Goal: Task Accomplishment & Management: Manage account settings

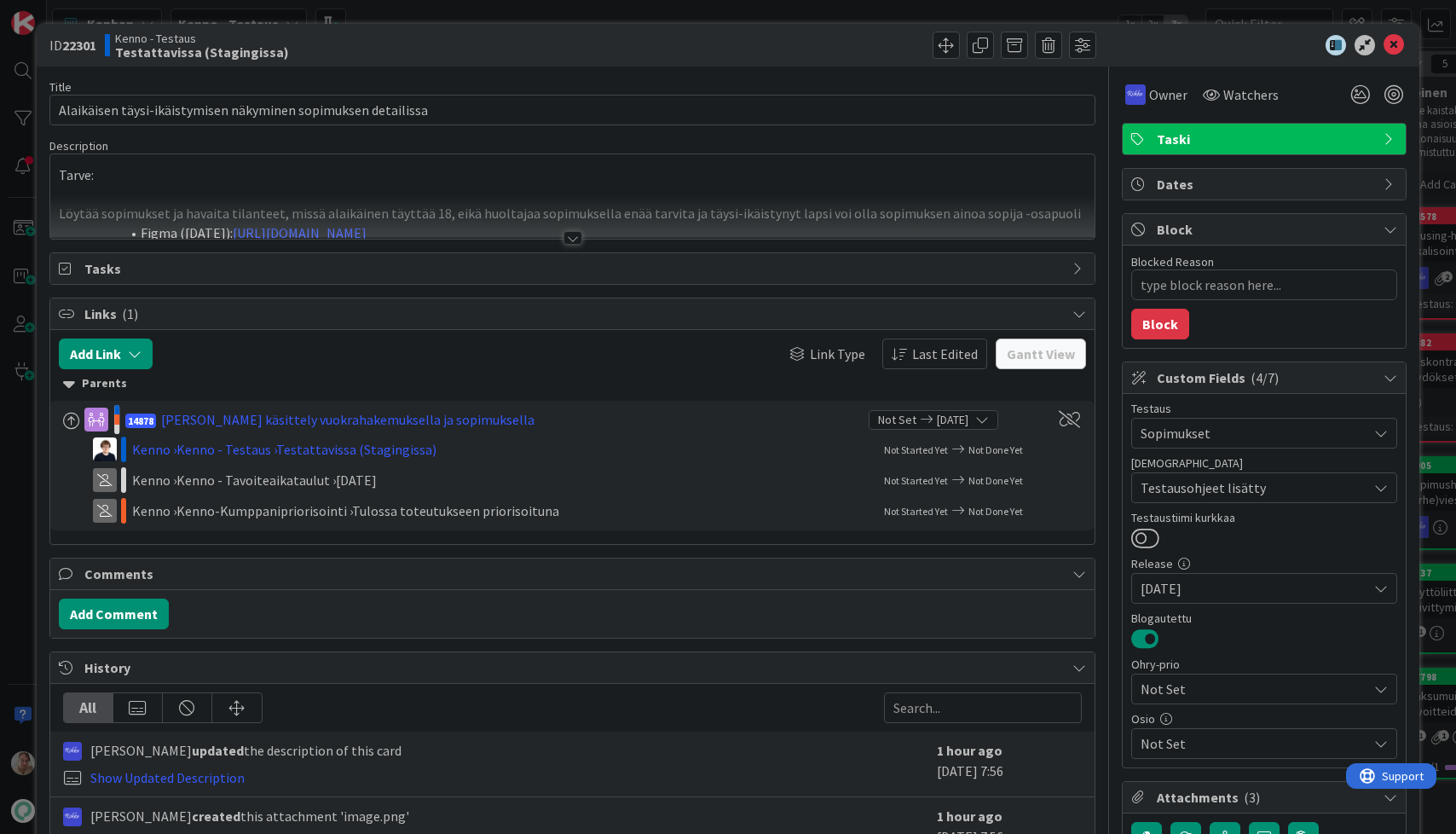
type textarea "x"
click at [345, 206] on div at bounding box center [573, 217] width 1045 height 43
click at [345, 185] on p "Tarve:" at bounding box center [573, 175] width 1028 height 20
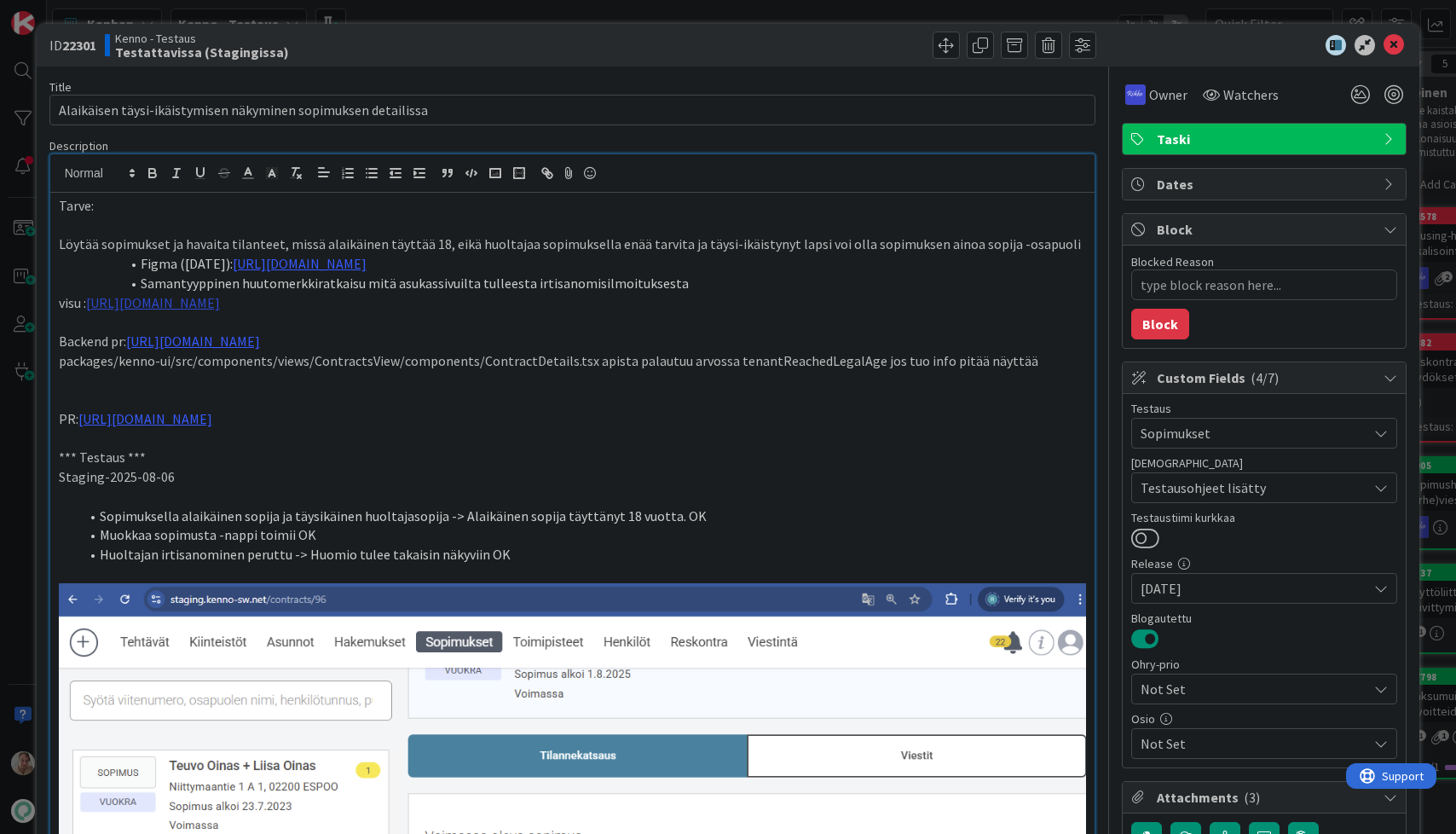
click at [220, 304] on link "https://www.figma.com/design/0IJ8fGlasErUUd7odgirDN/Sopimushallinta?node-id=156…" at bounding box center [153, 302] width 134 height 17
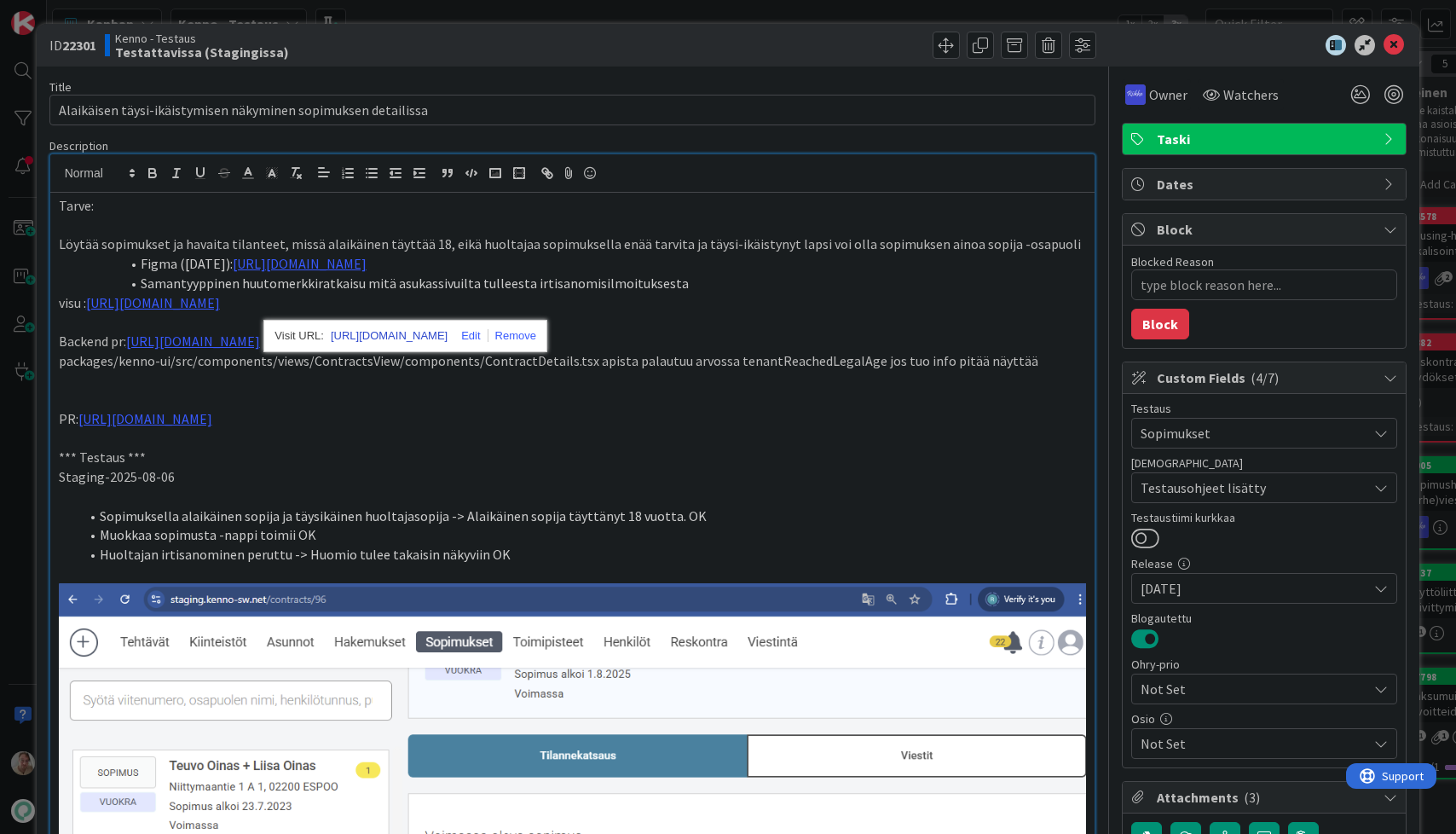
click at [377, 329] on link "https://www.figma.com/design/0IJ8fGlasErUUd7odgirDN/Sopimushallinta?node-id=156…" at bounding box center [388, 336] width 117 height 22
click at [630, 425] on p "PR: https://github.com/pandiafi/kenno/pull/8065" at bounding box center [573, 418] width 1028 height 20
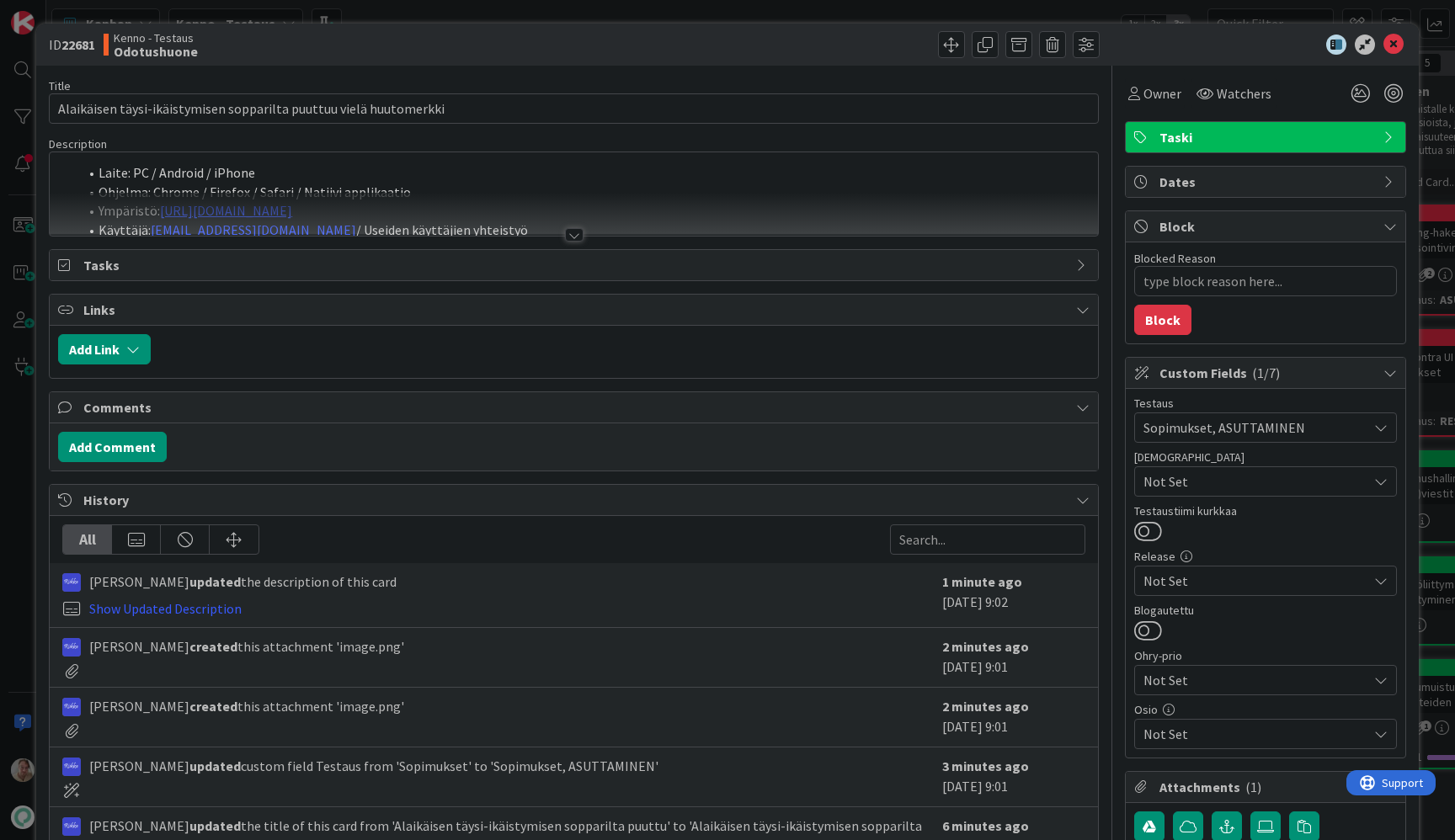
type textarea "x"
click at [499, 194] on div at bounding box center [574, 214] width 1048 height 43
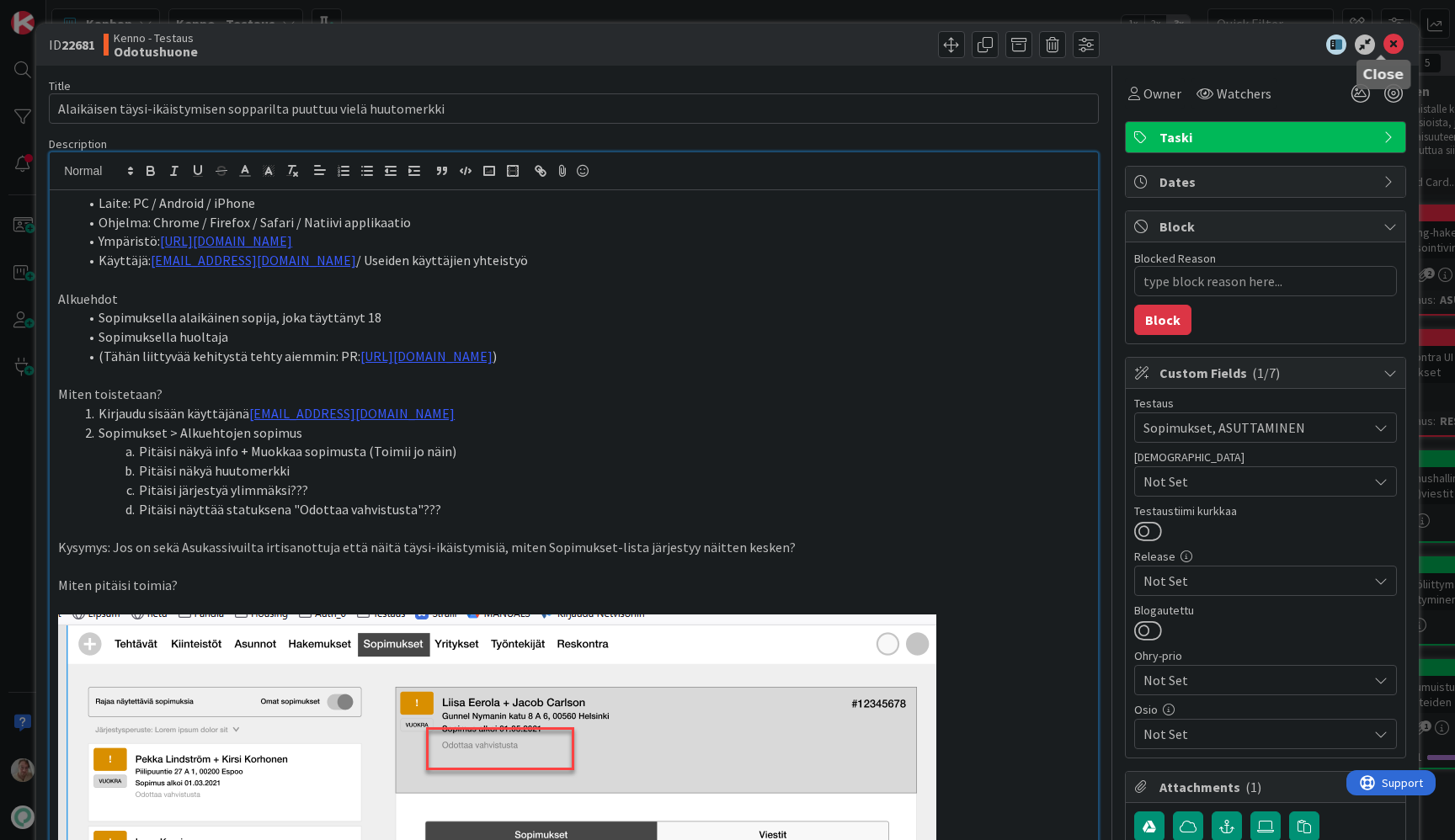
click at [1389, 43] on icon at bounding box center [1394, 44] width 20 height 20
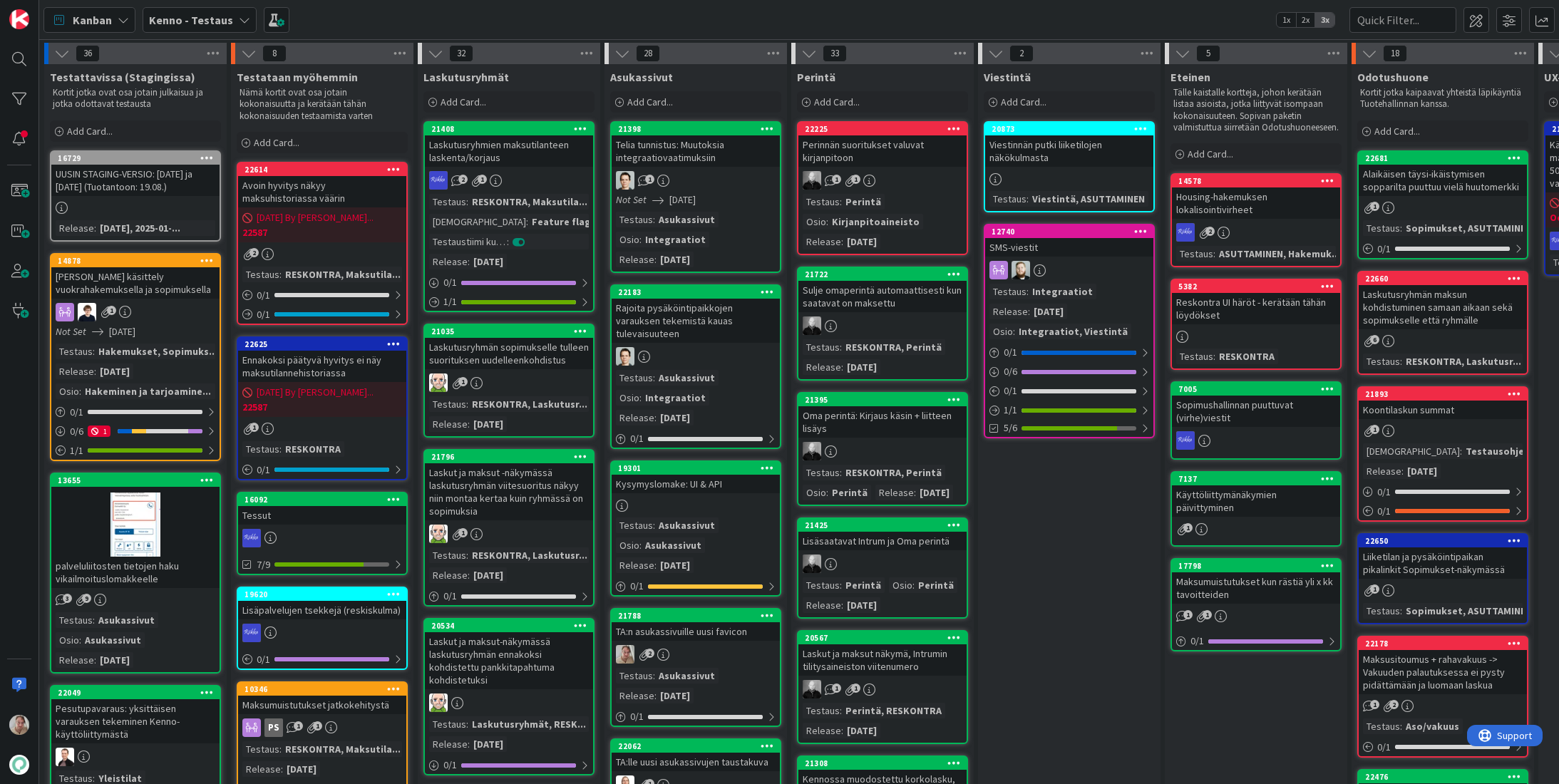
click at [186, 26] on b "Kenno - Testaus" at bounding box center [191, 20] width 85 height 14
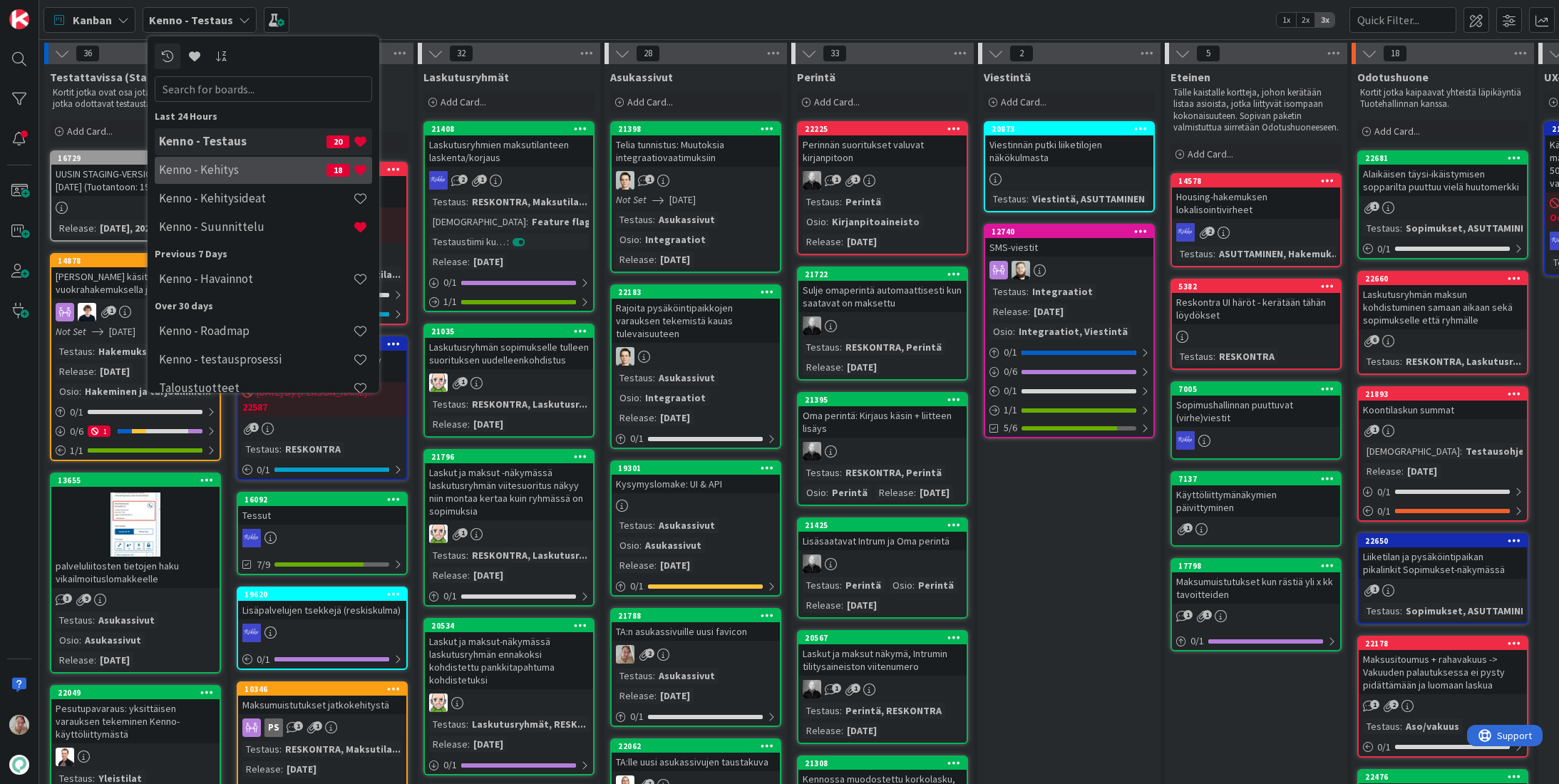
click at [204, 171] on h4 "Kenno - Kehitys" at bounding box center [243, 170] width 167 height 14
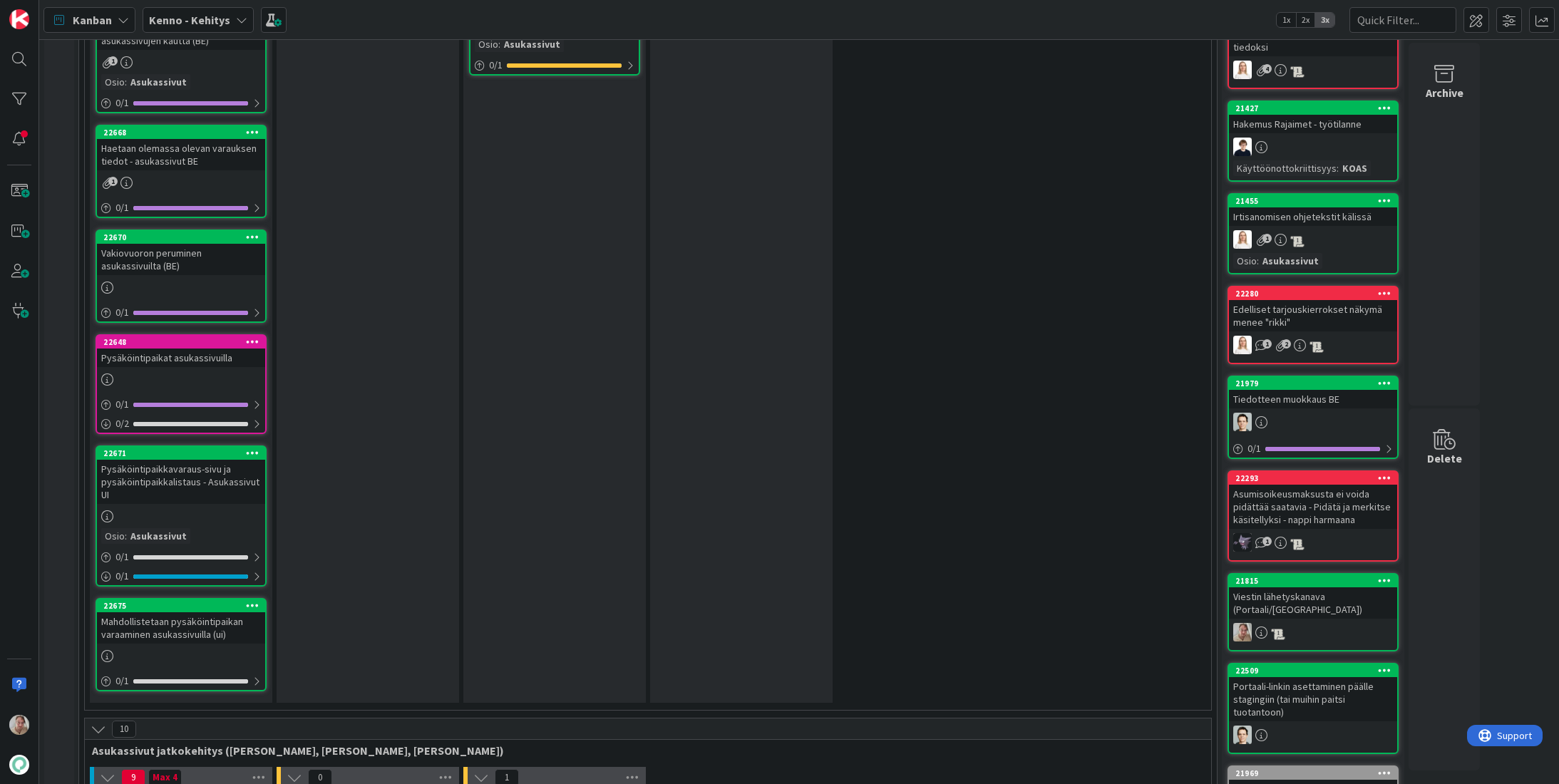
scroll to position [2854, 0]
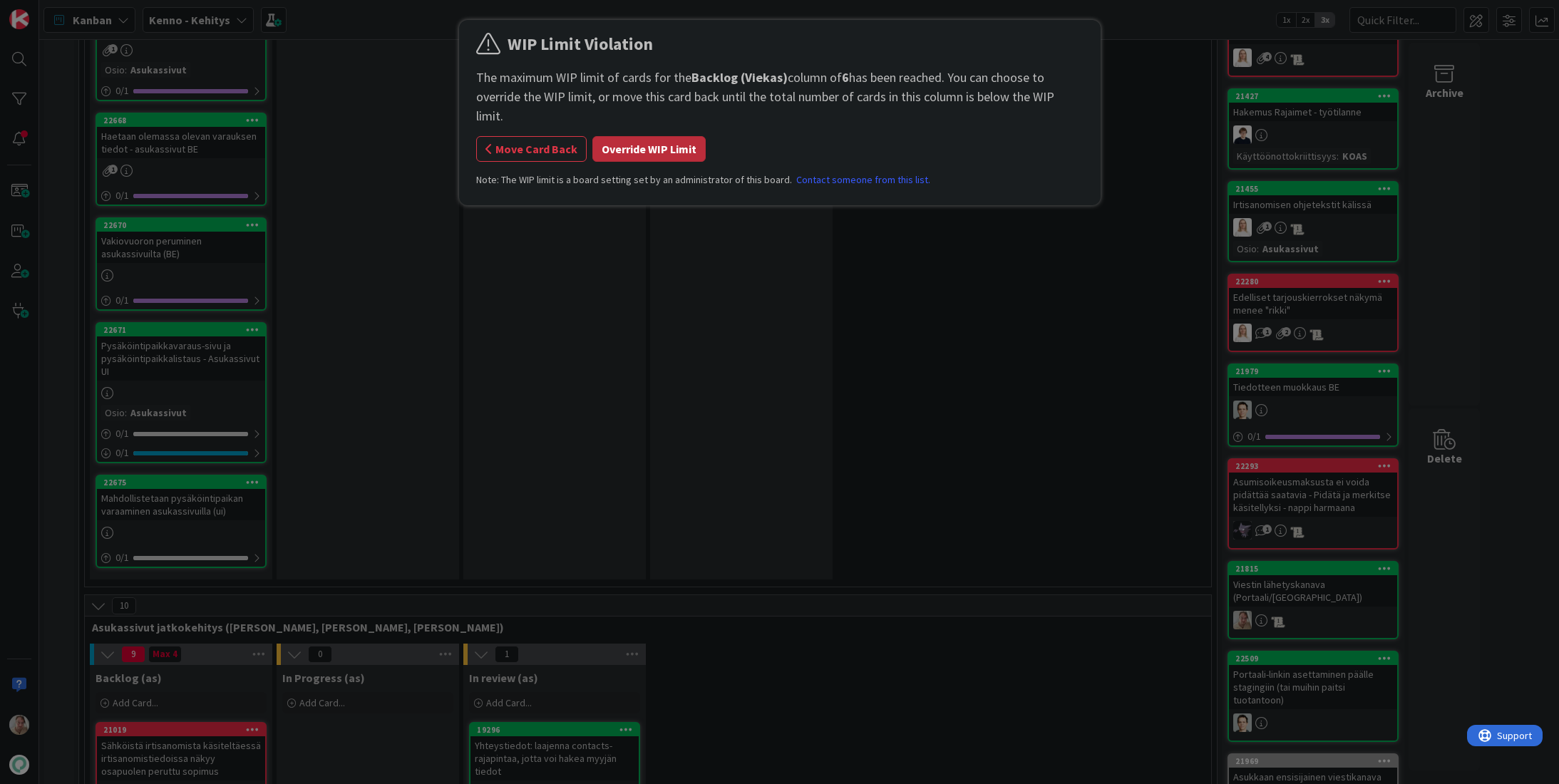
click at [625, 136] on button "Override WIP Limit" at bounding box center [649, 149] width 113 height 26
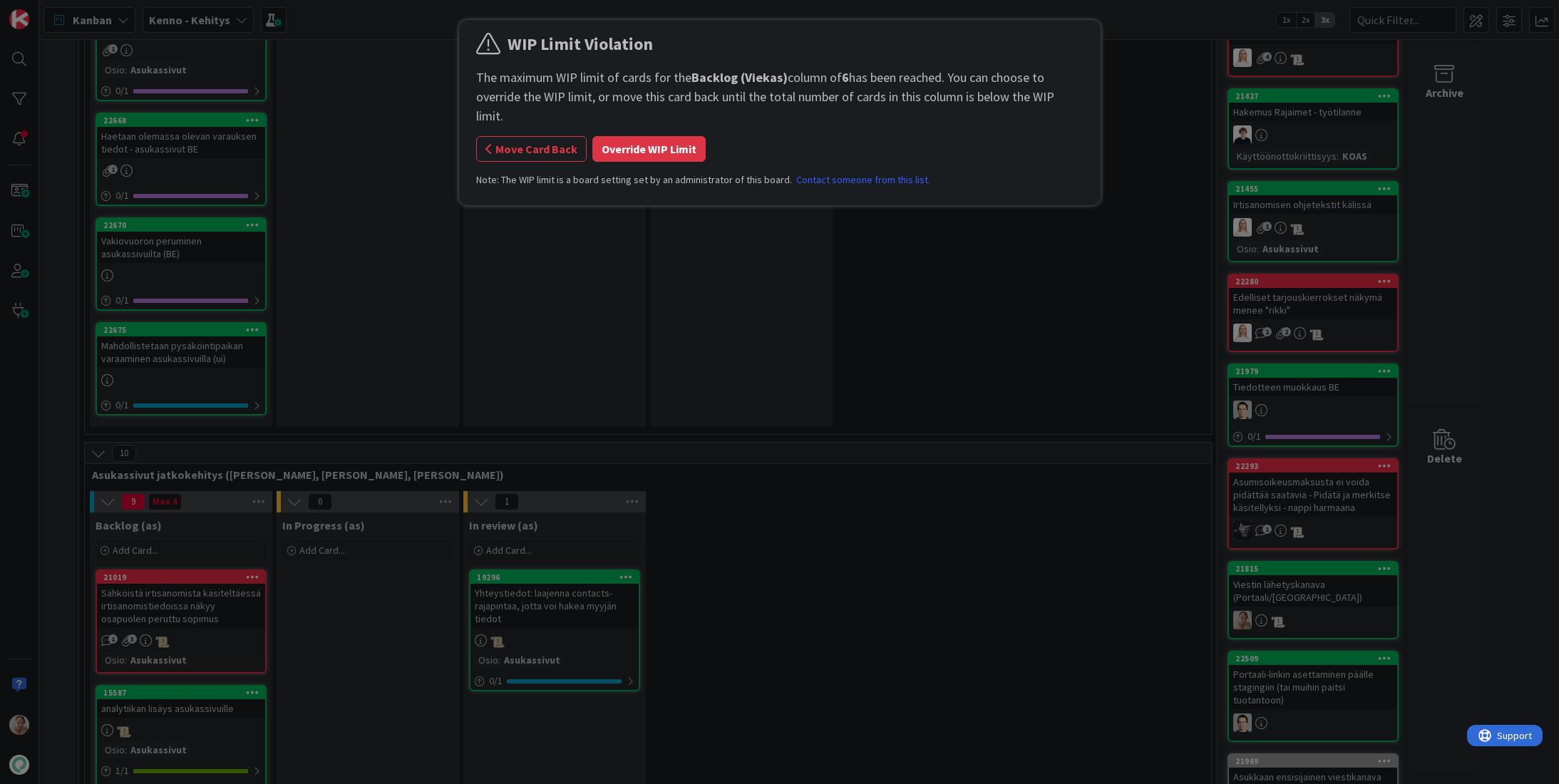
click at [632, 136] on button "Override WIP Limit" at bounding box center [649, 149] width 113 height 26
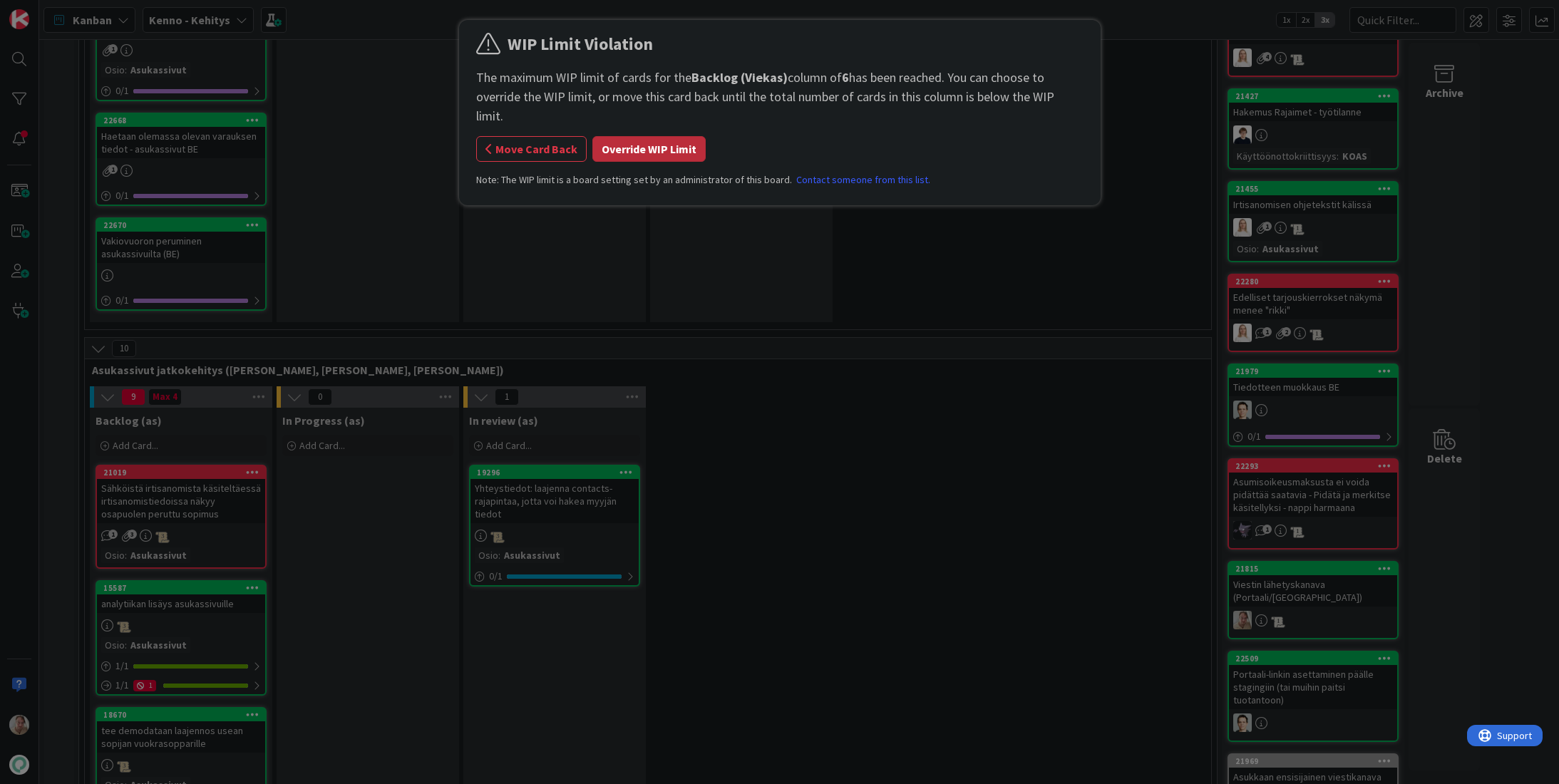
click at [639, 136] on button "Override WIP Limit" at bounding box center [649, 149] width 113 height 26
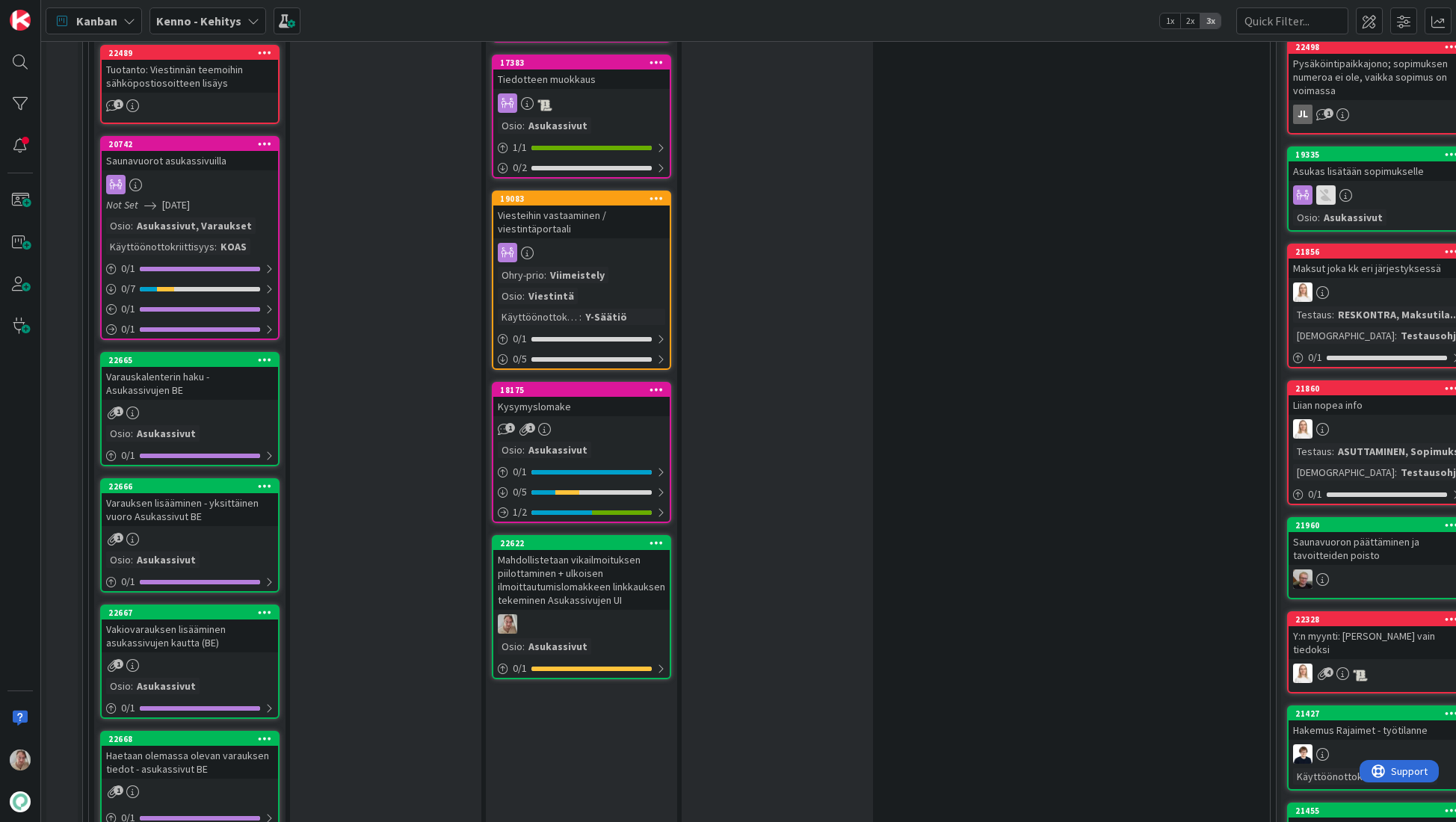
scroll to position [2308, 0]
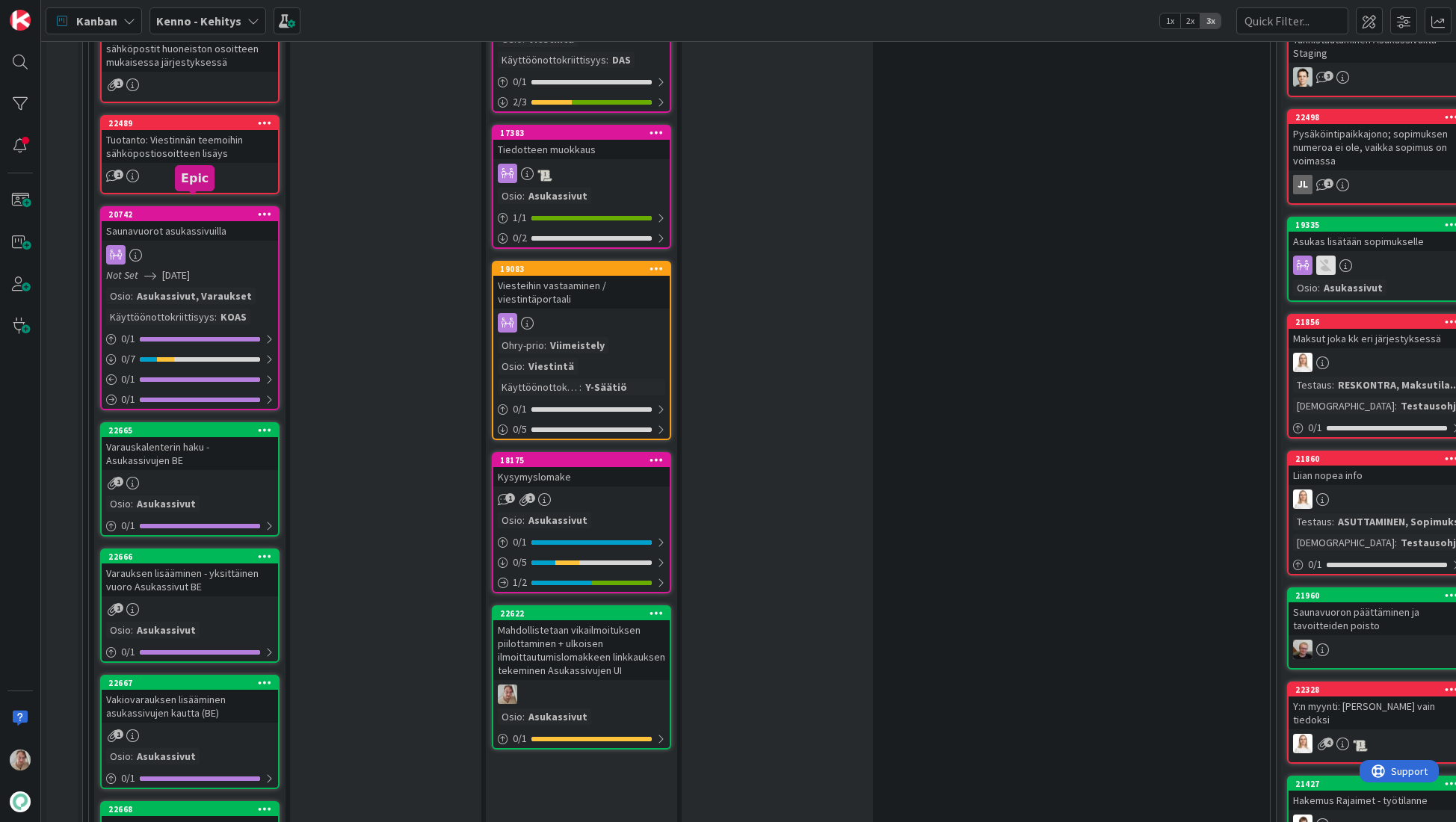
click at [212, 209] on div "20742" at bounding box center [193, 214] width 170 height 11
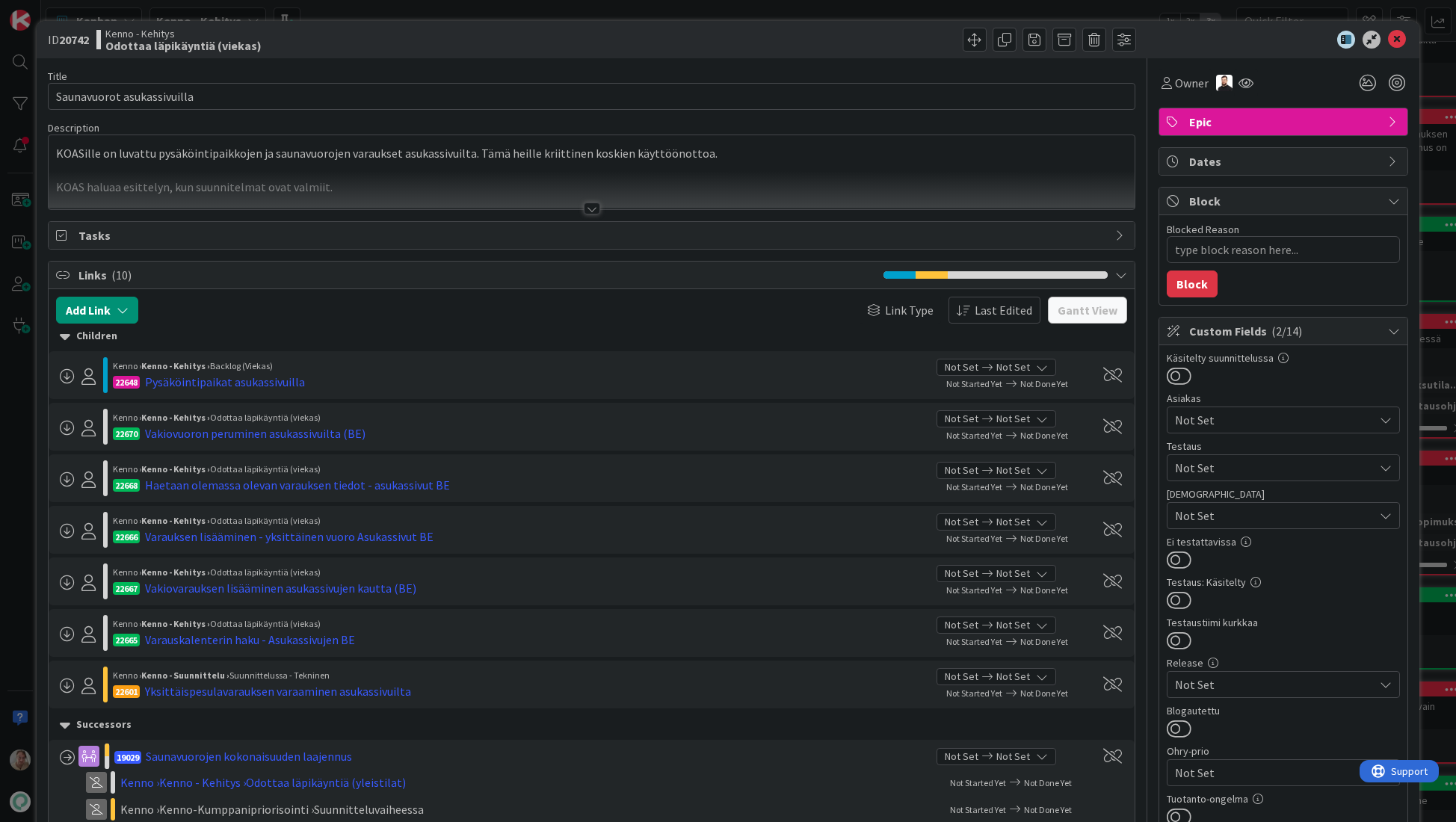
click at [582, 165] on p at bounding box center [591, 171] width 1071 height 17
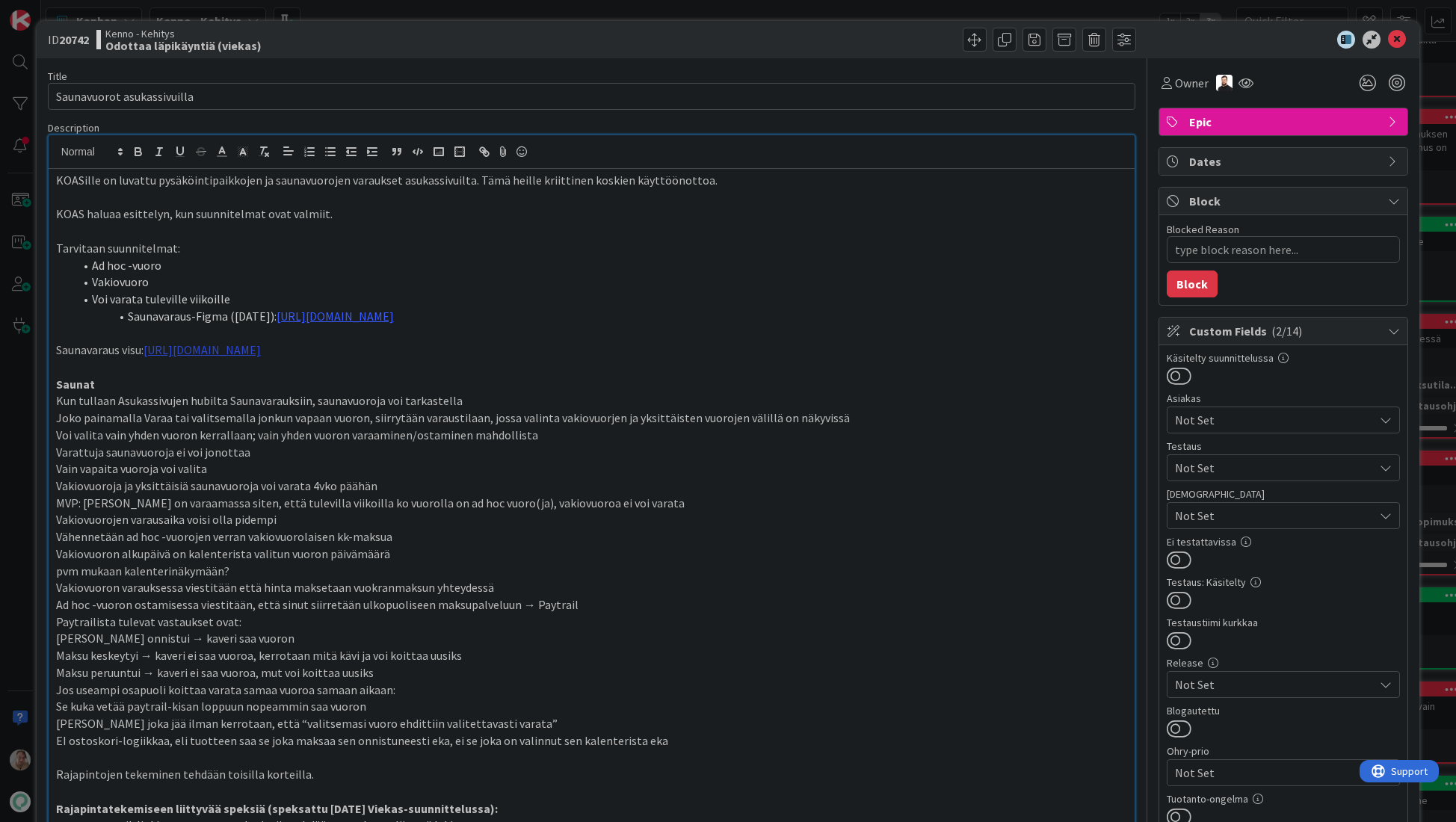
click at [261, 353] on link "[URL][DOMAIN_NAME]" at bounding box center [202, 349] width 117 height 15
click at [372, 380] on link "[URL][DOMAIN_NAME]" at bounding box center [405, 379] width 103 height 20
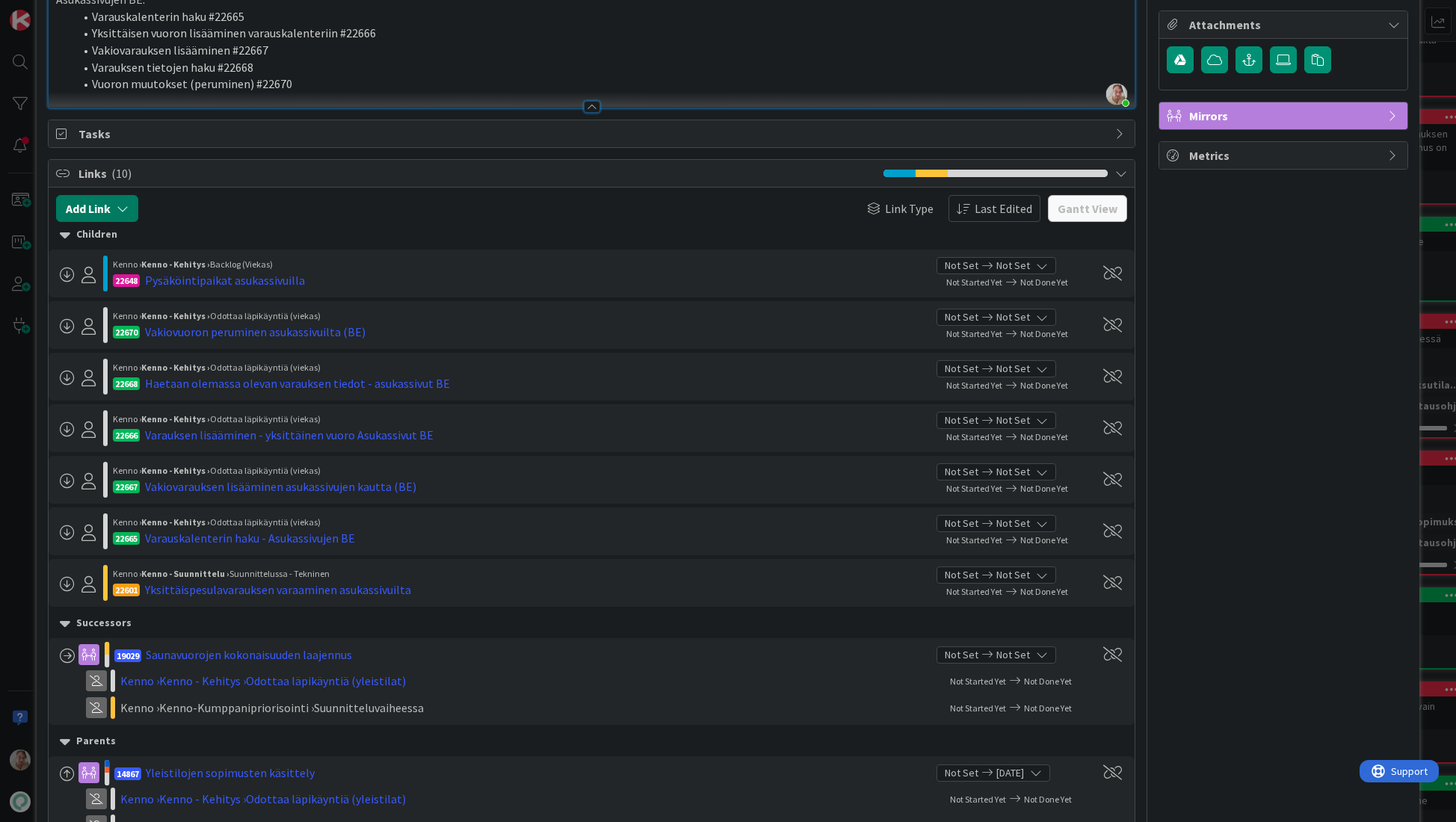
click at [121, 213] on icon "button" at bounding box center [122, 208] width 12 height 12
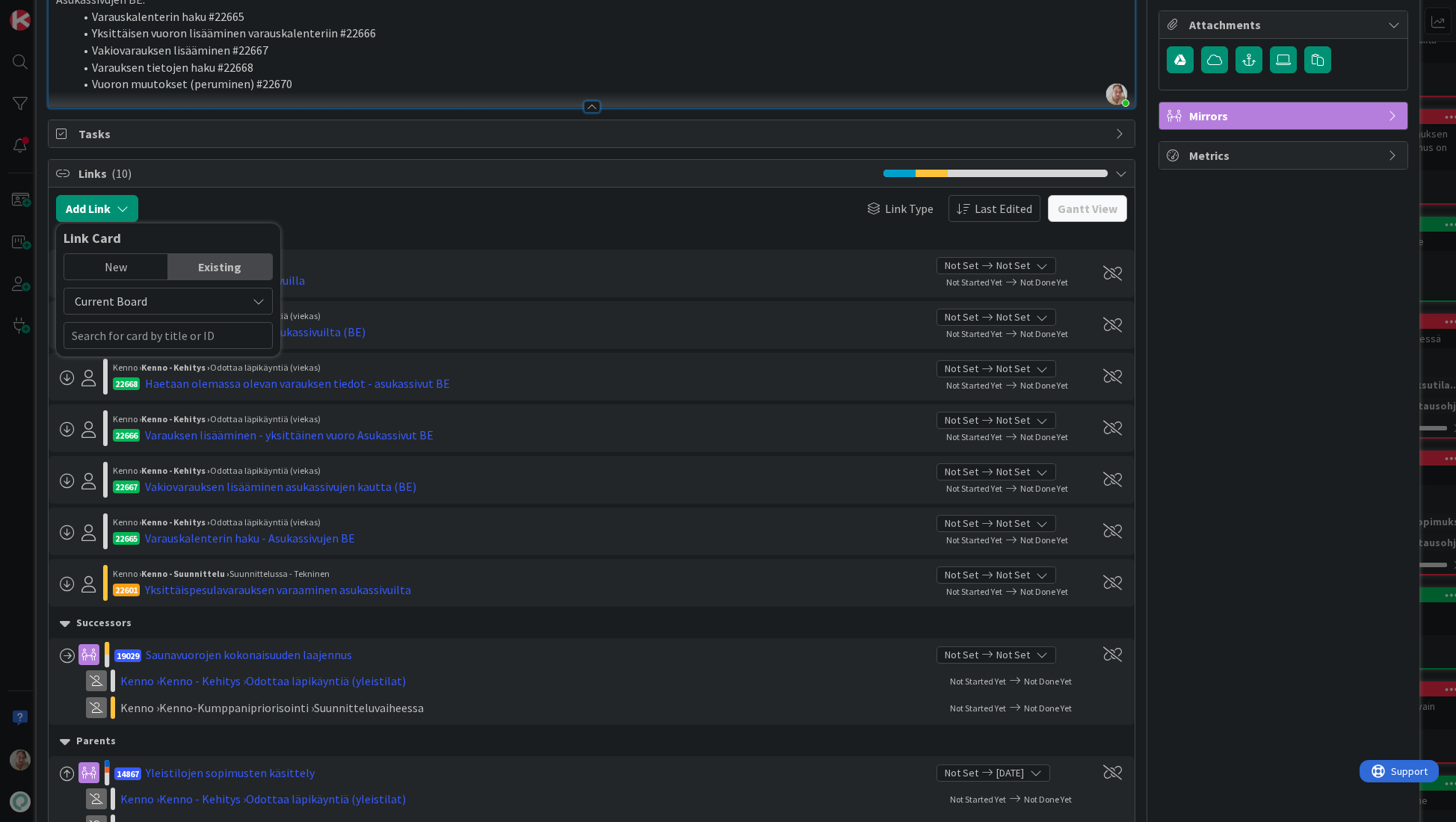
click at [153, 263] on div "New" at bounding box center [116, 267] width 104 height 25
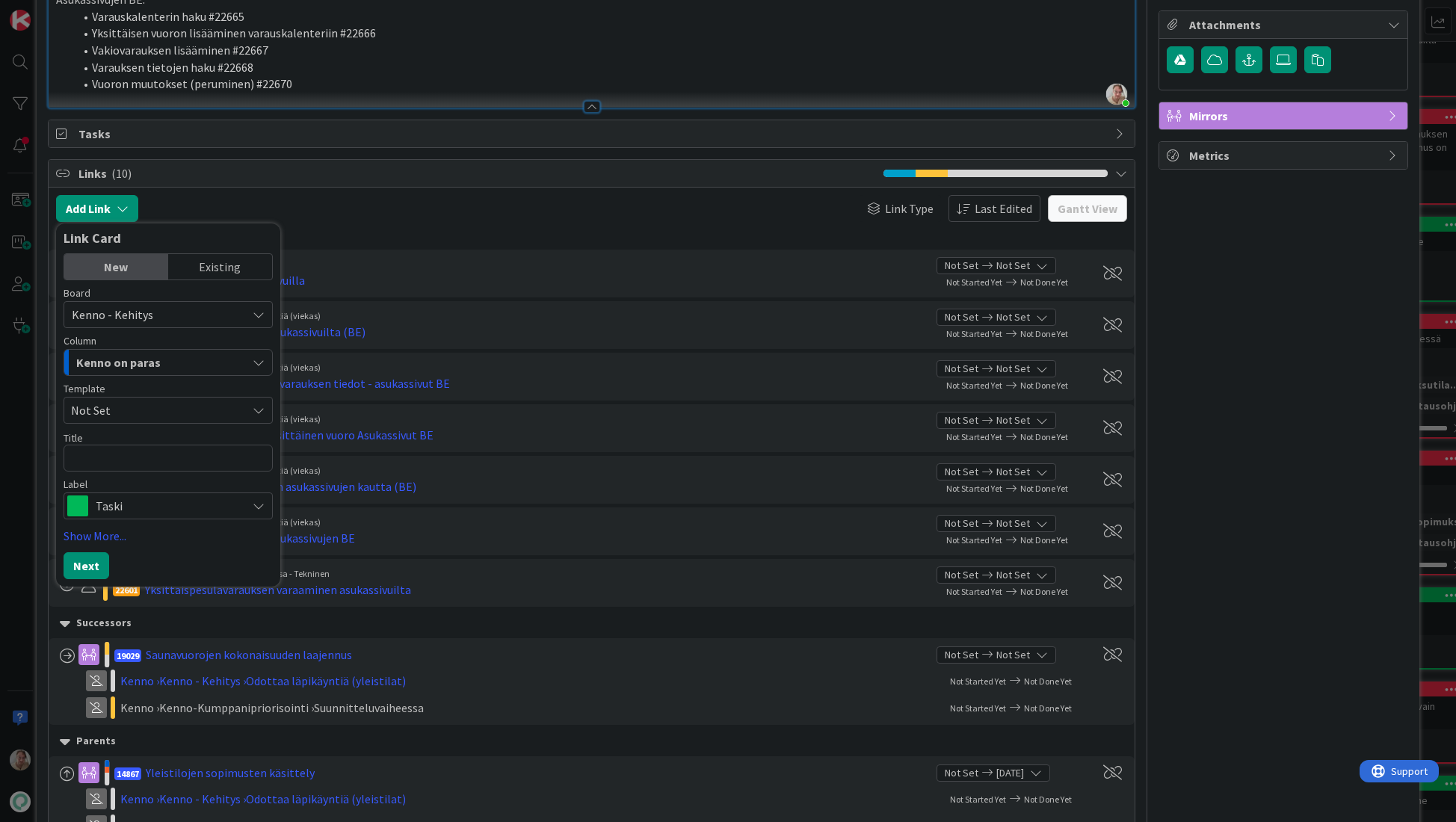
click at [157, 354] on div "Kenno on paras" at bounding box center [159, 362] width 174 height 24
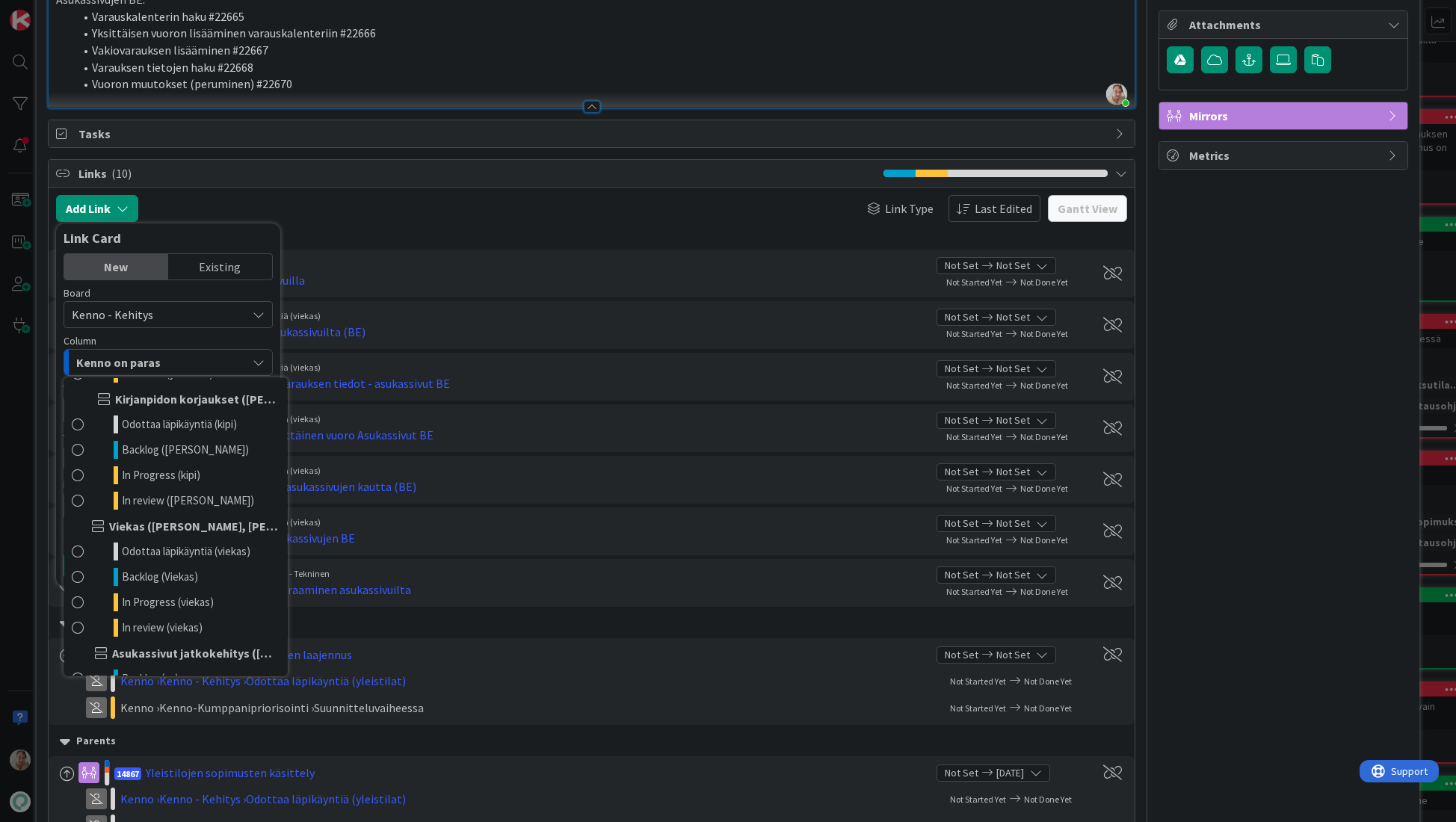
scroll to position [738, 0]
click at [156, 554] on span "Odottaa läpikäyntiä (viekas)" at bounding box center [185, 550] width 129 height 18
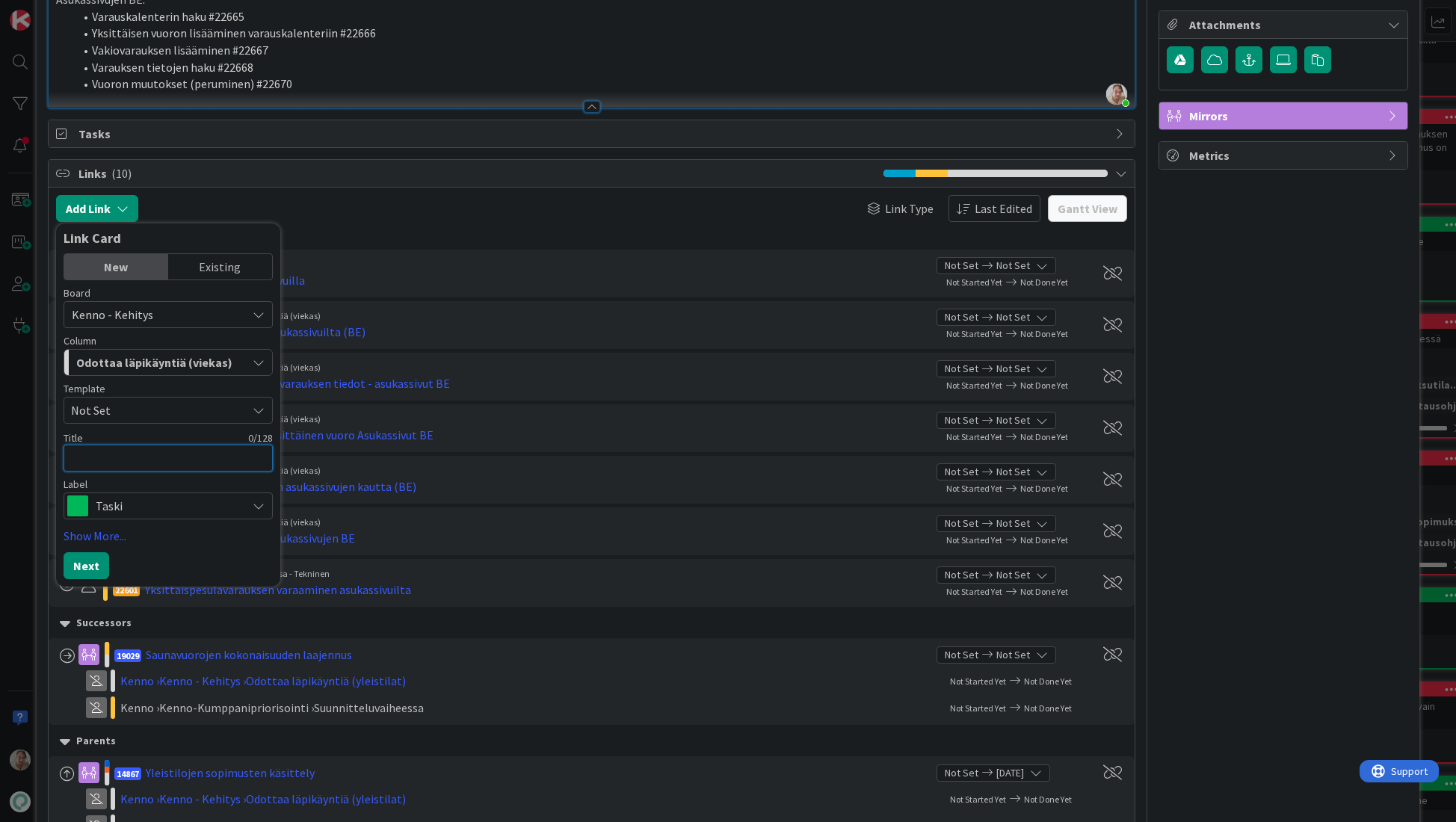
click at [121, 454] on textarea at bounding box center [167, 458] width 209 height 27
type textarea "x"
type textarea "V"
type textarea "x"
type textarea "Va"
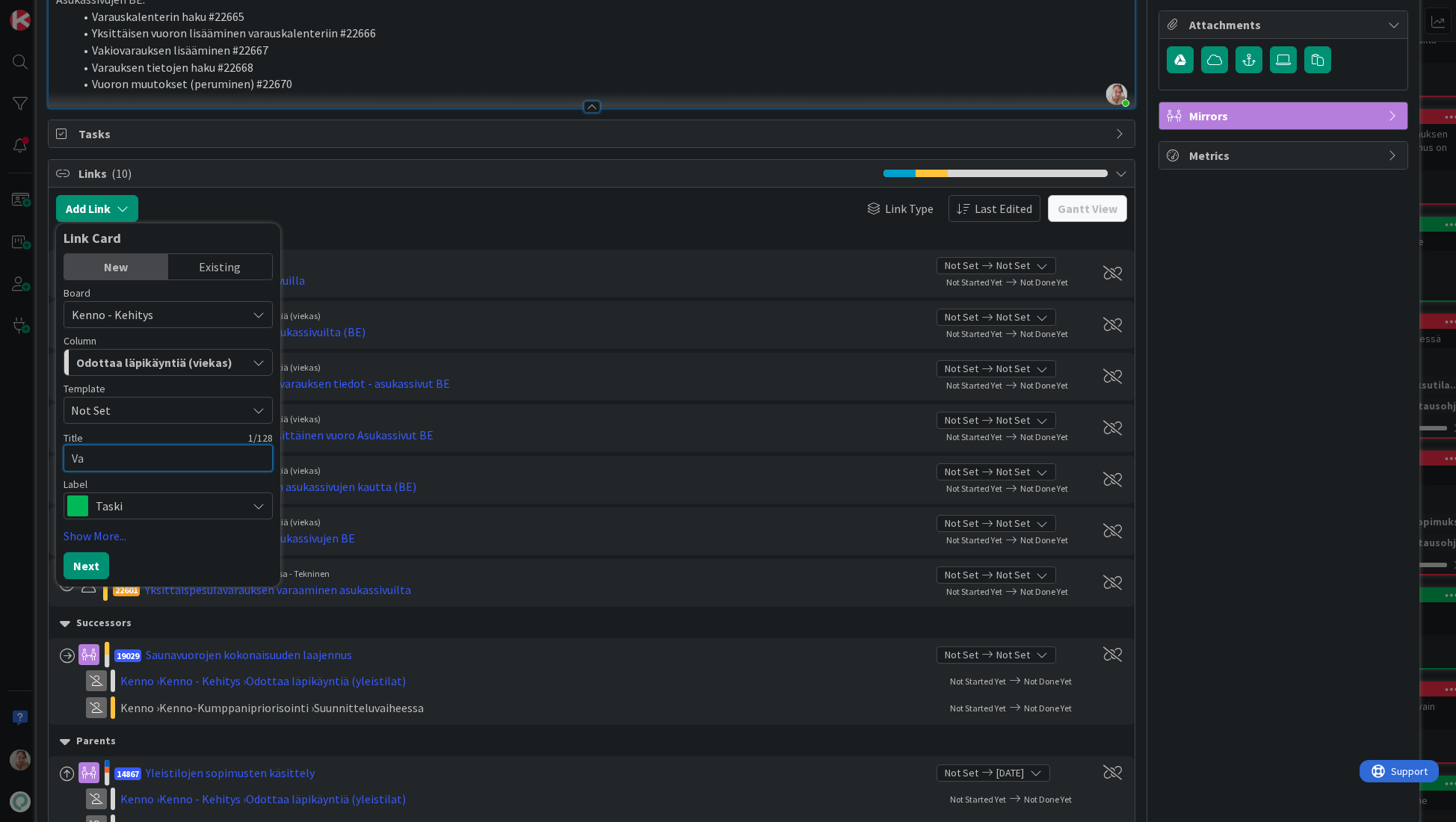
type textarea "x"
type textarea "Var"
type textarea "x"
type textarea "Vara"
type textarea "x"
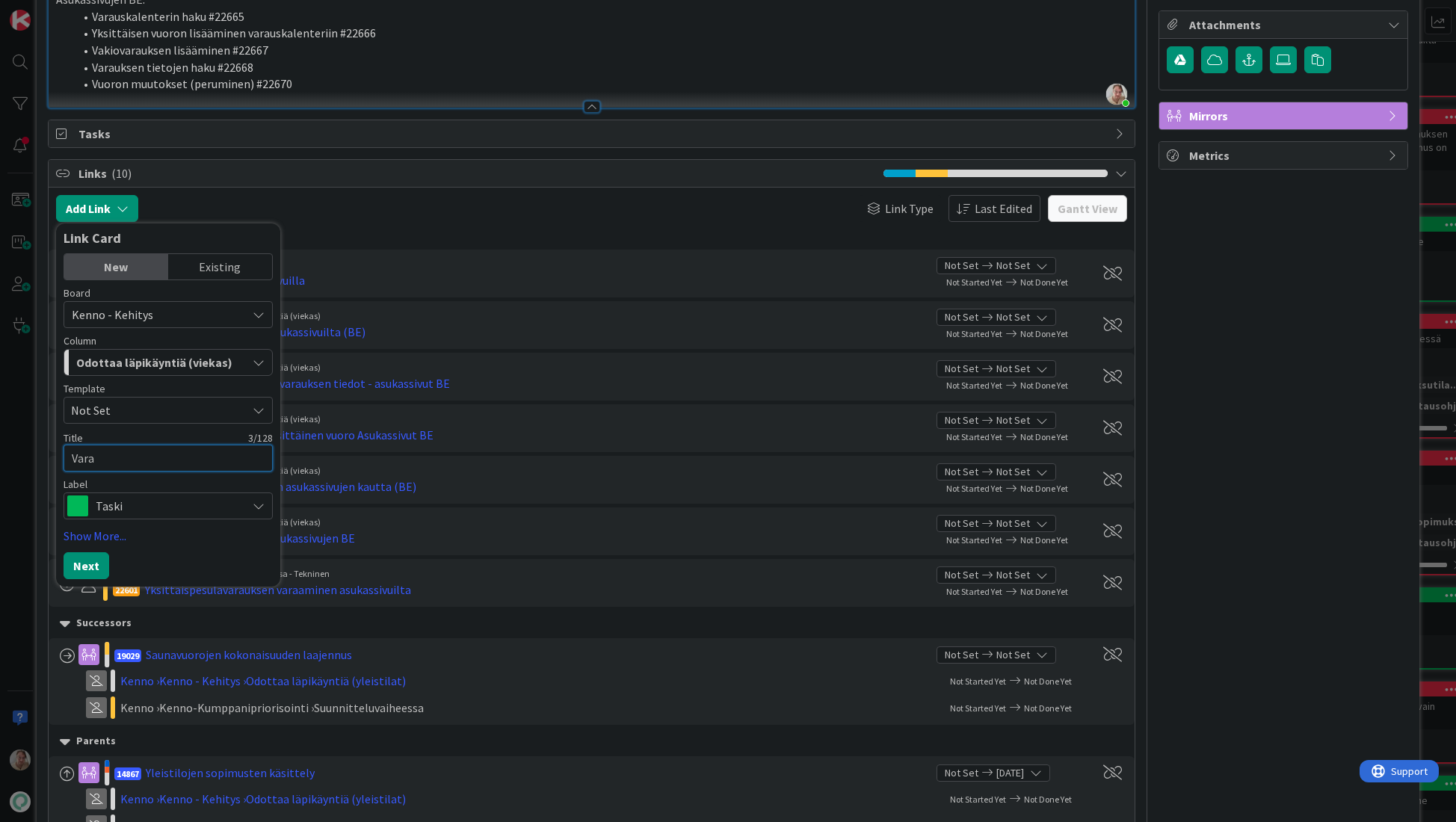
type textarea "Varau"
type textarea "x"
type textarea "Varaus"
type textarea "x"
type textarea "Varausk"
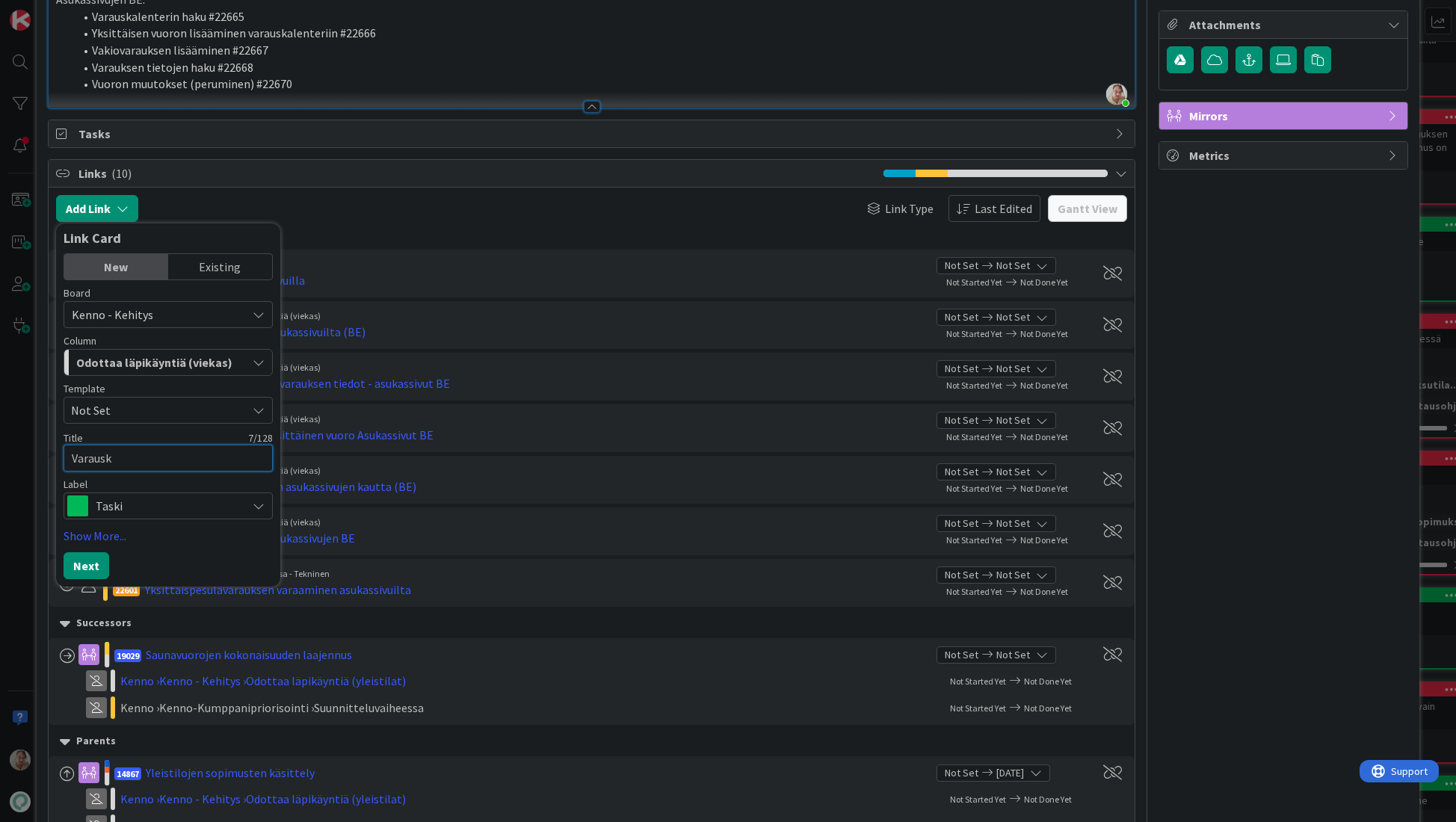
type textarea "x"
type textarea "Varauska"
type textarea "x"
type textarea "Varauskal"
type textarea "x"
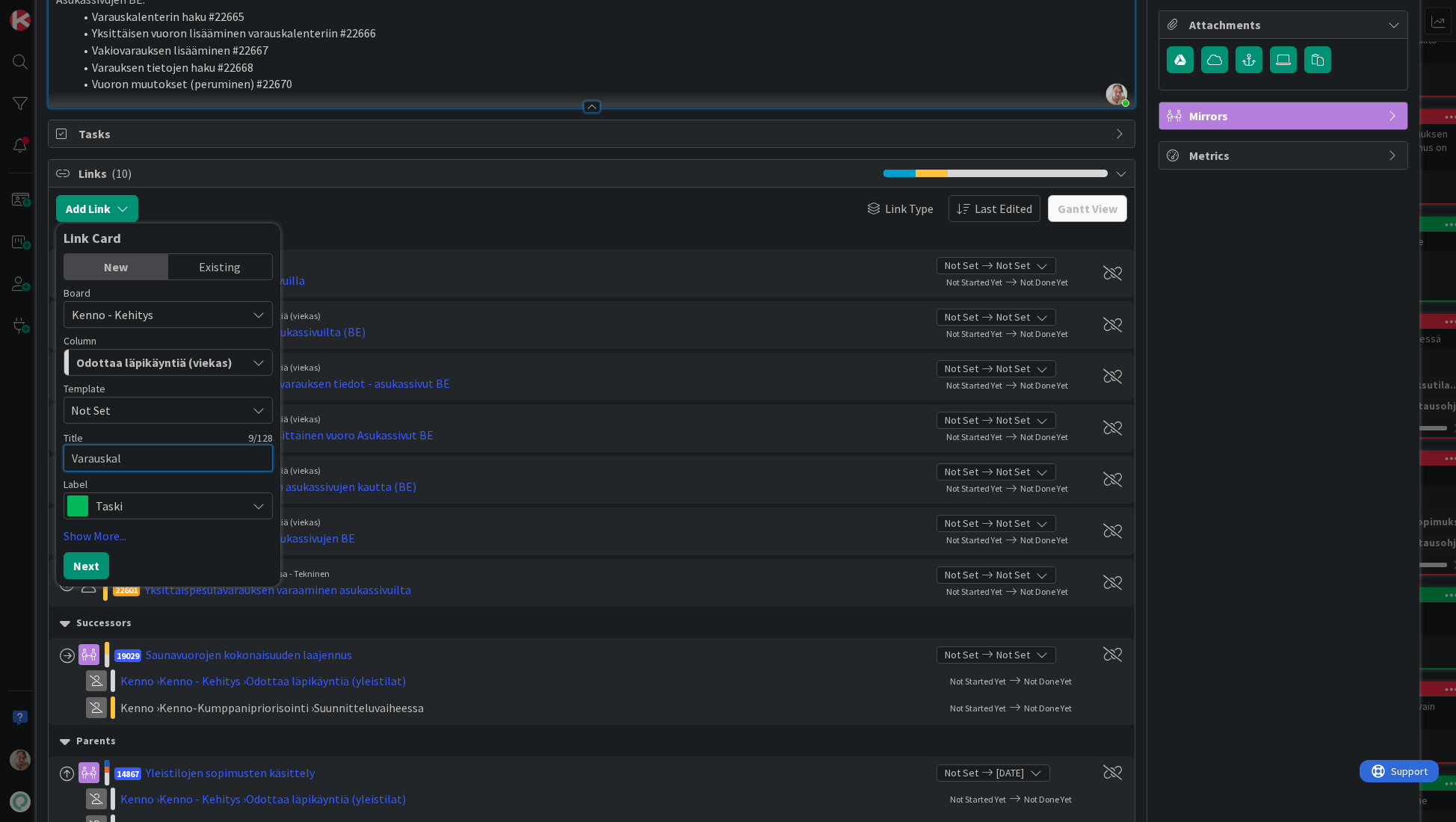
type textarea "Varauskale"
type textarea "x"
type textarea "Varauskalen"
type textarea "x"
type textarea "Varauskalent"
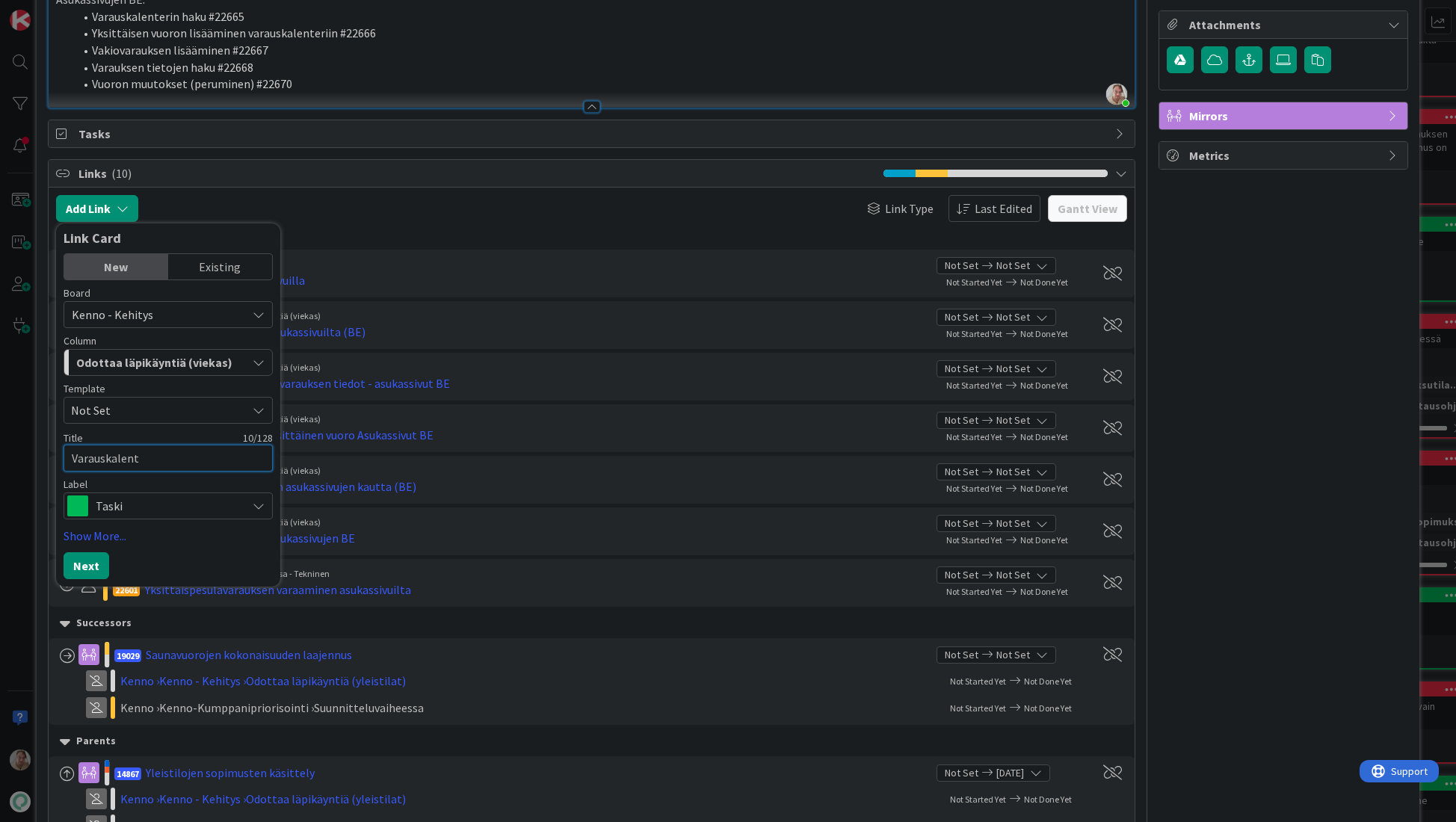
type textarea "x"
type textarea "Varauskalenter"
type textarea "x"
type textarea "Varauskalenteri"
type textarea "x"
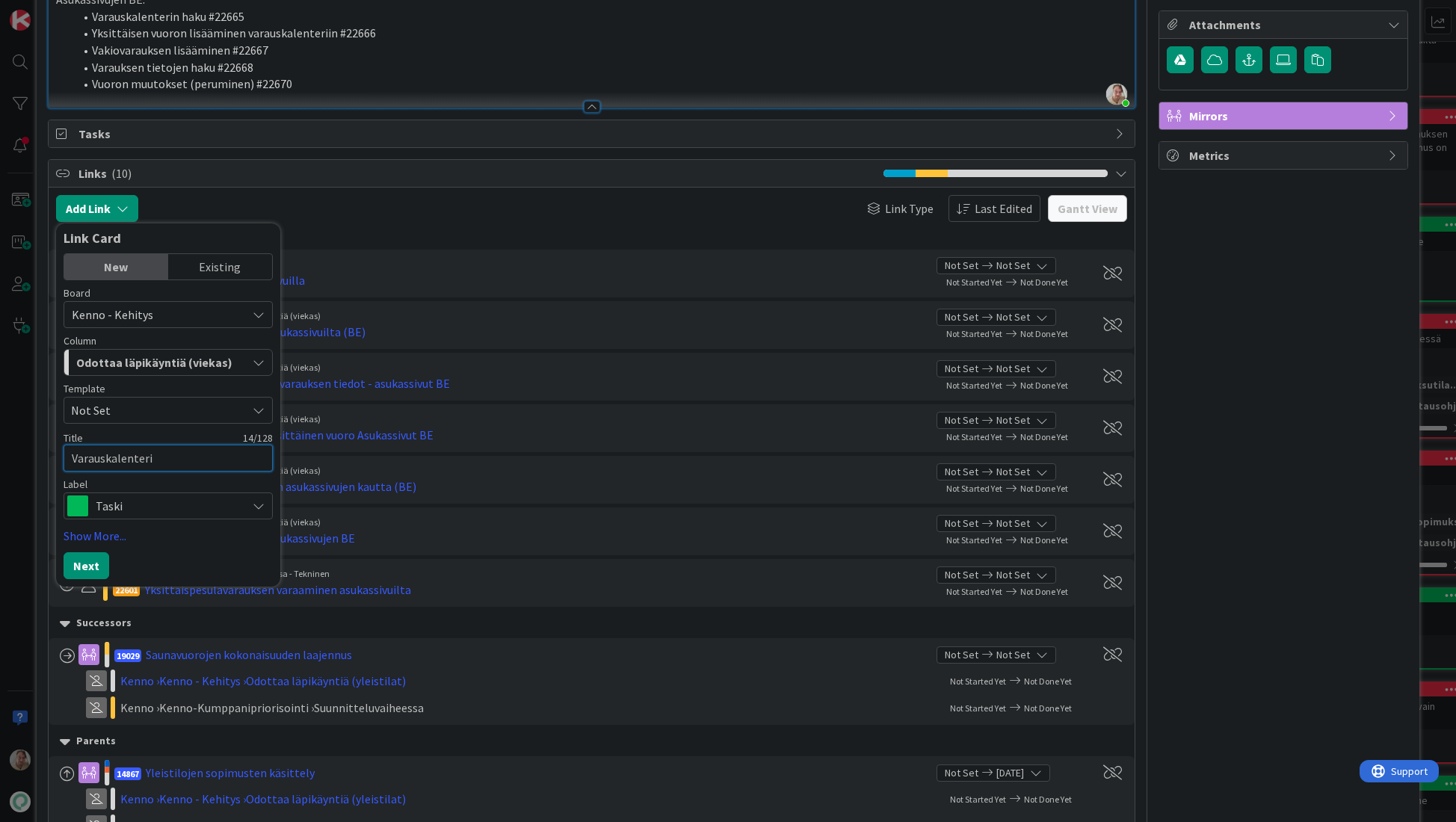
type textarea "Varauskalenteris"
type textarea "x"
type textarea "Varauskalenterisiv"
type textarea "x"
type textarea "Varauskalenterisivu"
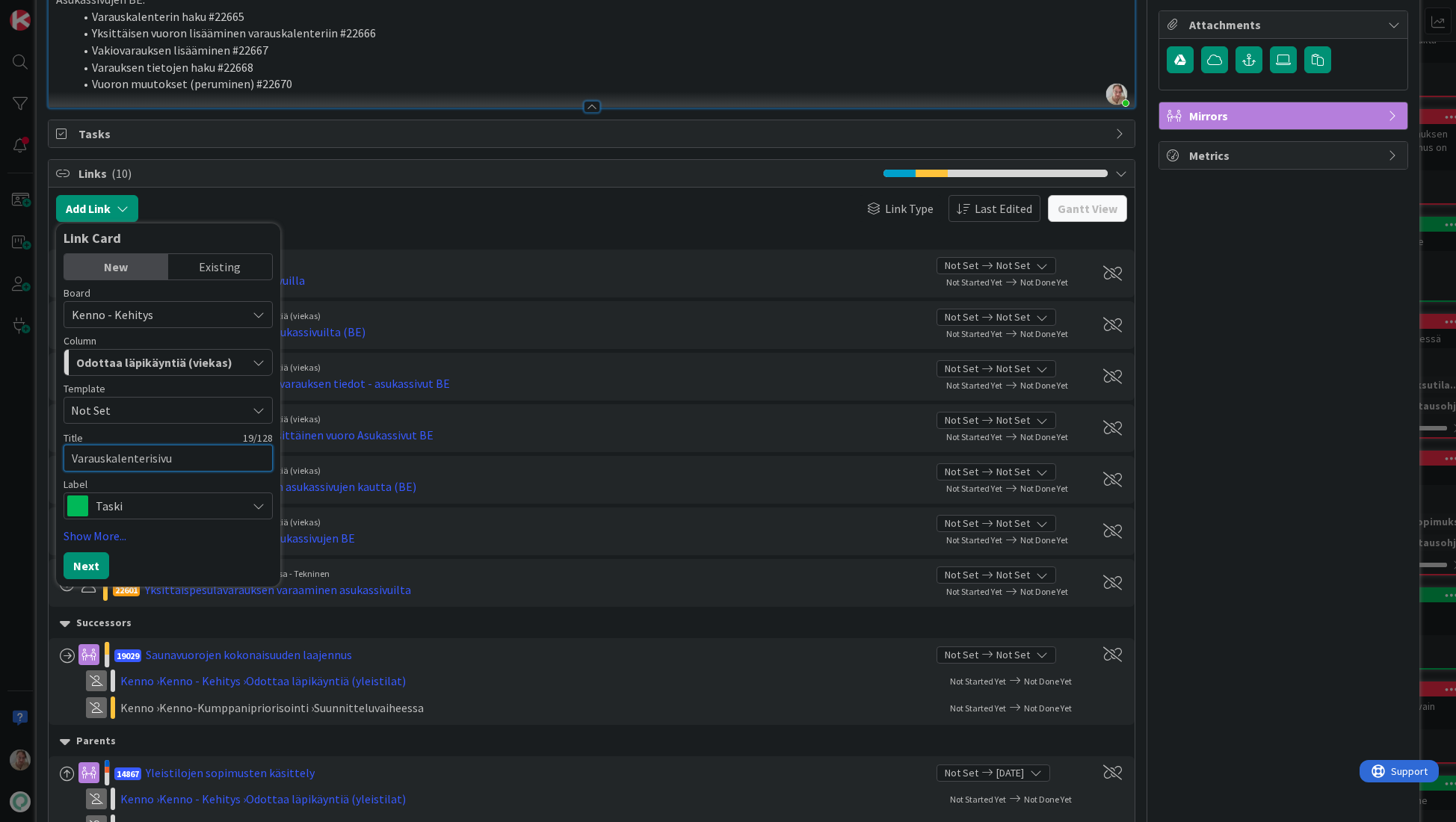
type textarea "x"
type textarea "Varauskalenterisivu"
type textarea "x"
type textarea "Varauskalenterisivu a"
type textarea "x"
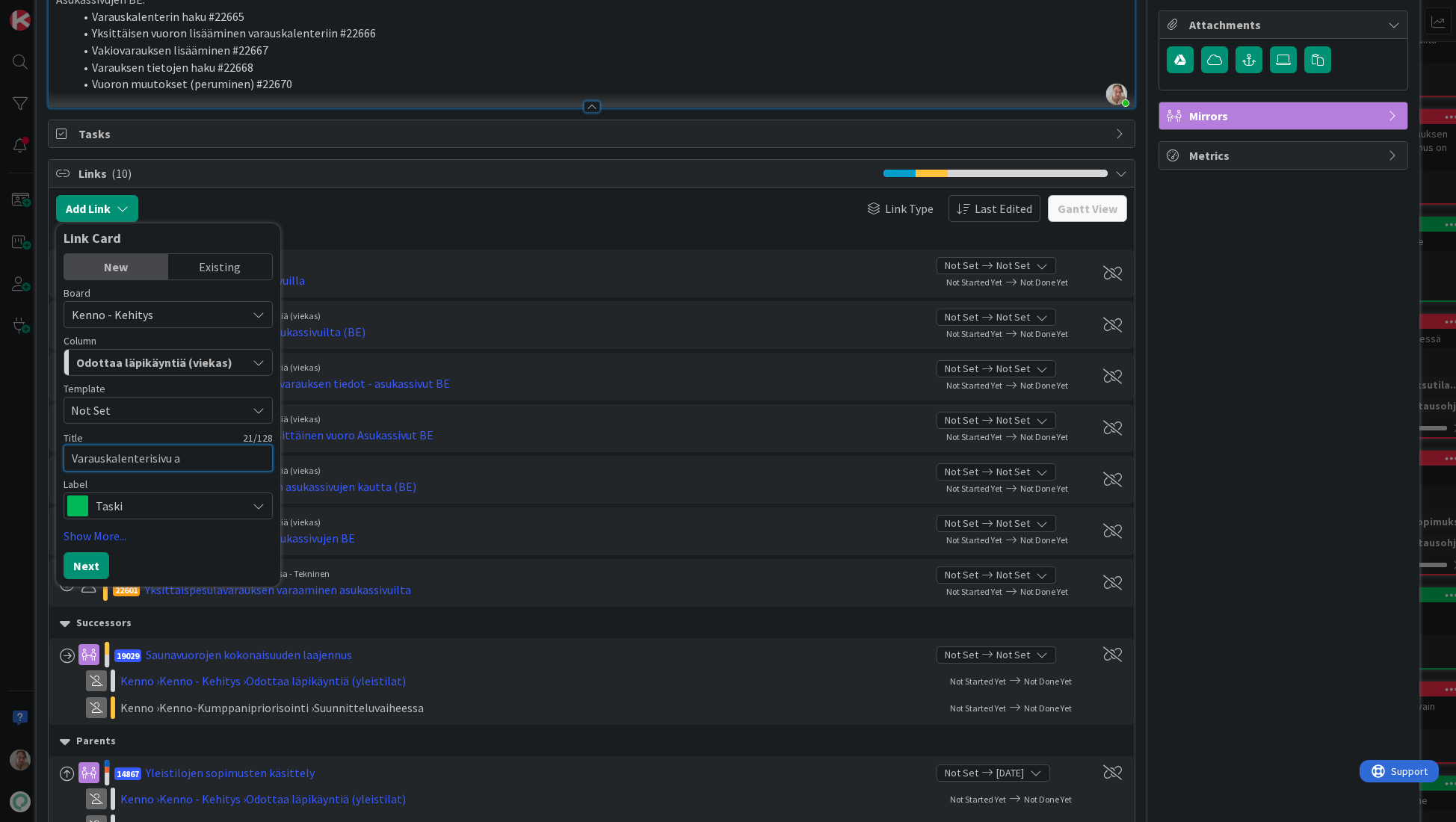
type textarea "Varauskalenterisivu as"
type textarea "x"
type textarea "Varauskalenterisivu asu"
type textarea "x"
type textarea "Varauskalenterisivu asuk"
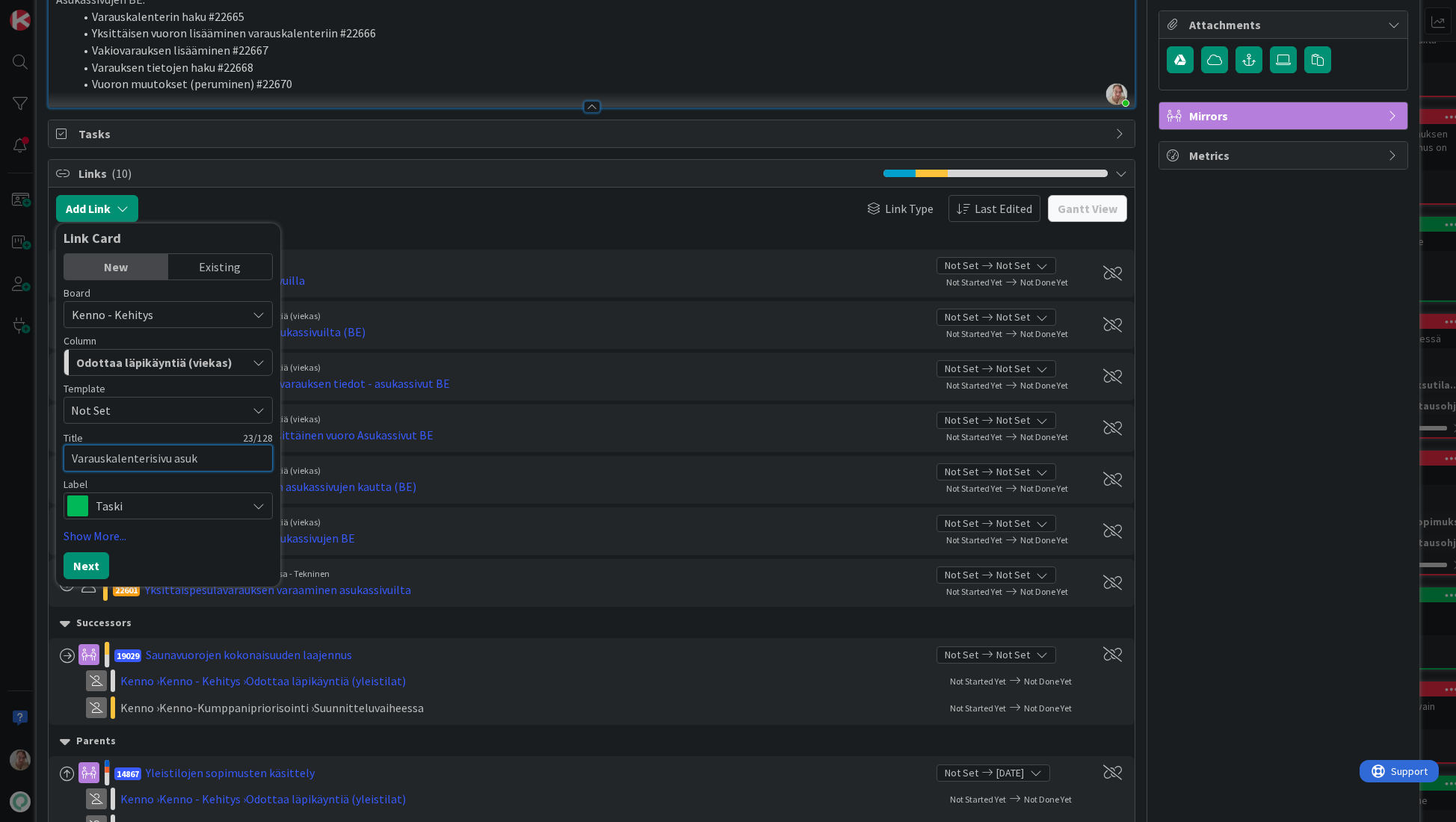
type textarea "x"
type textarea "Varauskalenterisivu asuka"
type textarea "x"
type textarea "Varauskalenterisivu asukas"
type textarea "x"
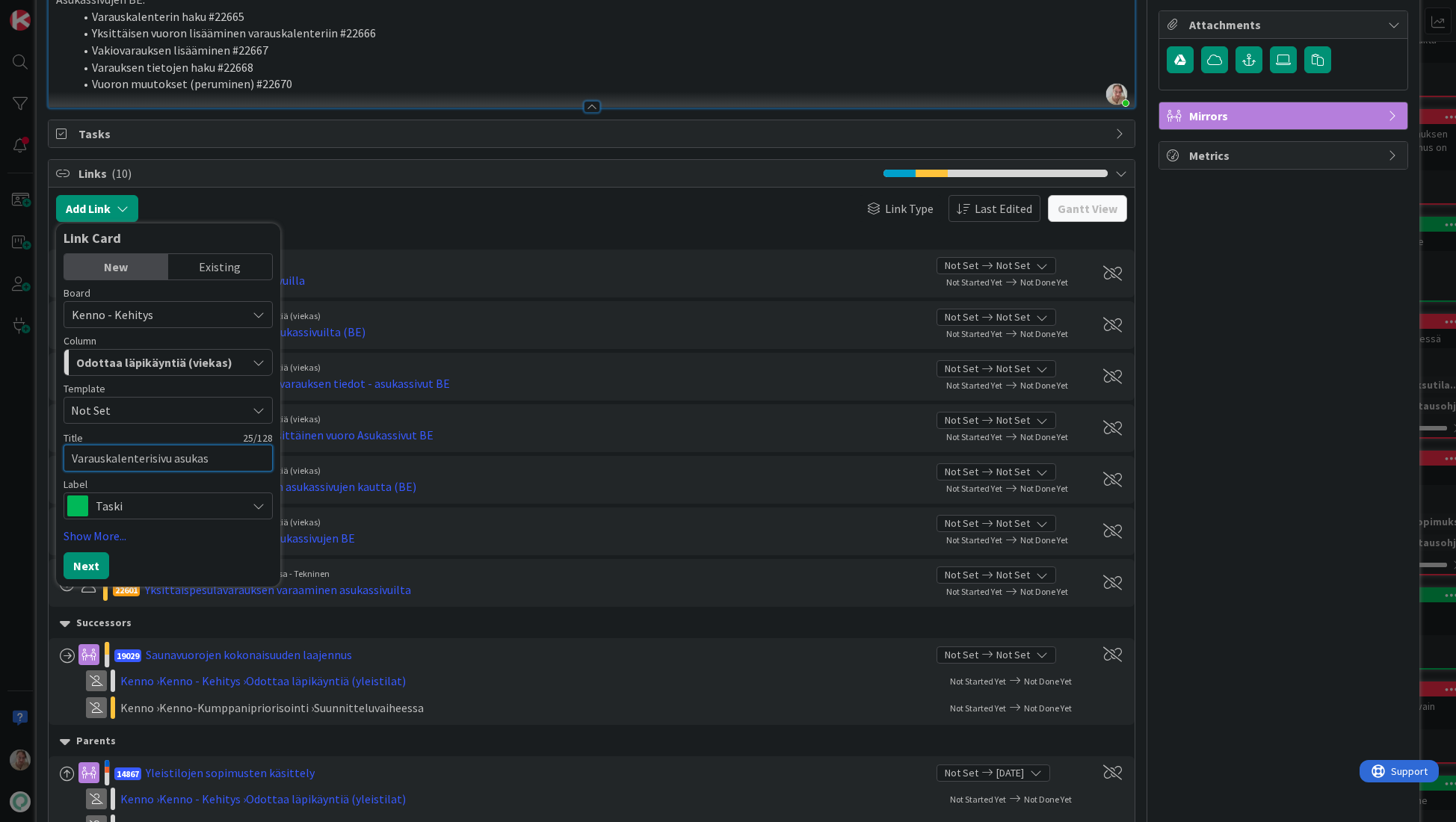
type textarea "Varauskalenterisivu asukass"
type textarea "x"
type textarea "Varauskalenterisivu asukassi"
type textarea "x"
type textarea "Varauskalenterisivu asukassiv"
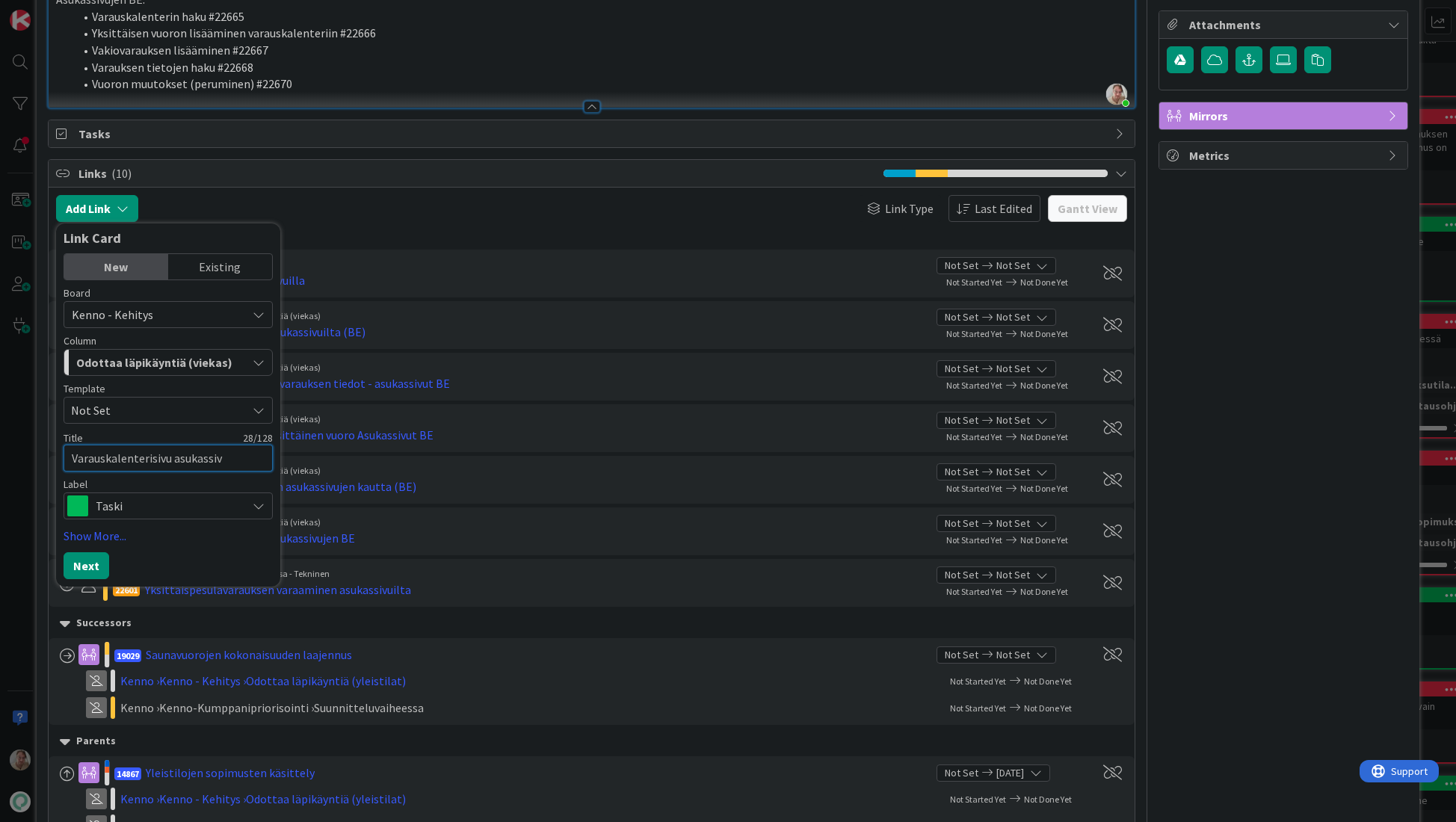
type textarea "x"
type textarea "Varauskalenterisivu asukassivu"
type textarea "x"
type textarea "Varauskalenterisivu asukassivui"
type textarea "x"
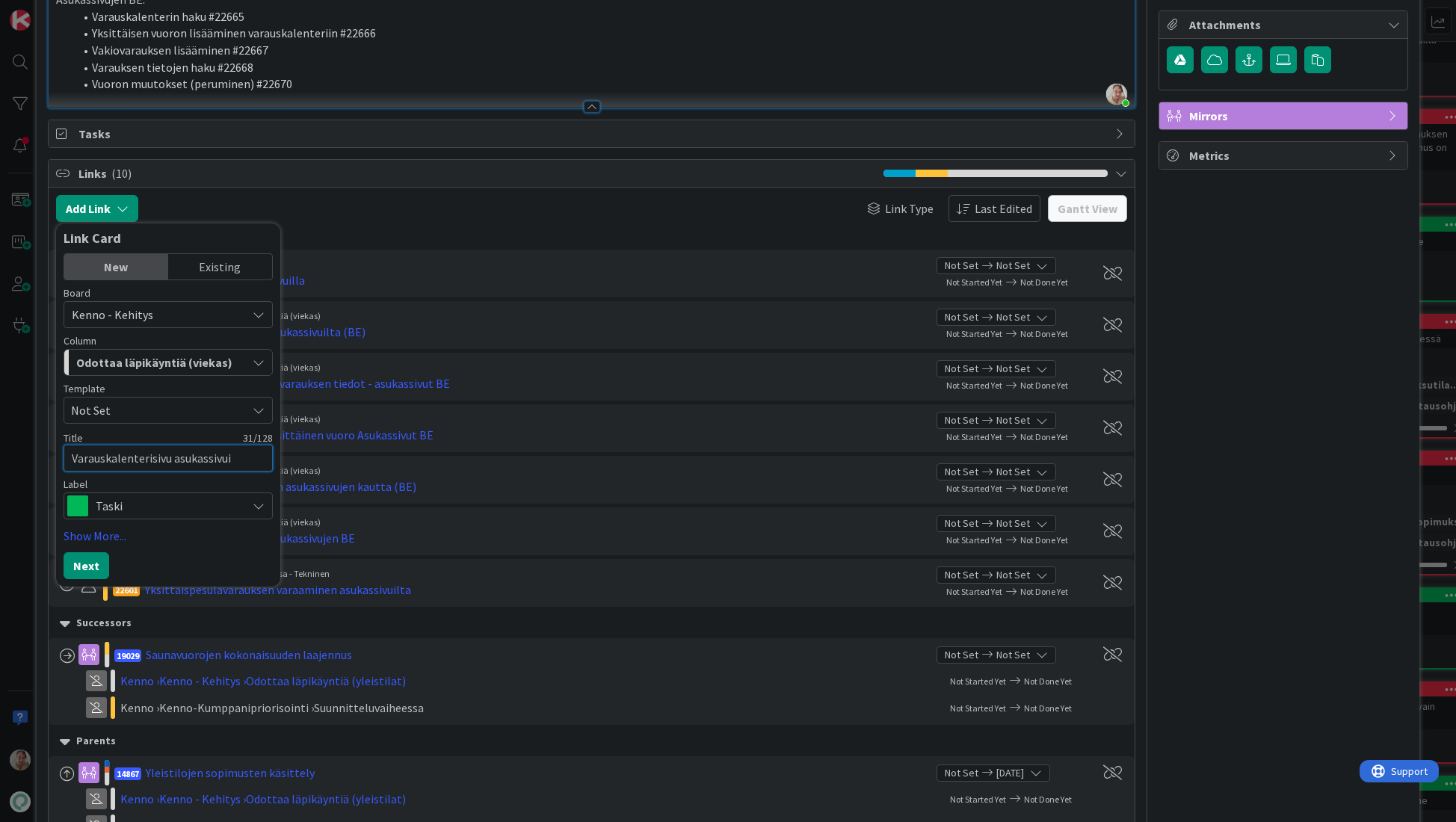
type textarea "Varauskalenterisivu asukassivuil"
type textarea "x"
type textarea "Varauskalenterisivu asukassivuill"
type textarea "x"
type textarea "Varauskalenterisivu asukassivuille"
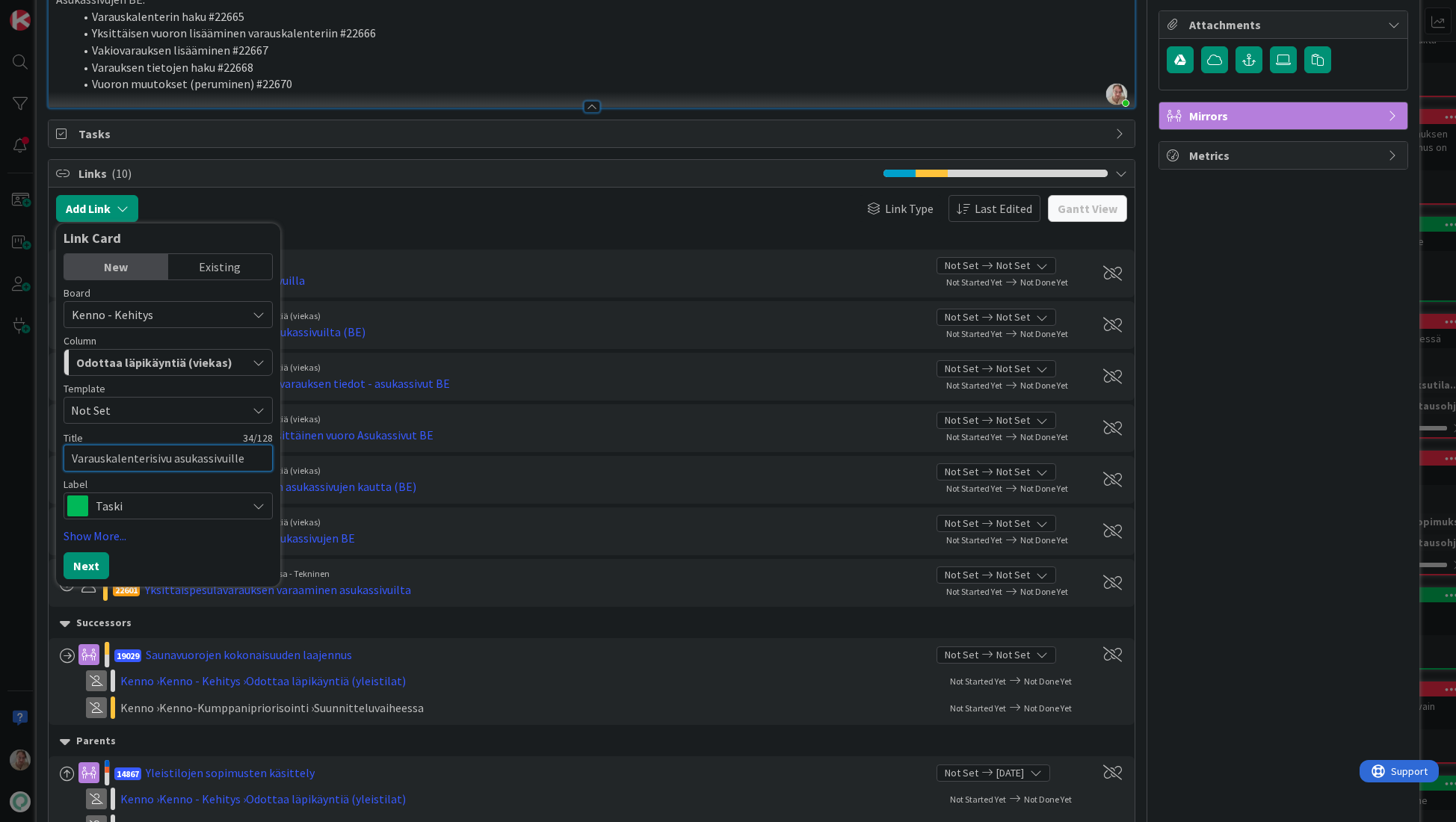
type textarea "x"
type textarea "Varauskalenterisivu asukassivuille"
type textarea "x"
type textarea "Varauskalenterisivu asukassivuille ("
type textarea "x"
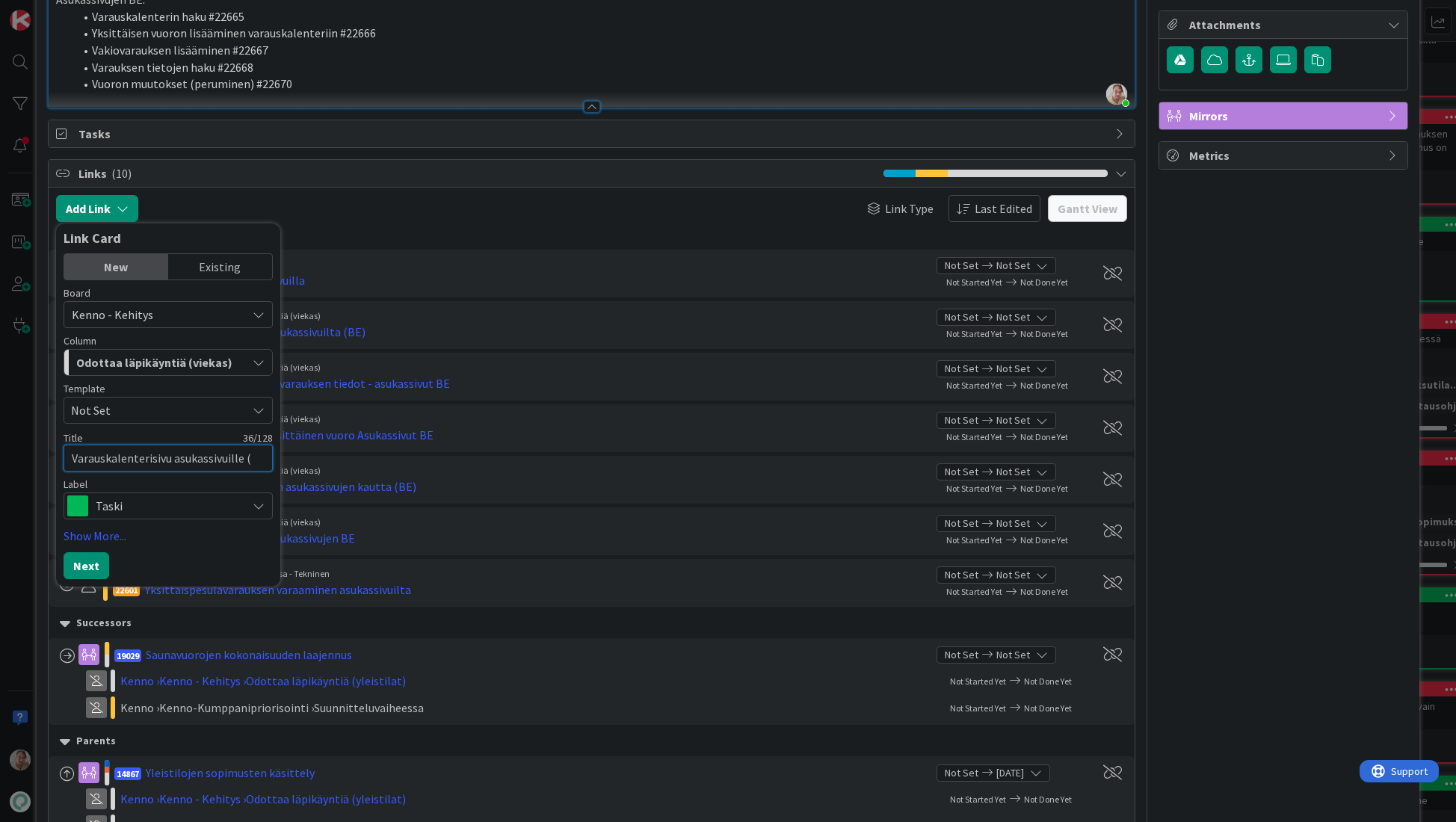
type textarea "Varauskalenterisivu asukassivuille (U"
type textarea "x"
type textarea "Varauskalenterisivu asukassivuille (UI"
type textarea "x"
type textarea "Varauskalenterisivu asukassivuille (UI)"
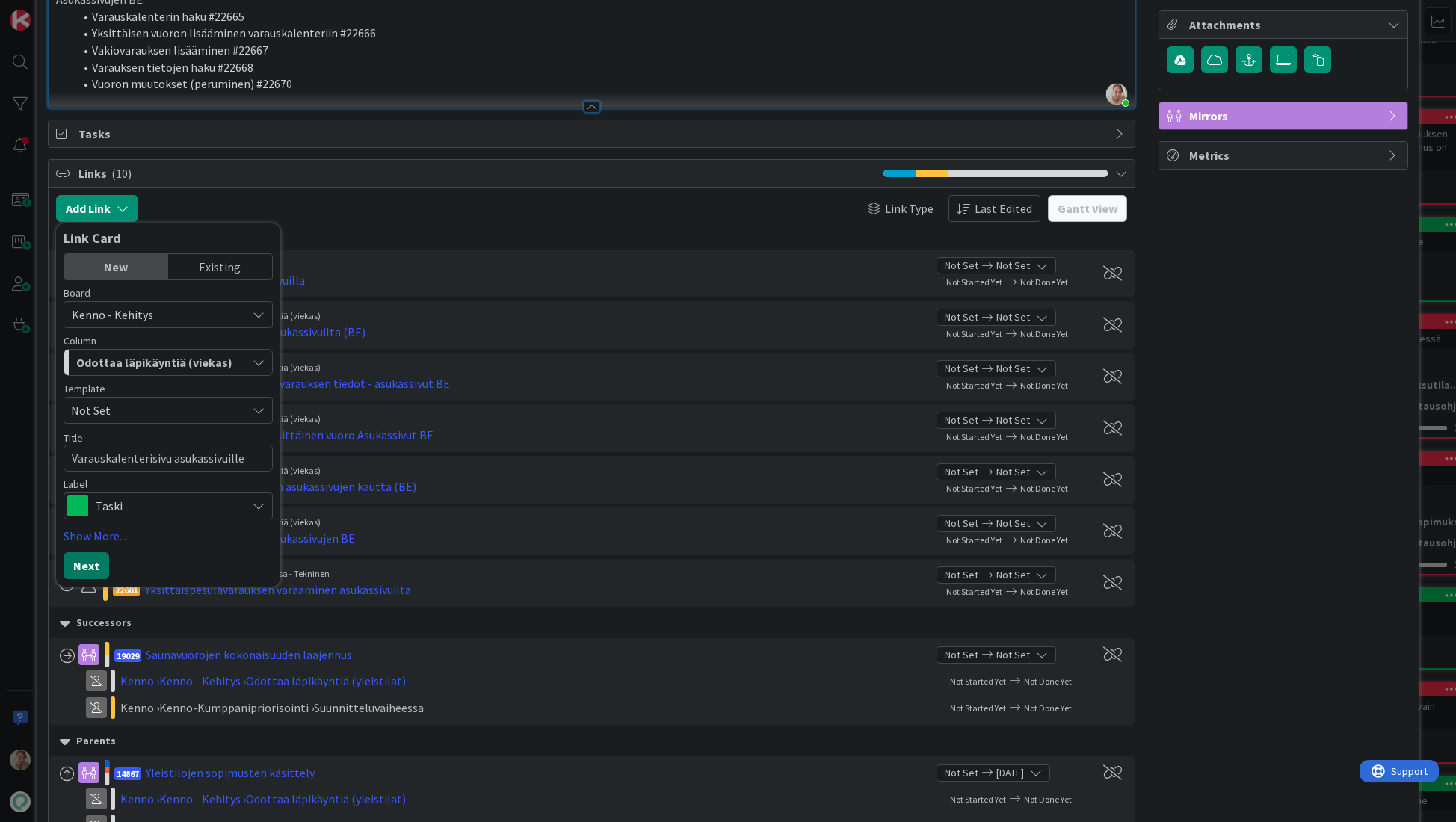
drag, startPoint x: 89, startPoint y: 570, endPoint x: 104, endPoint y: 564, distance: 16.2
click at [89, 570] on button "Next" at bounding box center [86, 565] width 46 height 27
type textarea "x"
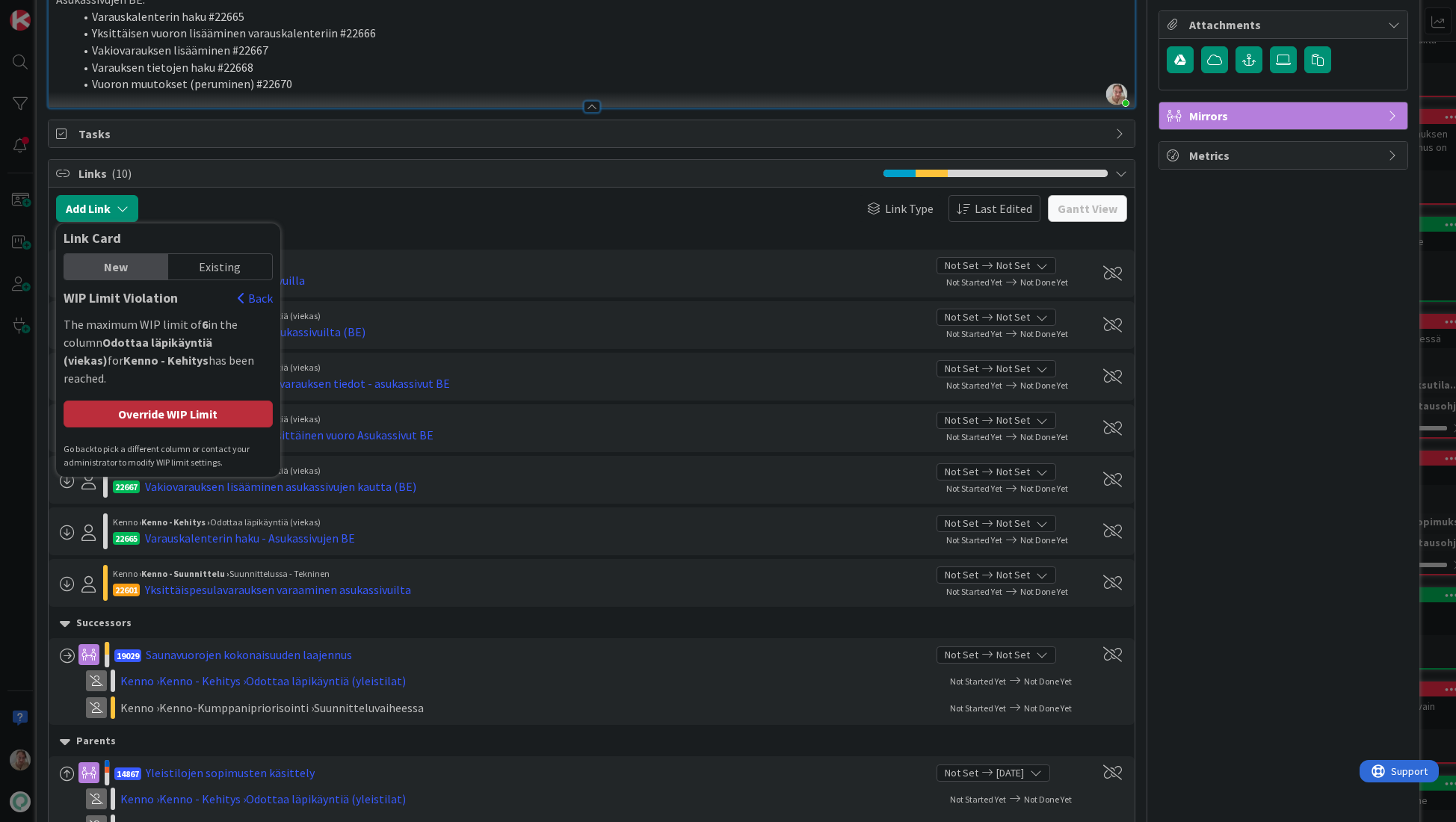
click at [186, 401] on div "Override WIP Limit" at bounding box center [167, 413] width 209 height 27
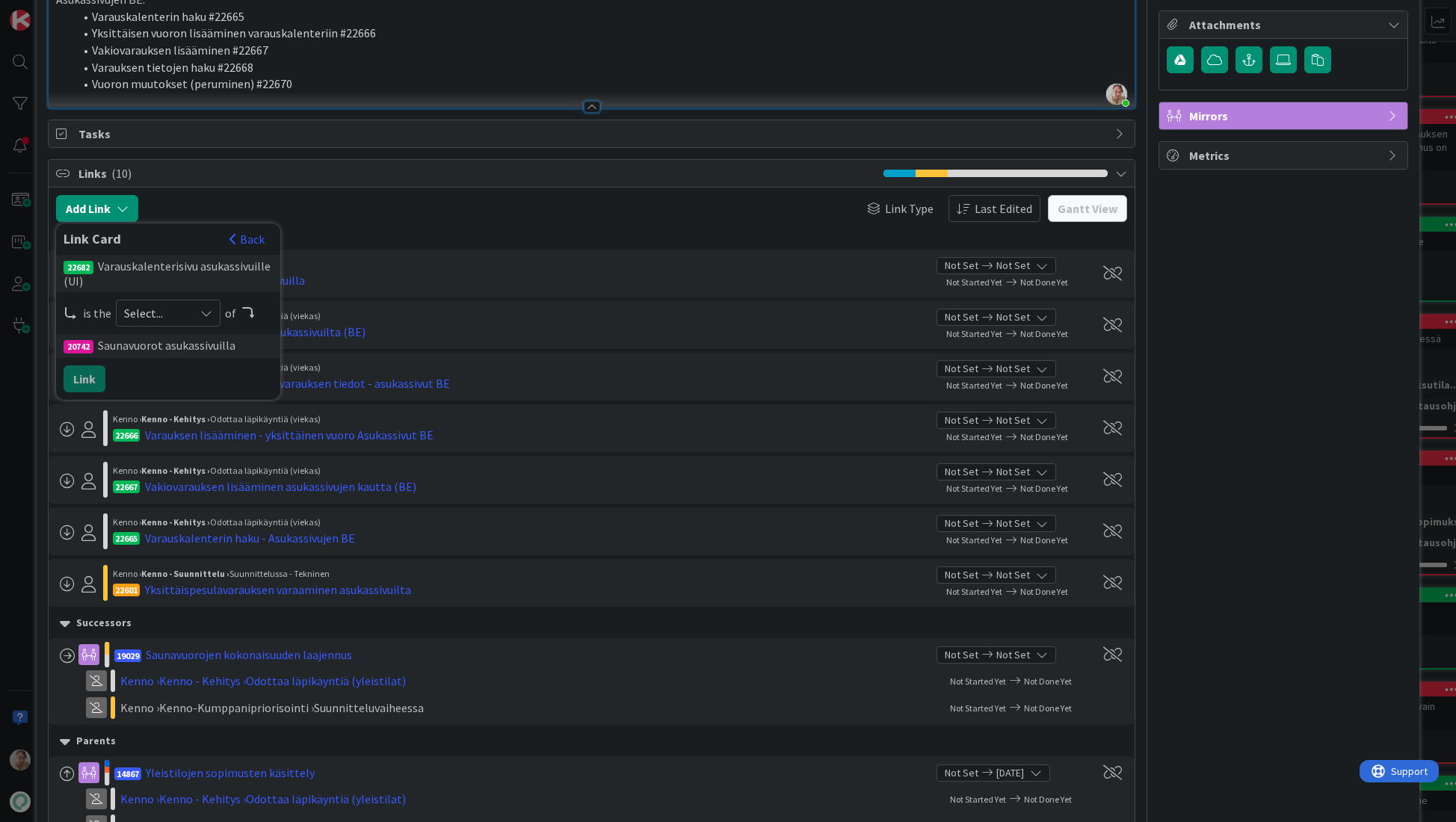
click at [166, 310] on span "Select..." at bounding box center [155, 313] width 63 height 21
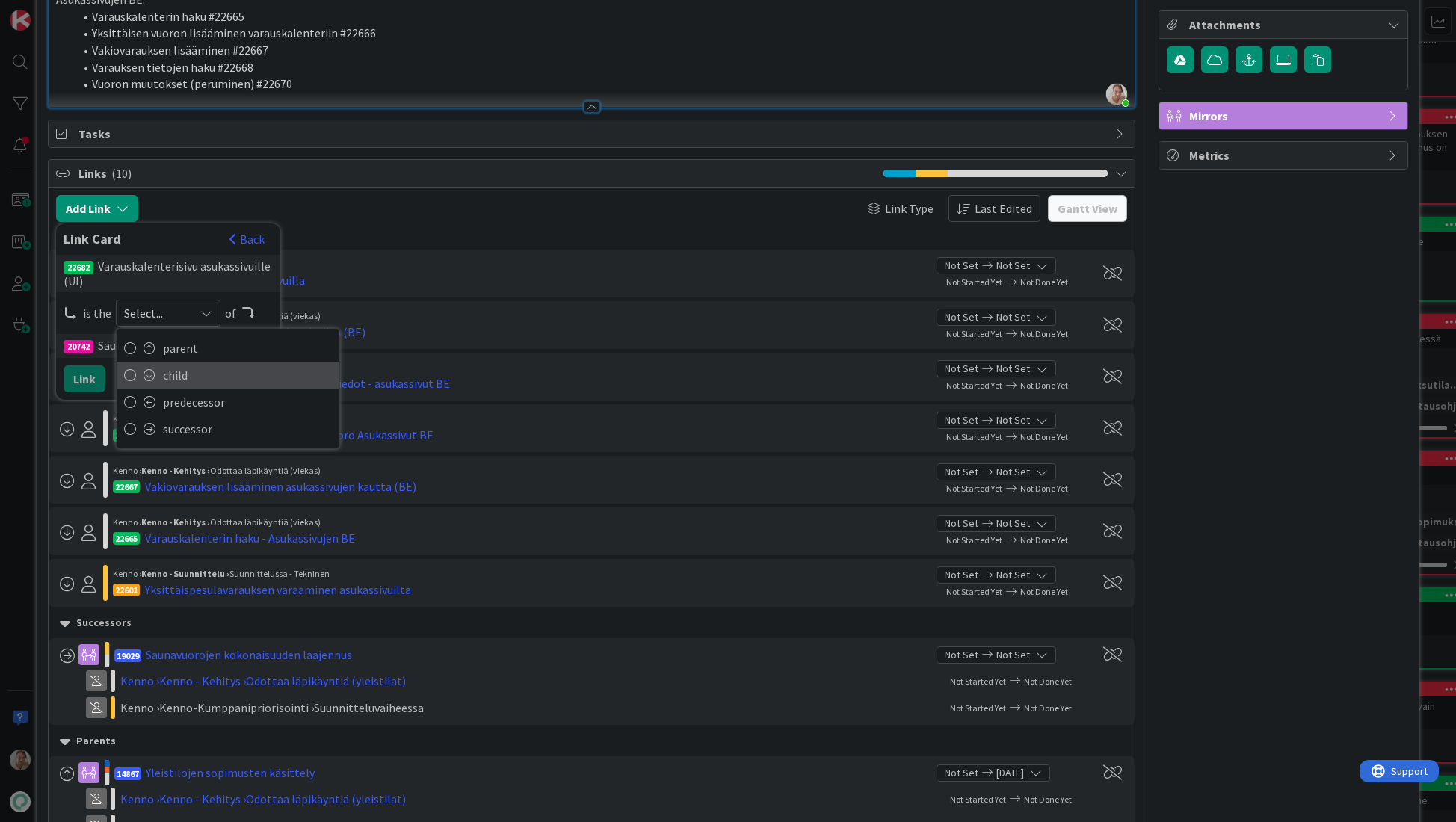
click at [168, 377] on span "child" at bounding box center [248, 375] width 169 height 22
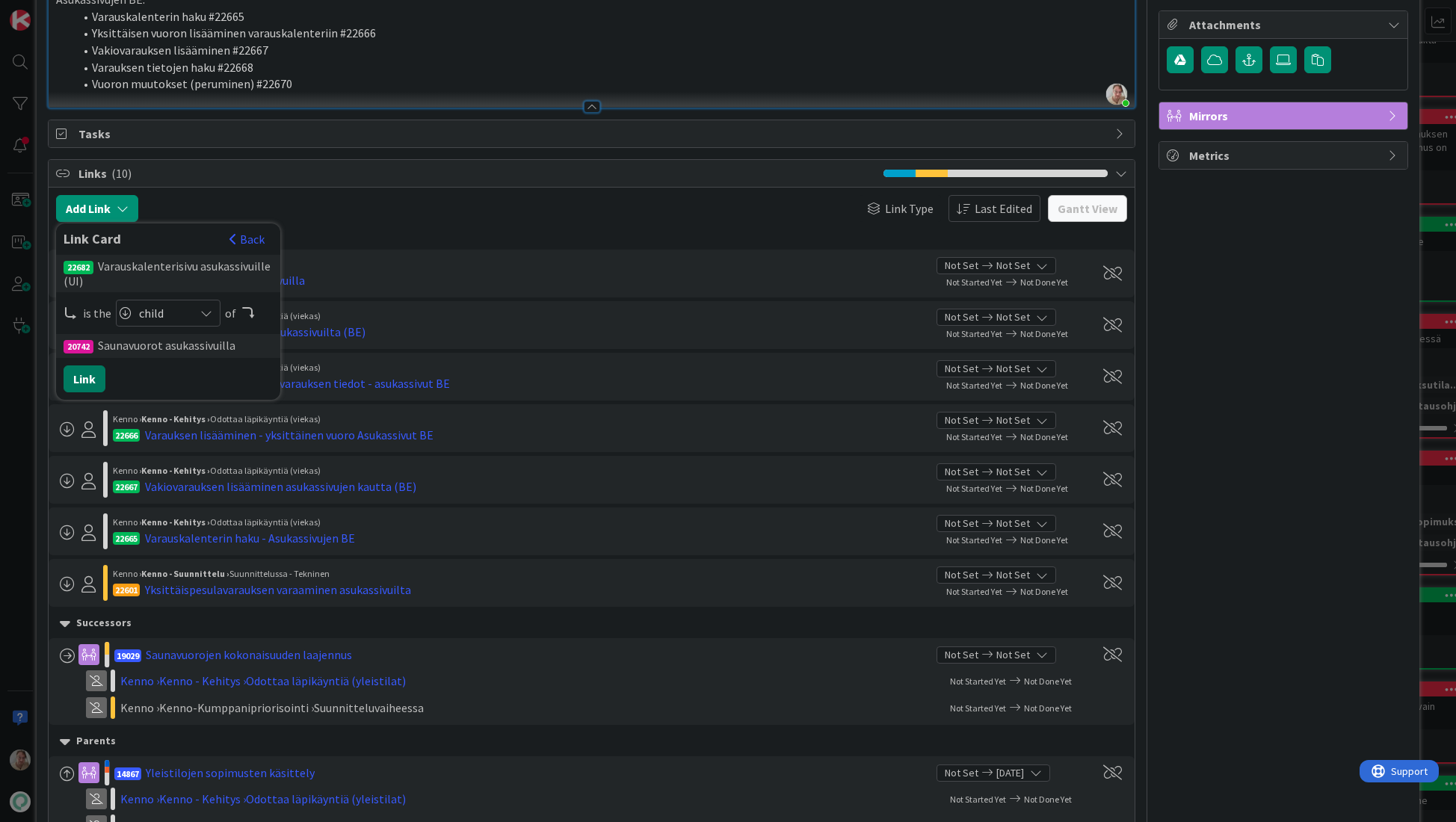
click at [89, 378] on button "Link" at bounding box center [84, 378] width 42 height 27
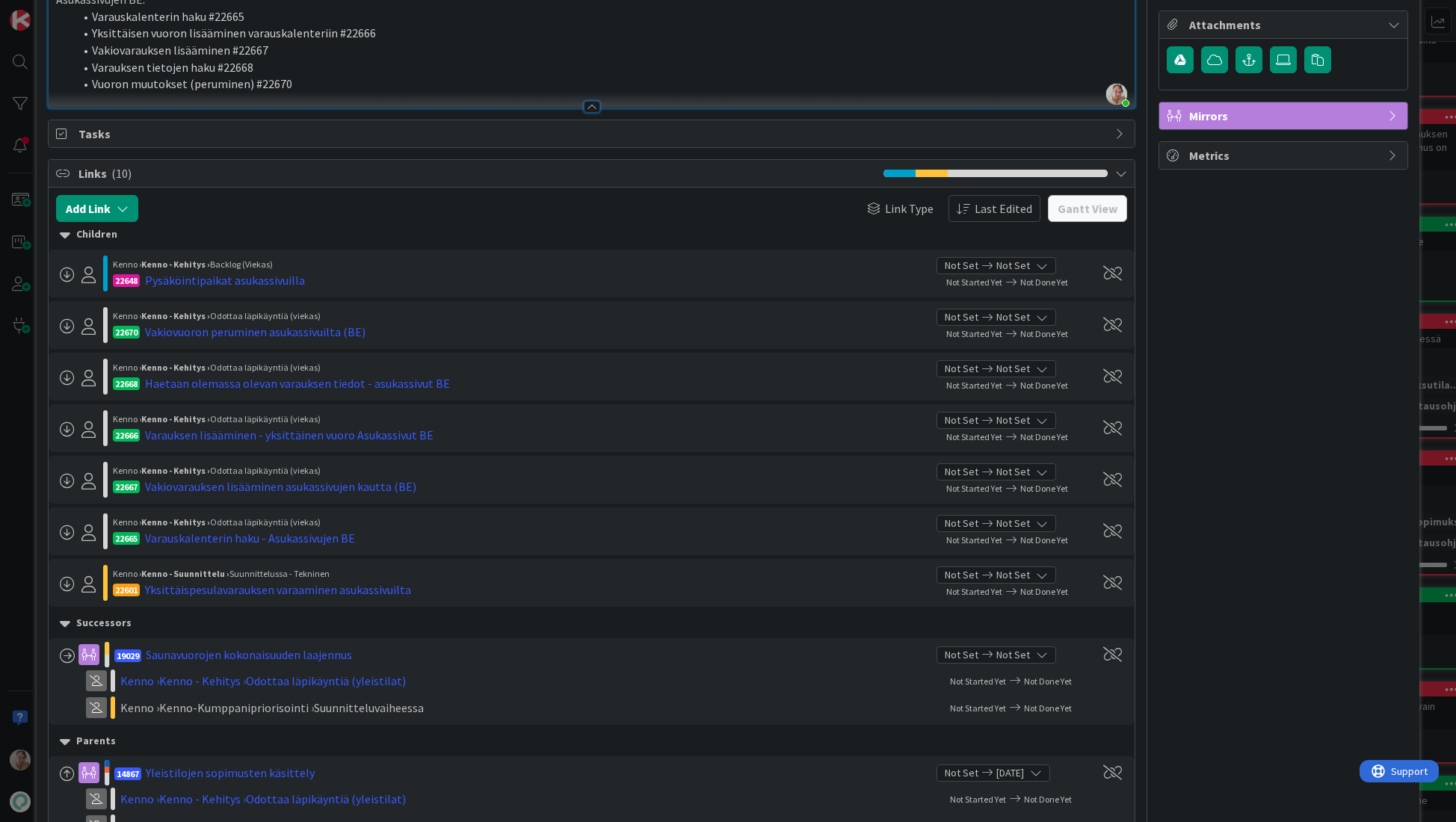
type textarea "x"
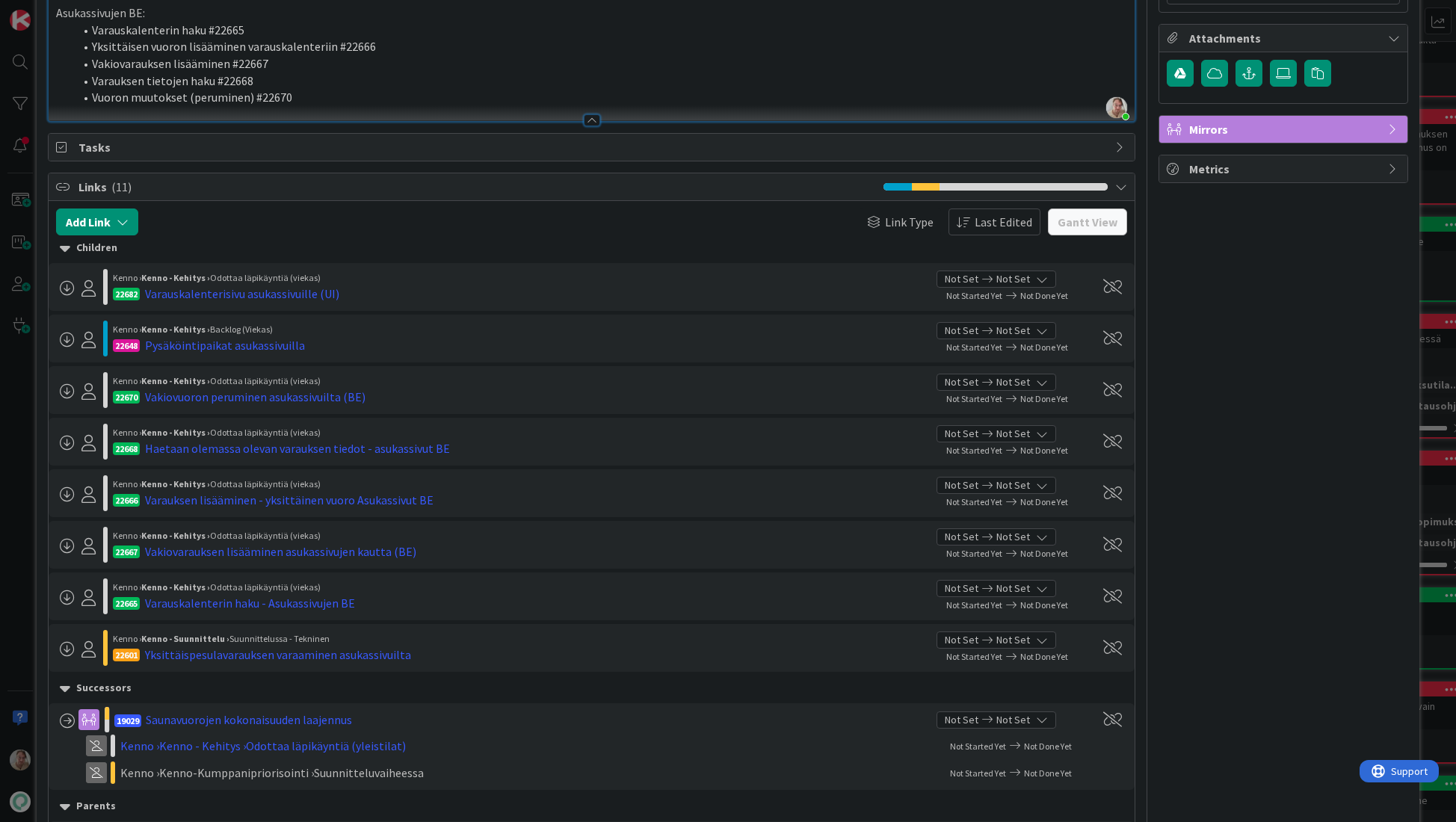
scroll to position [852, 0]
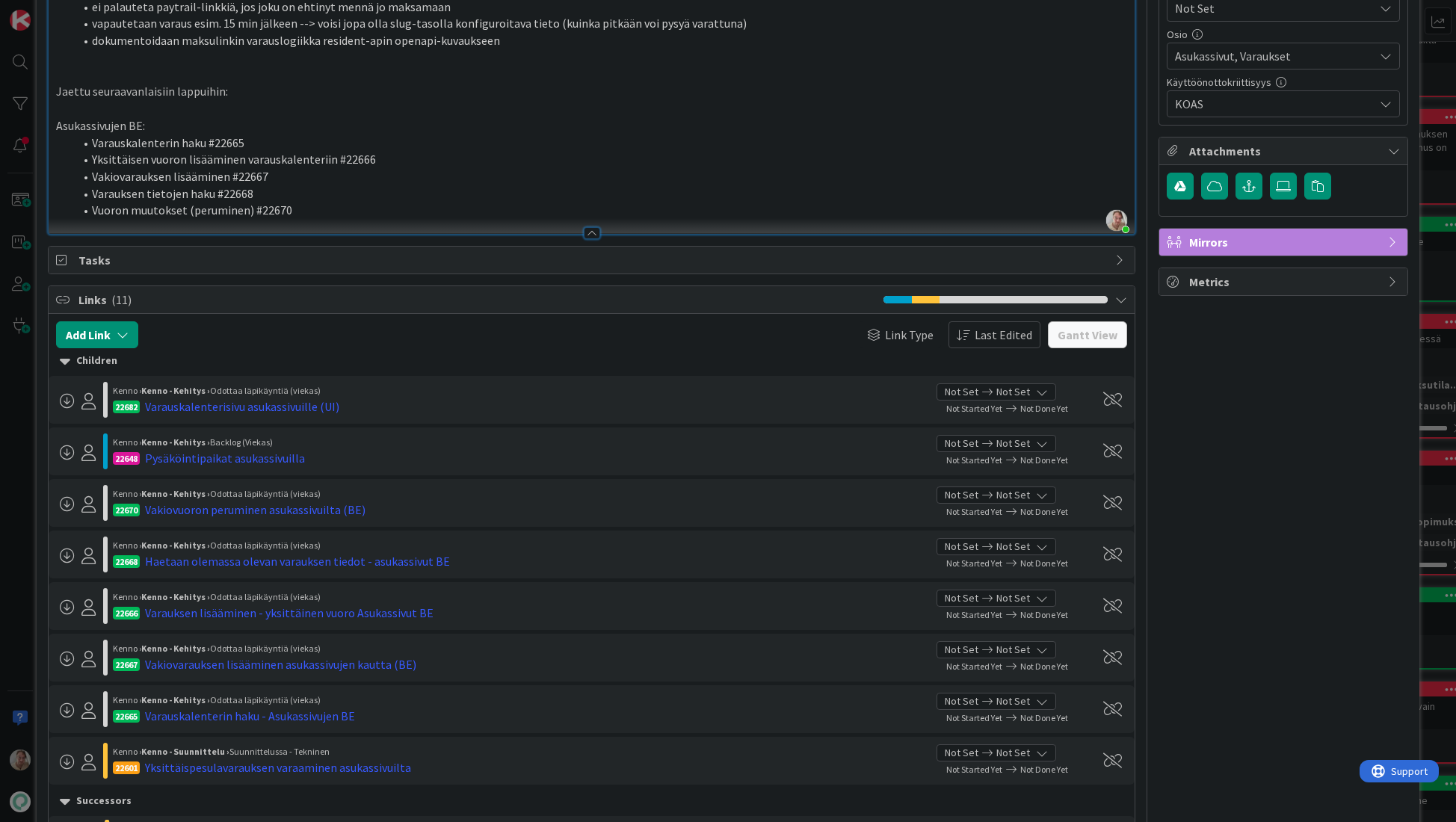
click at [316, 212] on li "Vuoron muutokset (peruminen) #22670" at bounding box center [600, 210] width 1054 height 17
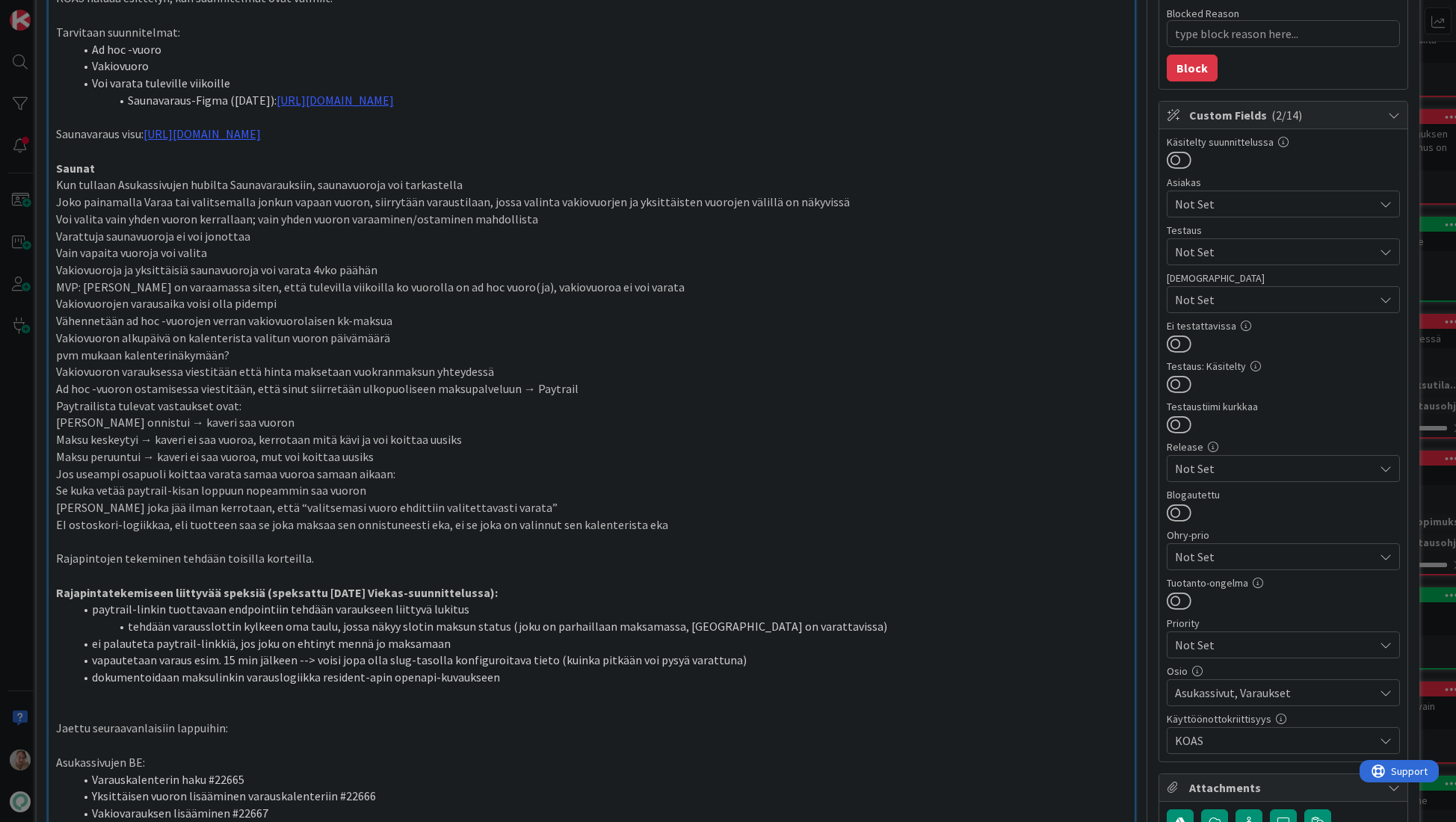
scroll to position [0, 0]
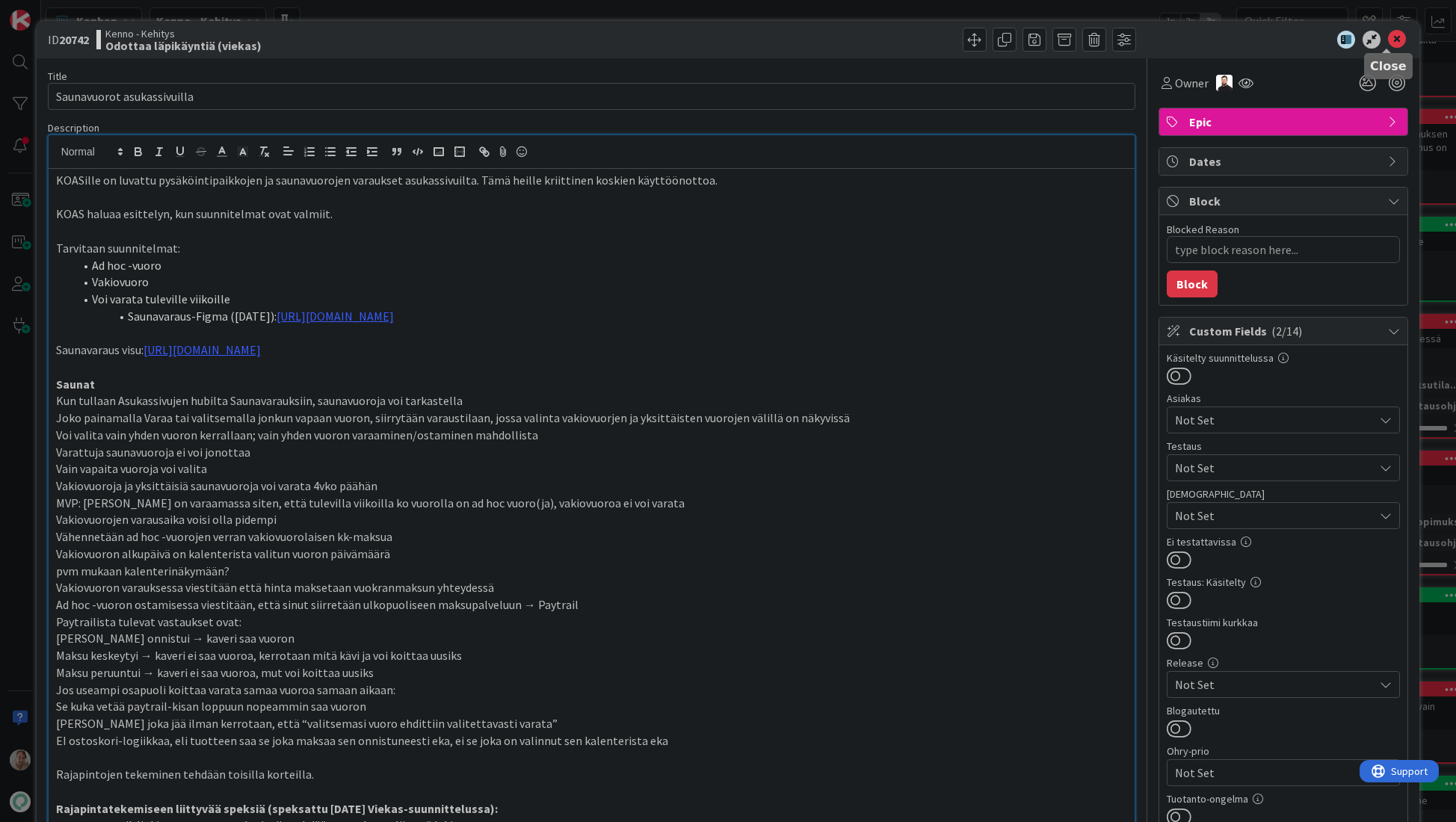
click at [1276, 39] on icon at bounding box center [1397, 39] width 18 height 18
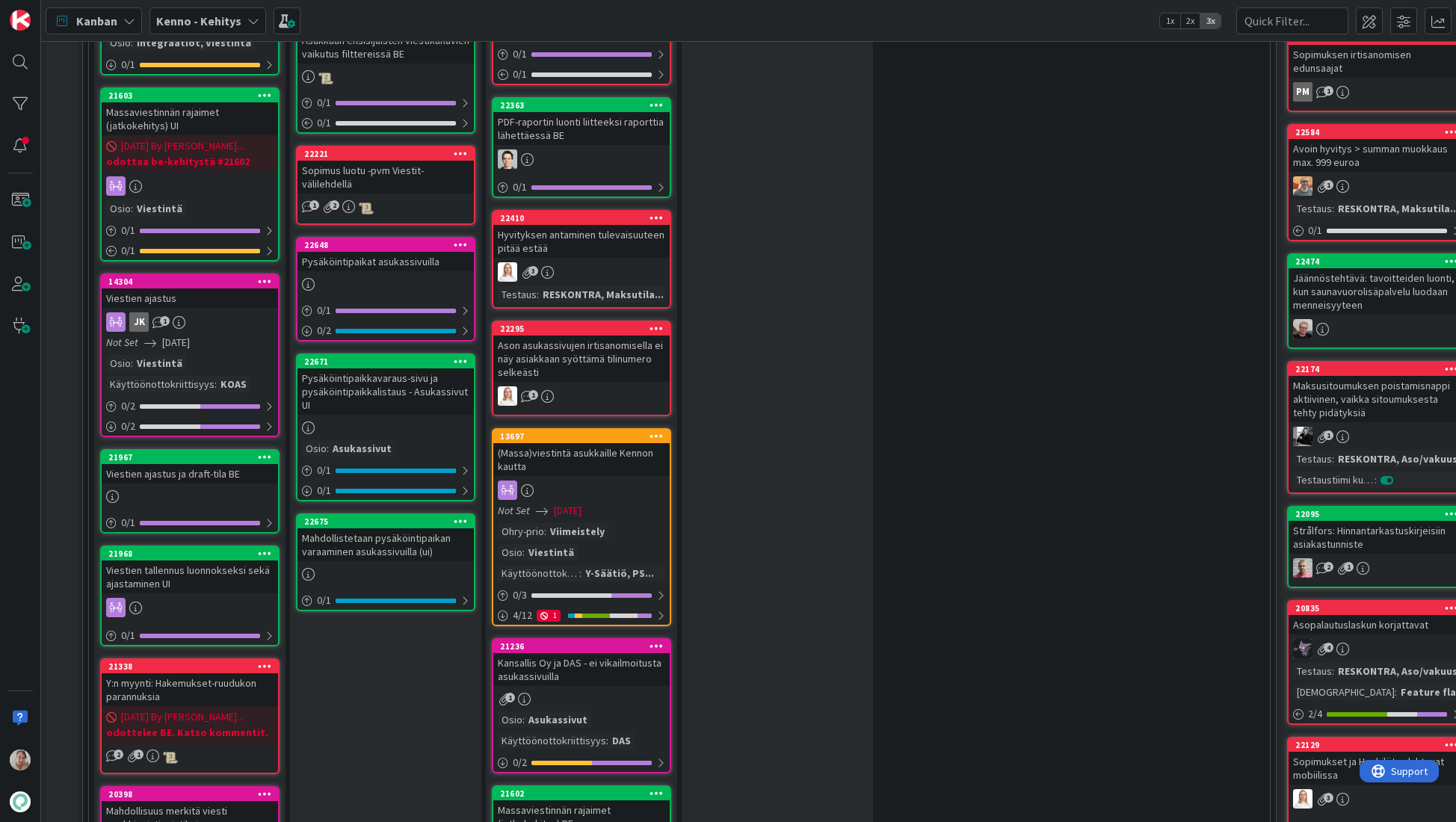
click at [386, 385] on div "Pysäköintipaikkavaraus-sivu ja pysäköintipaikkalistaus - Asukassivut UI" at bounding box center [386, 391] width 176 height 46
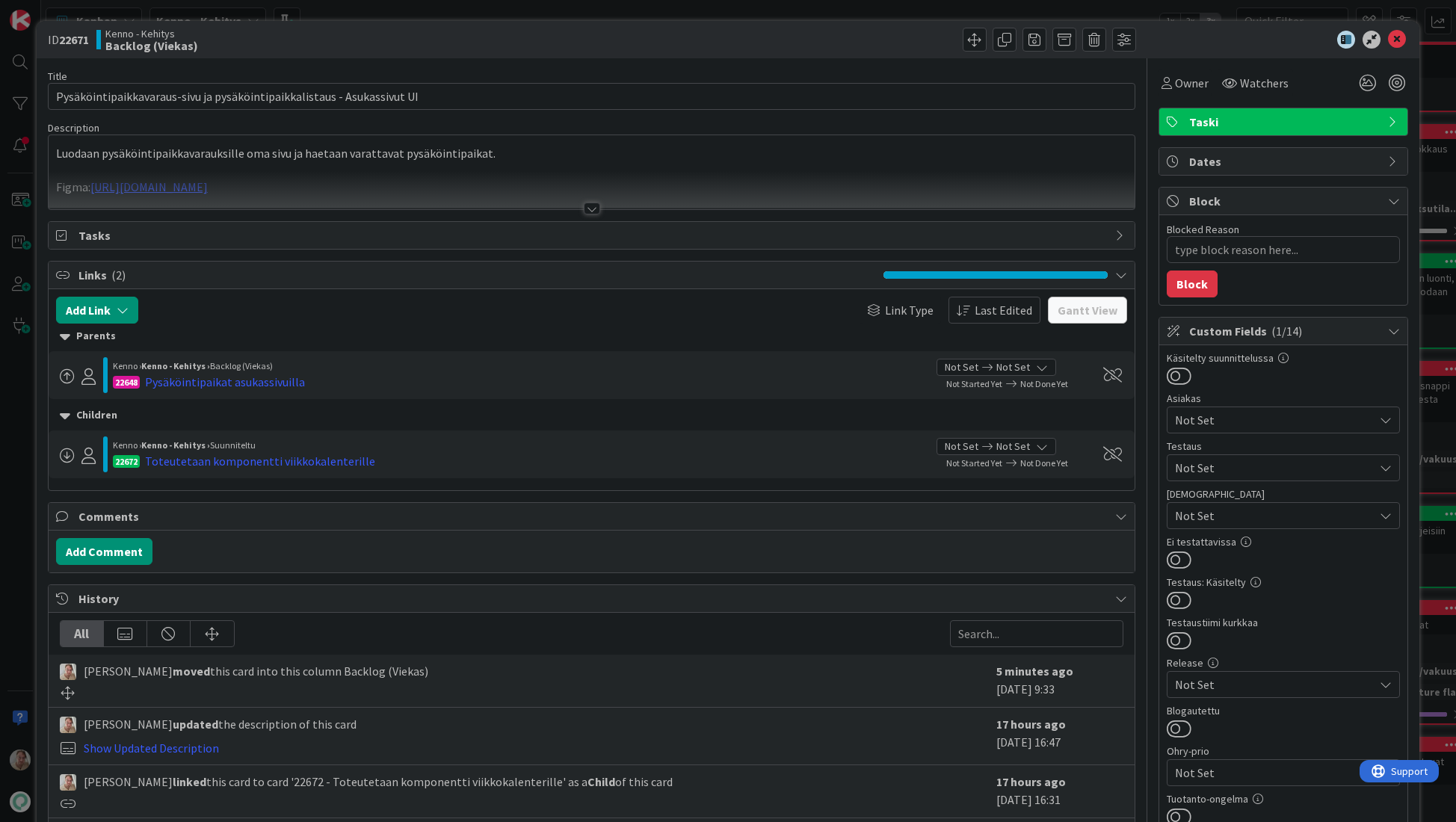
click at [294, 159] on p "Luodaan pysäköintipaikkavarauksille oma sivu ja haetaan varattavat pysäköintipa…" at bounding box center [591, 153] width 1071 height 17
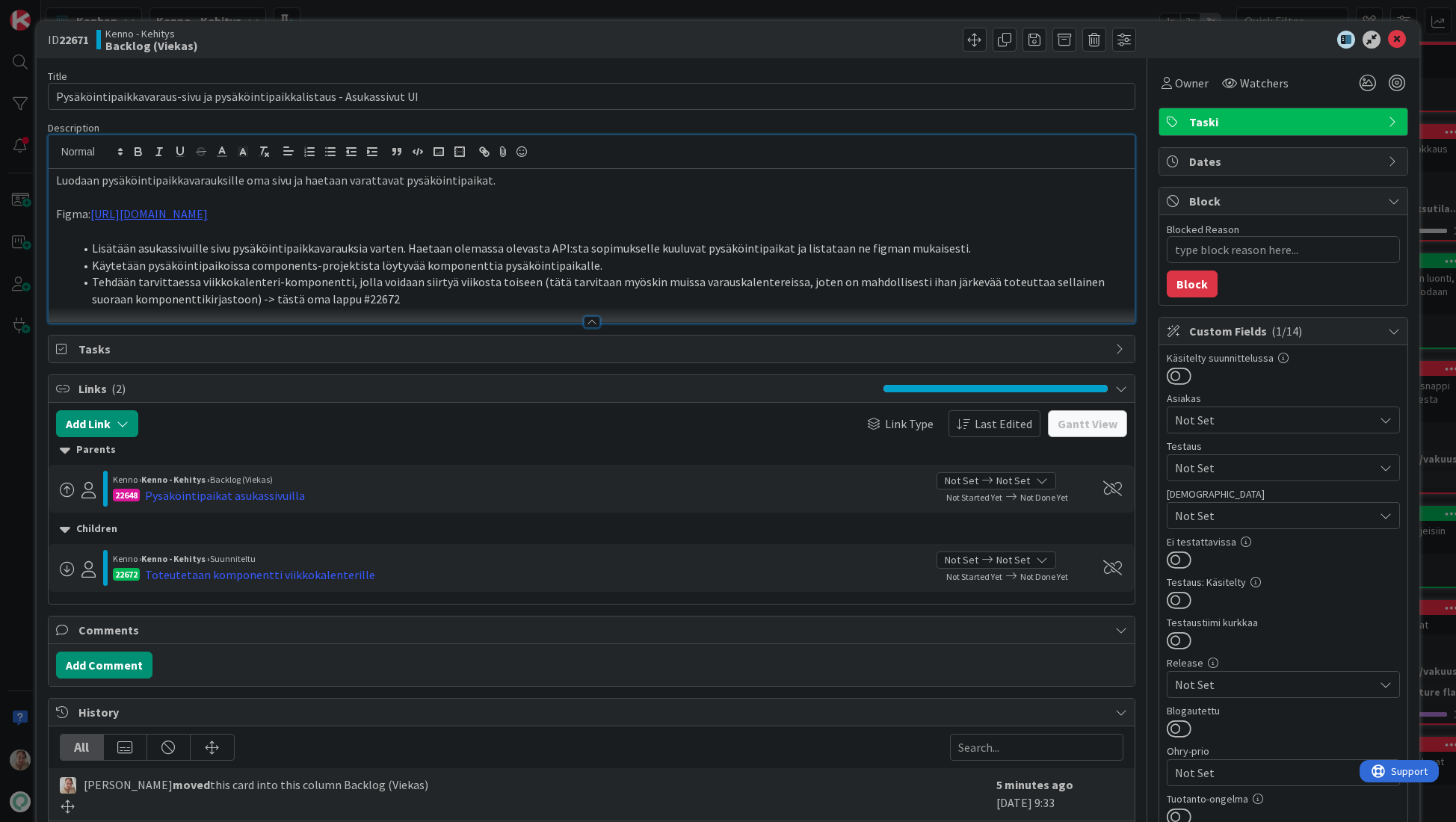
scroll to position [3, 0]
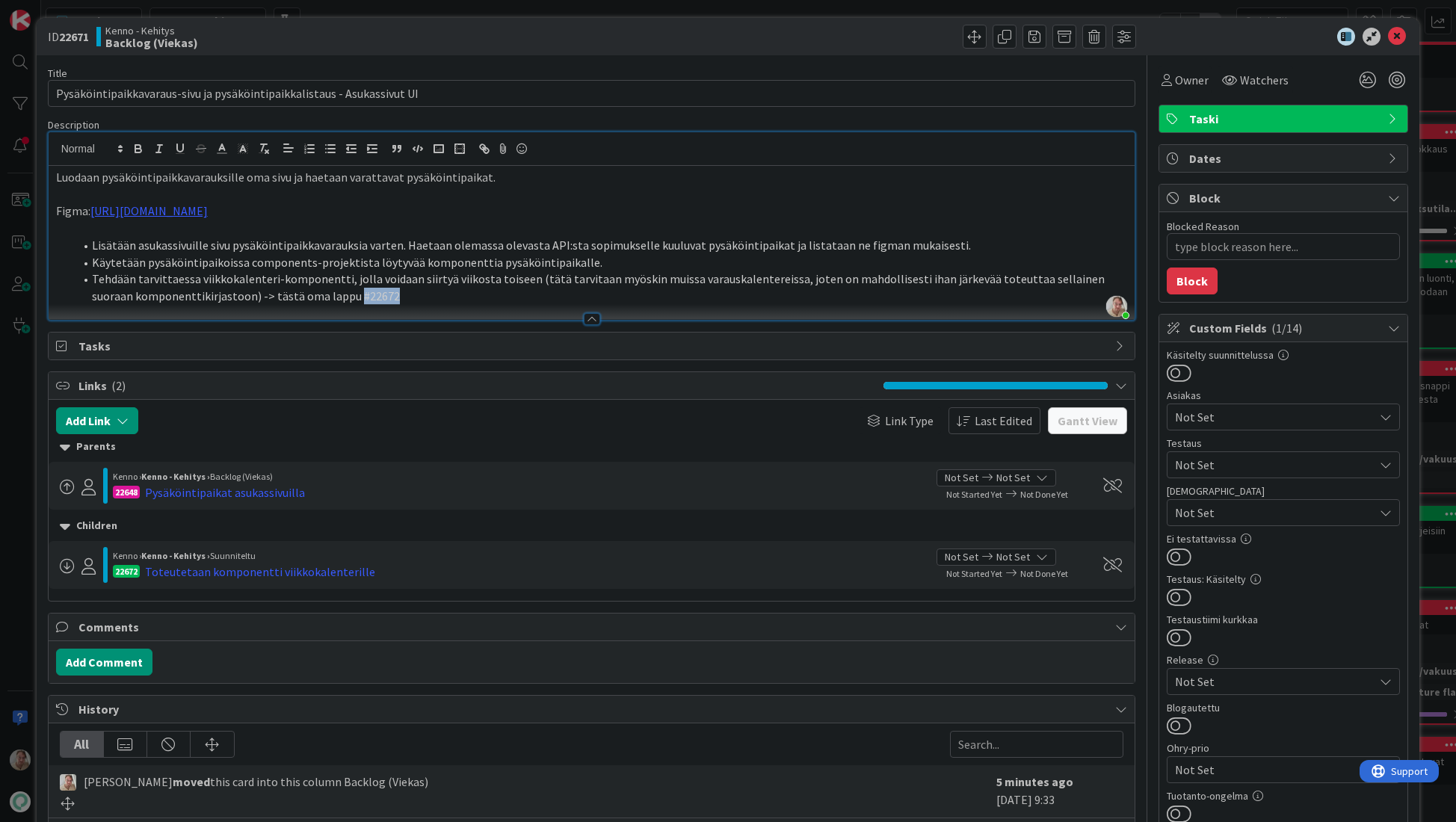
drag, startPoint x: 364, startPoint y: 293, endPoint x: 309, endPoint y: 295, distance: 55.0
click at [309, 295] on li "Tehdään tarvittaessa viikkokalenteri-komponentti, jolla voidaan siirtyä viikost…" at bounding box center [600, 287] width 1054 height 34
copy li "#22672"
click at [1276, 31] on icon at bounding box center [1397, 37] width 18 height 18
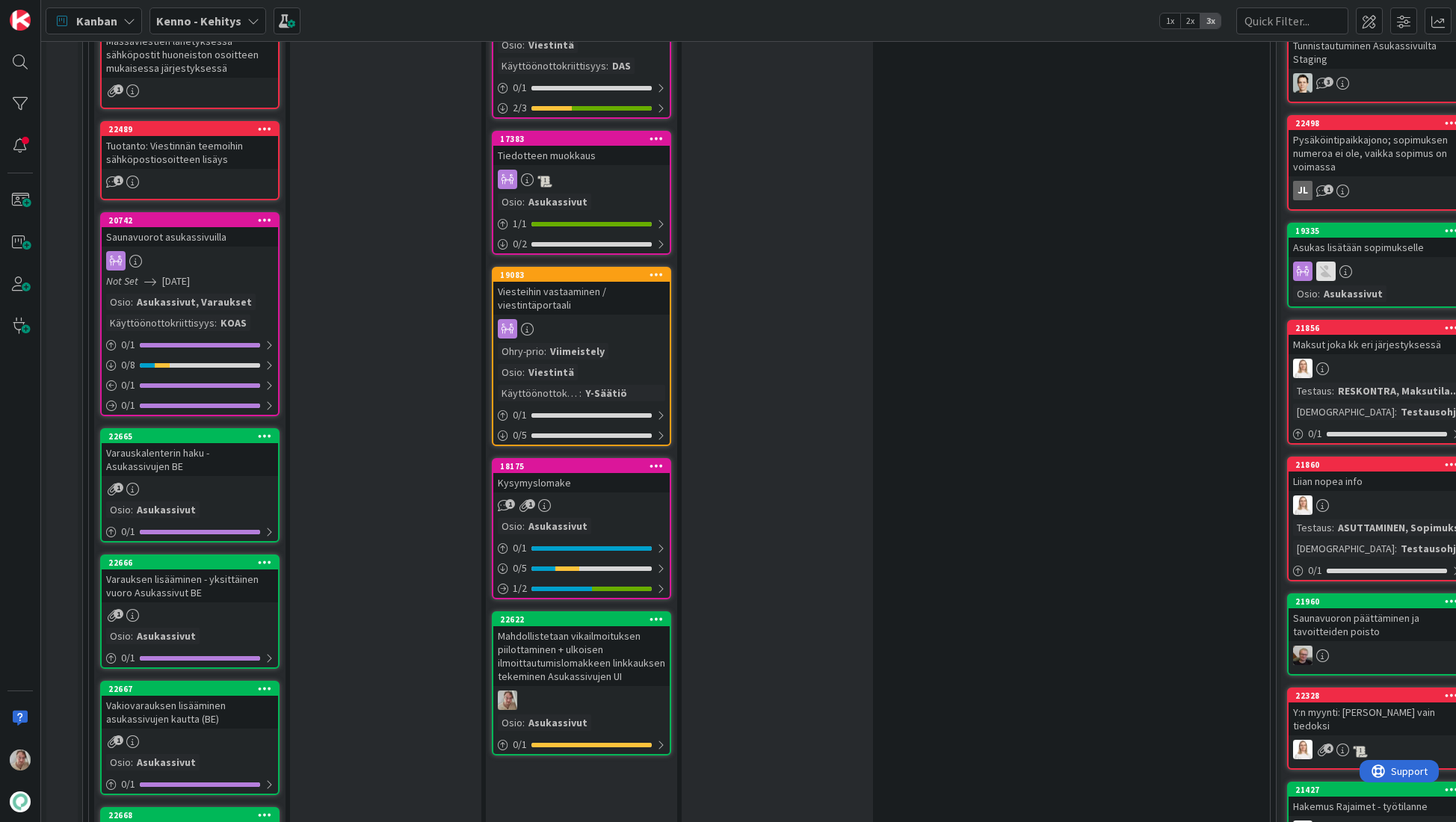
scroll to position [2290, 0]
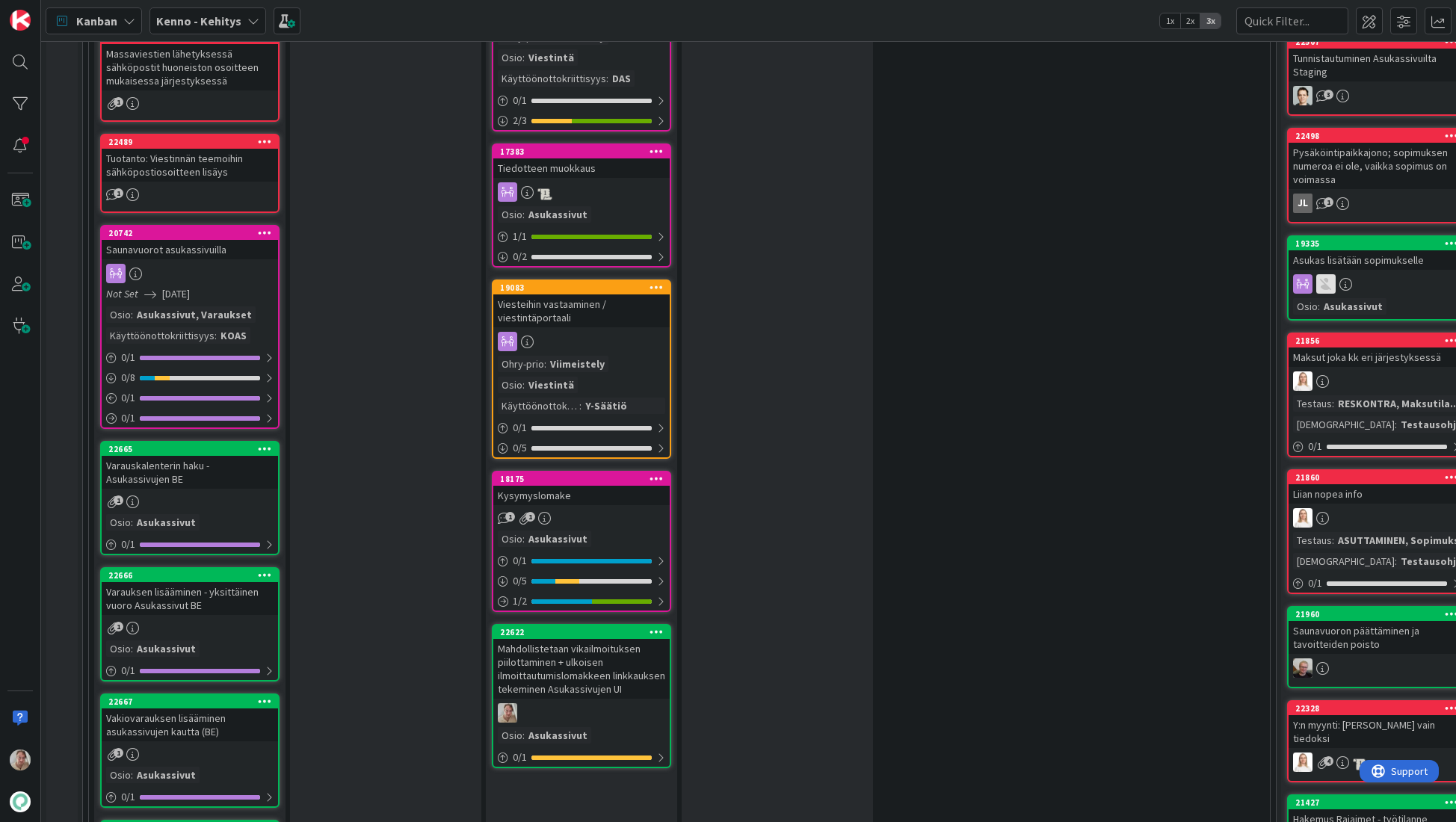
click at [208, 240] on div "Saunavuorot asukassivuilla" at bounding box center [189, 249] width 176 height 20
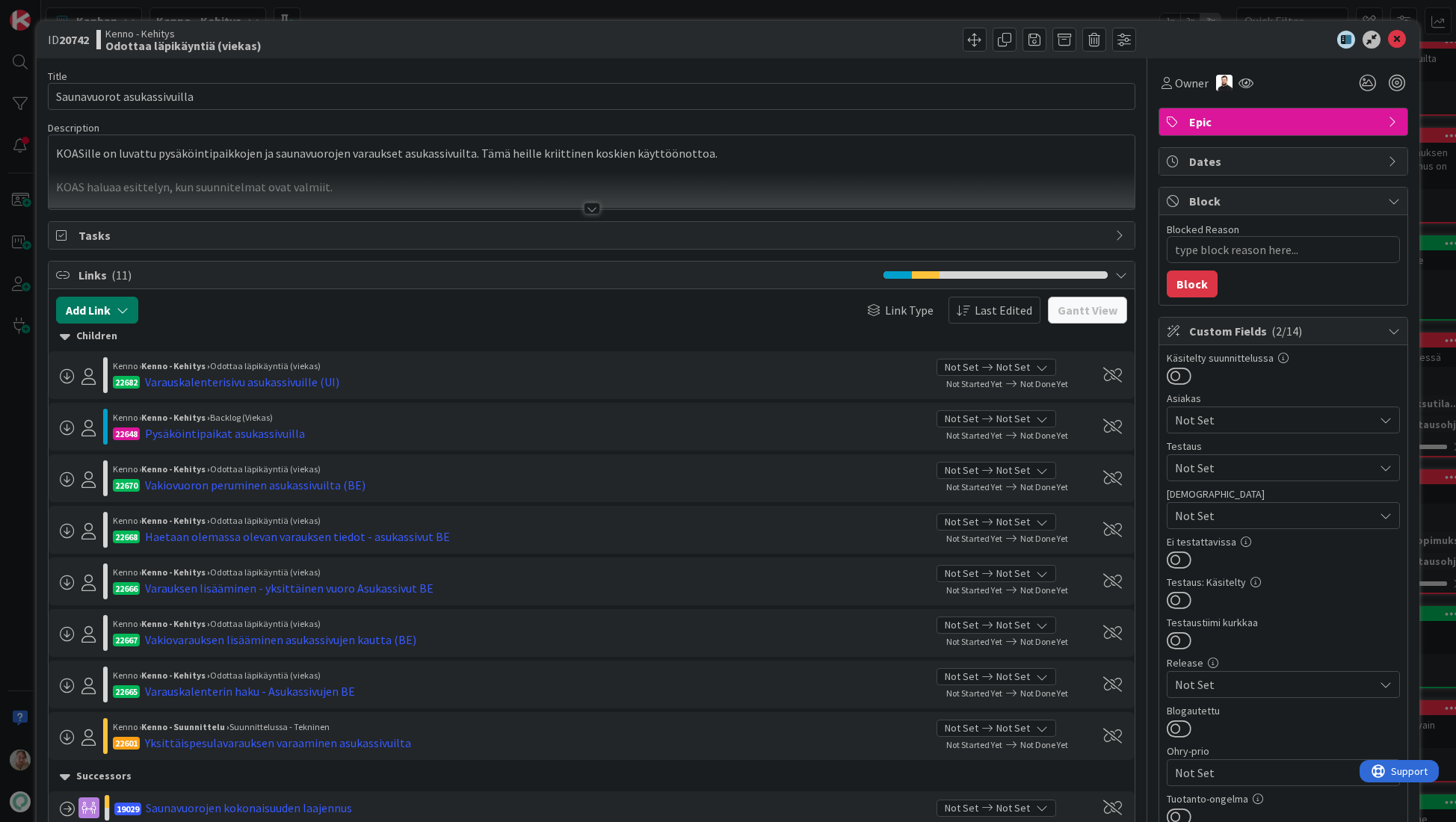
click at [124, 308] on icon "button" at bounding box center [122, 310] width 12 height 12
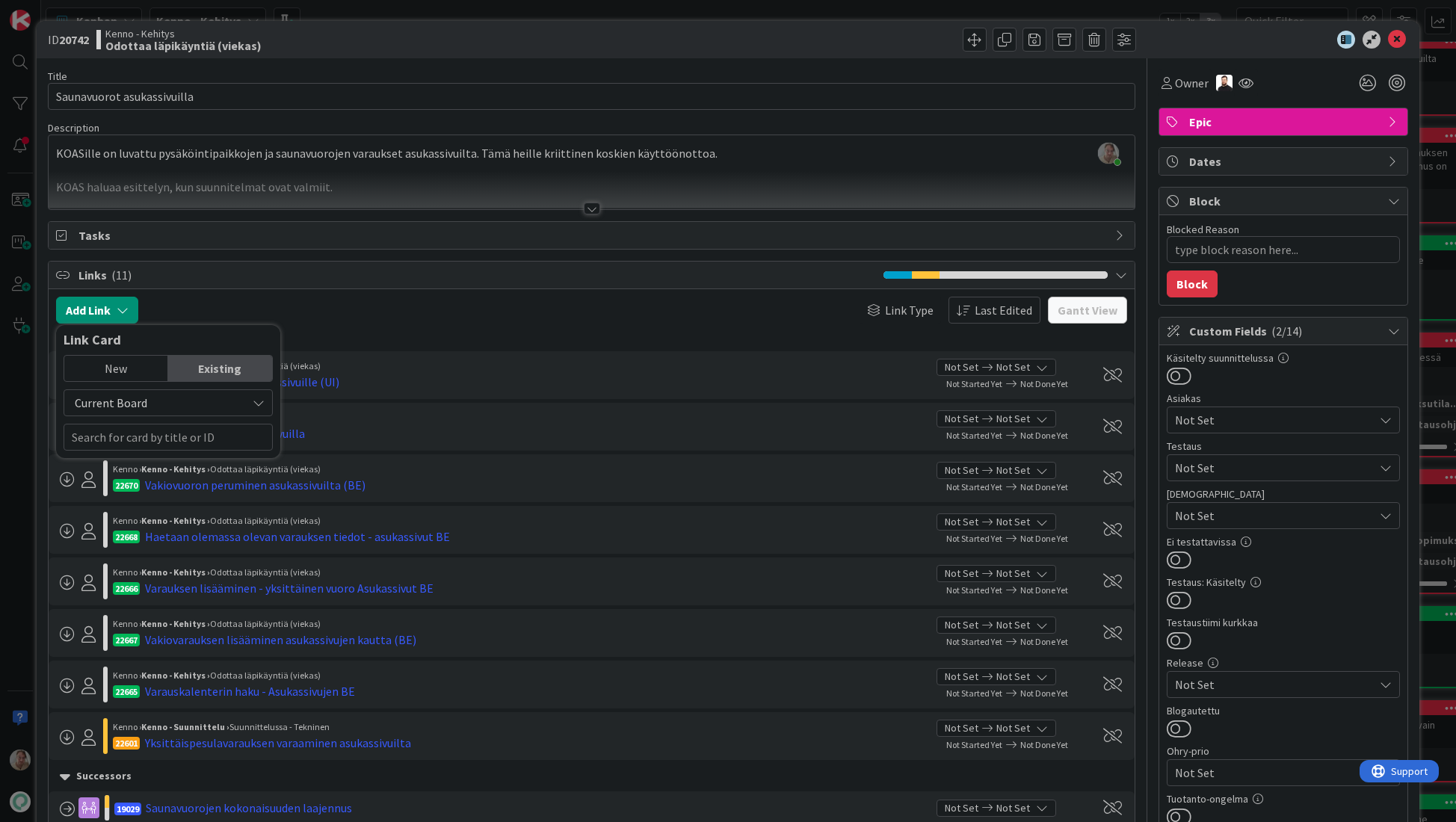
click at [133, 368] on div "New" at bounding box center [116, 368] width 104 height 25
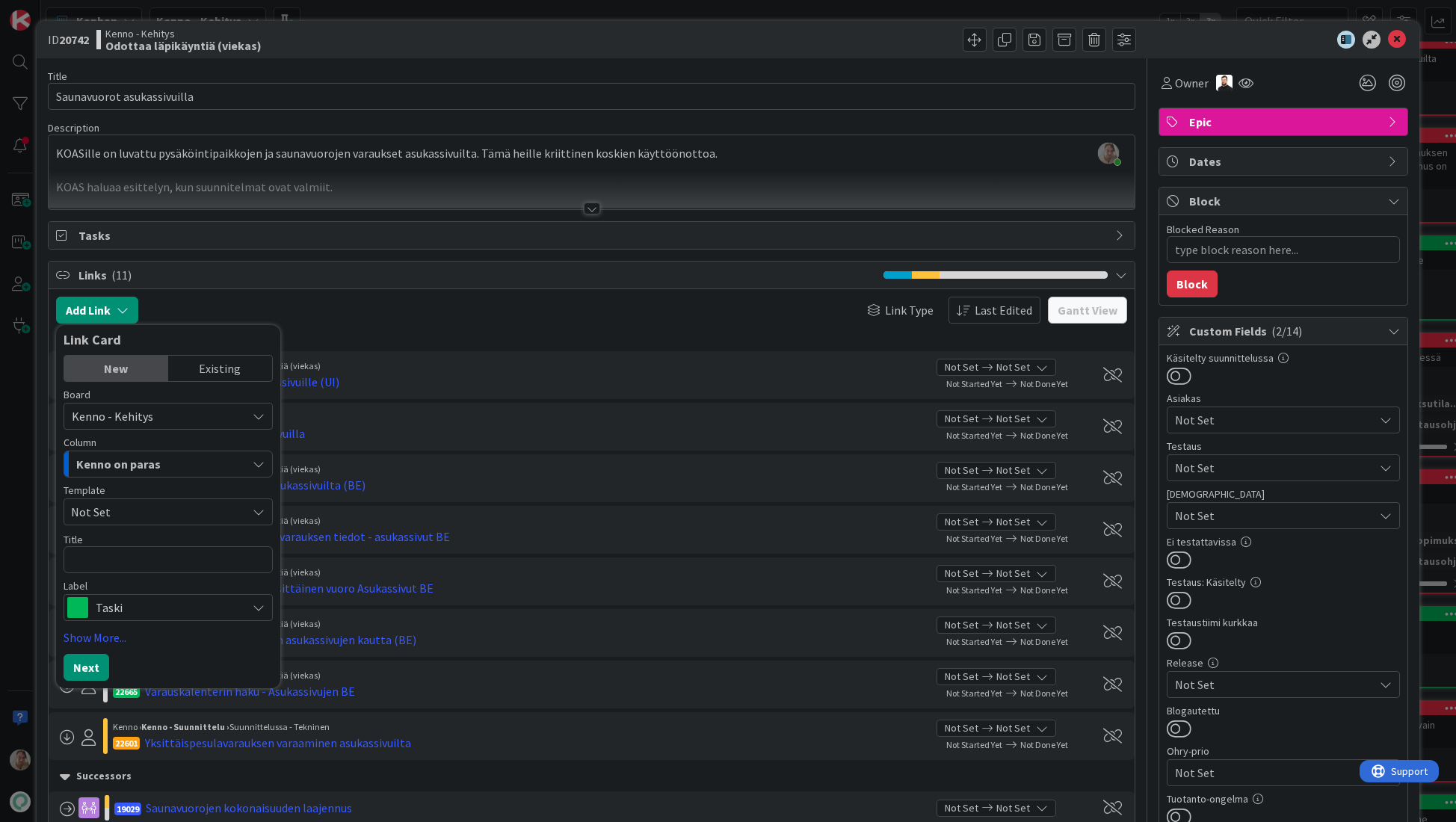
click at [144, 459] on span "Kenno on paras" at bounding box center [118, 464] width 84 height 20
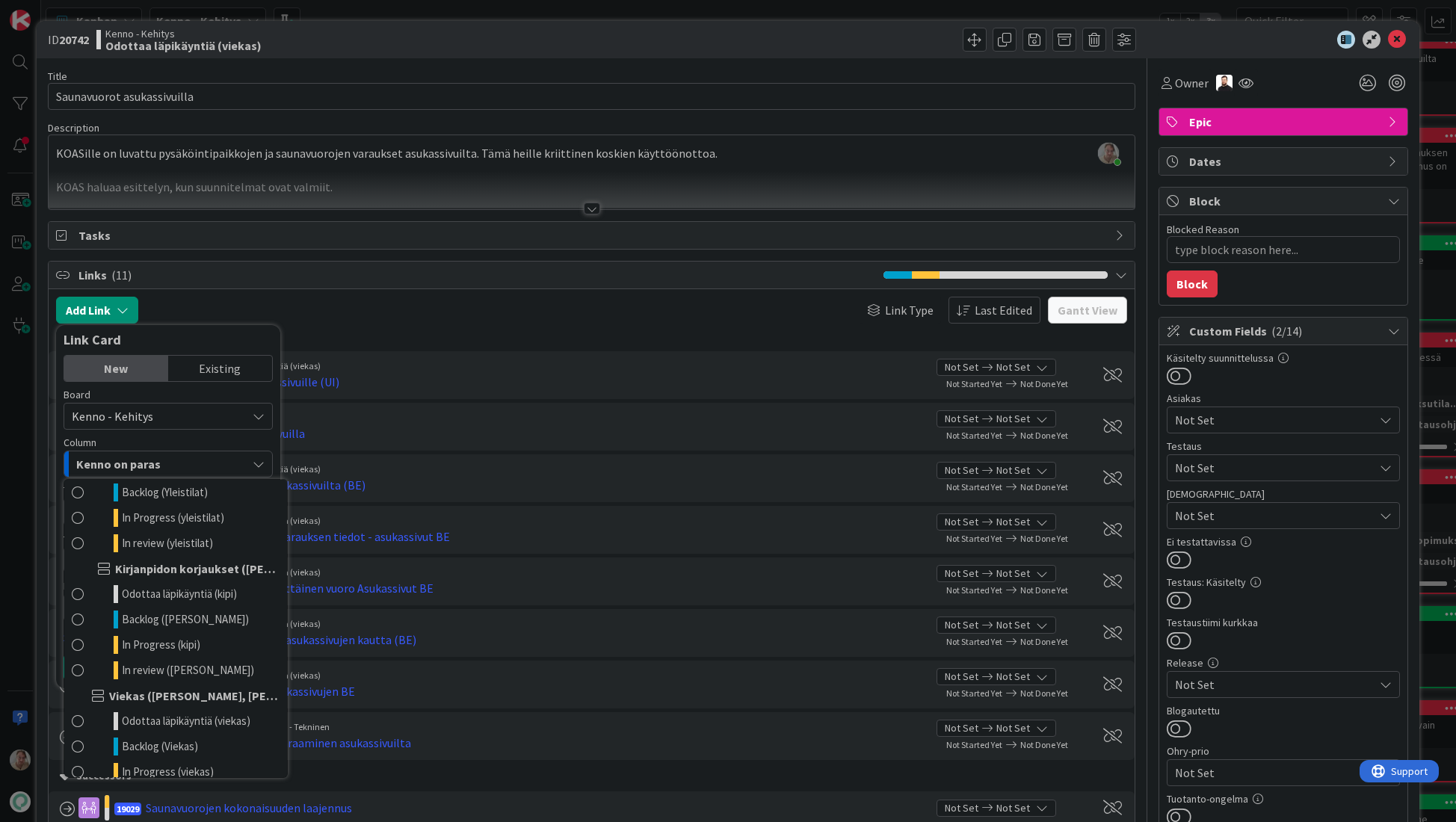
scroll to position [734, 0]
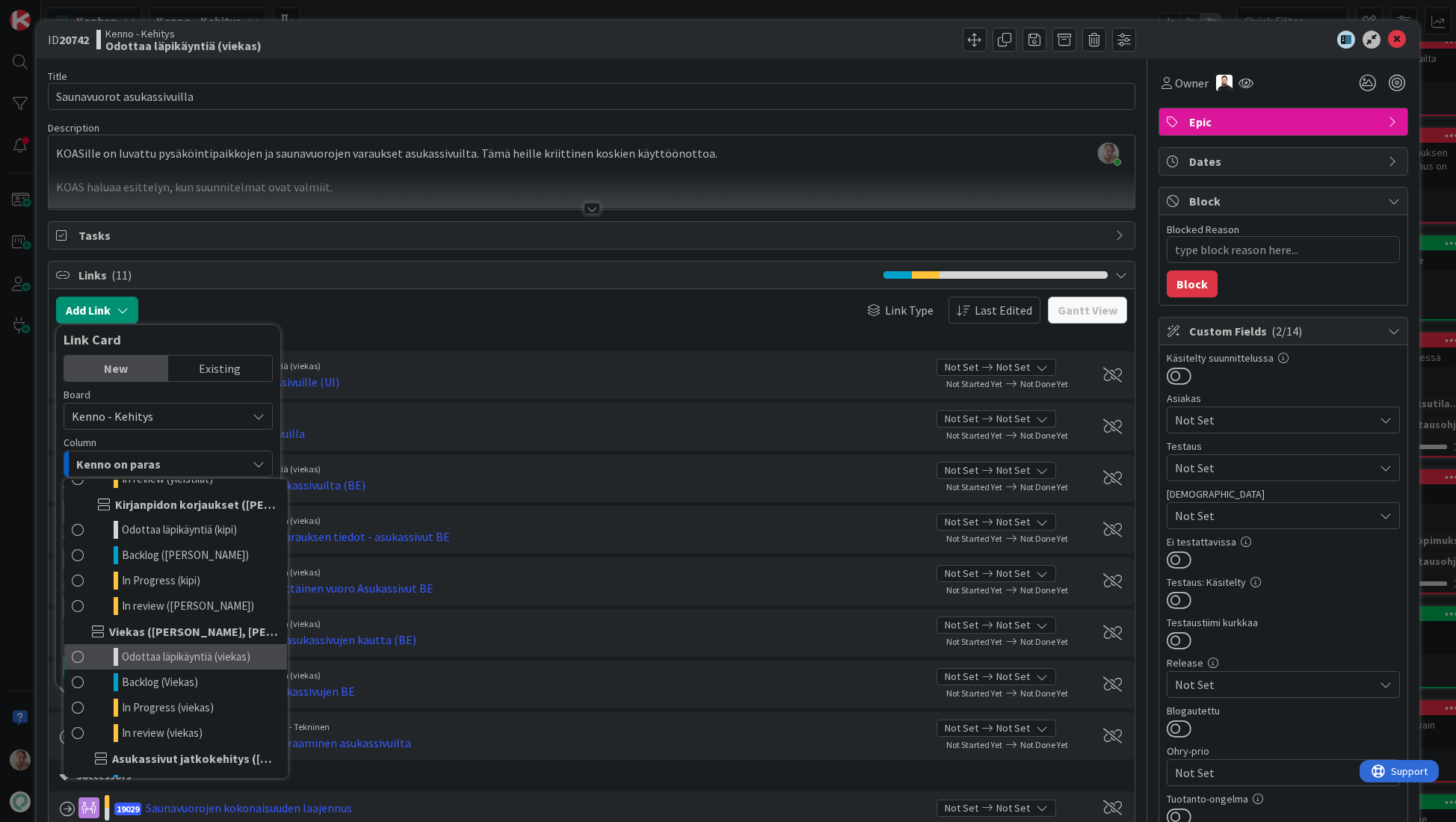
click at [166, 664] on span "Odottaa läpikäyntiä (viekas)" at bounding box center [185, 657] width 129 height 18
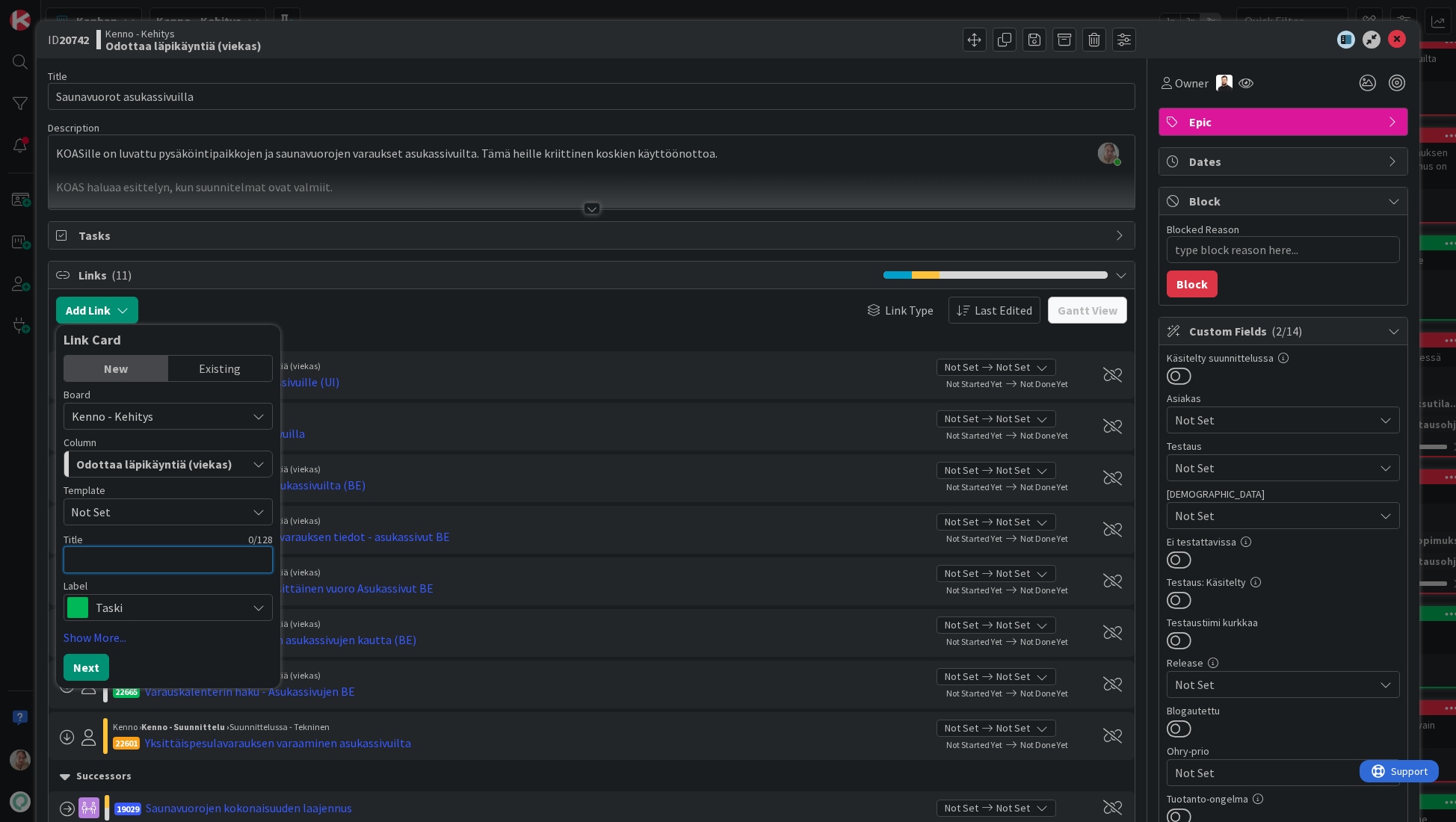
click at [130, 559] on textarea at bounding box center [167, 559] width 209 height 27
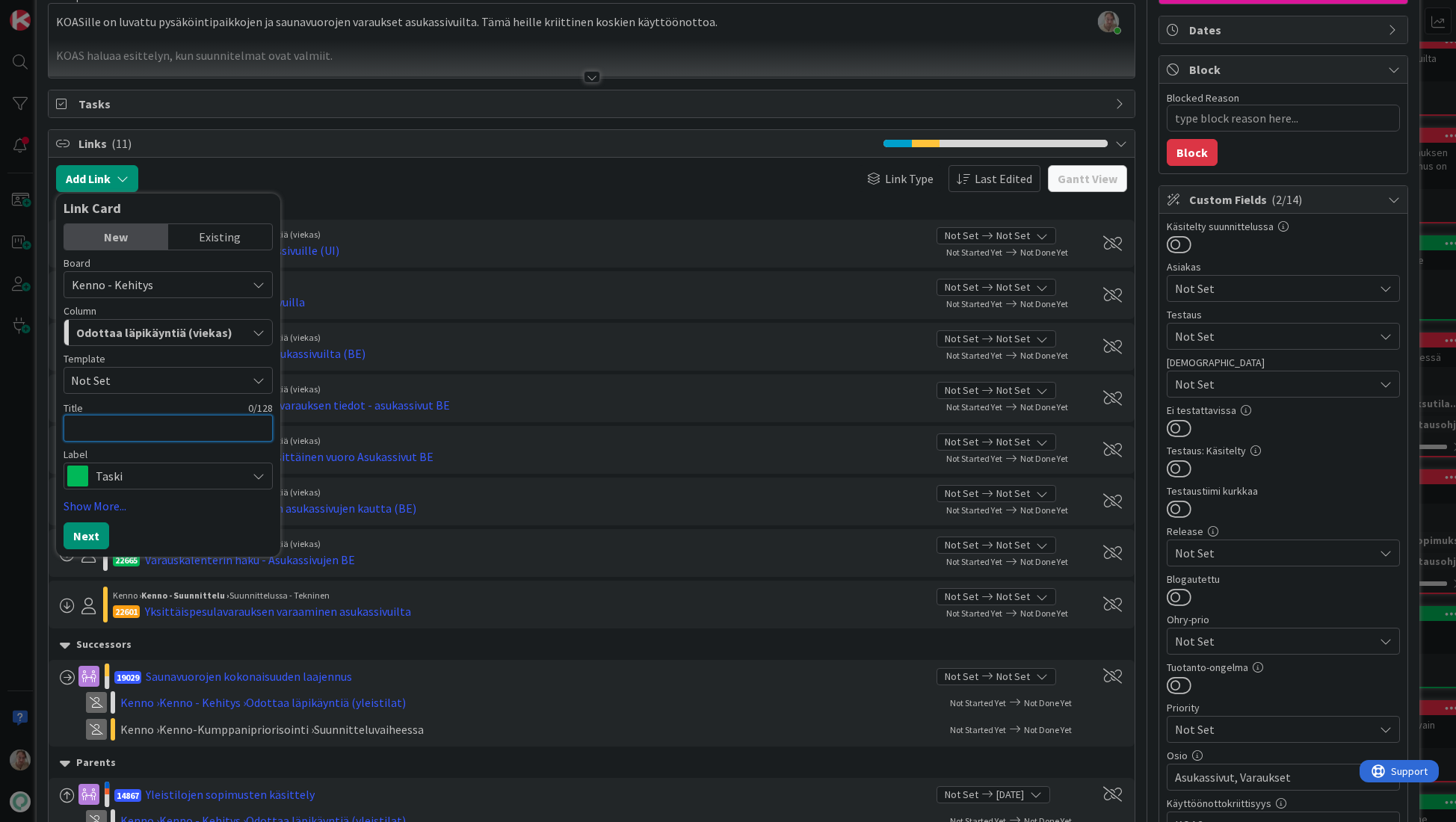
type textarea "x"
type textarea "V"
type textarea "x"
type textarea "Va"
type textarea "x"
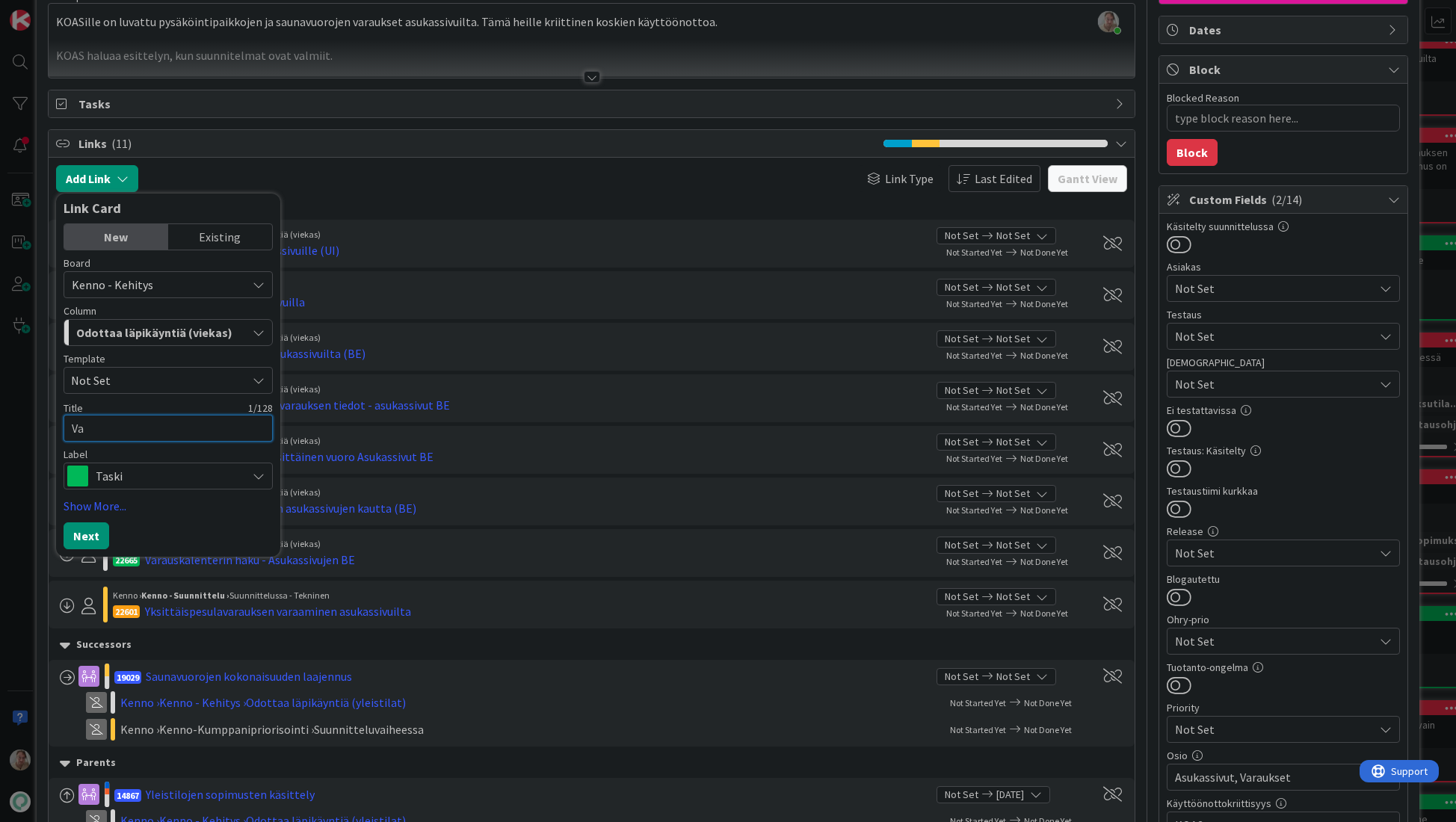
type textarea "Vak"
type textarea "x"
type textarea "Vaki"
type textarea "x"
type textarea "Vakiov"
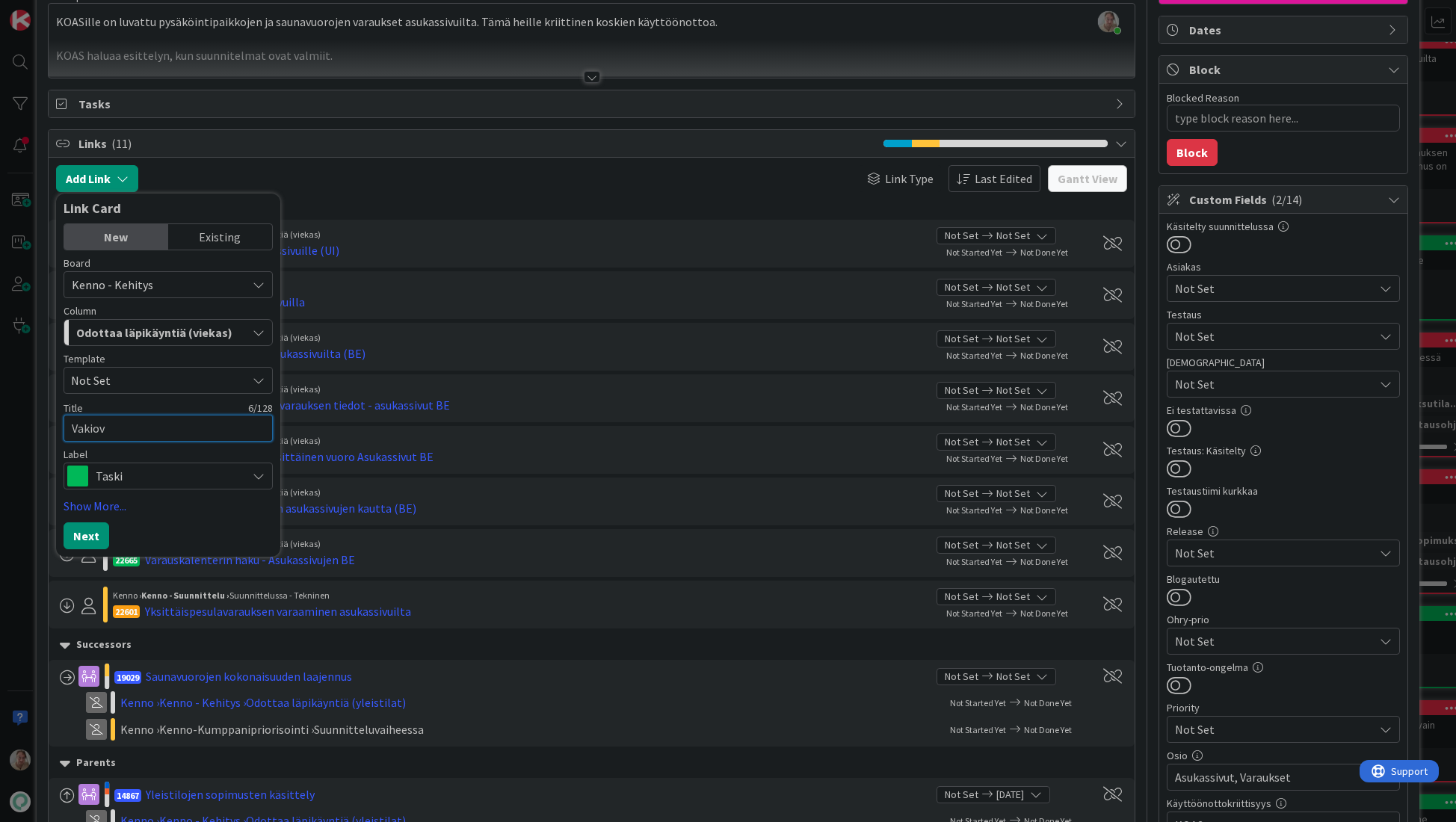
type textarea "x"
type textarea "Vakiovu"
type textarea "x"
type textarea "Vakiovuo"
type textarea "x"
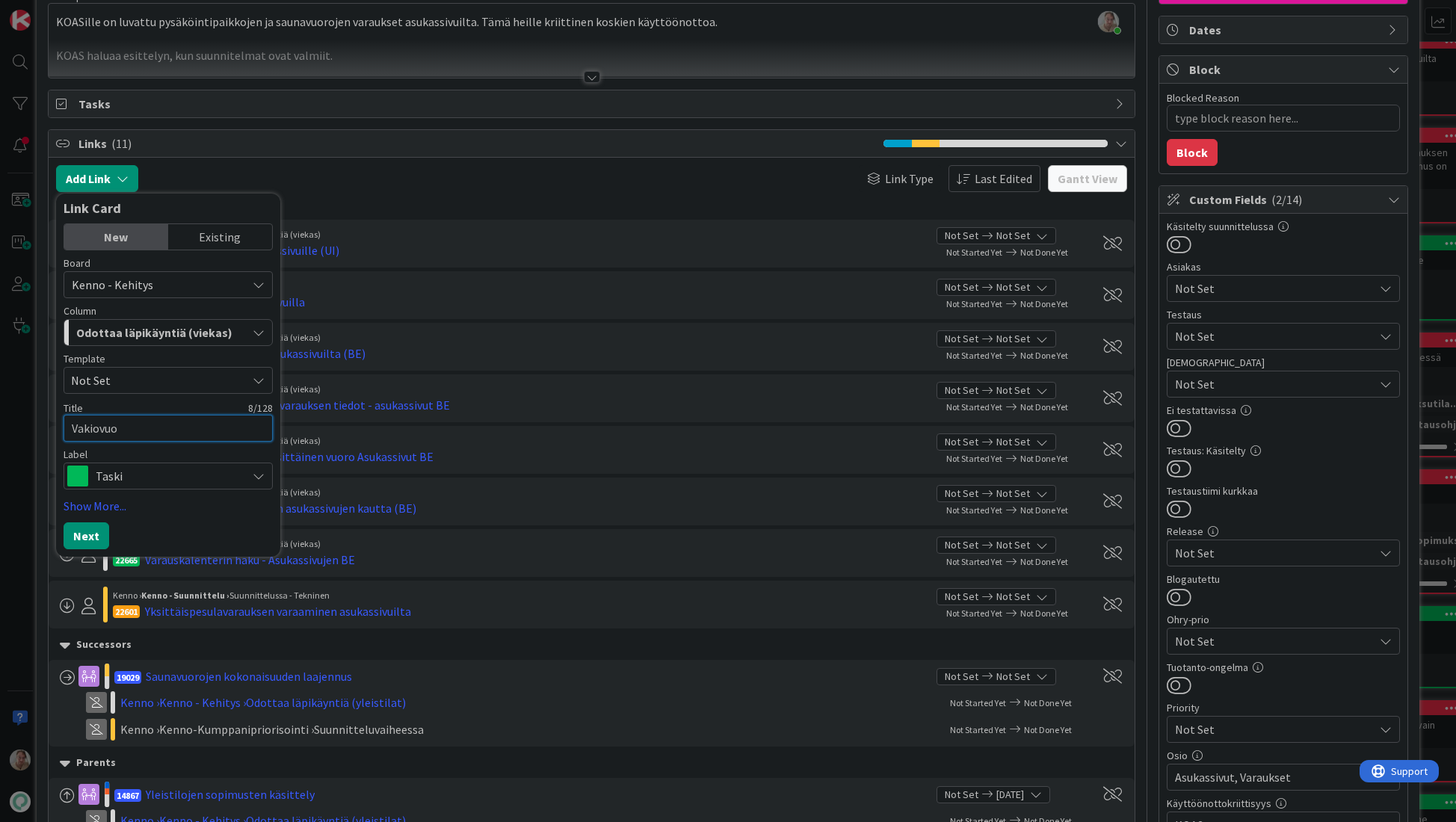
type textarea "Vakiovuor"
type textarea "x"
type textarea "Vakiovuoro"
type textarea "x"
type textarea "Vakiovuoron"
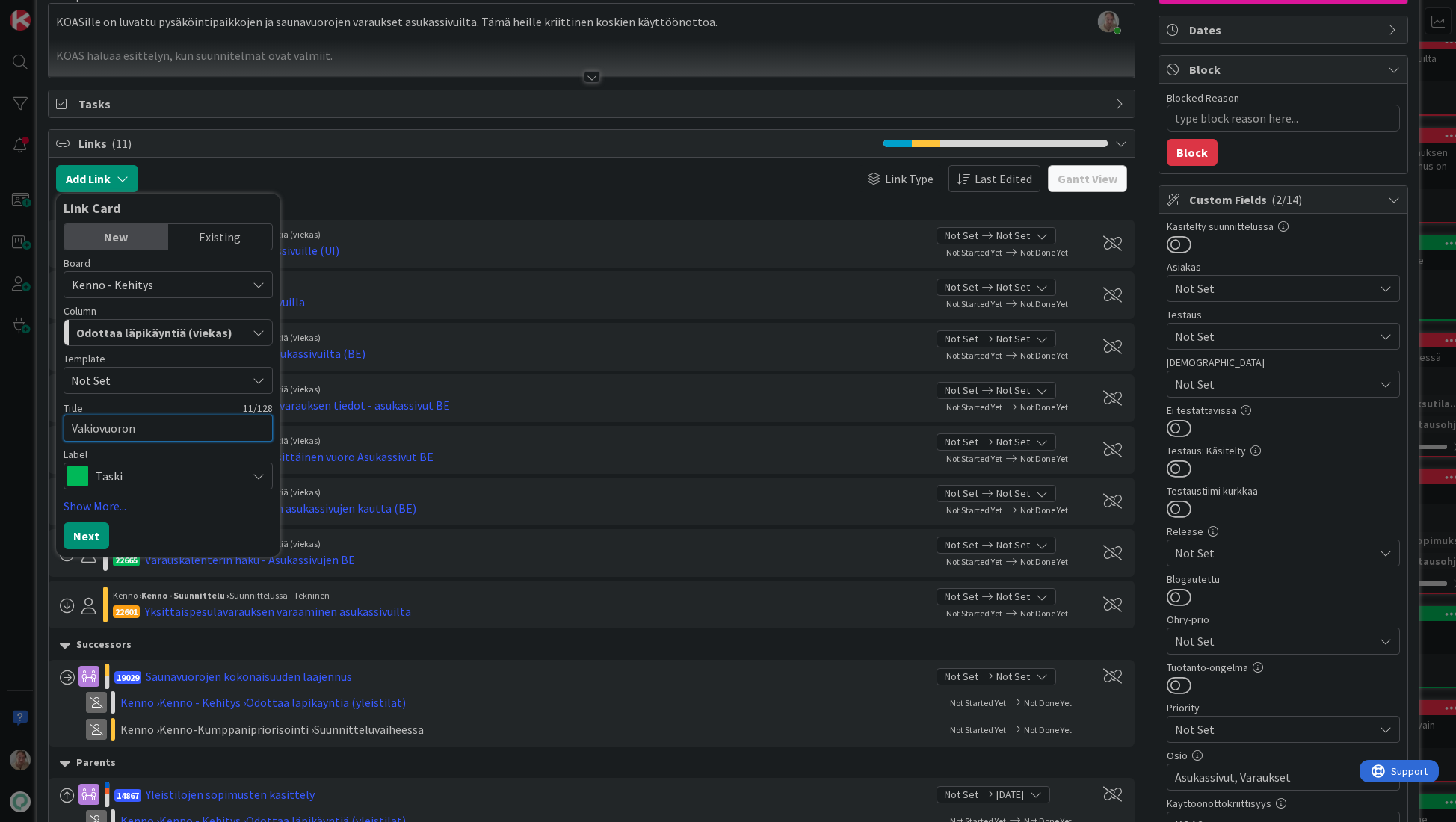
type textarea "x"
type textarea "Vakiovuoron"
type textarea "x"
type textarea "Vakiovuoron v"
type textarea "x"
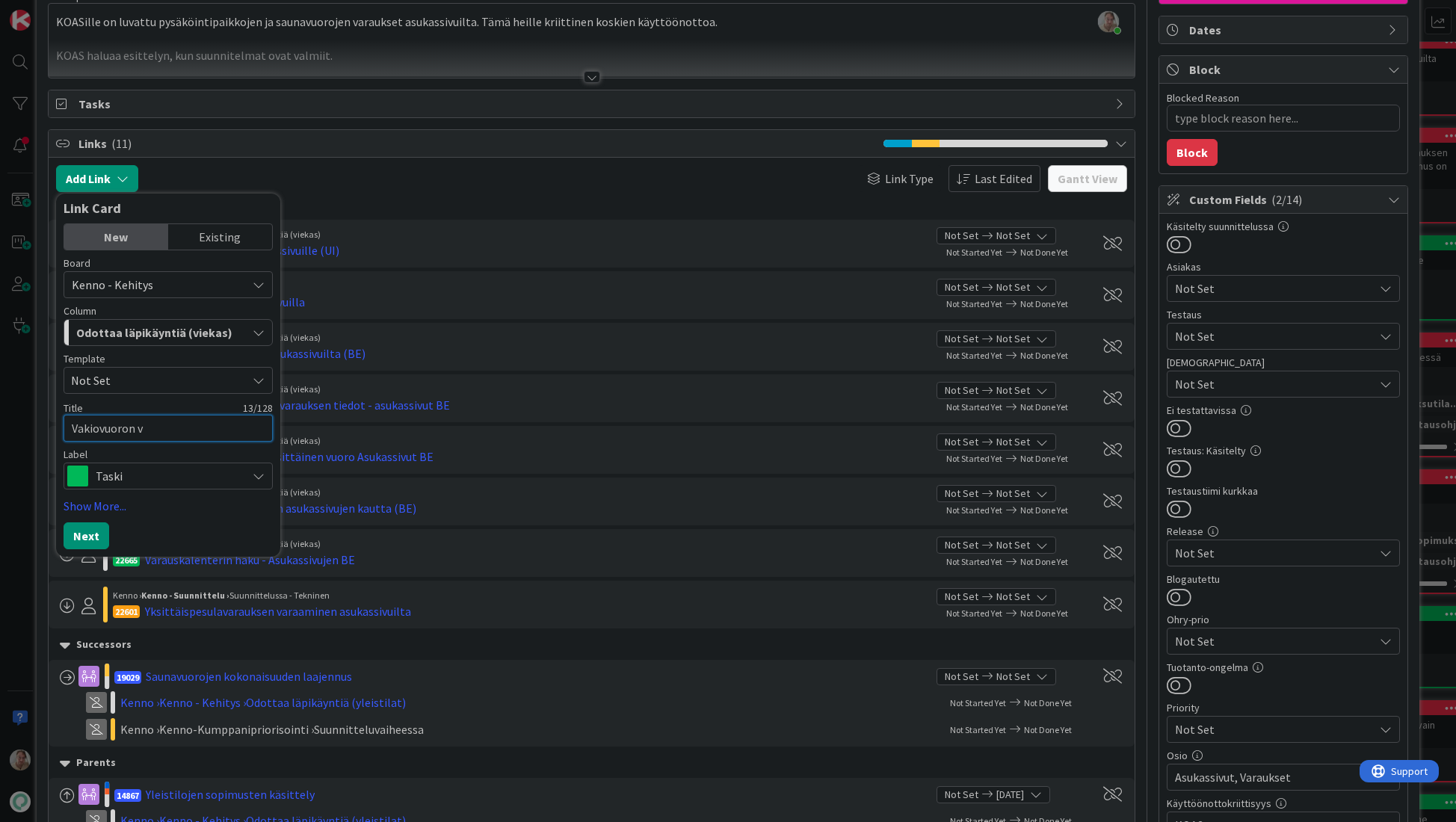
type textarea "Vakiovuoron va"
type textarea "x"
type textarea "Vakiovuoron var"
type textarea "x"
type textarea "Vakiovuoron vara"
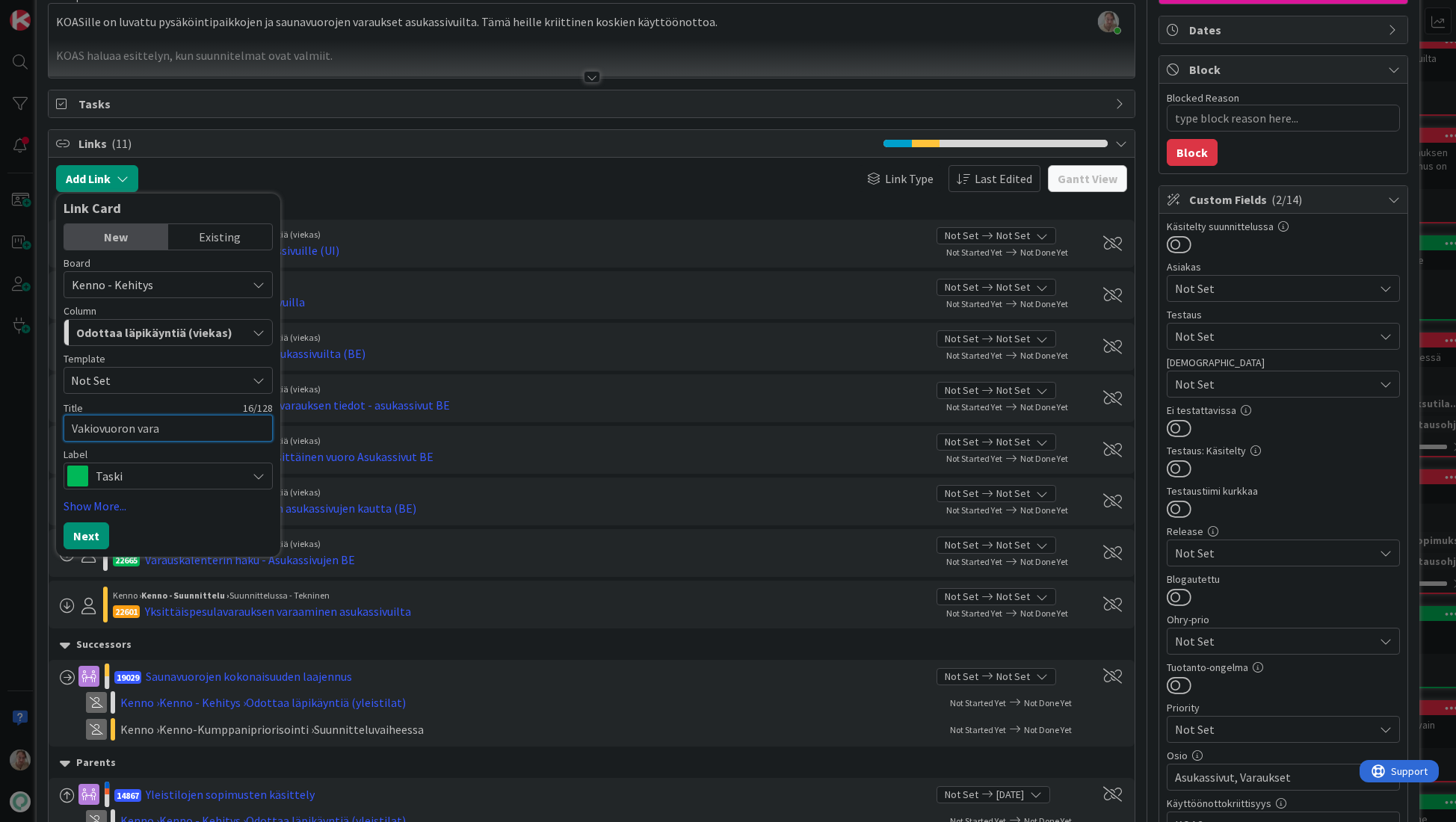
type textarea "x"
type textarea "Vakiovuoron varau"
type textarea "x"
type textarea "Vakiovuoron varaus"
type textarea "x"
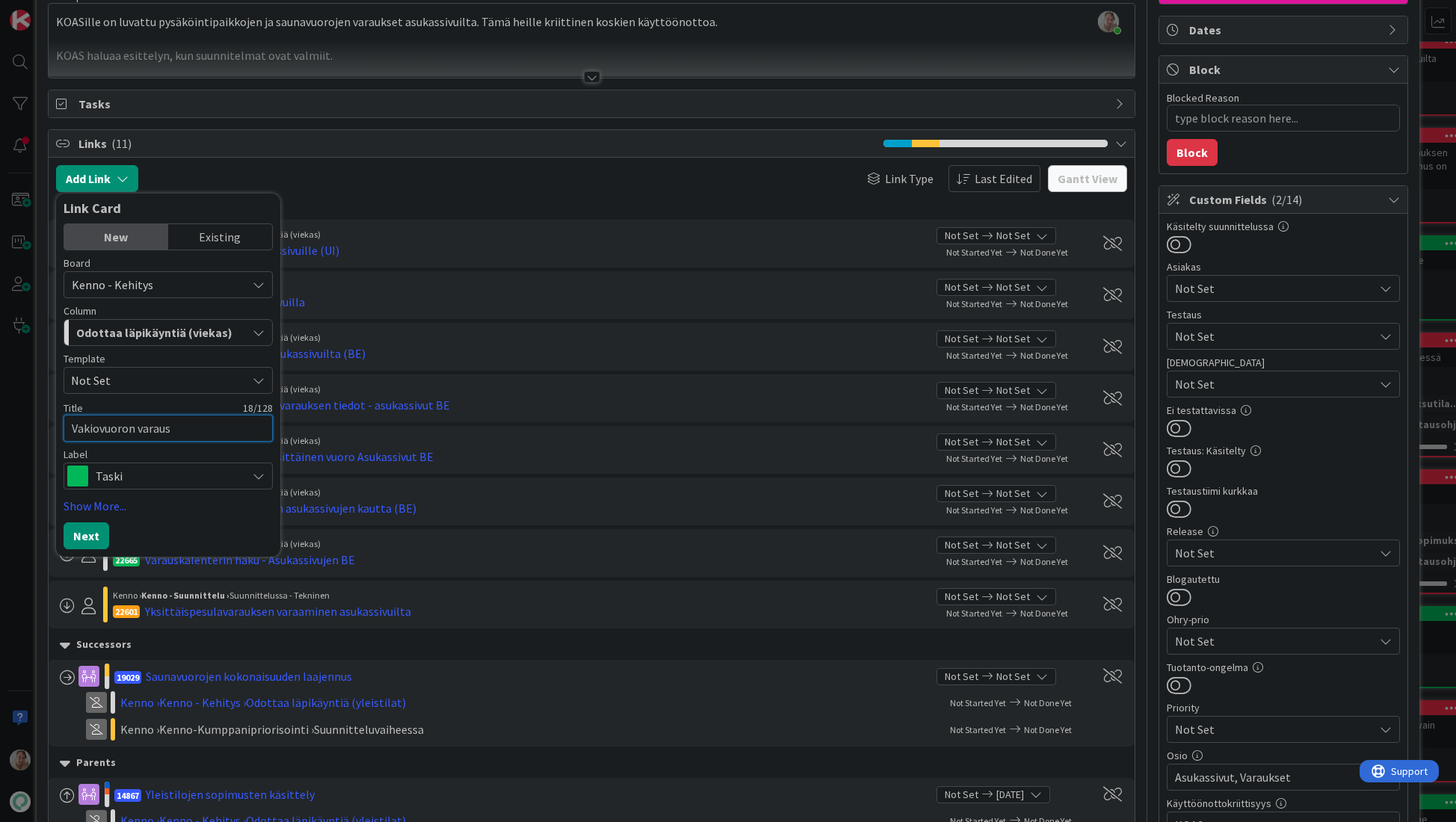
type textarea "Vakiovuoron varaus a"
type textarea "x"
type textarea "Vakiovuoron varaus as"
type textarea "x"
type textarea "Vakiovuoron varaus asu"
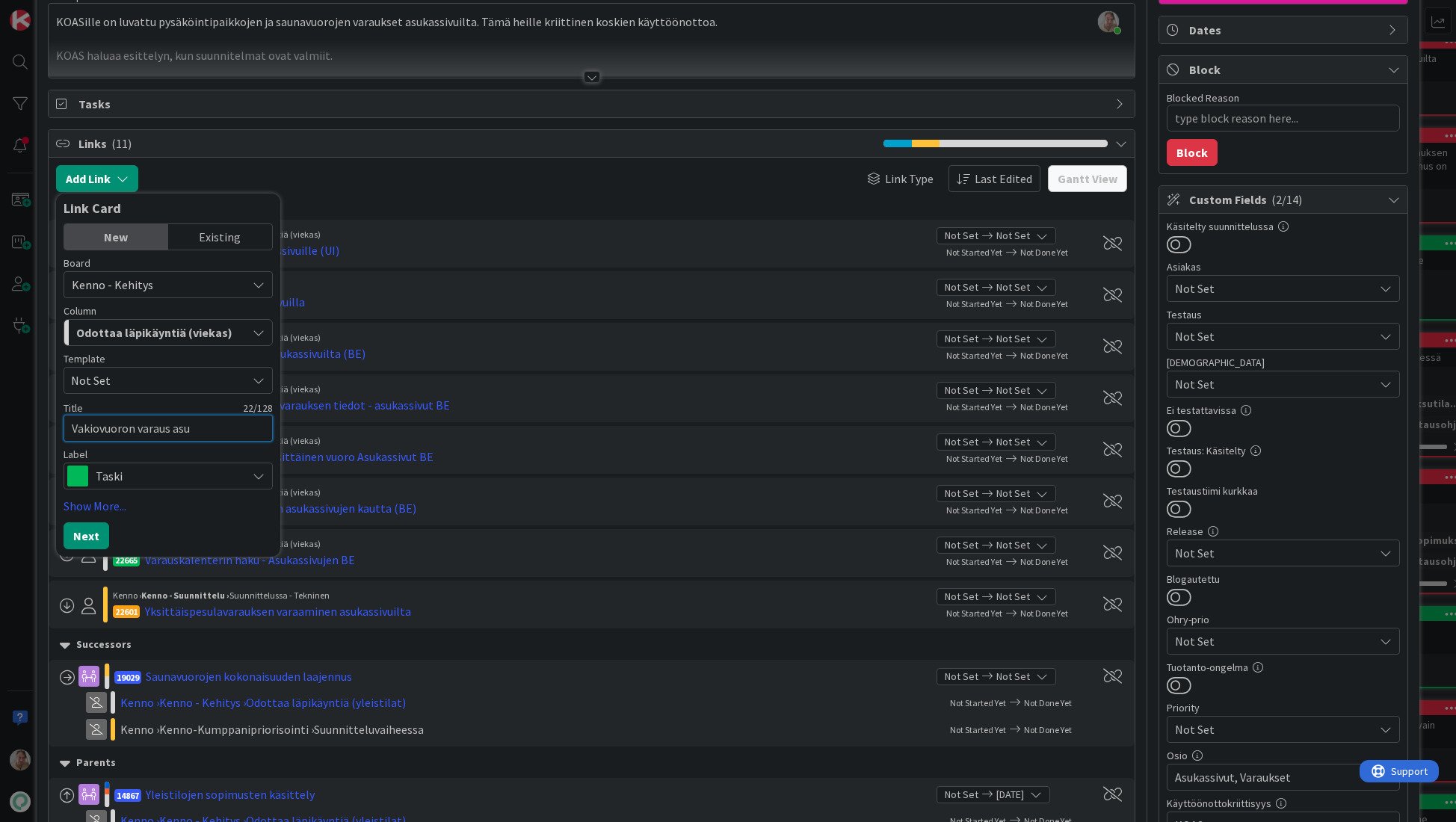
type textarea "x"
type textarea "Vakiovuoron varaus asuk"
type textarea "x"
type textarea "Vakiovuoron varaus asuka"
type textarea "x"
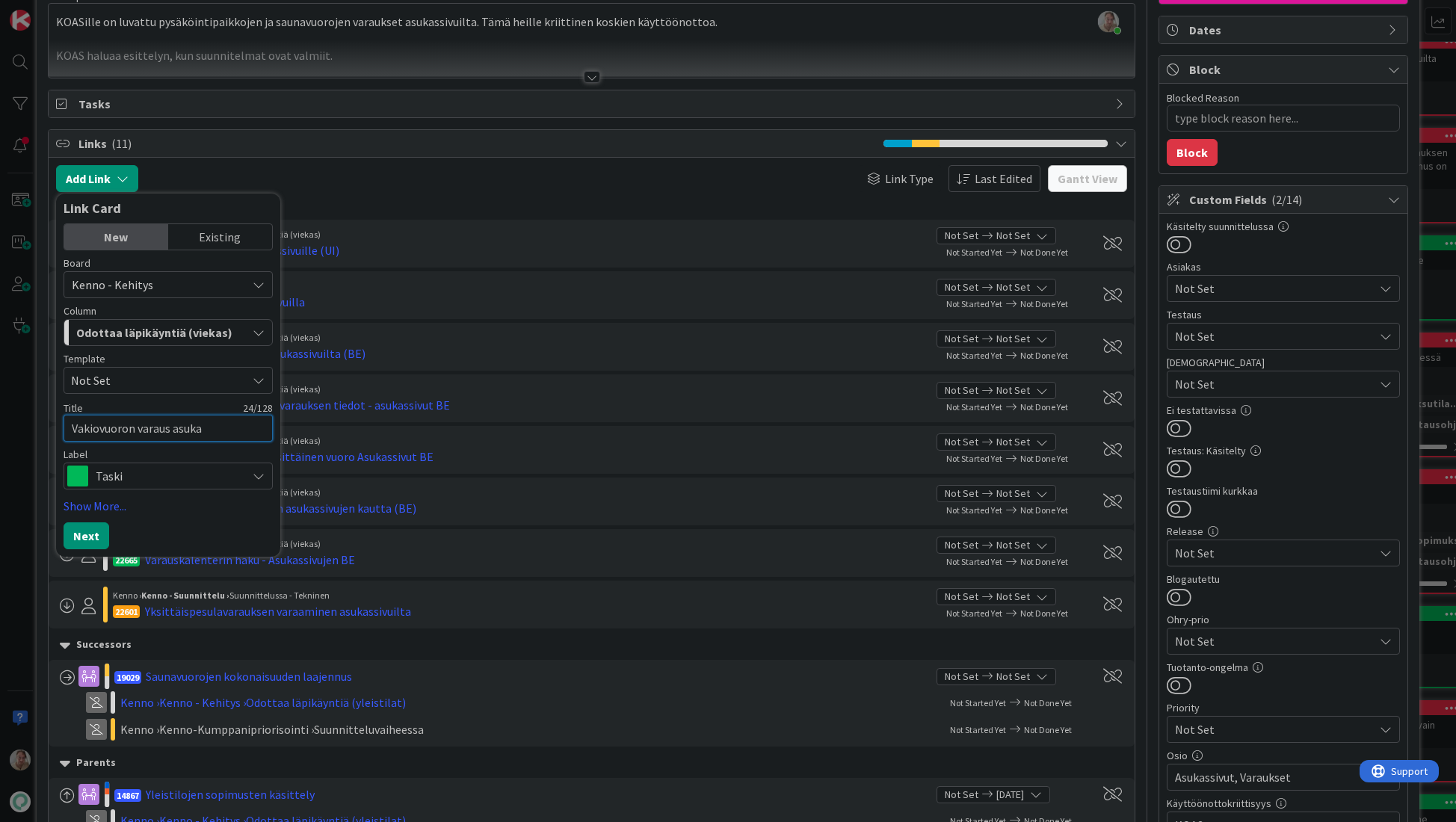
type textarea "Vakiovuoron varaus asukas"
type textarea "x"
type textarea "Vakiovuoron varaus asukass"
type textarea "x"
type textarea "Vakiovuoron varaus asukassi"
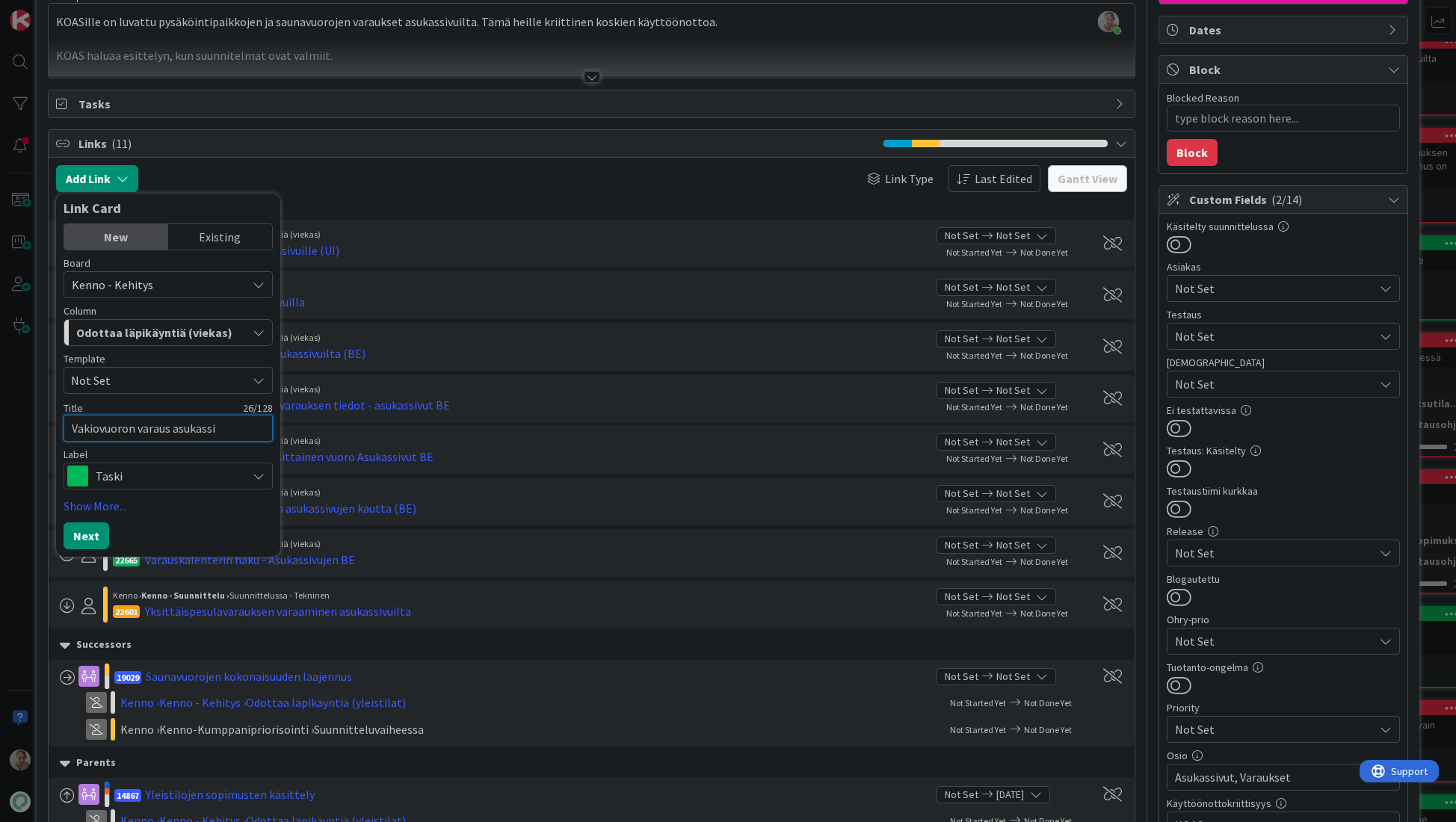
type textarea "x"
type textarea "Vakiovuoron varaus asukassiv"
type textarea "x"
type textarea "Vakiovuoron varaus asukassivu"
type textarea "x"
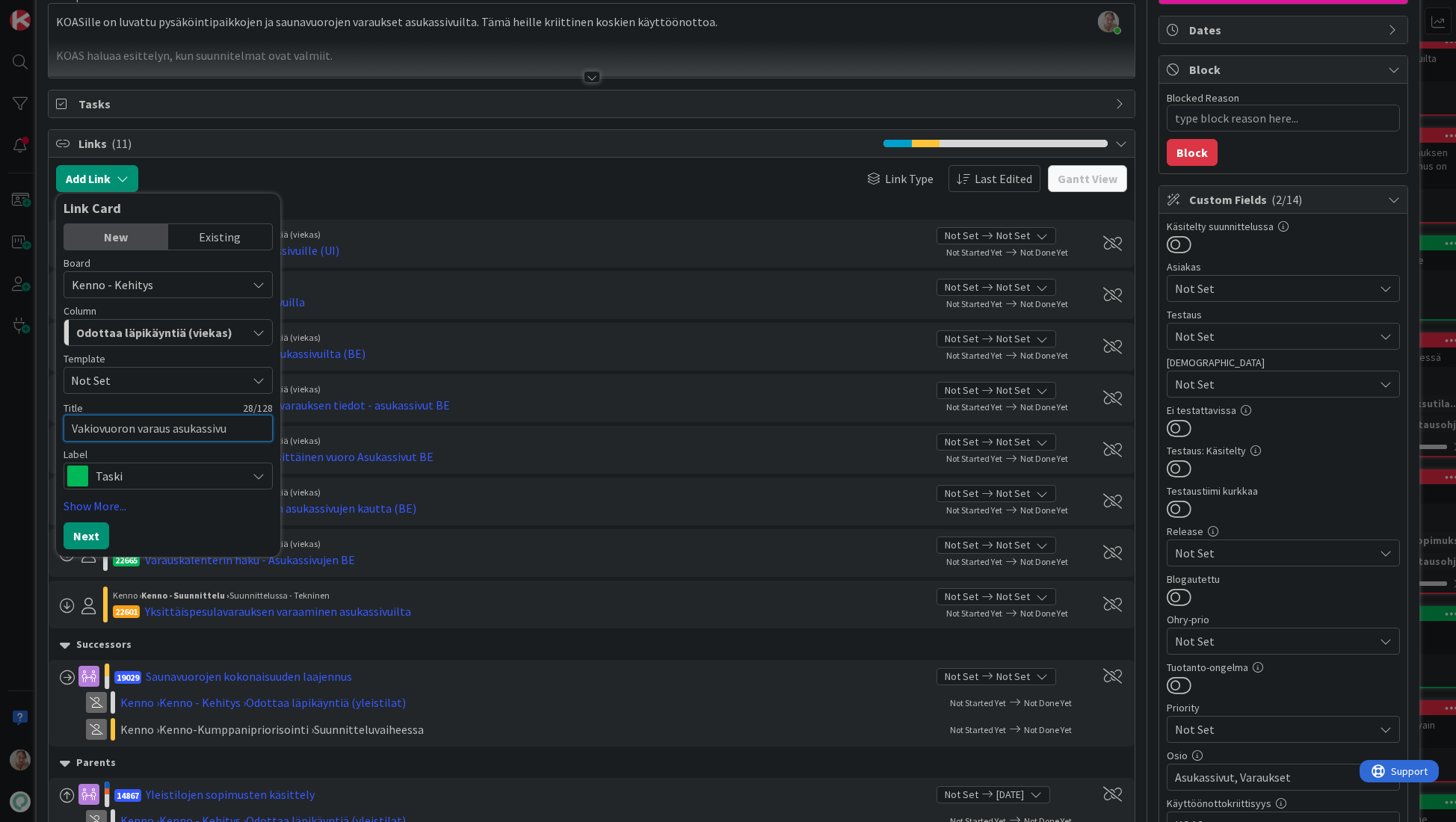
type textarea "Vakiovuoron varaus asukassivui"
type textarea "x"
type textarea "Vakiovuoron varaus asukassivuil"
type textarea "x"
type textarea "Vakiovuoron varaus asukassivuilt"
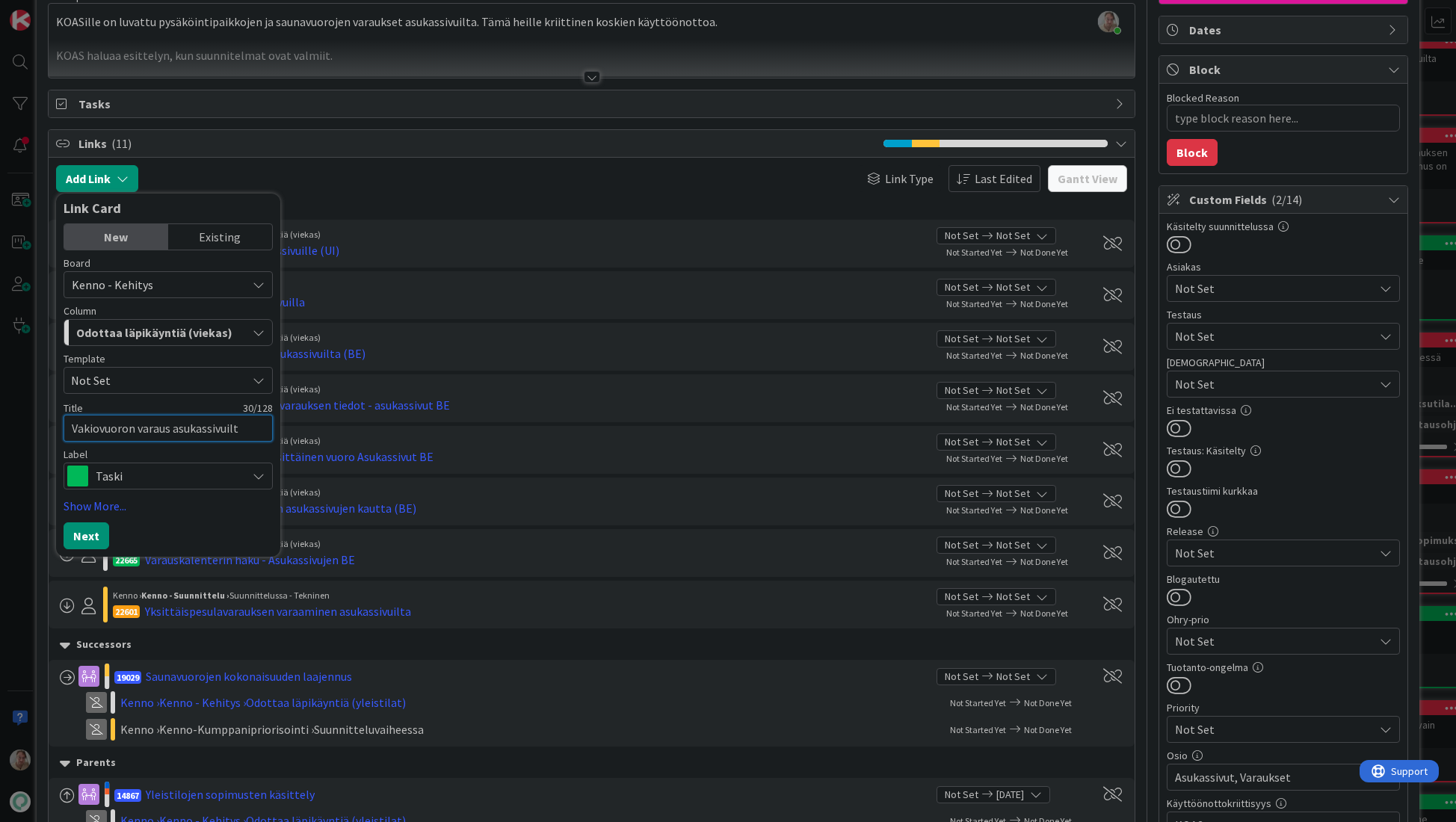
type textarea "x"
type textarea "Vakiovuoron varaus asukassivuilta"
type textarea "x"
type textarea "Vakiovuoron varaus asukassivuilta"
type textarea "x"
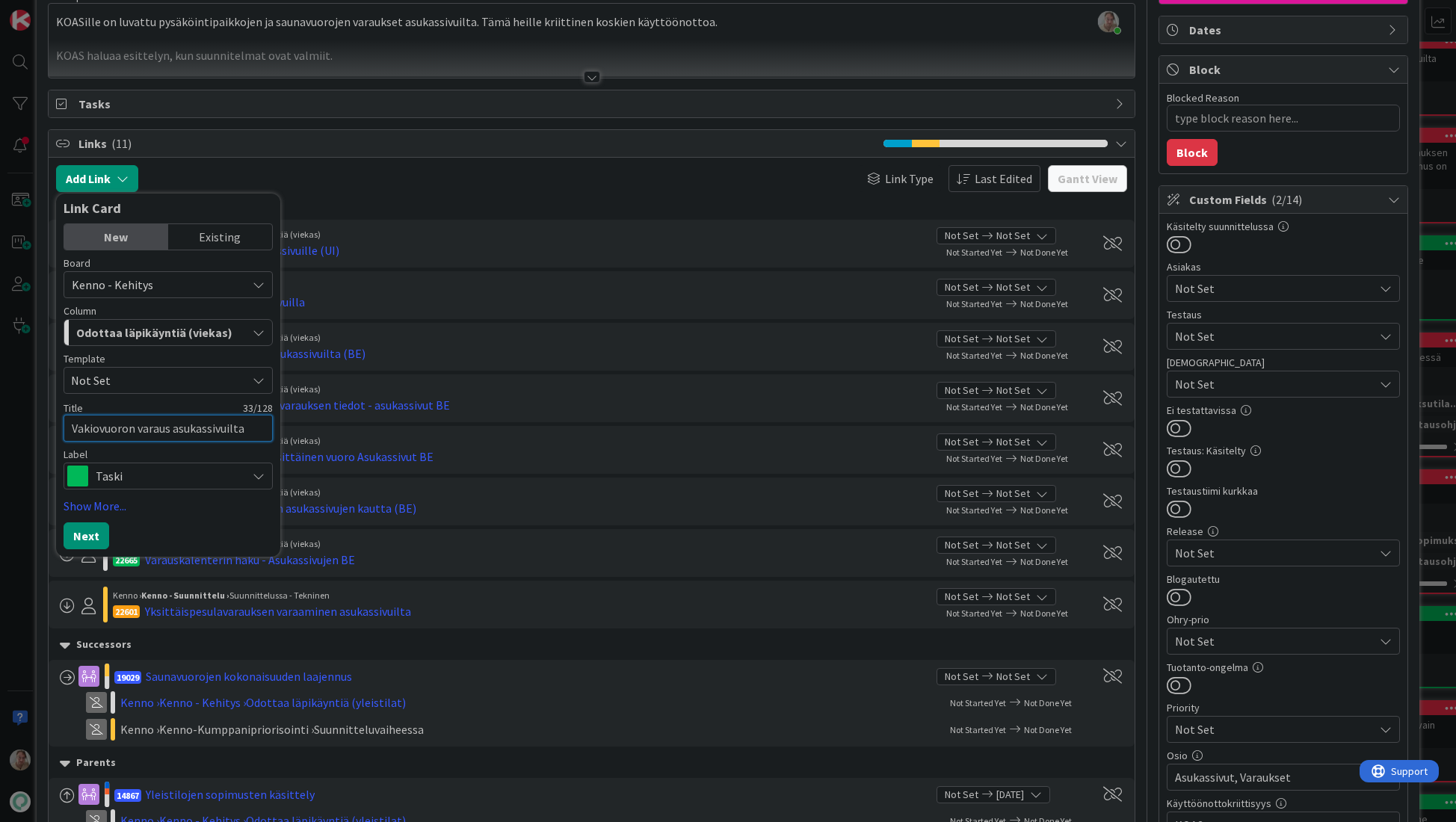
type textarea "Vakiovuoron varaus asukassivuilta ("
type textarea "x"
type textarea "Vakiovuoron varaus asukassivuilta (U"
type textarea "x"
type textarea "Vakiovuoron varaus asukassivuilta (UI"
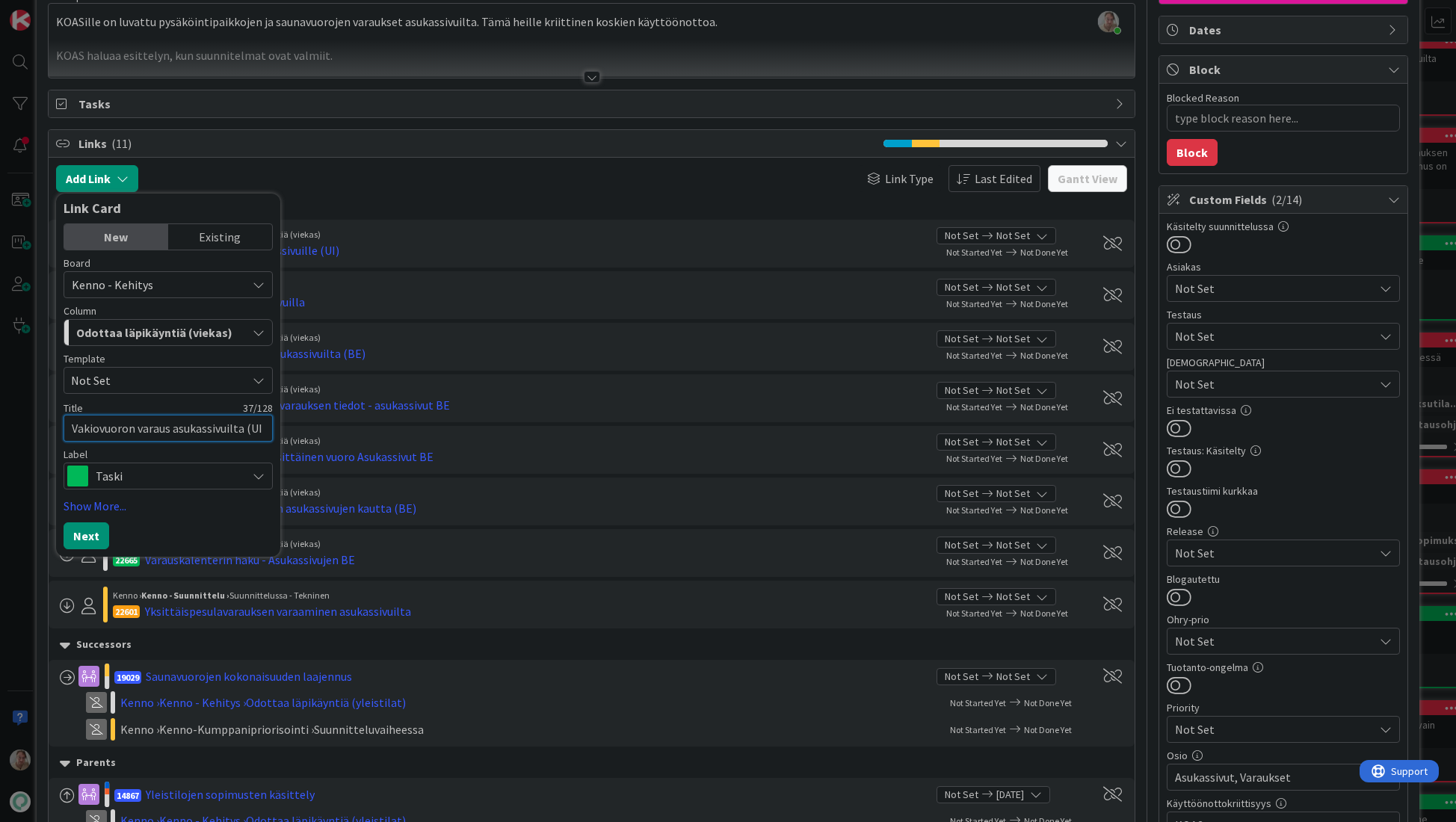
type textarea "x"
type textarea "Vakiovuoron varaus asukassivuilta (UI)"
click at [84, 531] on button "Next" at bounding box center [86, 536] width 46 height 27
type textarea "x"
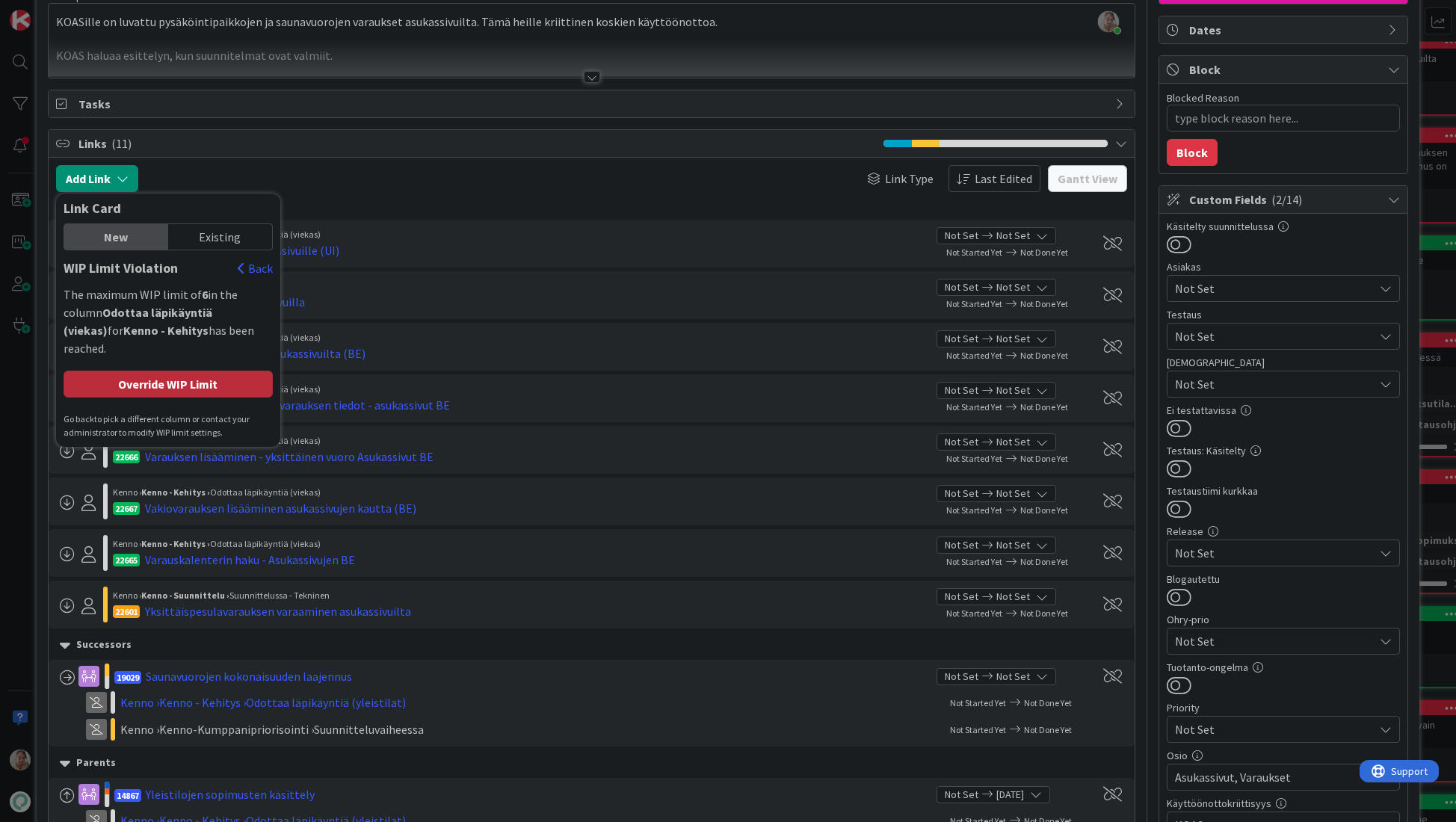
click at [187, 371] on div "Override WIP Limit" at bounding box center [167, 384] width 209 height 27
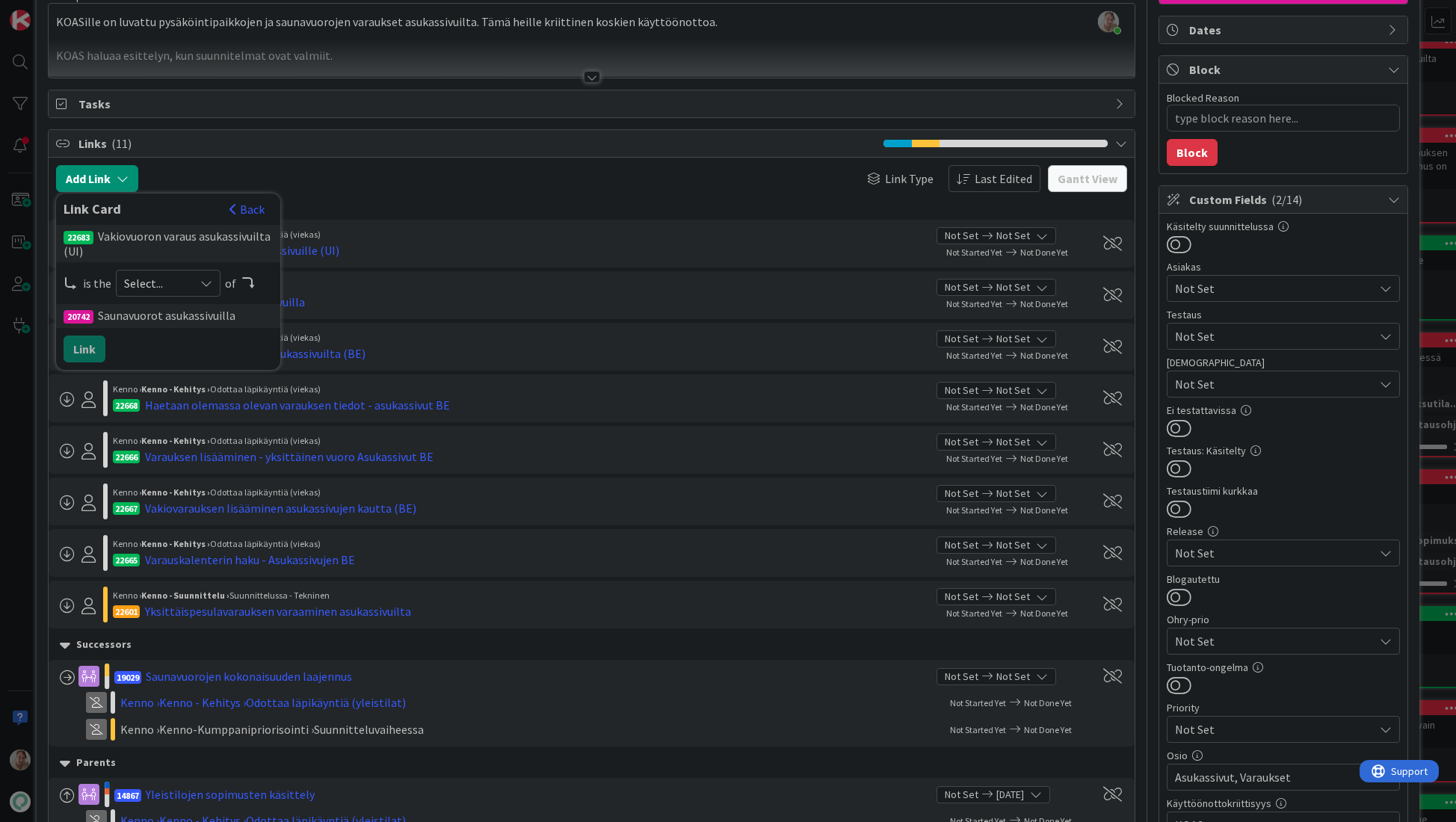
click at [156, 285] on span "Select..." at bounding box center [155, 284] width 63 height 21
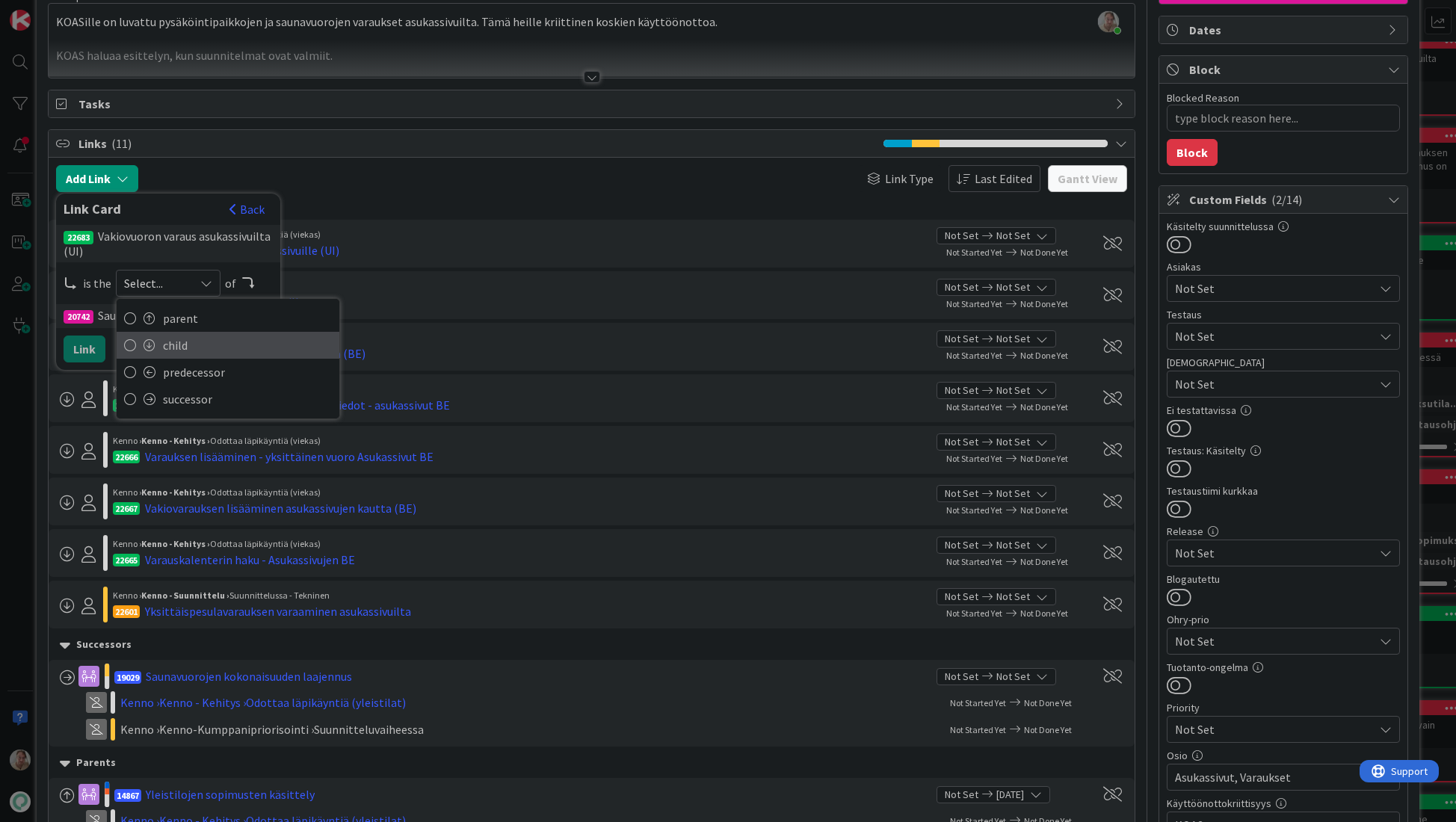
click at [167, 349] on span "child" at bounding box center [248, 345] width 169 height 22
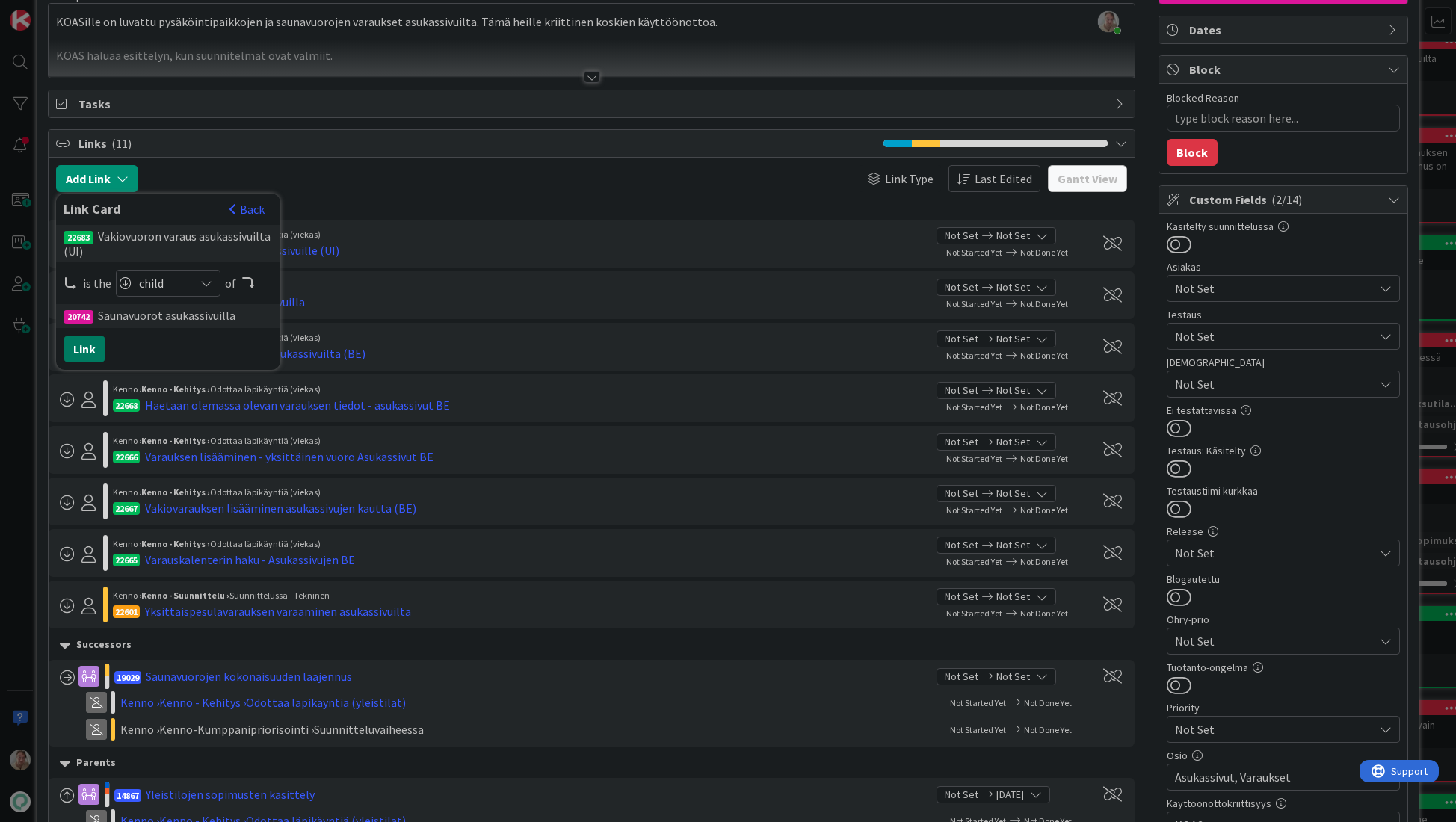
click at [98, 354] on button "Link" at bounding box center [84, 349] width 42 height 27
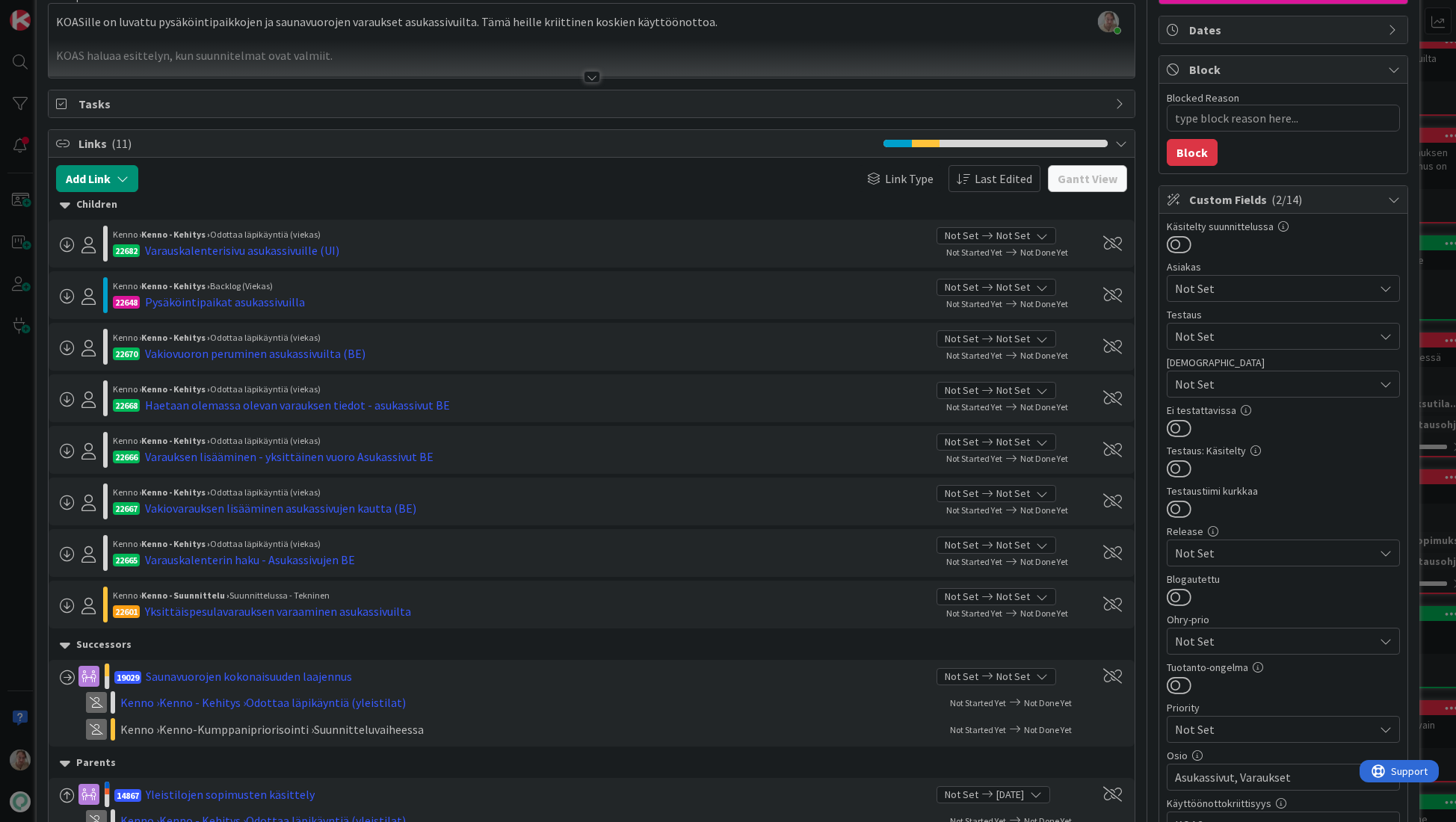
type textarea "x"
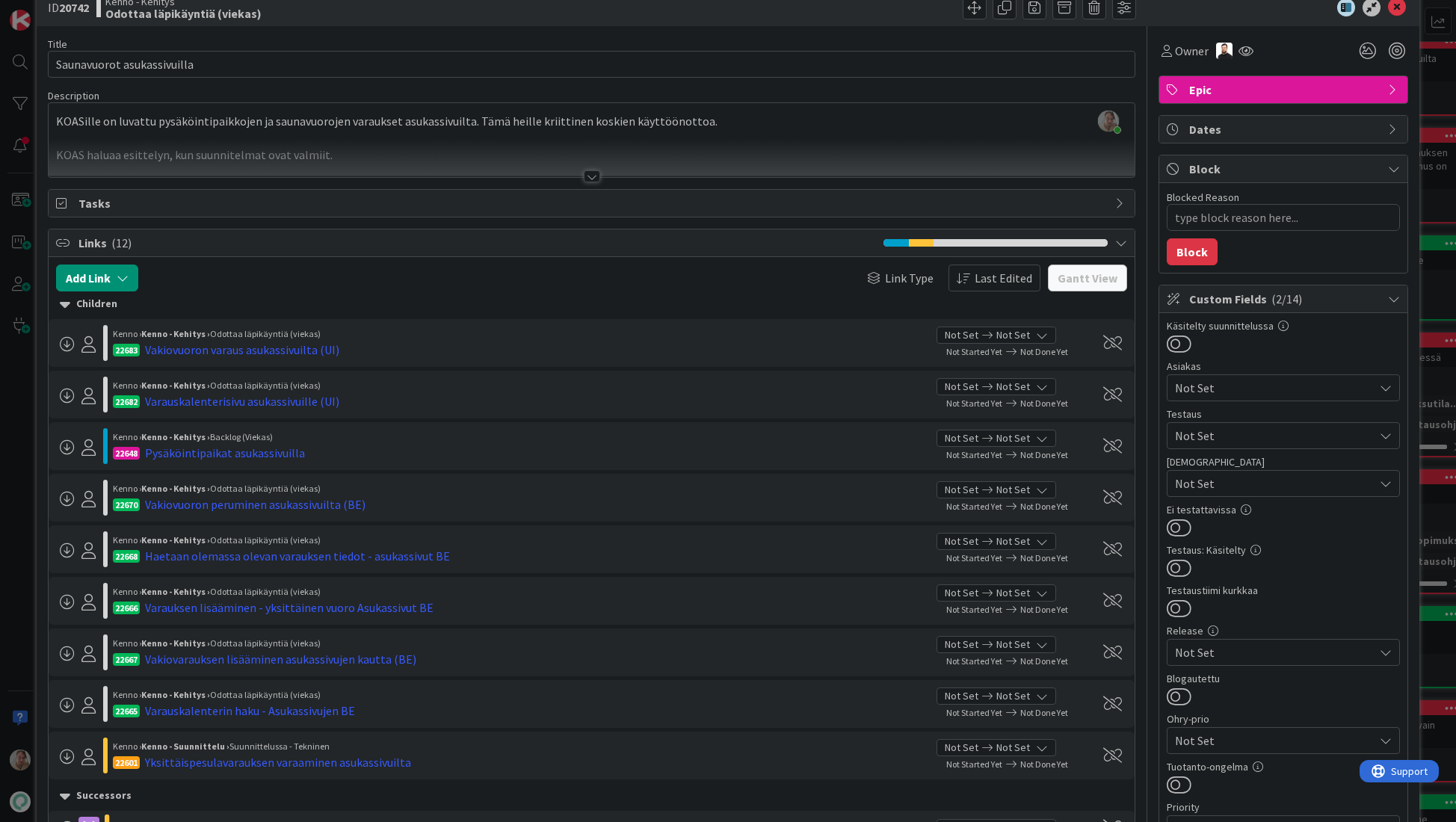
scroll to position [29, 0]
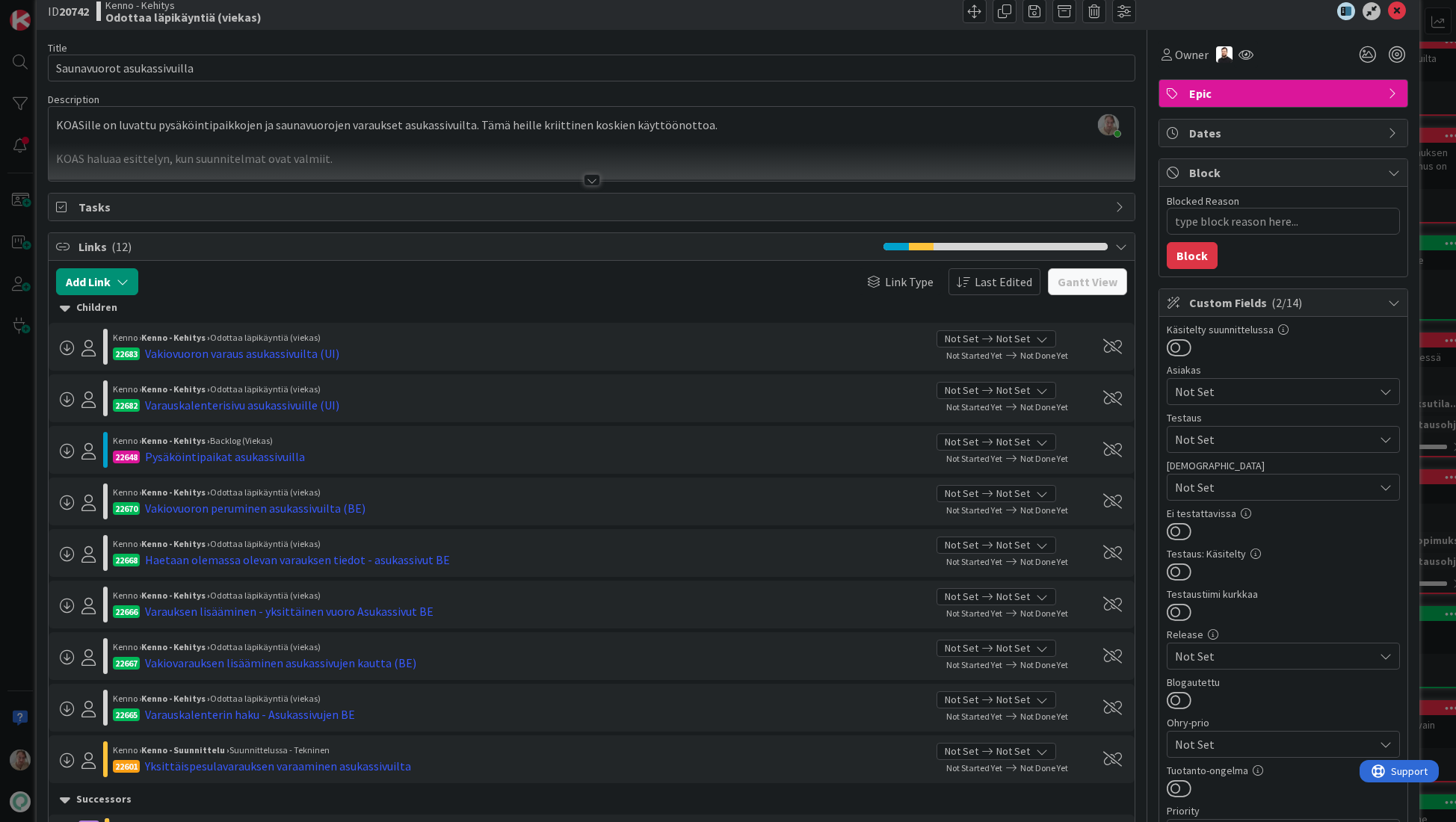
click at [336, 153] on div at bounding box center [591, 162] width 1087 height 38
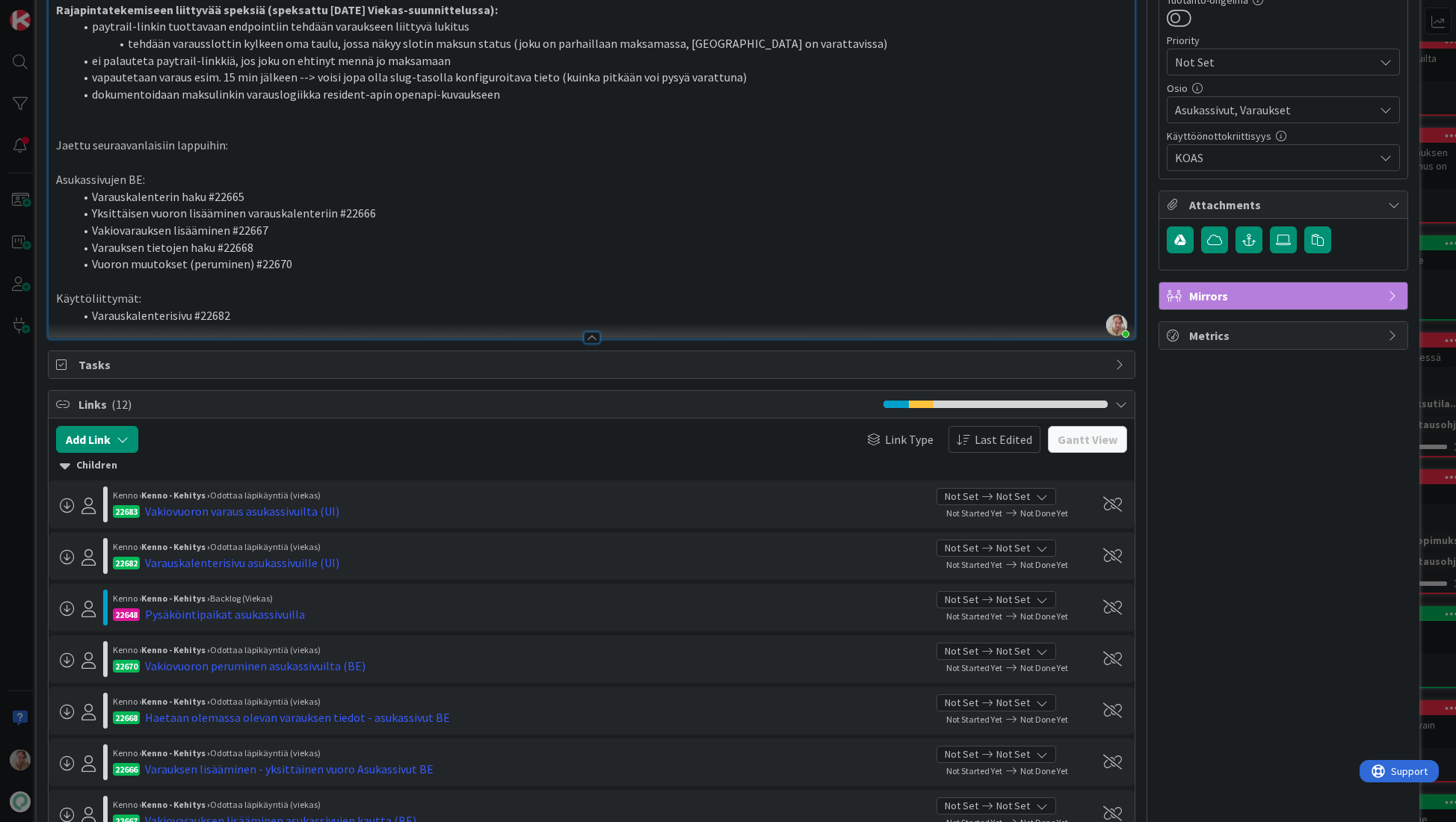
click at [267, 313] on li "Varauskalenterisivu #22682" at bounding box center [600, 315] width 1054 height 17
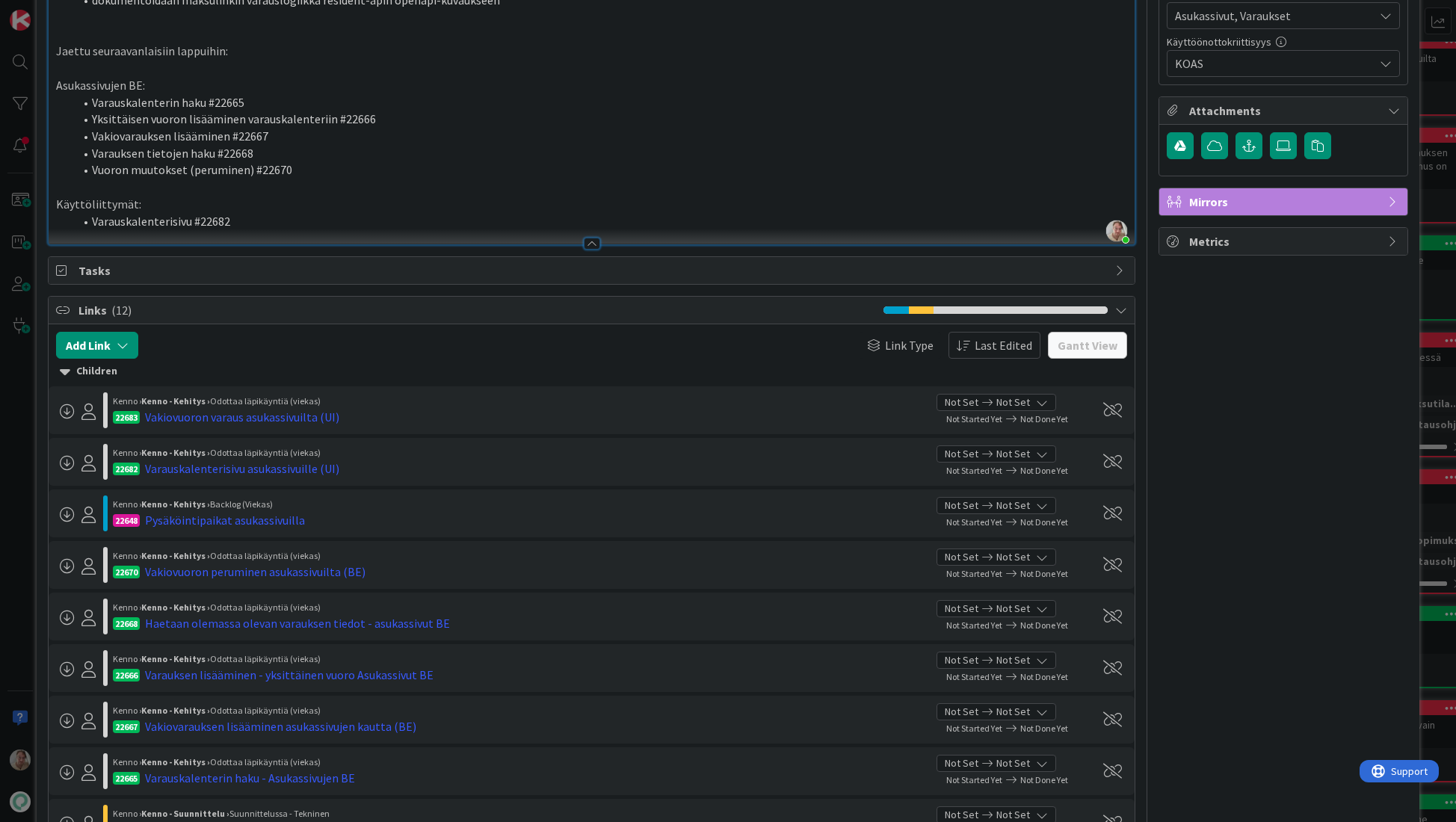
scroll to position [900, 0]
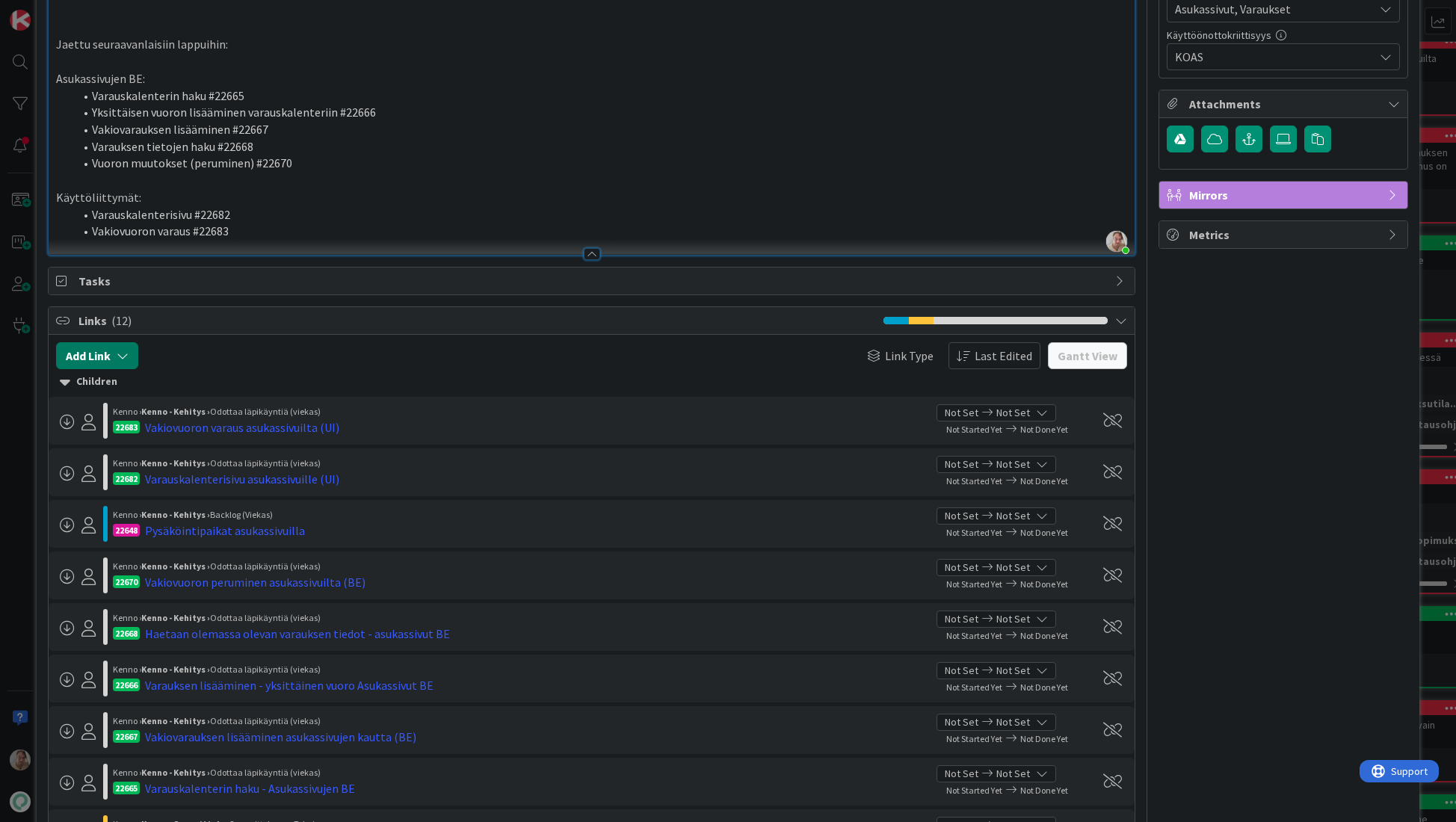
click at [105, 354] on button "Add Link" at bounding box center [97, 355] width 82 height 27
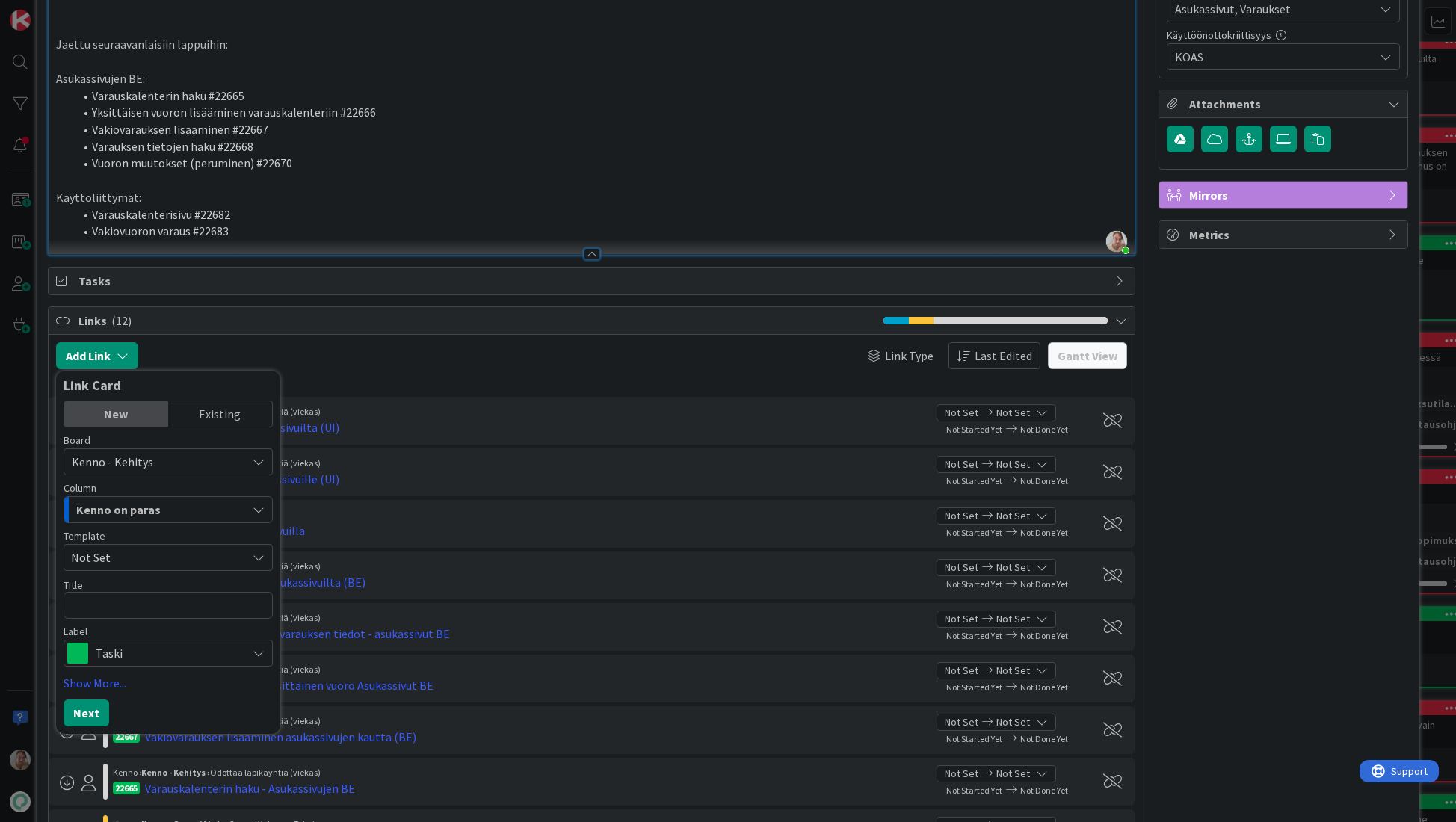
click at [119, 506] on span "Kenno on paras" at bounding box center [118, 509] width 84 height 20
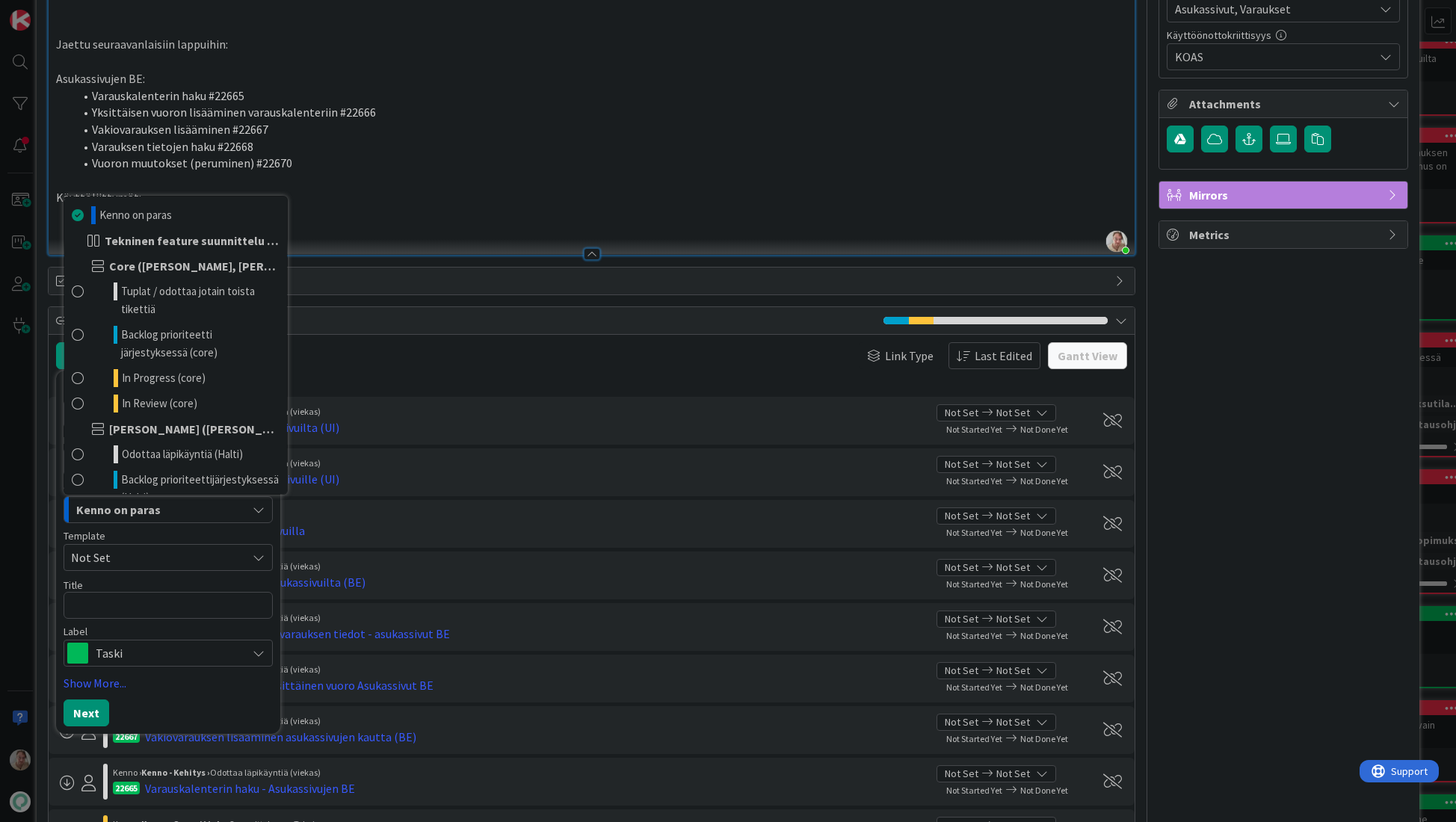
scroll to position [718, 0]
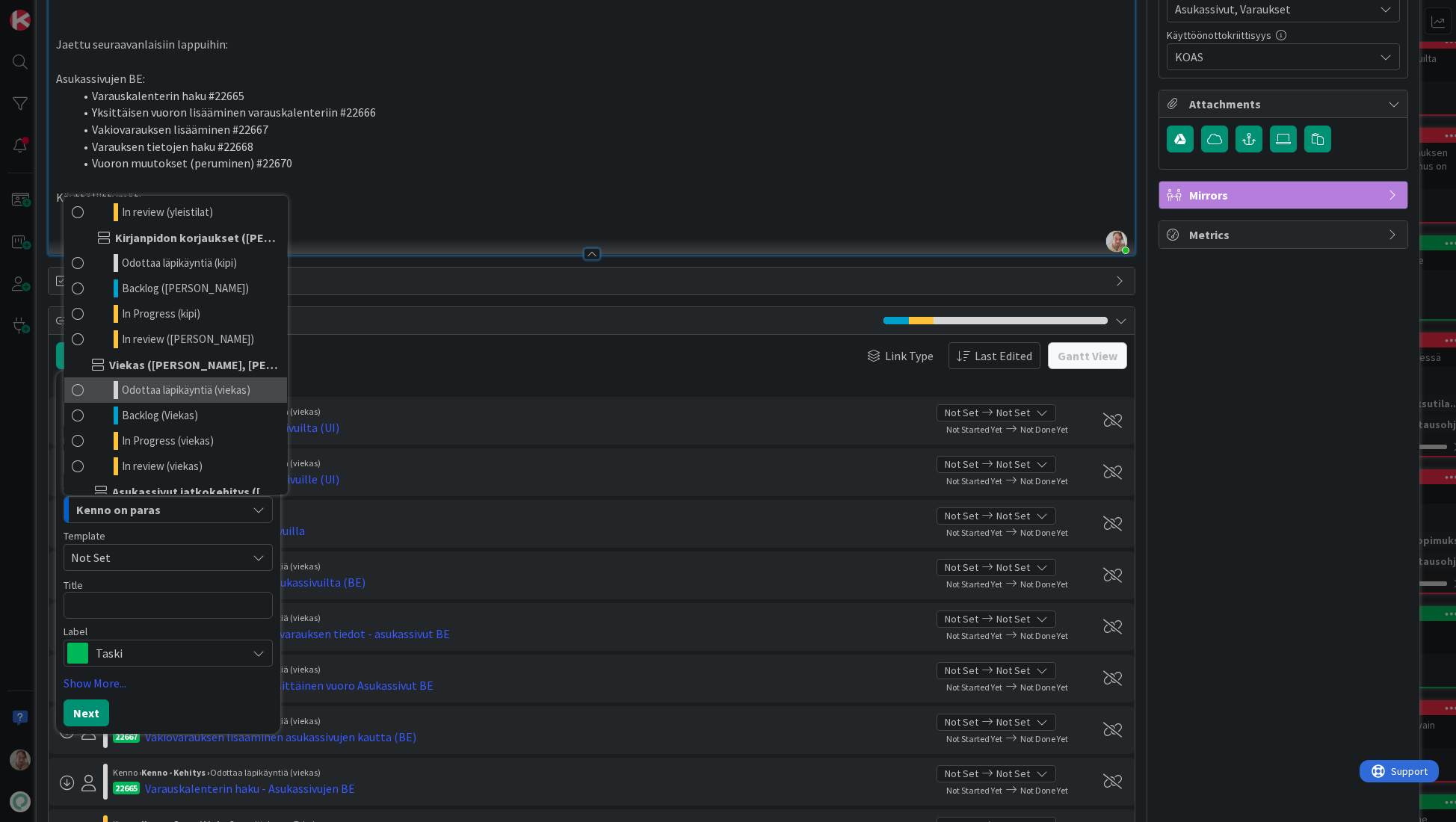
click at [180, 384] on span "Odottaa läpikäyntiä (viekas)" at bounding box center [185, 390] width 129 height 18
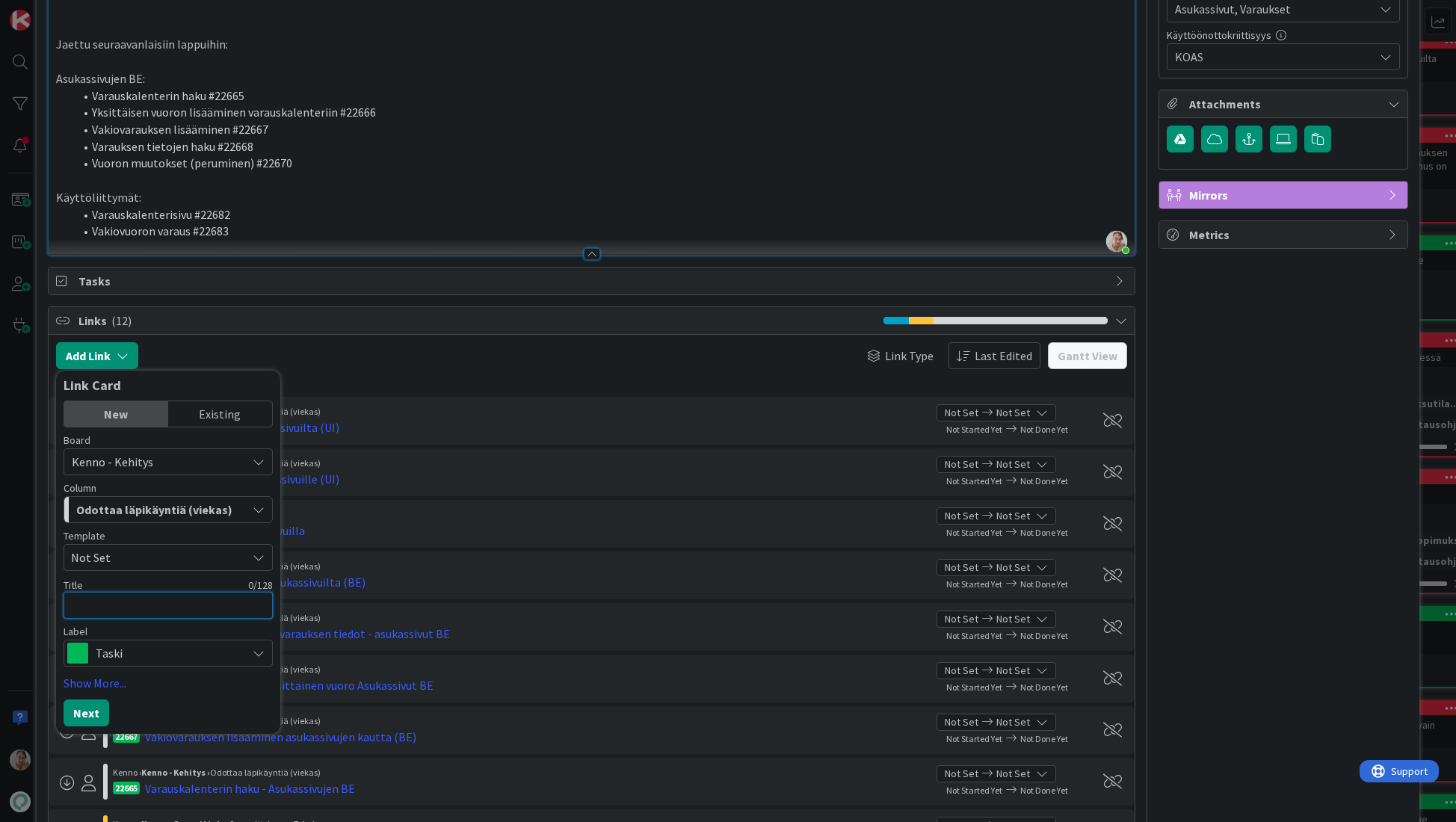
click at [117, 610] on textarea at bounding box center [167, 605] width 209 height 27
type textarea "x"
type textarea "Y"
type textarea "x"
type textarea "Yk"
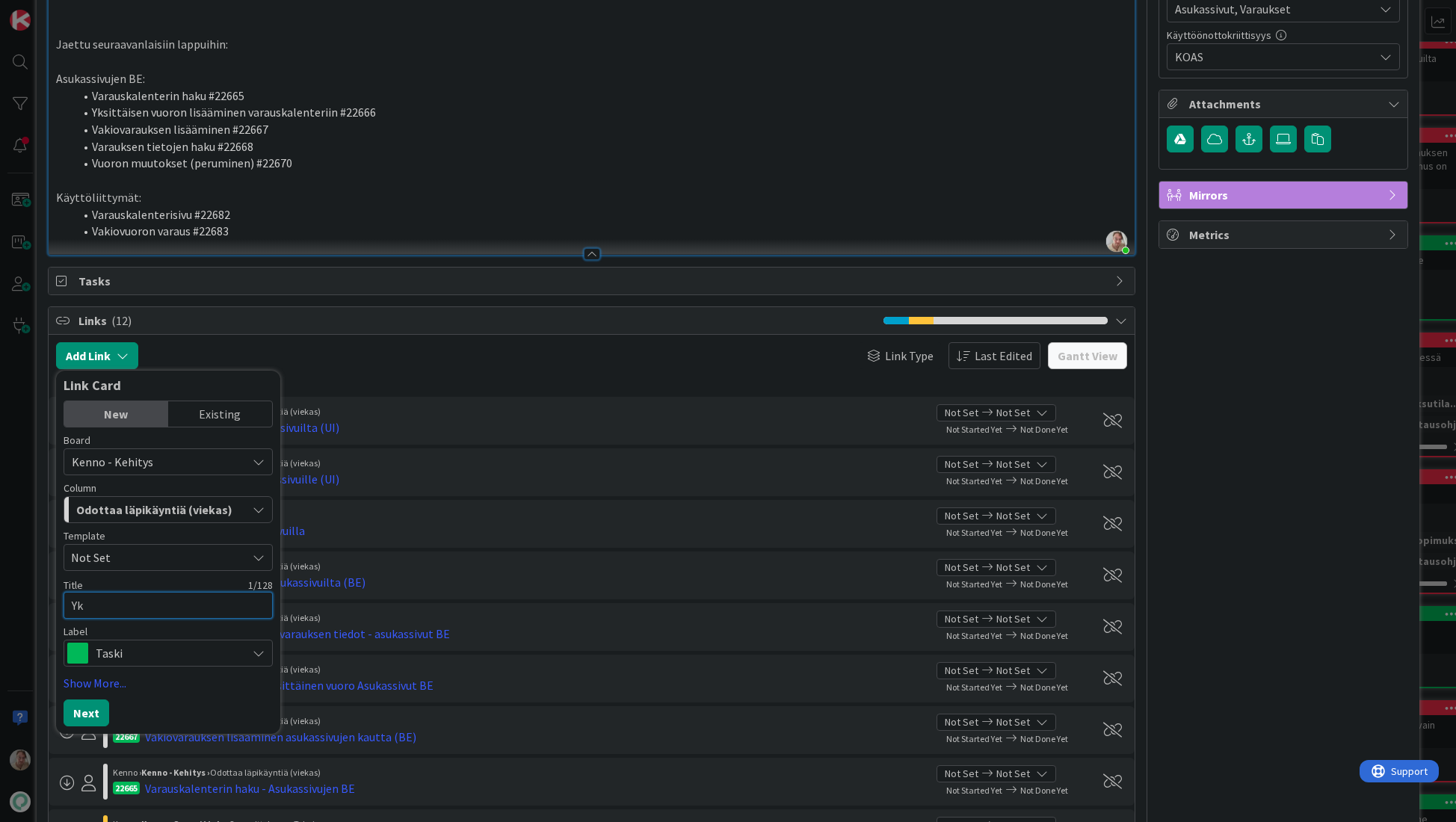
type textarea "x"
type textarea "Yksi"
type textarea "x"
type textarea "Yksit"
type textarea "x"
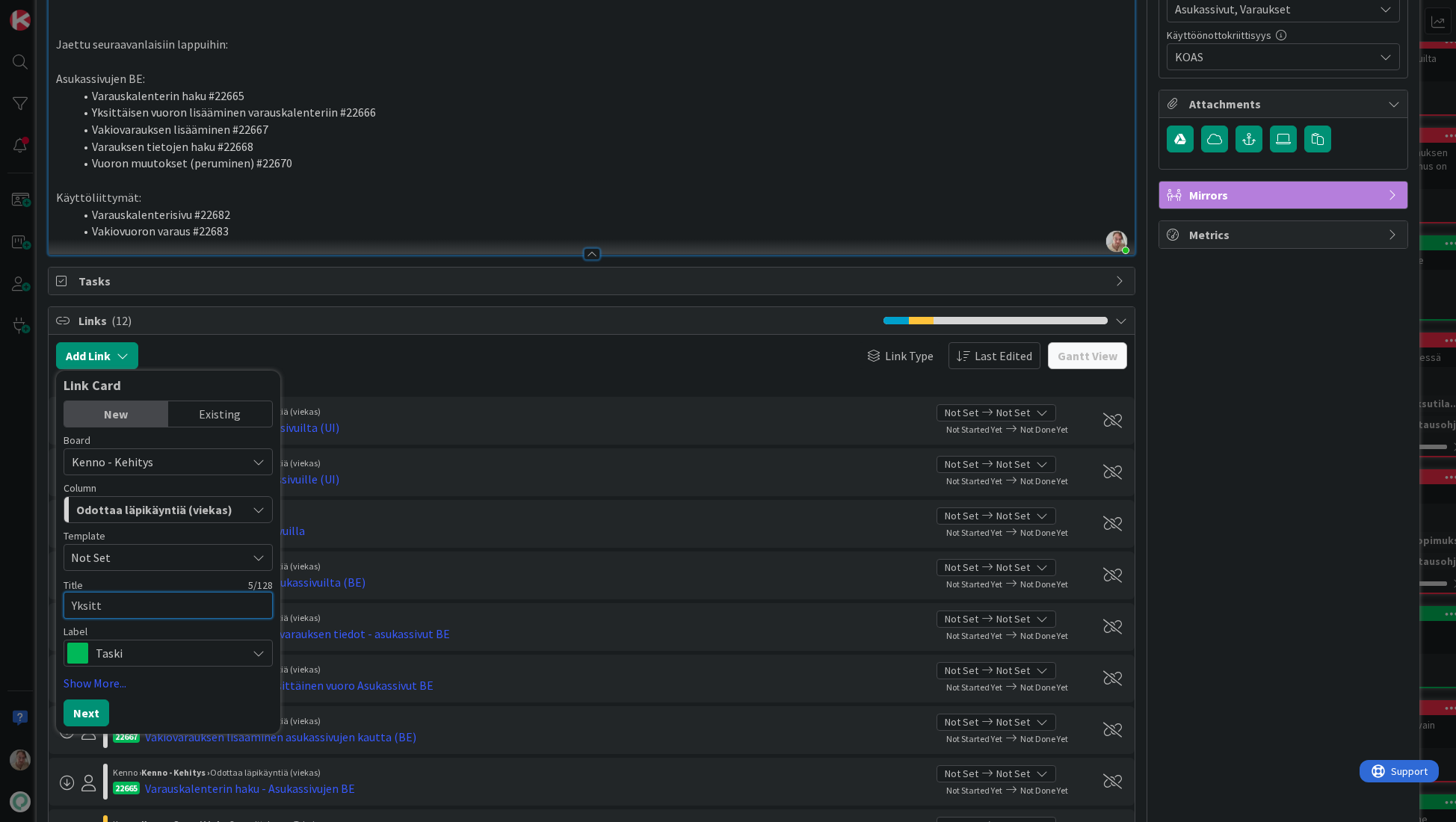
type textarea "Yksittä"
type textarea "x"
type textarea "Yksittäi"
type textarea "x"
type textarea "Yksittäis"
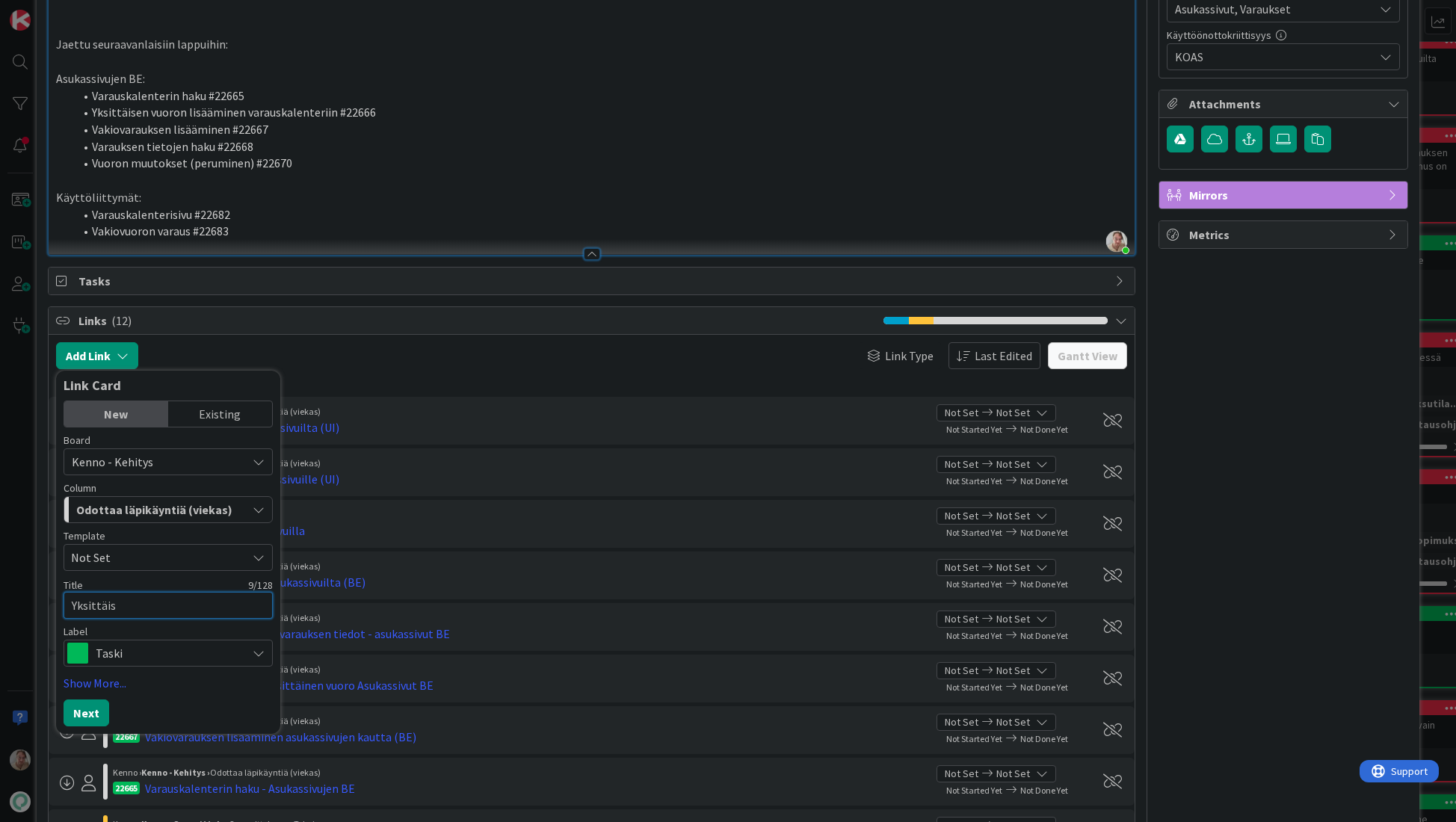
type textarea "x"
type textarea "Yksittäise"
type textarea "x"
type textarea "Yksittäisen"
type textarea "x"
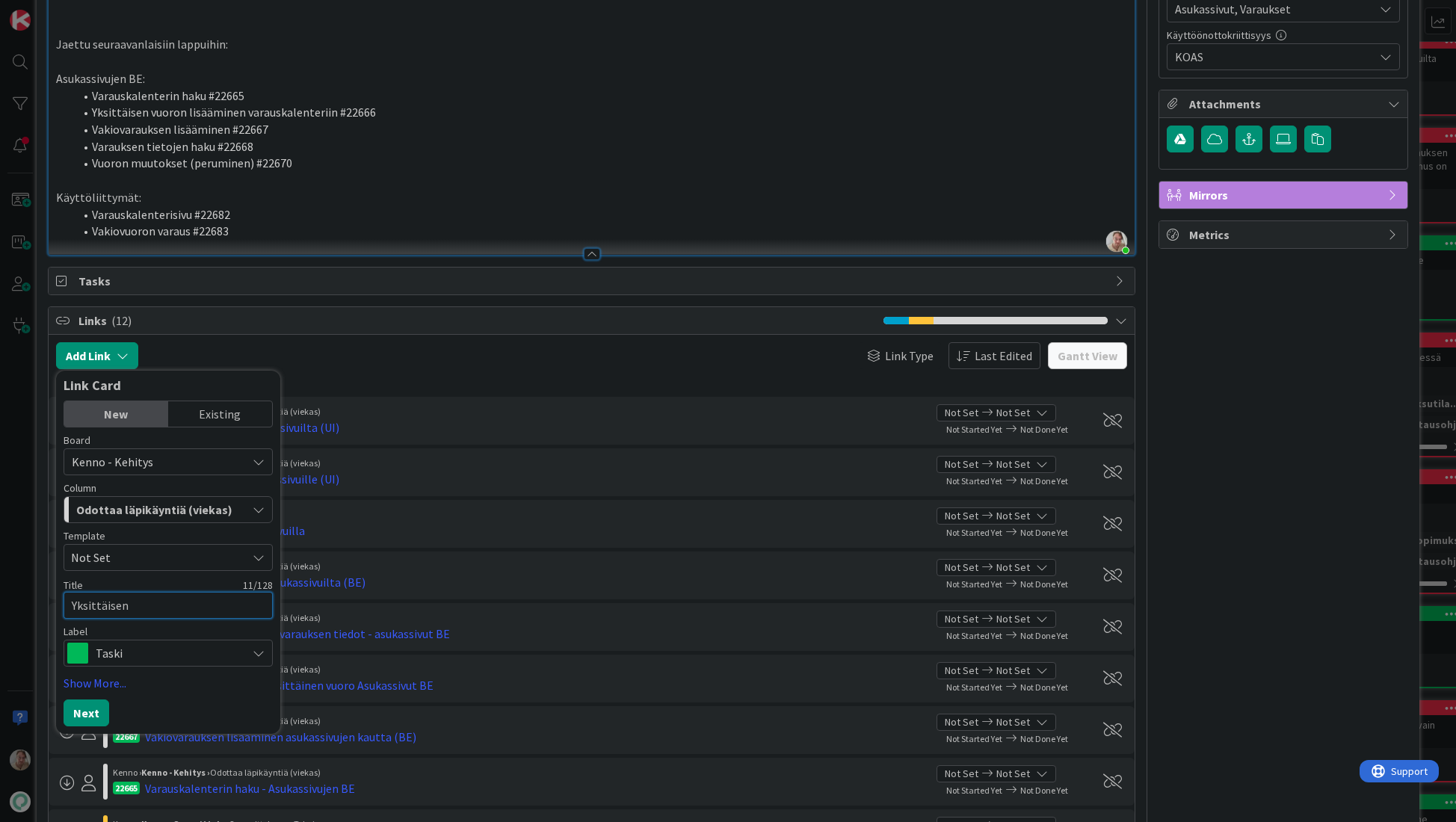
type textarea "Yksittäisen"
type textarea "x"
type textarea "Yksittäisen v"
type textarea "x"
type textarea "Yksittäisen vu"
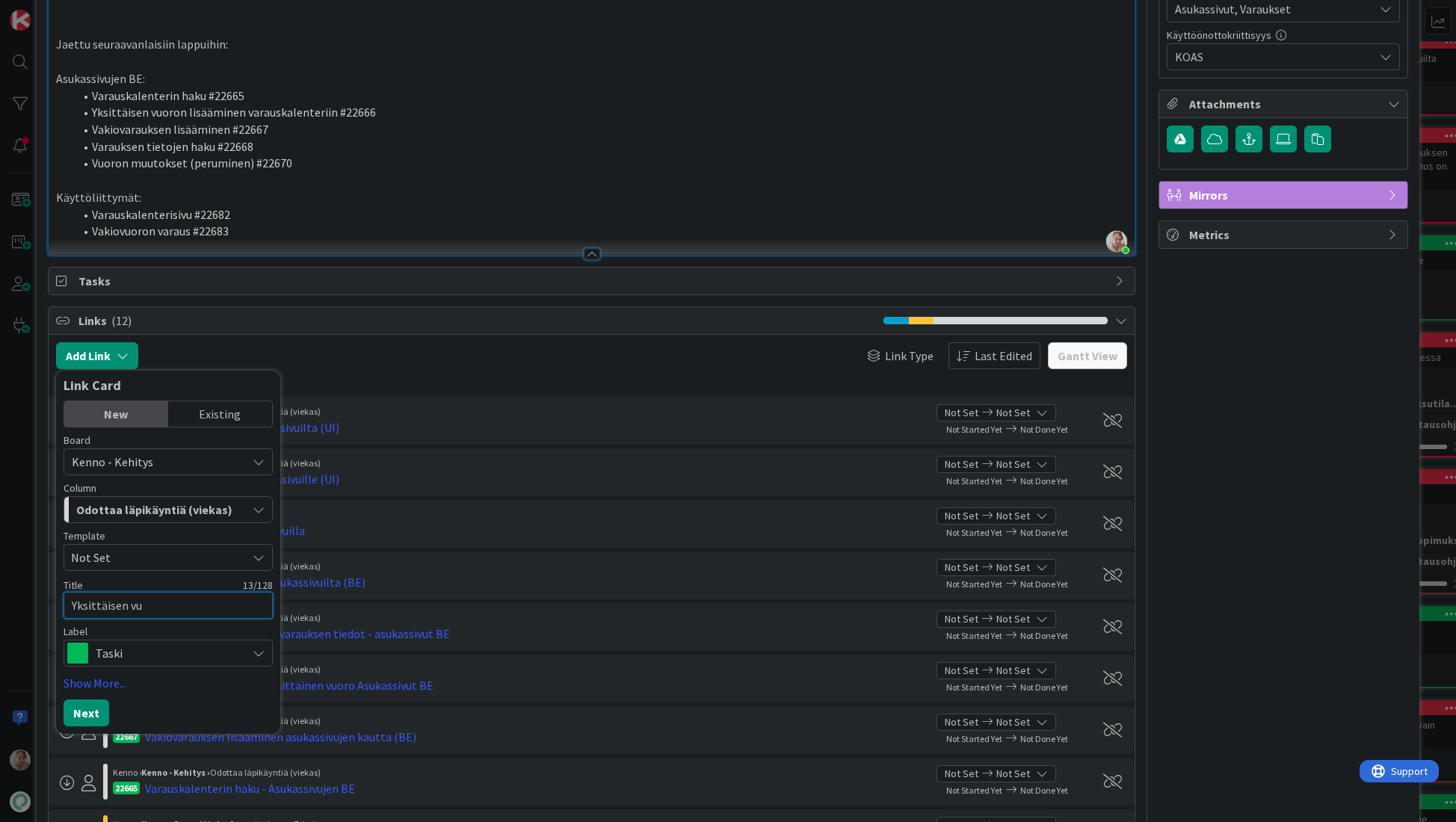
type textarea "x"
type textarea "Yksittäisen vuo"
type textarea "x"
type textarea "Yksittäisen vuoro"
type textarea "x"
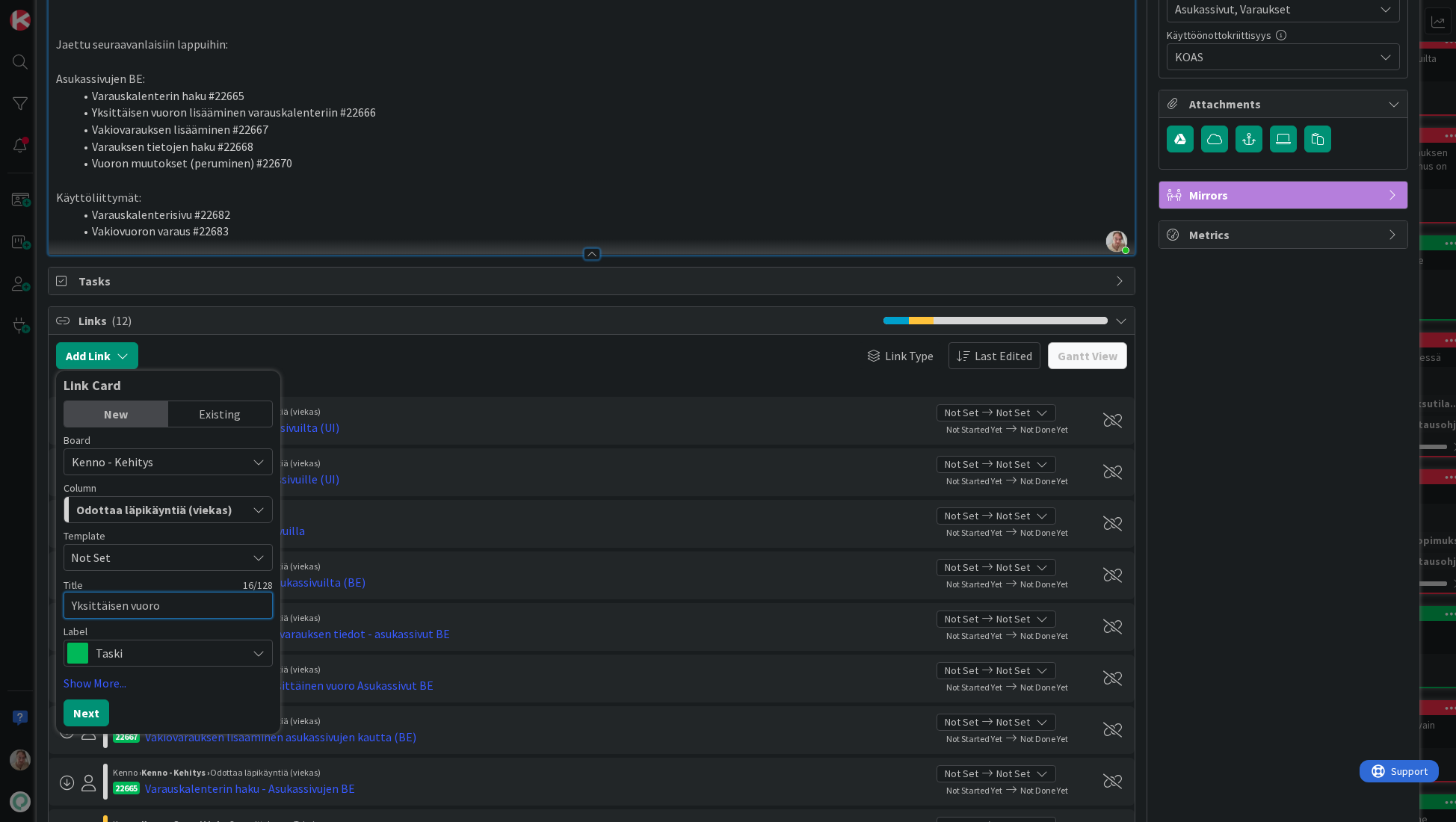
type textarea "Yksittäisen vuoron"
type textarea "x"
type textarea "Yksittäisen vuoron"
type textarea "x"
type textarea "Yksittäisen vuoron v"
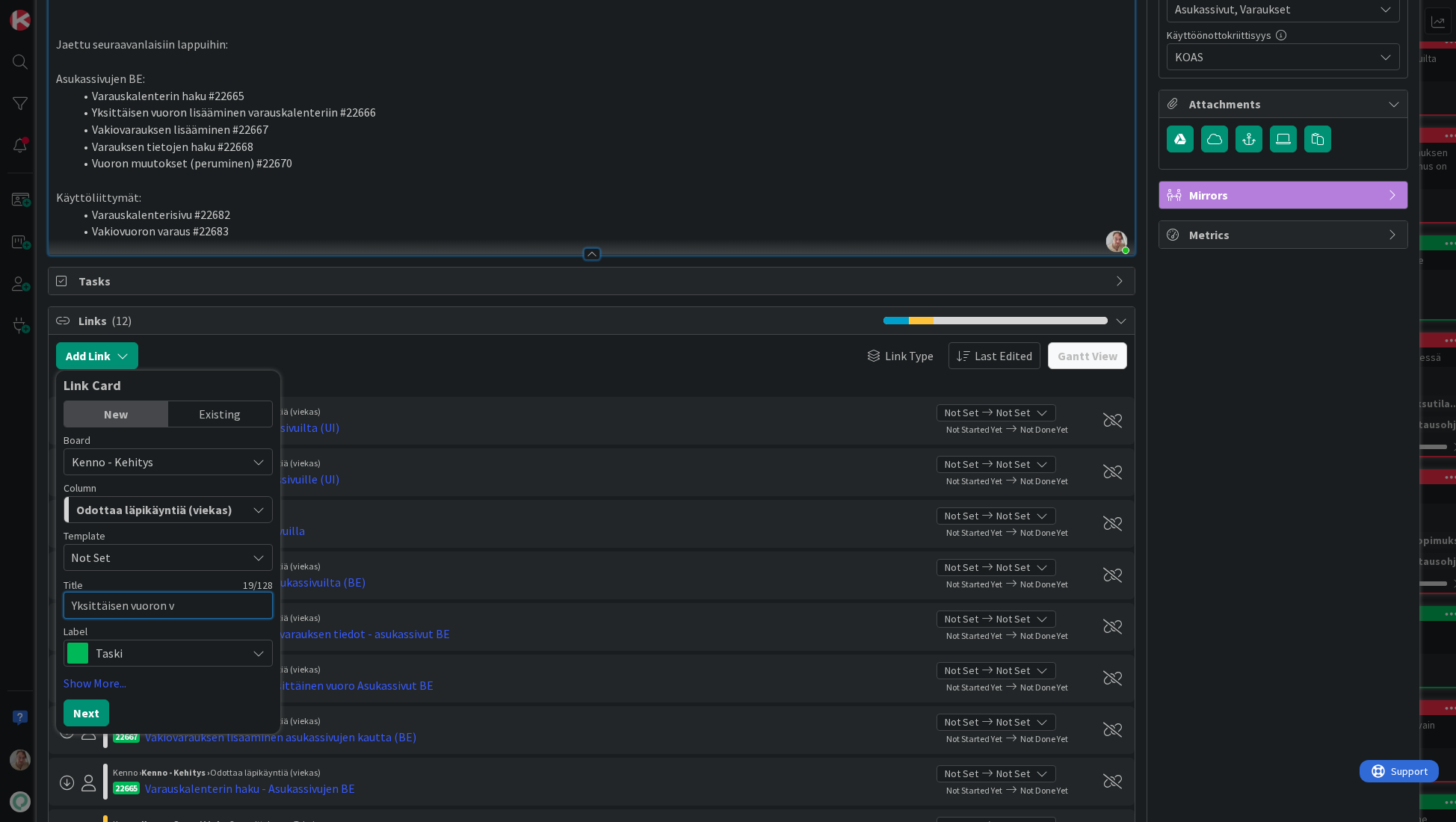
type textarea "x"
type textarea "Yksittäisen vuoron va"
type textarea "x"
type textarea "Yksittäisen vuoron var"
type textarea "x"
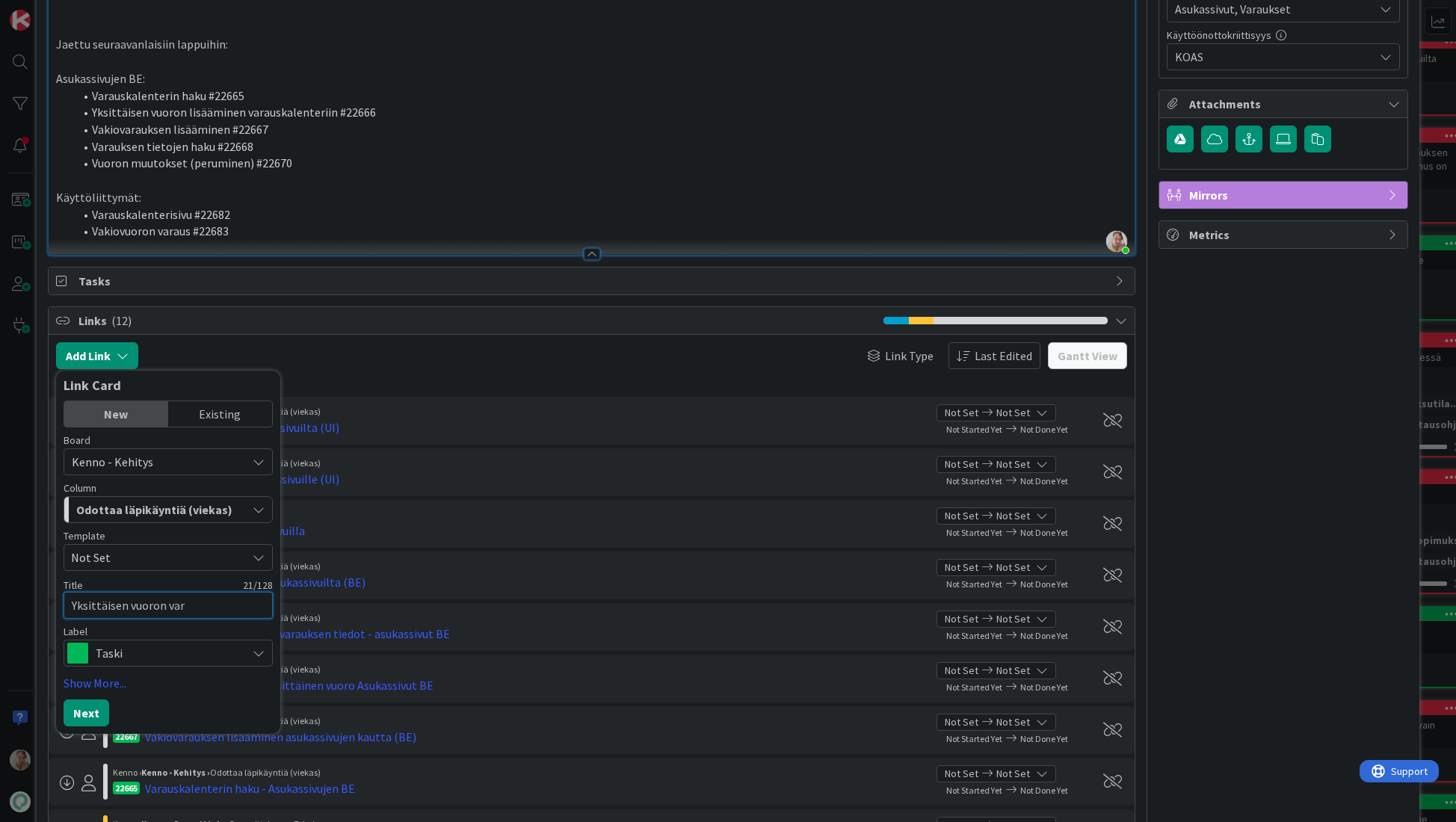
type textarea "Yksittäisen vuoron vara"
type textarea "x"
type textarea "Yksittäisen vuoron varau"
type textarea "x"
type textarea "Yksittäisen vuoron varaus"
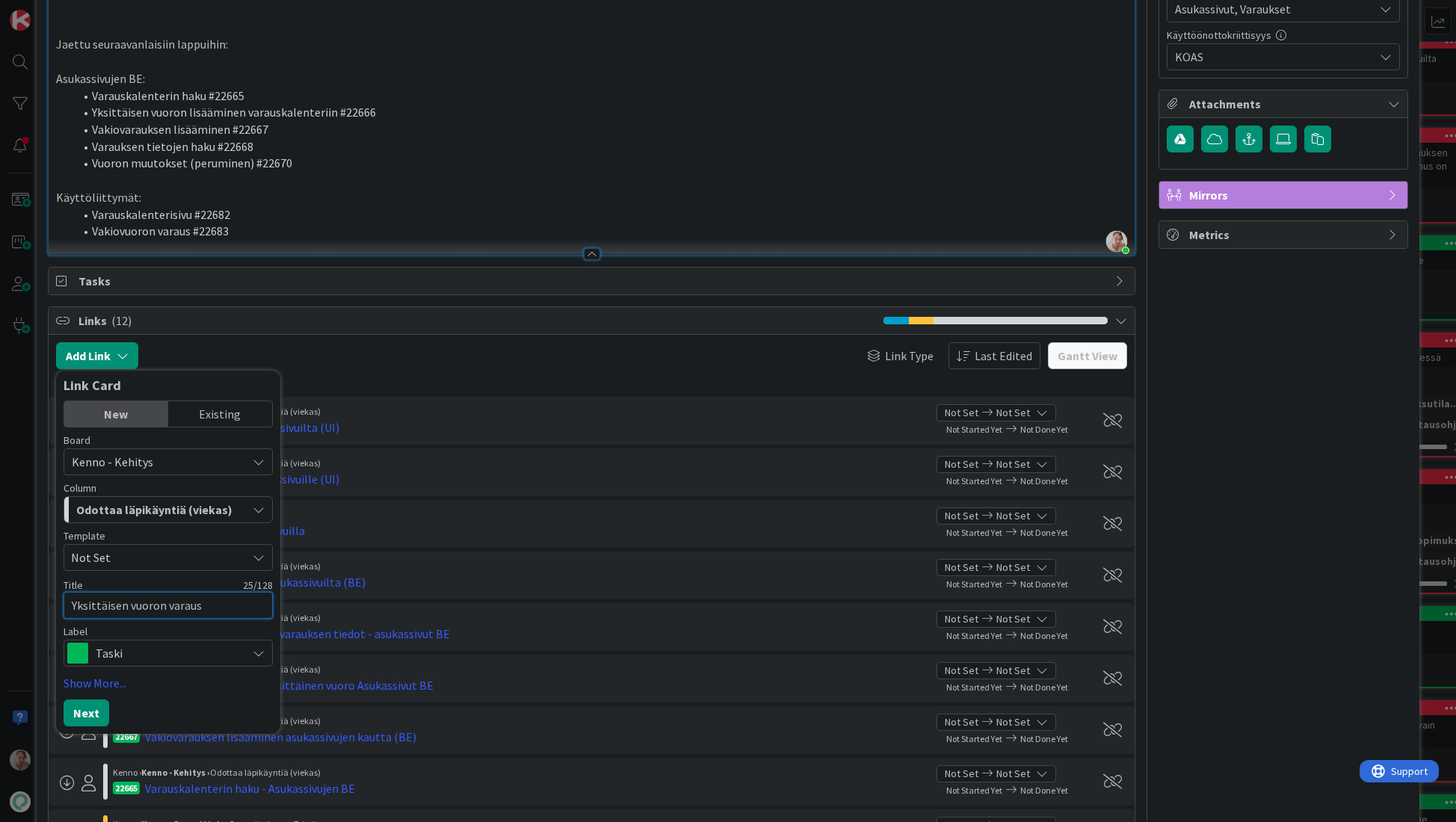
type textarea "x"
type textarea "Yksittäisen vuoron varaus a"
click at [73, 725] on button "Next" at bounding box center [86, 731] width 46 height 27
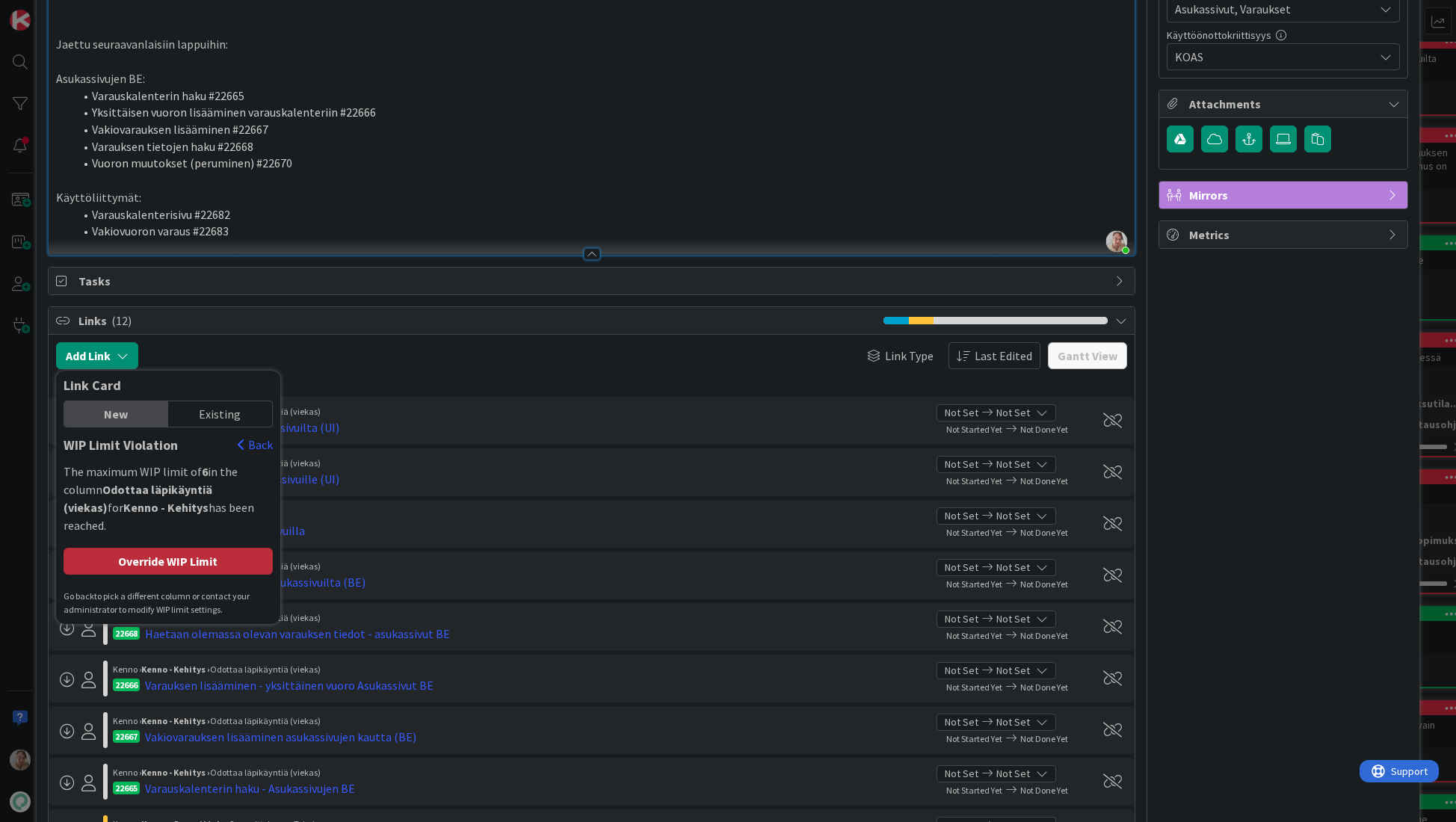
click at [130, 550] on div "Override WIP Limit" at bounding box center [167, 561] width 209 height 27
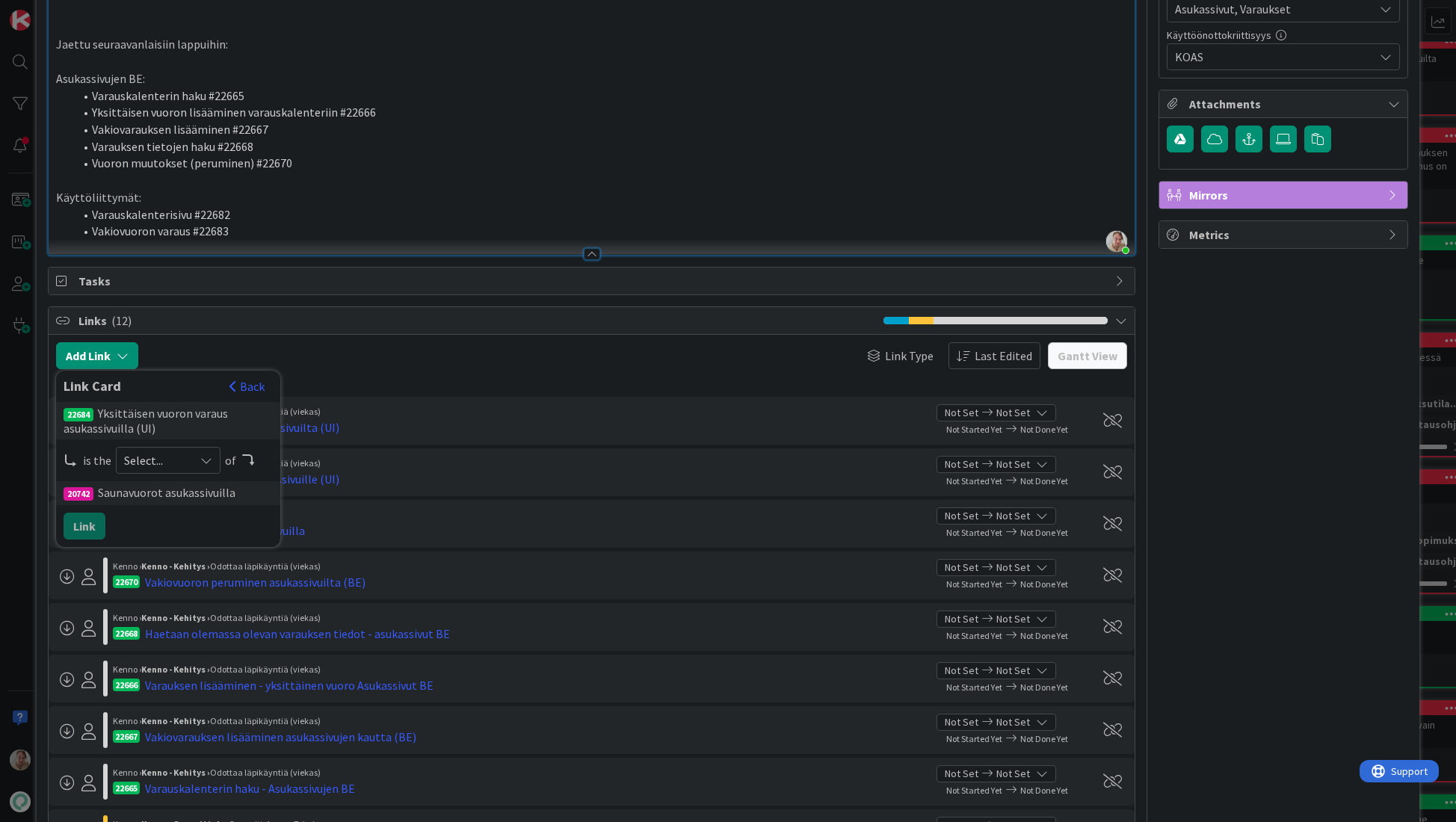
click at [154, 458] on span "Select..." at bounding box center [155, 460] width 63 height 21
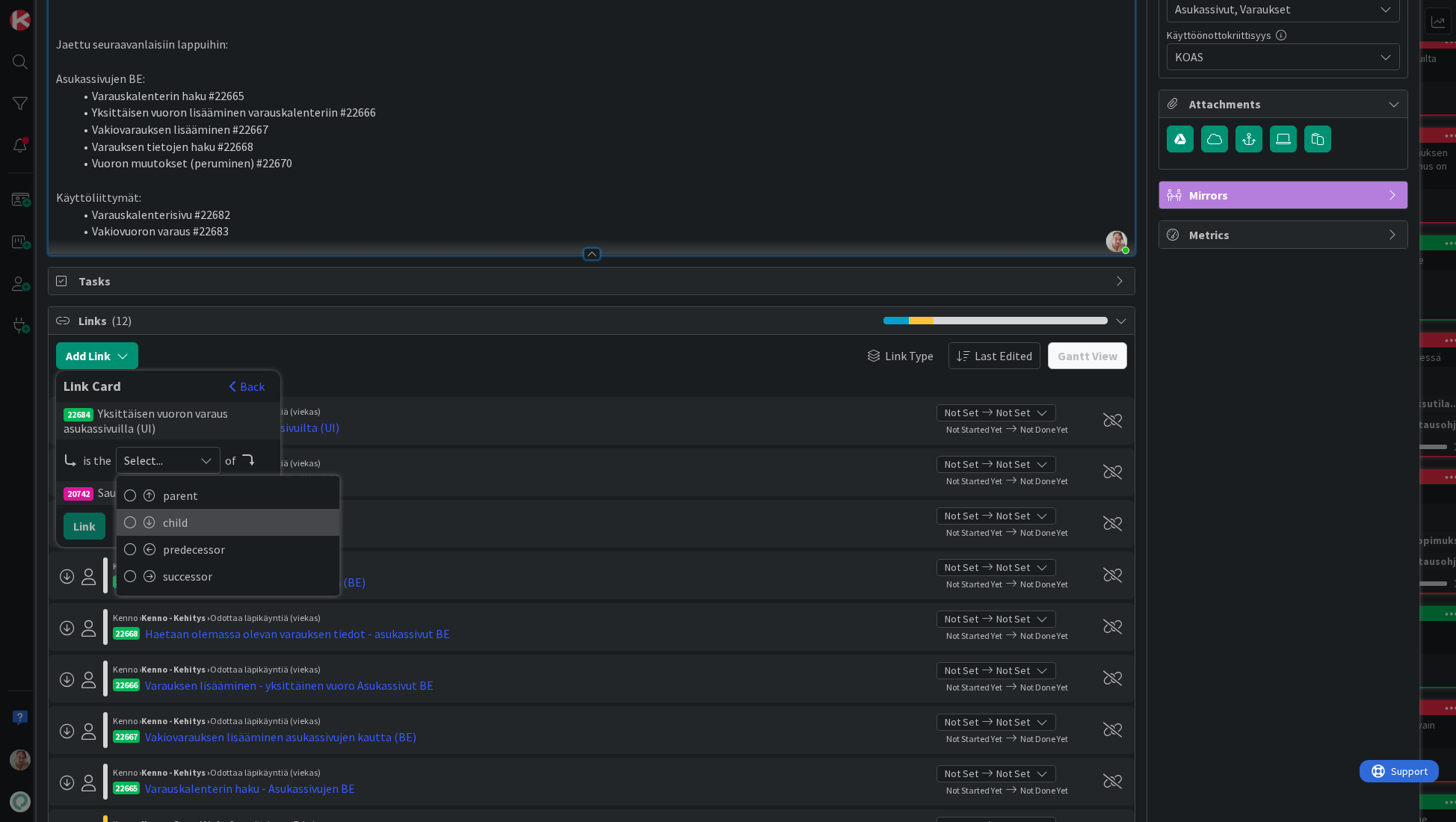
click at [158, 519] on link "child" at bounding box center [227, 522] width 222 height 27
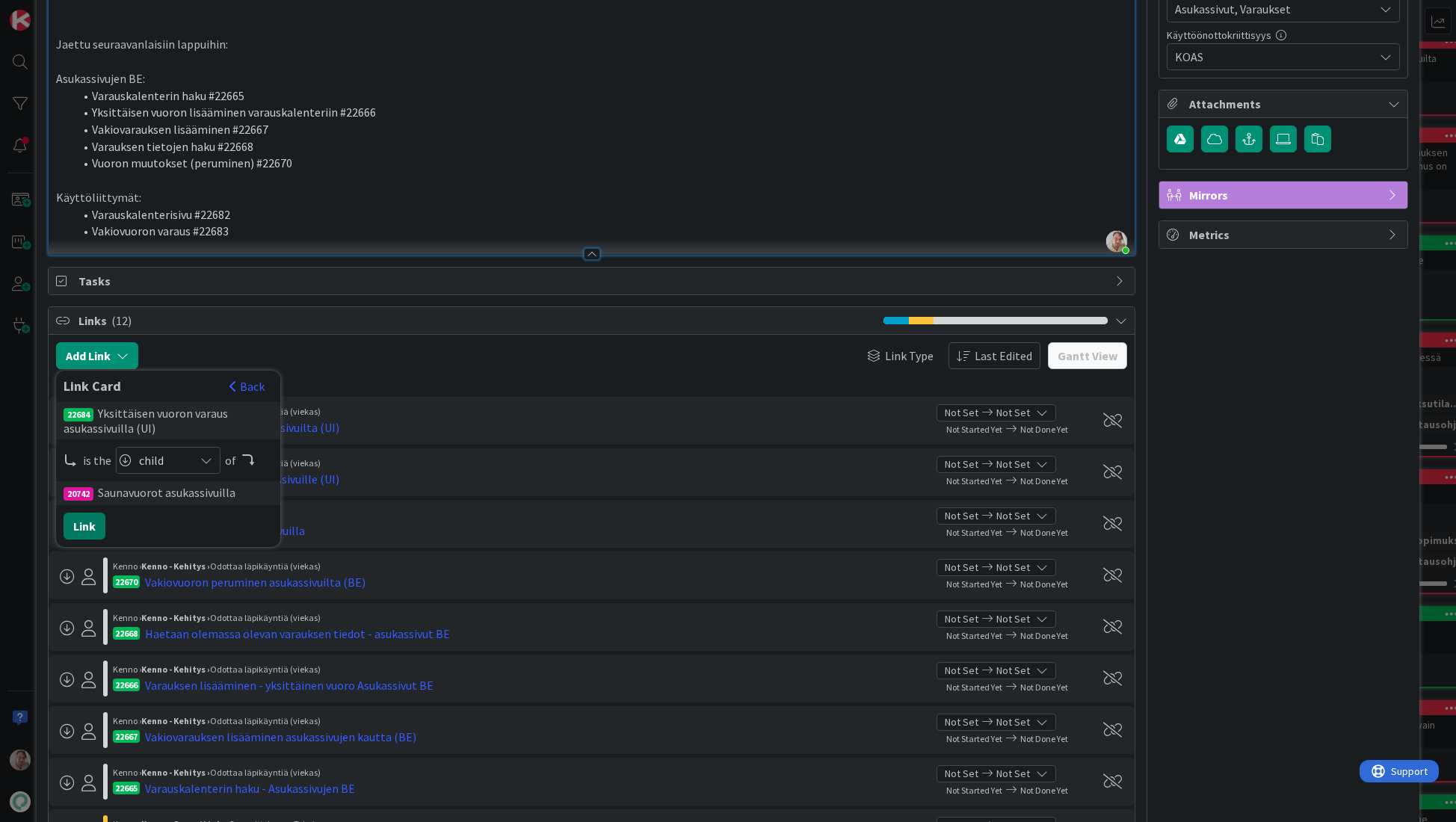
click at [89, 527] on button "Link" at bounding box center [84, 526] width 42 height 27
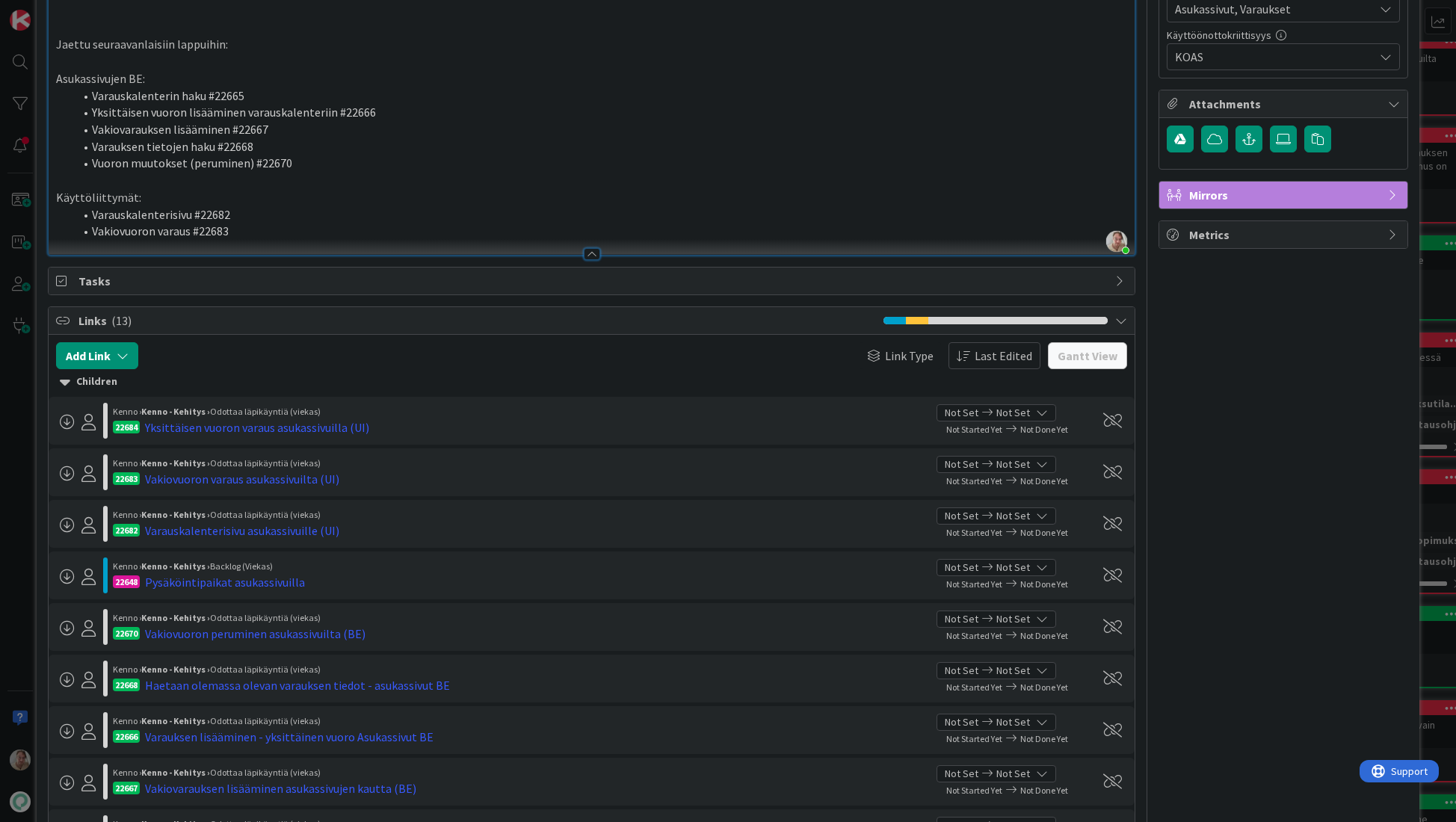
drag, startPoint x: 252, startPoint y: 234, endPoint x: 301, endPoint y: 233, distance: 49.0
click at [253, 234] on li "Vakiovuoron varaus #22683" at bounding box center [600, 231] width 1054 height 17
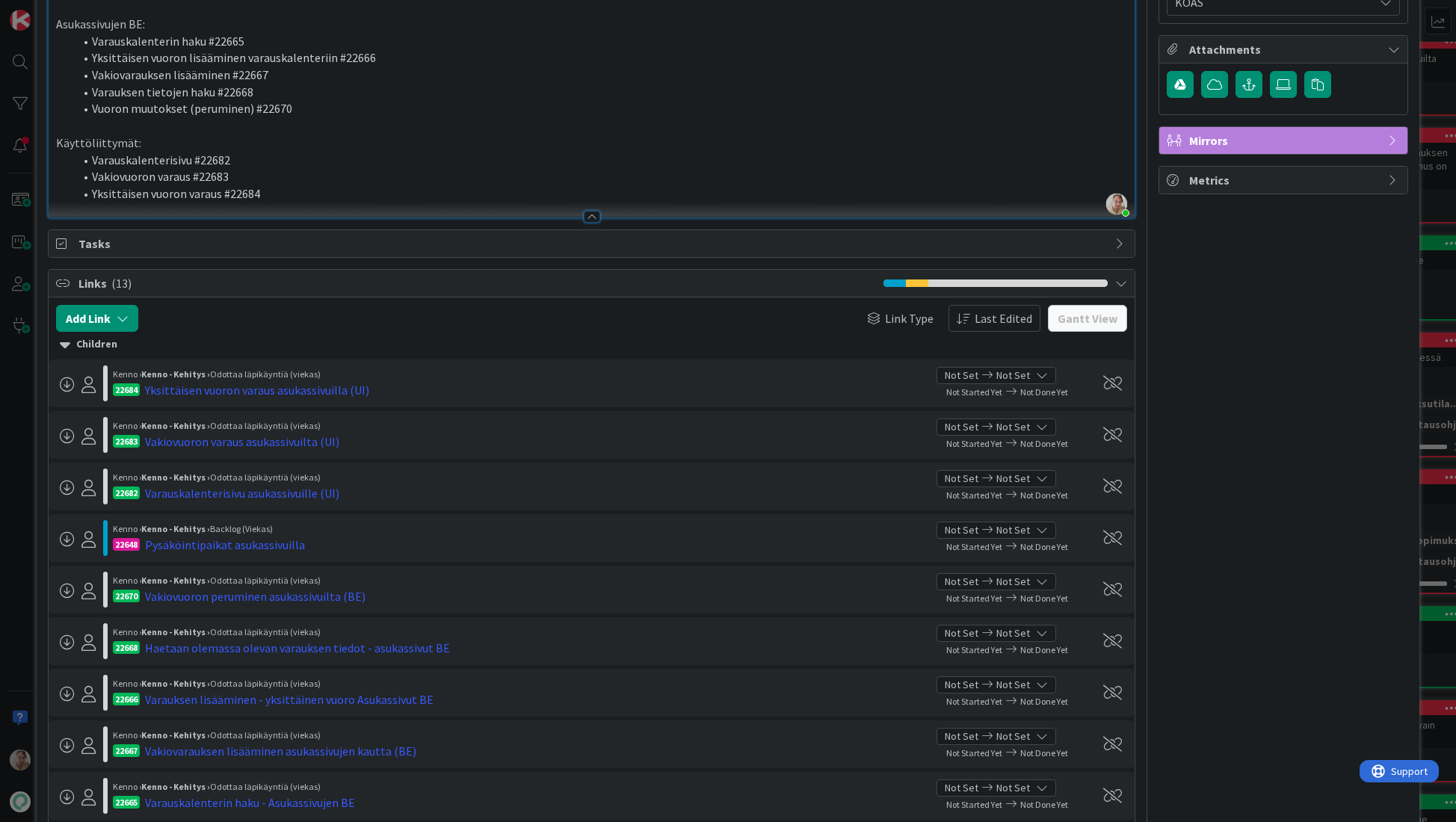
scroll to position [1016, 0]
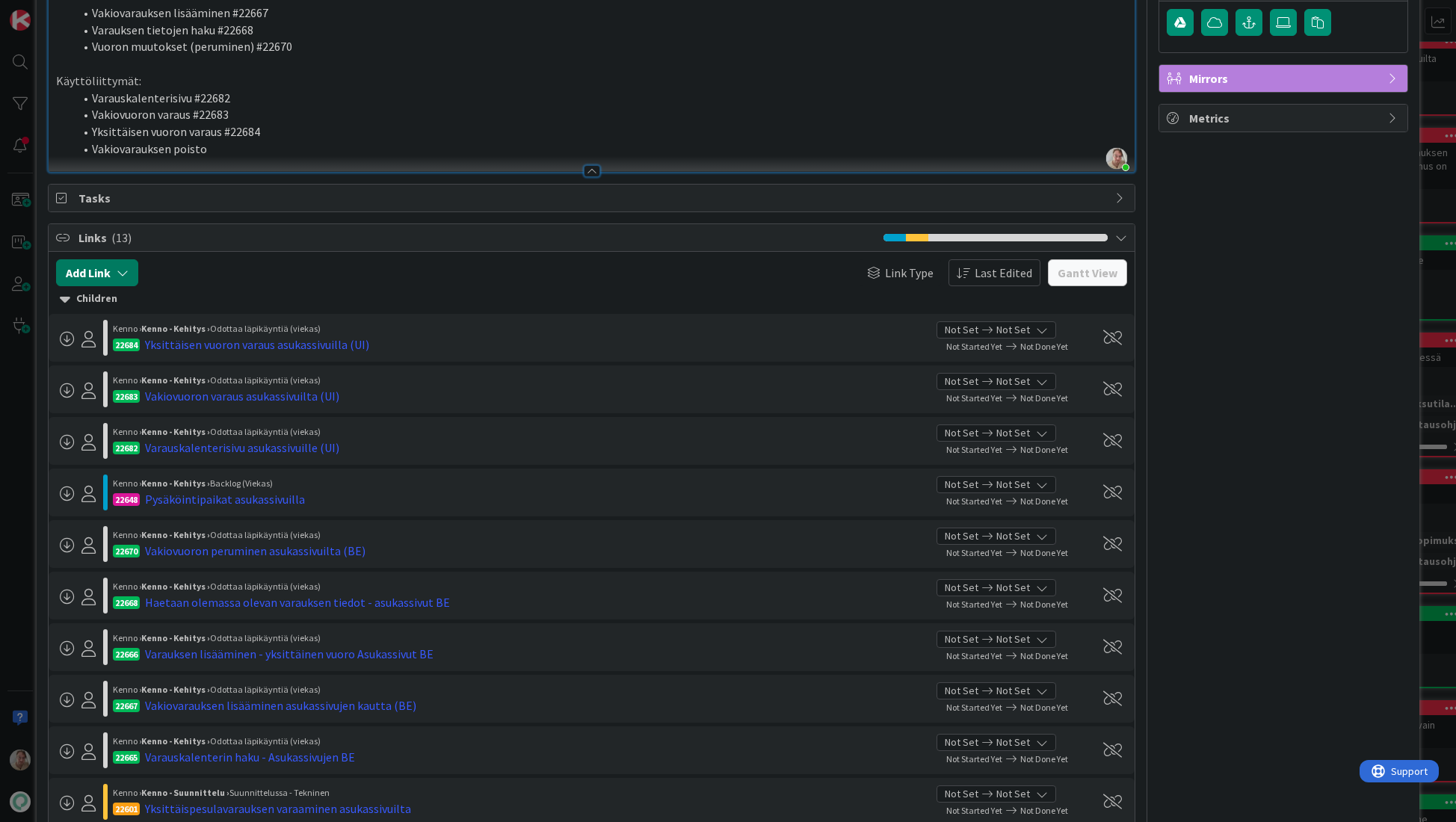
click at [110, 273] on button "Add Link" at bounding box center [97, 272] width 82 height 27
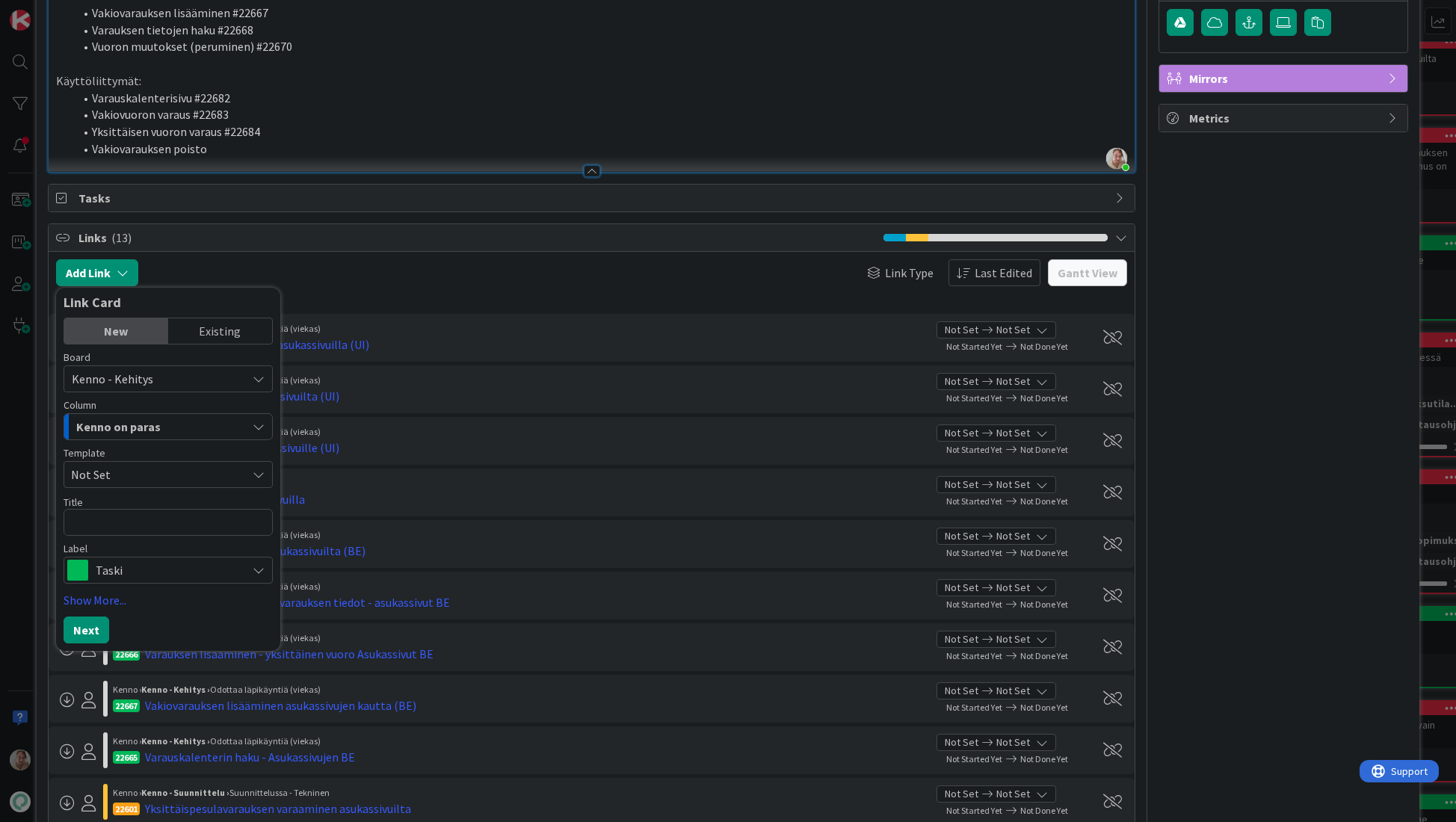
click at [121, 431] on span "Kenno on paras" at bounding box center [118, 427] width 84 height 20
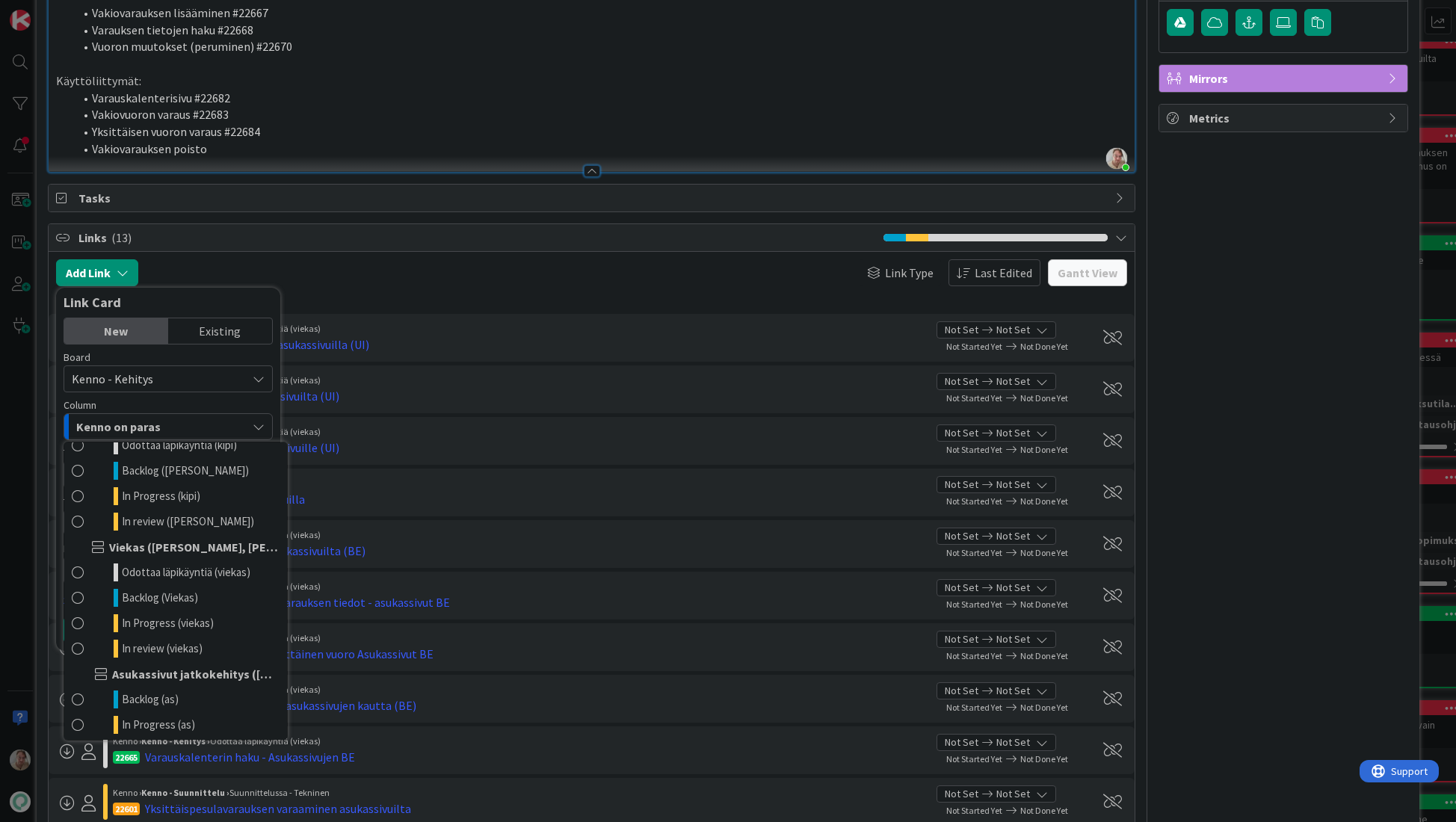
scroll to position [783, 0]
click at [166, 569] on span "Odottaa läpikäyntiä (viekas)" at bounding box center [185, 570] width 129 height 18
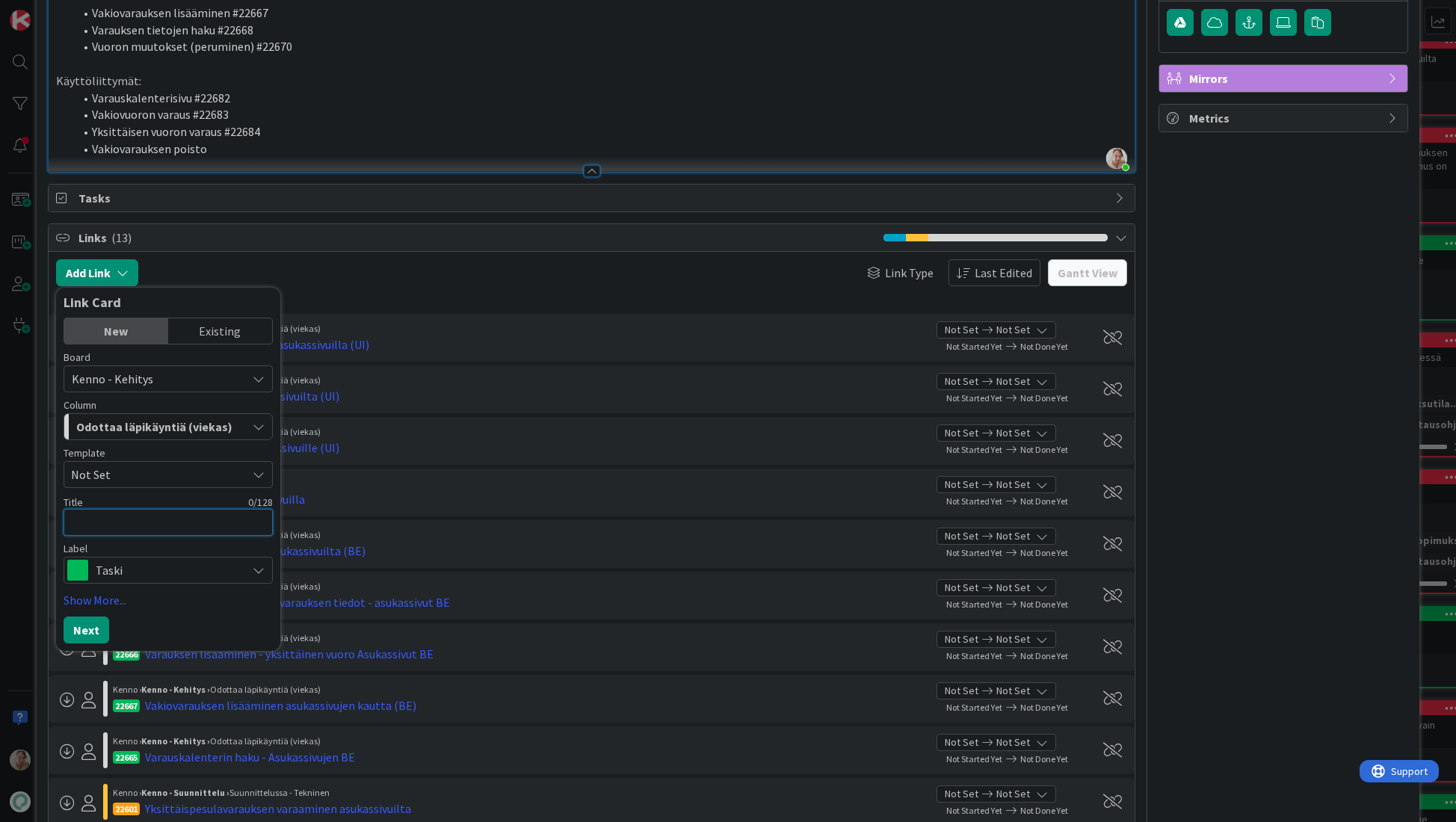
click at [129, 520] on textarea at bounding box center [167, 522] width 209 height 27
click at [81, 646] on button "Next" at bounding box center [86, 647] width 46 height 27
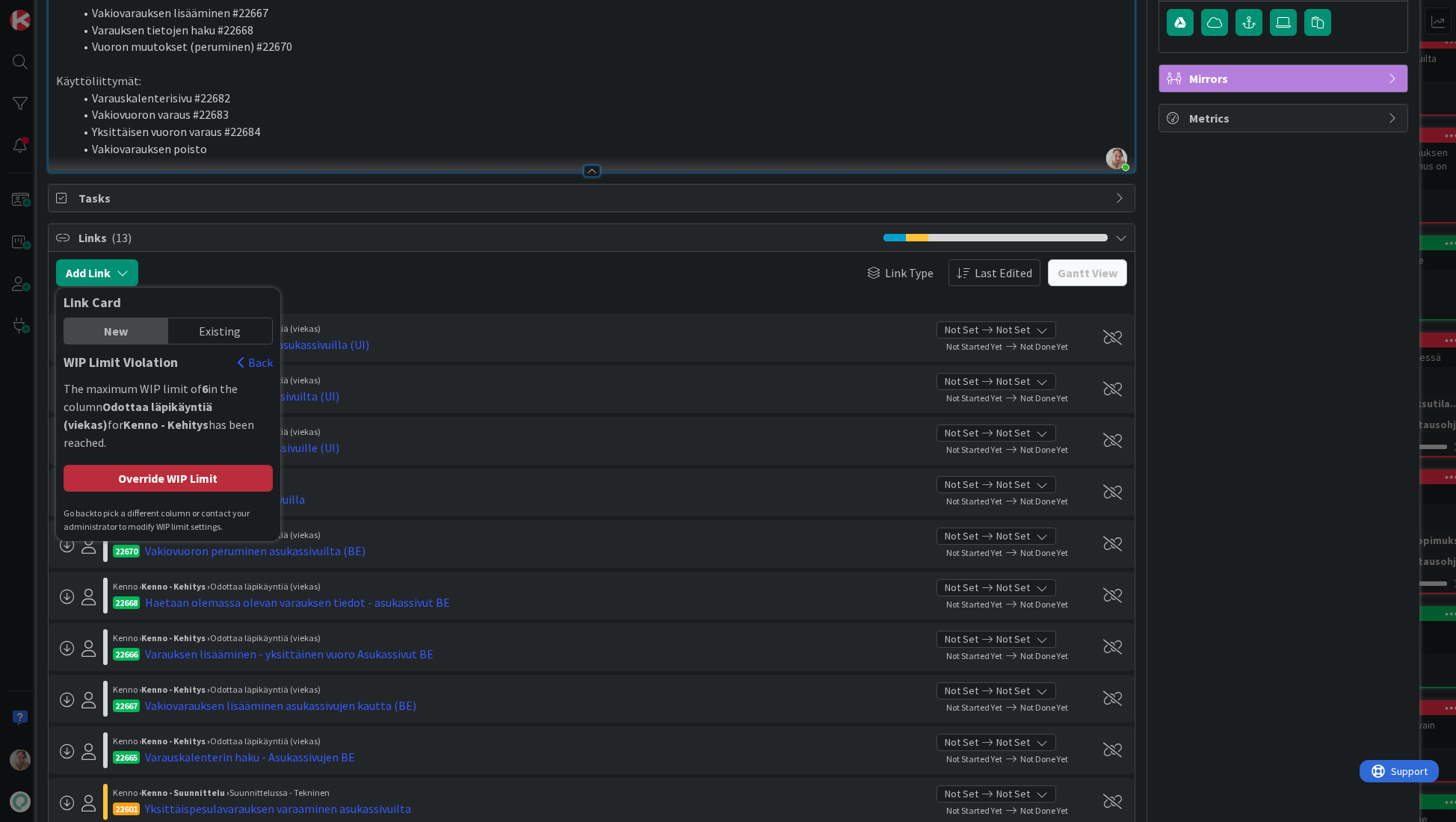
click at [168, 465] on div "Override WIP Limit" at bounding box center [167, 478] width 209 height 27
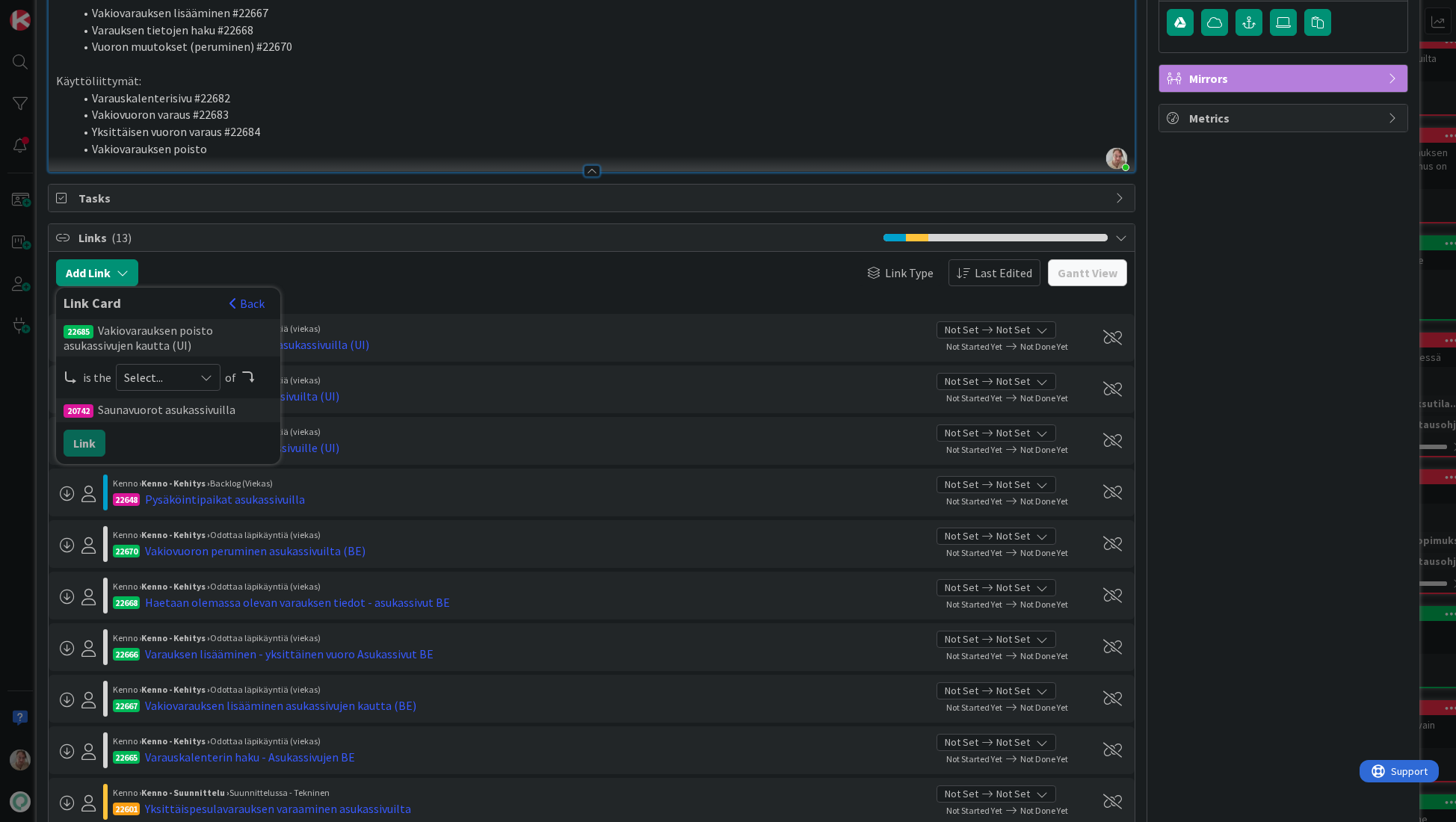
click at [172, 369] on span "Select..." at bounding box center [155, 377] width 63 height 21
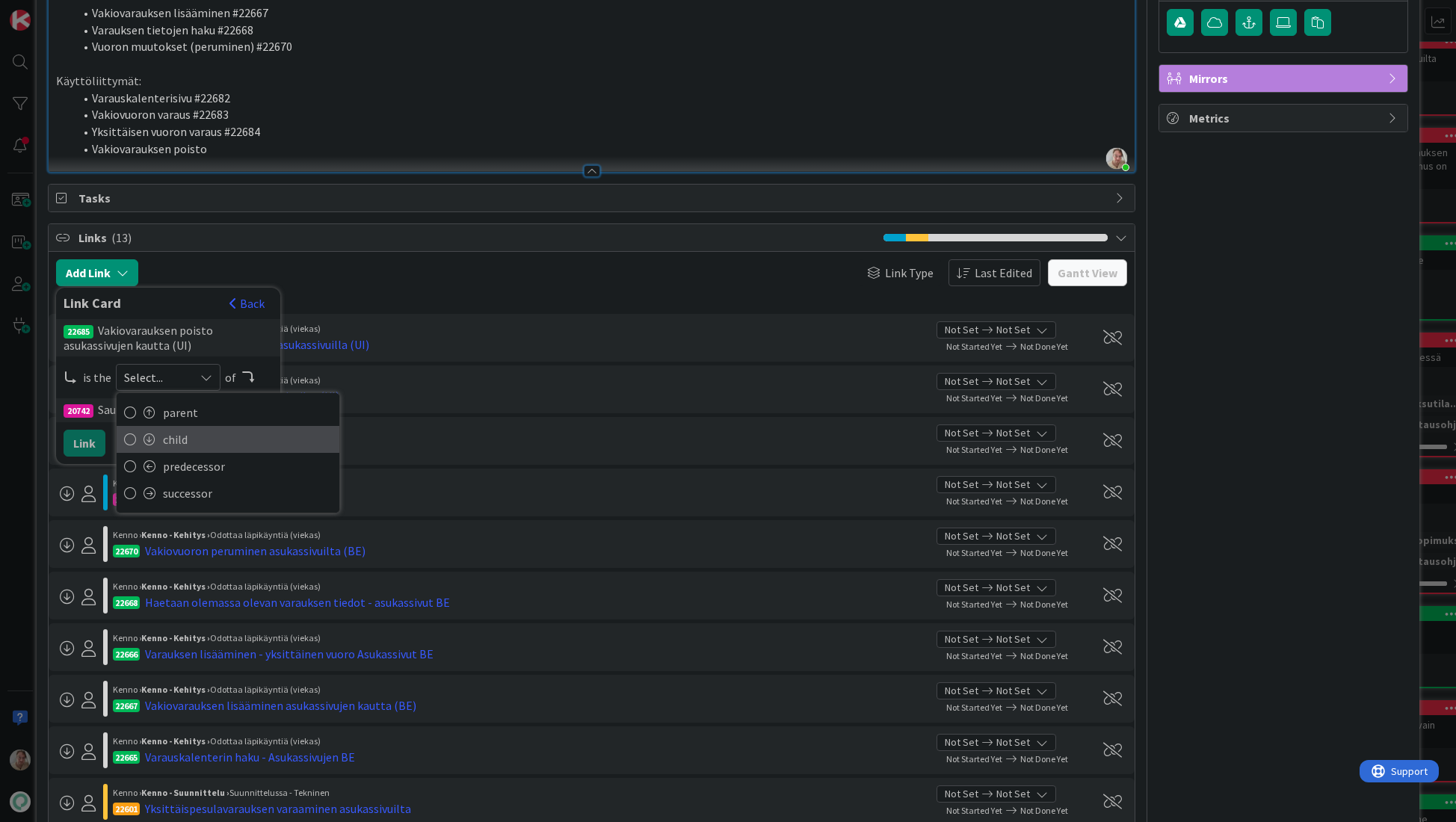
click at [180, 436] on span "child" at bounding box center [248, 439] width 169 height 22
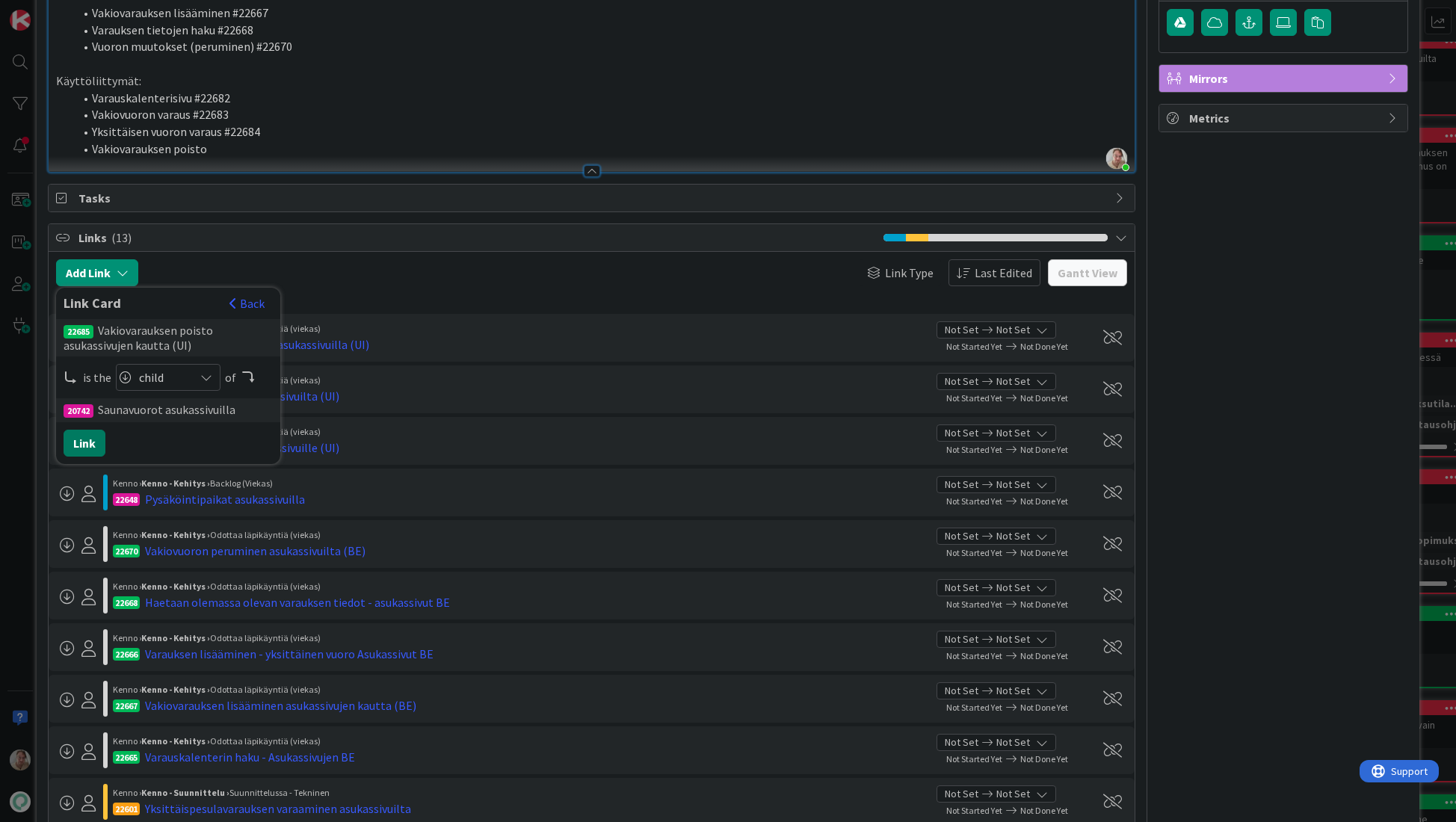
click at [89, 440] on button "Link" at bounding box center [84, 443] width 42 height 27
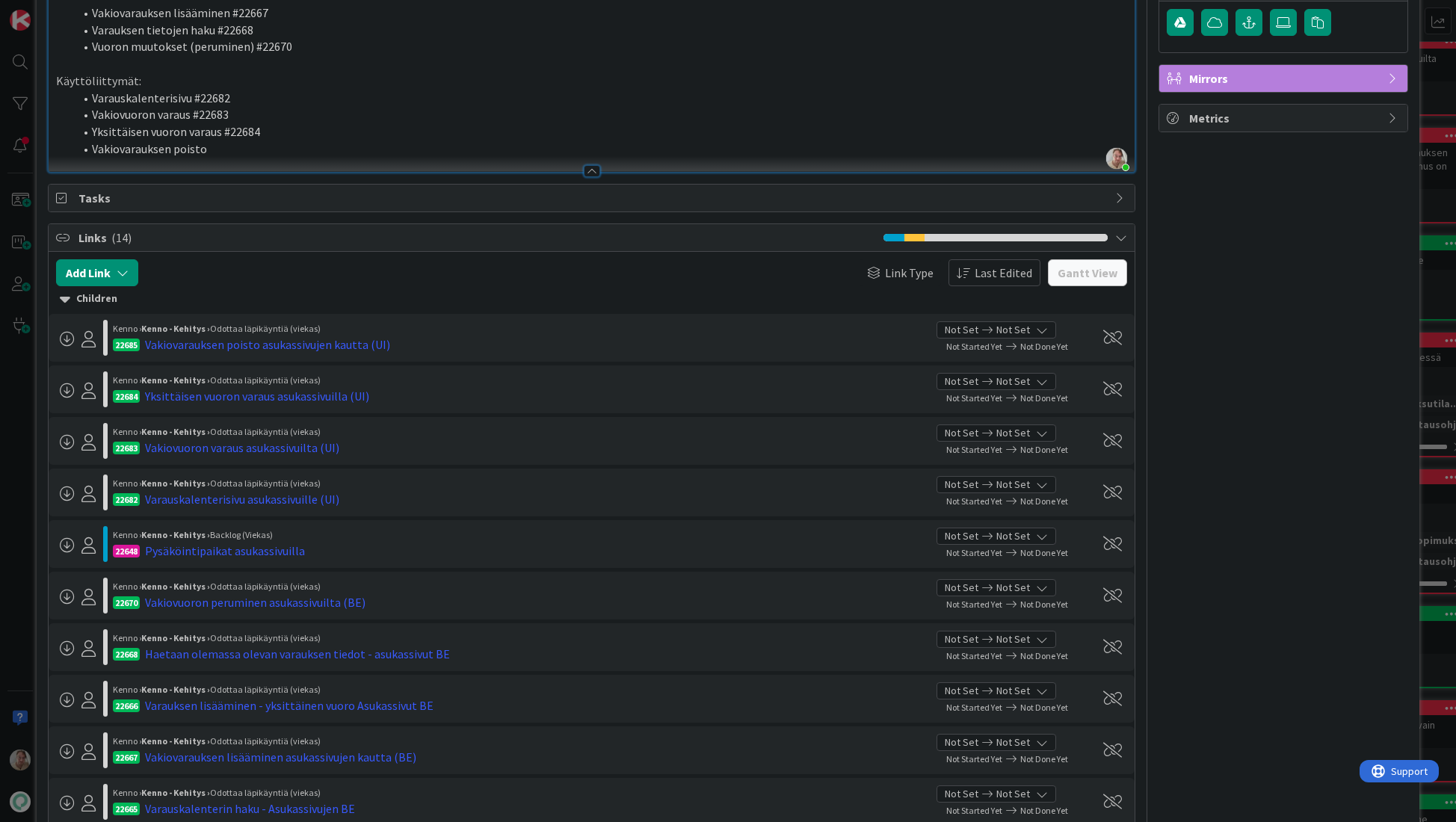
click at [275, 164] on div at bounding box center [591, 163] width 1087 height 16
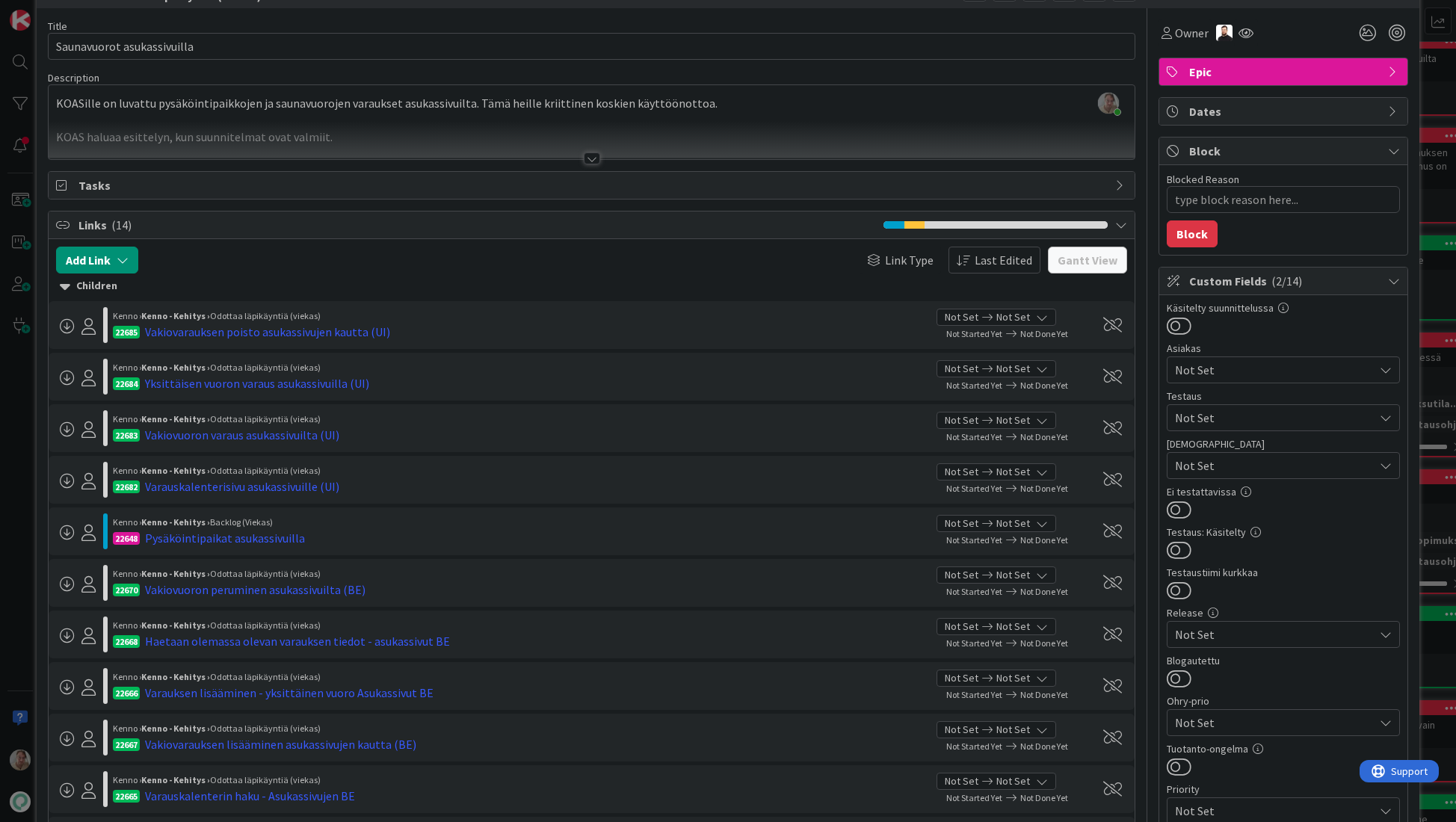
scroll to position [0, 0]
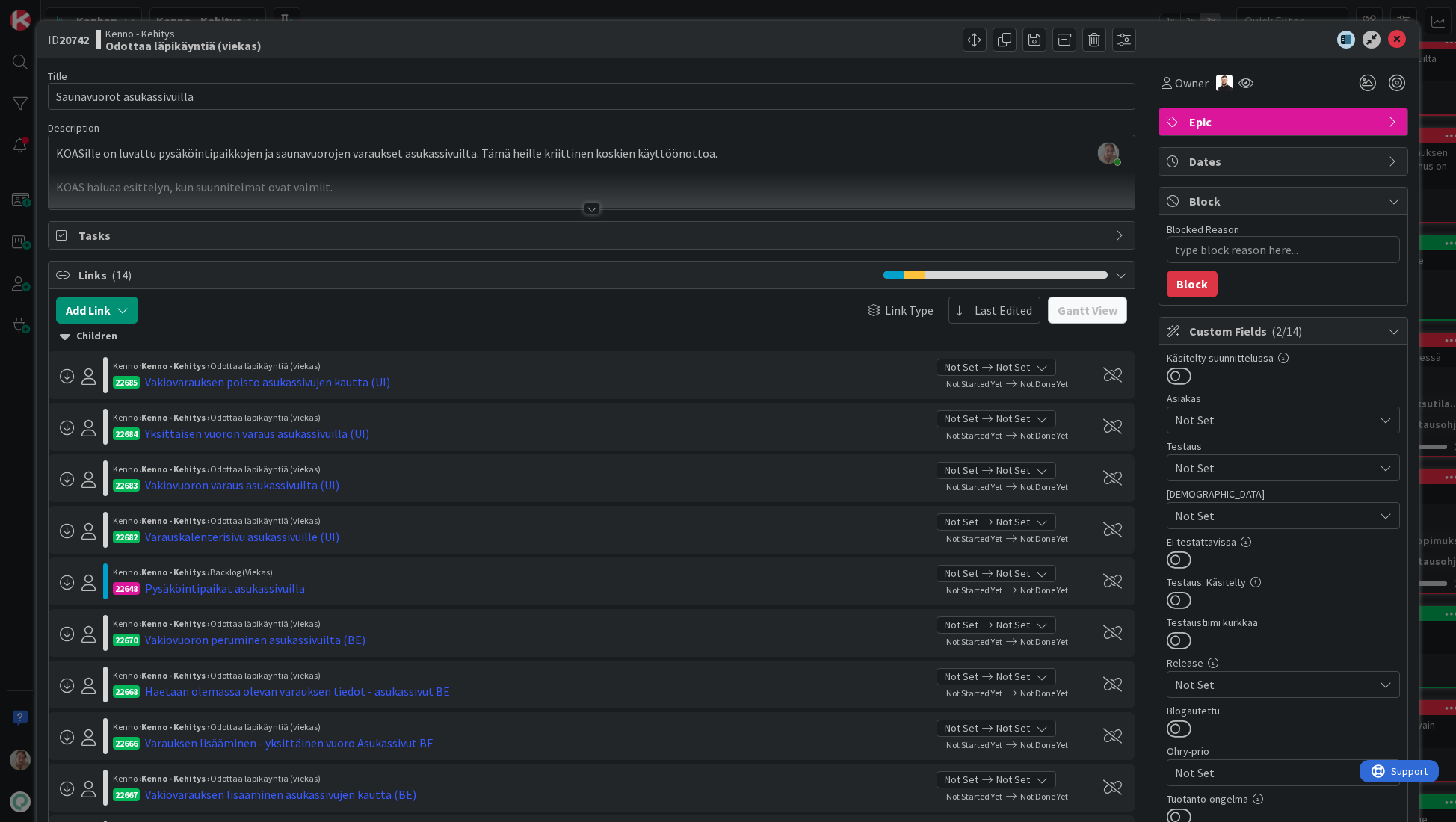
click at [431, 182] on div at bounding box center [591, 190] width 1087 height 38
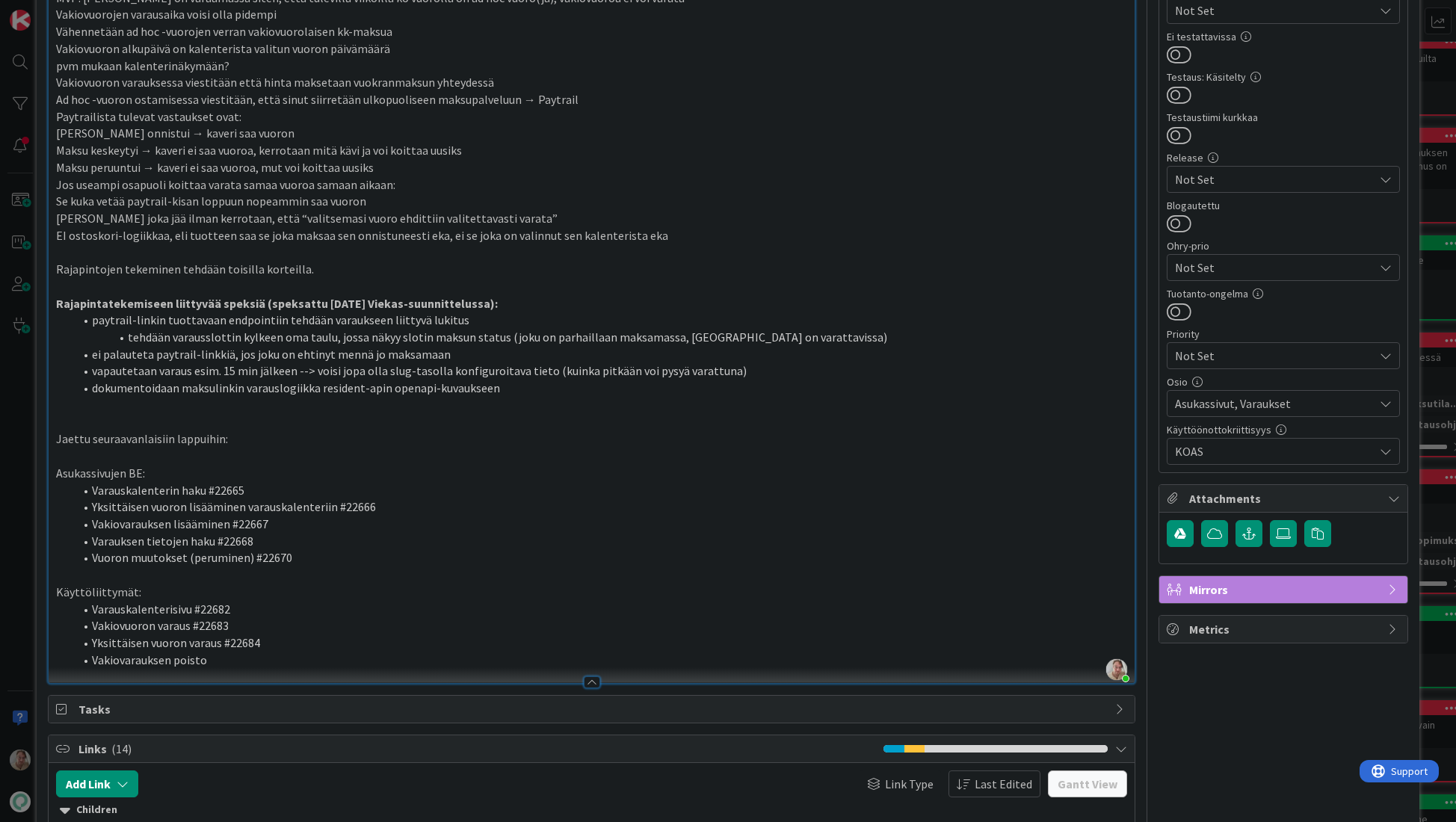
scroll to position [820, 0]
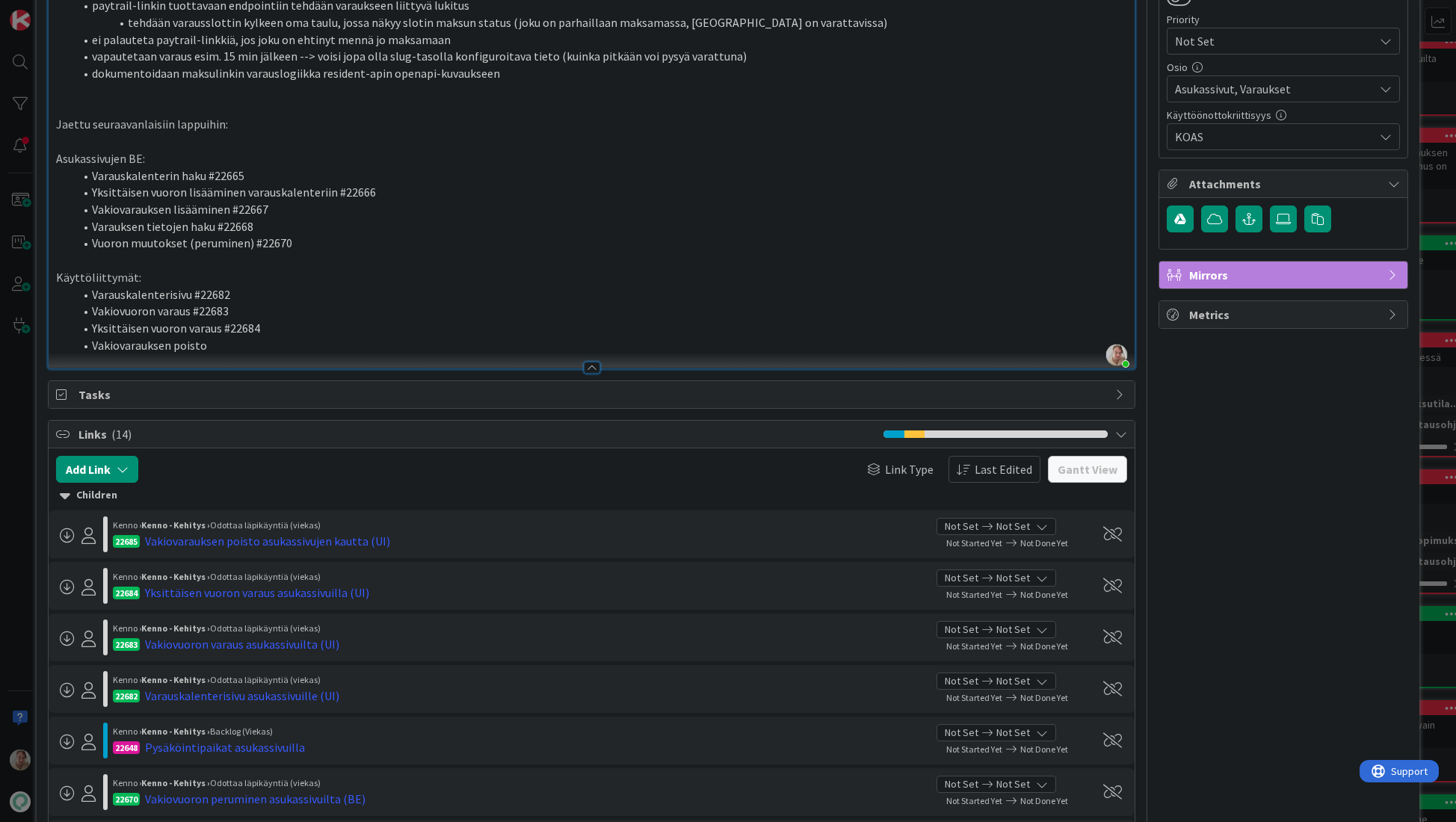
click at [236, 346] on li "Vakiovarauksen poisto" at bounding box center [600, 345] width 1054 height 17
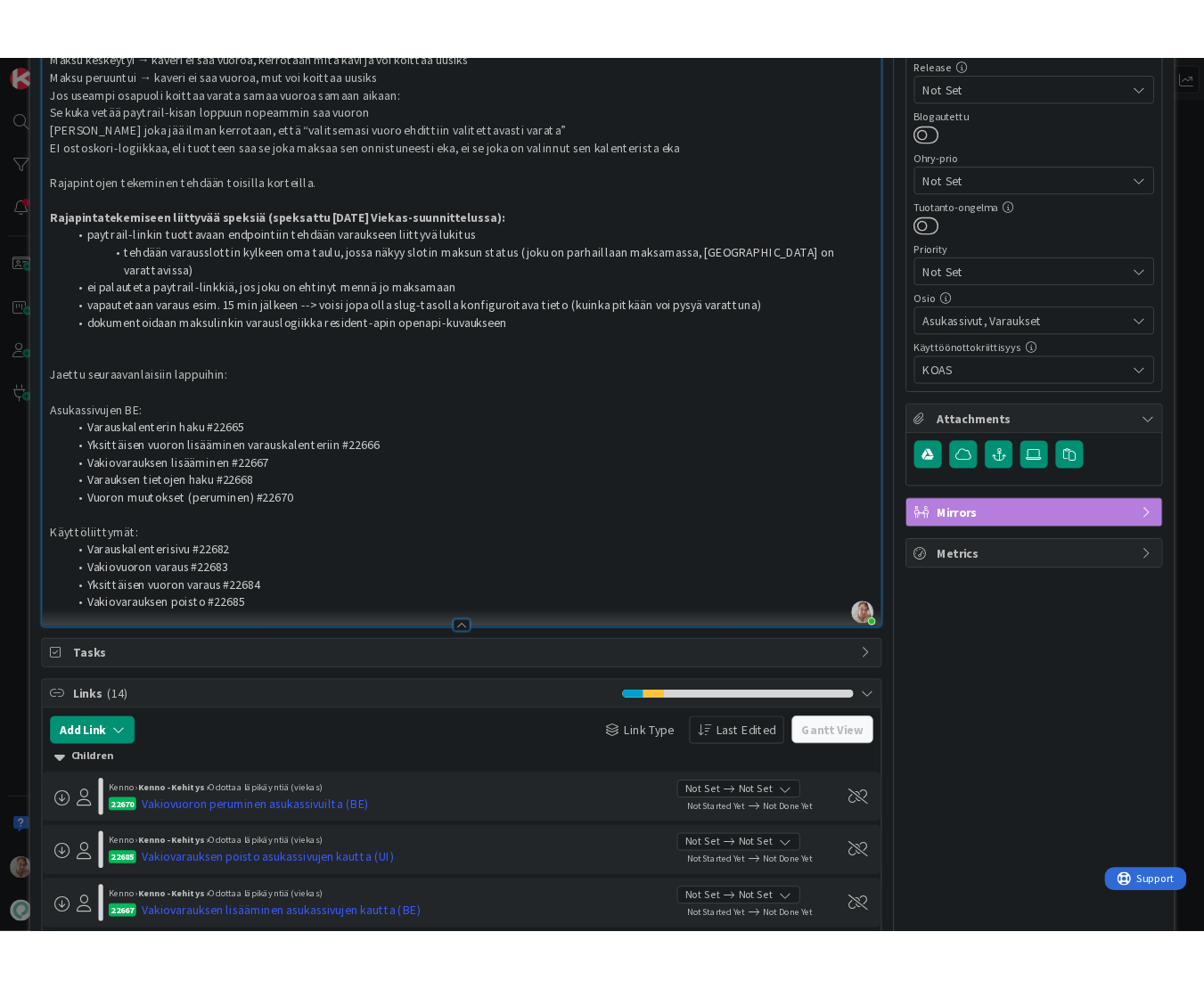
scroll to position [840, 0]
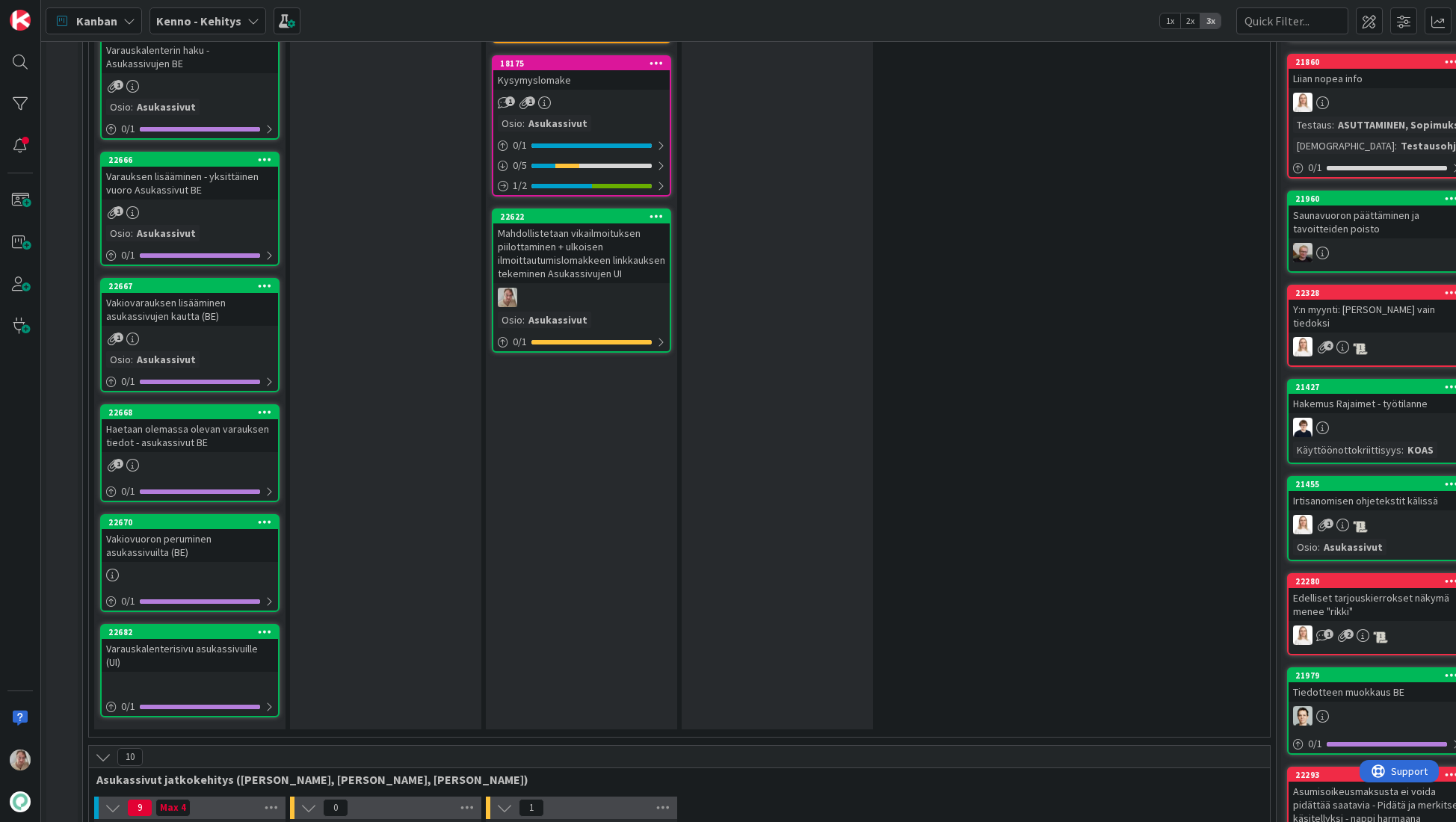
scroll to position [3196, 0]
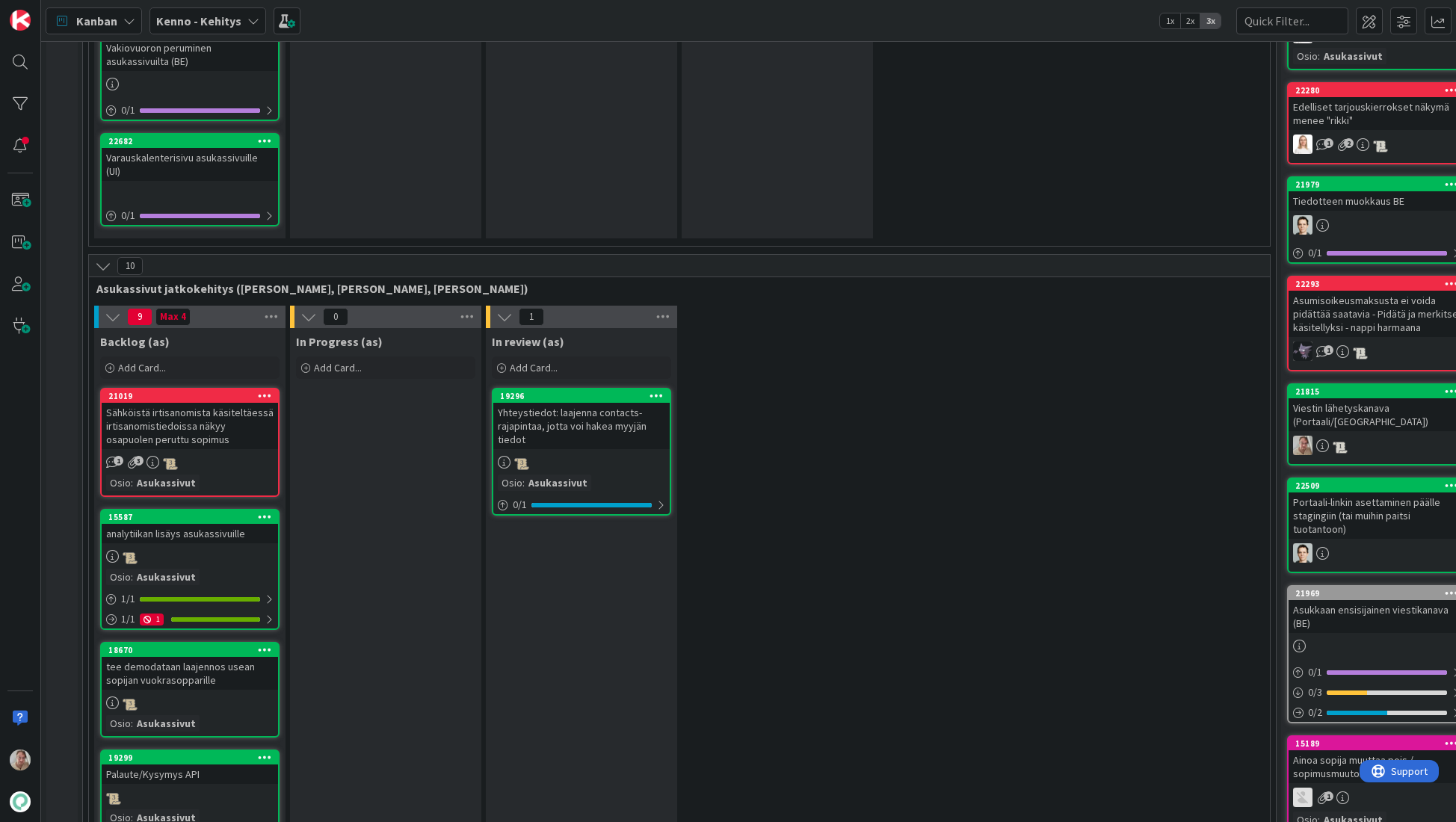
click at [212, 148] on div "Varauskalenterisivu asukassivuille (UI)" at bounding box center [189, 164] width 176 height 33
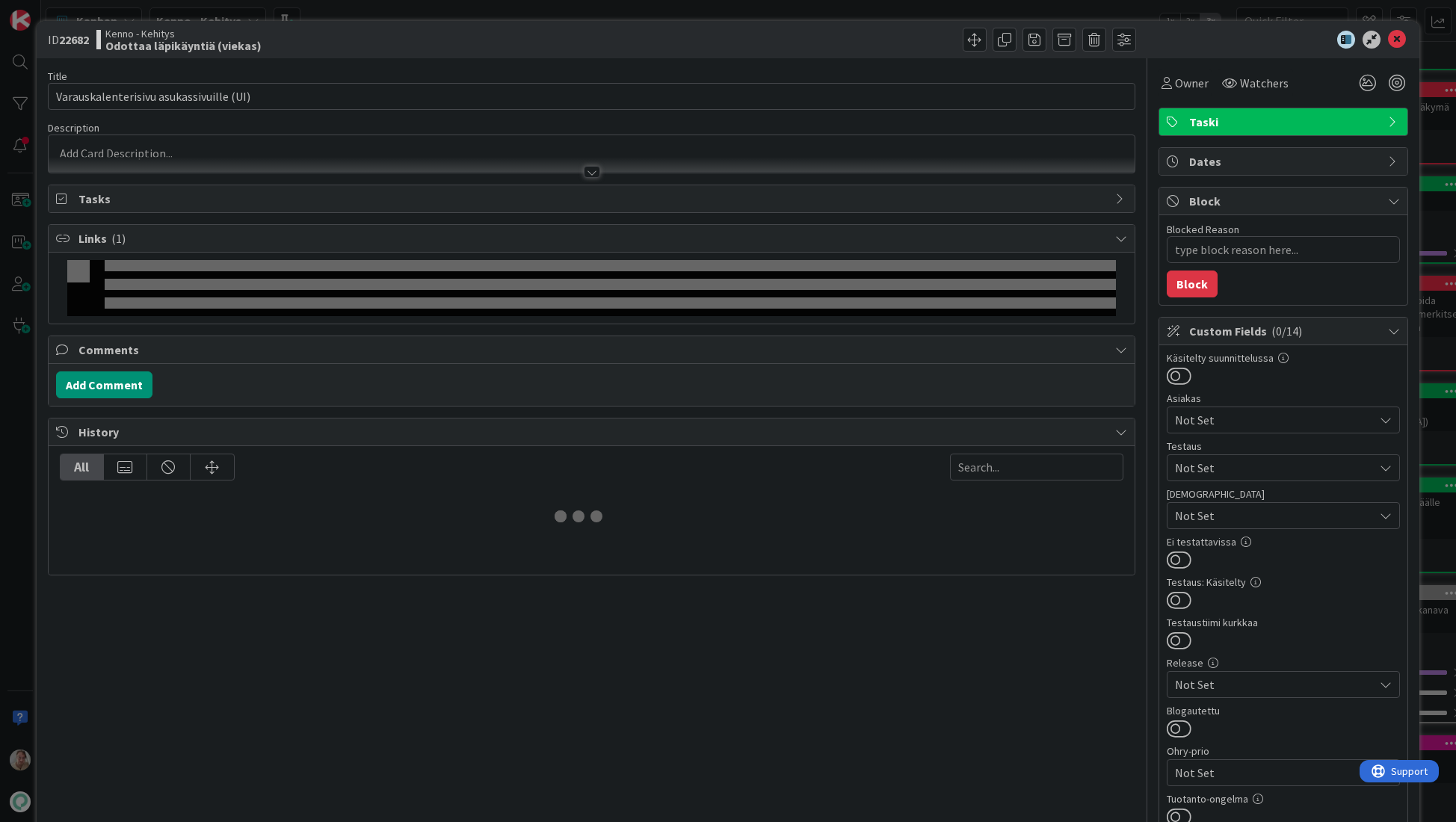
type textarea "x"
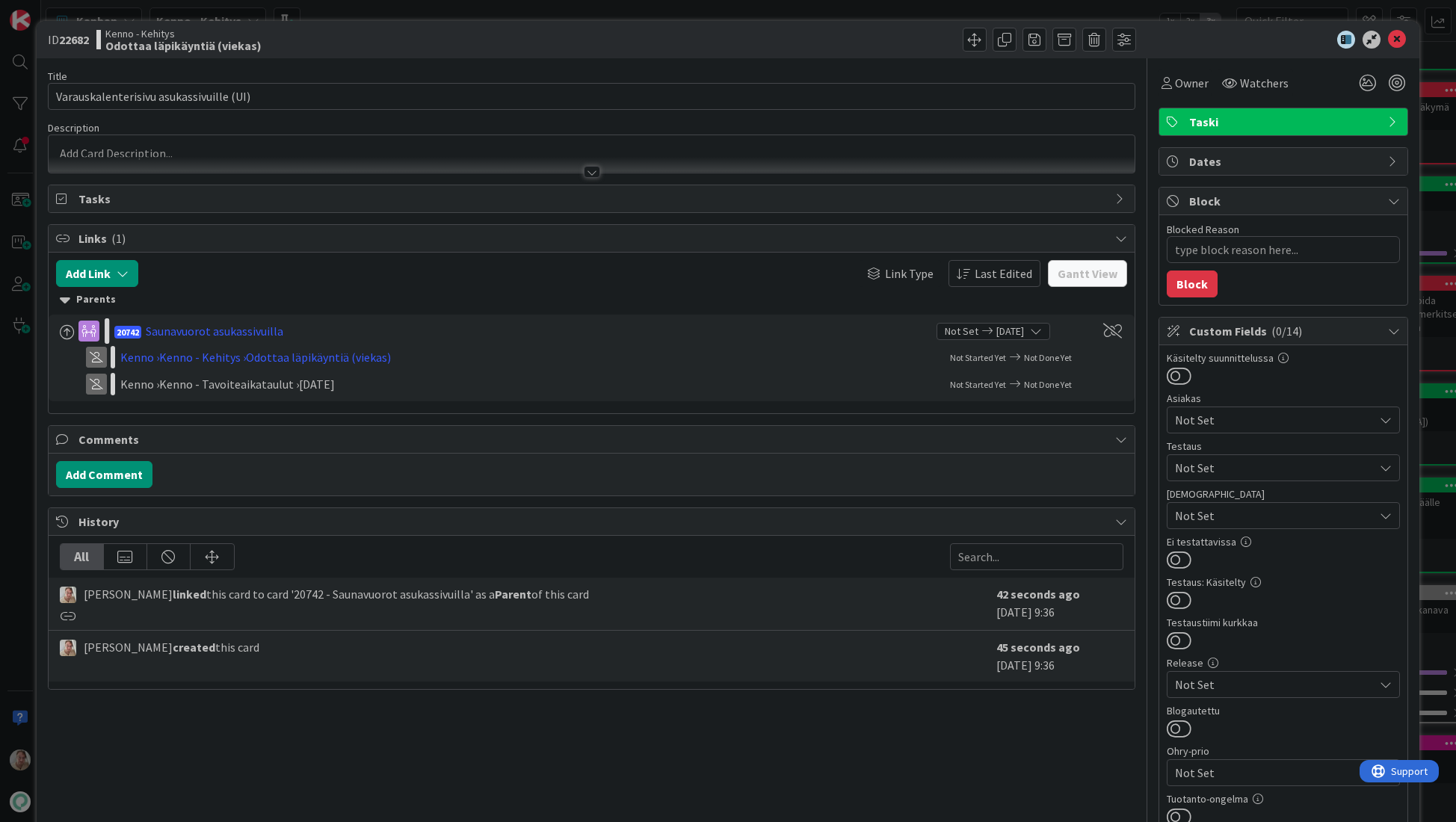
click at [231, 165] on div at bounding box center [591, 164] width 1087 height 16
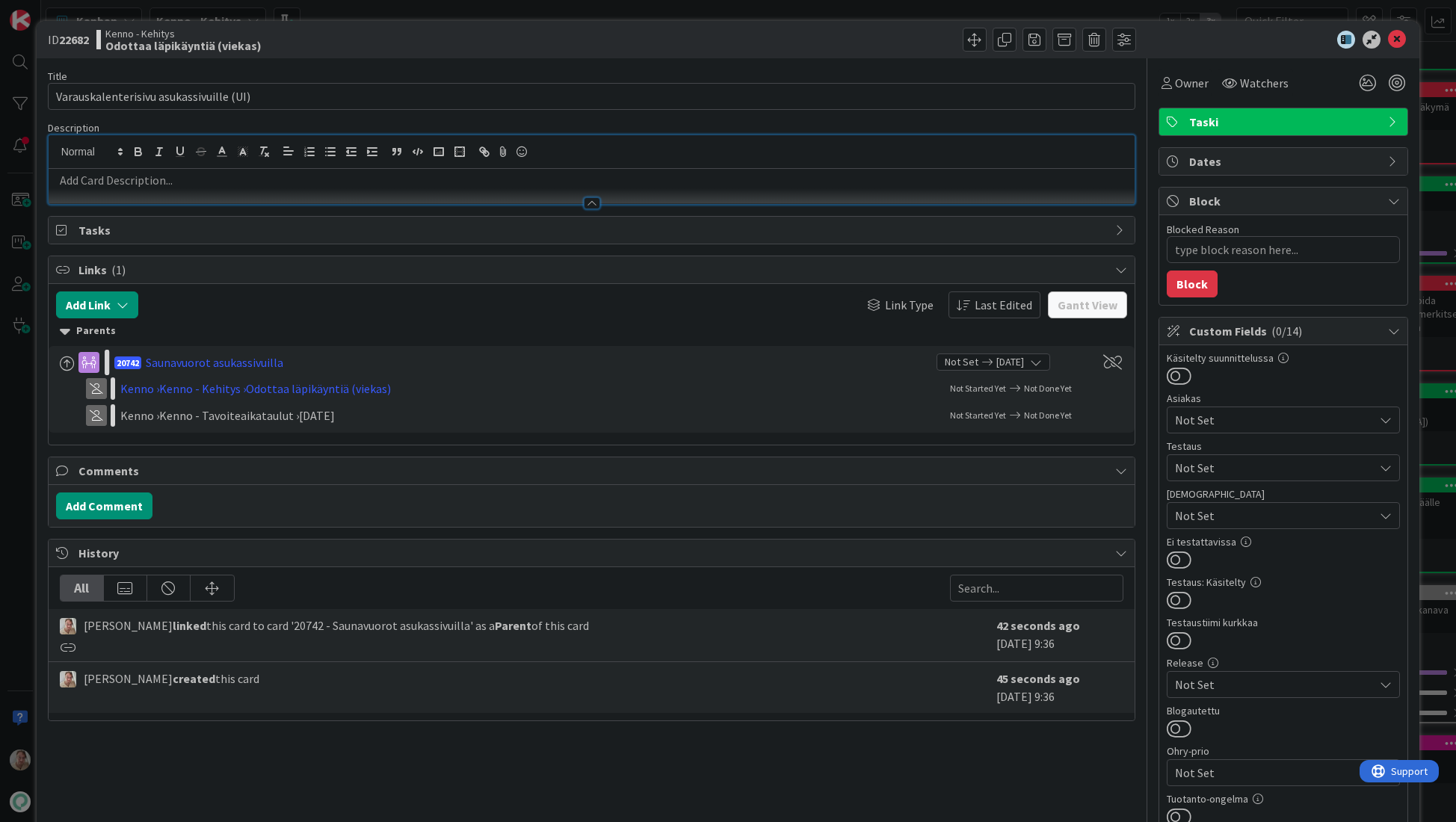
click at [208, 183] on p at bounding box center [591, 180] width 1071 height 17
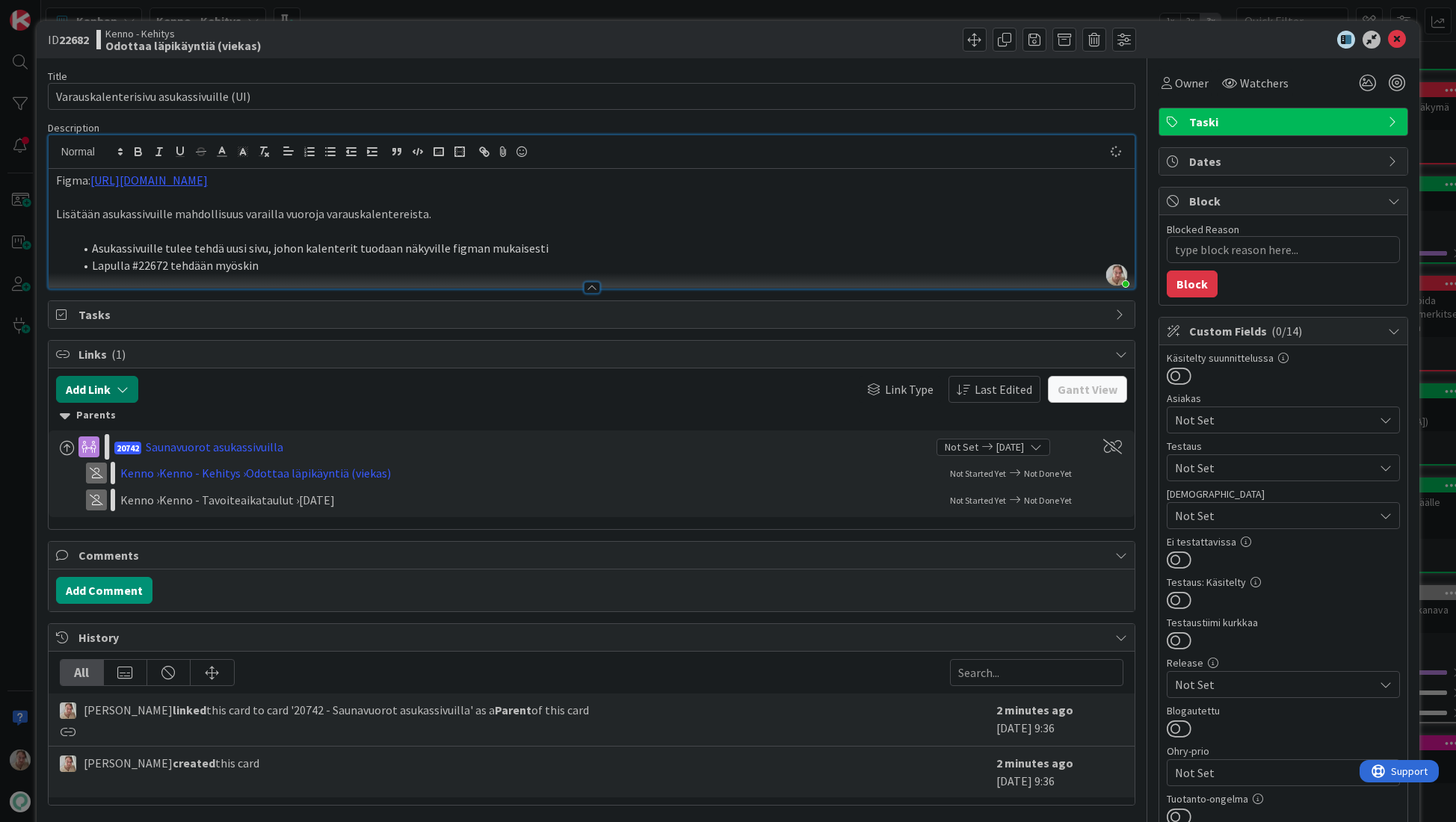
type textarea "x"
click at [121, 390] on icon "button" at bounding box center [122, 389] width 12 height 12
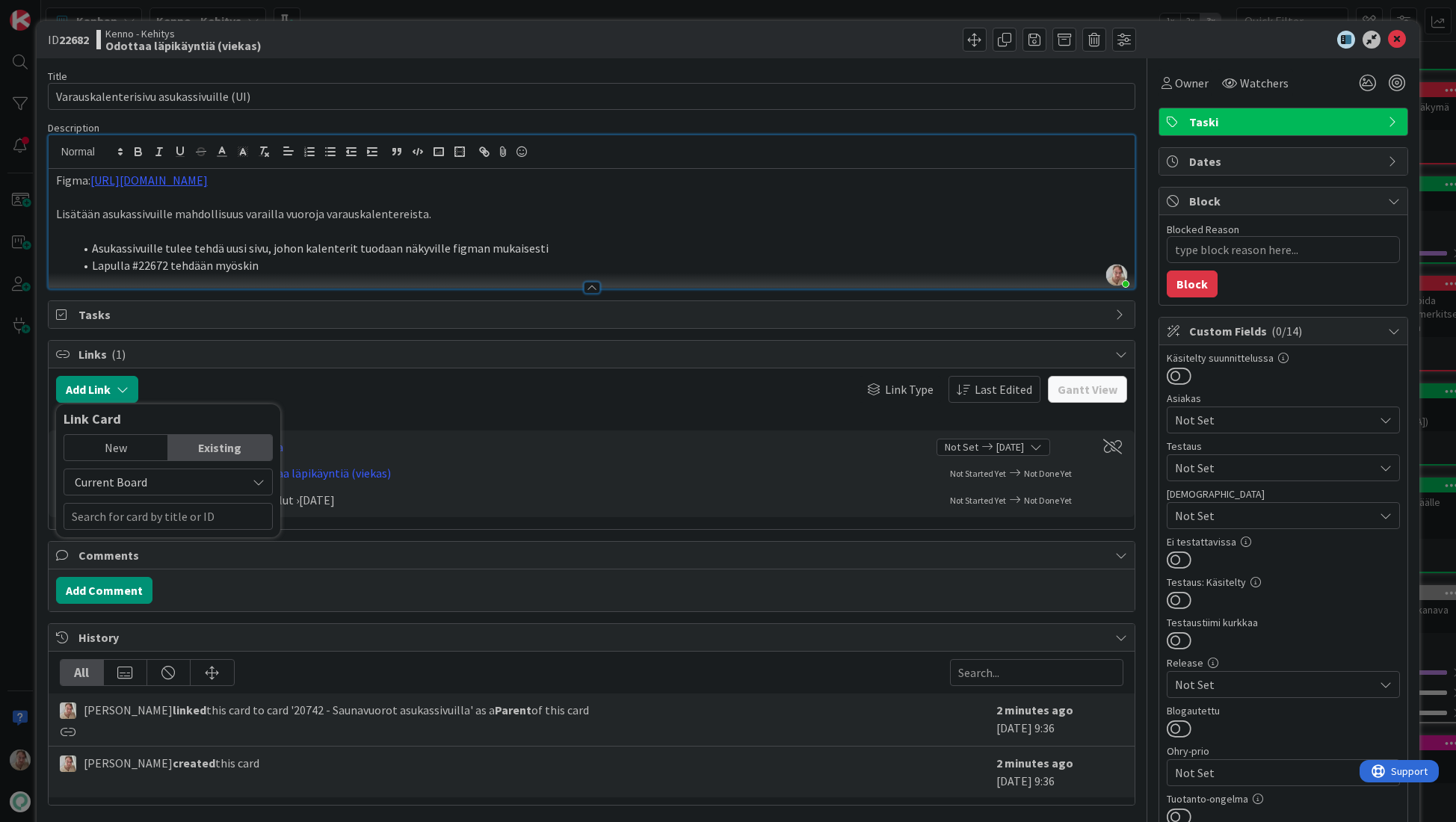
click at [224, 452] on div "Existing" at bounding box center [220, 447] width 104 height 25
drag, startPoint x: 139, startPoint y: 516, endPoint x: 332, endPoint y: 492, distance: 194.5
click at [143, 516] on input "text" at bounding box center [167, 516] width 209 height 27
type input "22672"
click at [171, 587] on div "Kenno - Kehitys Suunniteltu" at bounding box center [167, 581] width 189 height 13
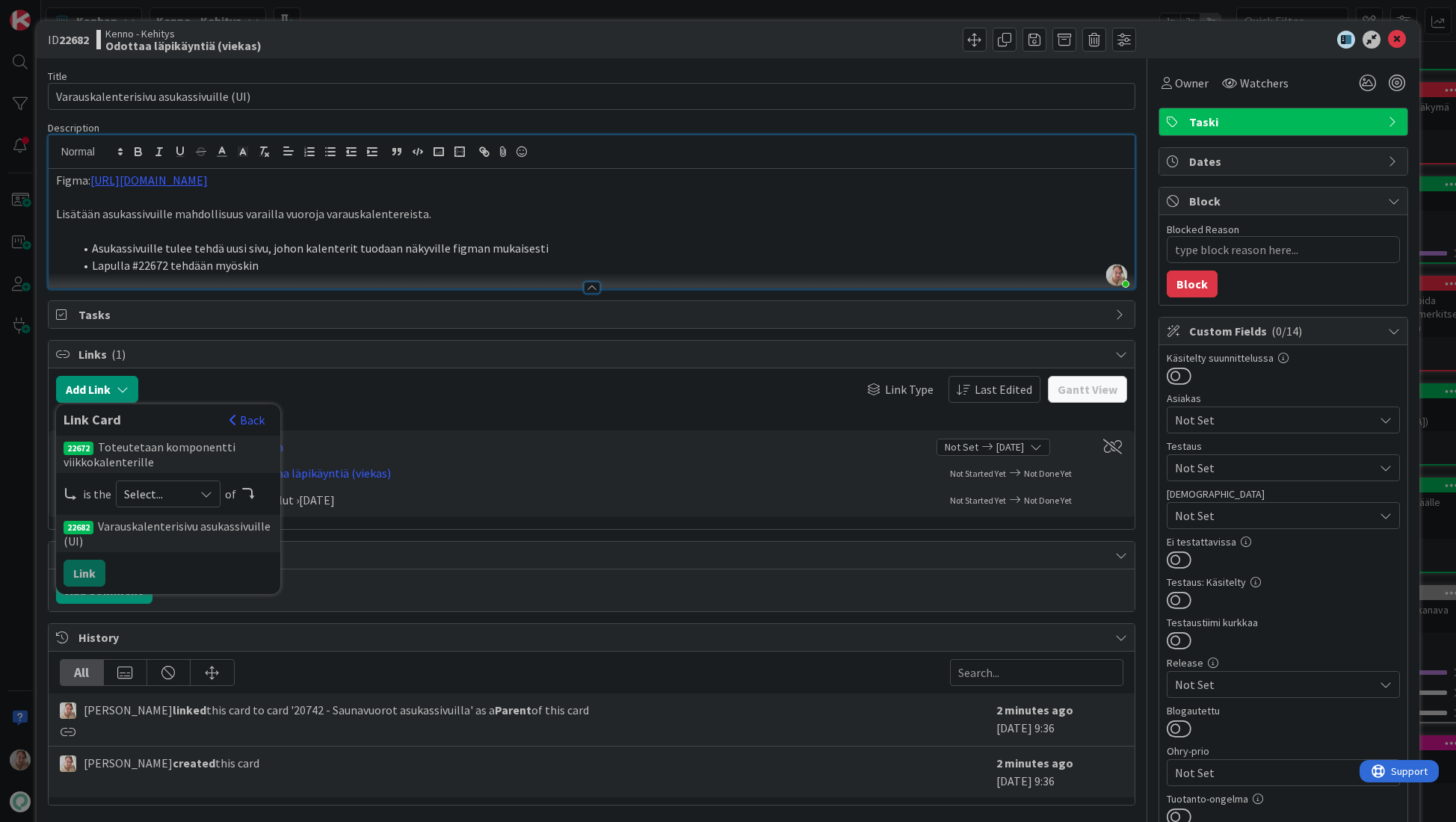
click at [159, 500] on span "Select..." at bounding box center [155, 494] width 63 height 21
click at [173, 589] on span "predecessor" at bounding box center [248, 582] width 169 height 22
click at [91, 576] on button "Link" at bounding box center [84, 573] width 42 height 27
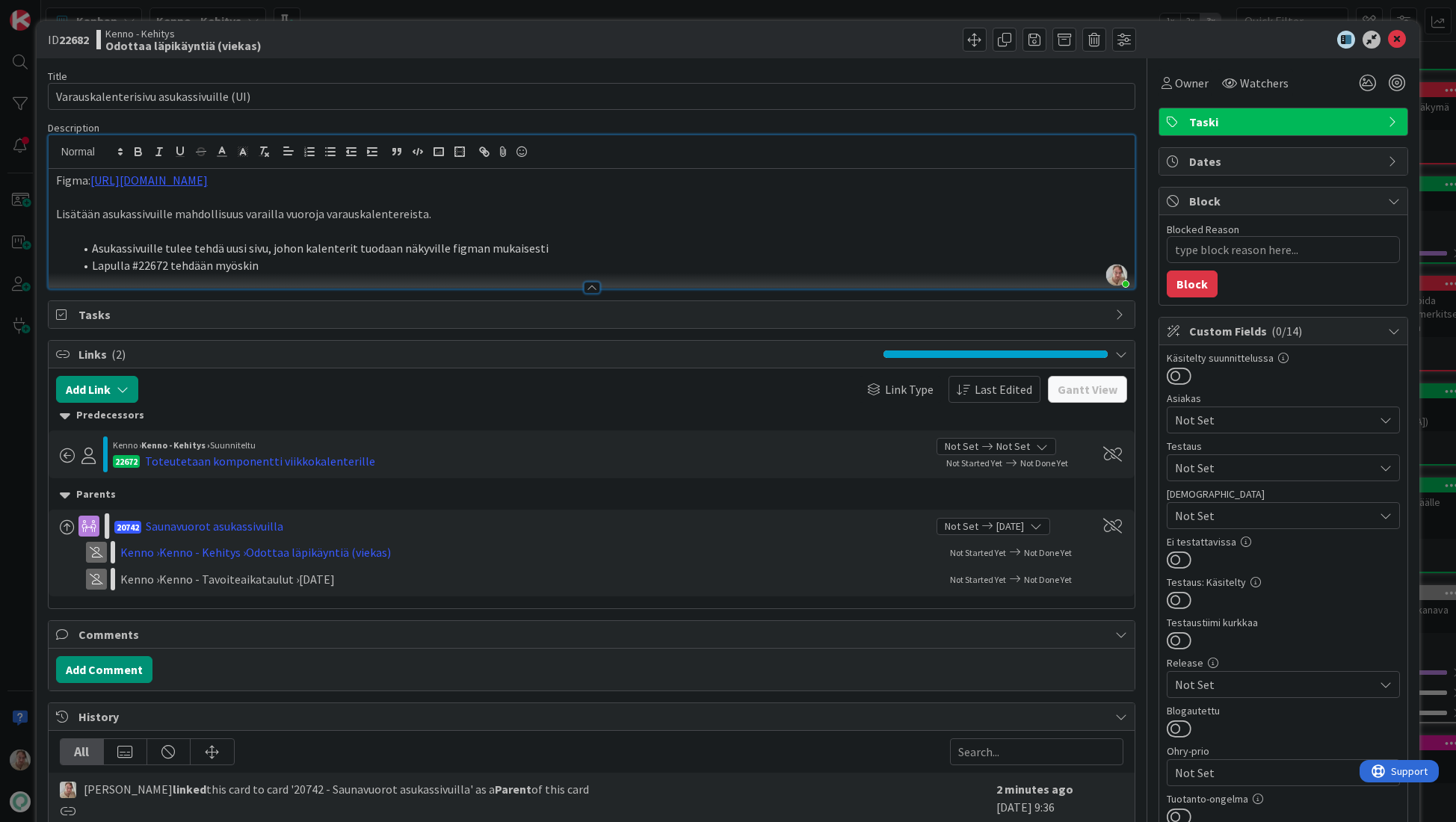
click at [281, 260] on li "Lapulla #22672 tehdään myöskin" at bounding box center [600, 265] width 1054 height 17
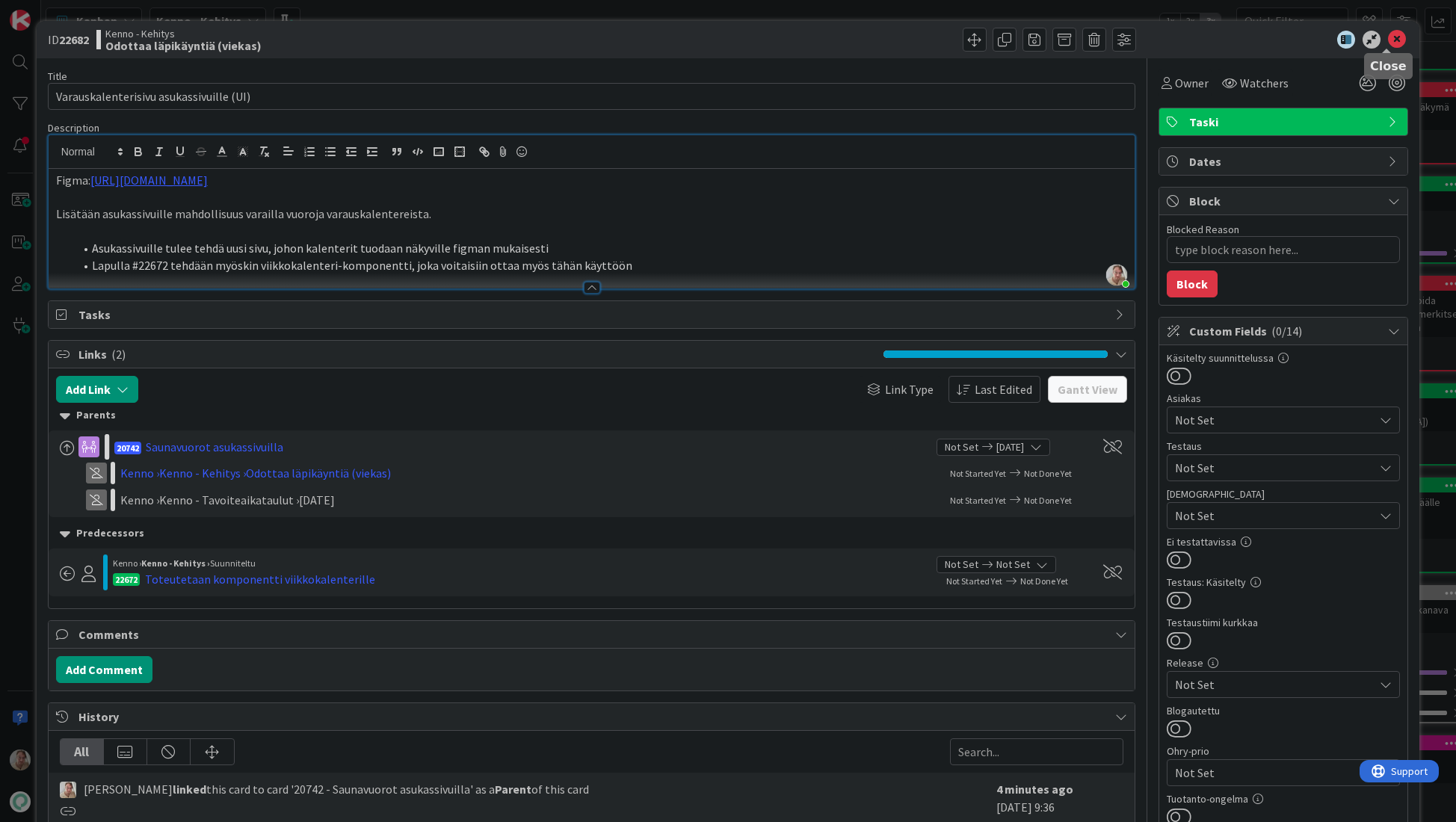
click at [1388, 39] on icon at bounding box center [1397, 39] width 18 height 18
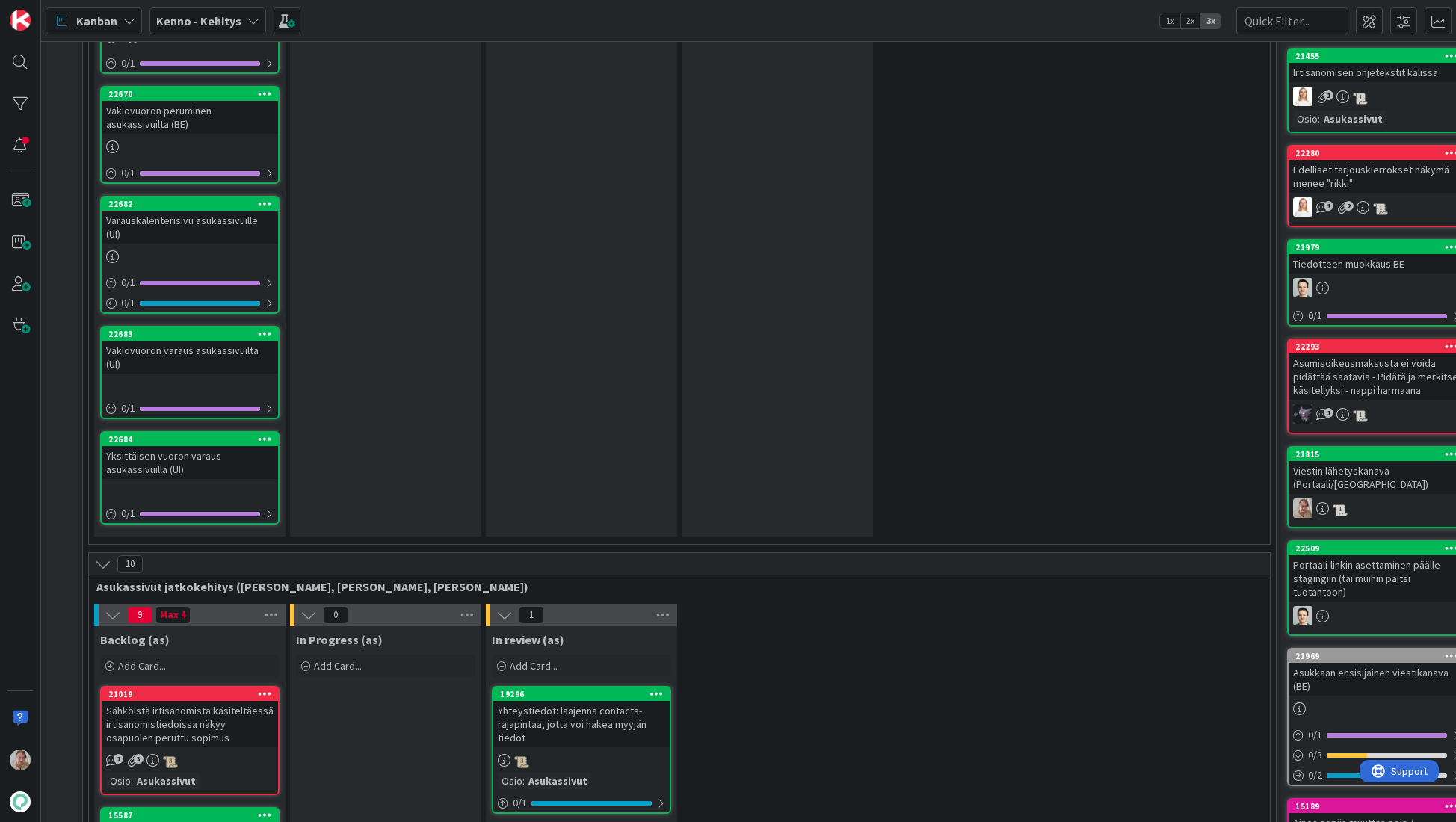
scroll to position [3119, 0]
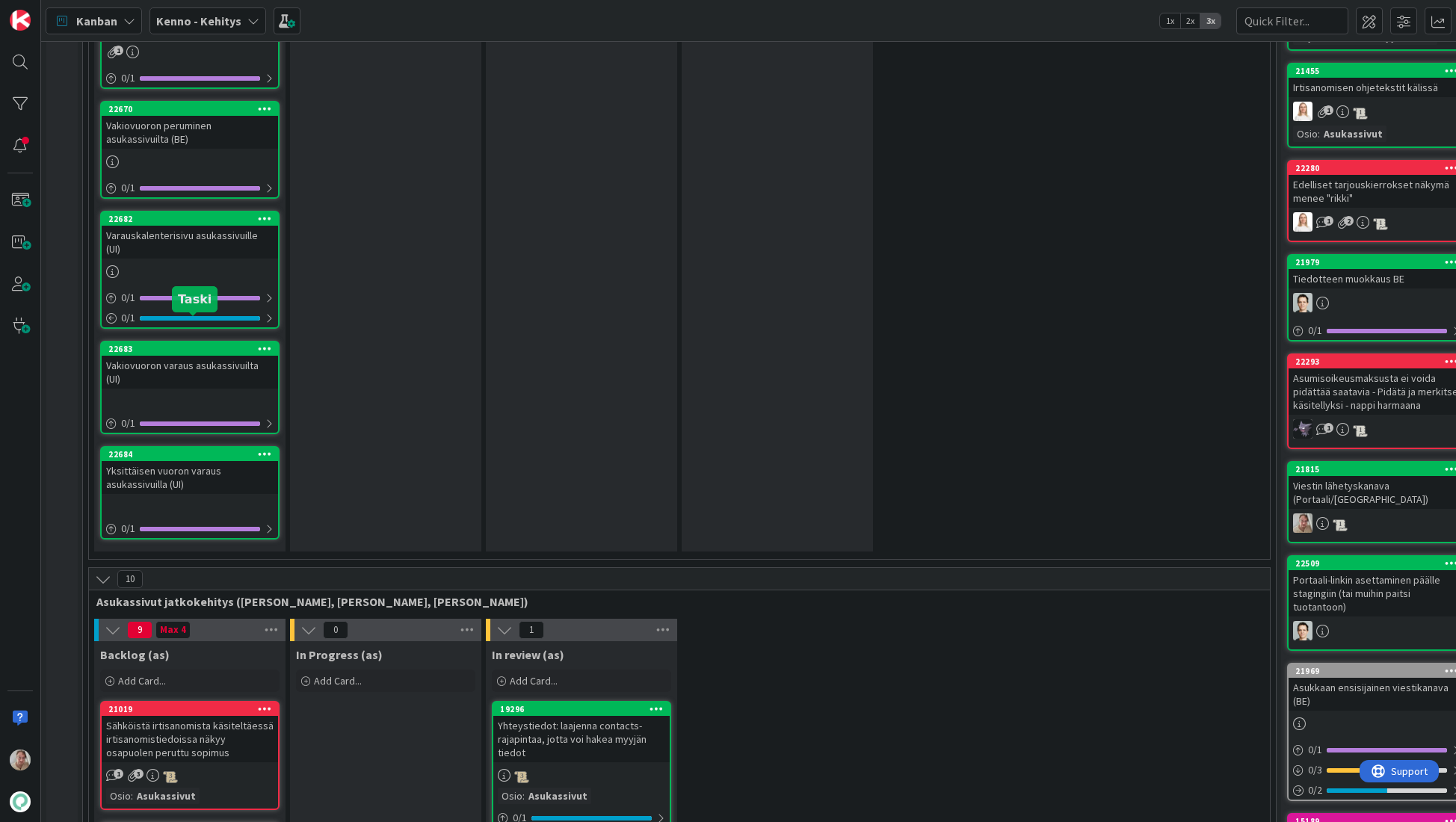
click at [183, 344] on div "22683" at bounding box center [193, 349] width 170 height 11
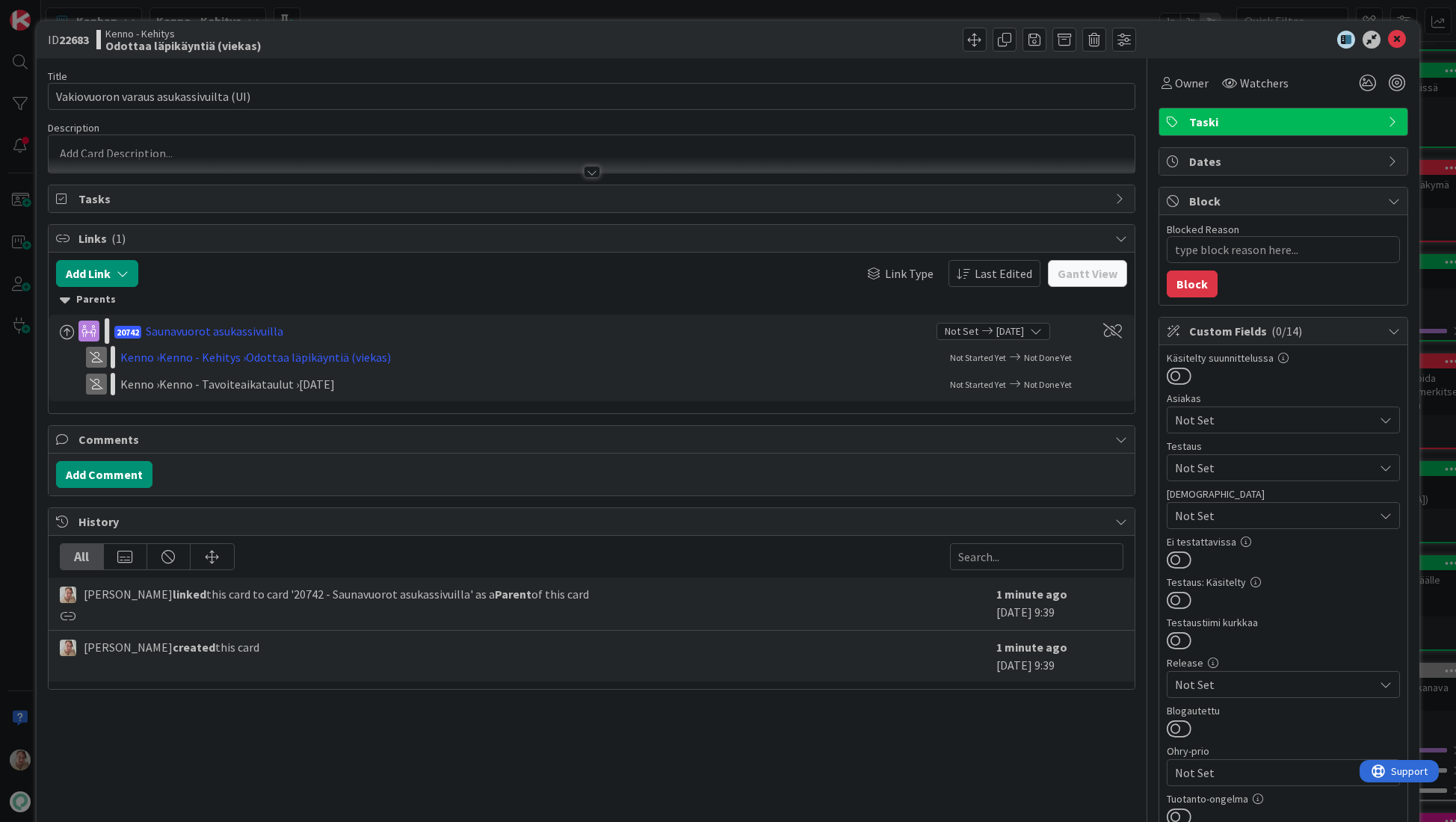
type textarea "x"
click at [189, 160] on div at bounding box center [591, 164] width 1087 height 16
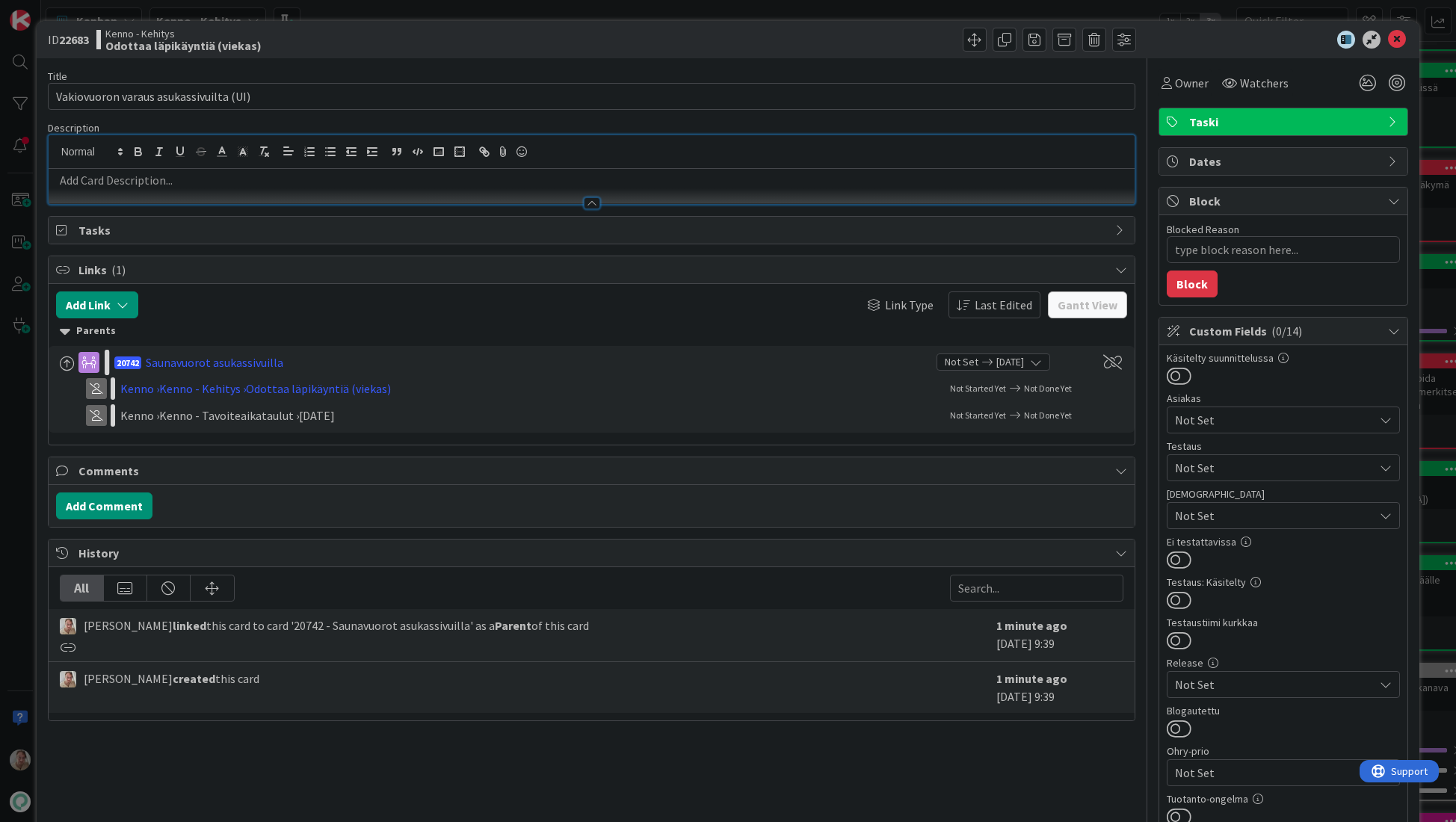
click at [210, 189] on div at bounding box center [591, 196] width 1087 height 16
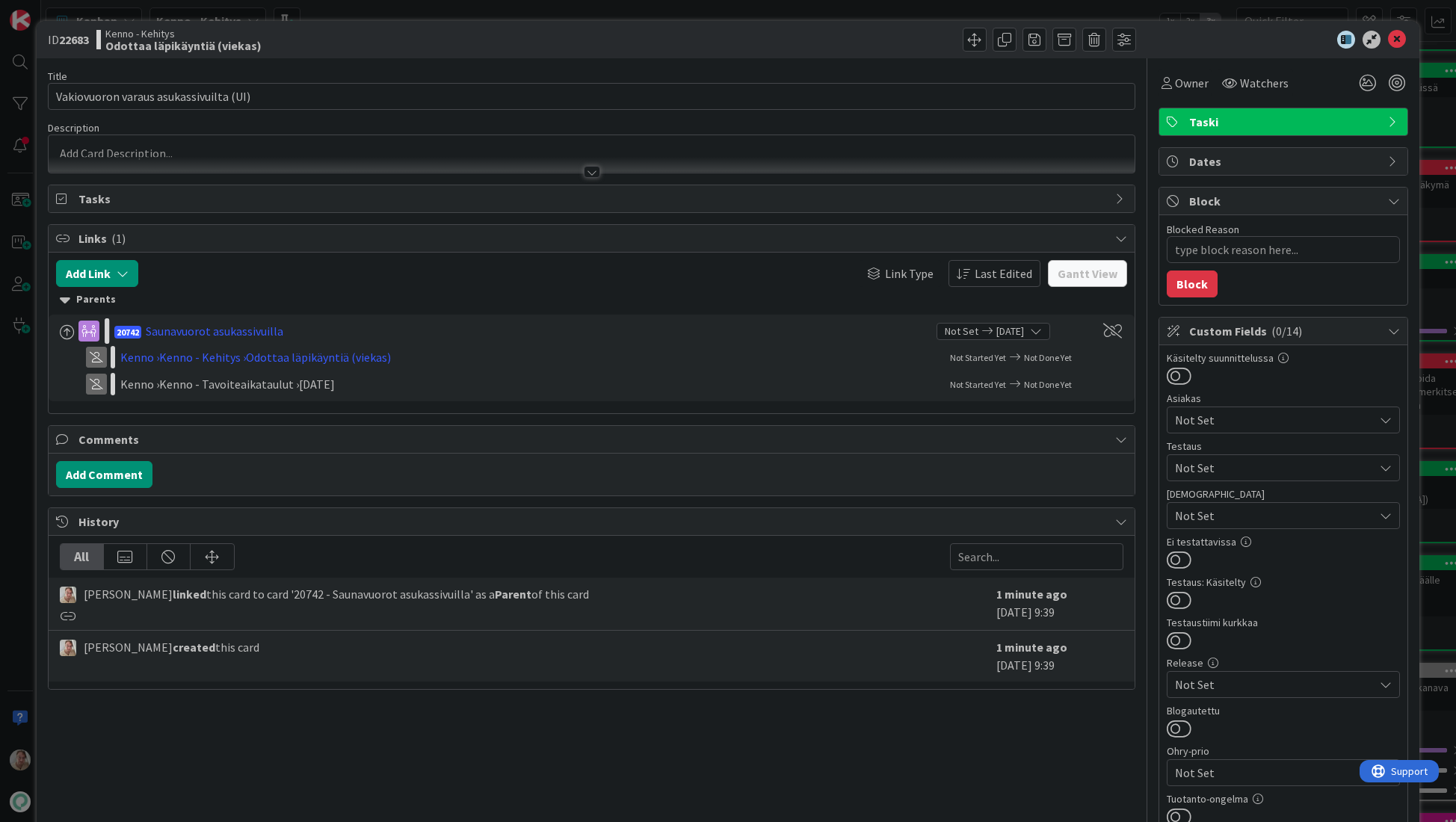
click at [194, 158] on div at bounding box center [591, 164] width 1087 height 16
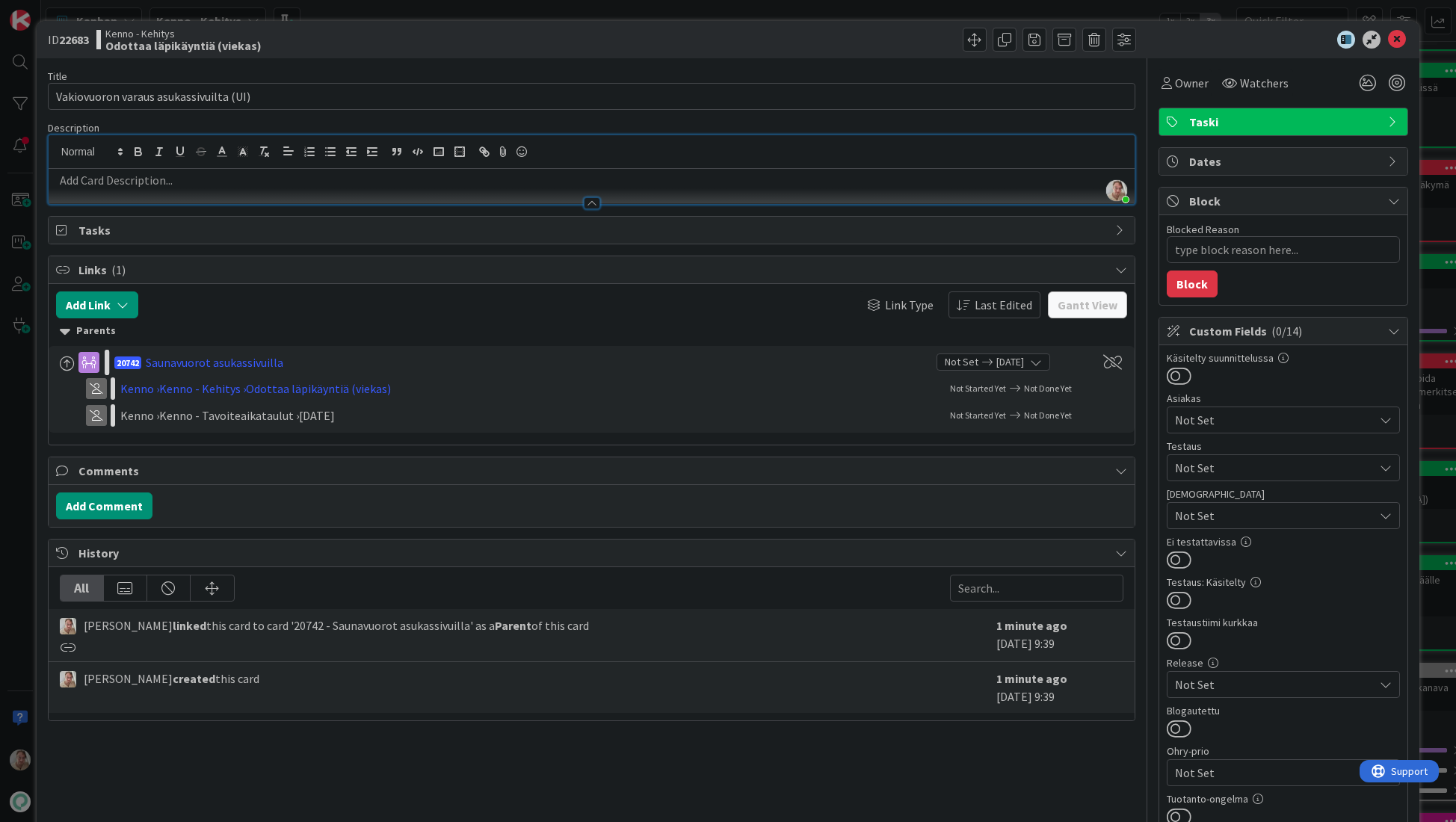
click at [135, 185] on p at bounding box center [591, 180] width 1071 height 17
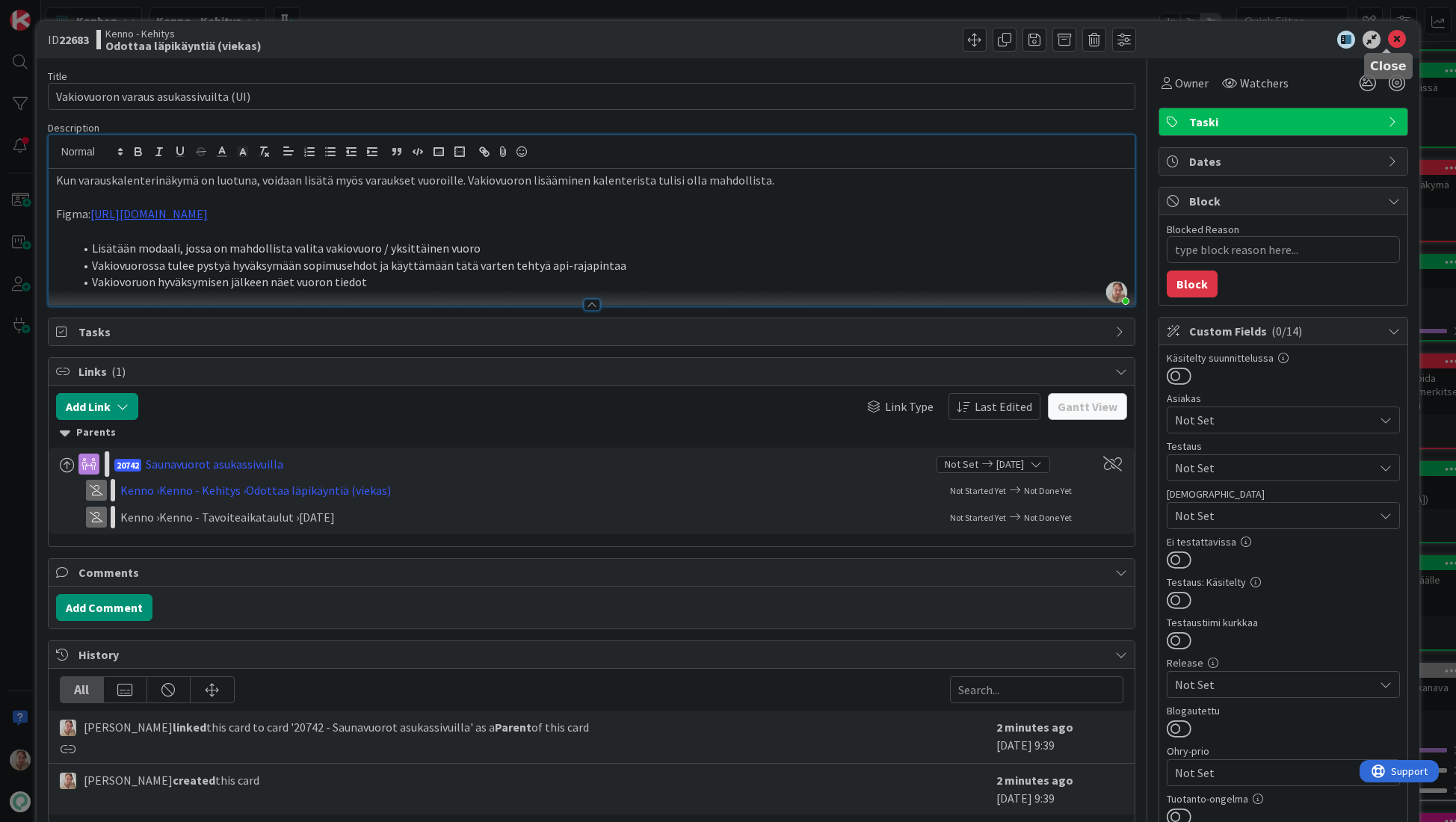
click at [1388, 35] on icon at bounding box center [1397, 39] width 18 height 18
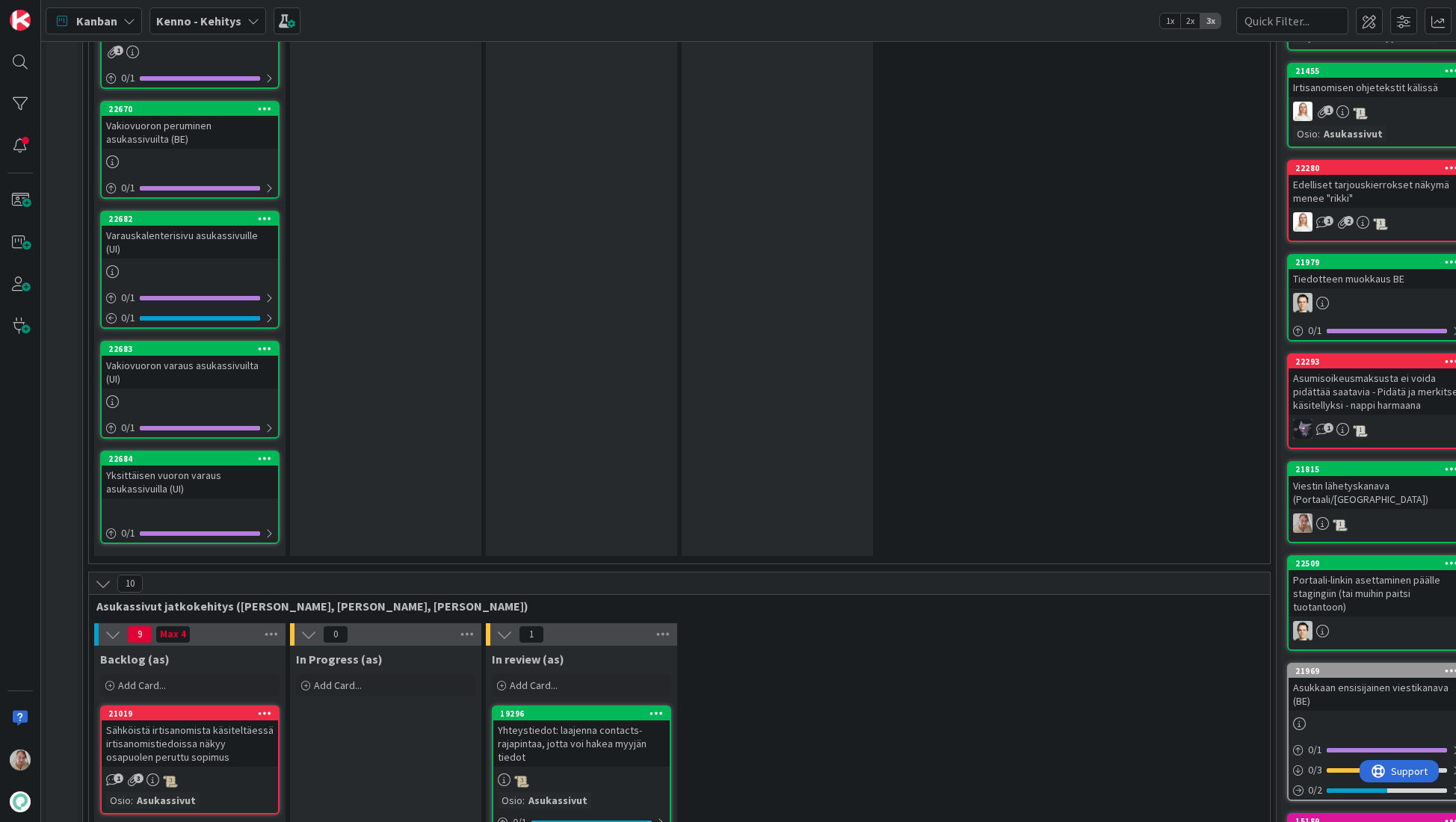
click at [185, 466] on div "Yksittäisen vuoron varaus asukassivuilla (UI)" at bounding box center [189, 482] width 176 height 33
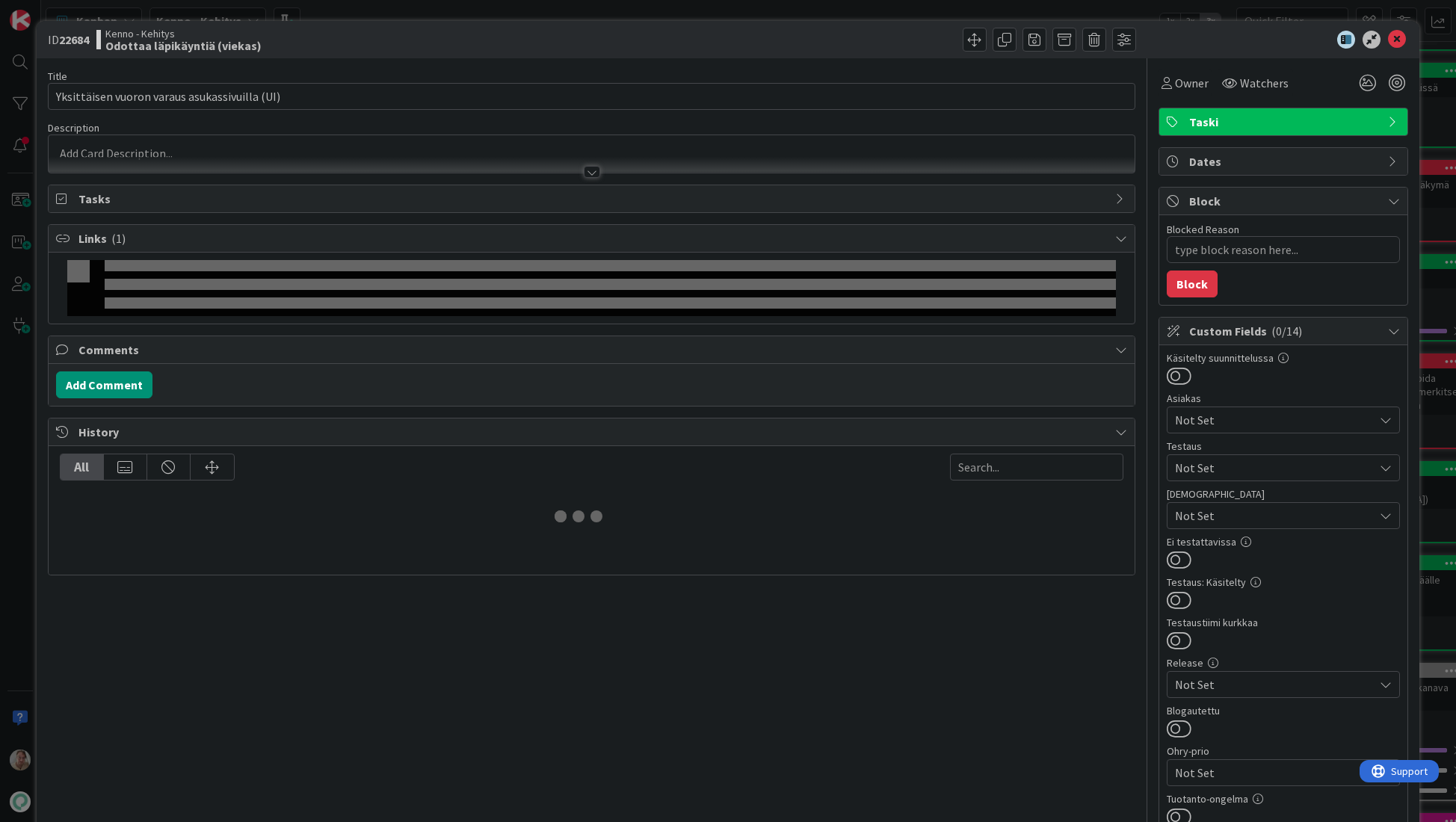
type textarea "x"
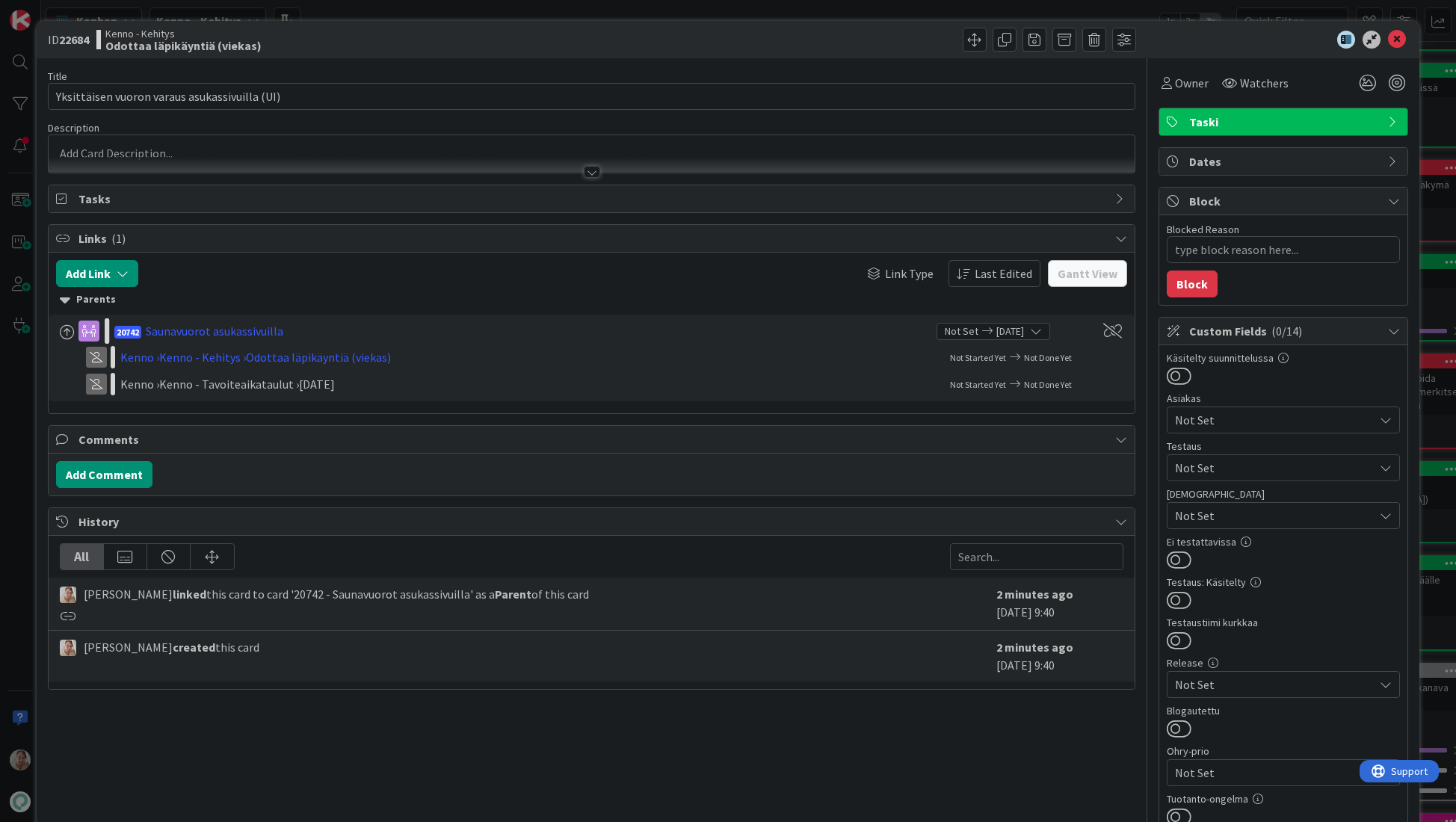
click at [261, 147] on p at bounding box center [591, 153] width 1071 height 17
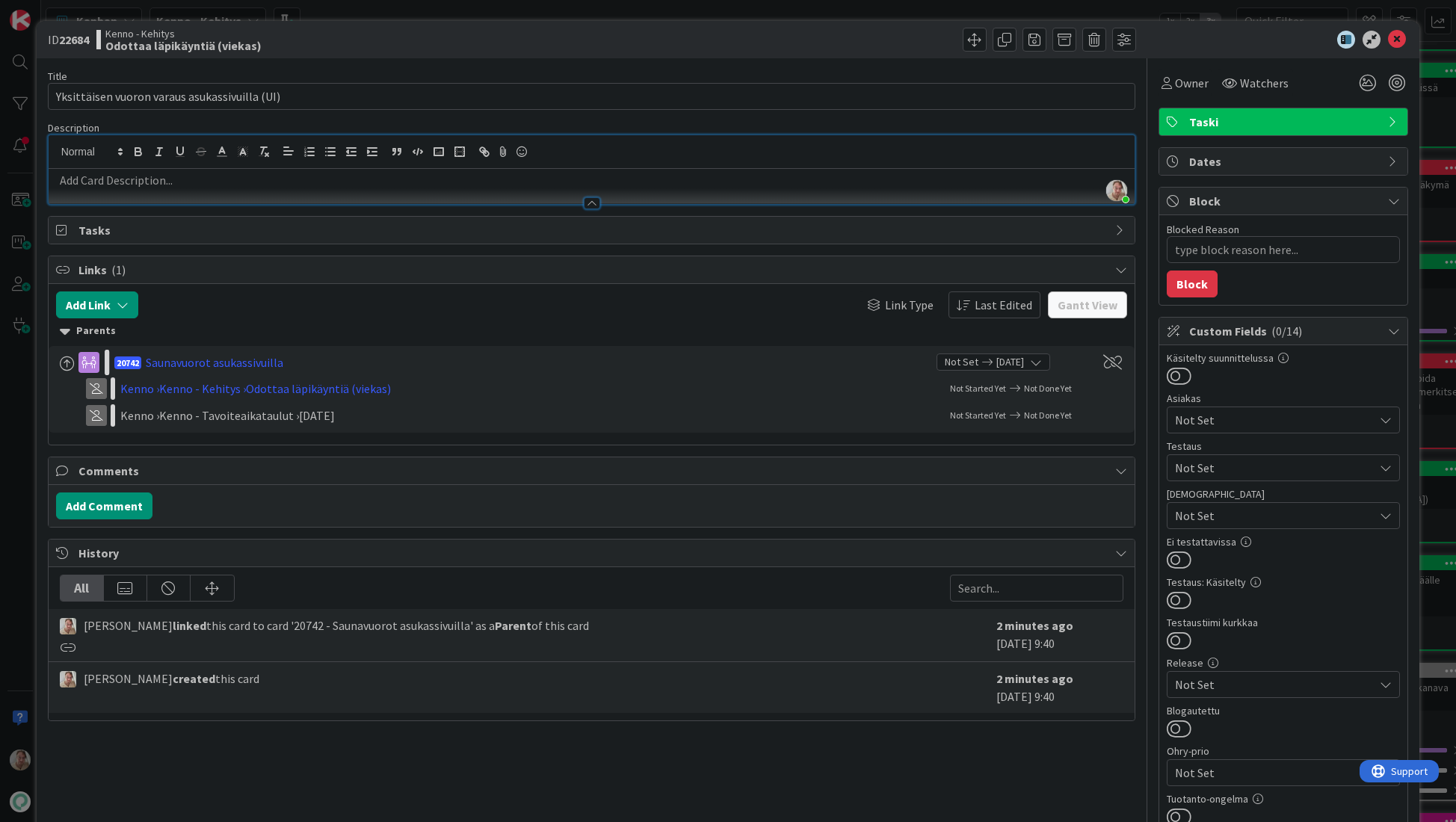
click at [381, 184] on p at bounding box center [591, 180] width 1071 height 17
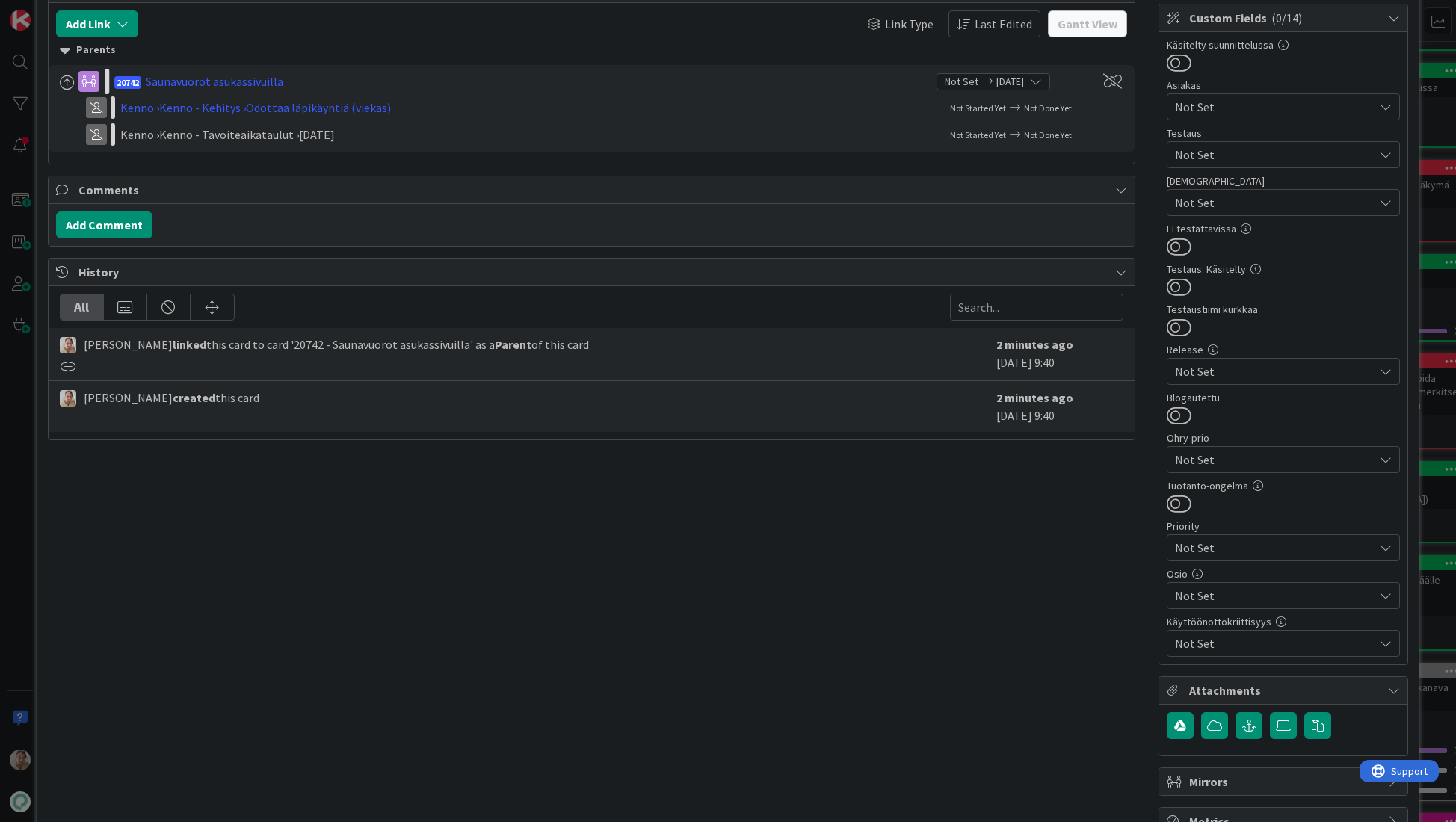
scroll to position [358, 0]
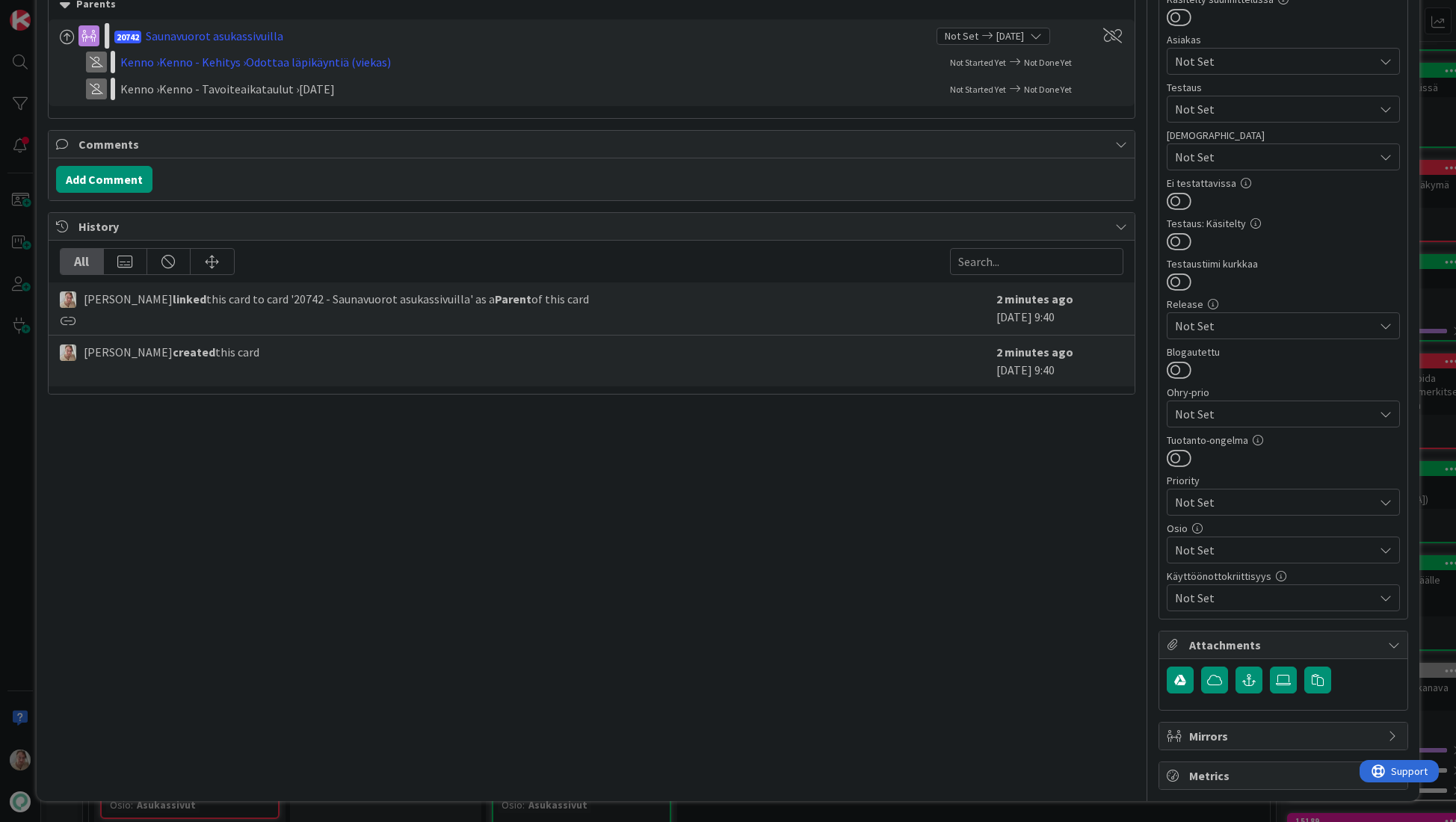
click at [1214, 550] on span "Not Set" at bounding box center [1274, 550] width 199 height 18
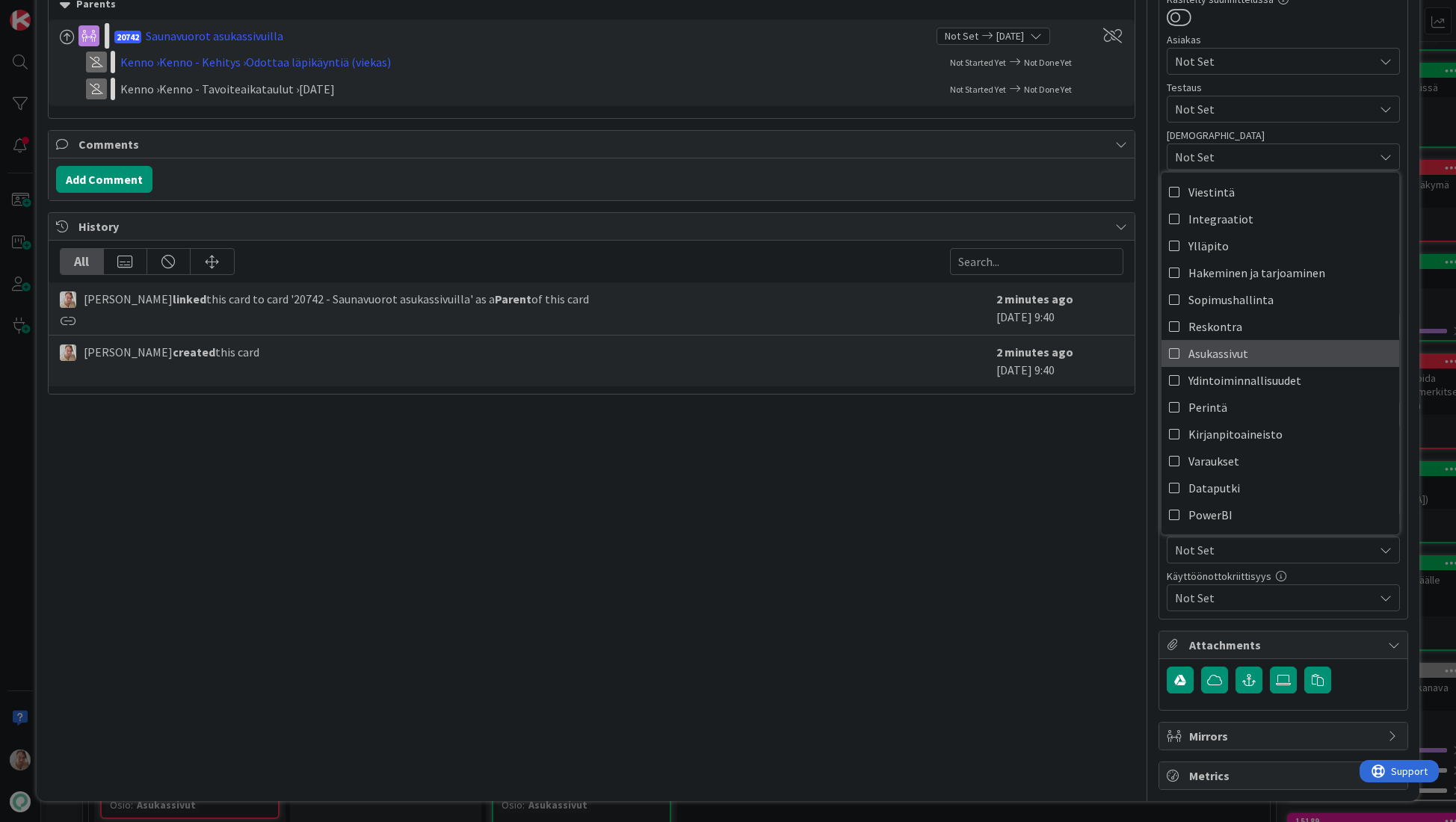
click at [1213, 348] on span "Asukassivut" at bounding box center [1218, 353] width 60 height 22
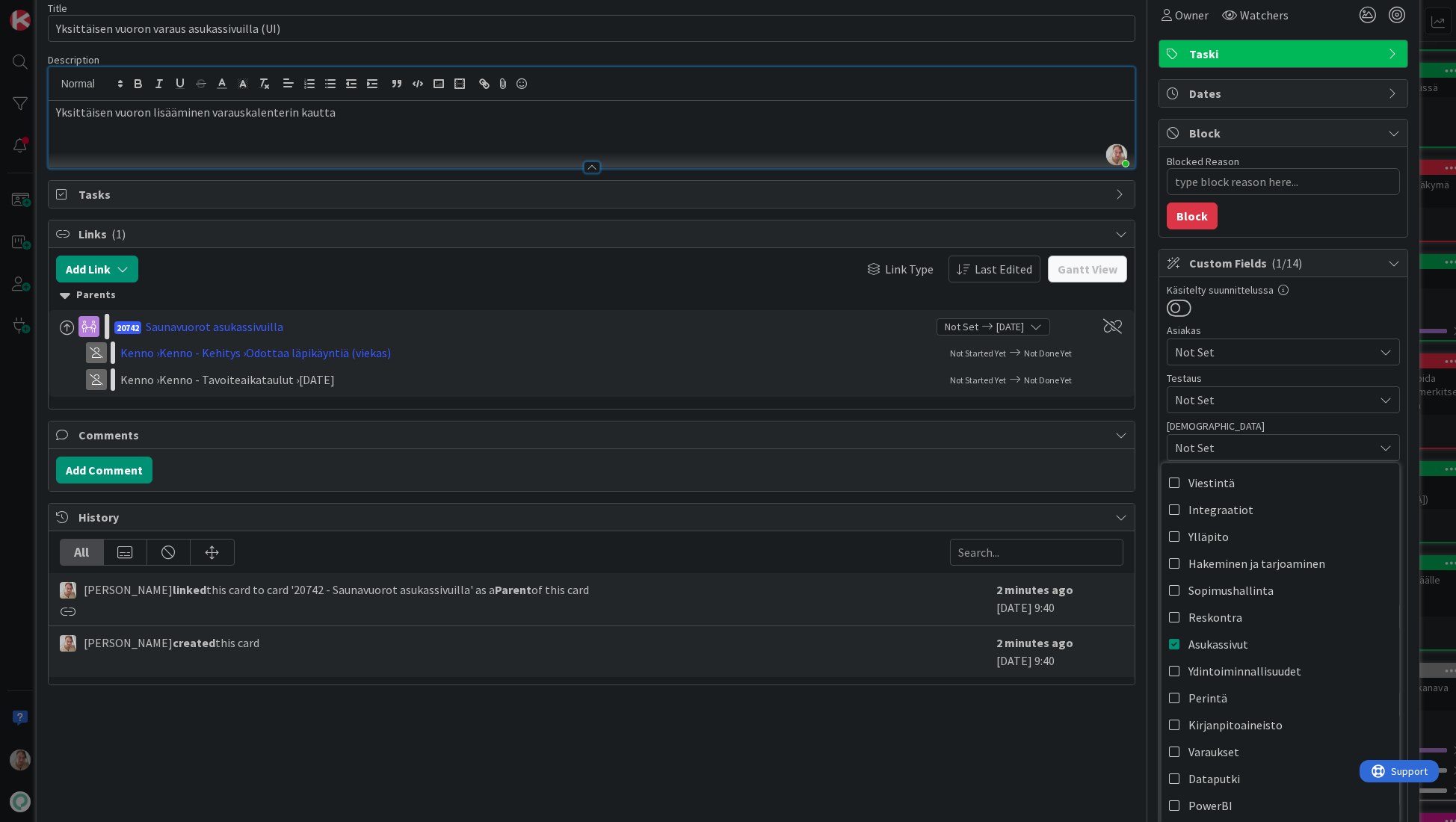
scroll to position [0, 0]
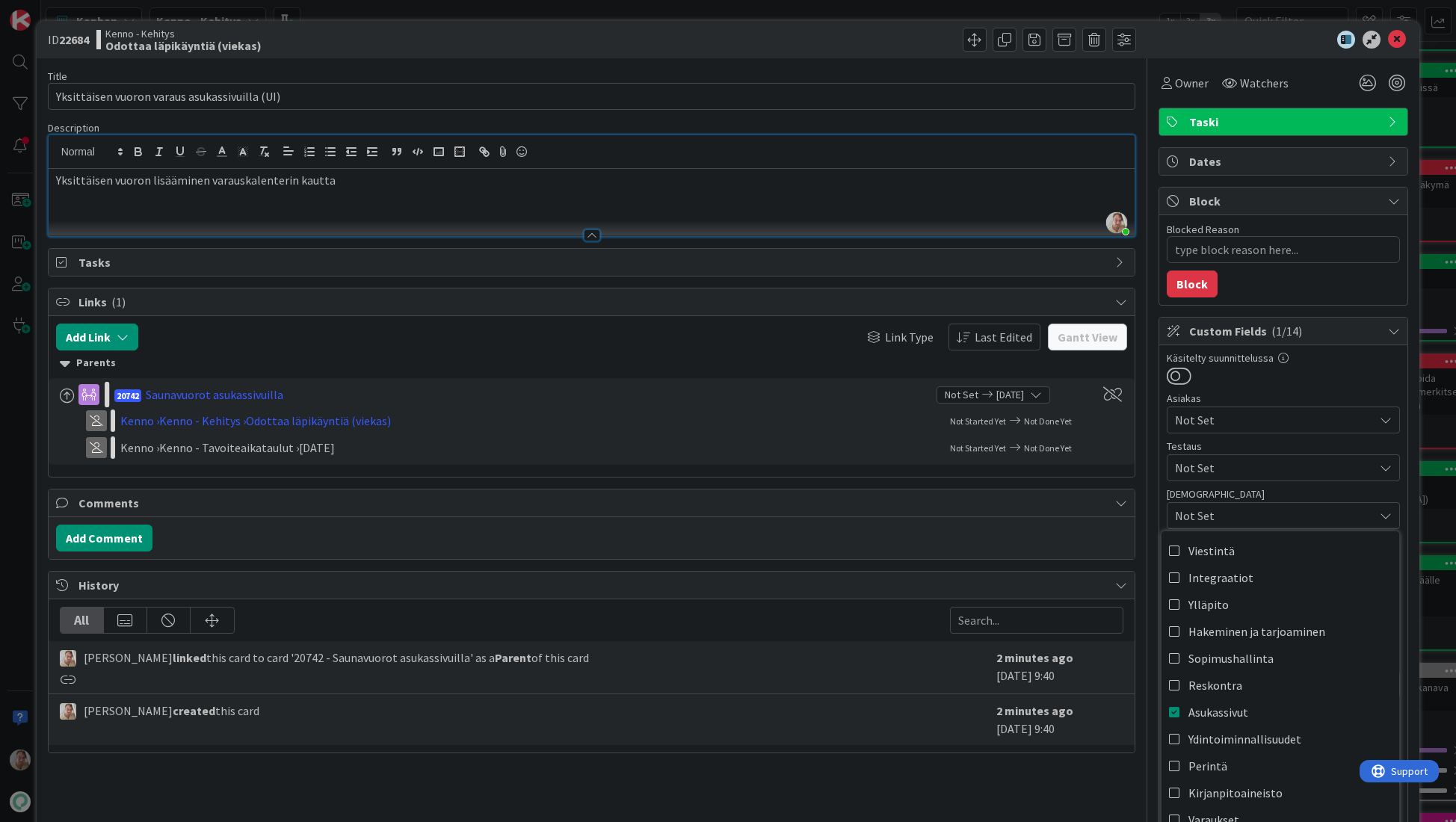
click at [330, 196] on div "Yksittäisen vuoron lisääminen varauskalenterin kautta" at bounding box center [591, 203] width 1087 height 67
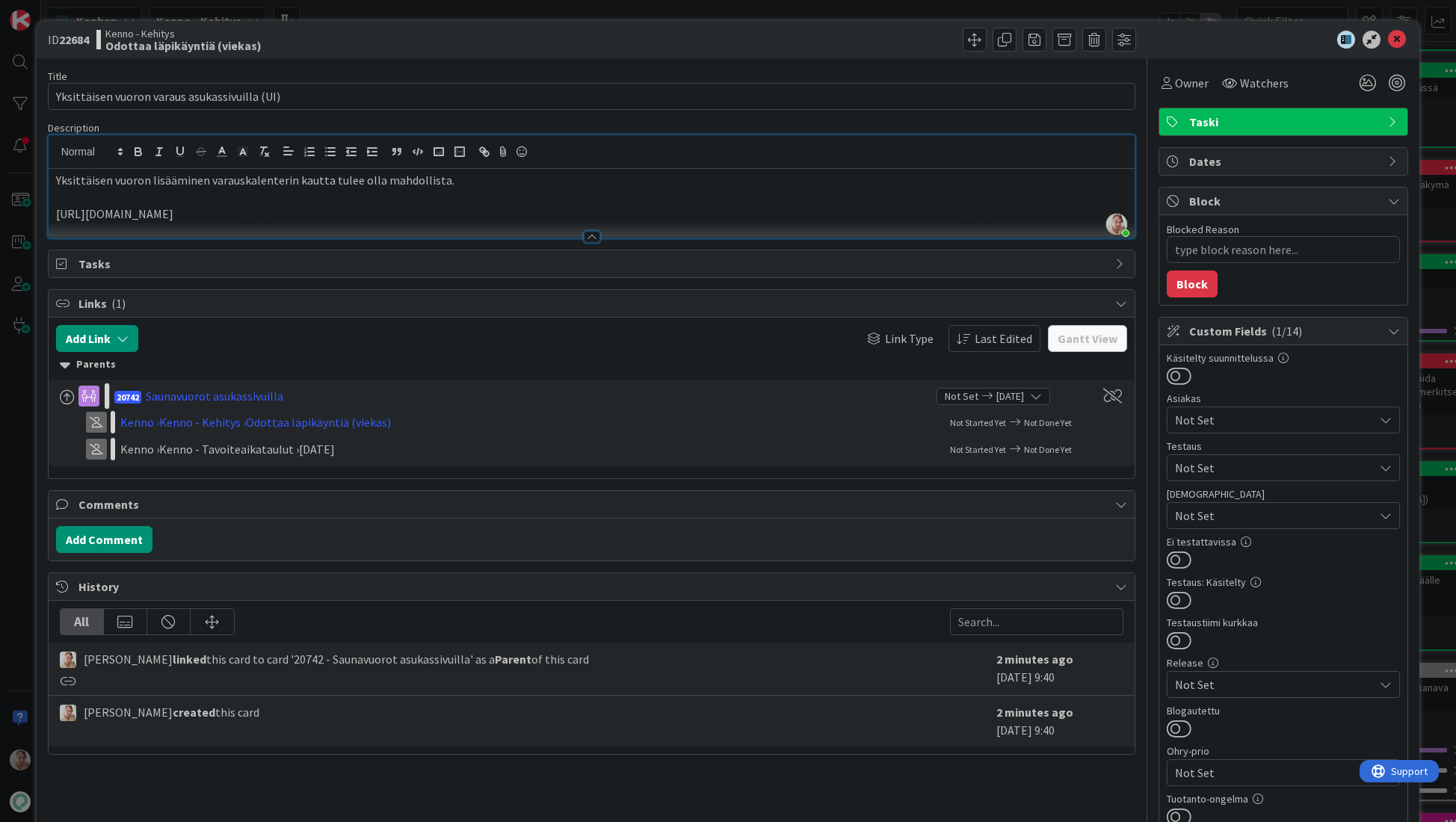
click at [62, 214] on p "https://www.figma.com/design/8nkeArknswRheh0fKWhyRc/Asukassivut?node-id=10381-5…" at bounding box center [591, 214] width 1071 height 17
click at [713, 206] on p "figma: https://www.figma.com/design/8nkeArknswRheh0fKWhyRc/Asukassivut?node-id=…" at bounding box center [591, 214] width 1071 height 17
drag, startPoint x: 727, startPoint y: 208, endPoint x: 739, endPoint y: 209, distance: 12.0
click at [727, 208] on p "figma: https://www.figma.com/design/8nkeArknswRheh0fKWhyRc/Asukassivut?node-id=…" at bounding box center [591, 214] width 1071 height 17
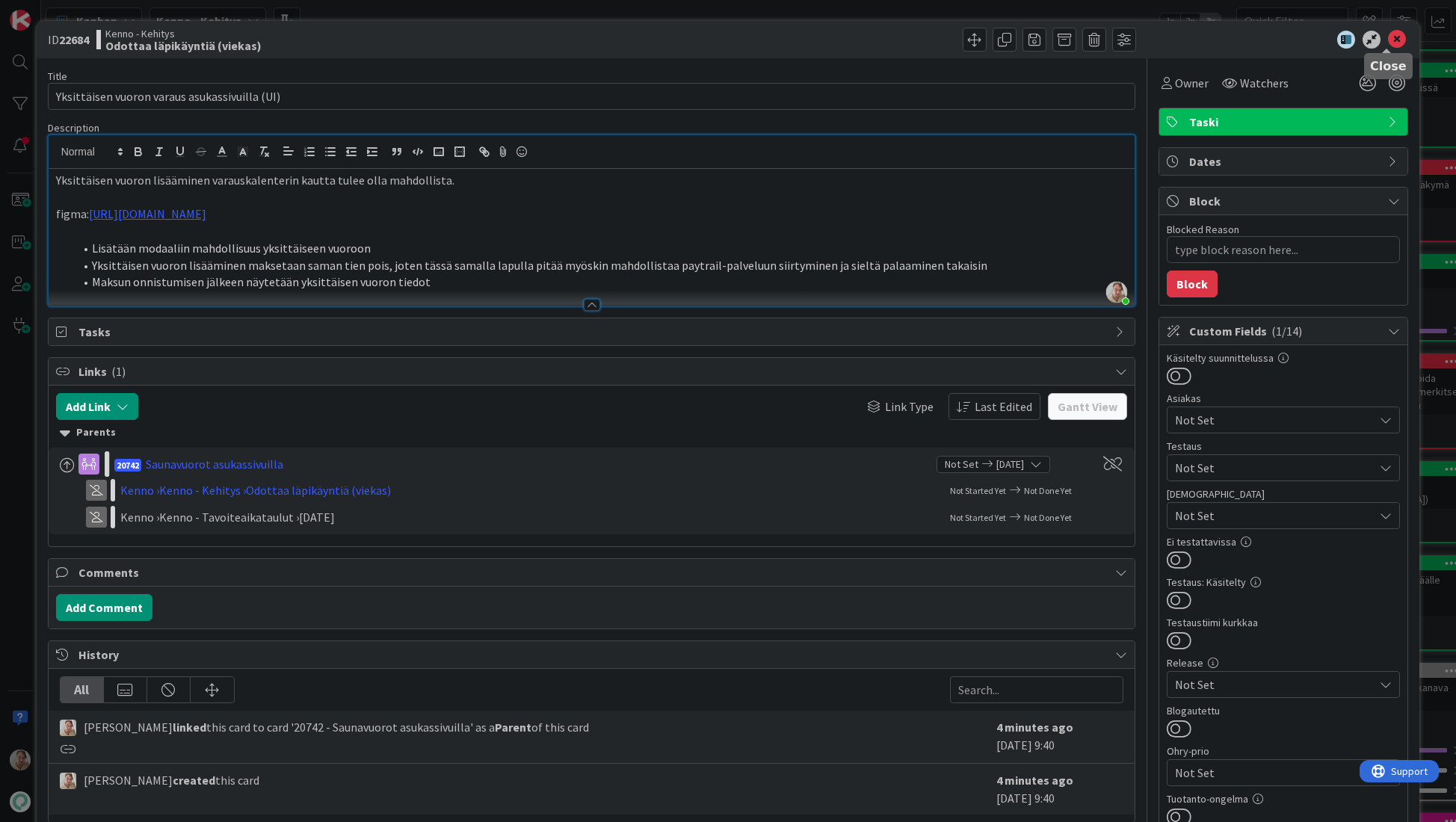
click at [1388, 39] on icon at bounding box center [1397, 39] width 18 height 18
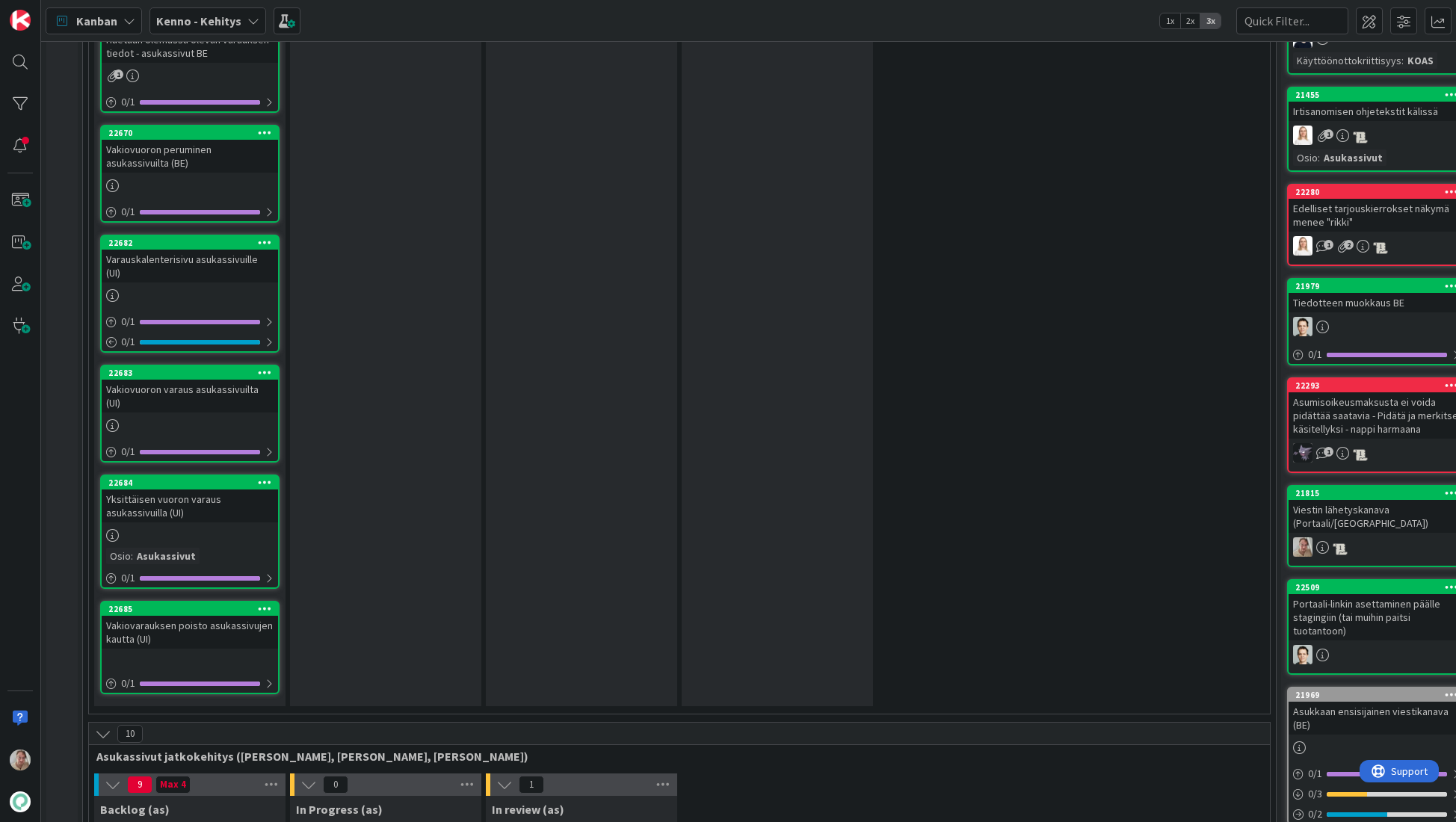
click at [222, 616] on div "Vakiovarauksen poisto asukassivujen kautta (UI)" at bounding box center [189, 632] width 176 height 33
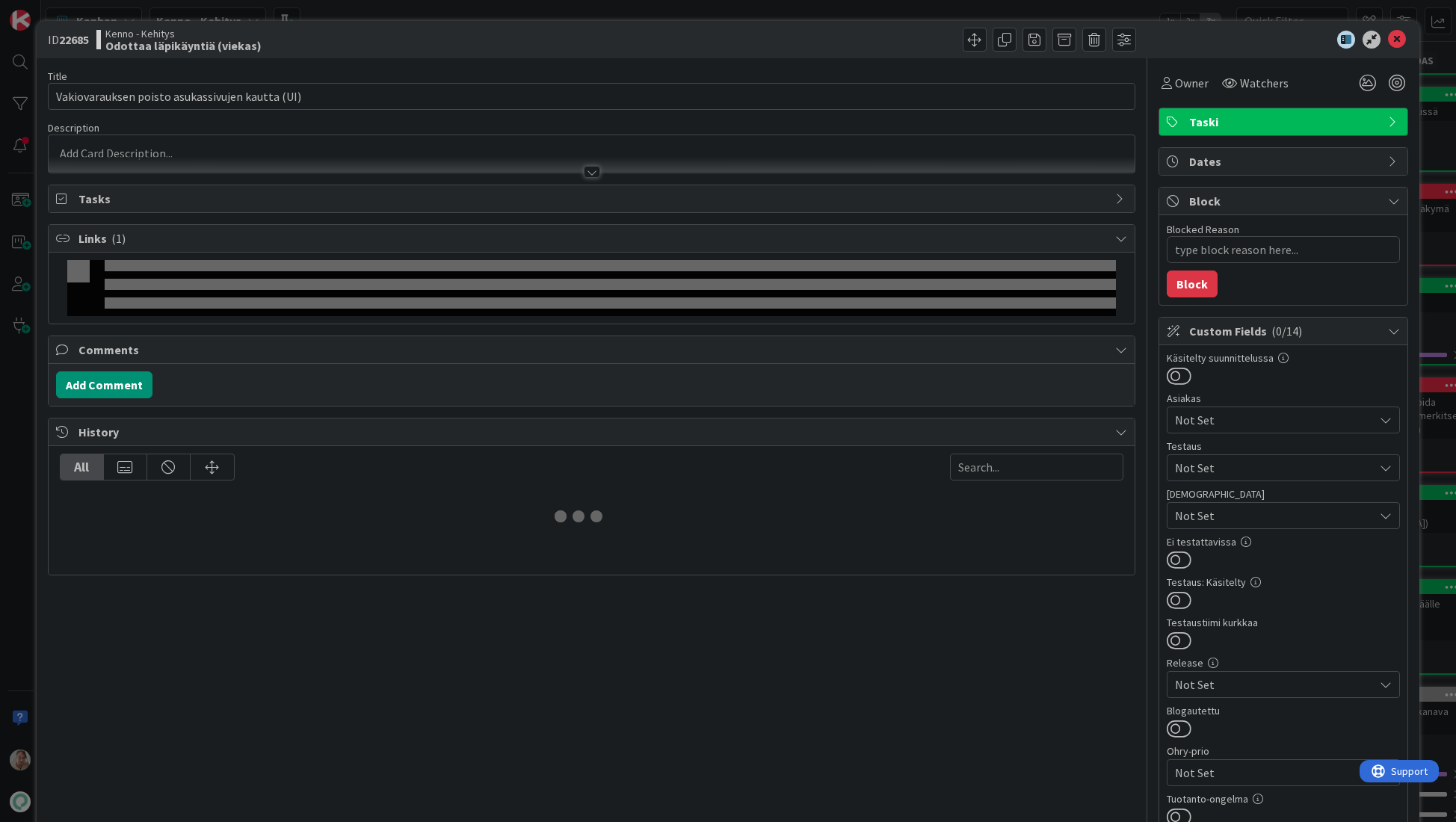
type textarea "x"
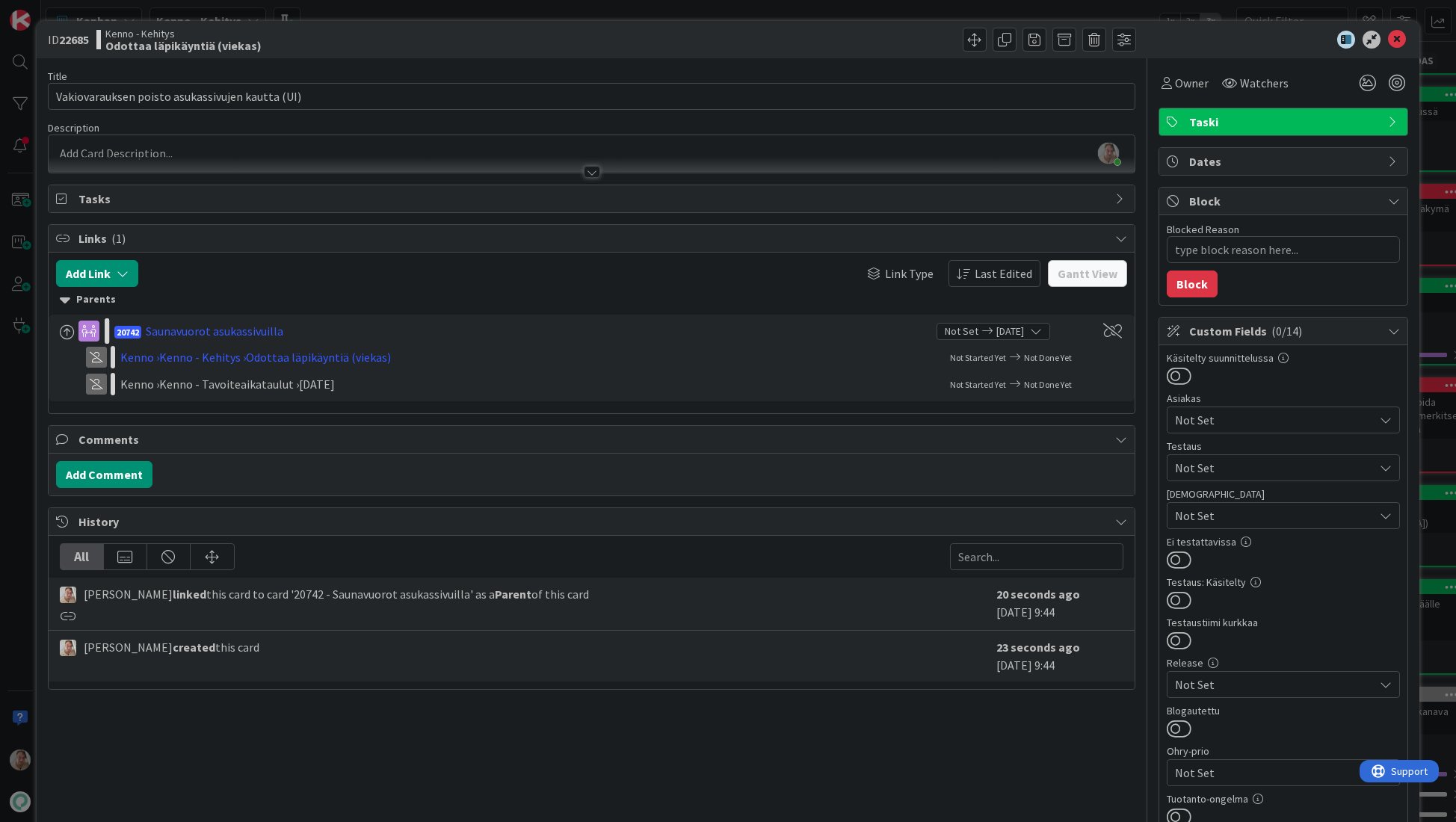
click at [157, 153] on div "Samuli Lindgren just joined" at bounding box center [591, 154] width 1087 height 38
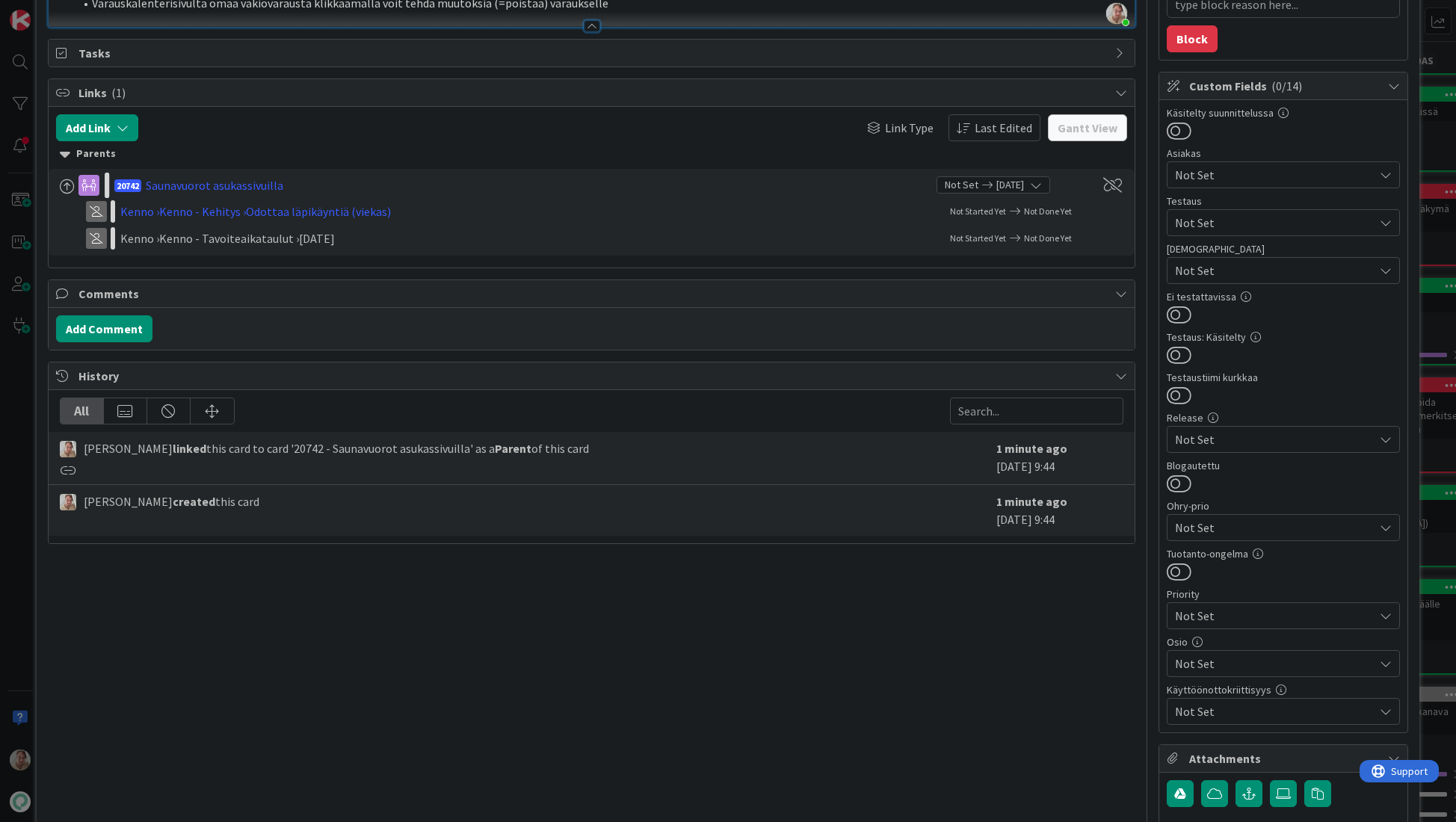
scroll to position [358, 0]
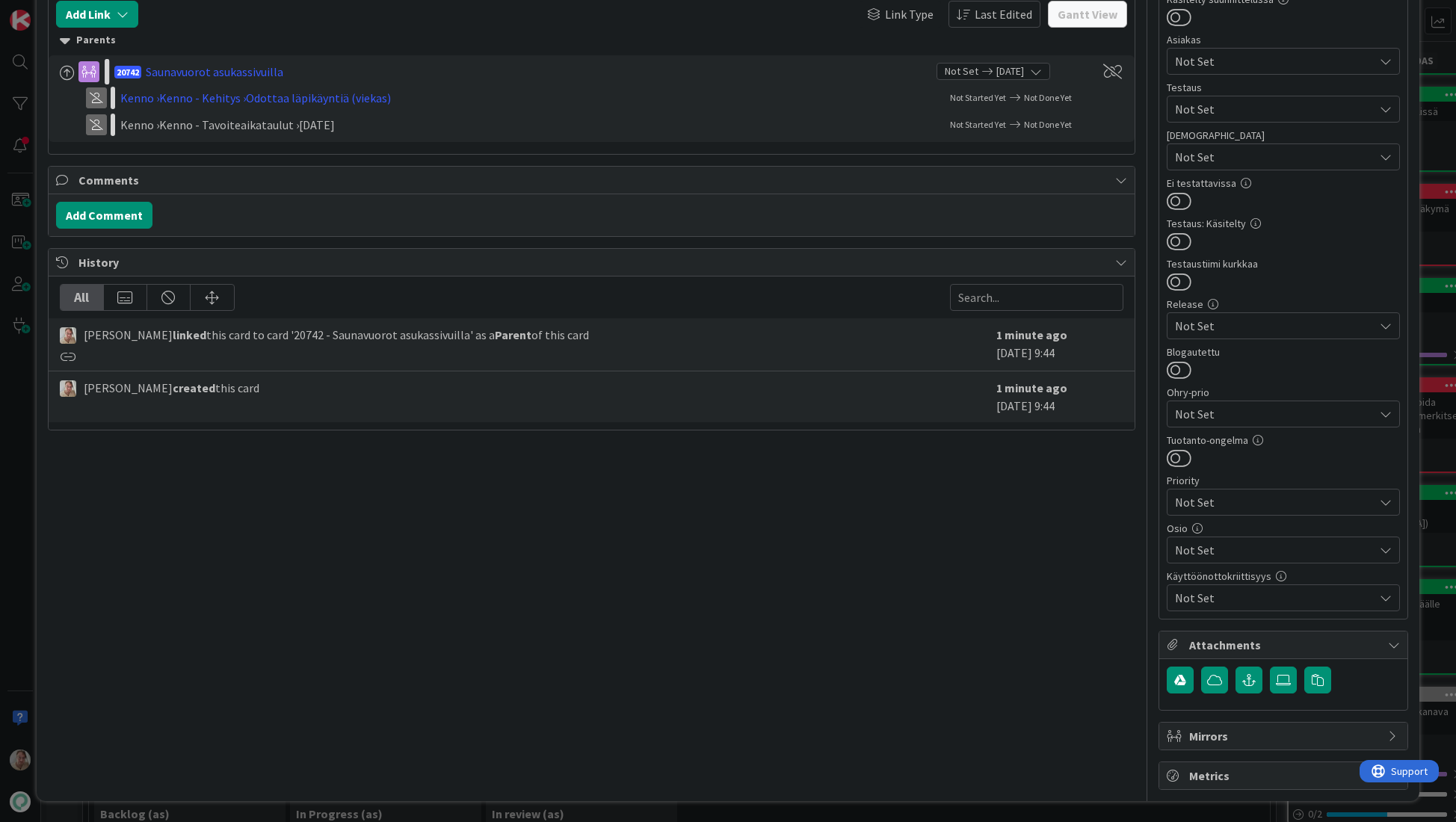
click at [1211, 545] on span "Not Set" at bounding box center [1274, 550] width 199 height 18
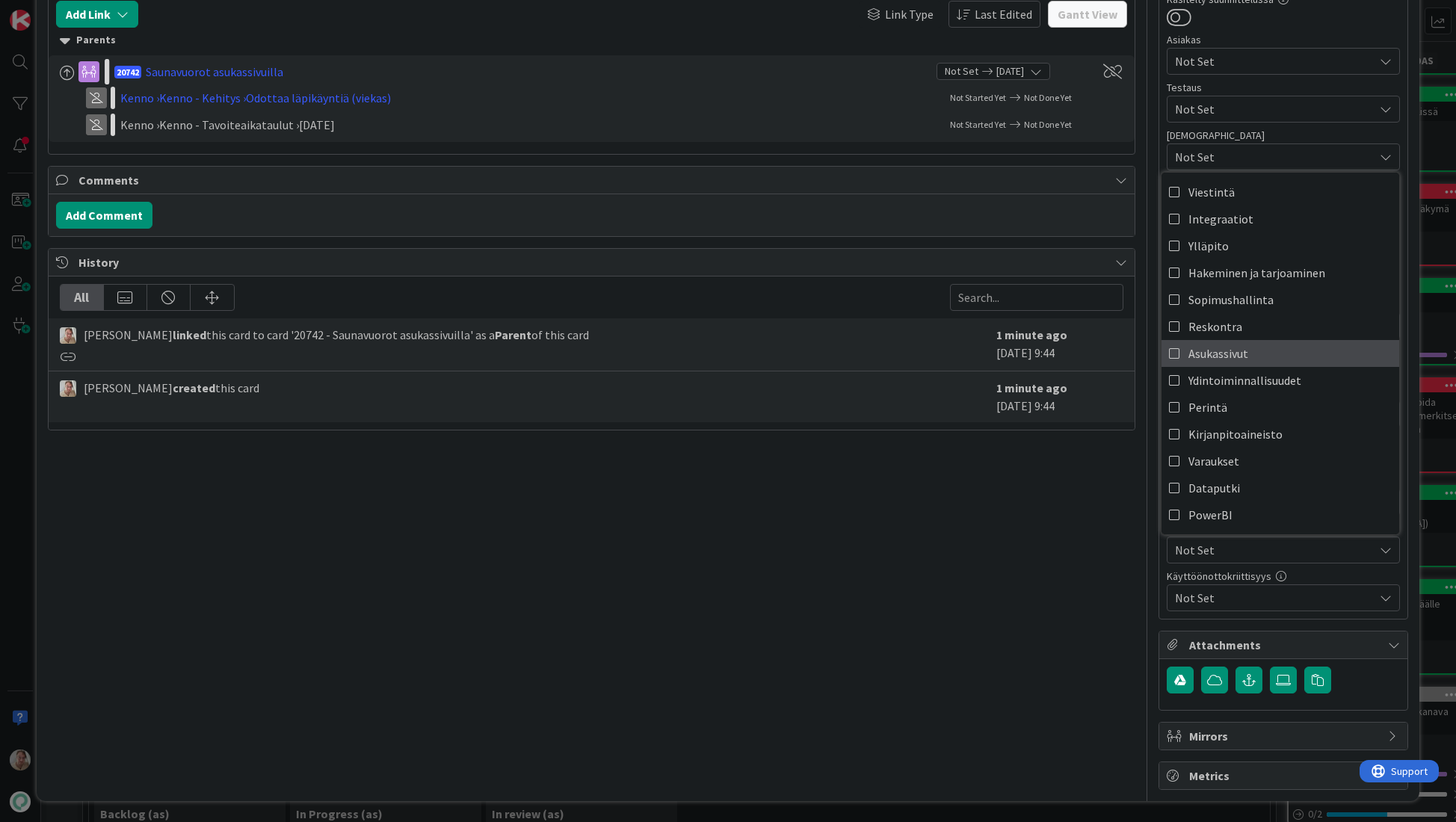
click at [1236, 346] on span "Asukassivut" at bounding box center [1218, 353] width 60 height 22
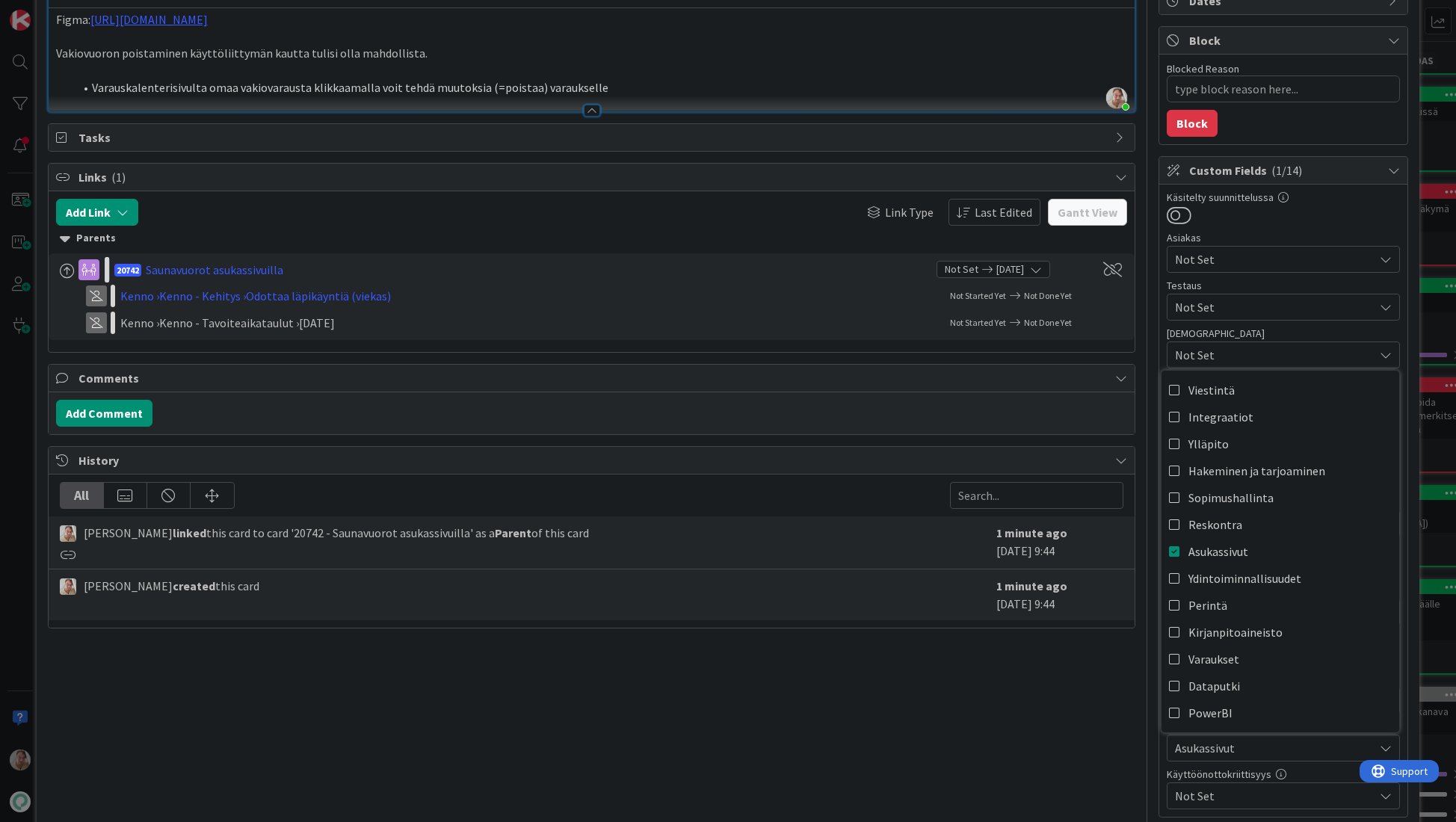
scroll to position [0, 0]
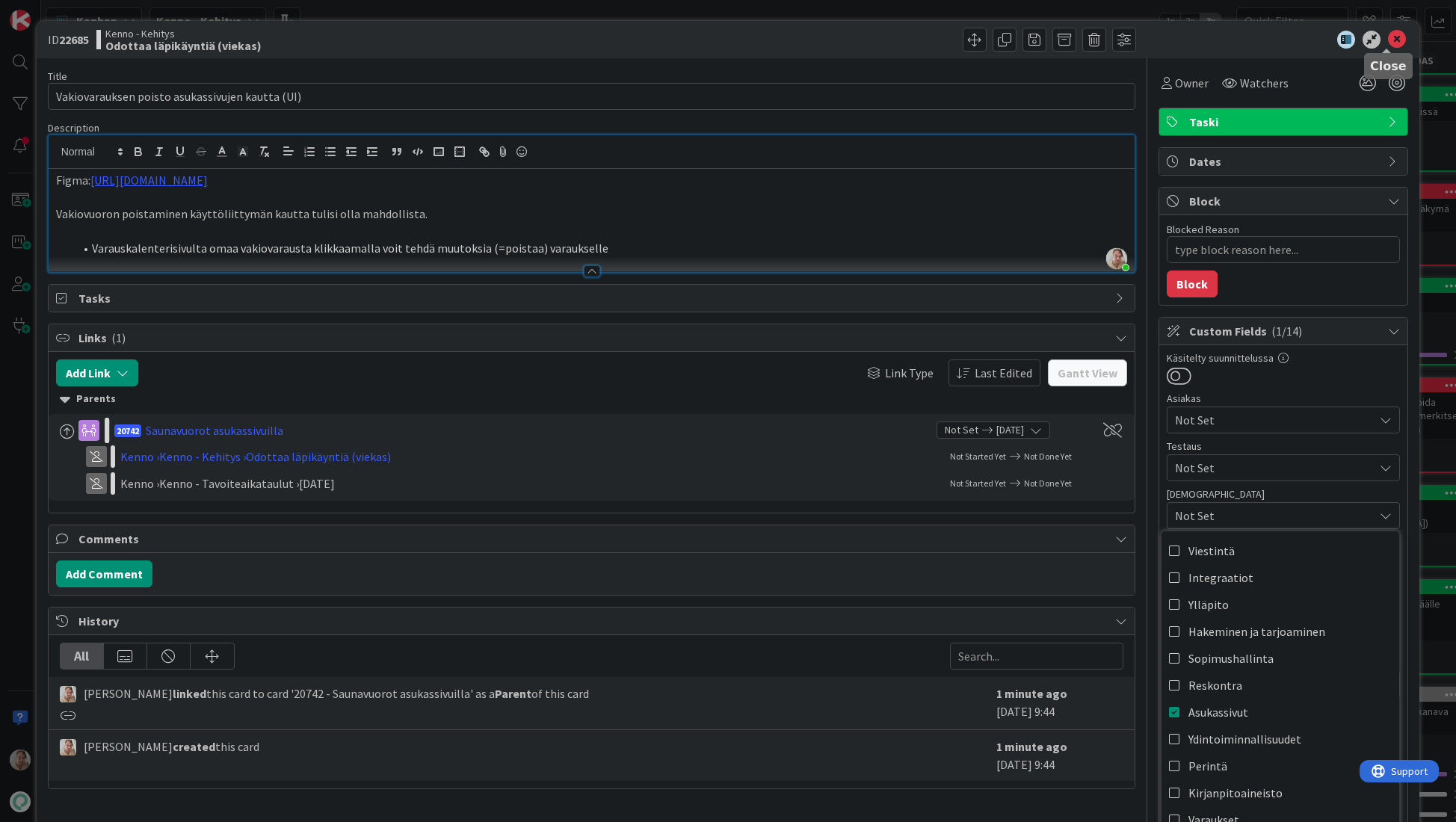
click at [1388, 46] on icon at bounding box center [1397, 39] width 18 height 18
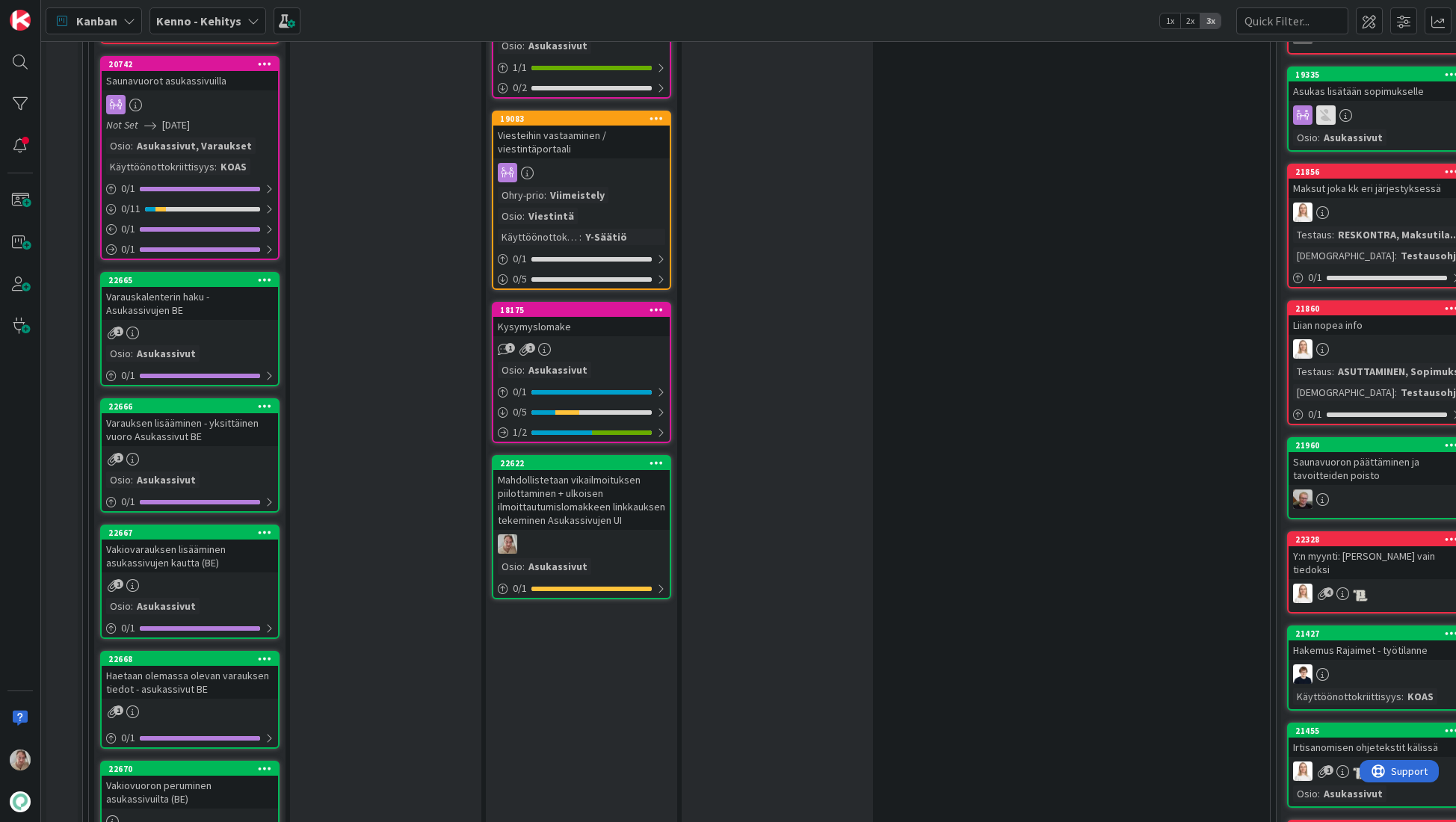
scroll to position [2537, 0]
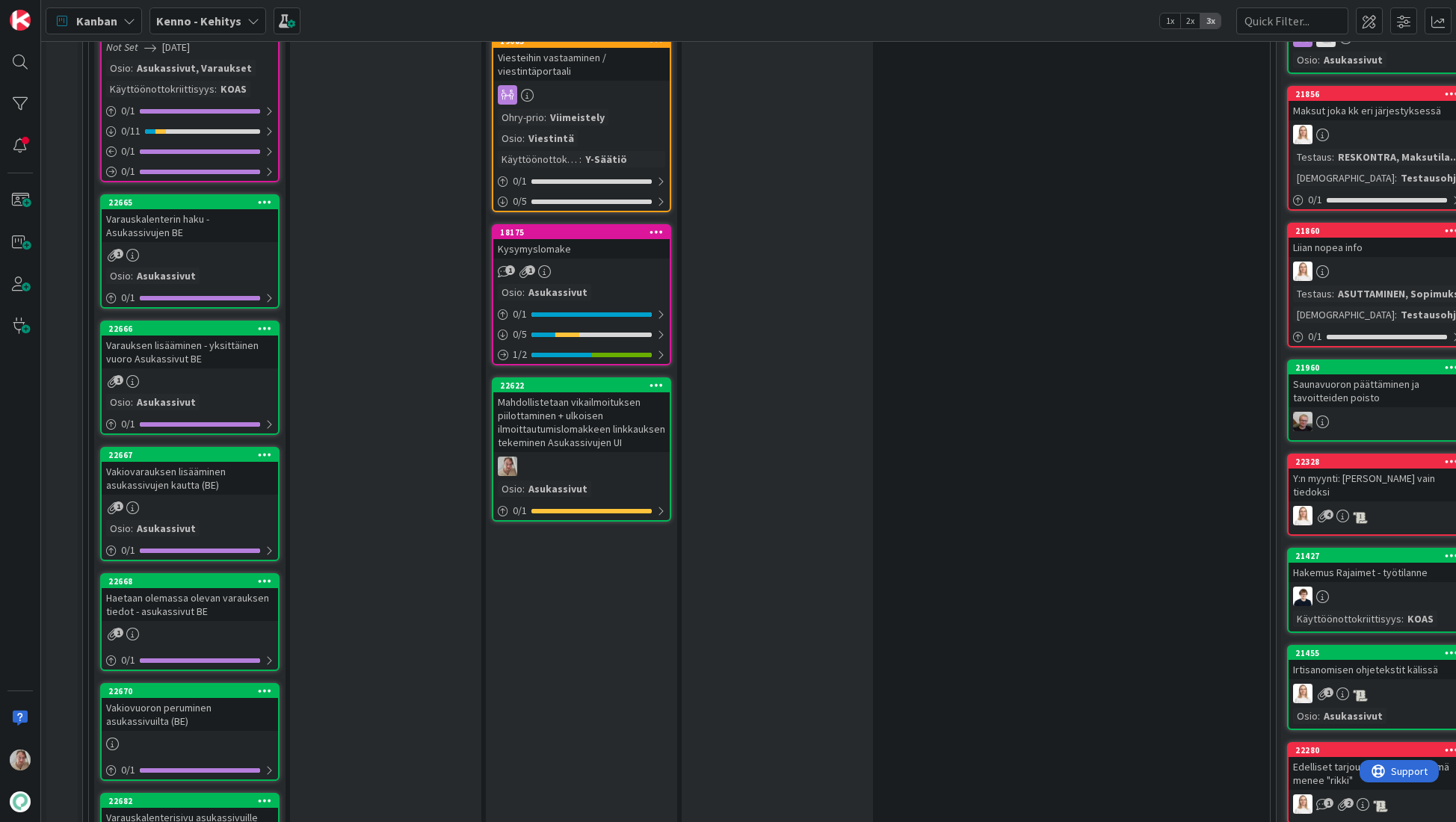
click at [217, 341] on div "Varauksen lisääminen - yksittäinen vuoro Asukassivut BE" at bounding box center [189, 352] width 176 height 33
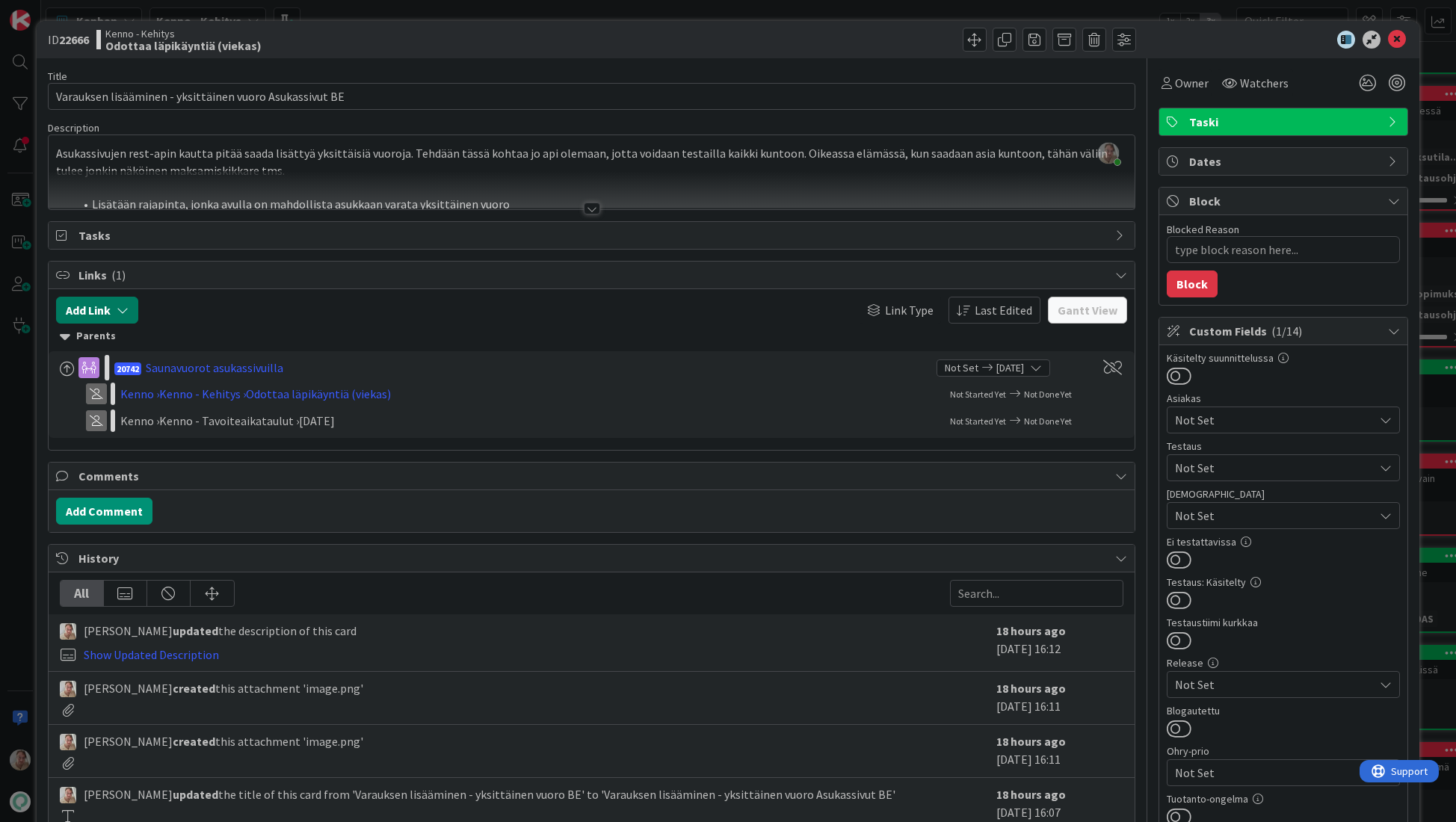
click at [122, 313] on icon "button" at bounding box center [122, 310] width 12 height 12
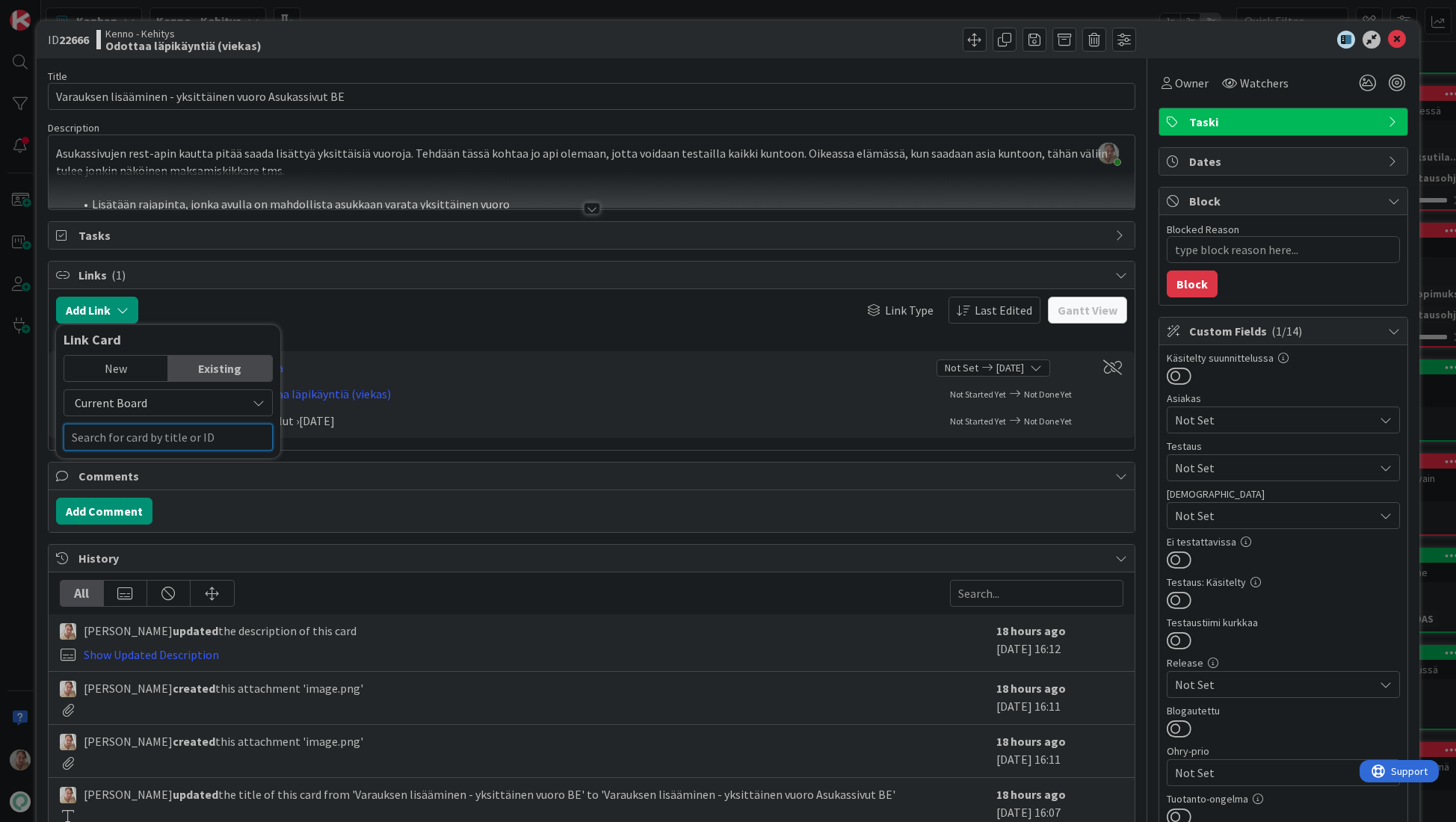
click at [134, 432] on input "text" at bounding box center [167, 437] width 209 height 27
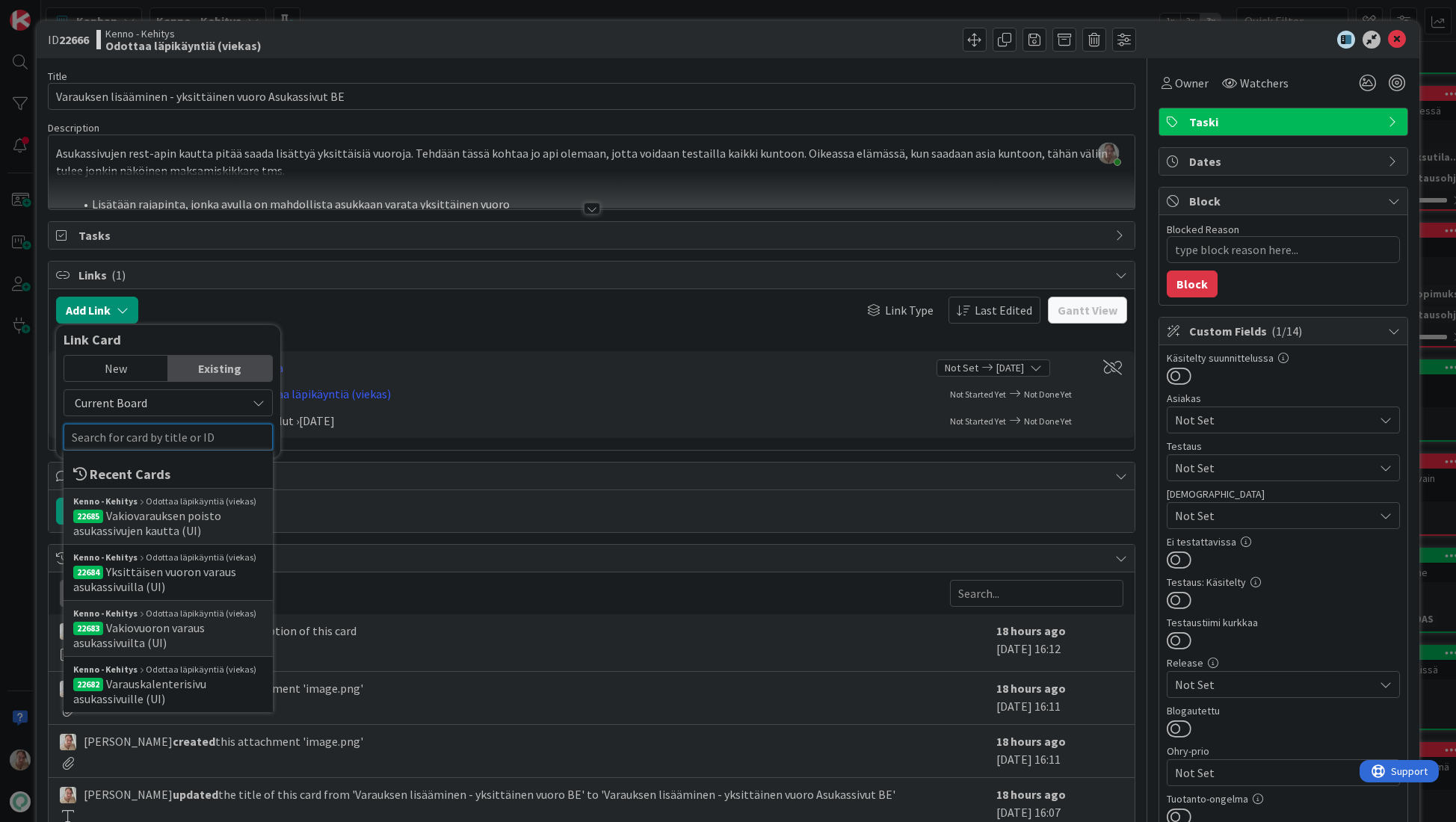
type textarea "x"
type input "22666"
type textarea "x"
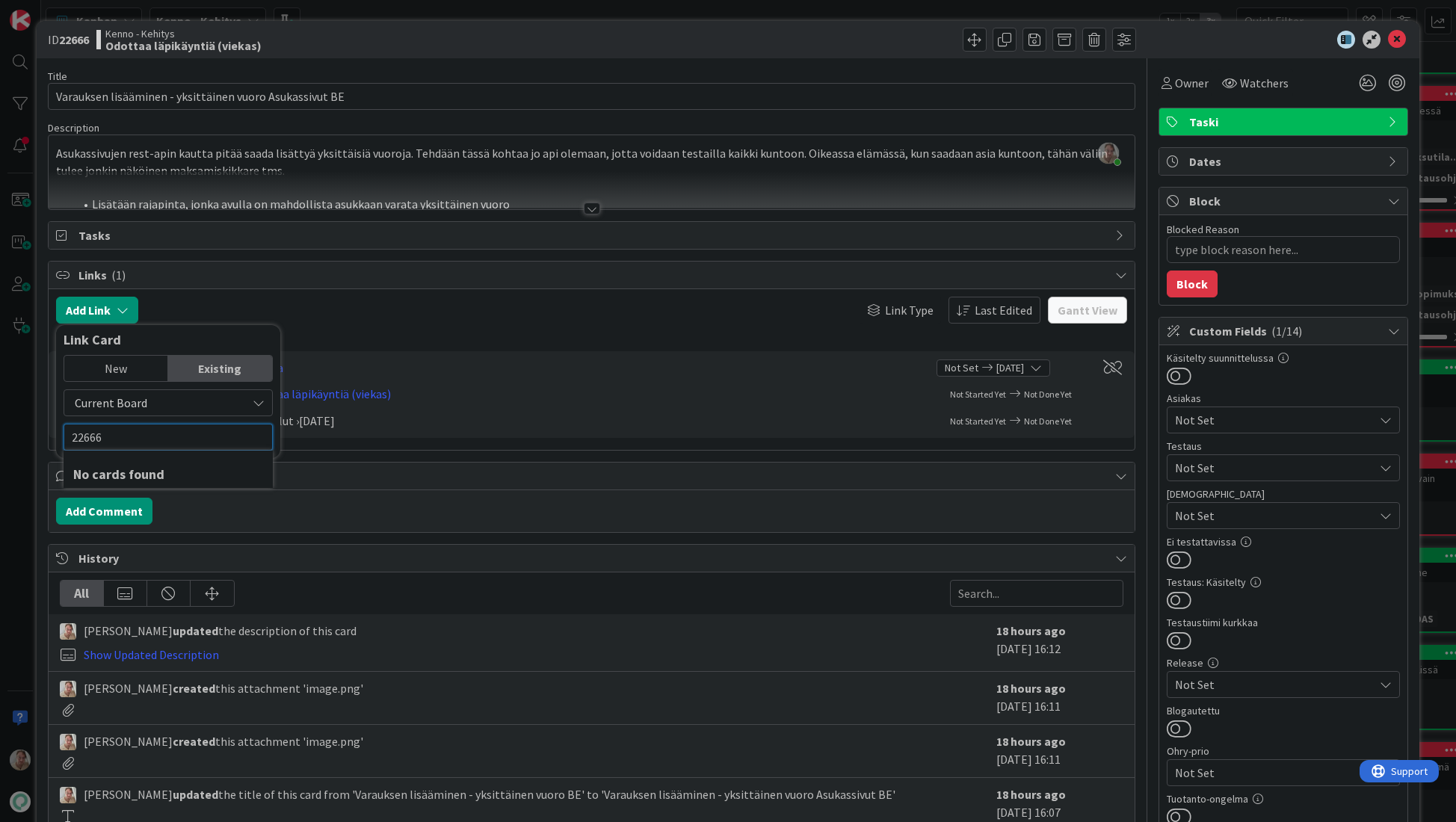
click at [126, 441] on input "22666" at bounding box center [167, 437] width 209 height 27
type input "22666"
type textarea "x"
click at [226, 364] on div "Existing" at bounding box center [220, 368] width 104 height 25
drag, startPoint x: 139, startPoint y: 432, endPoint x: 158, endPoint y: 433, distance: 19.0
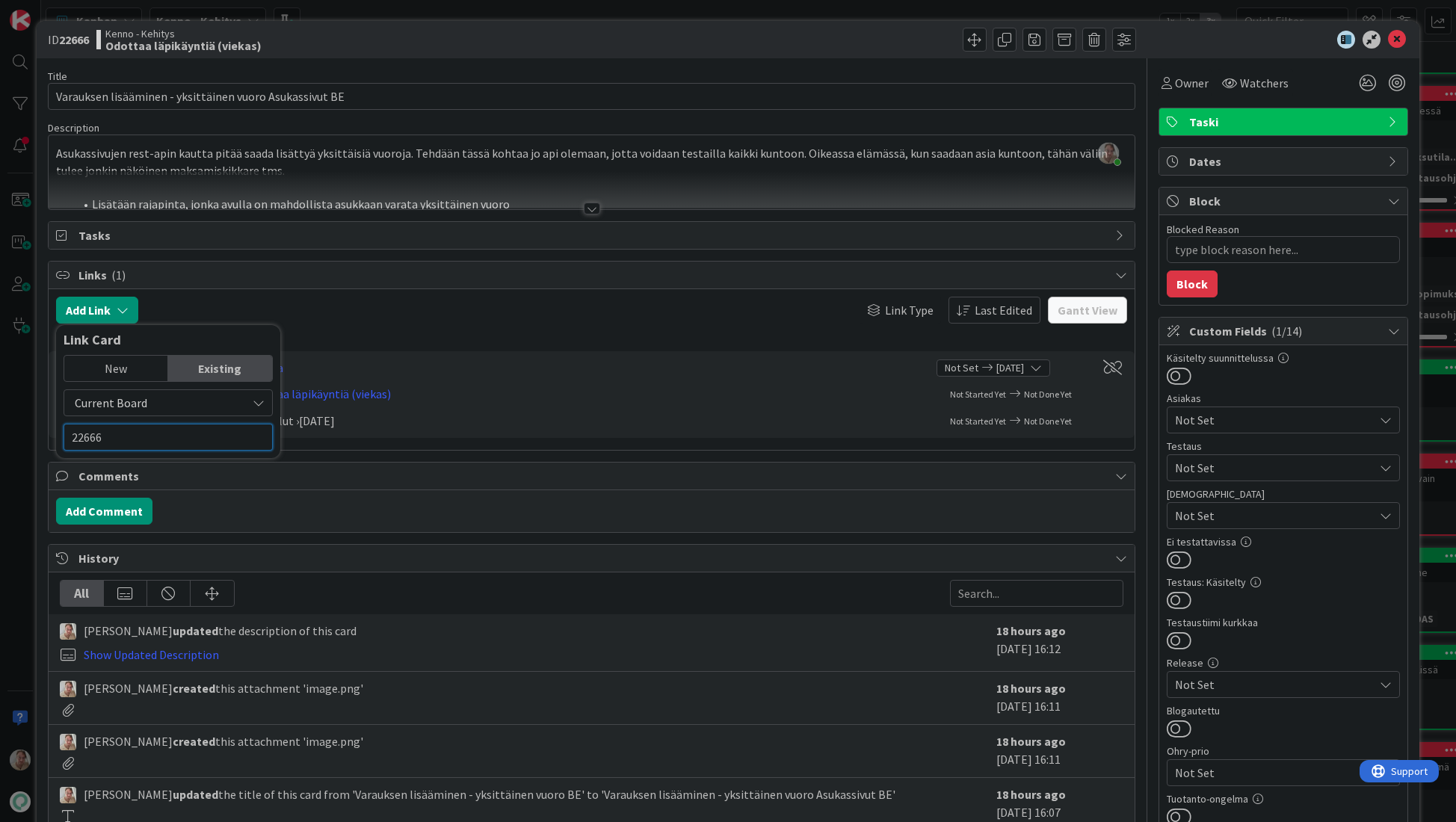
click at [141, 432] on input "22666" at bounding box center [167, 437] width 209 height 27
type input "22"
type textarea "x"
click at [132, 397] on span "Current Board" at bounding box center [111, 403] width 72 height 15
drag, startPoint x: 115, startPoint y: 464, endPoint x: 168, endPoint y: 464, distance: 53.0
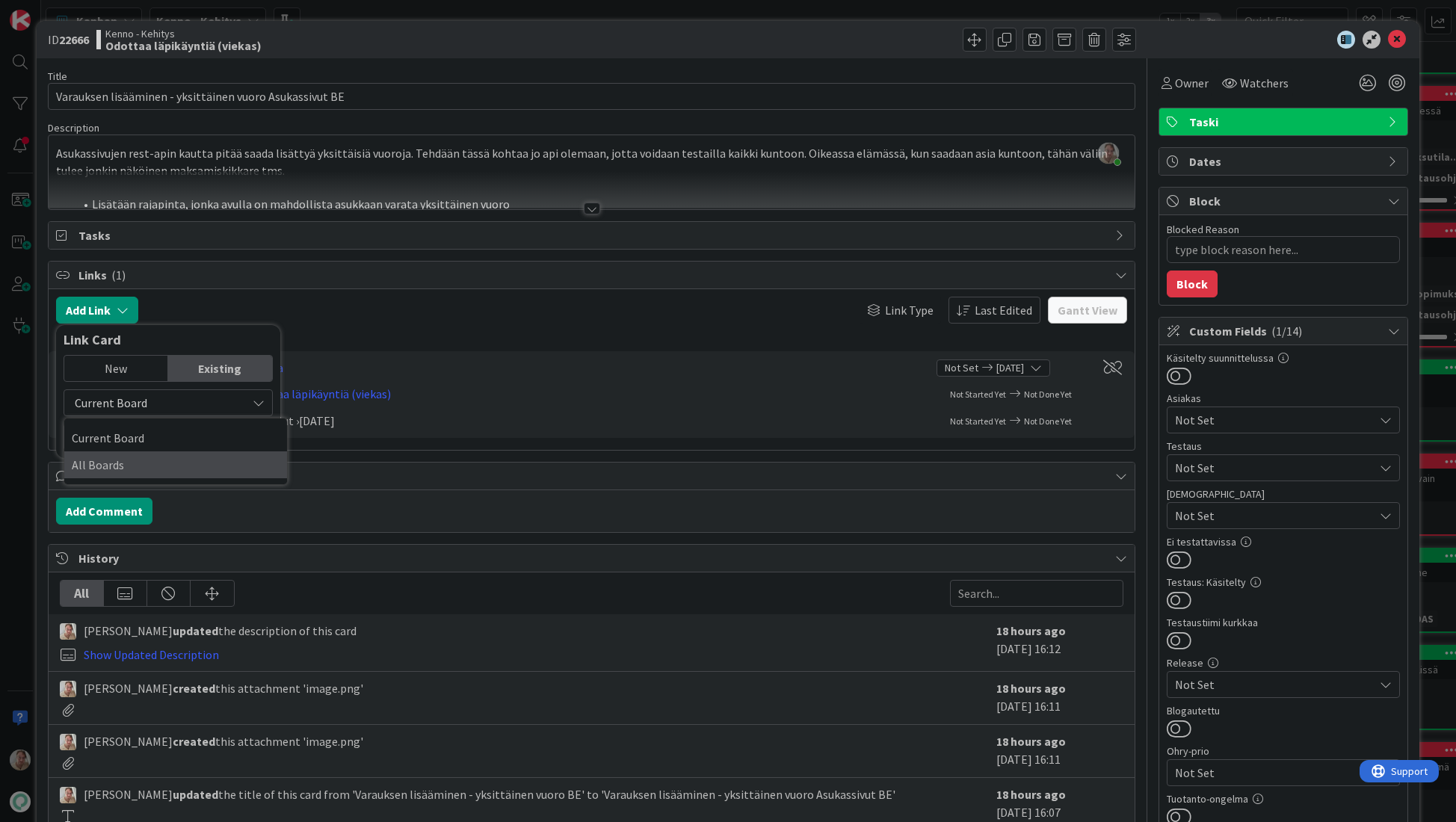
click at [116, 464] on span "All Boards" at bounding box center [175, 464] width 208 height 22
drag, startPoint x: 155, startPoint y: 432, endPoint x: 184, endPoint y: 432, distance: 29.0
click at [157, 432] on input "22666" at bounding box center [167, 437] width 209 height 27
type input "22666"
type textarea "x"
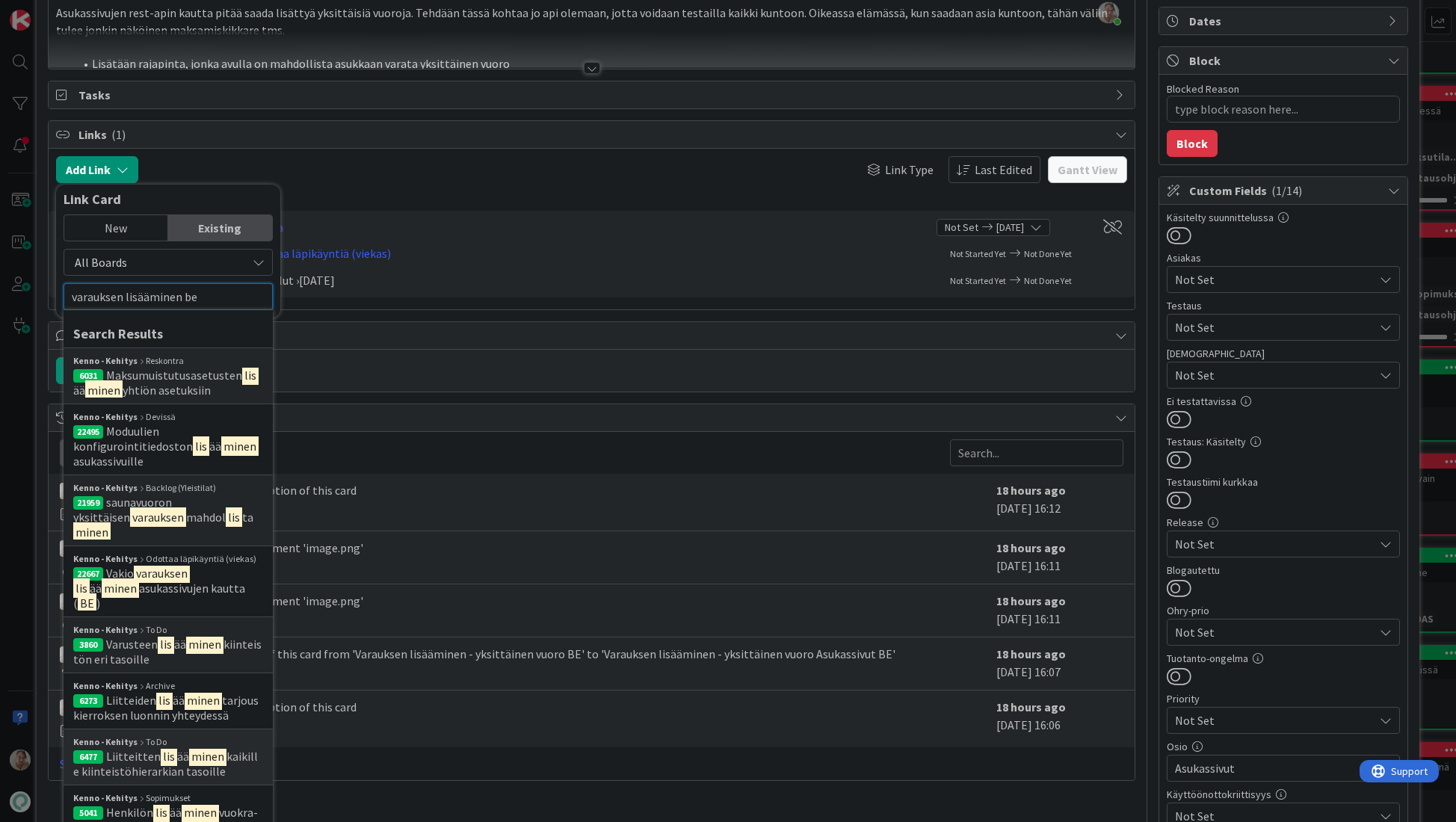
scroll to position [39, 0]
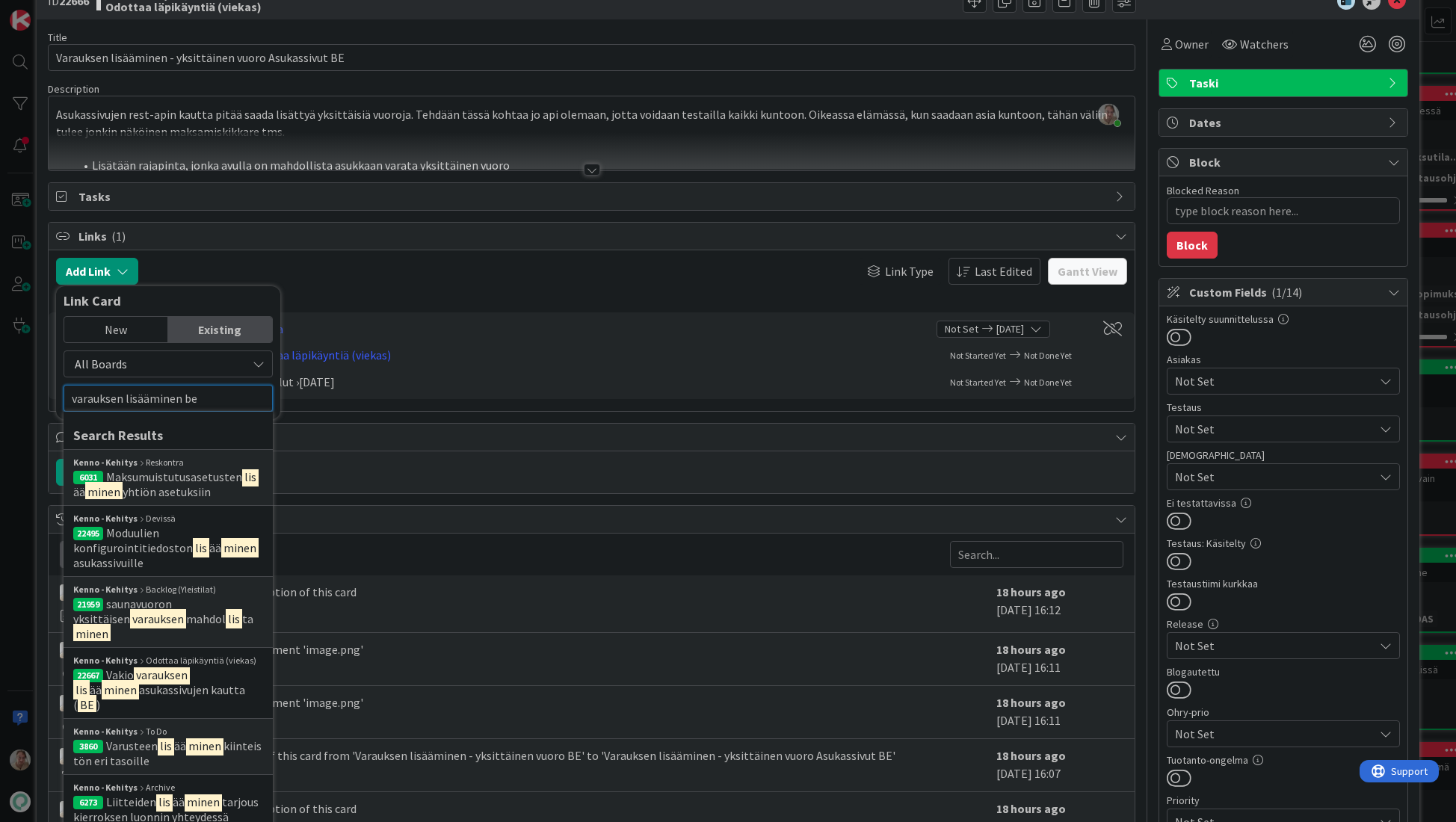
type input "varauksen lisääminen be"
click at [368, 277] on div at bounding box center [322, 271] width 354 height 27
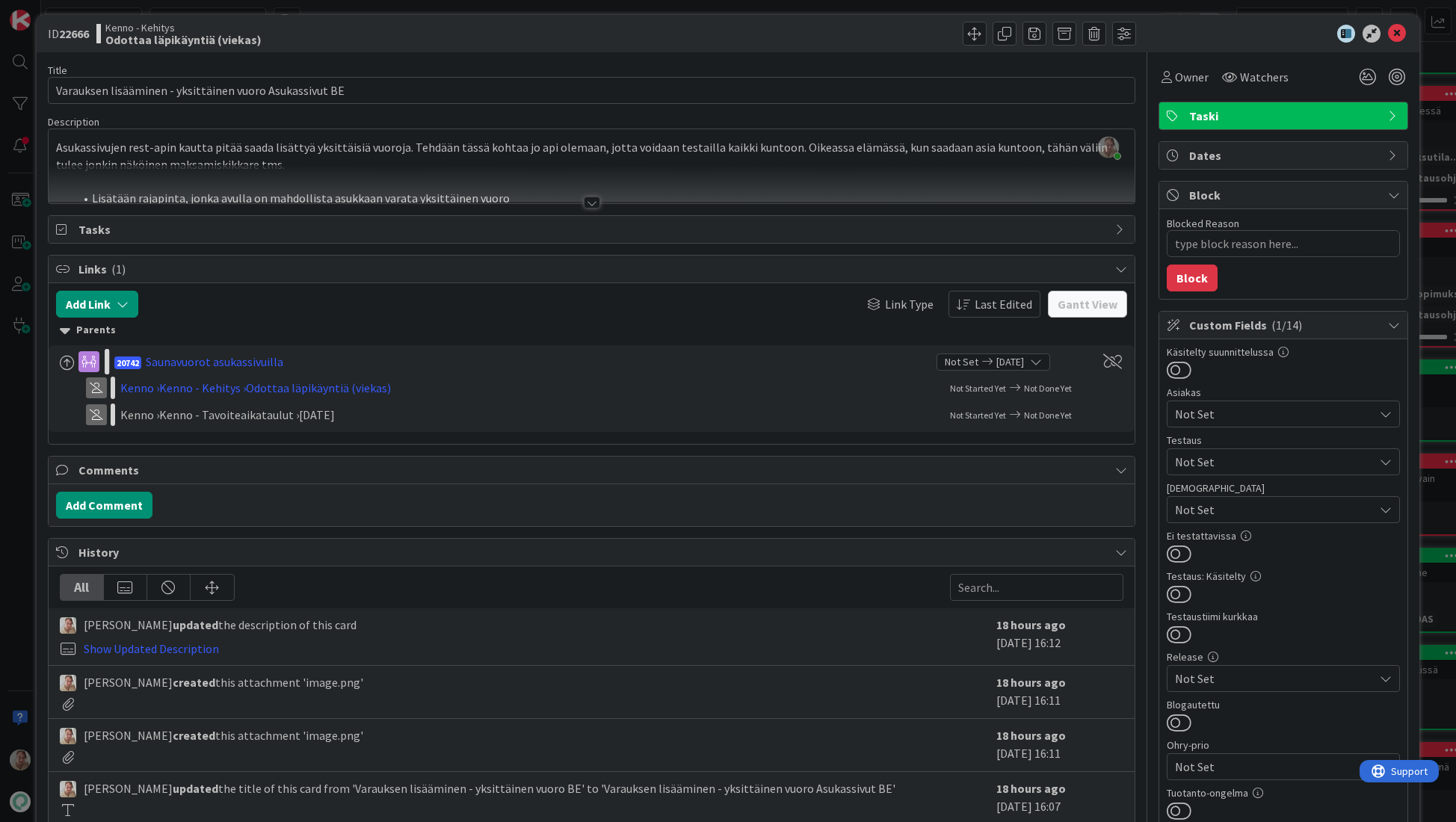
scroll to position [0, 0]
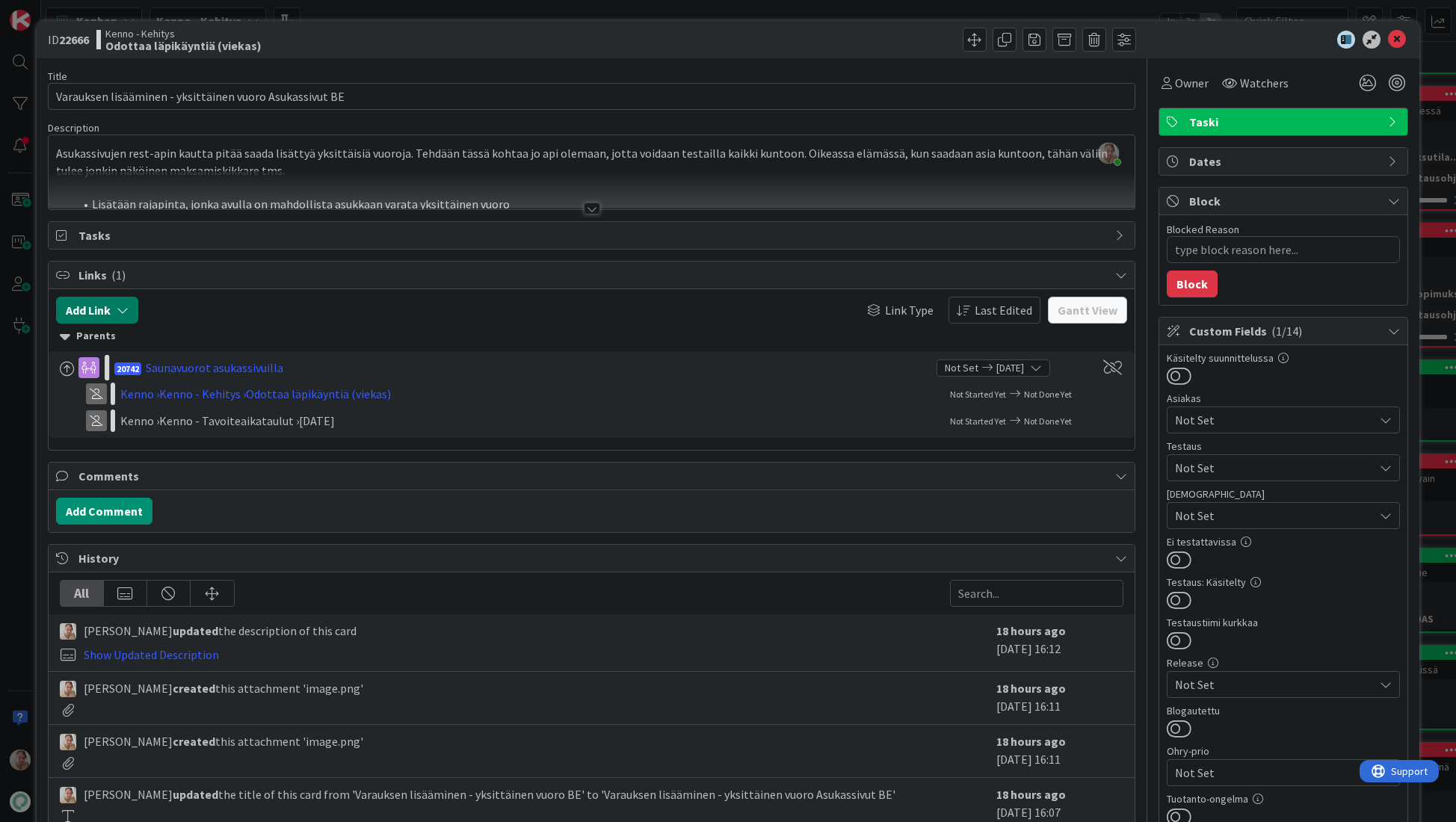
click at [80, 309] on button "Add Link" at bounding box center [97, 310] width 82 height 27
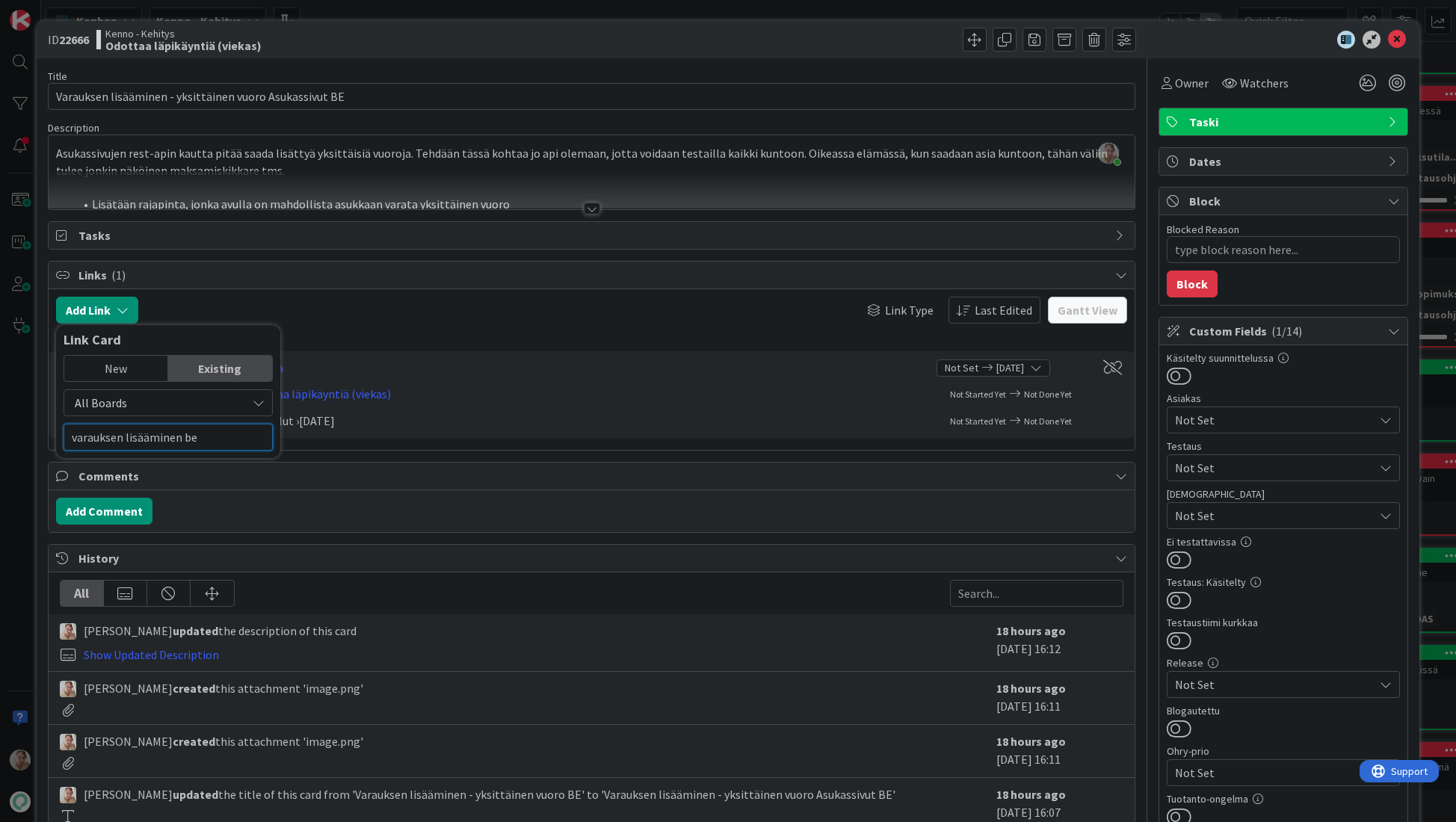
click at [129, 439] on input "varauksen lisääminen be" at bounding box center [167, 437] width 209 height 27
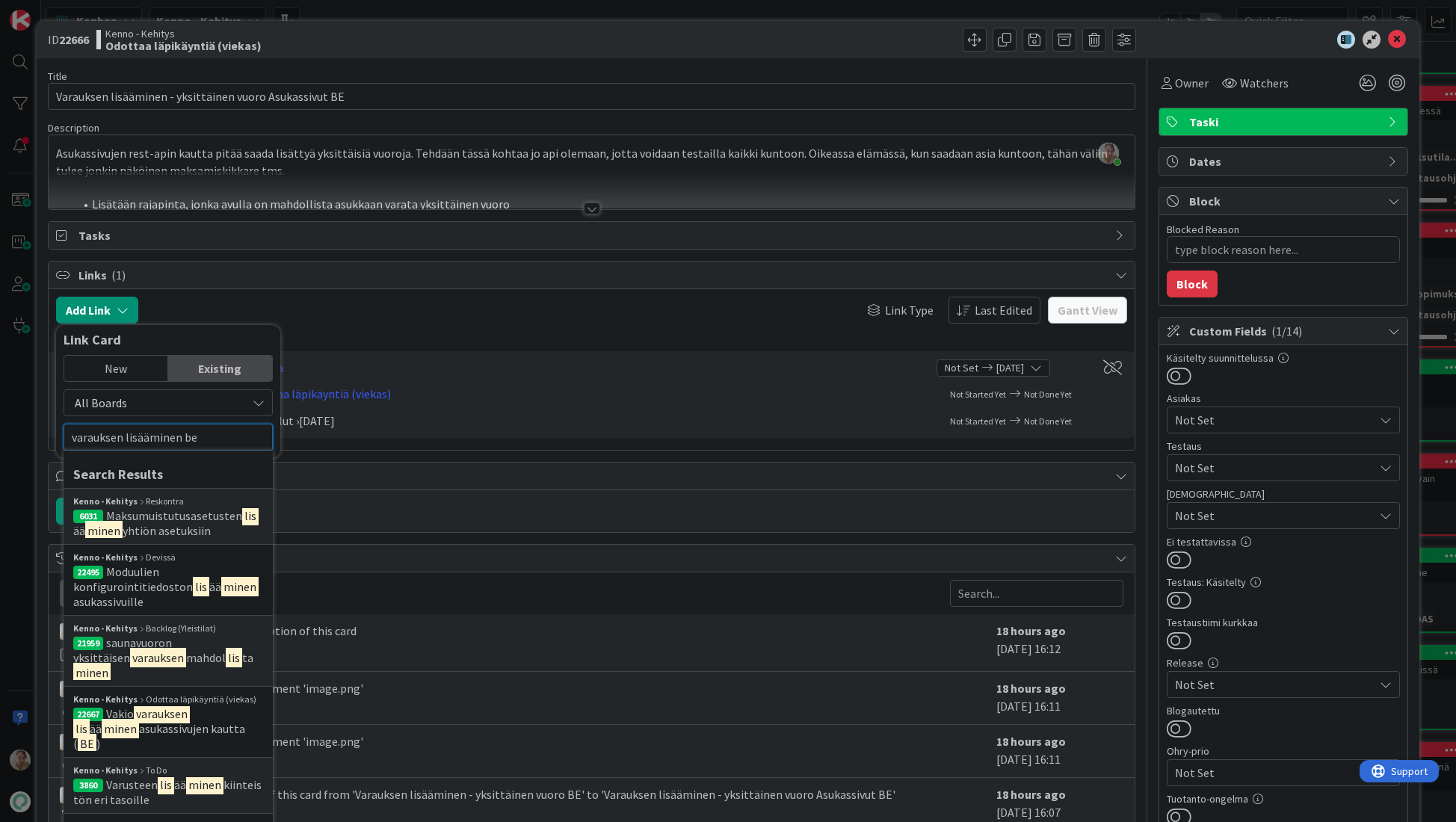
drag, startPoint x: 215, startPoint y: 438, endPoint x: 53, endPoint y: 436, distance: 162.0
click at [56, 436] on div "Add Link Link Card New Existing All Boards Current Board All Boards varauksen l…" at bounding box center [591, 368] width 1071 height 141
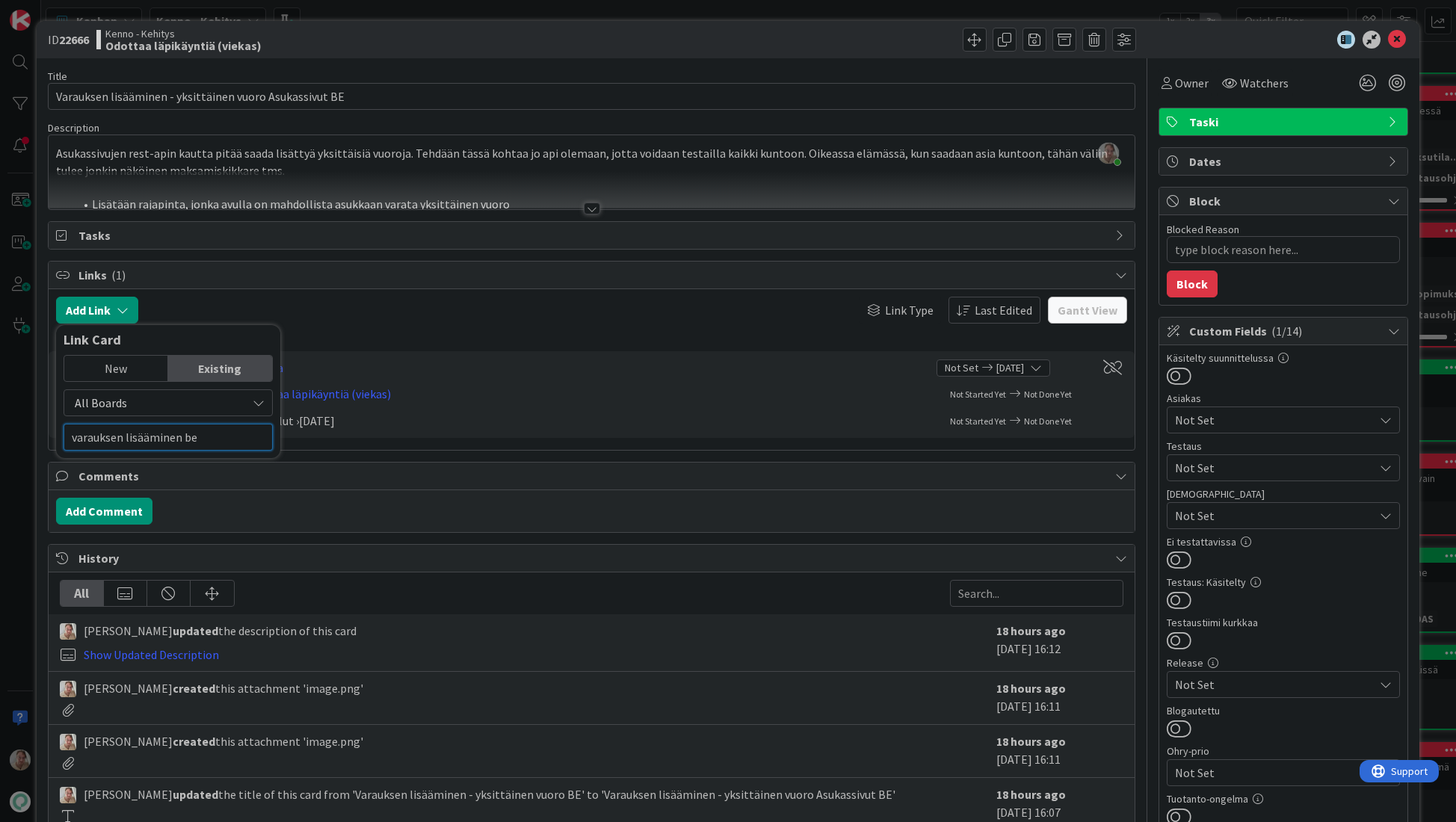
drag, startPoint x: 218, startPoint y: 433, endPoint x: 57, endPoint y: 434, distance: 161.0
click at [57, 434] on div "Link Card New Existing All Boards Current Board All Boards varauksen lisääminen…" at bounding box center [167, 391] width 224 height 133
click at [139, 399] on span "All Boards" at bounding box center [155, 403] width 167 height 21
click at [134, 440] on span "Current Board" at bounding box center [175, 437] width 208 height 22
click at [161, 445] on input "text" at bounding box center [167, 437] width 209 height 27
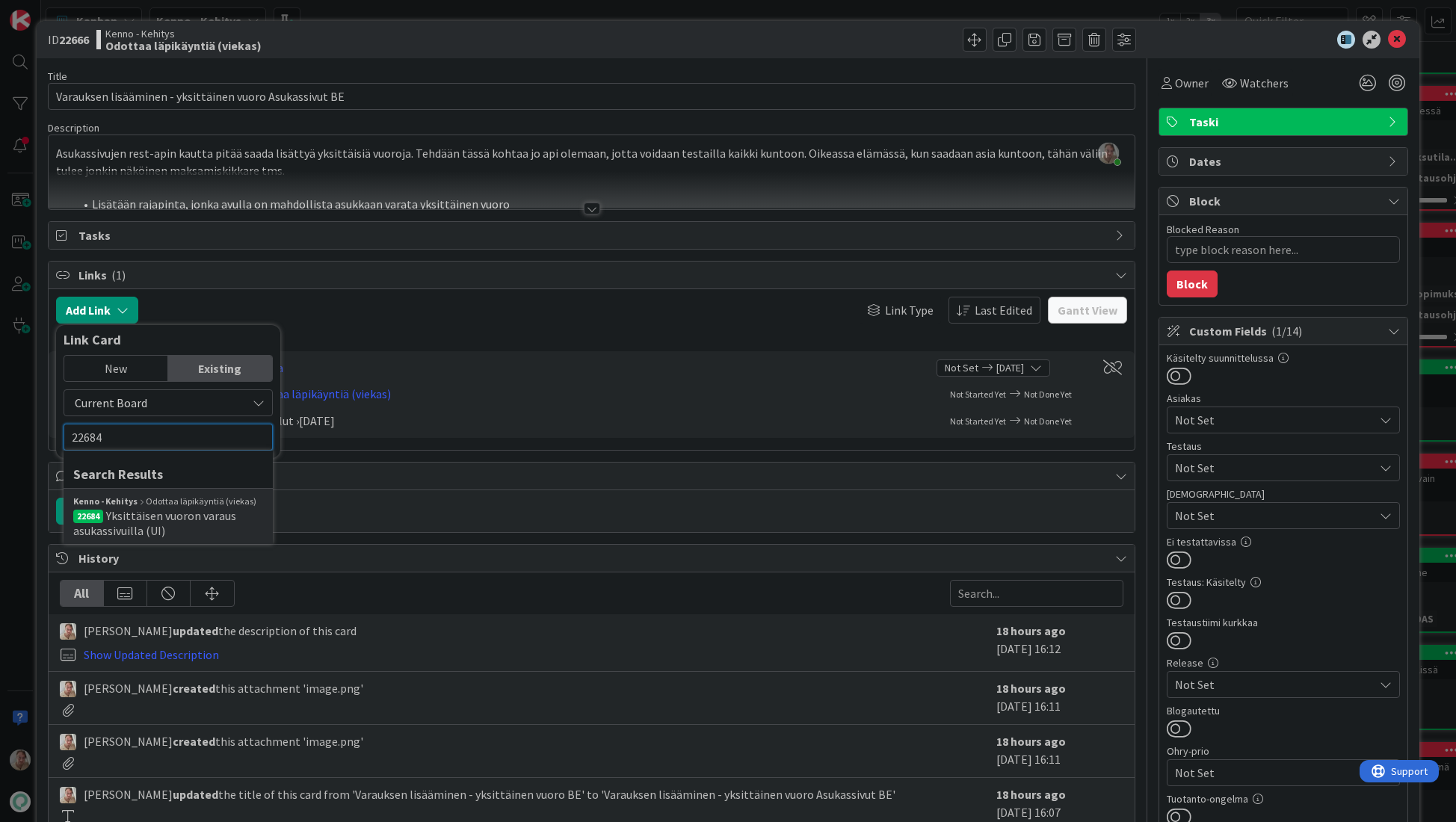
type input "22684"
click at [135, 516] on span "Yksittäisen vuoron varaus asukassivuilla (UI)" at bounding box center [154, 523] width 163 height 30
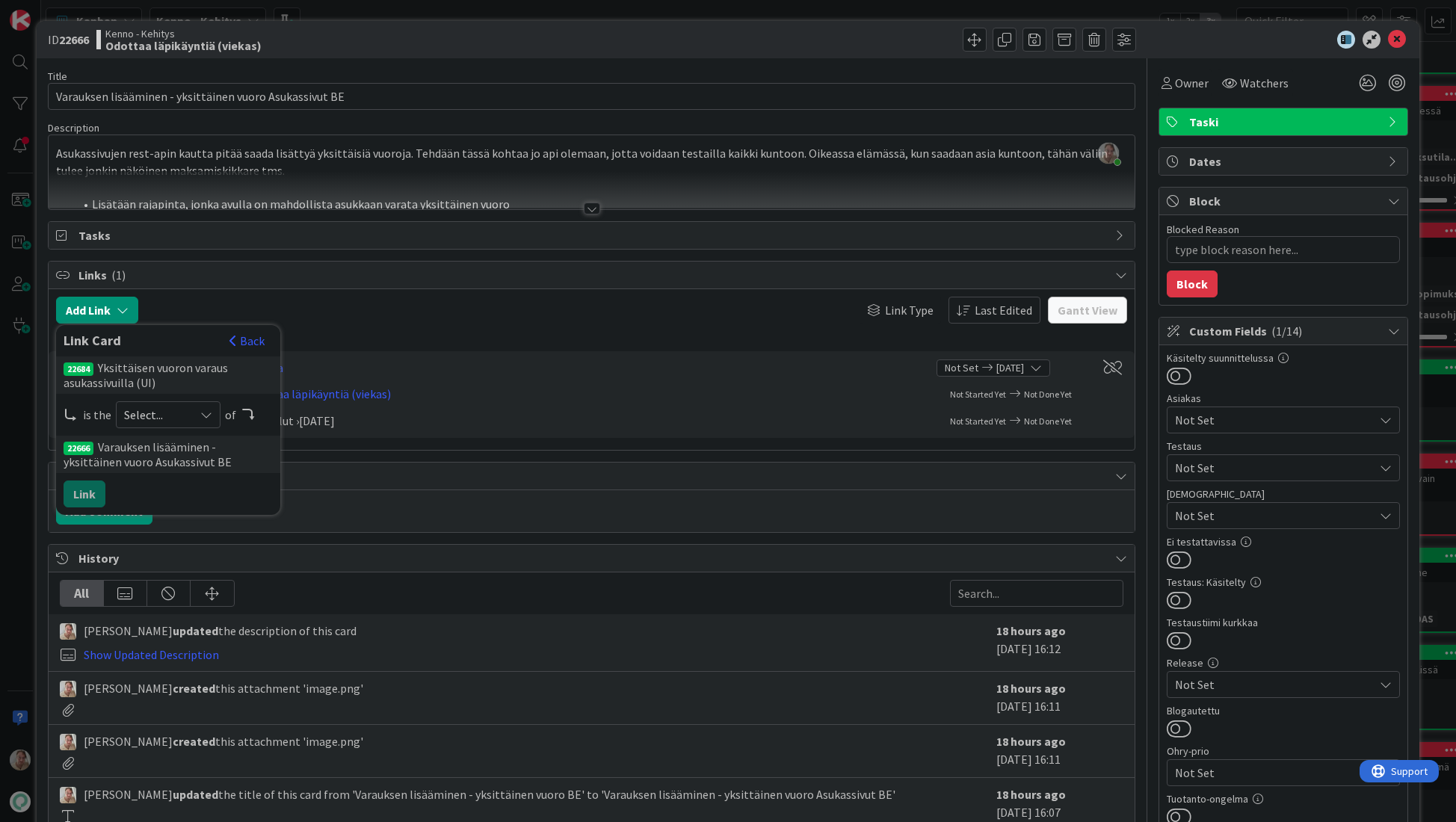
click at [167, 402] on div "Select..." at bounding box center [168, 414] width 105 height 27
click at [185, 527] on span "successor" at bounding box center [248, 530] width 169 height 22
click at [95, 495] on button "Link" at bounding box center [84, 494] width 42 height 27
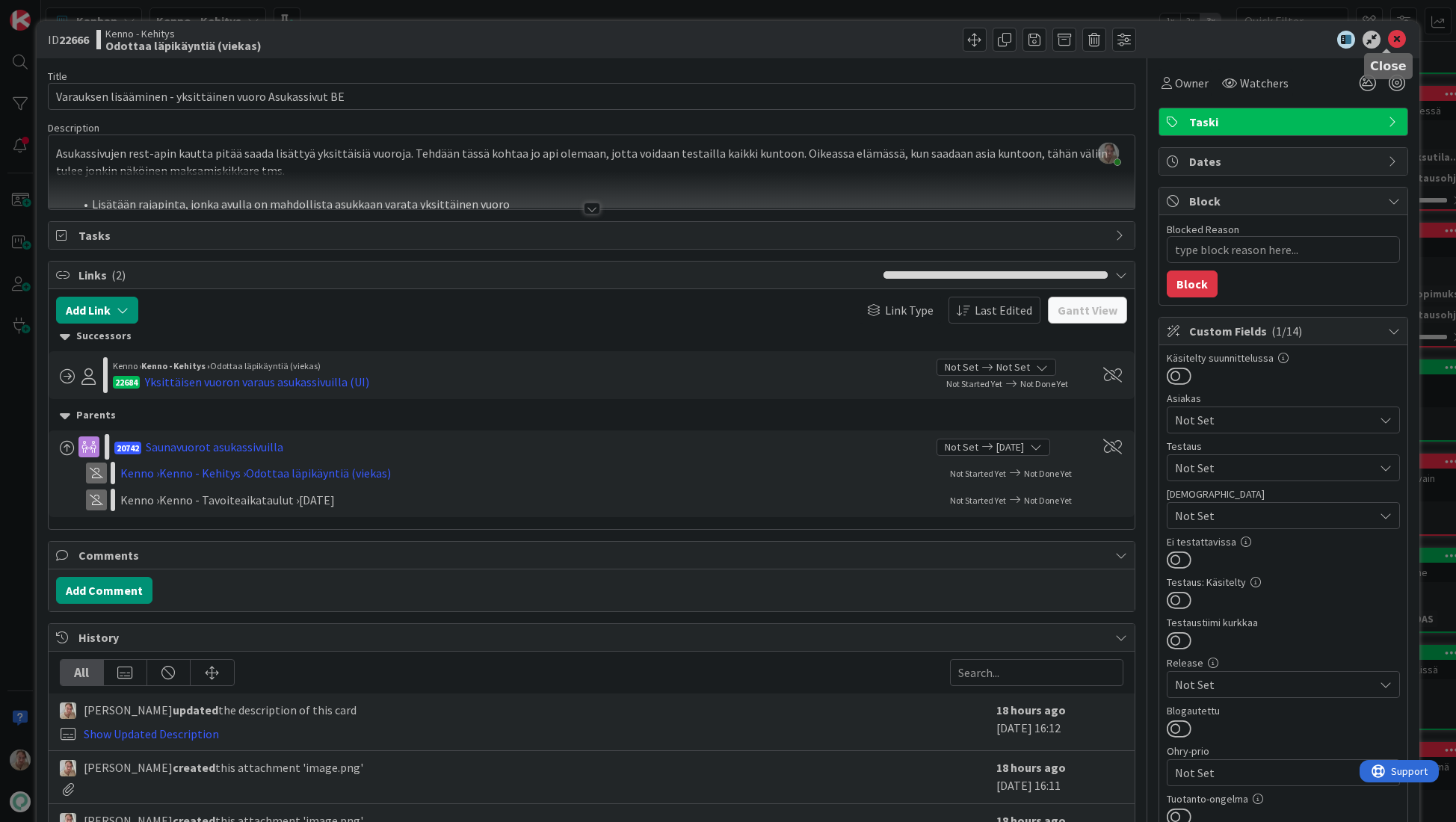
click at [1388, 30] on icon at bounding box center [1397, 39] width 18 height 18
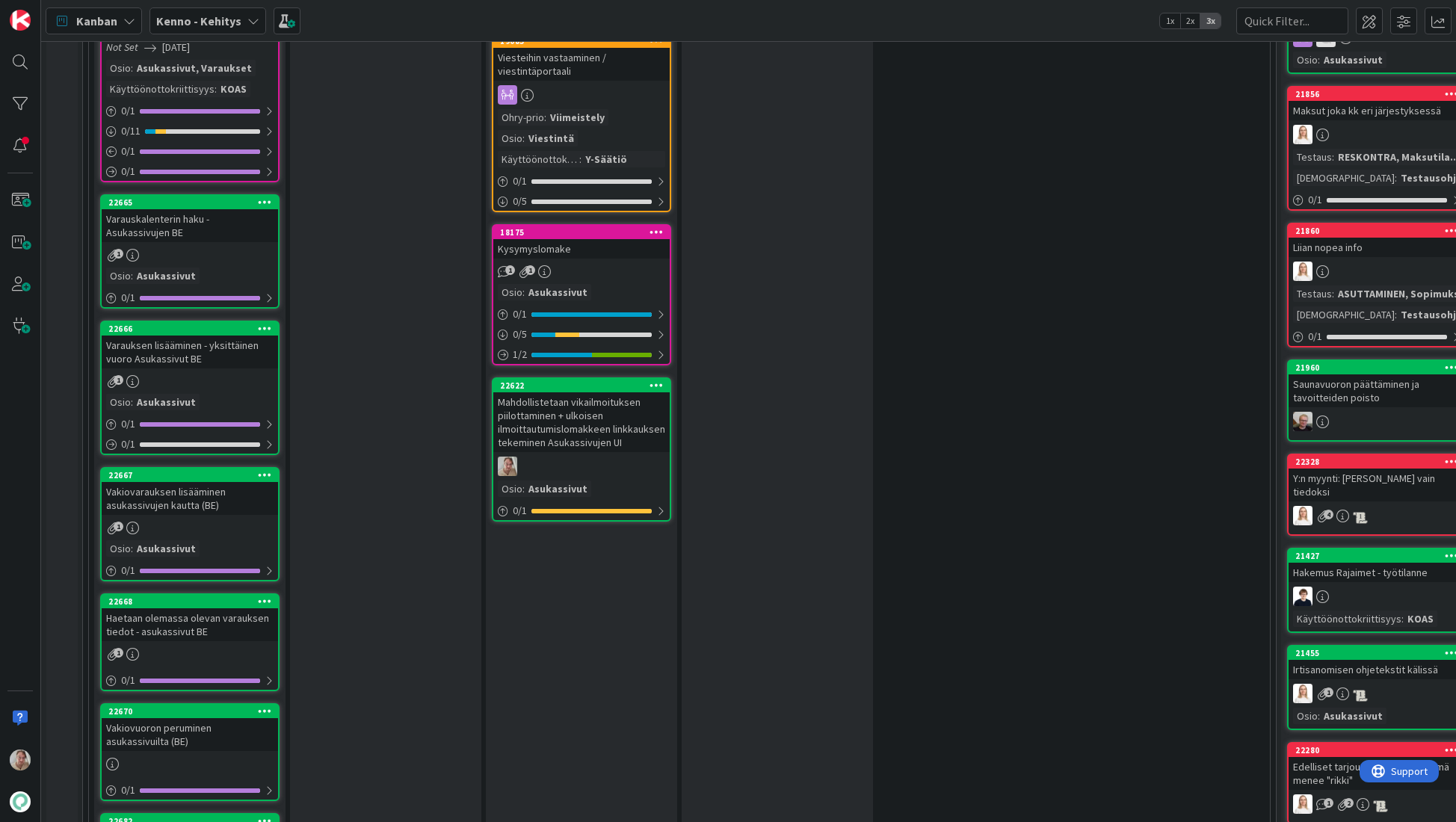
click at [186, 209] on div "Varauskalenterin haku - Asukassivujen BE" at bounding box center [189, 226] width 176 height 33
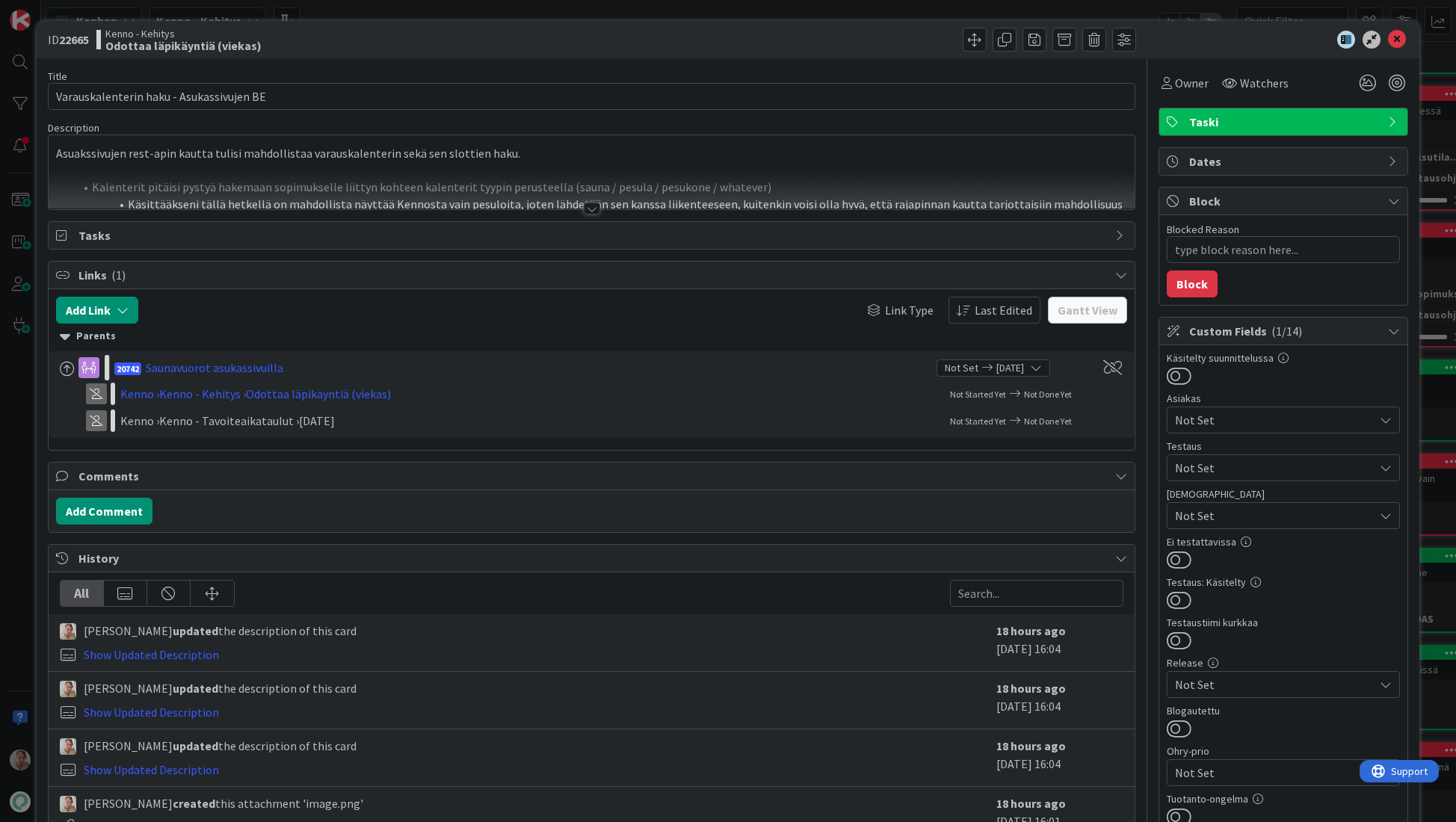
type textarea "x"
click at [126, 305] on icon "button" at bounding box center [122, 310] width 12 height 12
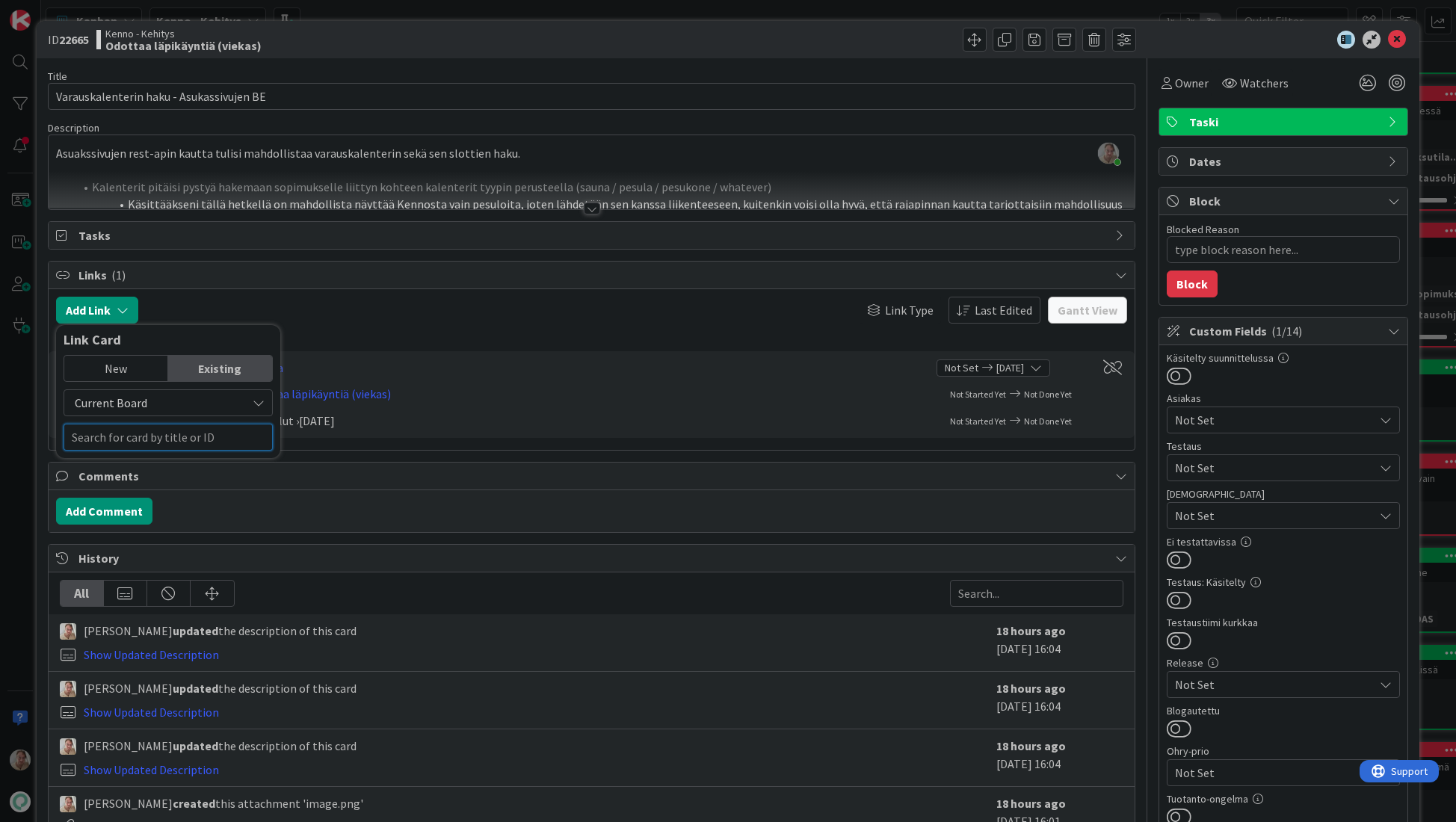
click at [134, 432] on input "text" at bounding box center [167, 437] width 209 height 27
type input "22682"
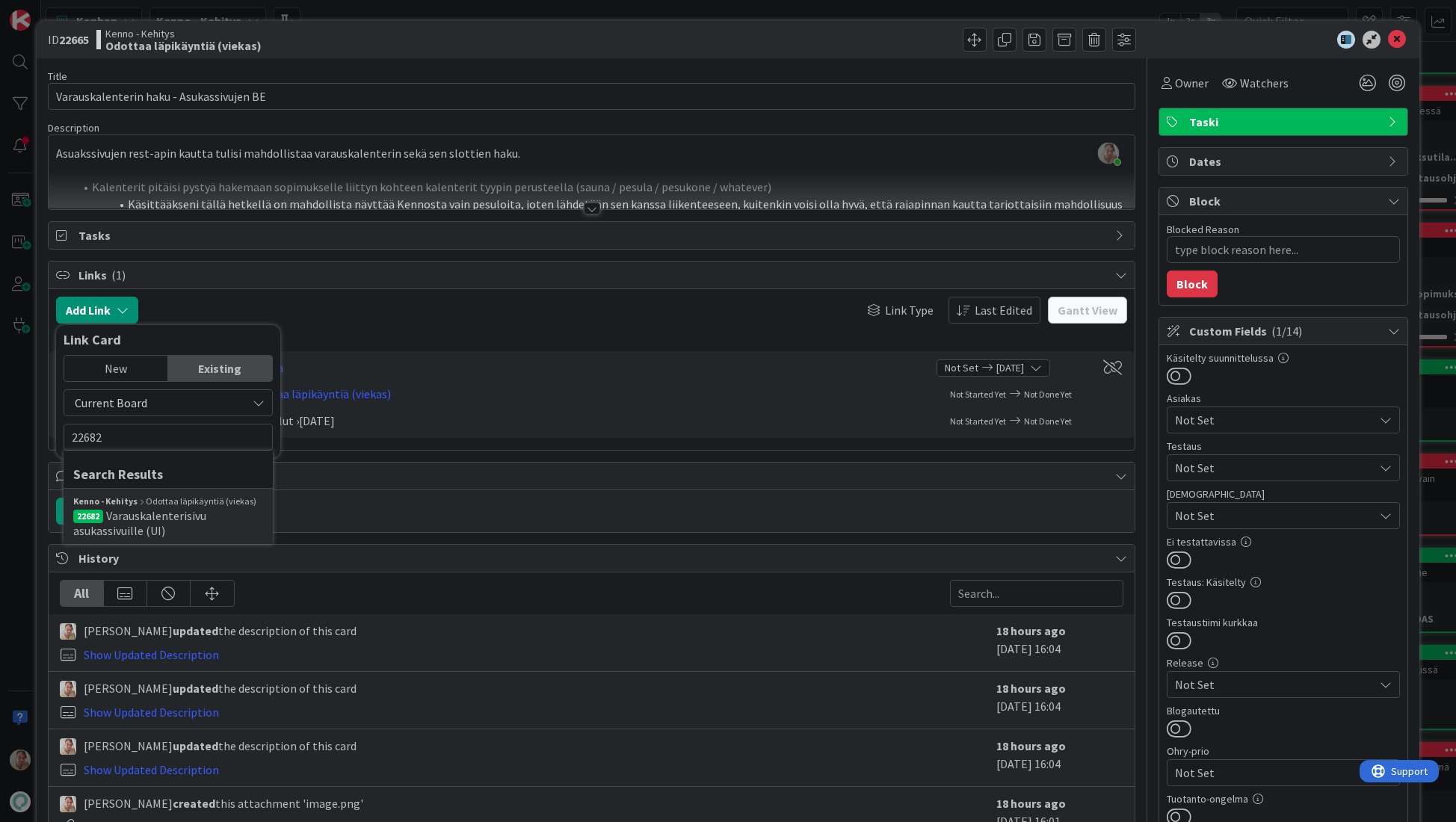
click at [180, 518] on span "Varauskalenterisivu asukassivuille (UI)" at bounding box center [139, 523] width 133 height 30
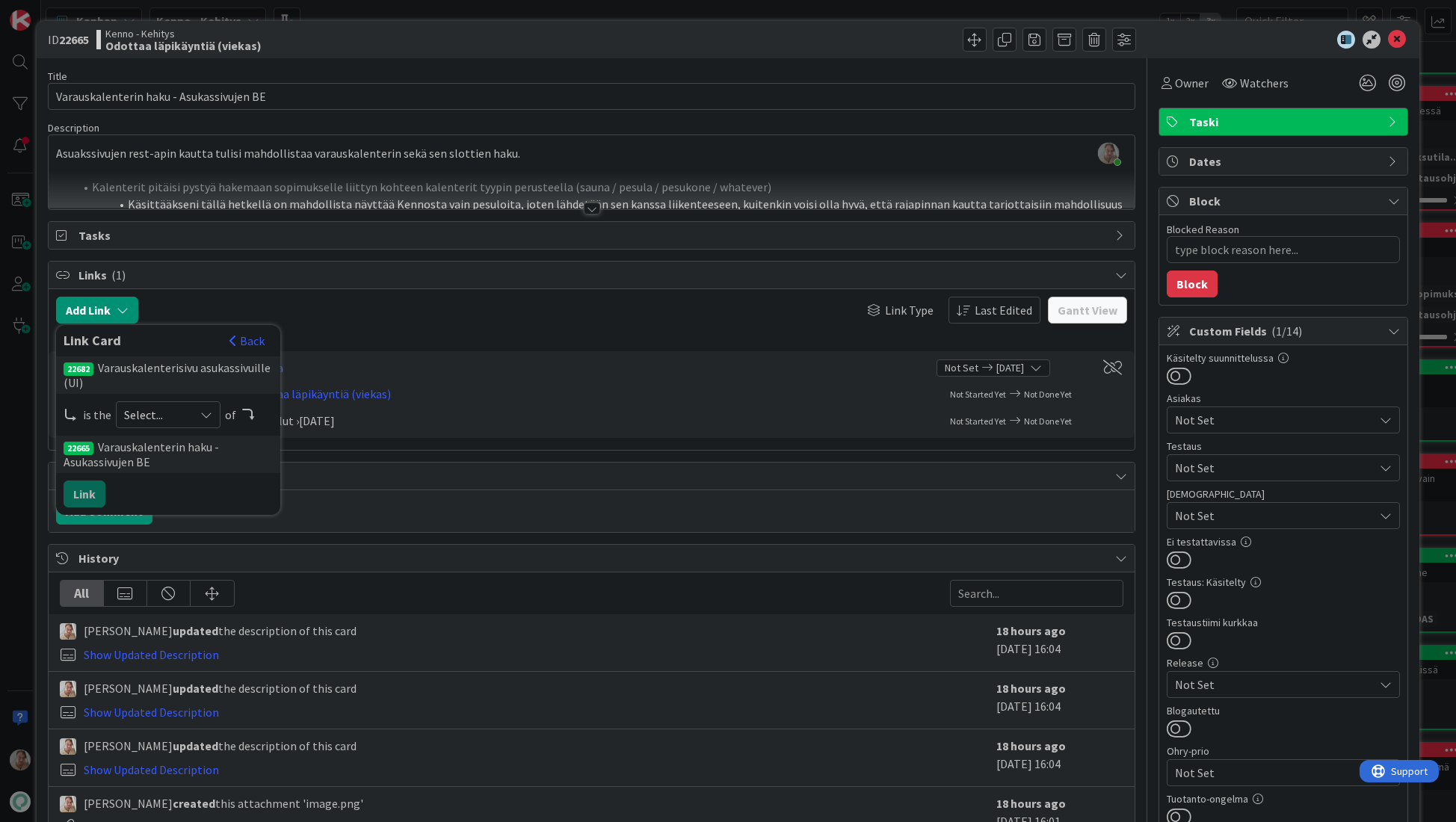
click at [153, 426] on div "Select..." at bounding box center [168, 414] width 105 height 27
click at [202, 524] on span "successor" at bounding box center [248, 530] width 169 height 22
click at [80, 498] on button "Link" at bounding box center [84, 494] width 42 height 27
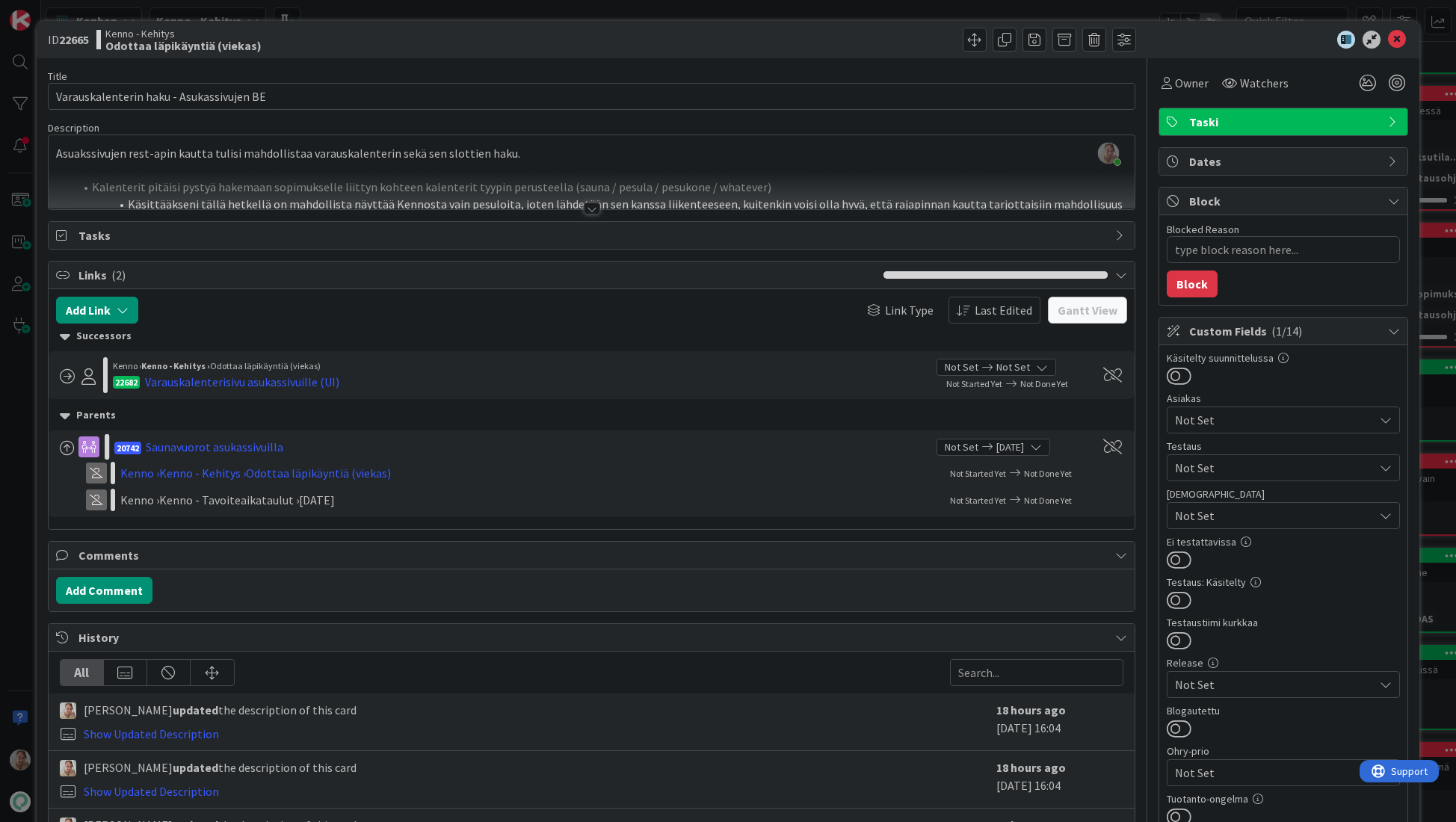
click at [1388, 40] on icon at bounding box center [1397, 39] width 18 height 18
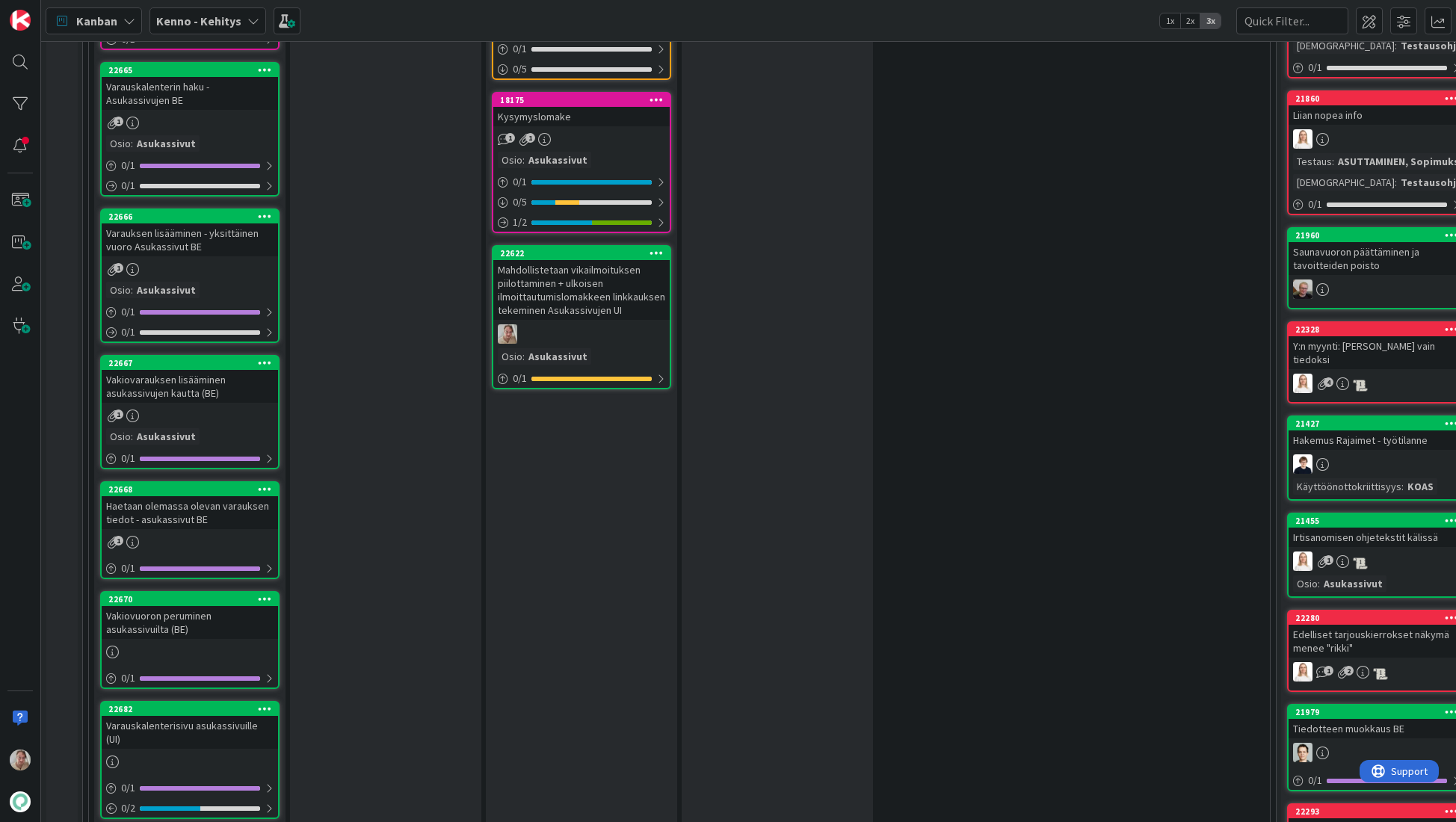
scroll to position [2751, 0]
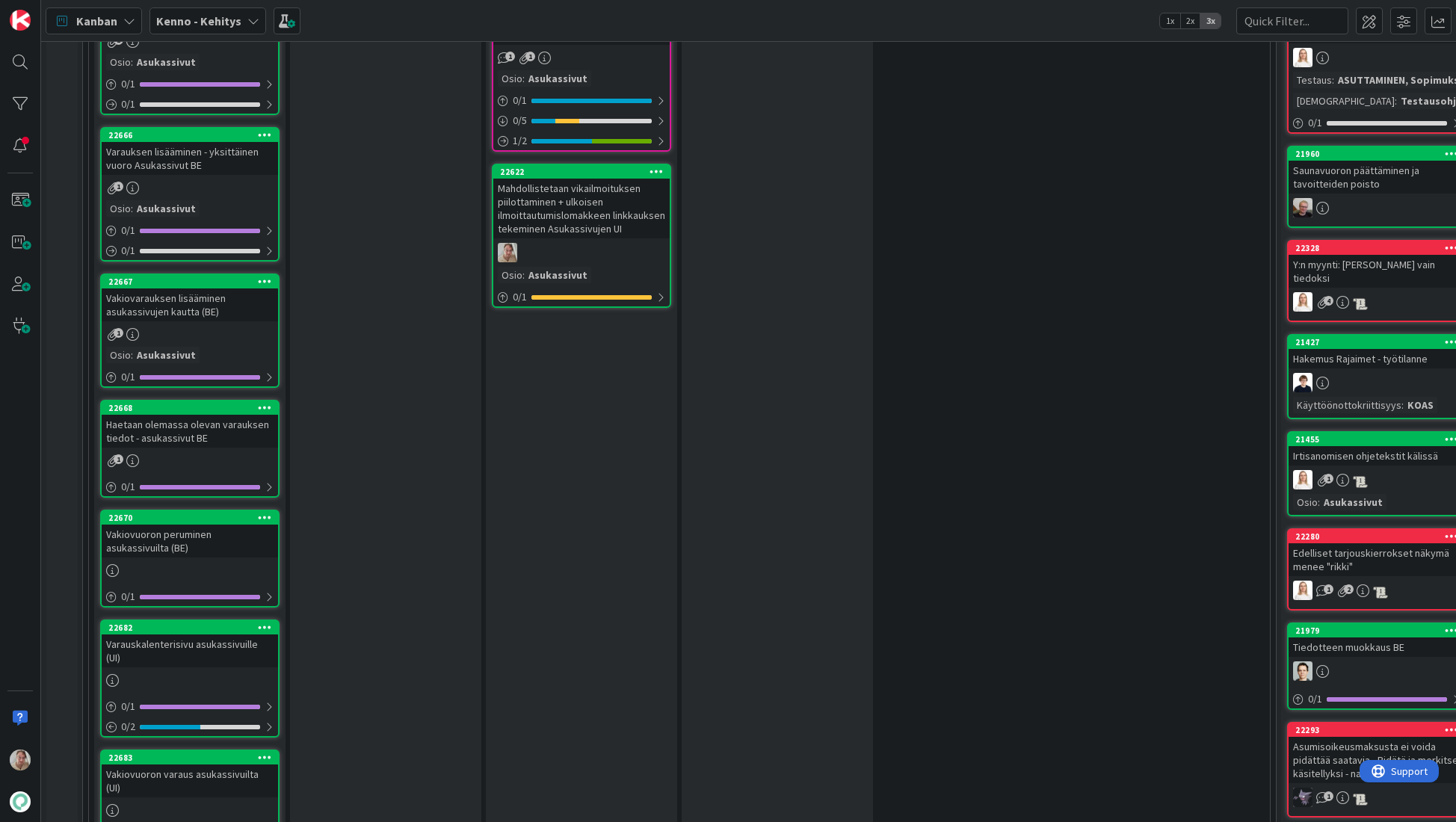
click at [213, 299] on div "Vakiovarauksen lisääminen asukassivujen kautta (BE)" at bounding box center [189, 305] width 176 height 33
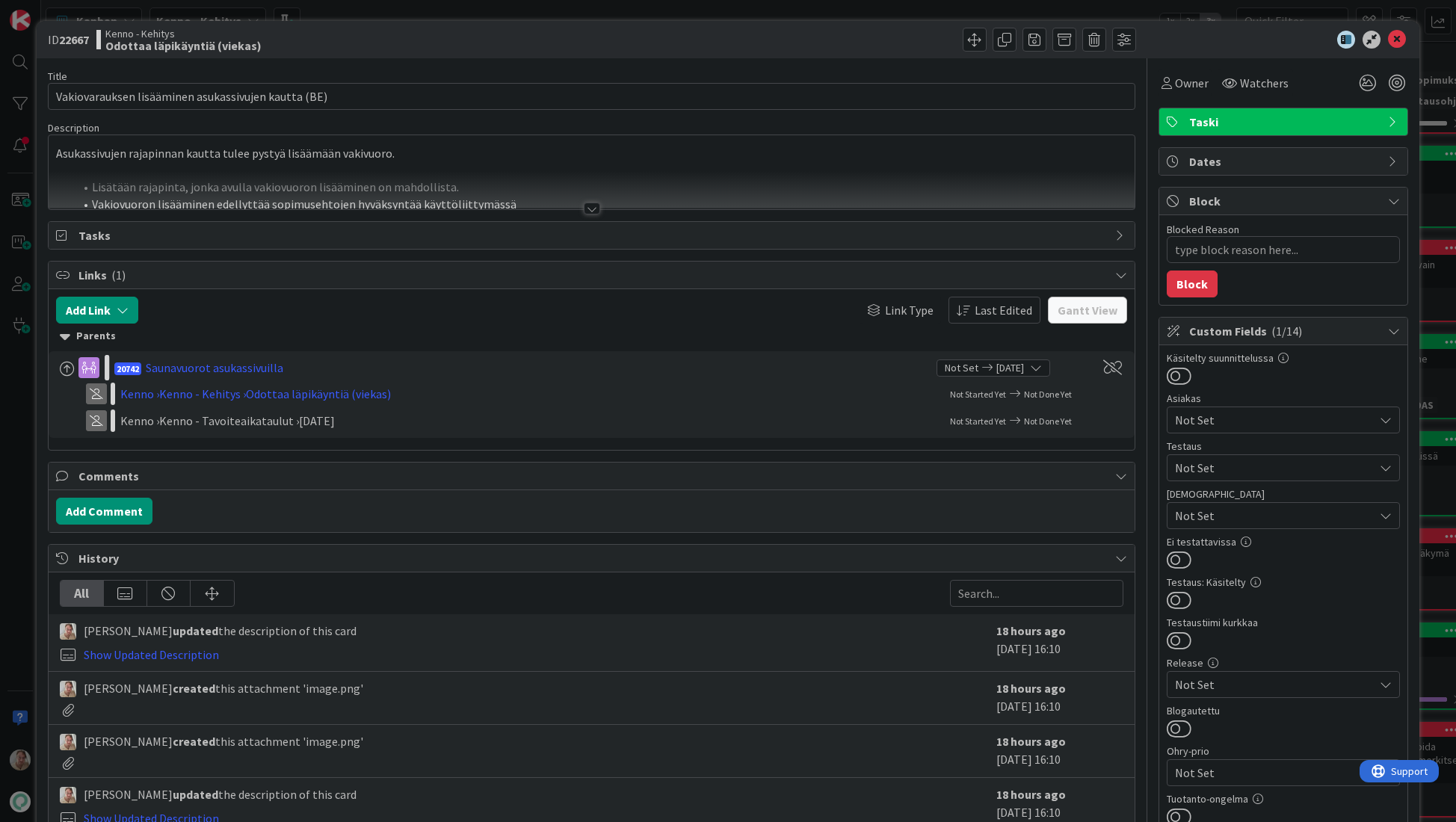
type textarea "x"
click at [115, 305] on button "Add Link" at bounding box center [97, 310] width 82 height 27
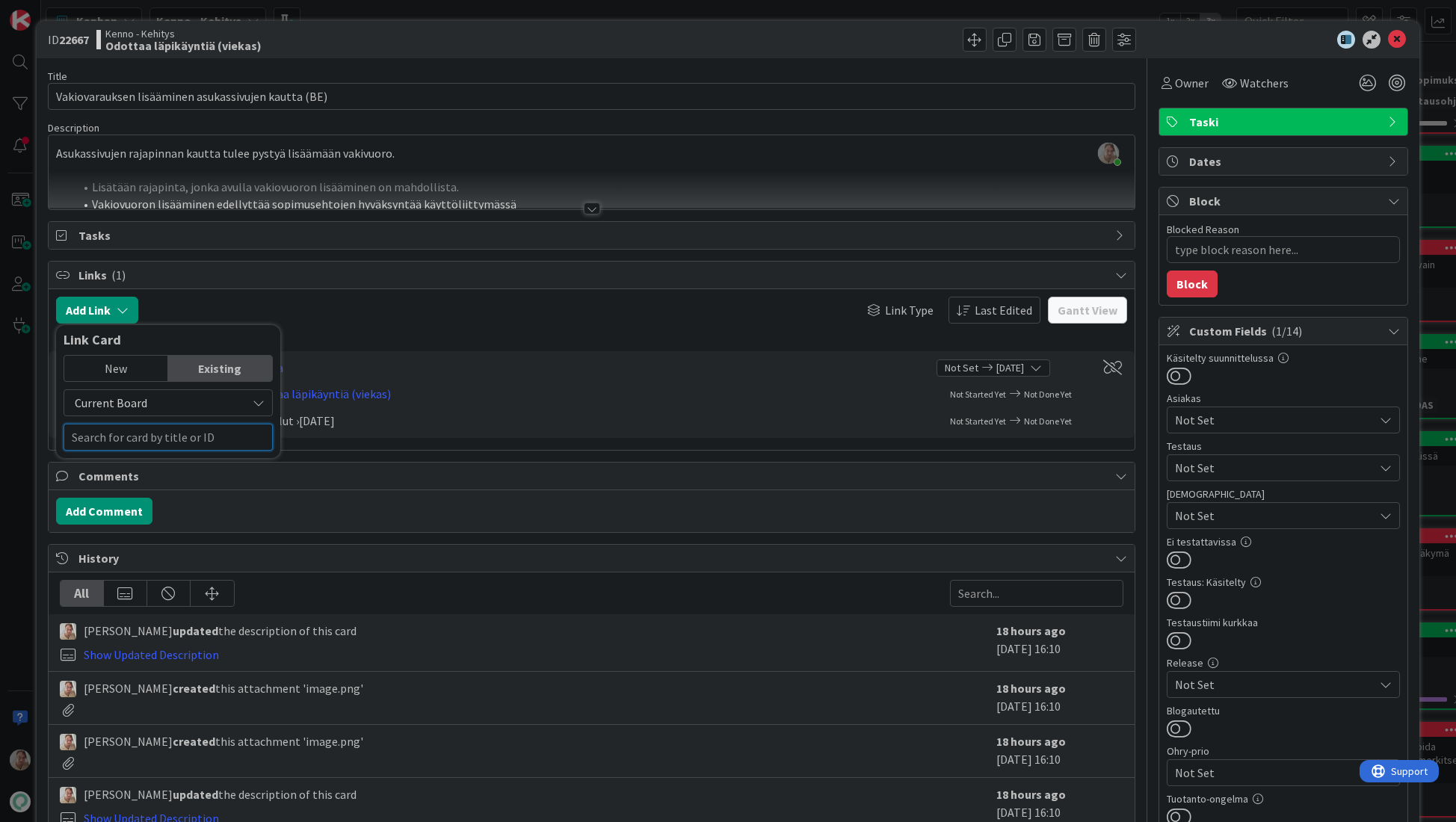
click at [167, 436] on input "text" at bounding box center [167, 437] width 209 height 27
type input "22683"
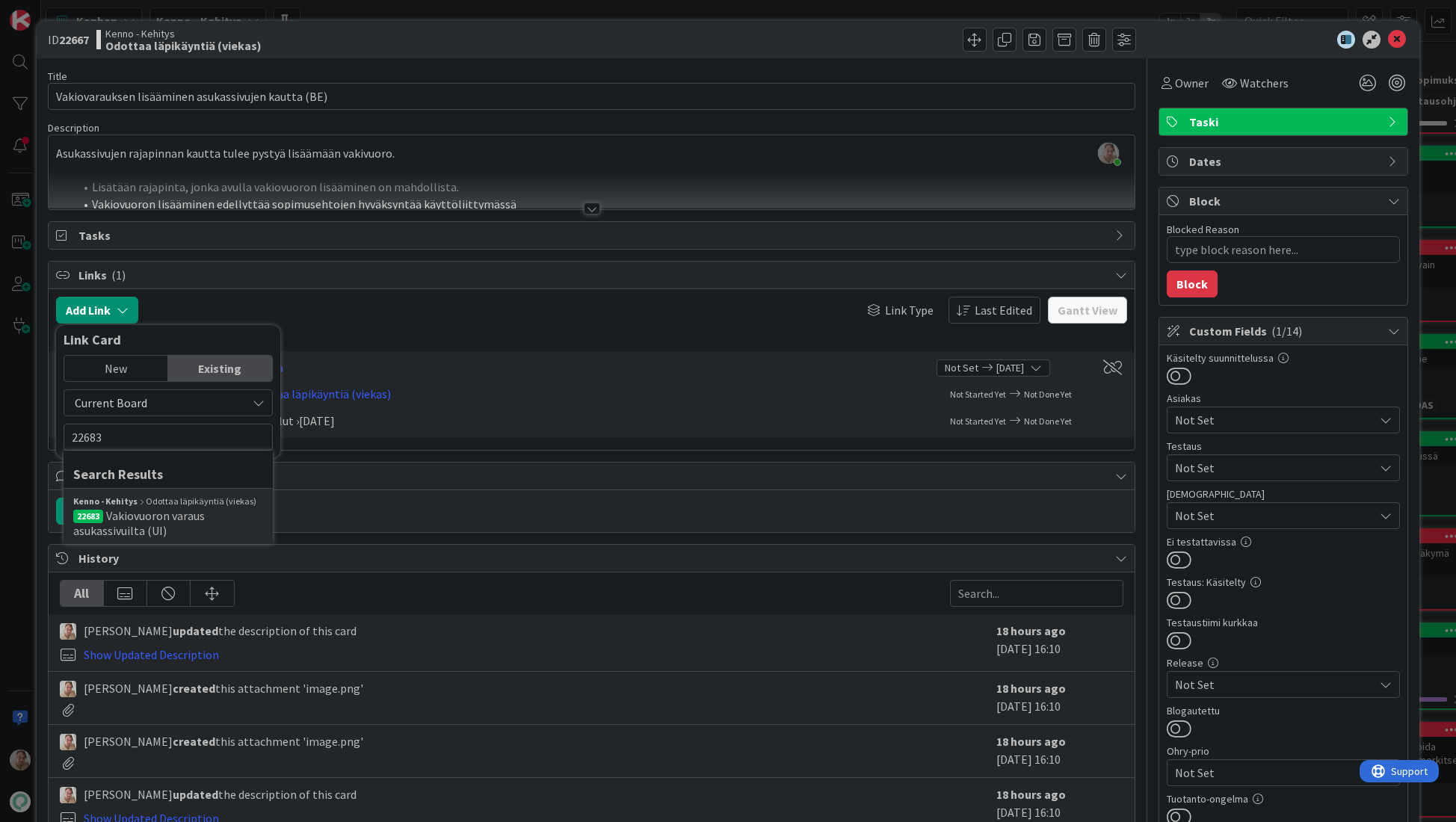
click at [167, 518] on span "Vakiovuoron varaus asukassivuilta (UI)" at bounding box center [139, 523] width 131 height 30
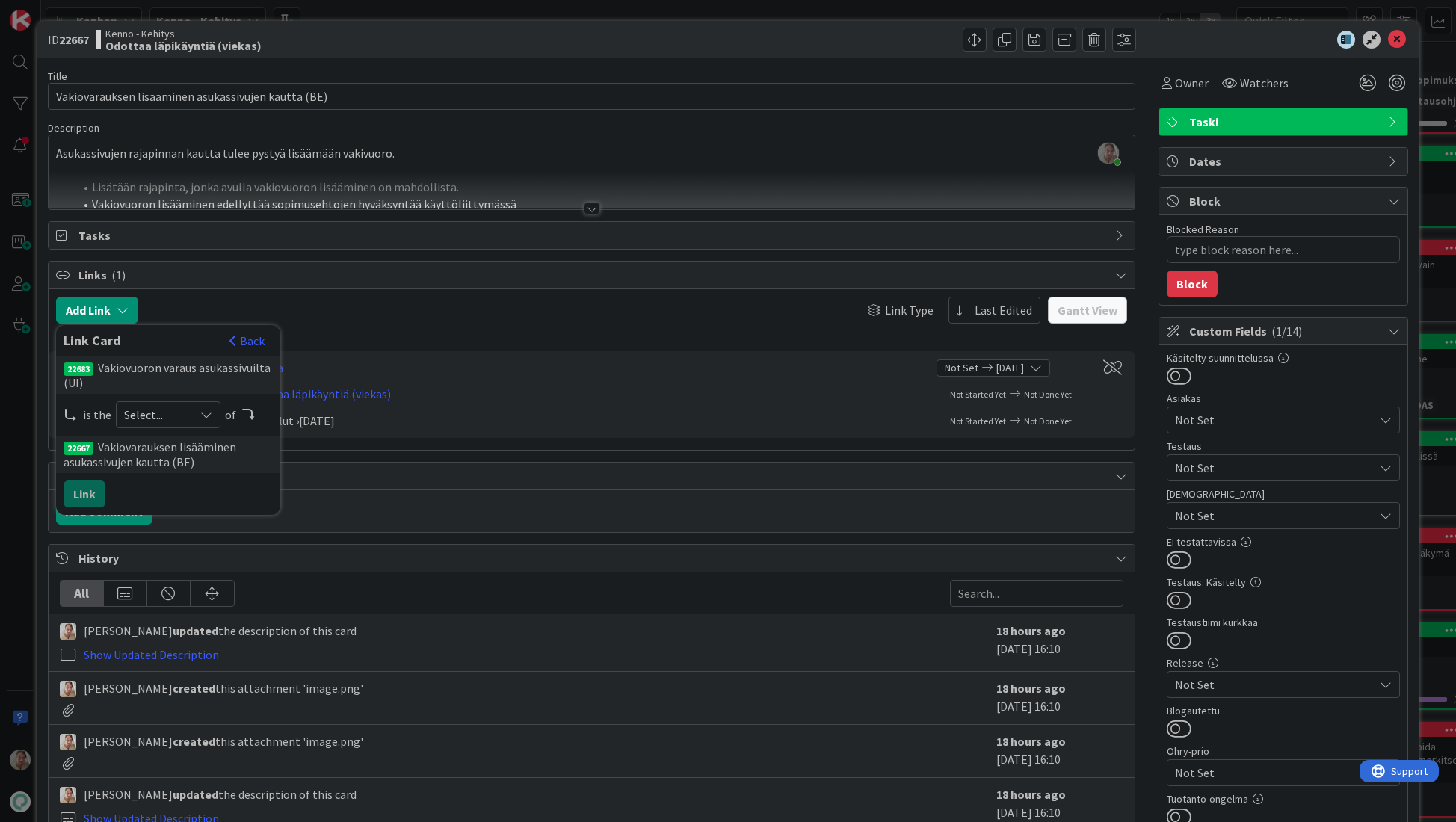
click at [167, 421] on span "Select..." at bounding box center [155, 415] width 63 height 21
click at [184, 525] on span "successor" at bounding box center [248, 530] width 169 height 22
click at [97, 500] on button "Link" at bounding box center [84, 494] width 42 height 27
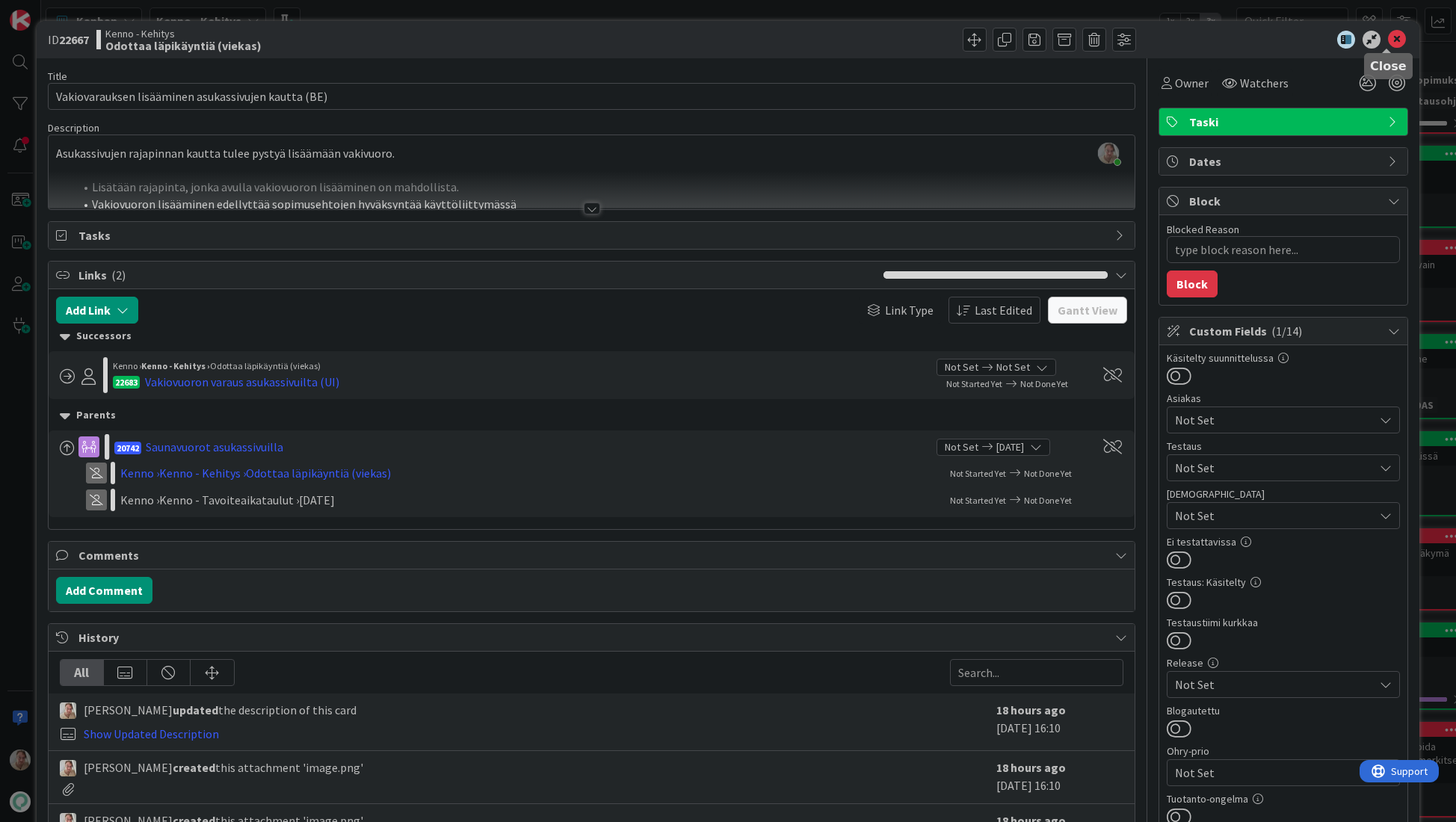
click at [1390, 41] on icon at bounding box center [1397, 39] width 18 height 18
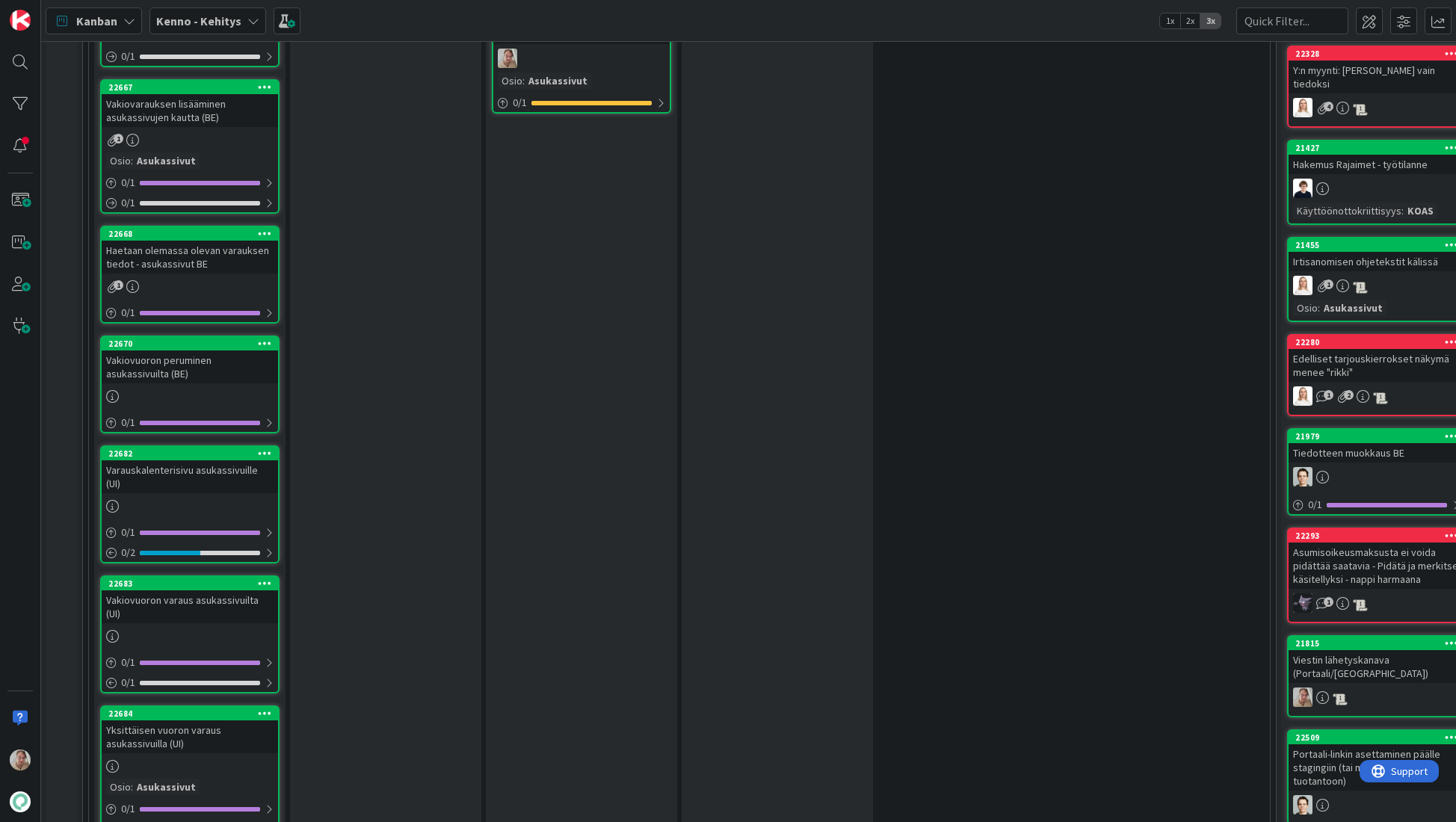
scroll to position [2957, 0]
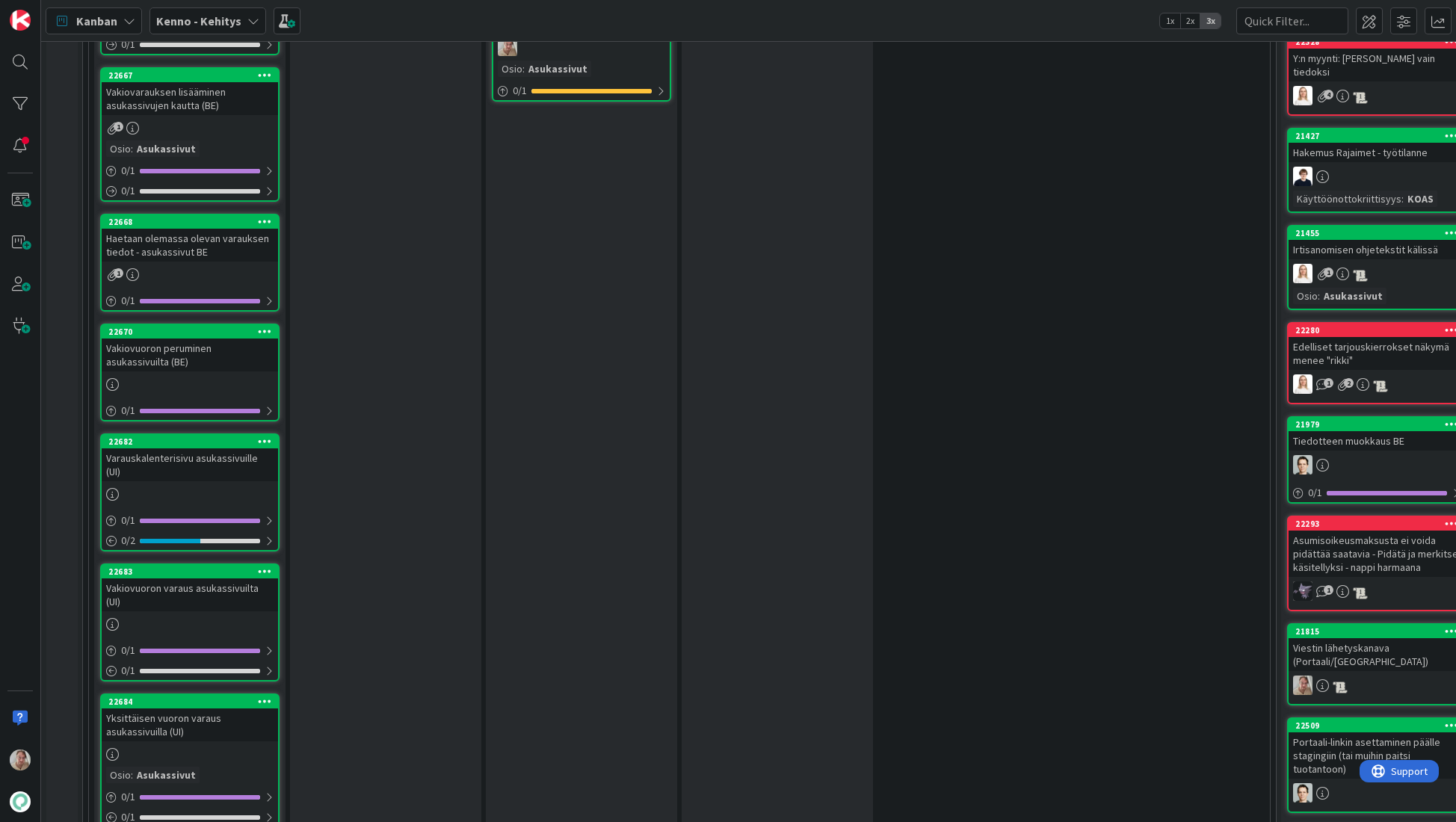
click at [221, 240] on div "Haetaan olemassa olevan varauksen tiedot - asukassivut BE" at bounding box center [189, 245] width 176 height 33
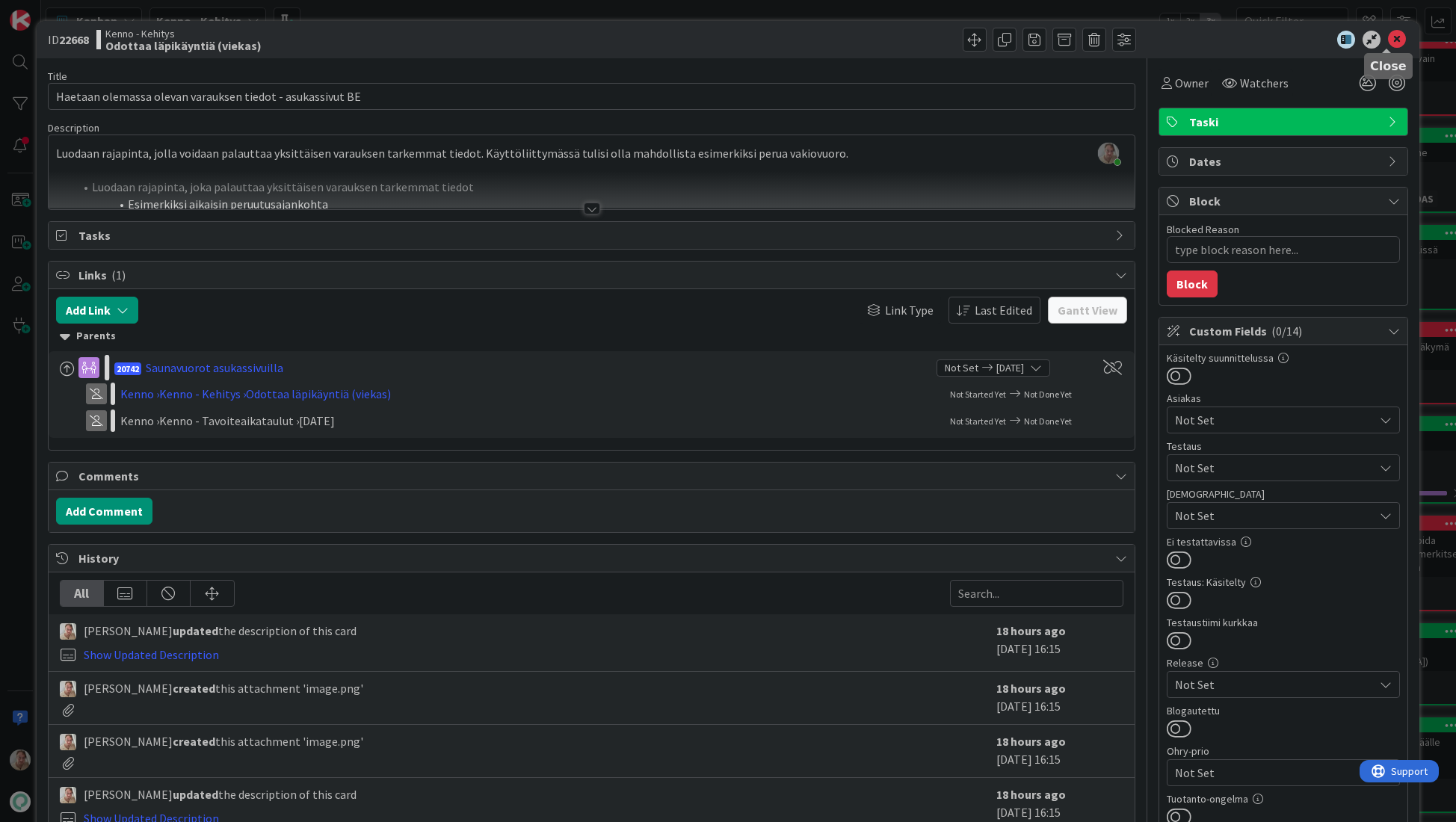
click at [1388, 44] on icon at bounding box center [1397, 39] width 18 height 18
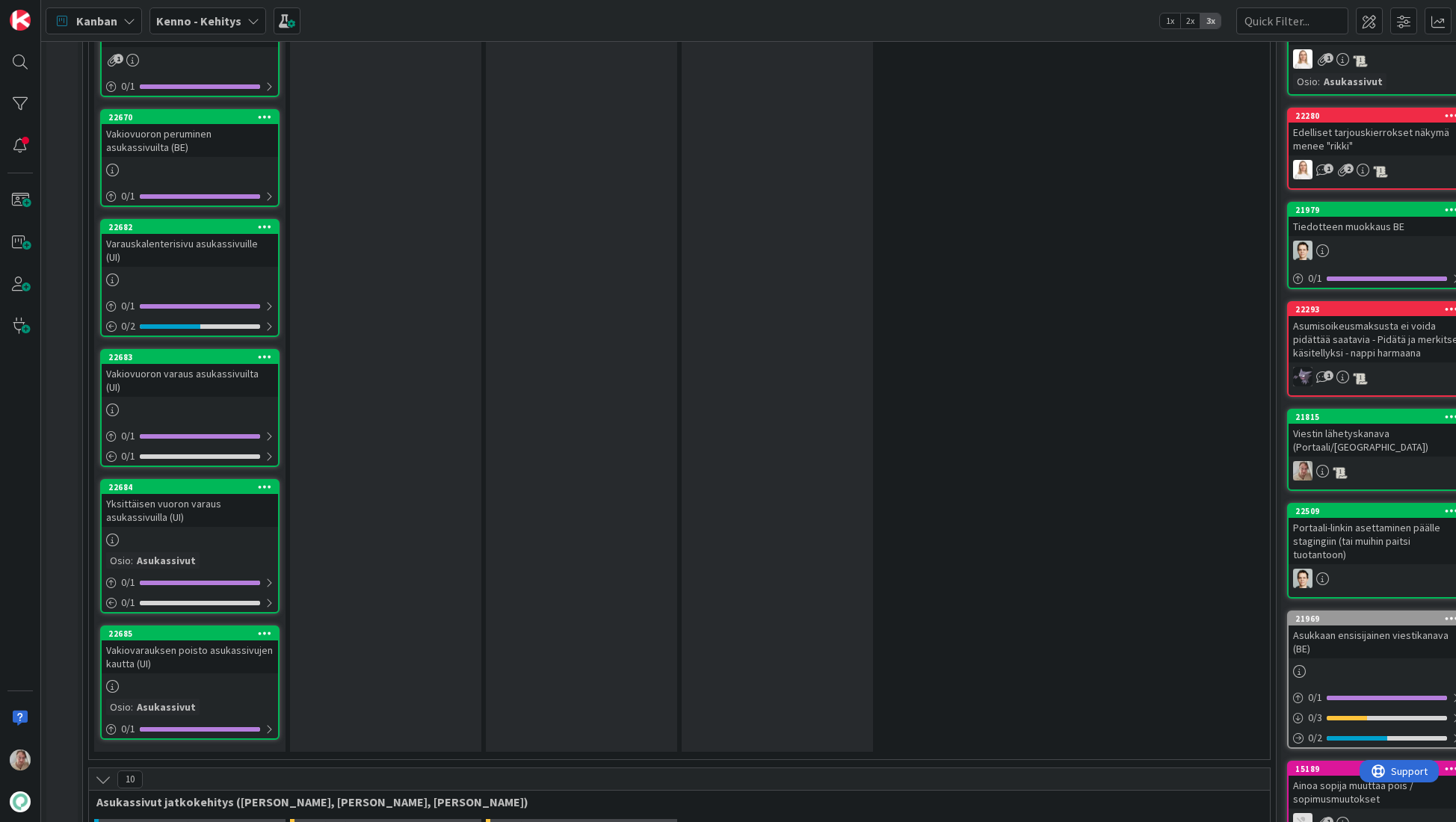
scroll to position [3164, 0]
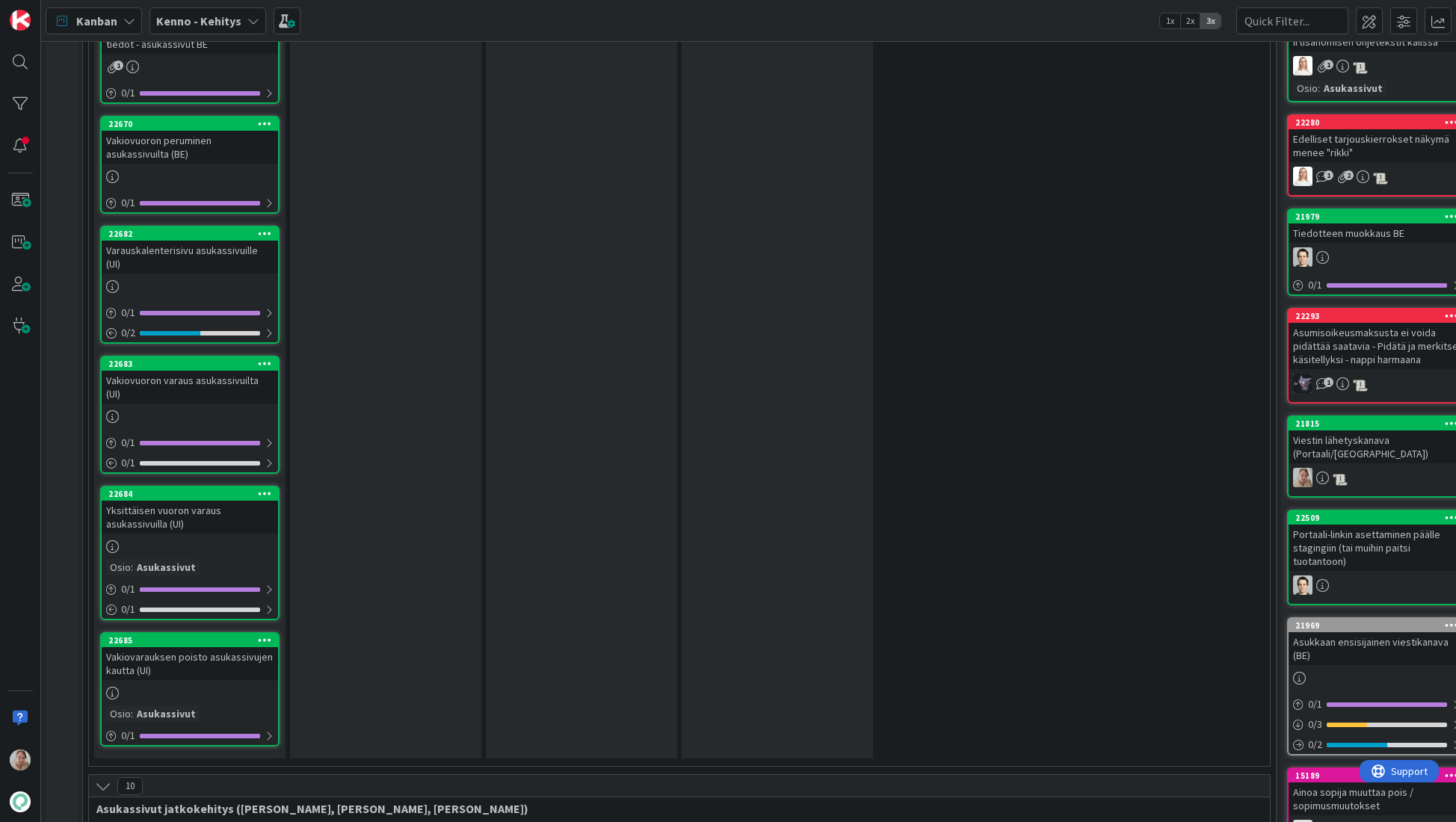
click at [191, 240] on div "Varauskalenterisivu asukassivuille (UI)" at bounding box center [189, 257] width 176 height 33
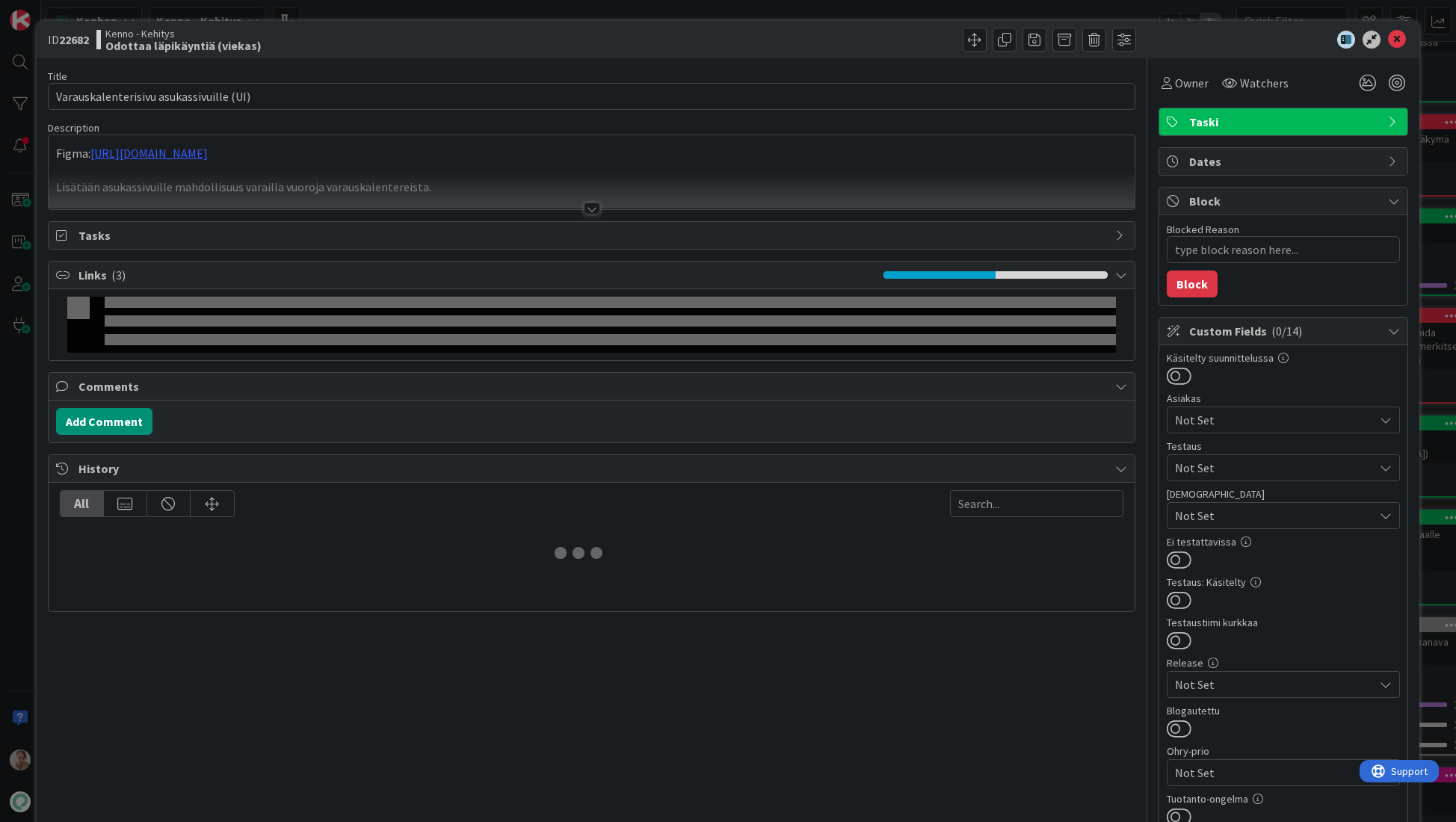
type textarea "x"
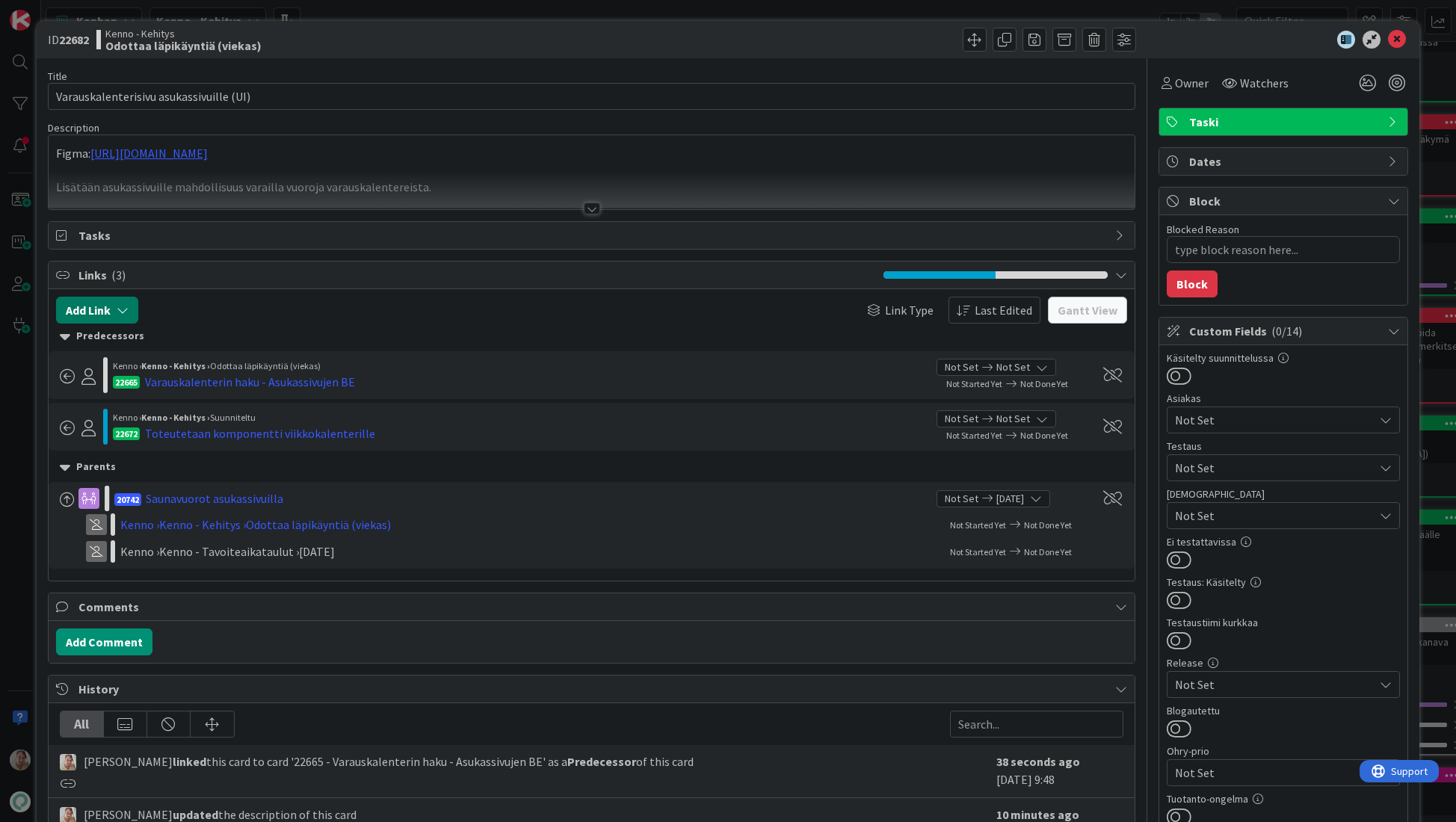
click at [114, 315] on button "Add Link" at bounding box center [97, 310] width 82 height 27
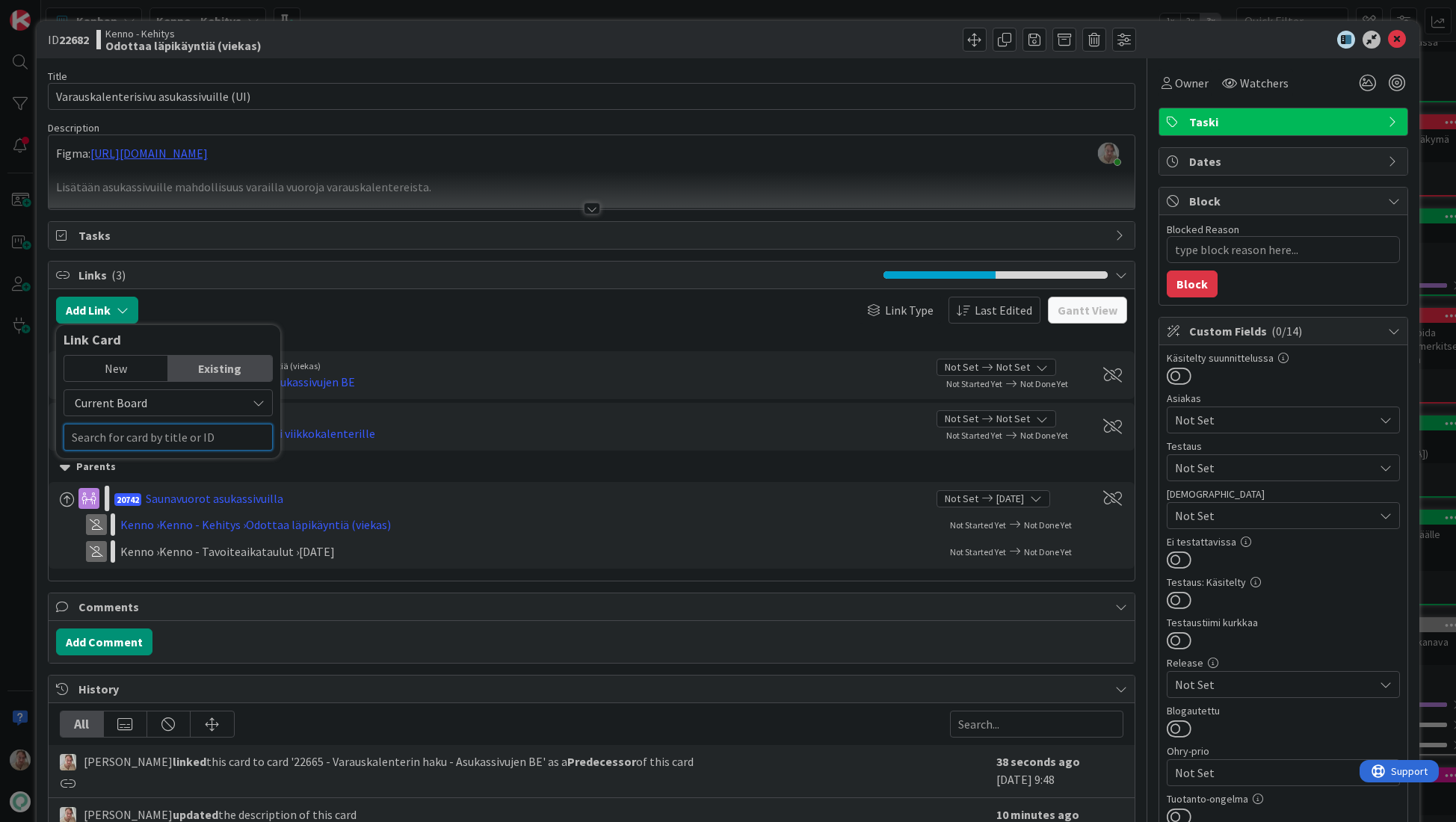
click at [166, 431] on input "text" at bounding box center [167, 437] width 209 height 27
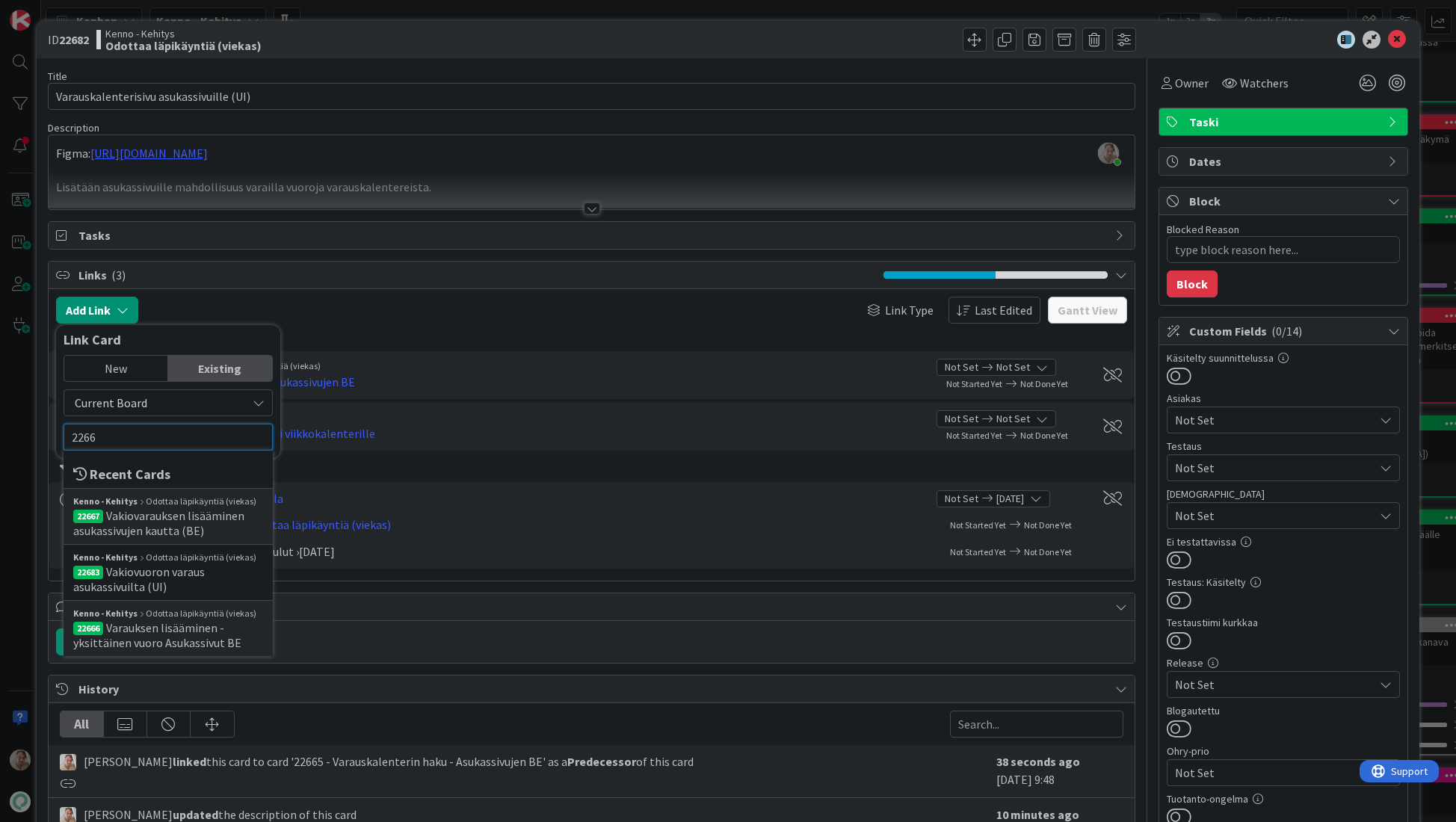
type input "22665"
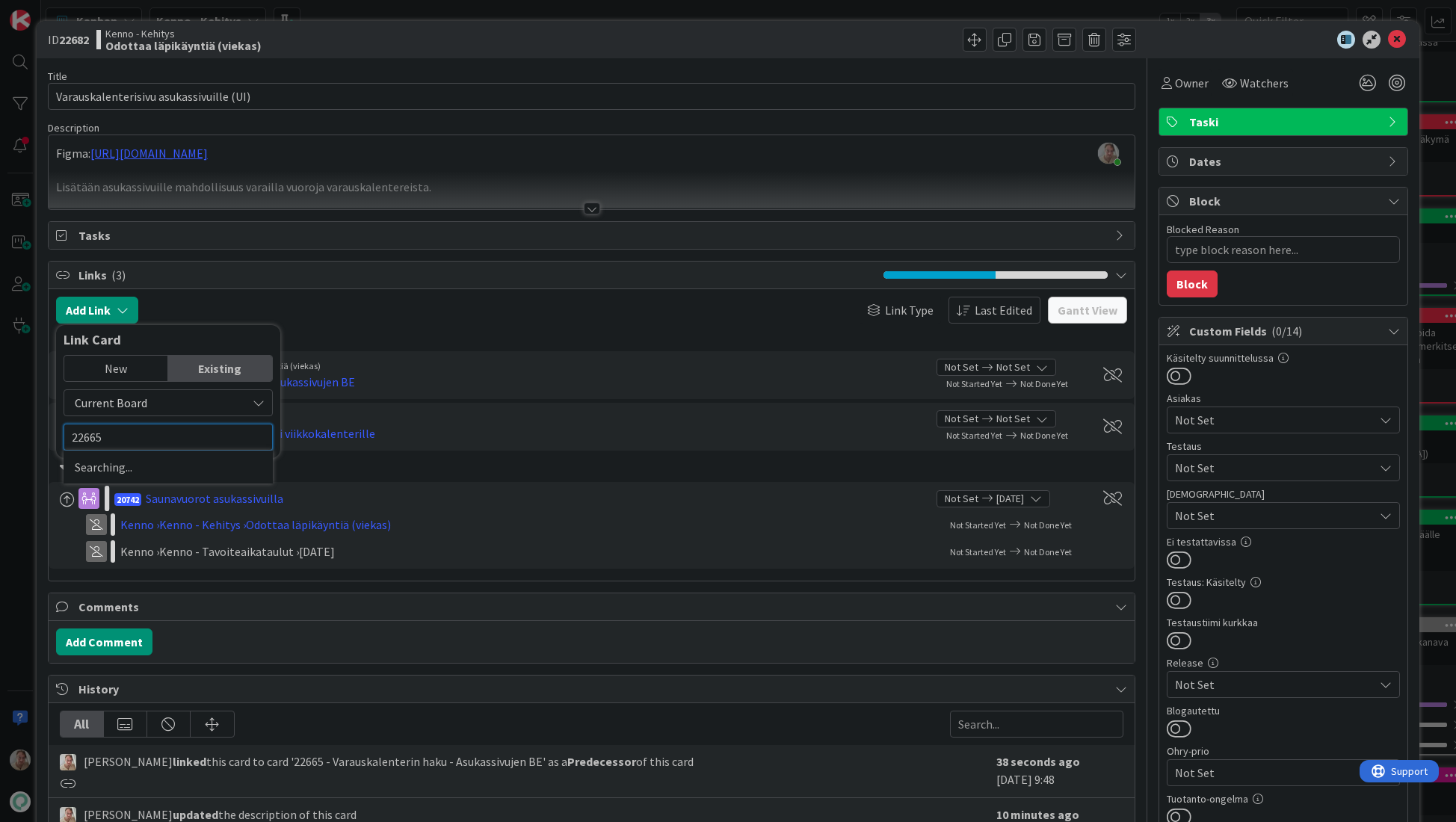
type textarea "x"
type input "22665"
click at [309, 286] on div "Links ( 3 )" at bounding box center [591, 276] width 1087 height 28
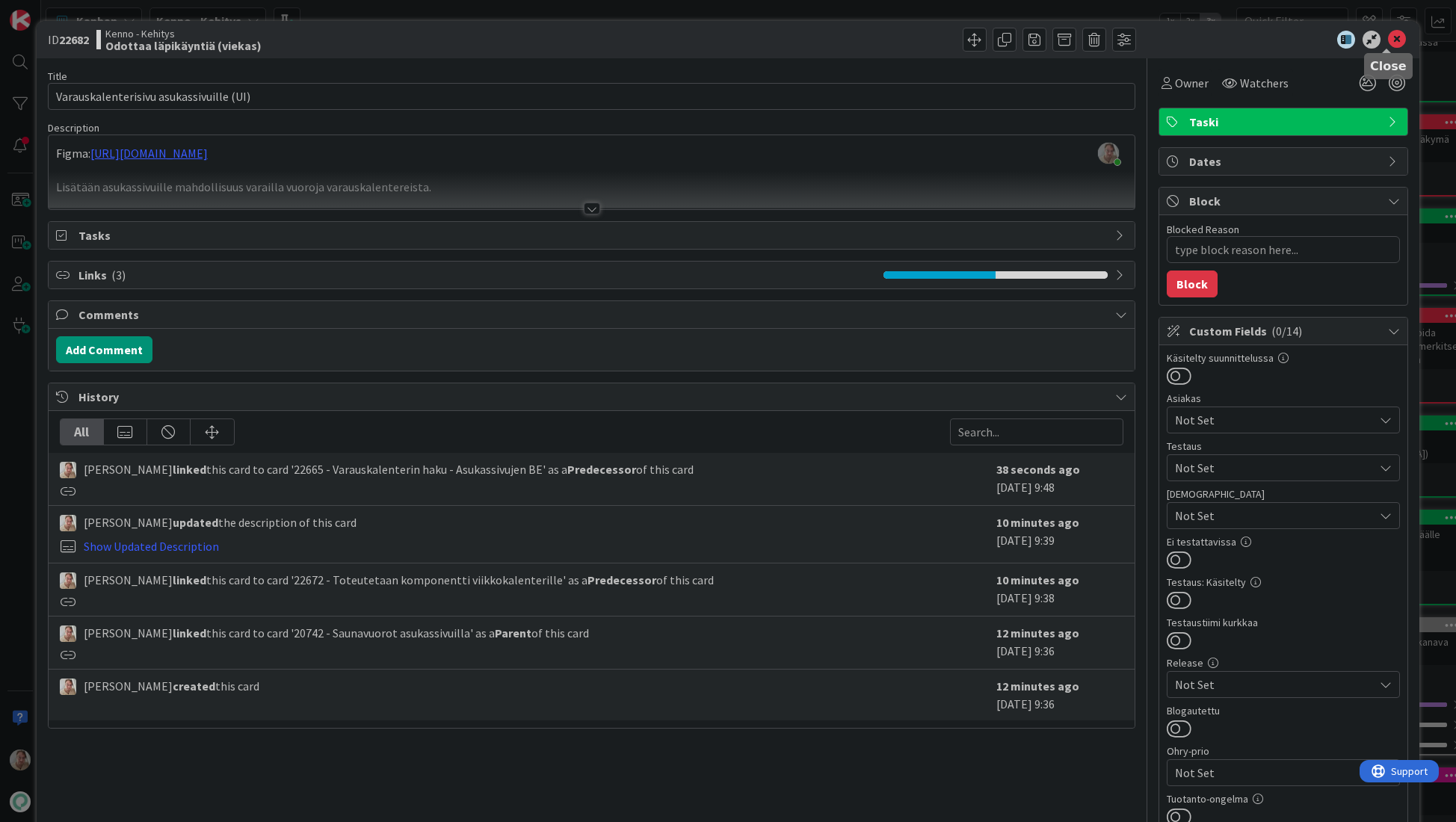
click at [1388, 40] on icon at bounding box center [1397, 39] width 18 height 18
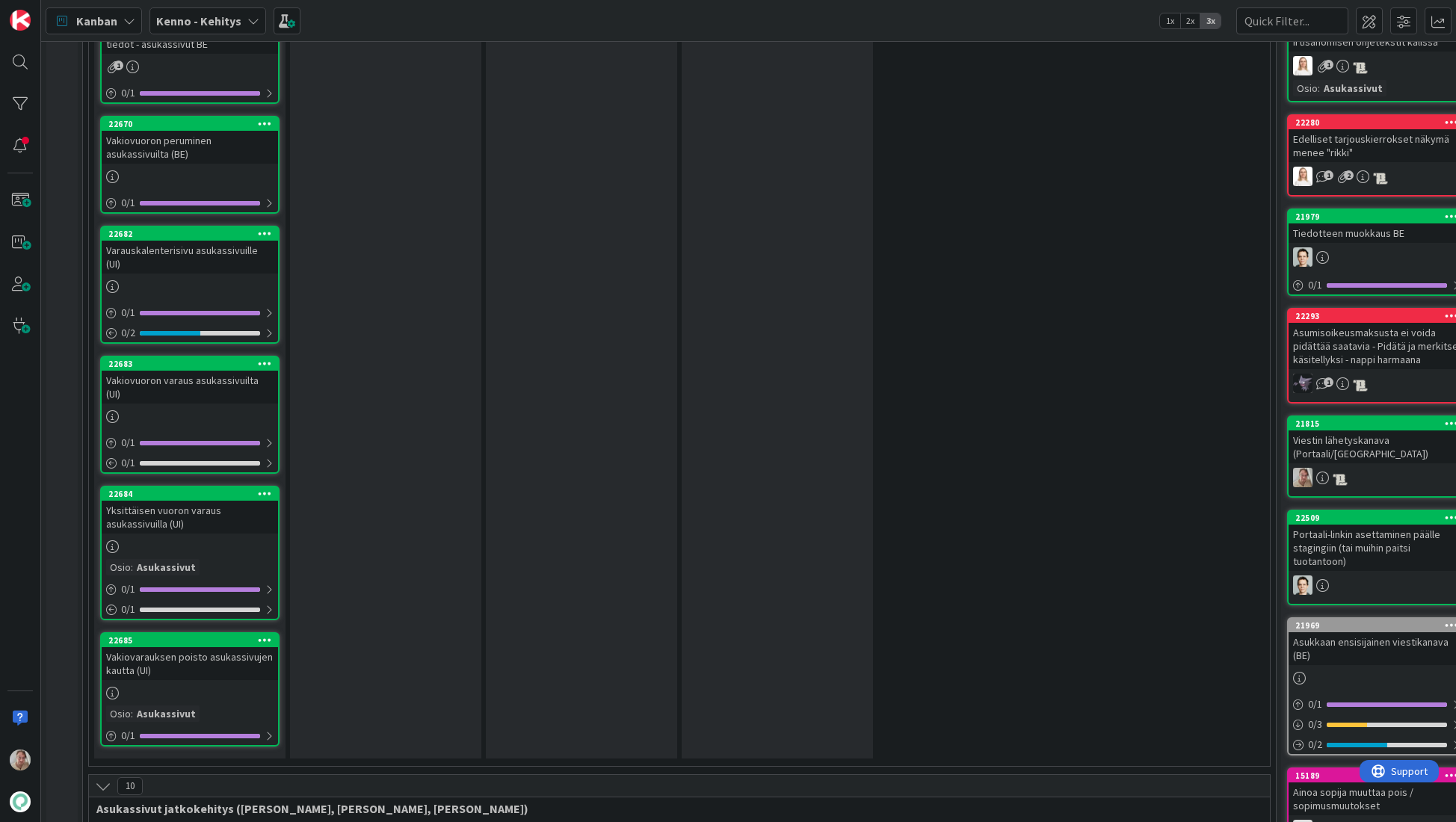
click at [221, 647] on div "Vakiovarauksen poisto asukassivujen kautta (UI)" at bounding box center [189, 664] width 176 height 33
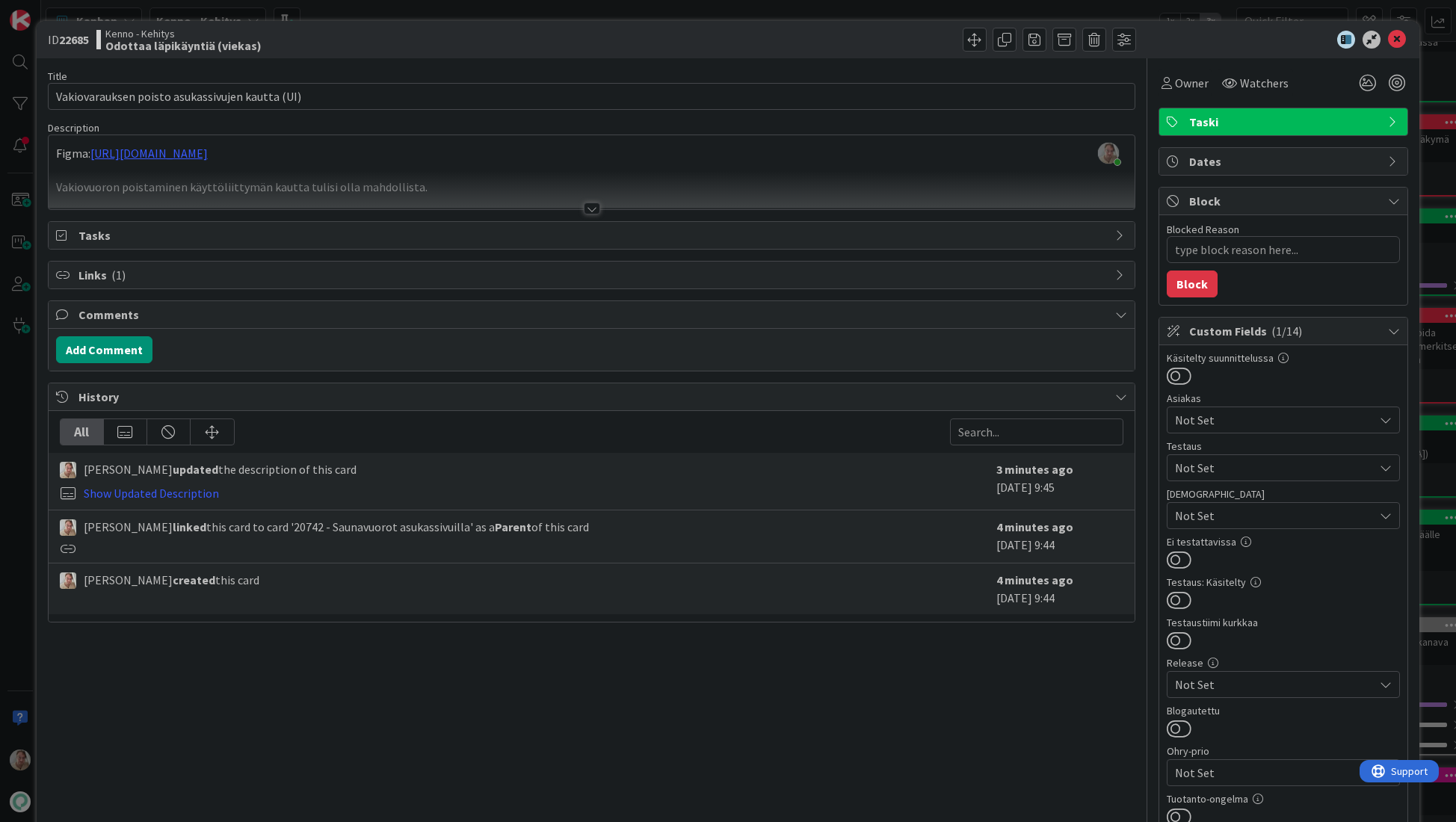
click at [113, 267] on span "( 1 )" at bounding box center [118, 275] width 14 height 15
type textarea "x"
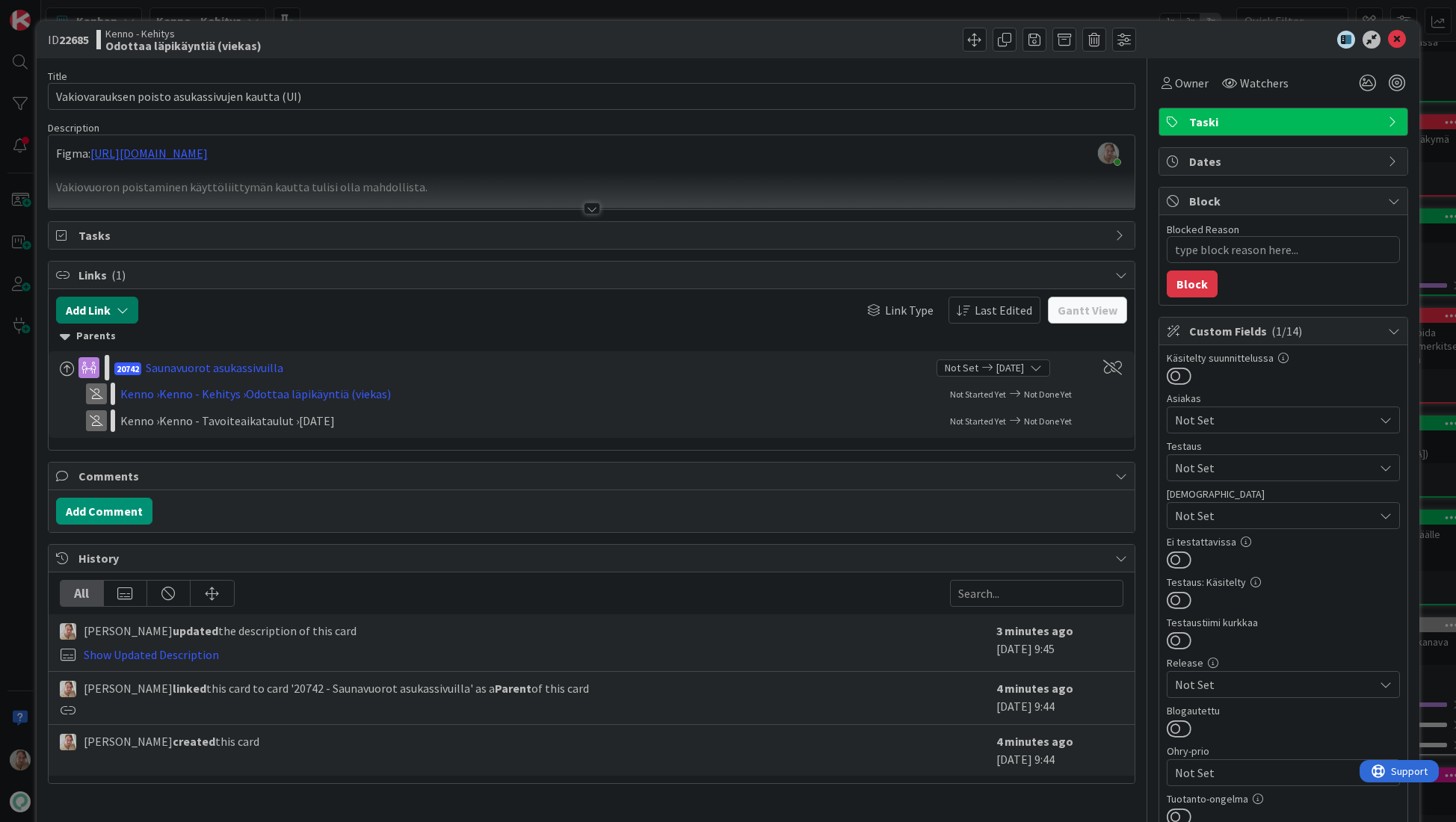
click at [119, 304] on icon "button" at bounding box center [122, 310] width 12 height 12
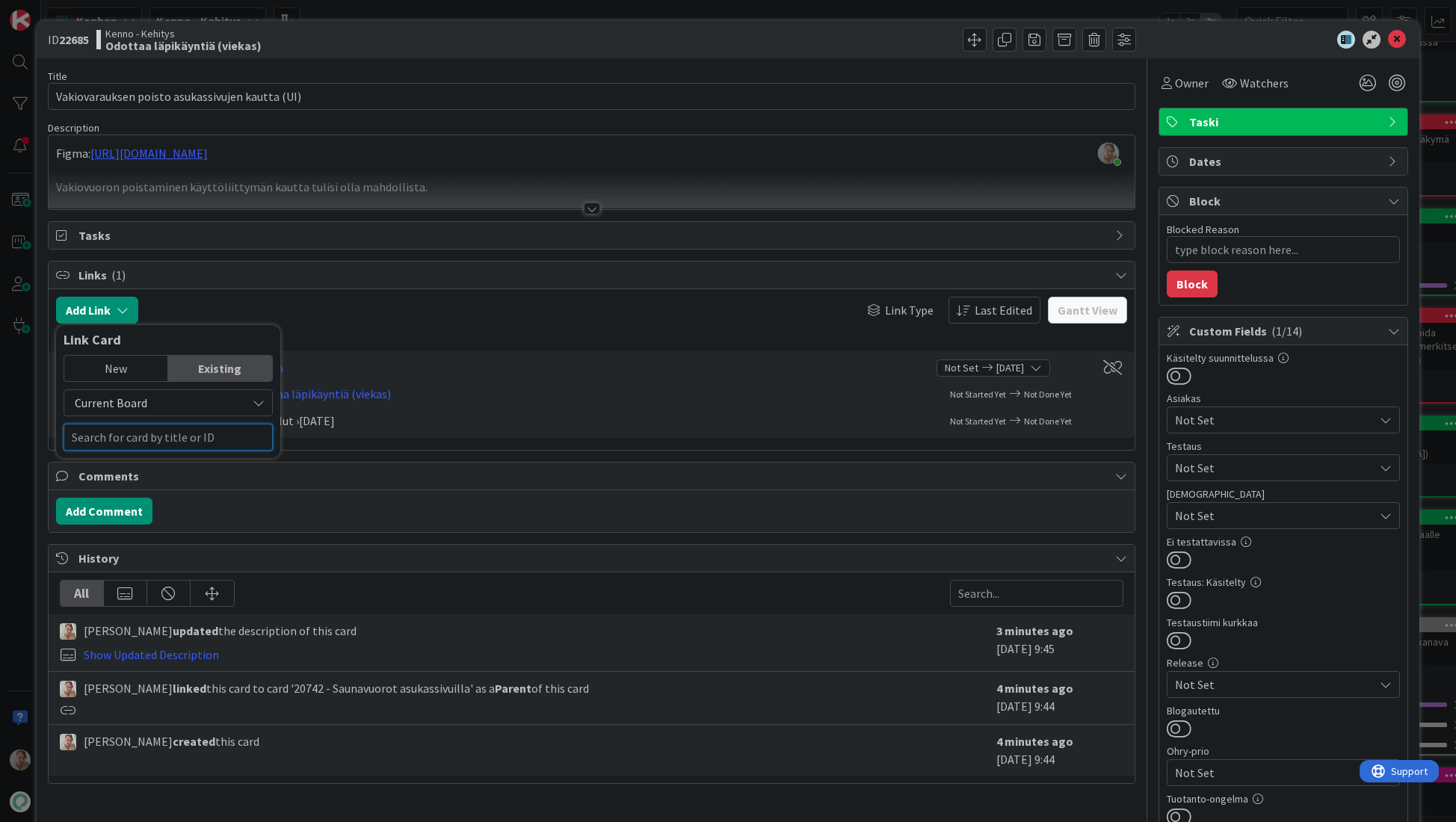
click at [147, 432] on input "text" at bounding box center [167, 437] width 209 height 27
type input "22670"
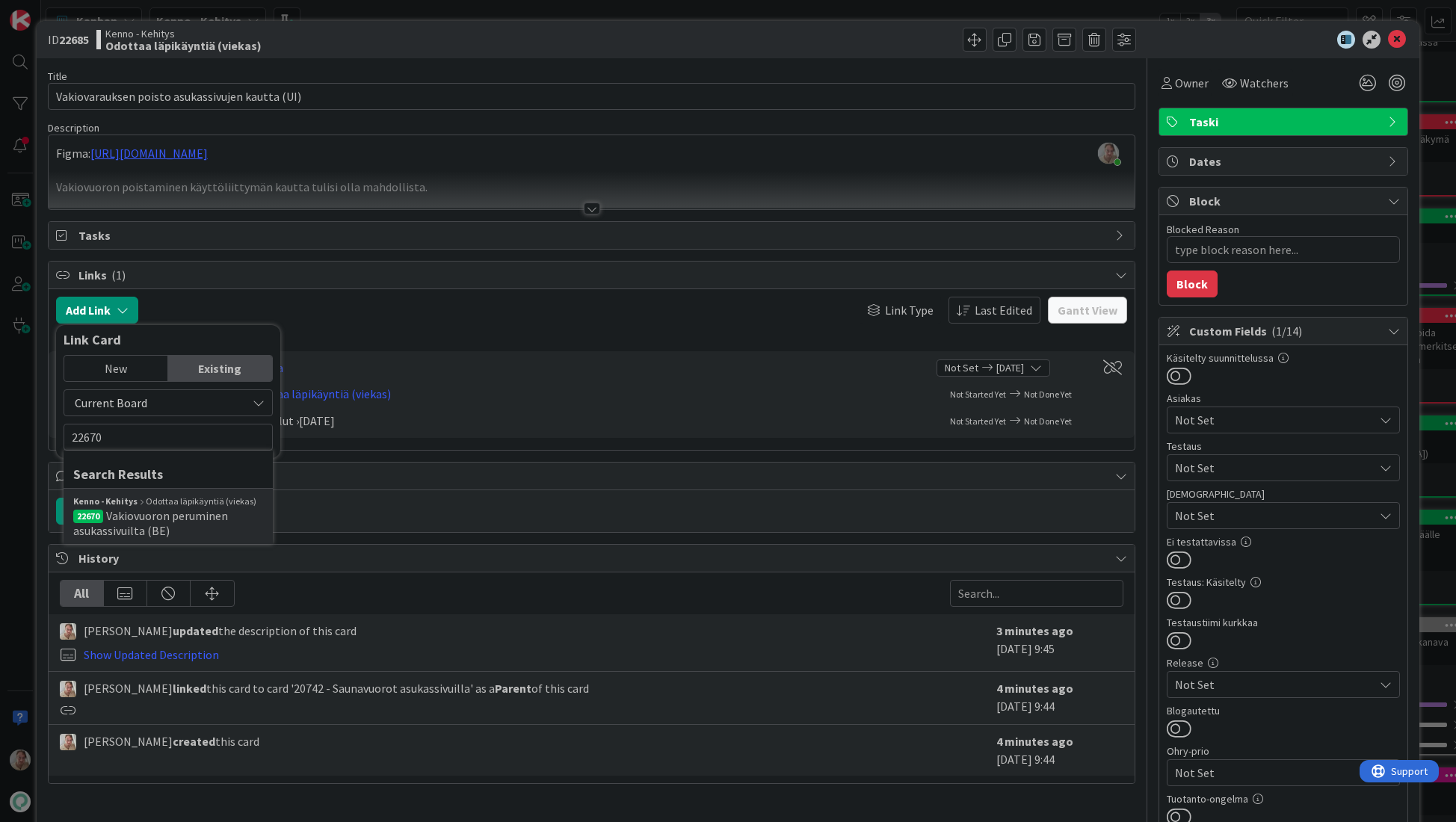
click at [185, 510] on span "Vakiovuoron peruminen asukassivuilta (BE)" at bounding box center [150, 523] width 155 height 30
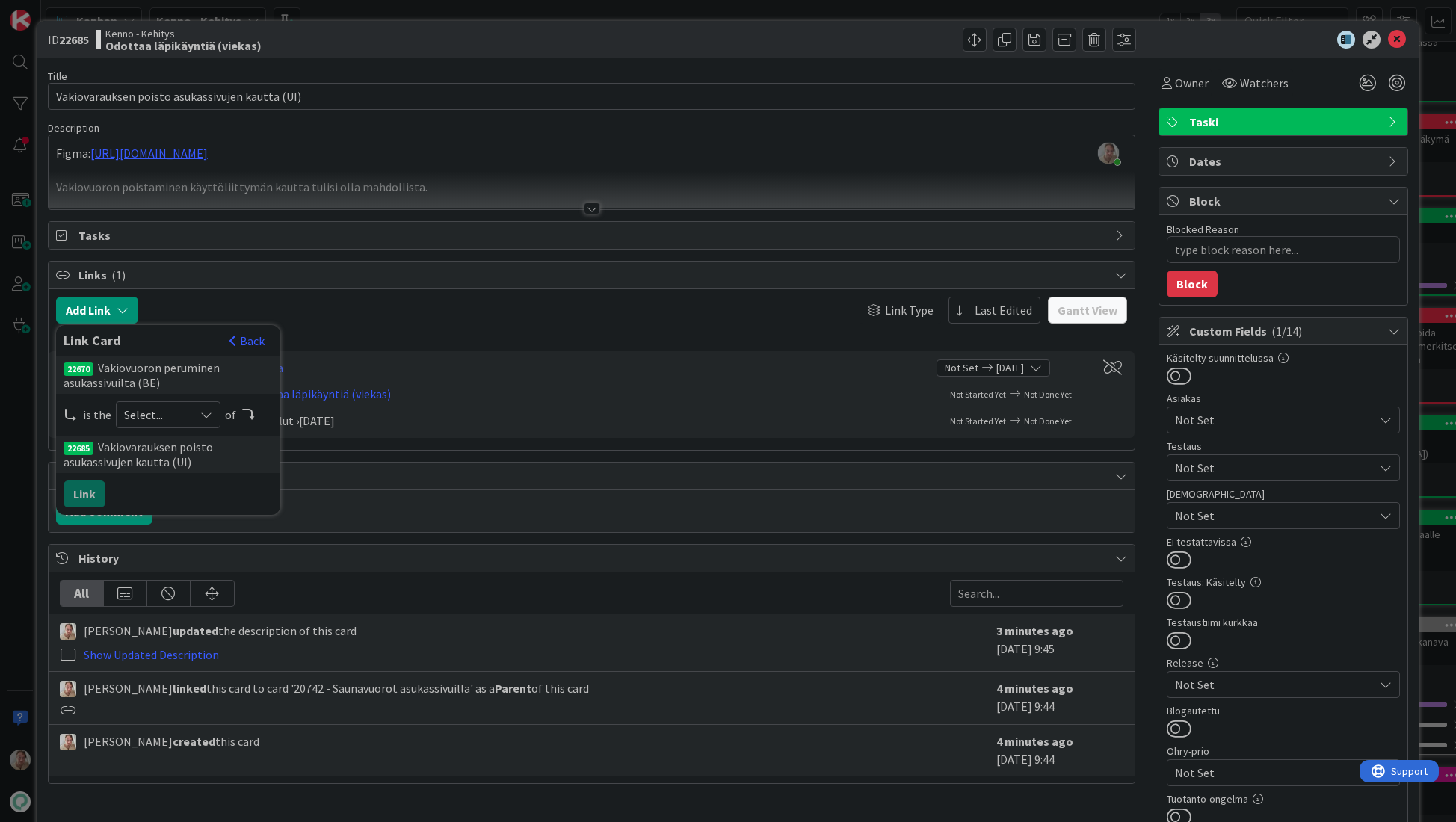
click at [169, 424] on span "Select..." at bounding box center [155, 415] width 63 height 21
click at [189, 507] on span "predecessor" at bounding box center [248, 503] width 169 height 22
click at [98, 496] on button "Link" at bounding box center [84, 494] width 42 height 27
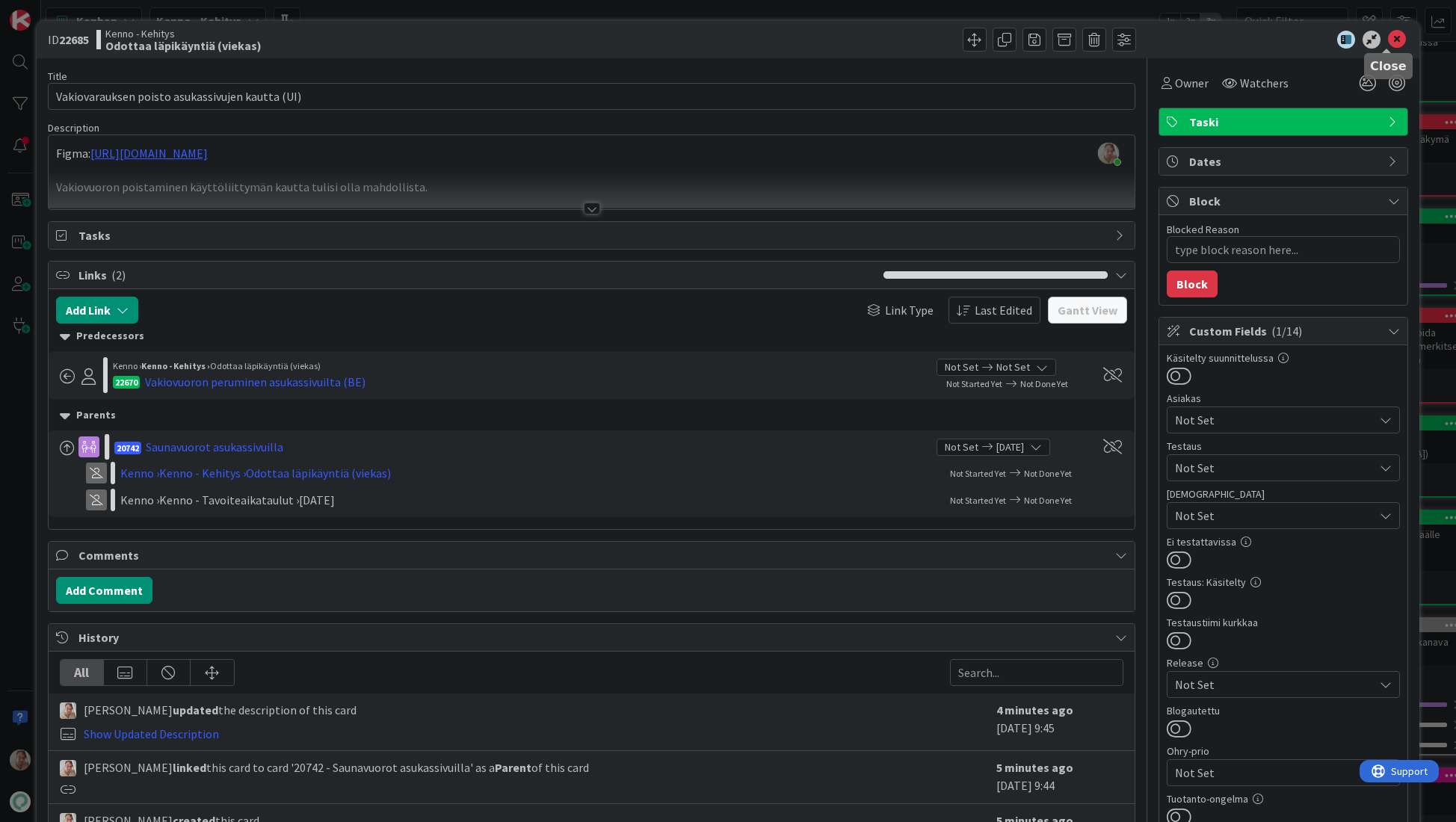
click at [1388, 44] on icon at bounding box center [1397, 39] width 18 height 18
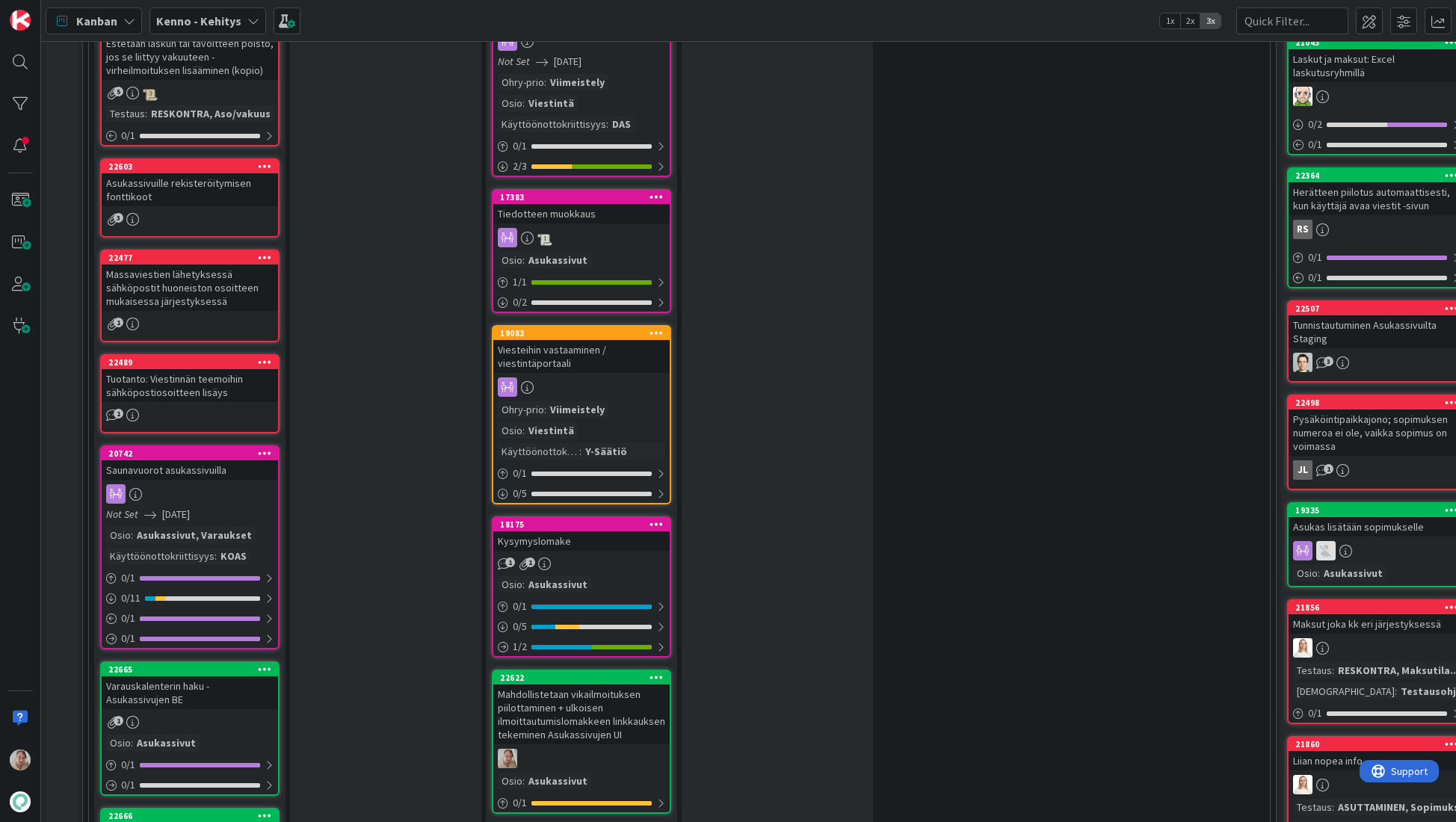
scroll to position [2420, 0]
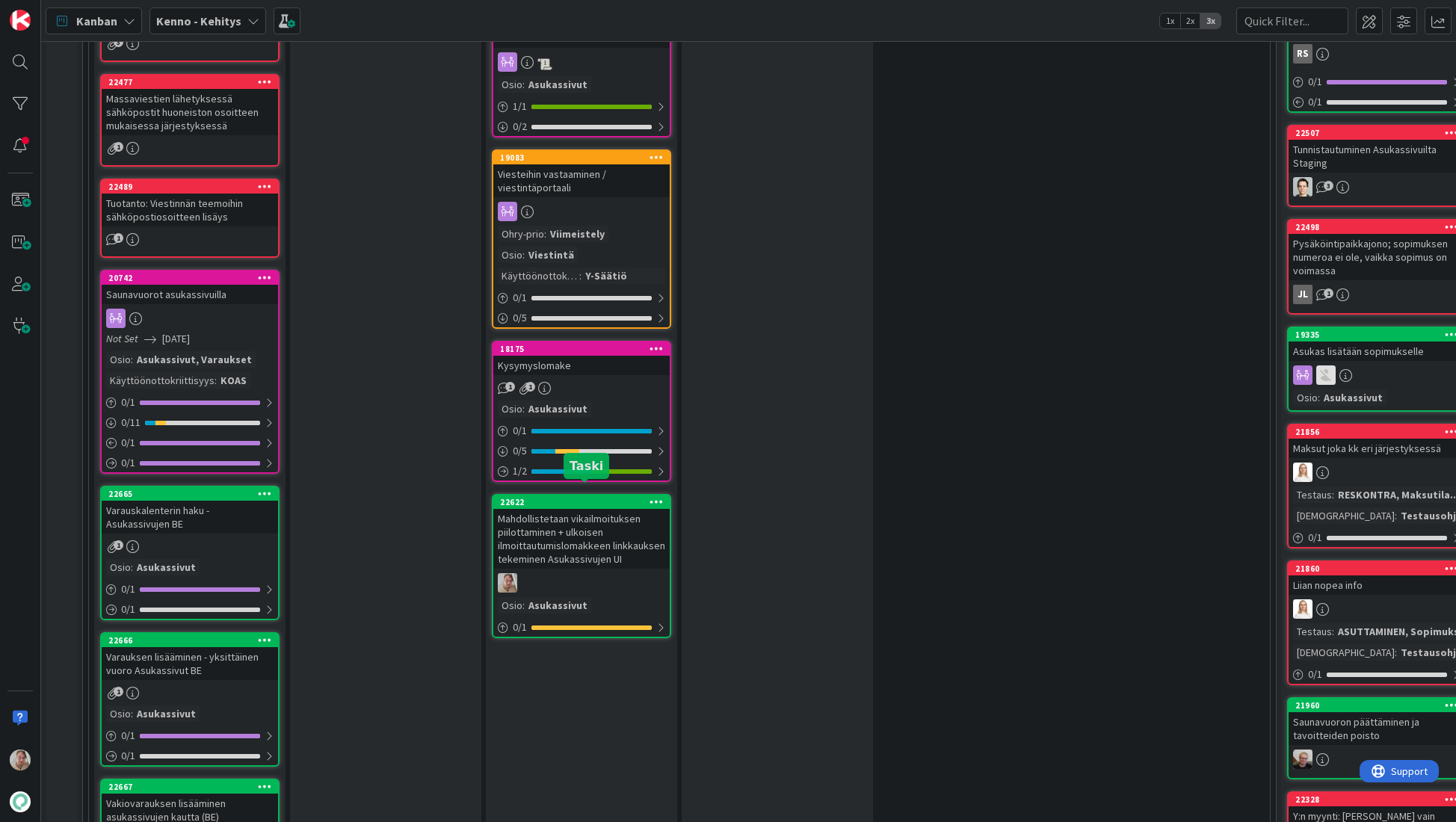
click at [594, 532] on div "Mahdollistetaan vikailmoituksen piilottaminen + ulkoisen ilmoittautumislomakkee…" at bounding box center [581, 538] width 176 height 60
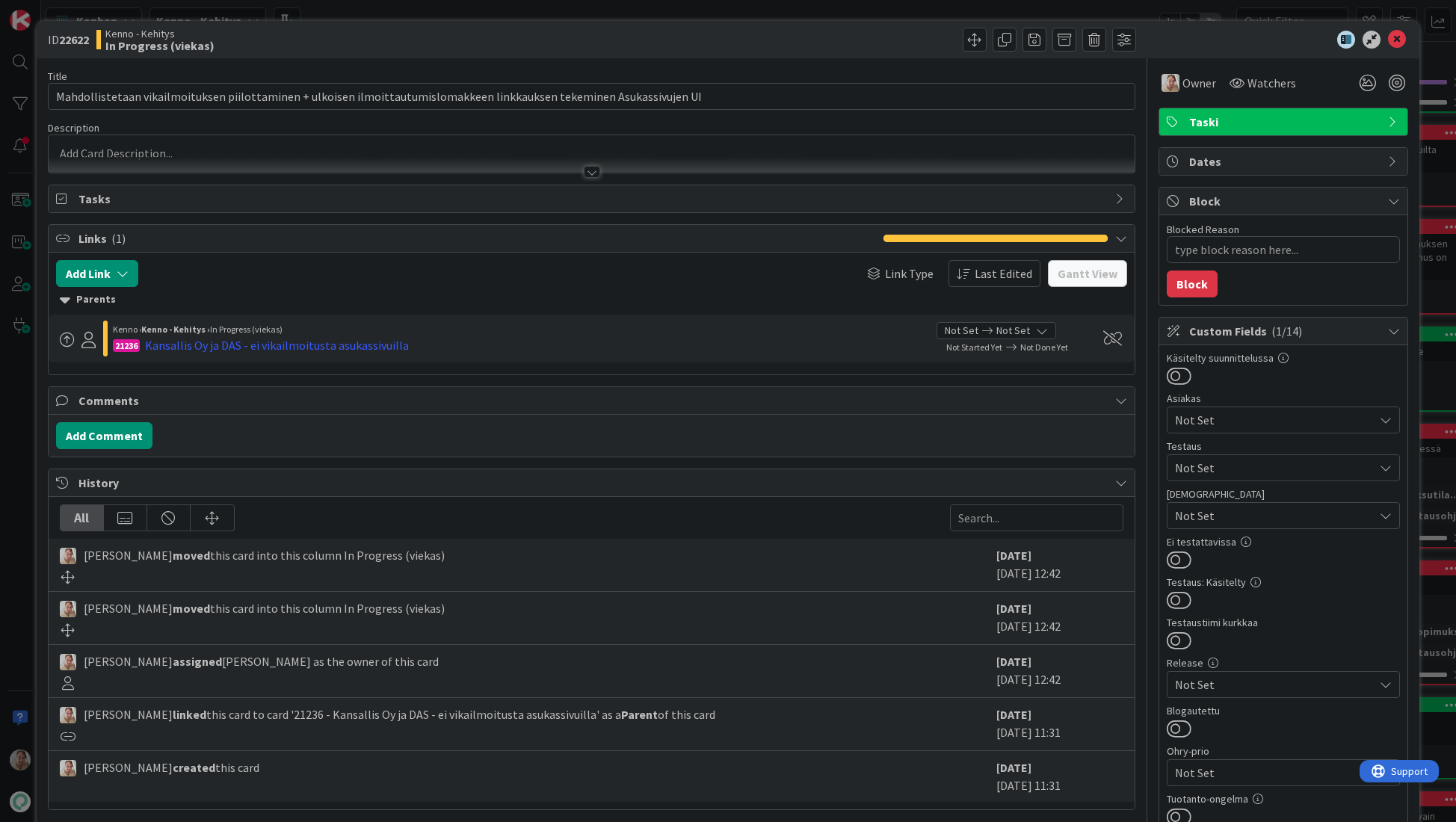
click at [671, 155] on p at bounding box center [591, 153] width 1071 height 17
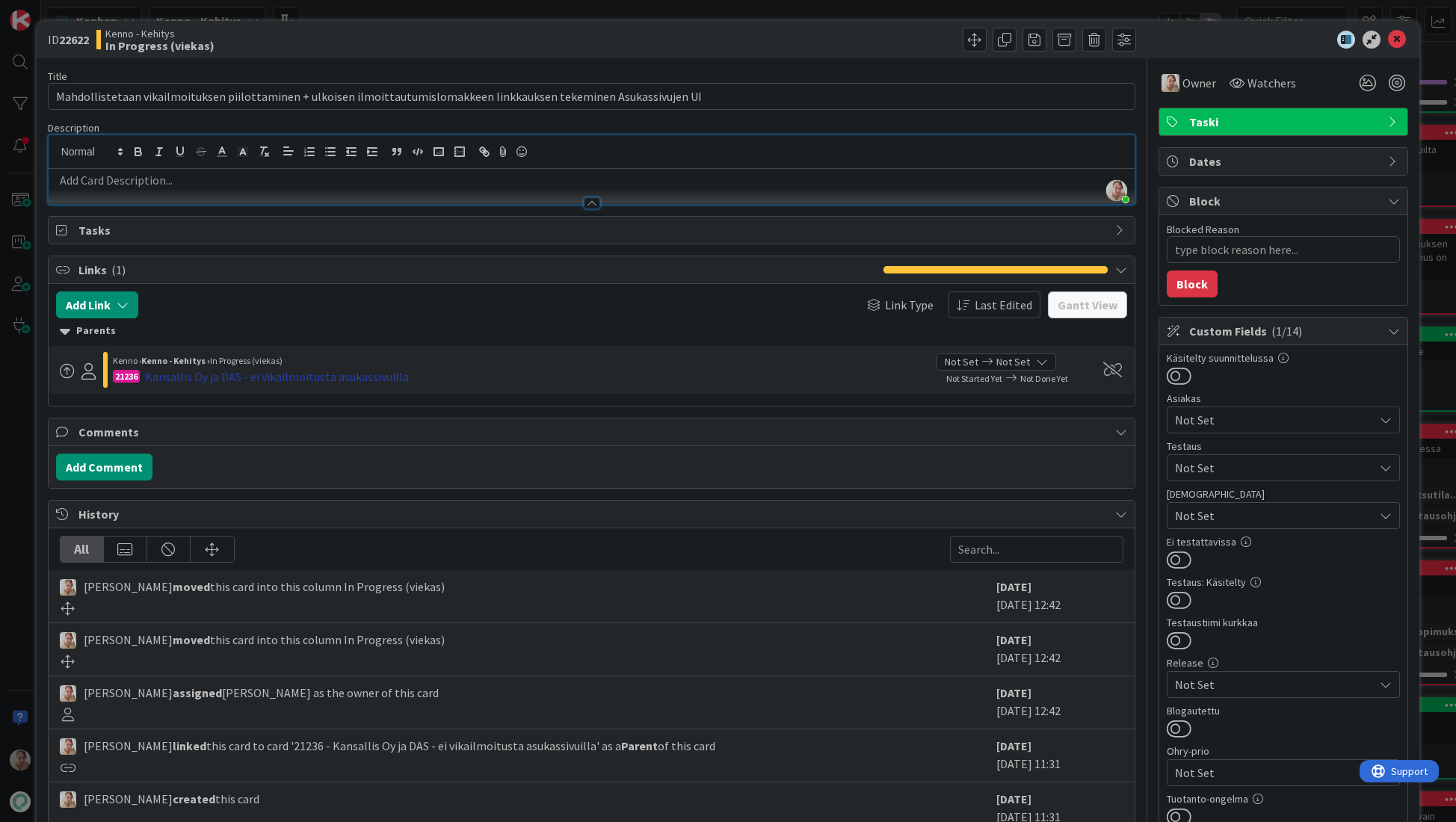
click at [363, 377] on div "Kansallis Oy ja DAS - ei vikailmoitusta asukassivuilla" at bounding box center [277, 377] width 264 height 18
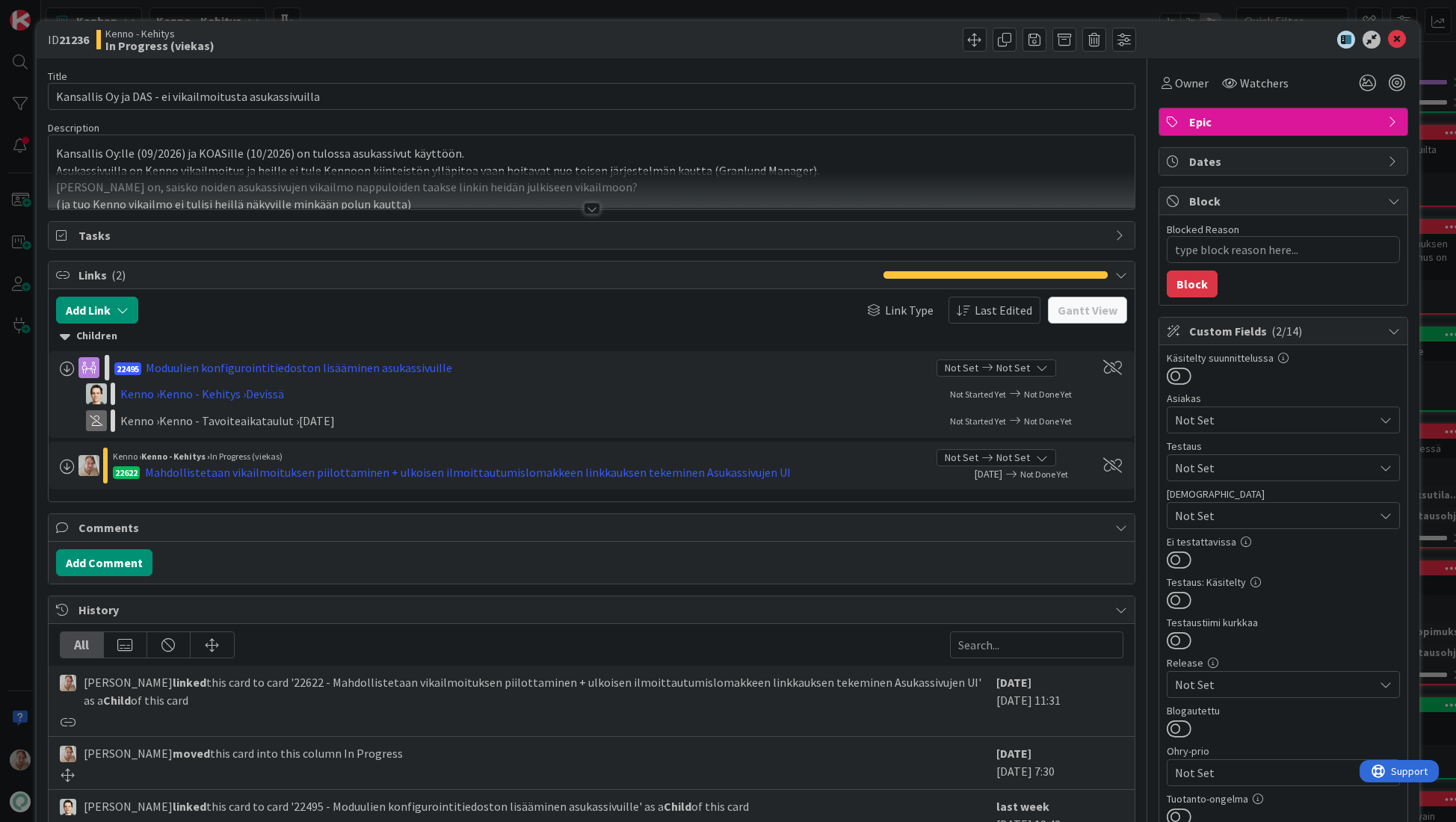
click at [487, 168] on div "Kansallis Oy:lle (09/2026) ja KOASille (10/2026) on tulossa asukassivut käyttöö…" at bounding box center [591, 176] width 1087 height 67
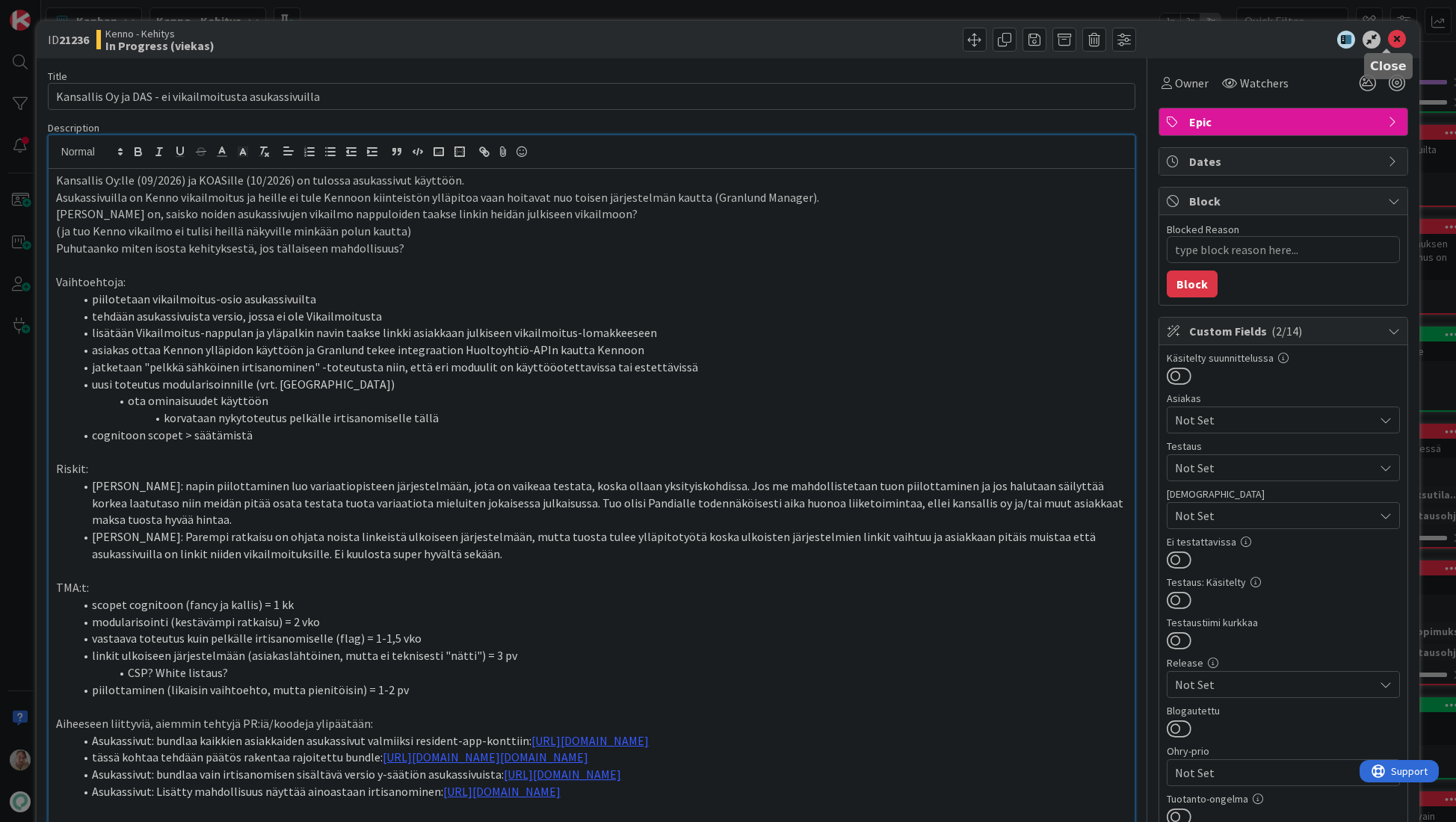
click at [1388, 36] on icon at bounding box center [1397, 39] width 18 height 18
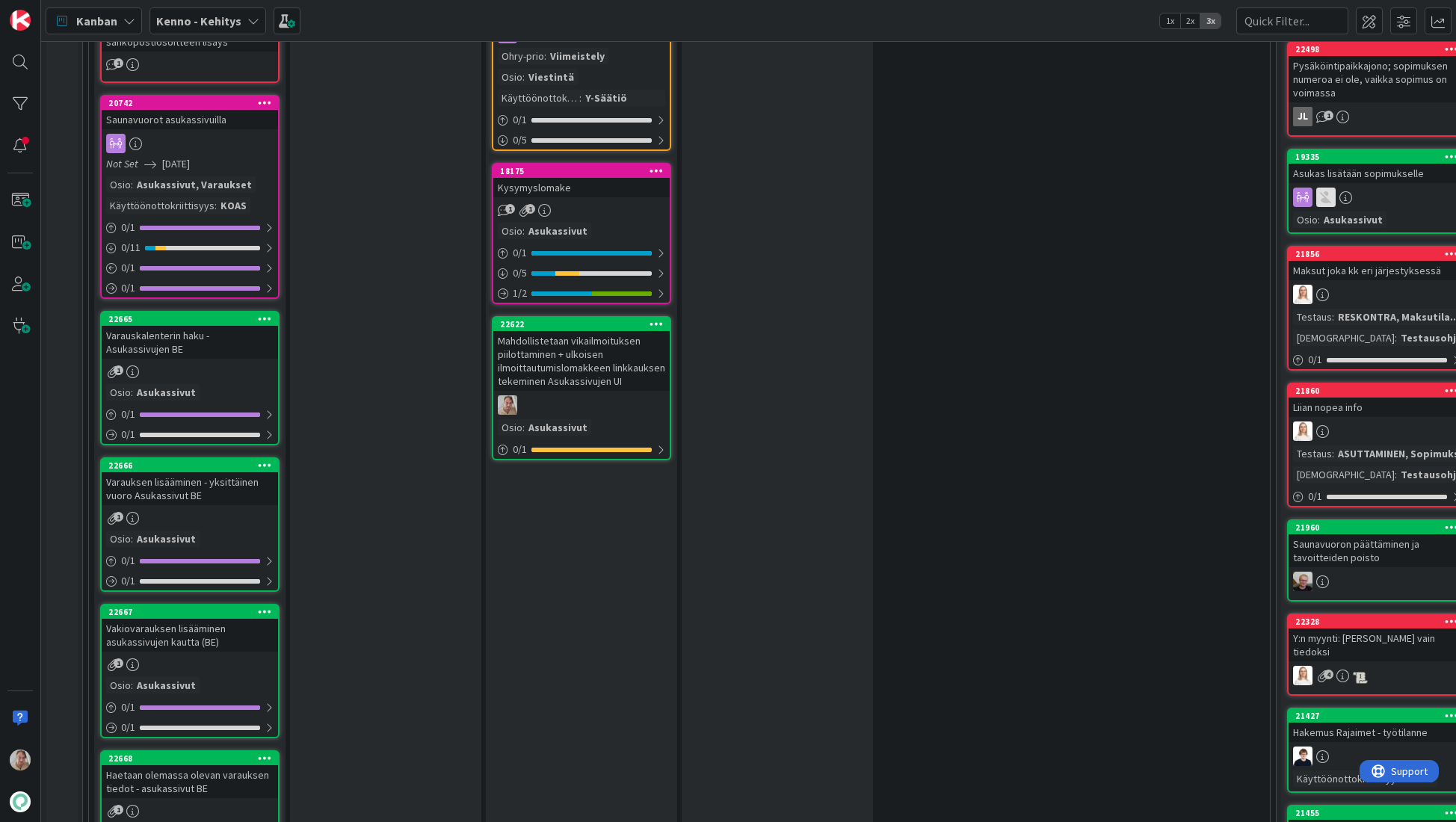
scroll to position [2469, 0]
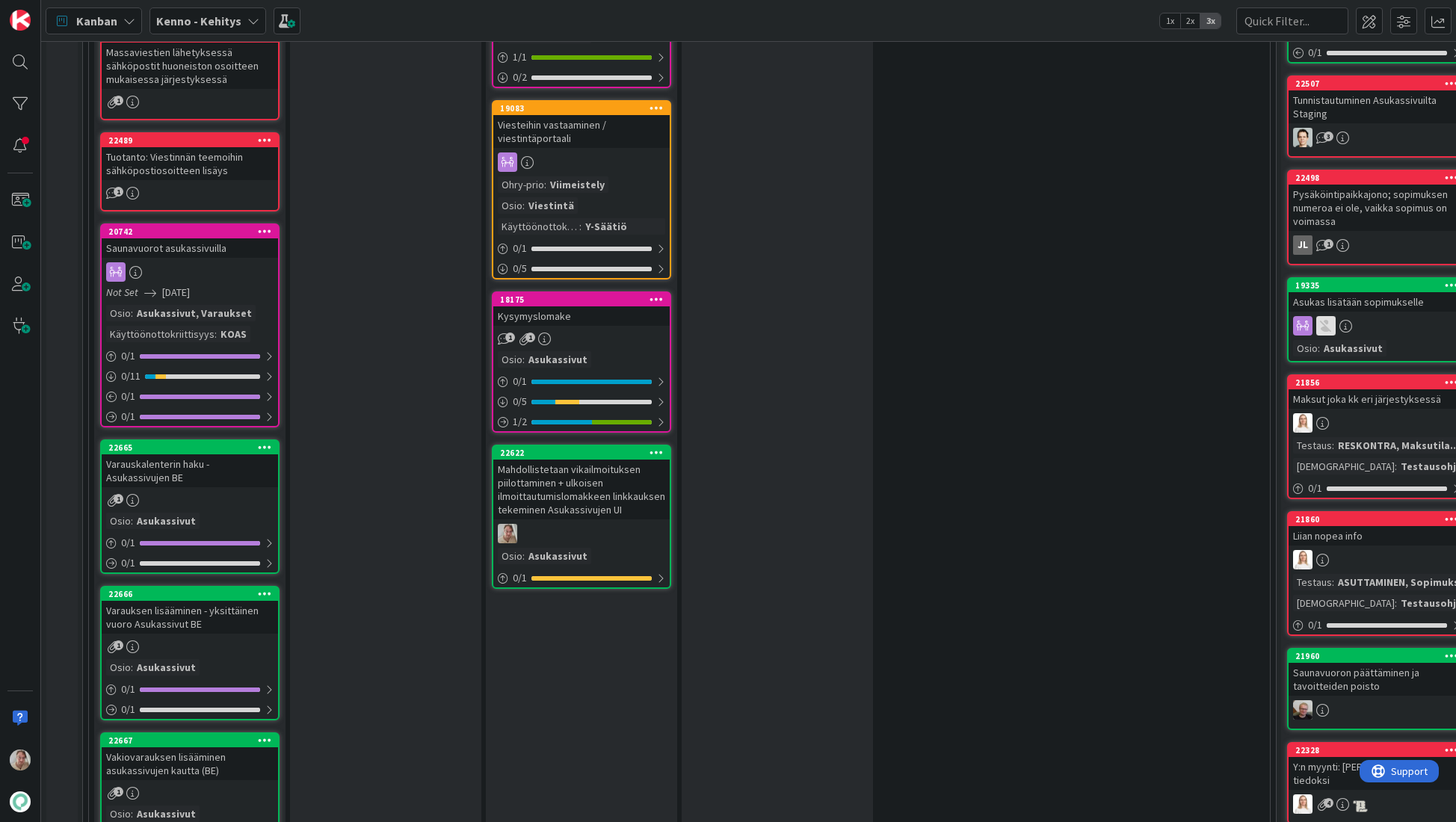
click at [225, 239] on div "Saunavuorot asukassivuilla" at bounding box center [189, 249] width 176 height 20
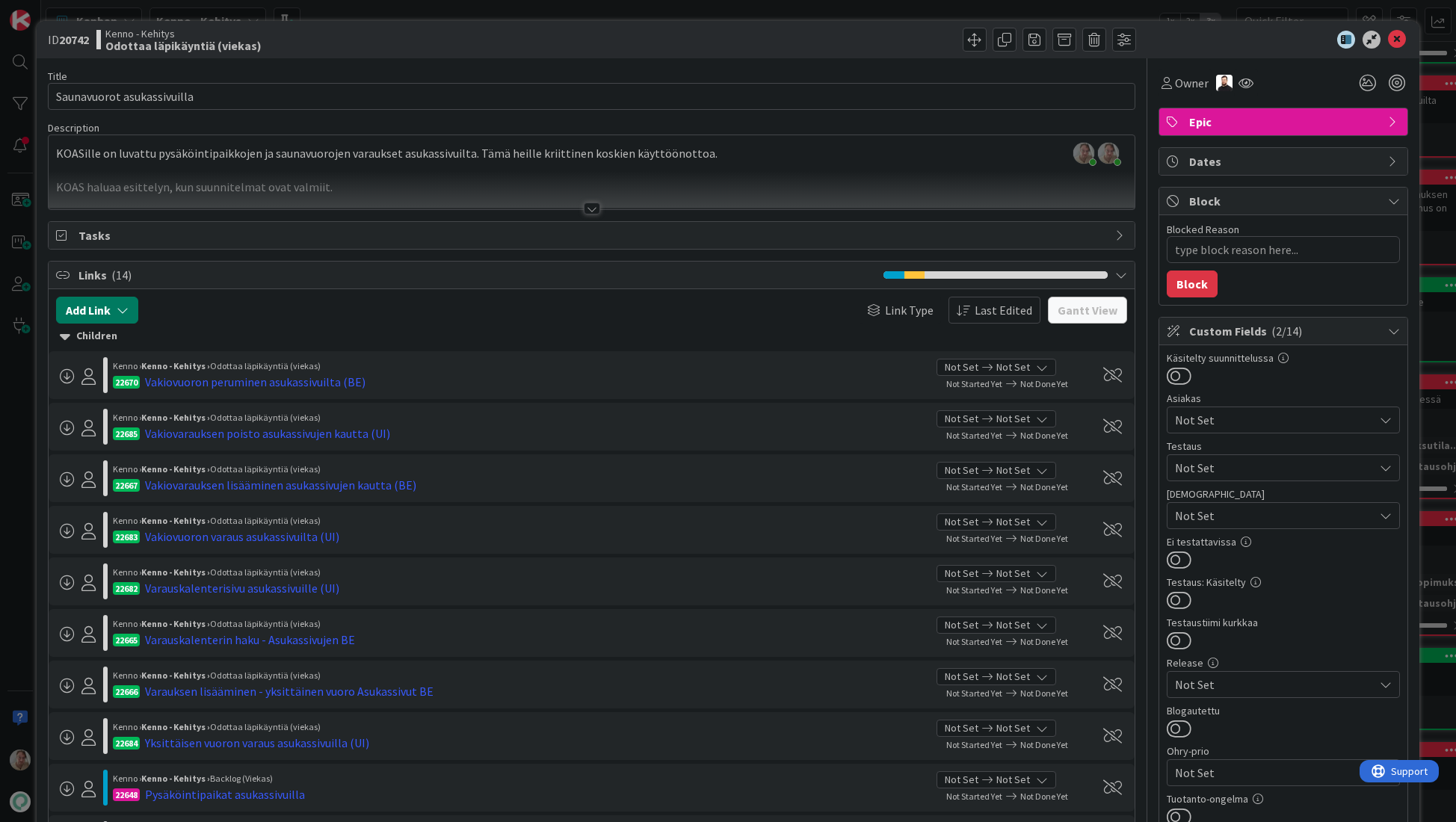
click at [122, 301] on button "Add Link" at bounding box center [97, 310] width 82 height 27
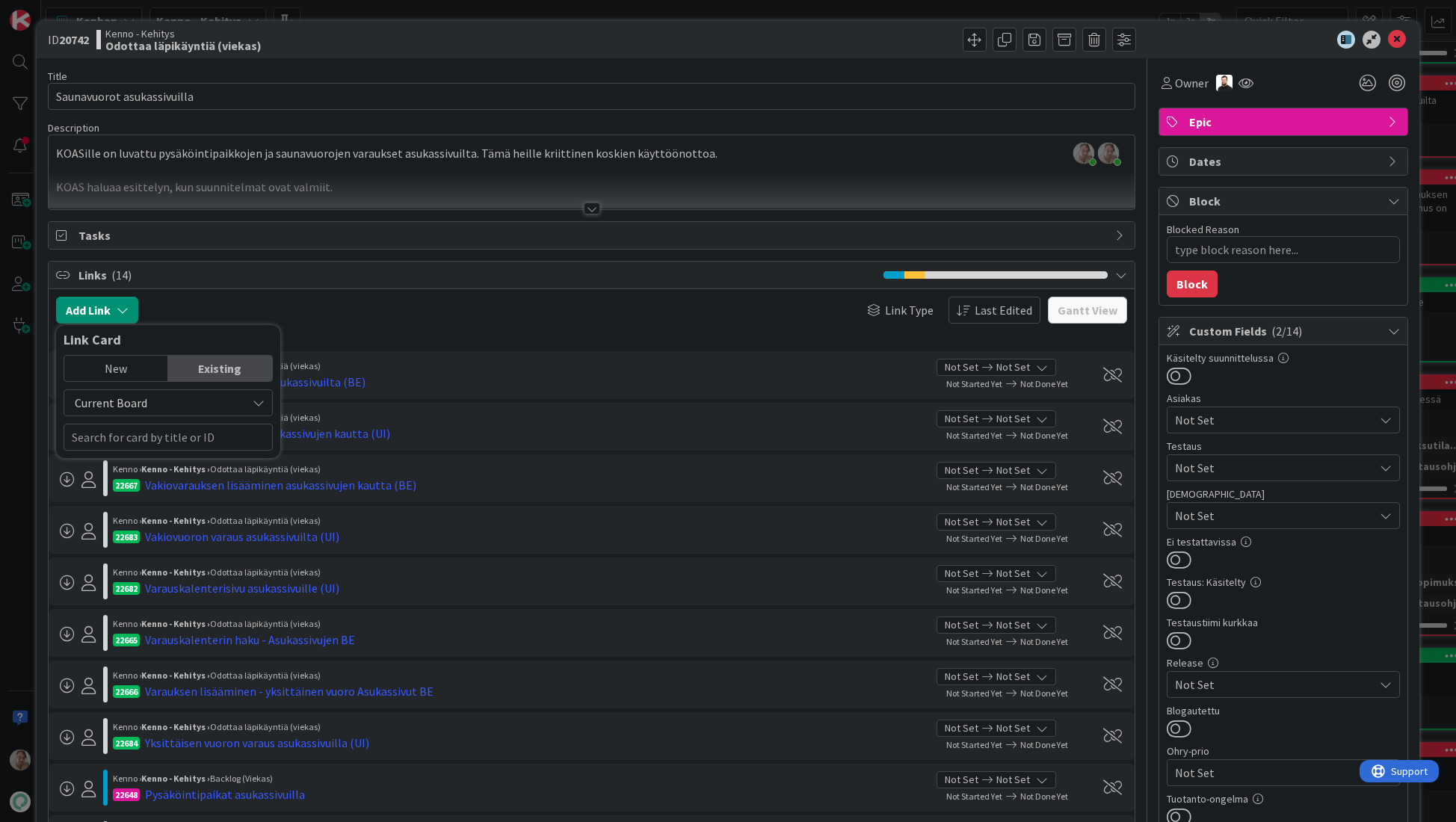
click at [122, 356] on div "New" at bounding box center [116, 368] width 104 height 25
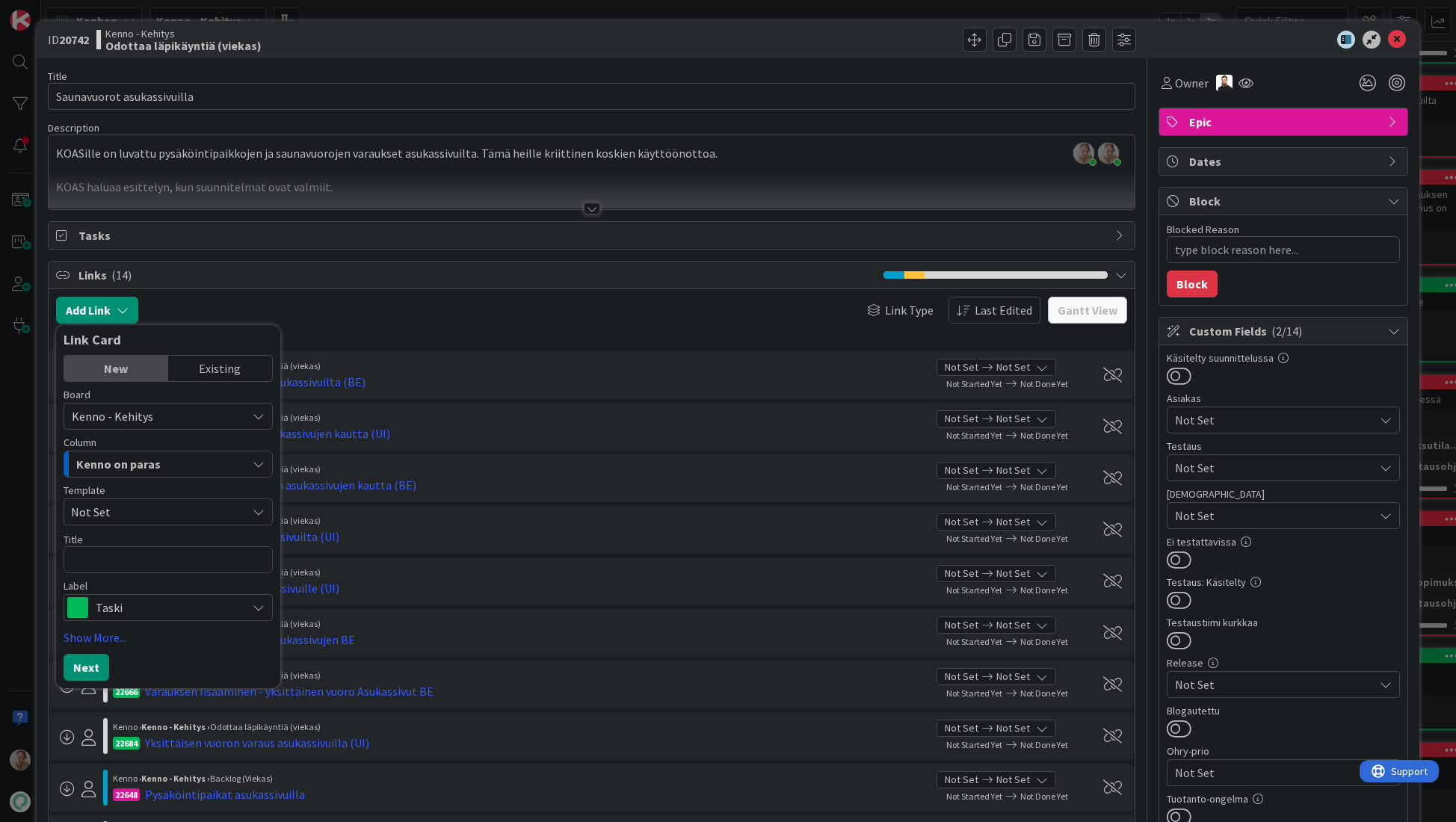
click at [140, 474] on div "Kenno on paras" at bounding box center [159, 464] width 174 height 24
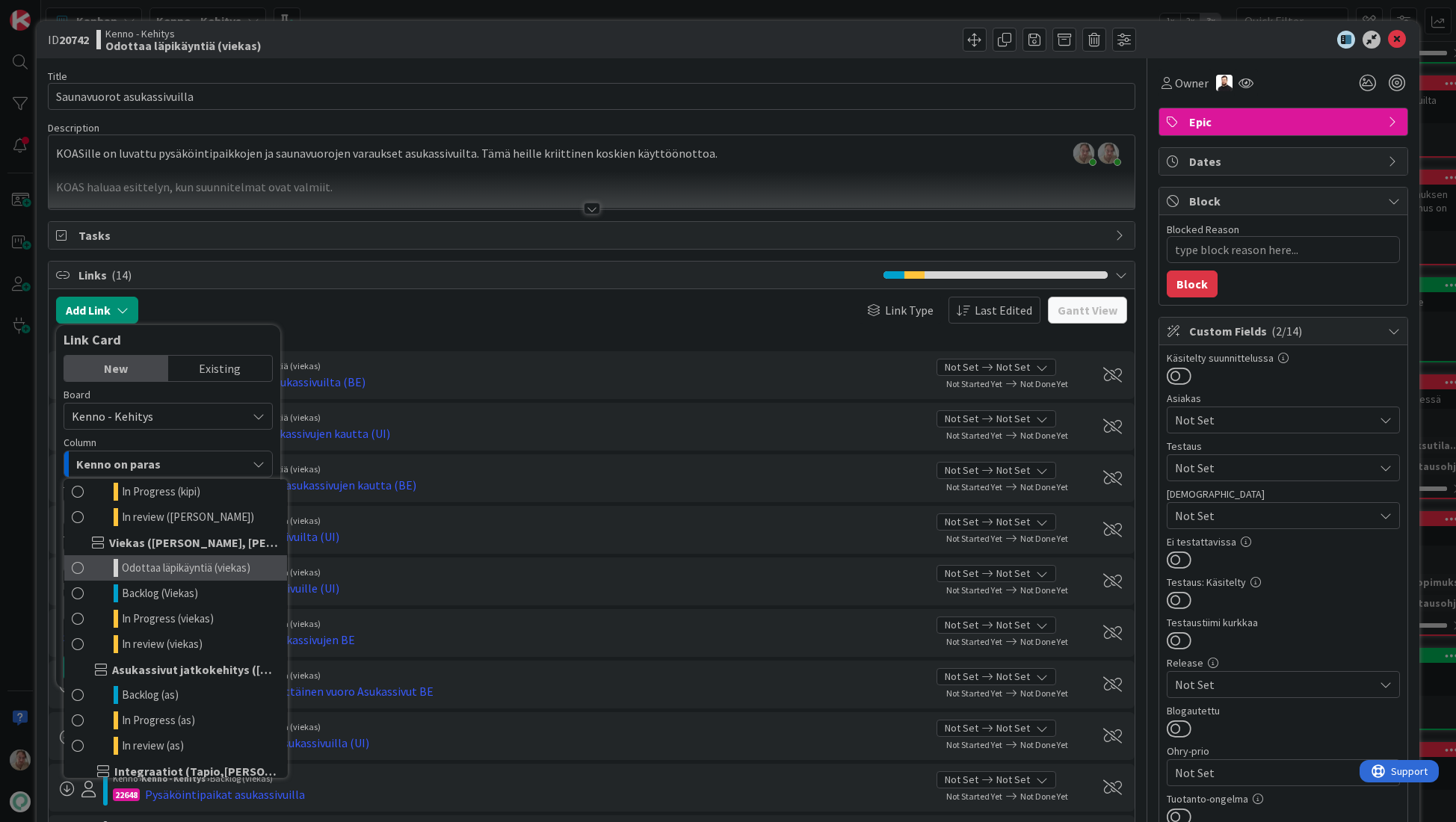
scroll to position [828, 0]
click at [152, 562] on span "Odottaa läpikäyntiä (viekas)" at bounding box center [185, 563] width 129 height 18
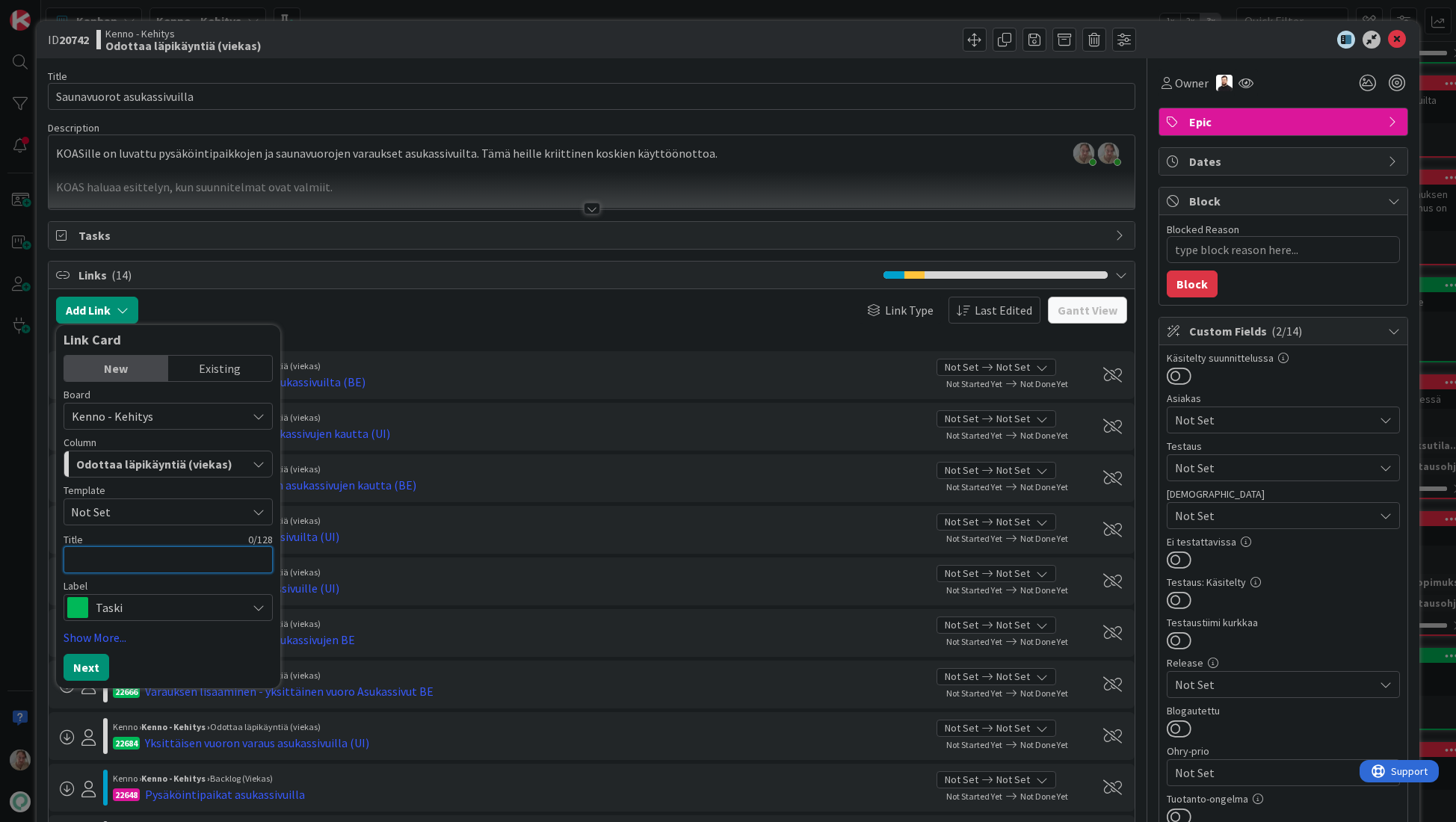
click at [136, 560] on textarea at bounding box center [167, 559] width 209 height 27
type textarea "x"
type textarea "Y"
type textarea "x"
type textarea "Yks"
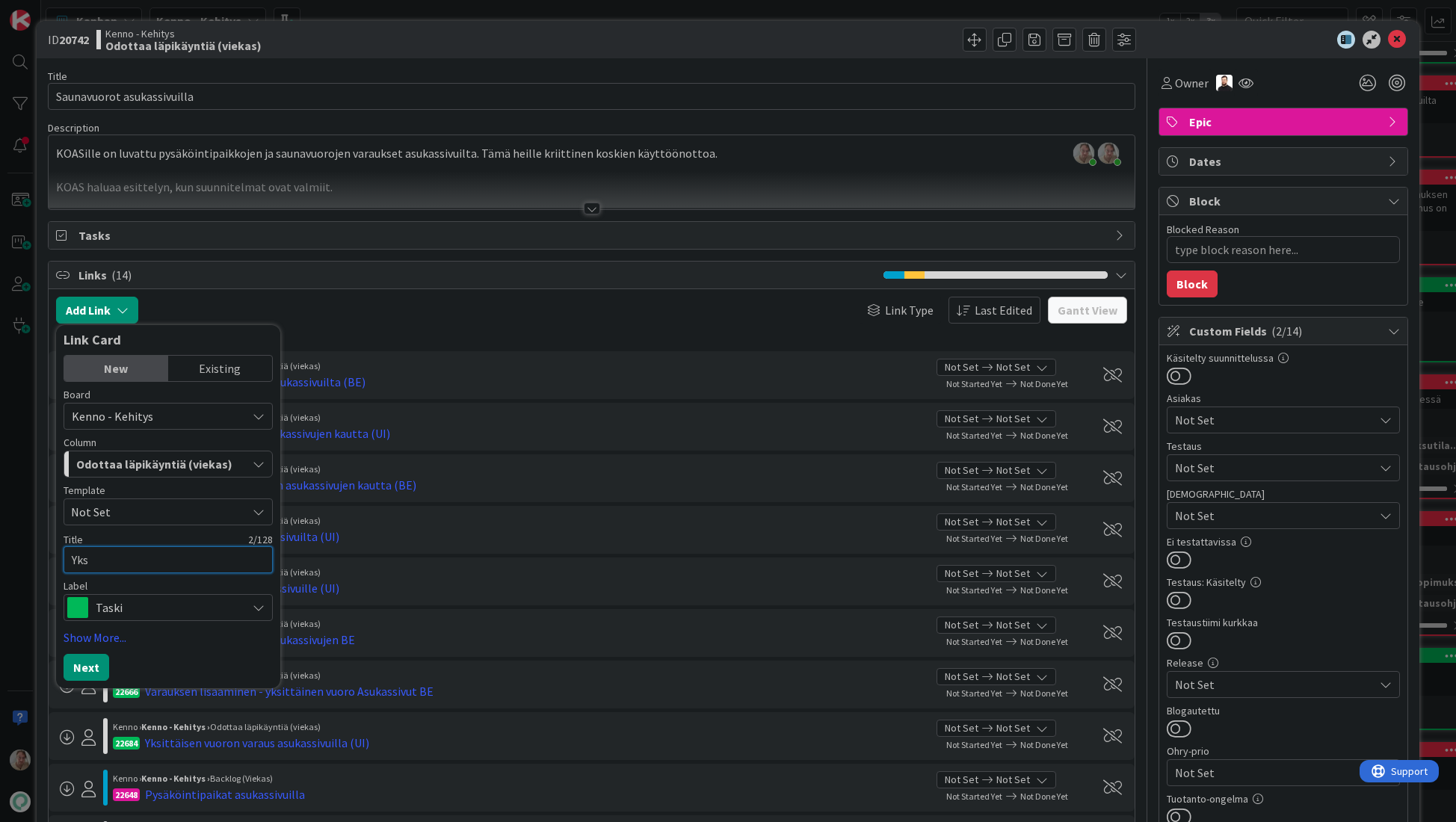
type textarea "x"
type textarea "Yksi"
type textarea "x"
type textarea "Yksit"
type textarea "x"
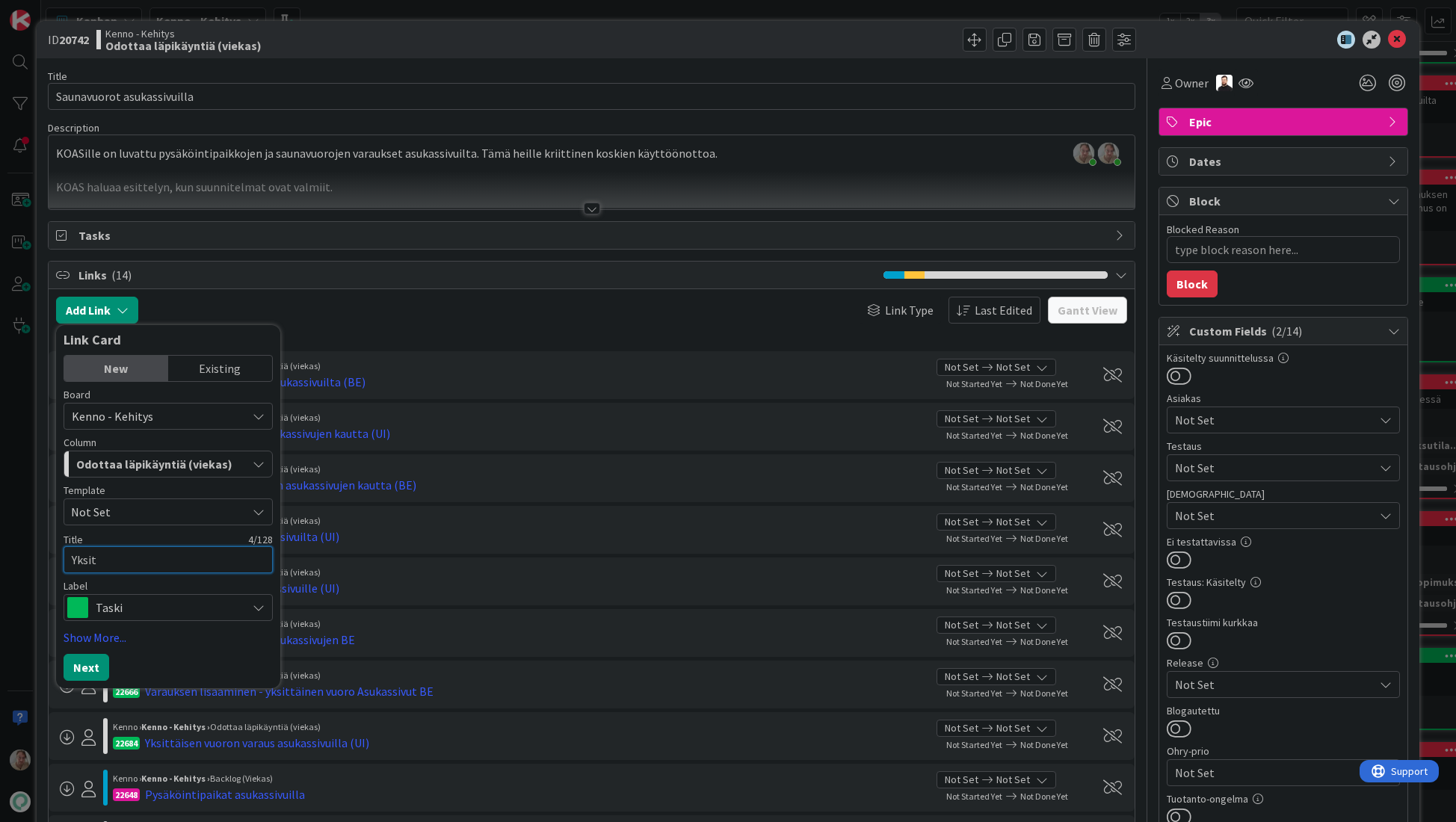
type textarea "Yksitt"
type textarea "x"
type textarea "Yksittä"
type textarea "x"
type textarea "Yksittäi"
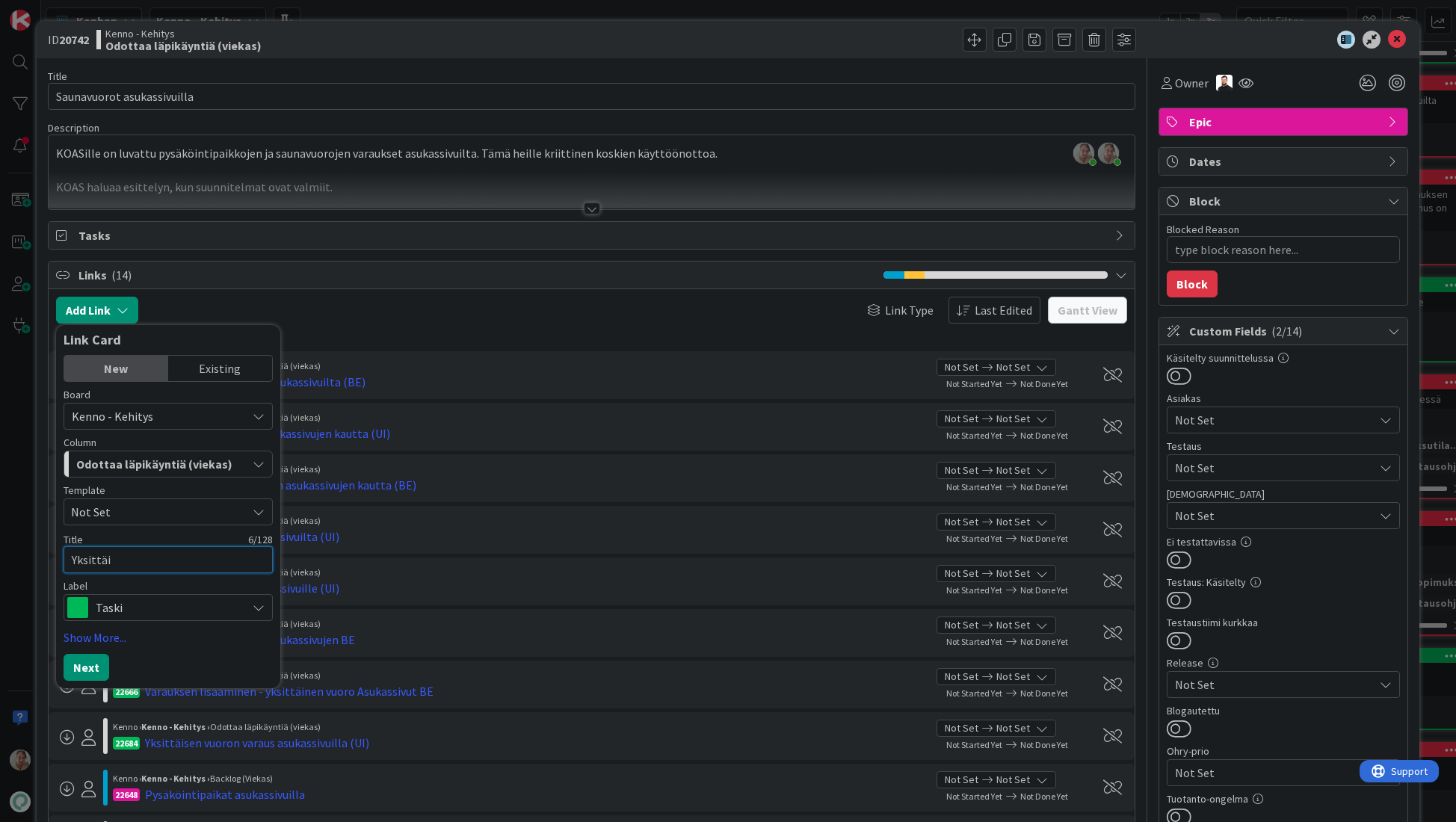
type textarea "x"
type textarea "Yksittäis"
type textarea "x"
type textarea "Yksittäisen"
type textarea "x"
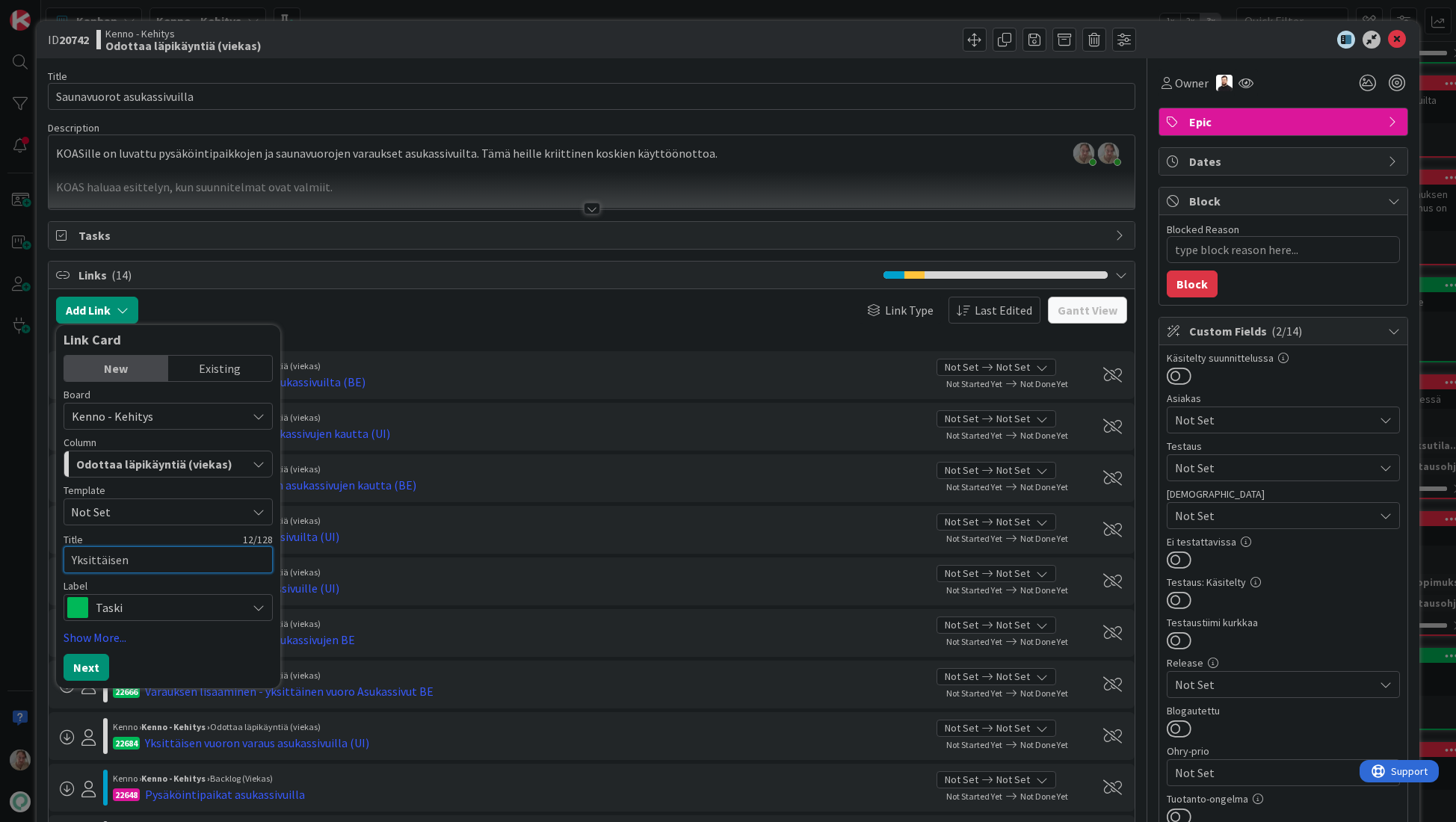
type textarea "Yksittäisen v"
type textarea "x"
type textarea "Yksittäisen va"
type textarea "x"
type textarea "Yksittäisen var"
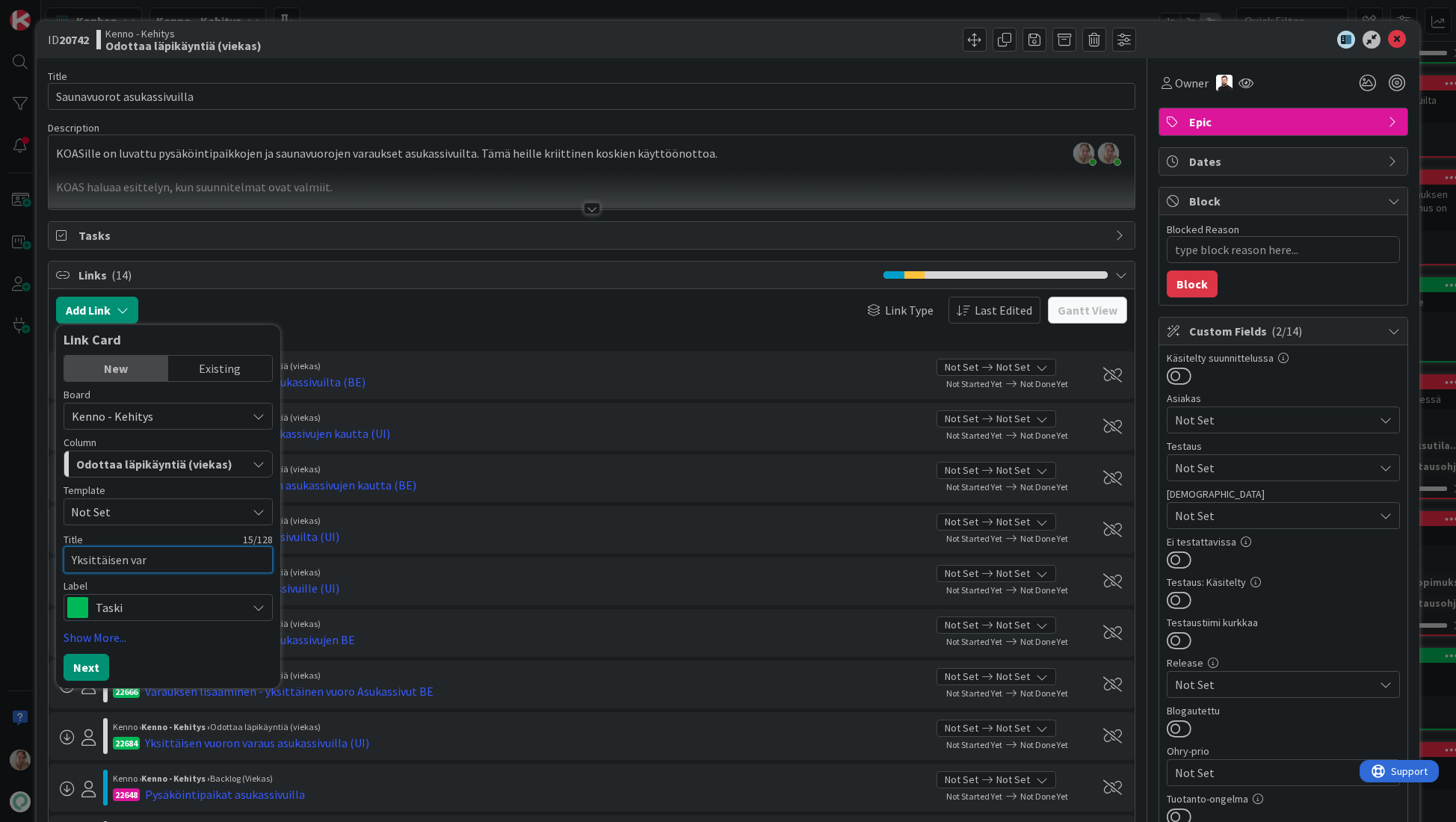
type textarea "x"
type textarea "Yksittäisen vara"
type textarea "x"
type textarea "Yksittäisen varau"
type textarea "x"
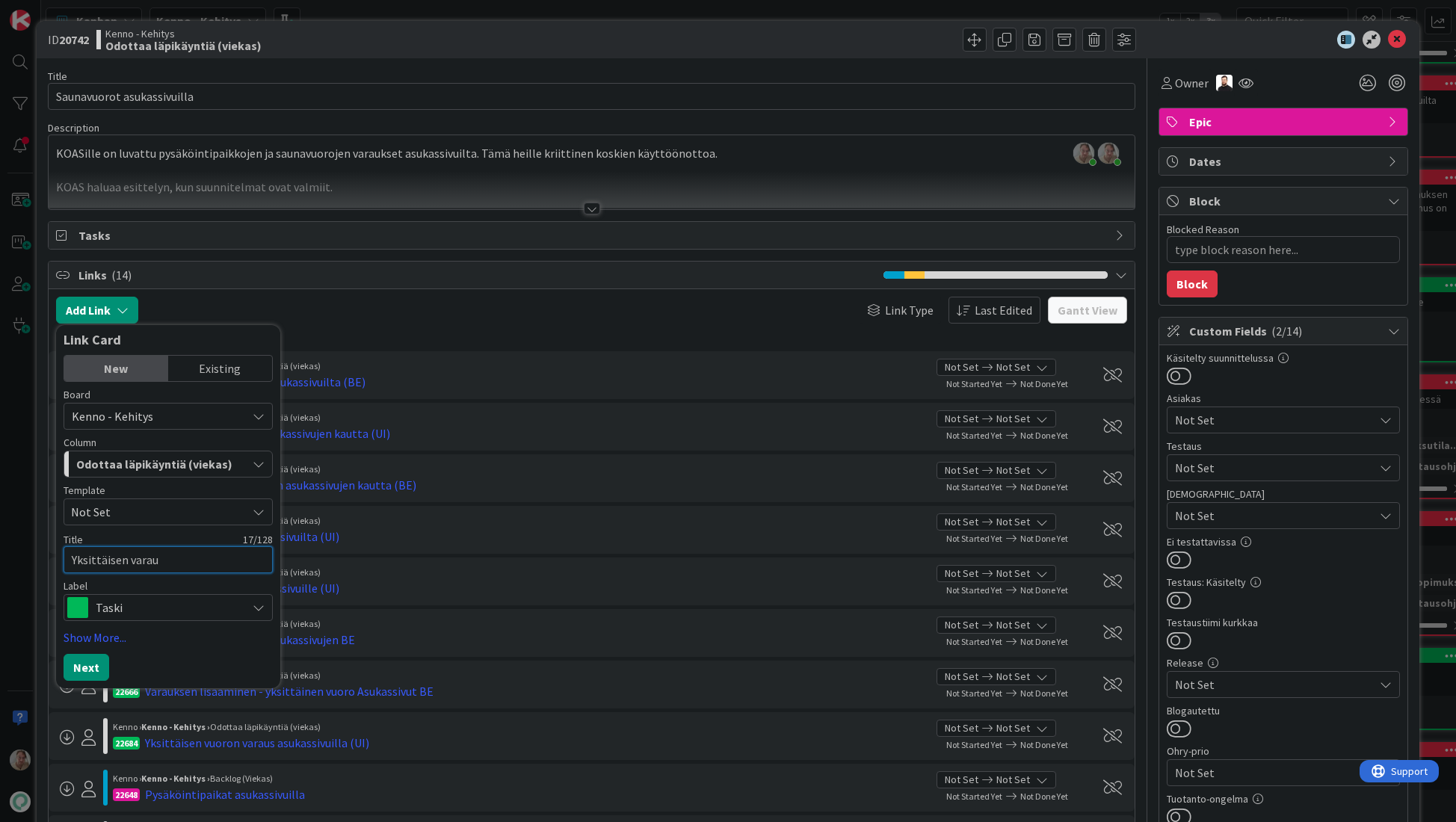
type textarea "Yksittäisen varauk"
type textarea "x"
type textarea "Yksittäisen varauks"
type textarea "x"
type textarea "Yksittäisen varaukse"
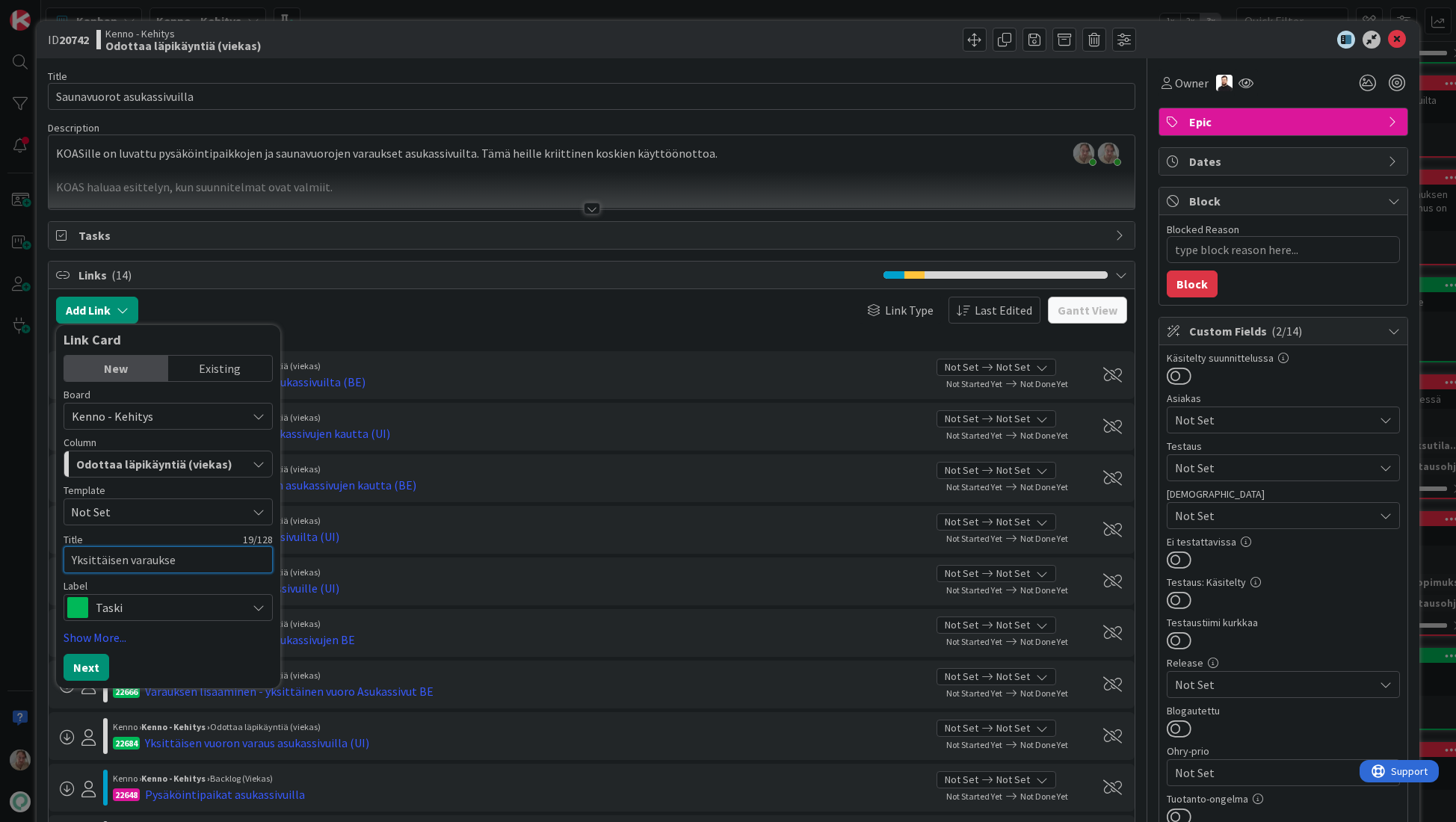
type textarea "x"
type textarea "Yksittäisen varauksen"
type textarea "x"
type textarea "Yksittäisen varauksen"
type textarea "x"
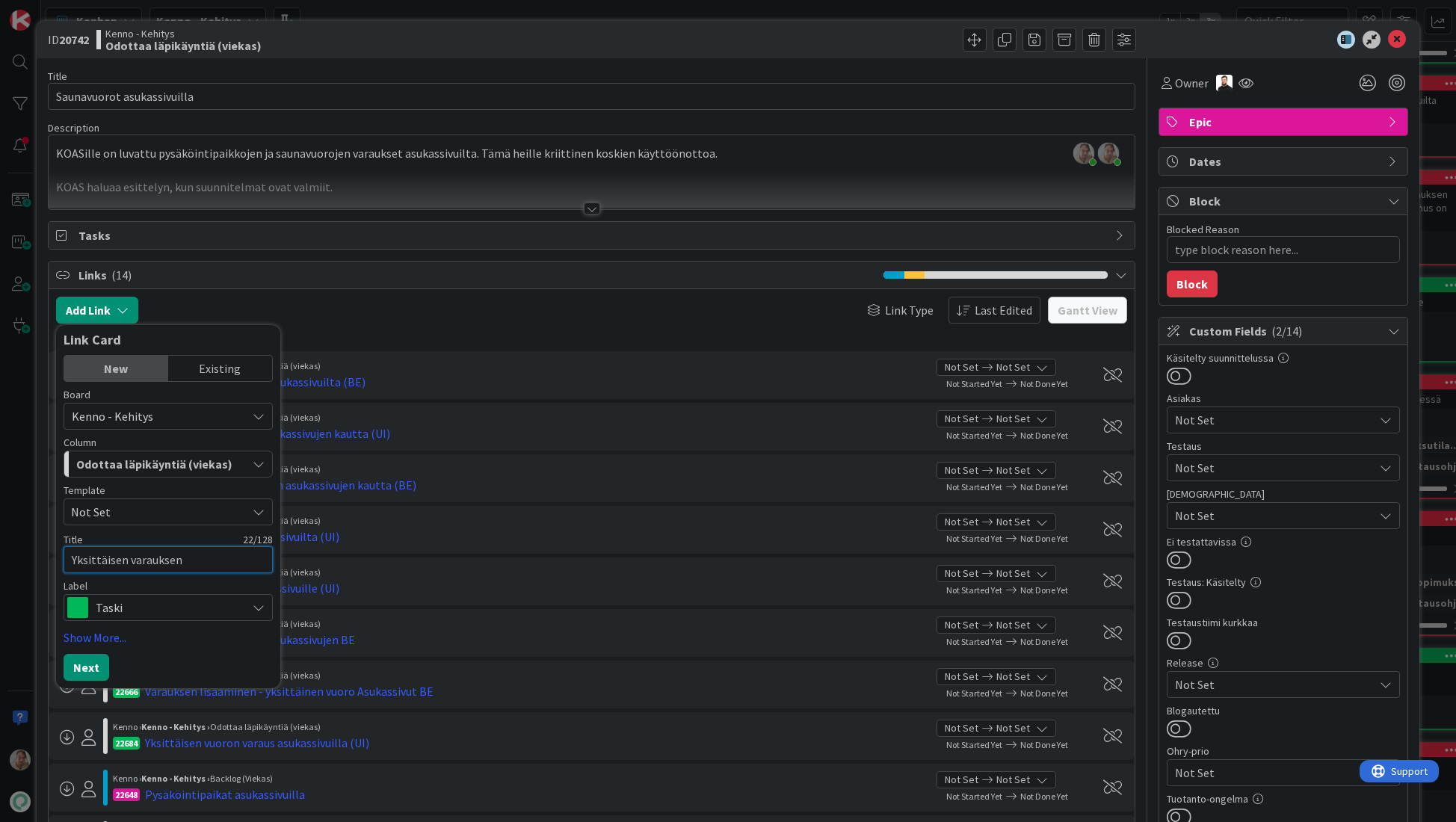
type textarea "Yksittäisen varauksen m"
type textarea "x"
type textarea "Yksittäisen varauksen ma"
type textarea "x"
type textarea "Yksittäisen varauksen mak"
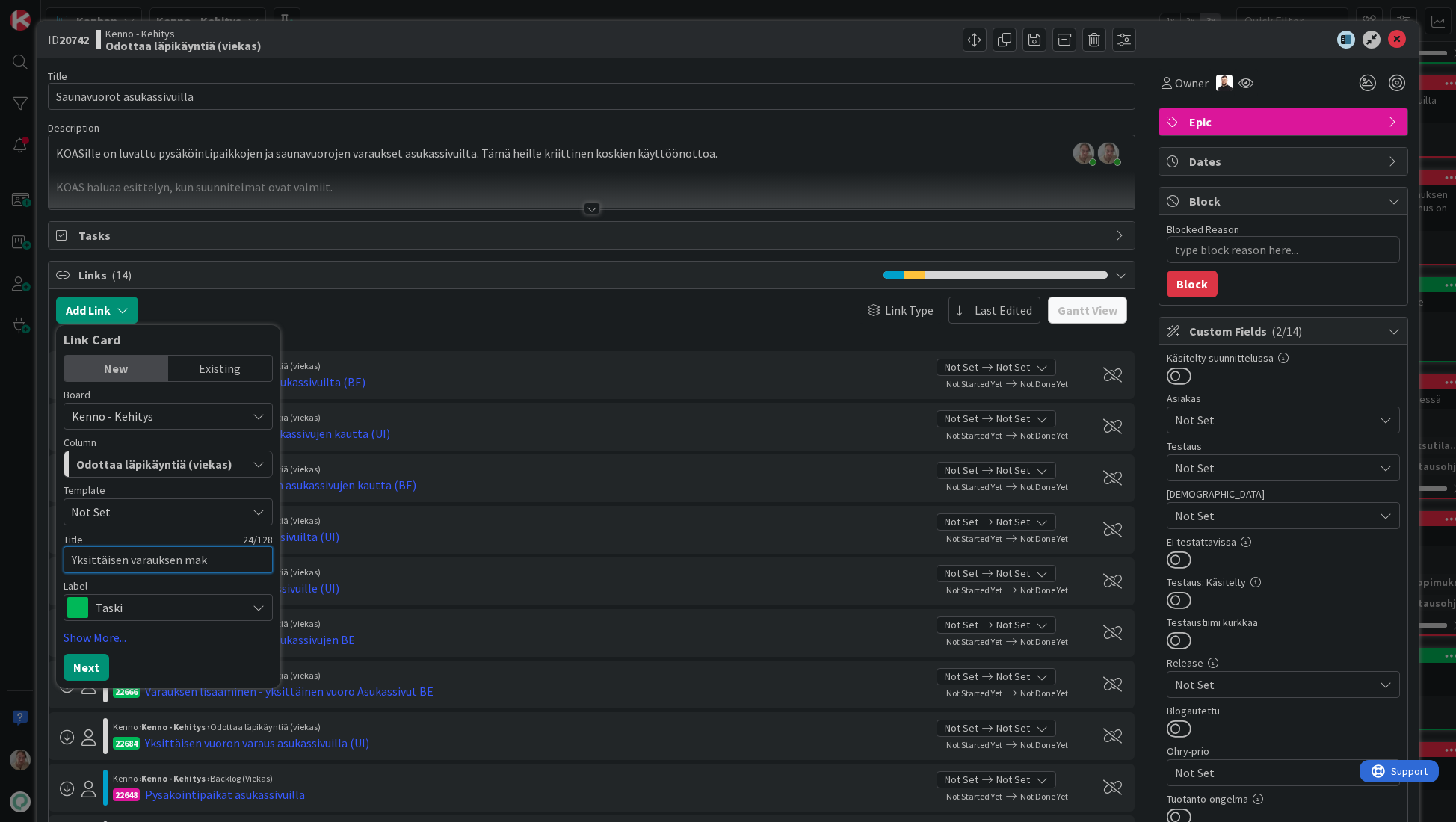
type textarea "x"
type textarea "Yksittäisen varauksen maks"
type textarea "x"
type textarea "Yksittäisen varauksen maksu"
type textarea "x"
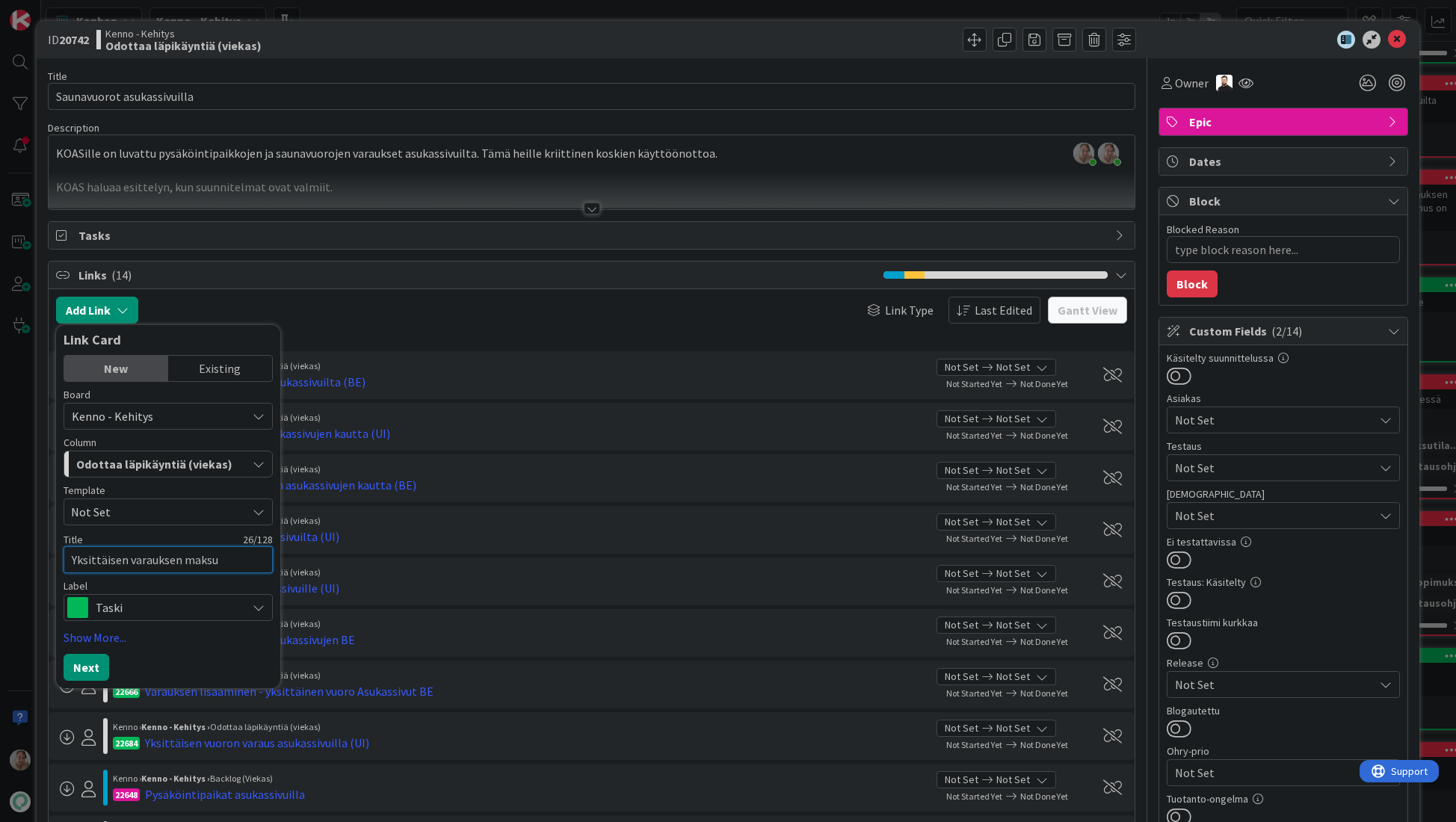
type textarea "Yksittäisen varauksen maksup"
type textarea "x"
type textarea "Yksittäisen varauksen maksupr"
type textarea "x"
type textarea "Yksittäisen varauksen maksupro"
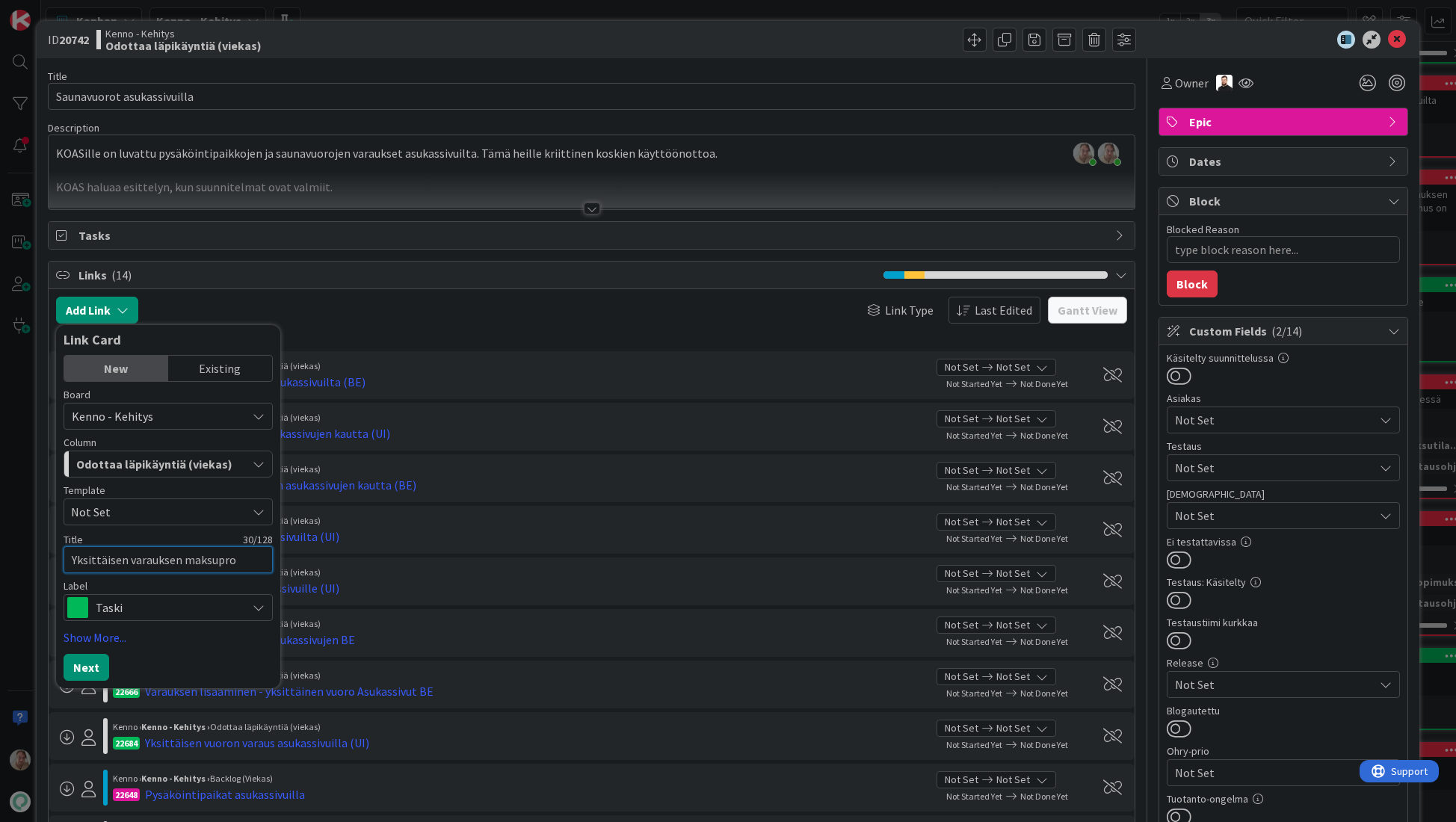
type textarea "x"
type textarea "Yksittäisen varauksen maksupros"
type textarea "x"
type textarea "Yksittäisen varauksen maksuprose"
type textarea "x"
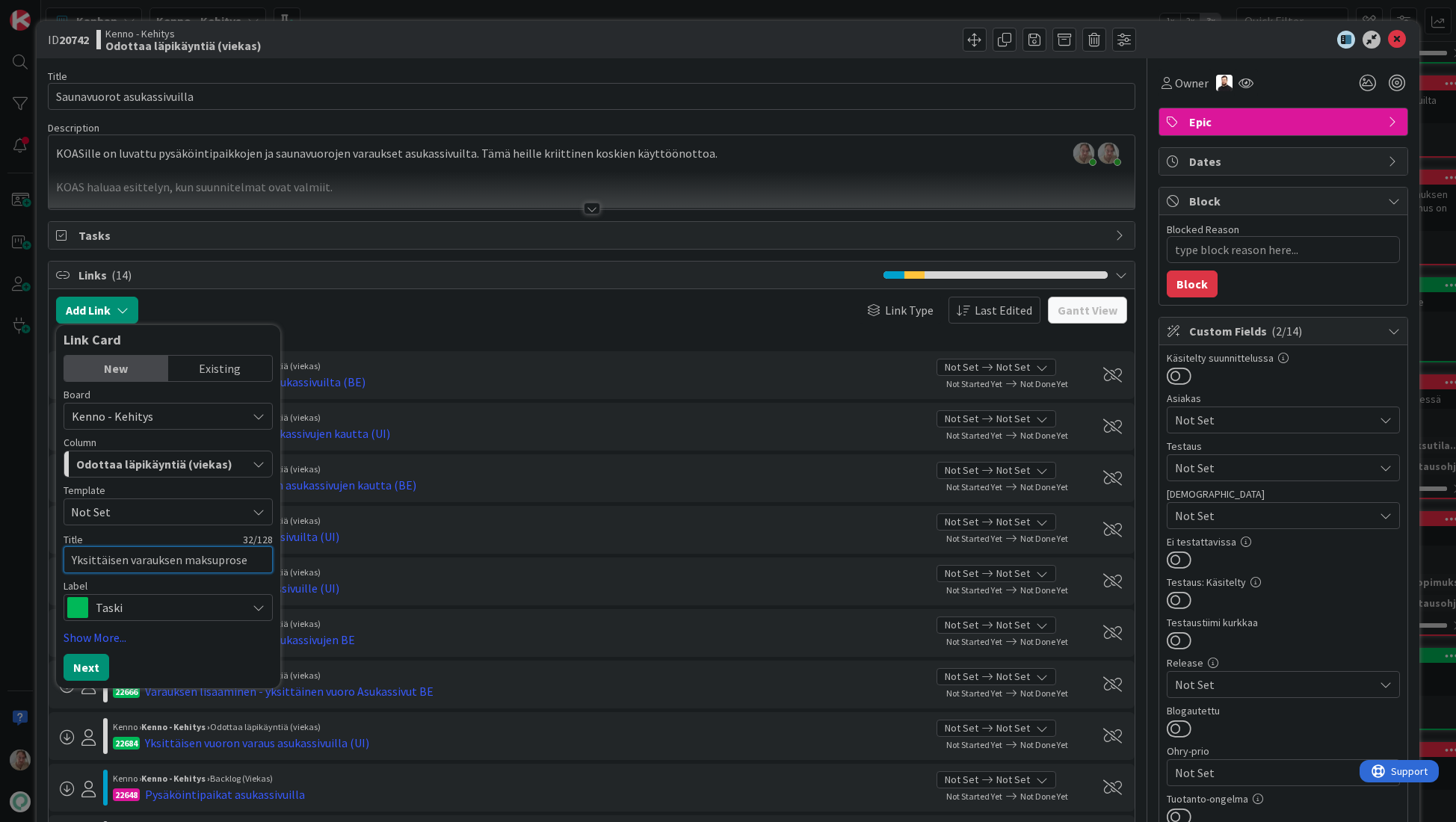
type textarea "Yksittäisen varauksen maksuproses"
type textarea "x"
type textarea "Yksittäisen varauksen maksuprosess"
type textarea "x"
type textarea "Yksittäisen varauksen maksuprosessi"
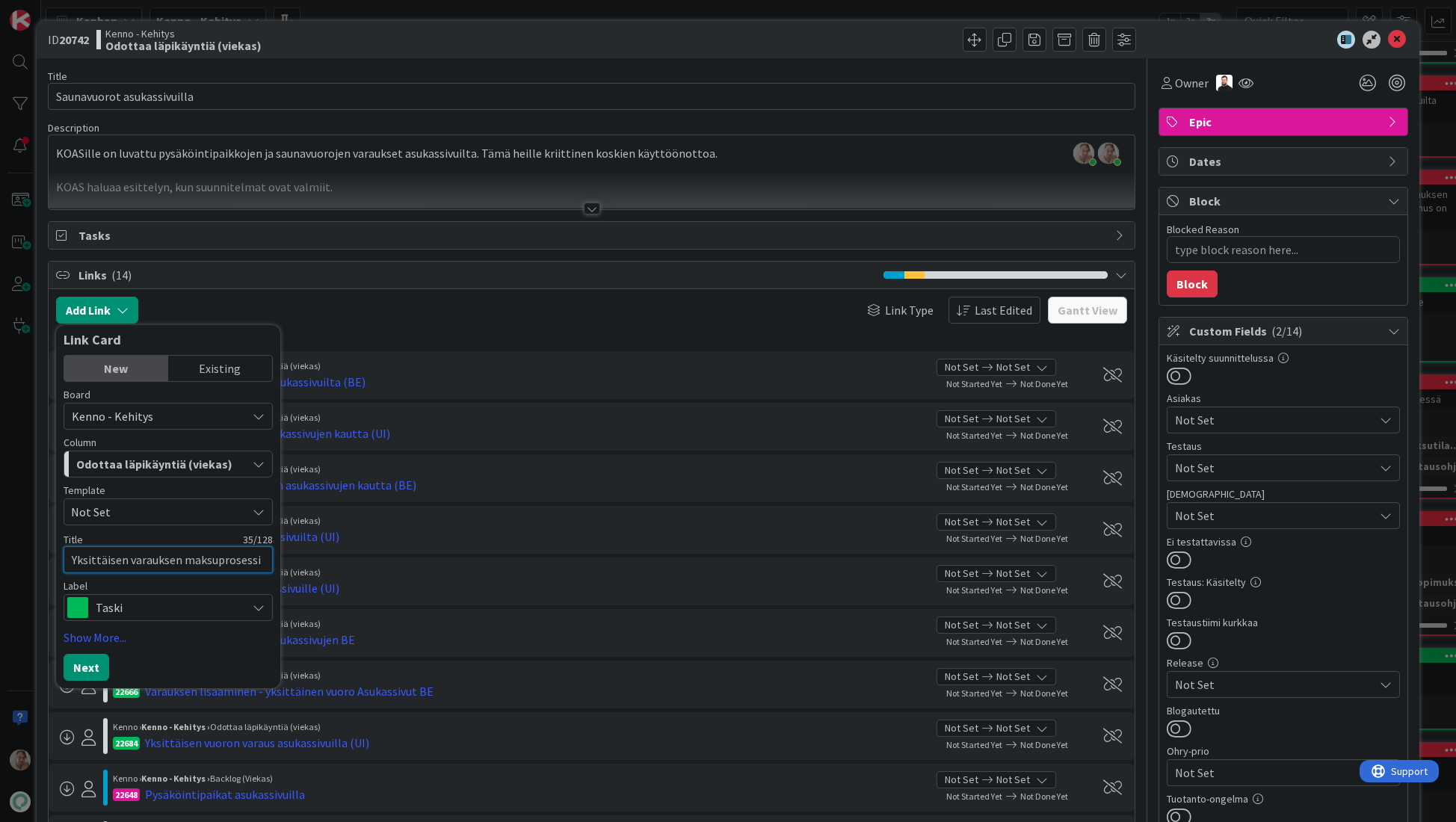
type textarea "x"
type textarea "Yksittäisen varauksen maksuprosessi"
type textarea "x"
type textarea "Yksittäisen varauksen maksuprosessi a"
type textarea "x"
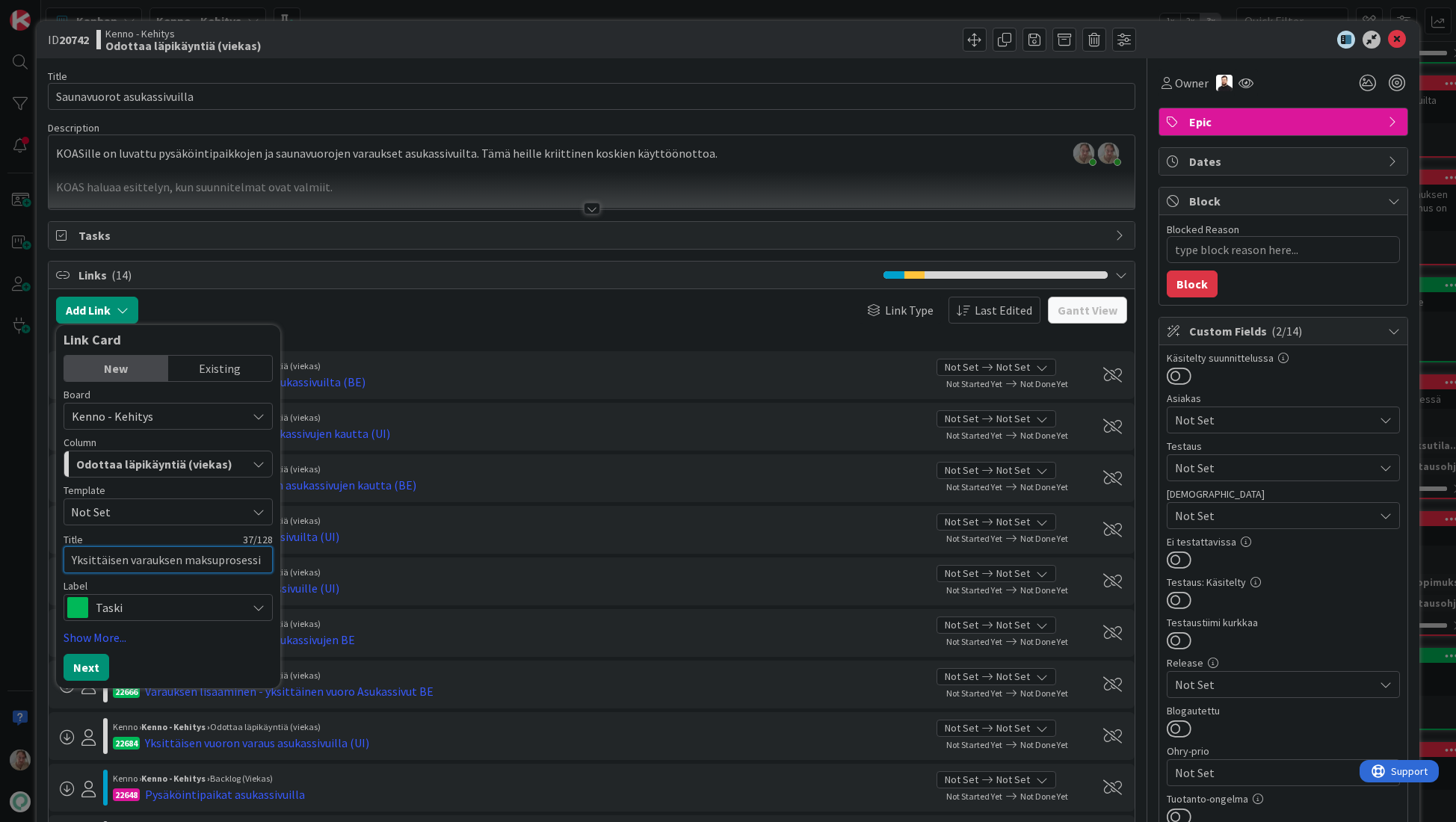
type textarea "Yksittäisen varauksen maksuprosessi as"
type textarea "x"
type textarea "Yksittäisen varauksen maksuprosessi asu"
type textarea "x"
type textarea "Yksittäisen varauksen maksuprosessi asuk"
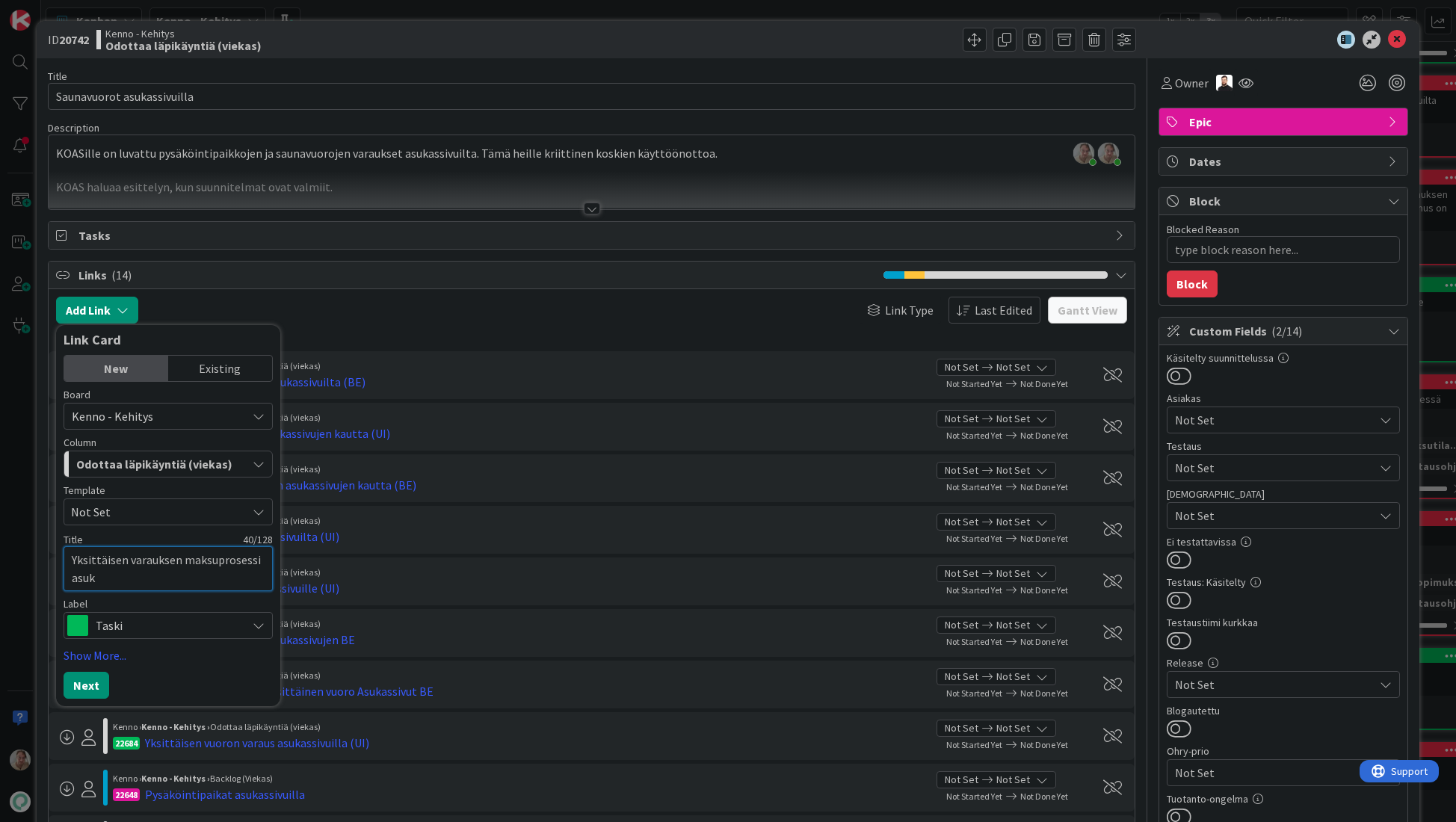
type textarea "x"
type textarea "Yksittäisen varauksen maksuprosessi asuka"
type textarea "x"
type textarea "Yksittäisen varauksen maksuprosessi asukas"
type textarea "x"
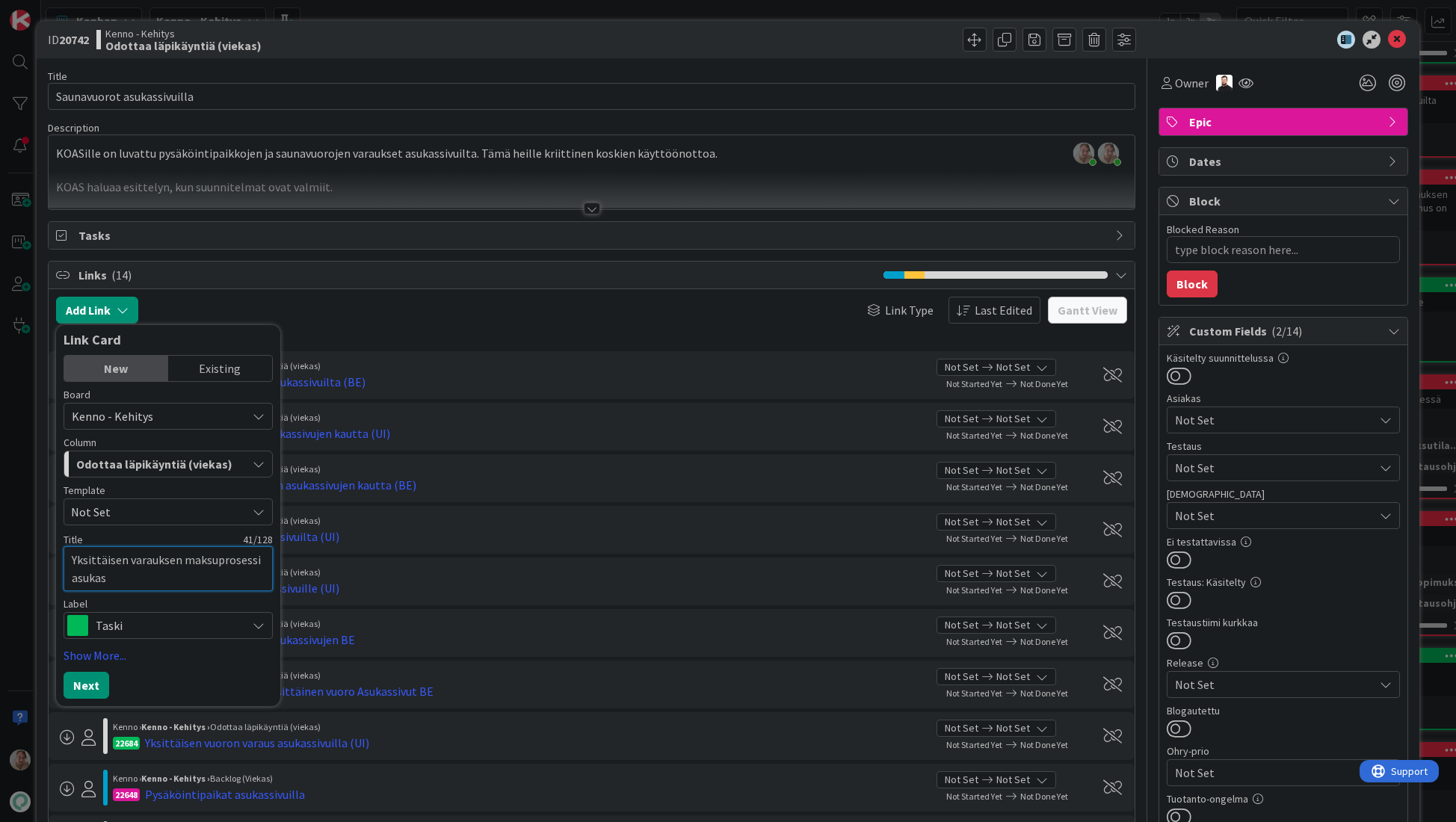
type textarea "Yksittäisen varauksen maksuprosessi asukass"
type textarea "x"
type textarea "Yksittäisen varauksen maksuprosessi asukassi"
type textarea "x"
type textarea "Yksittäisen varauksen maksuprosessi asukassiv"
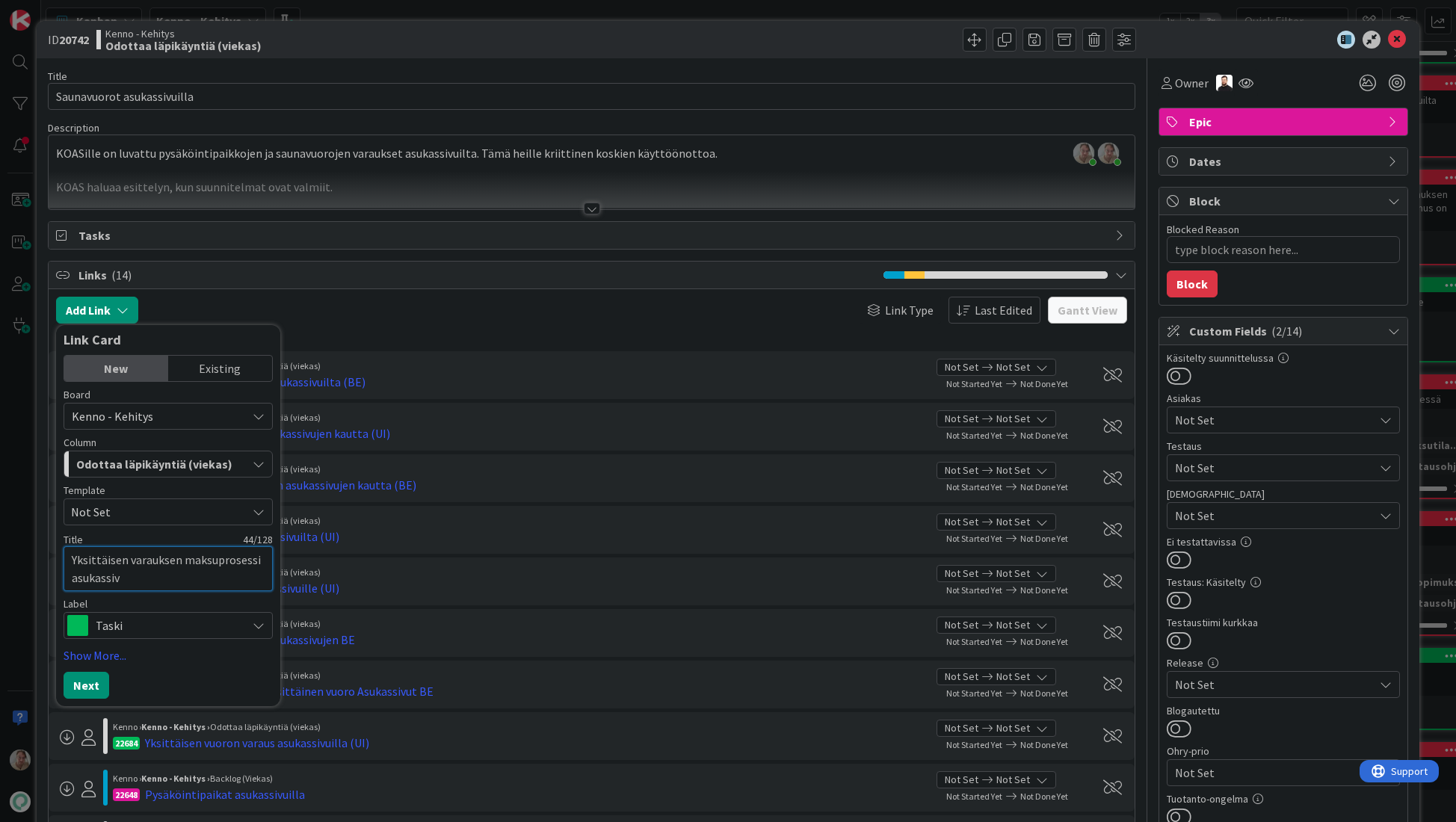
type textarea "x"
type textarea "Yksittäisen varauksen maksuprosessi asukassivu"
type textarea "x"
type textarea "Yksittäisen varauksen maksuprosessi asukassivui"
type textarea "x"
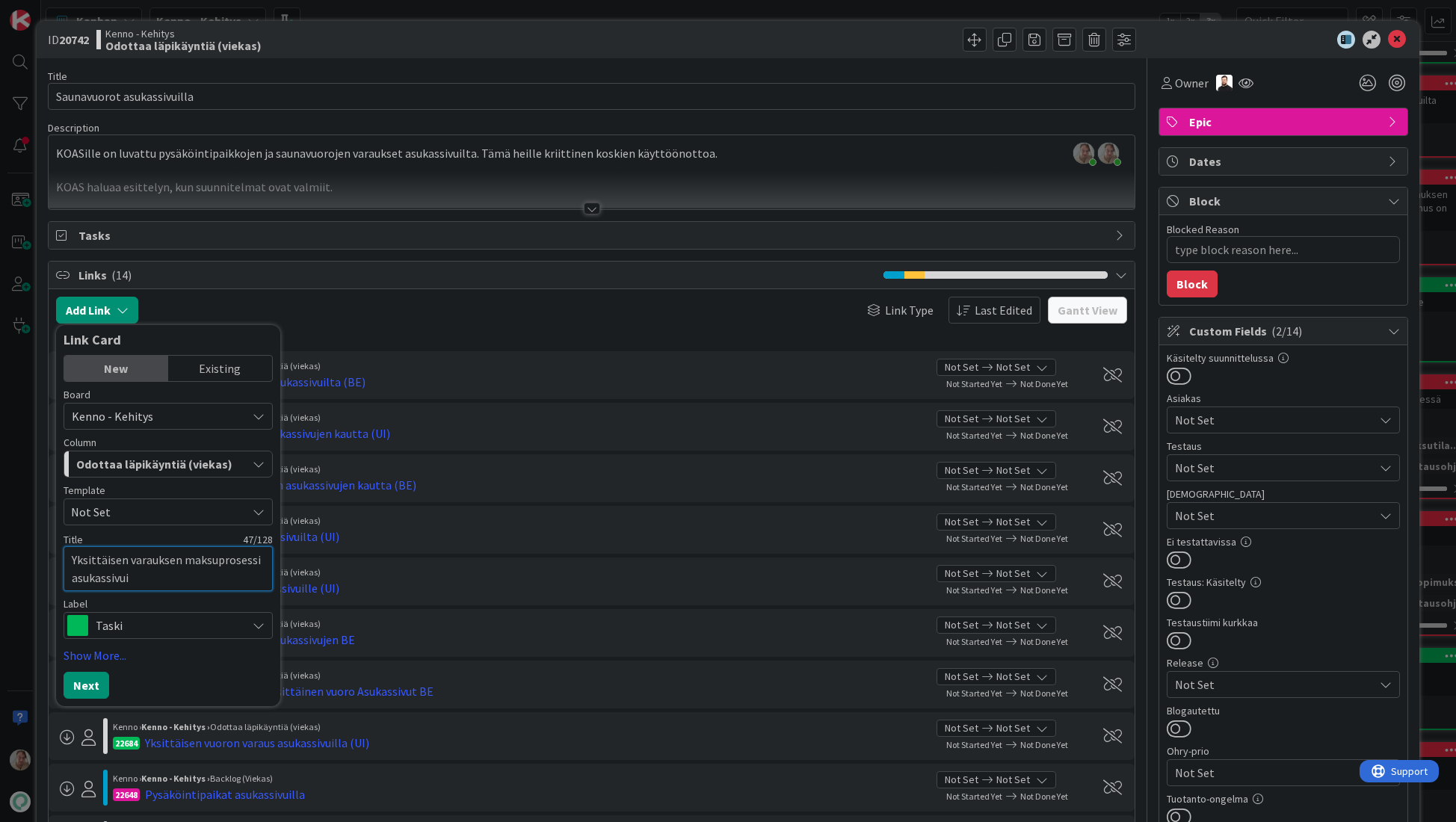
type textarea "Yksittäisen varauksen maksuprosessi asukassivuil"
type textarea "x"
type textarea "Yksittäisen varauksen maksuprosessi asukassivuilla"
type textarea "x"
type textarea "Yksittäisen varauksen maksuprosessi asukassivuilla"
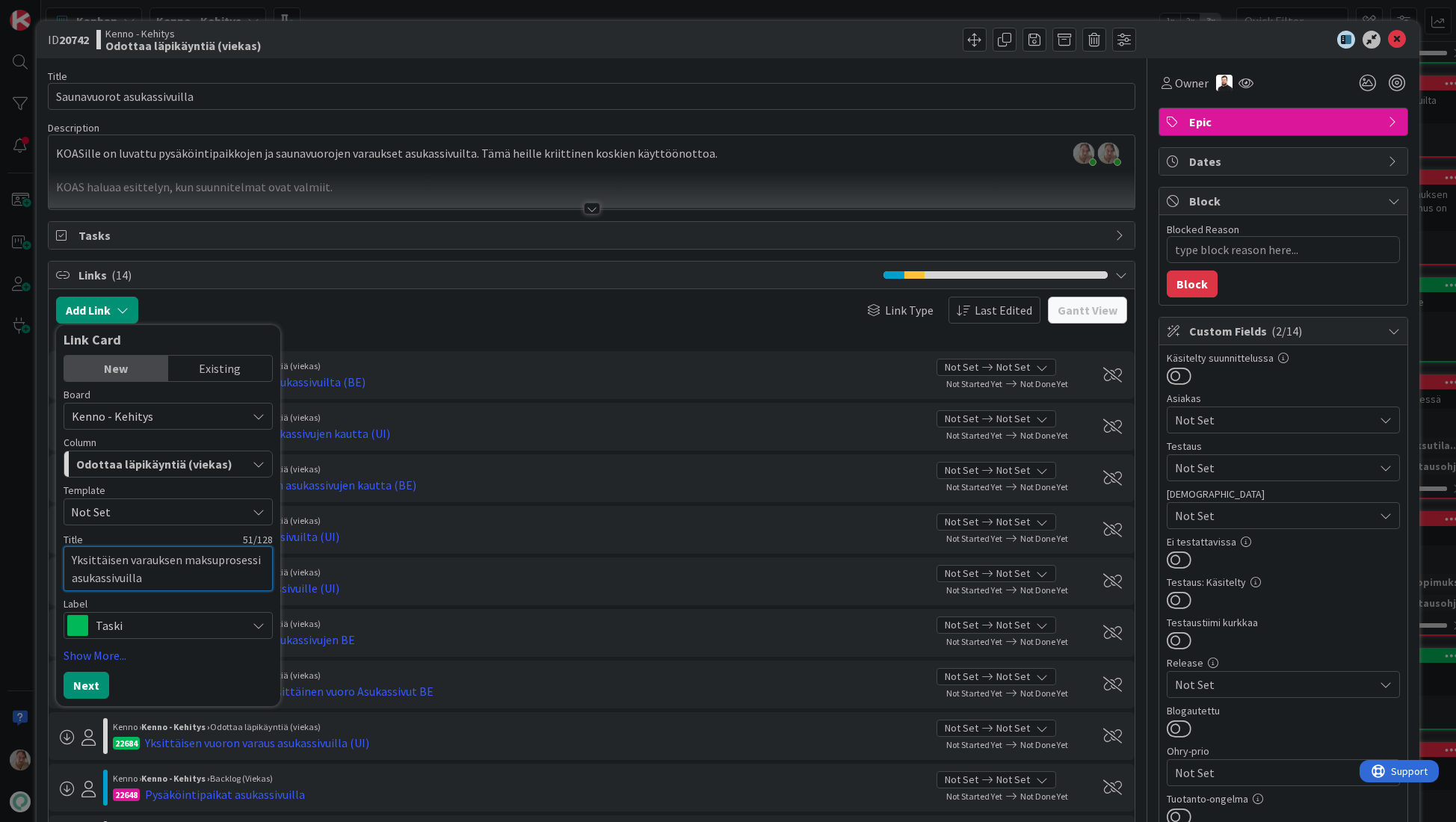
type textarea "x"
type textarea "Yksittäisen varauksen maksuprosessi asukassivuilla B"
type textarea "x"
type textarea "Yksittäisen varauksen maksuprosessi asukassivuilla BE"
click at [84, 686] on button "Next" at bounding box center [86, 685] width 46 height 27
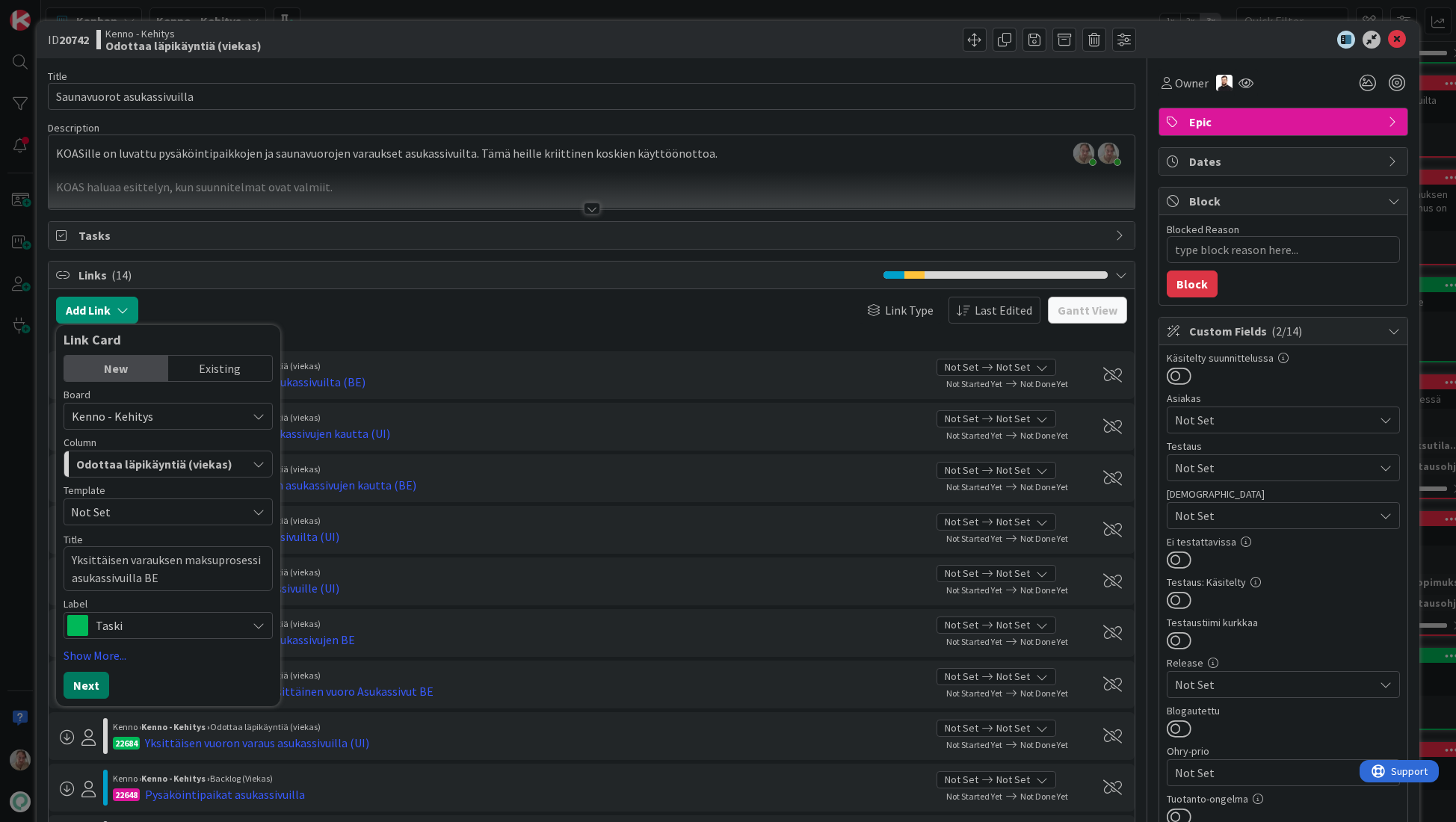
type textarea "x"
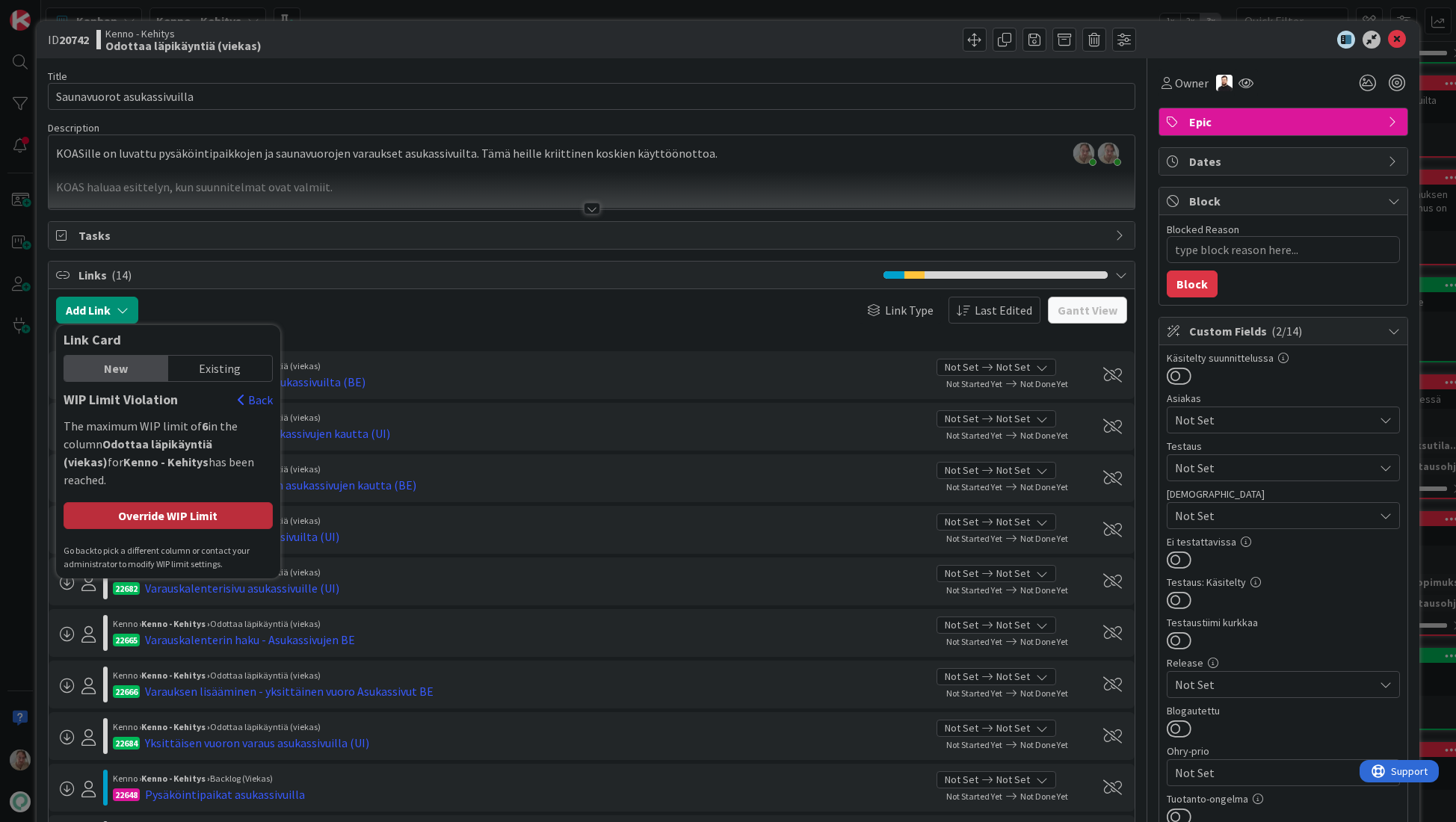
click at [164, 502] on div "Override WIP Limit" at bounding box center [167, 515] width 209 height 27
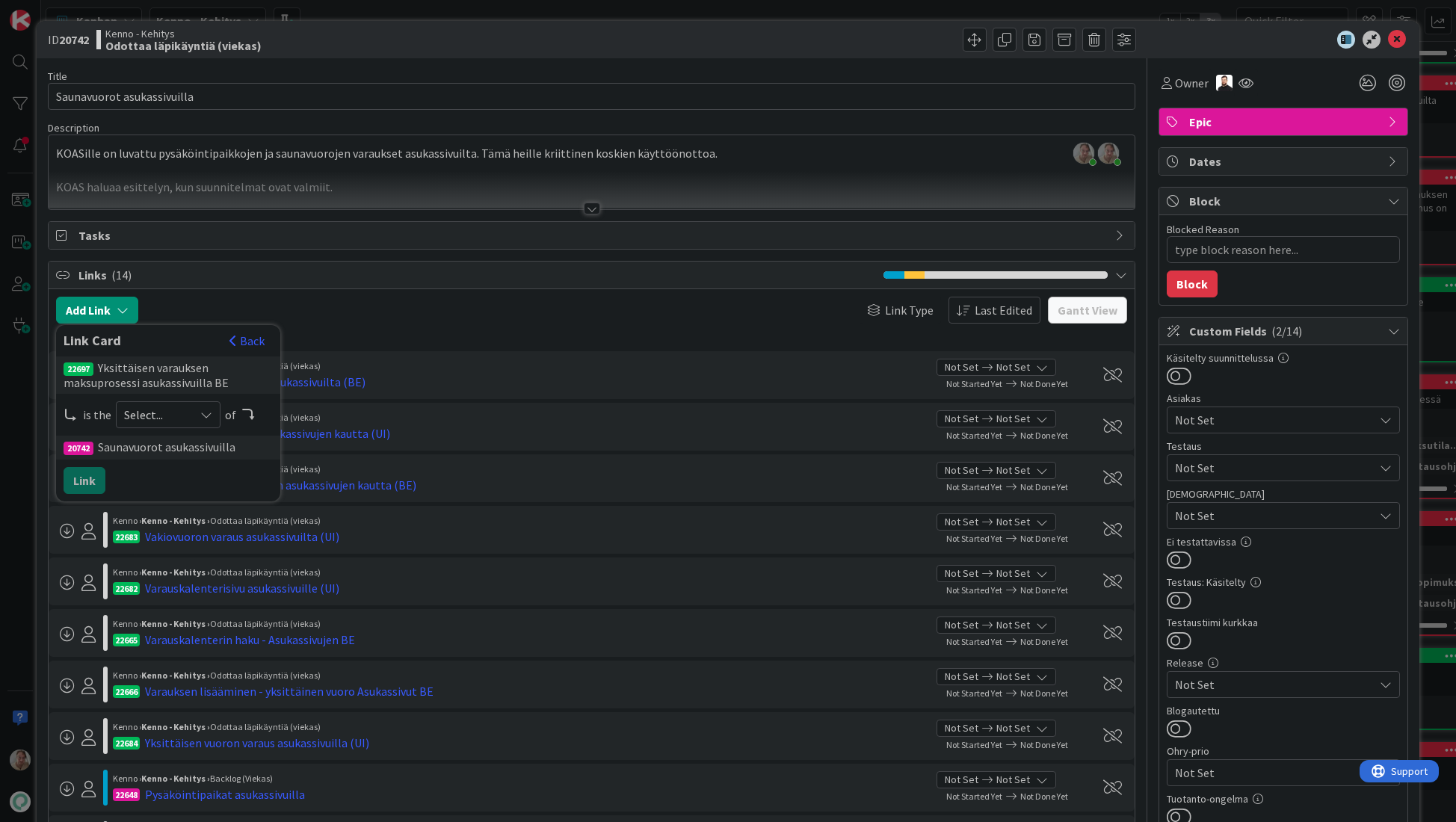
click at [153, 401] on div "Select..." at bounding box center [168, 414] width 105 height 27
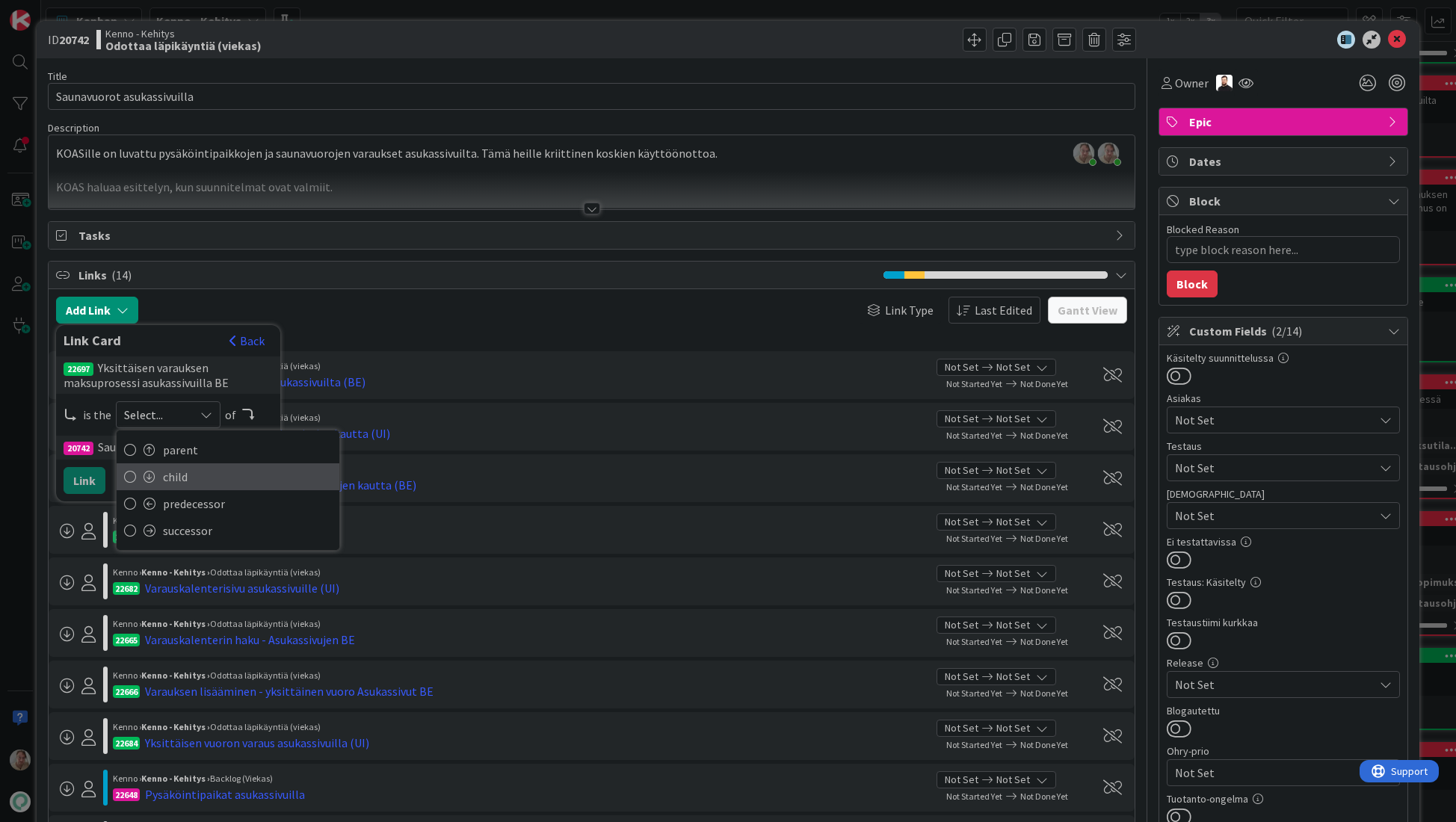
click at [163, 478] on span "child" at bounding box center [248, 477] width 169 height 22
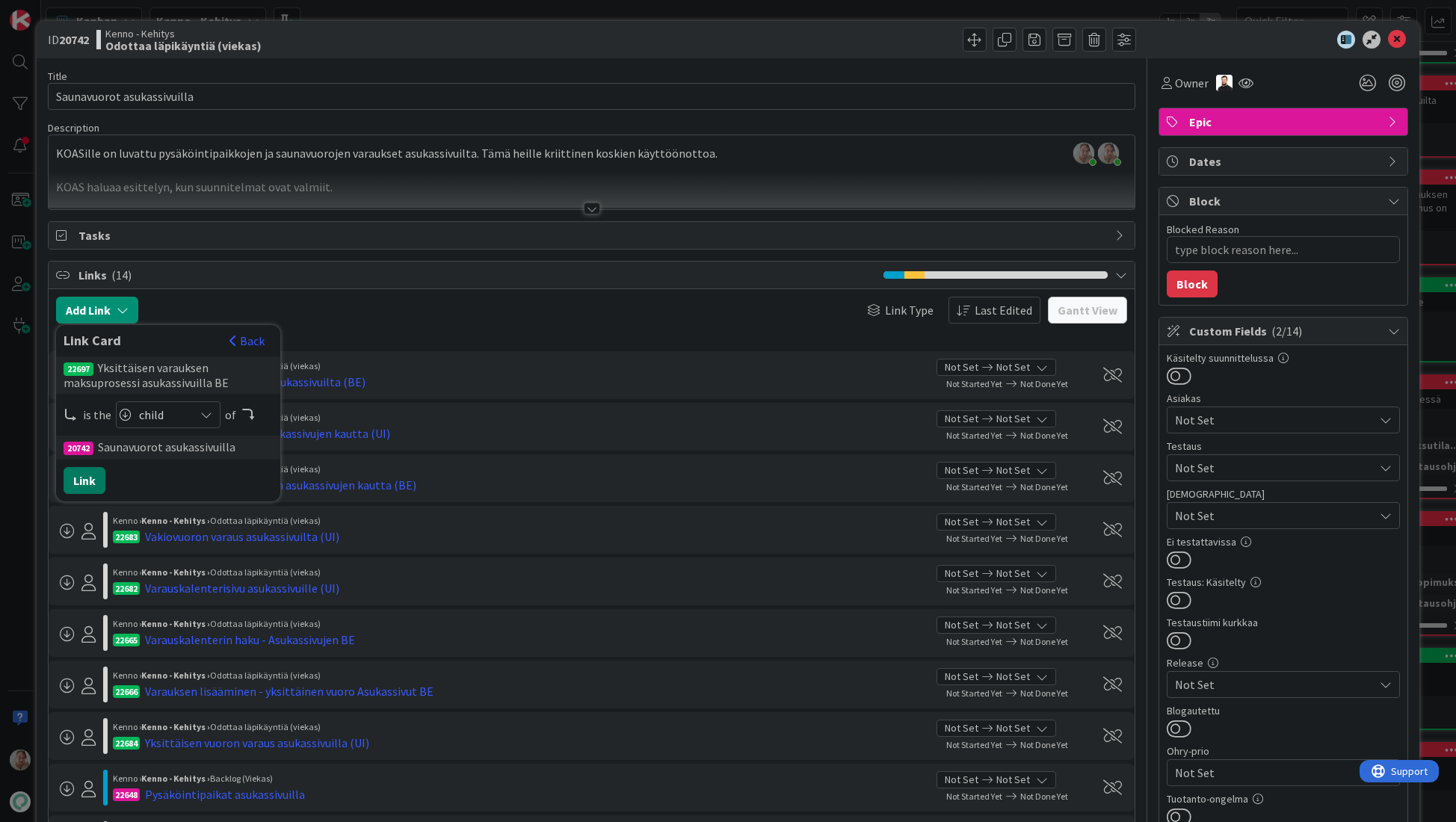
click at [87, 480] on button "Link" at bounding box center [84, 480] width 42 height 27
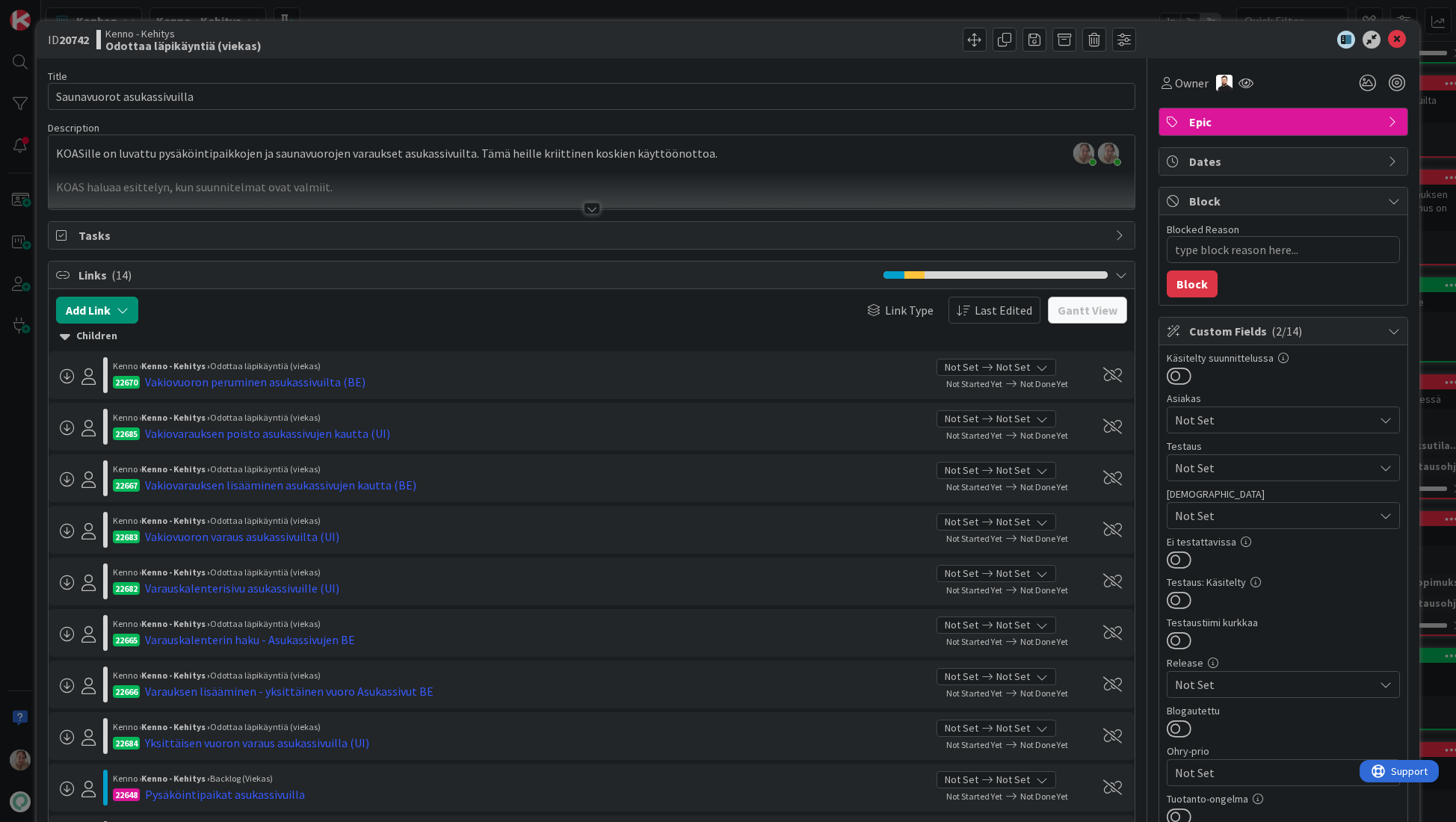
type textarea "x"
click at [265, 180] on div at bounding box center [591, 190] width 1087 height 38
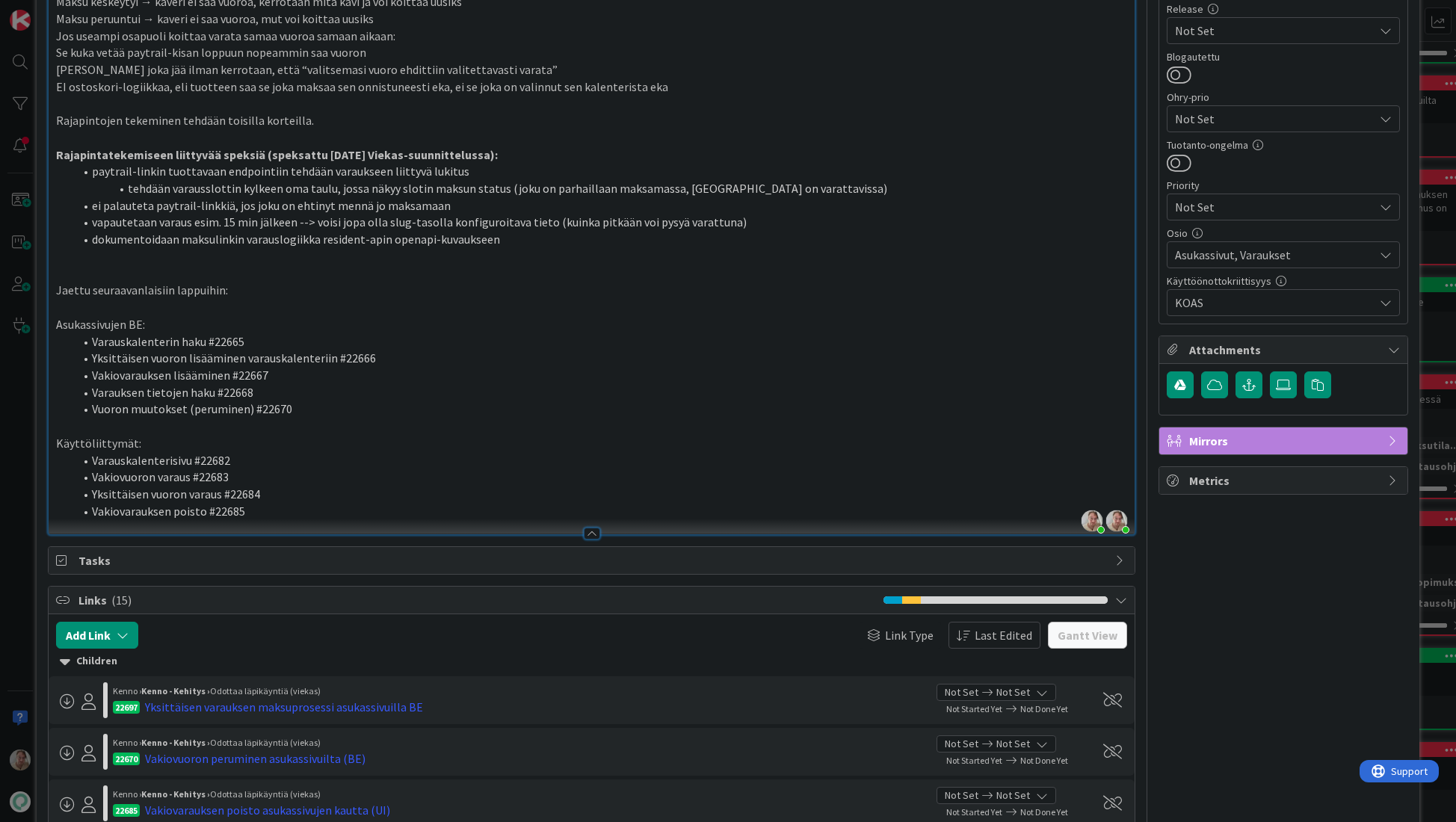
scroll to position [884, 0]
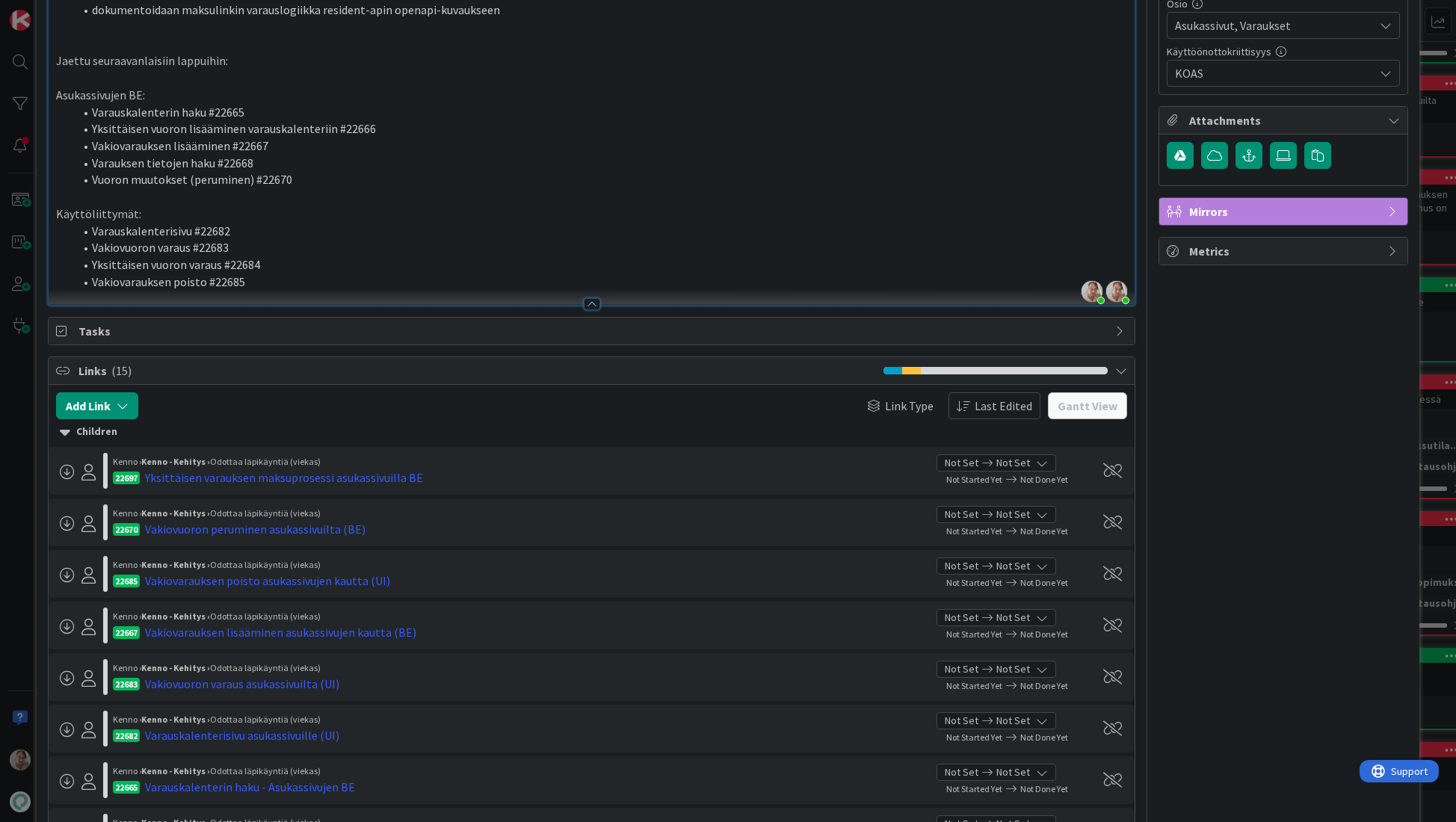
drag, startPoint x: 321, startPoint y: 175, endPoint x: 357, endPoint y: 175, distance: 36.0
click at [321, 175] on li "Vuoron muutokset (peruminen) #22670" at bounding box center [600, 180] width 1054 height 17
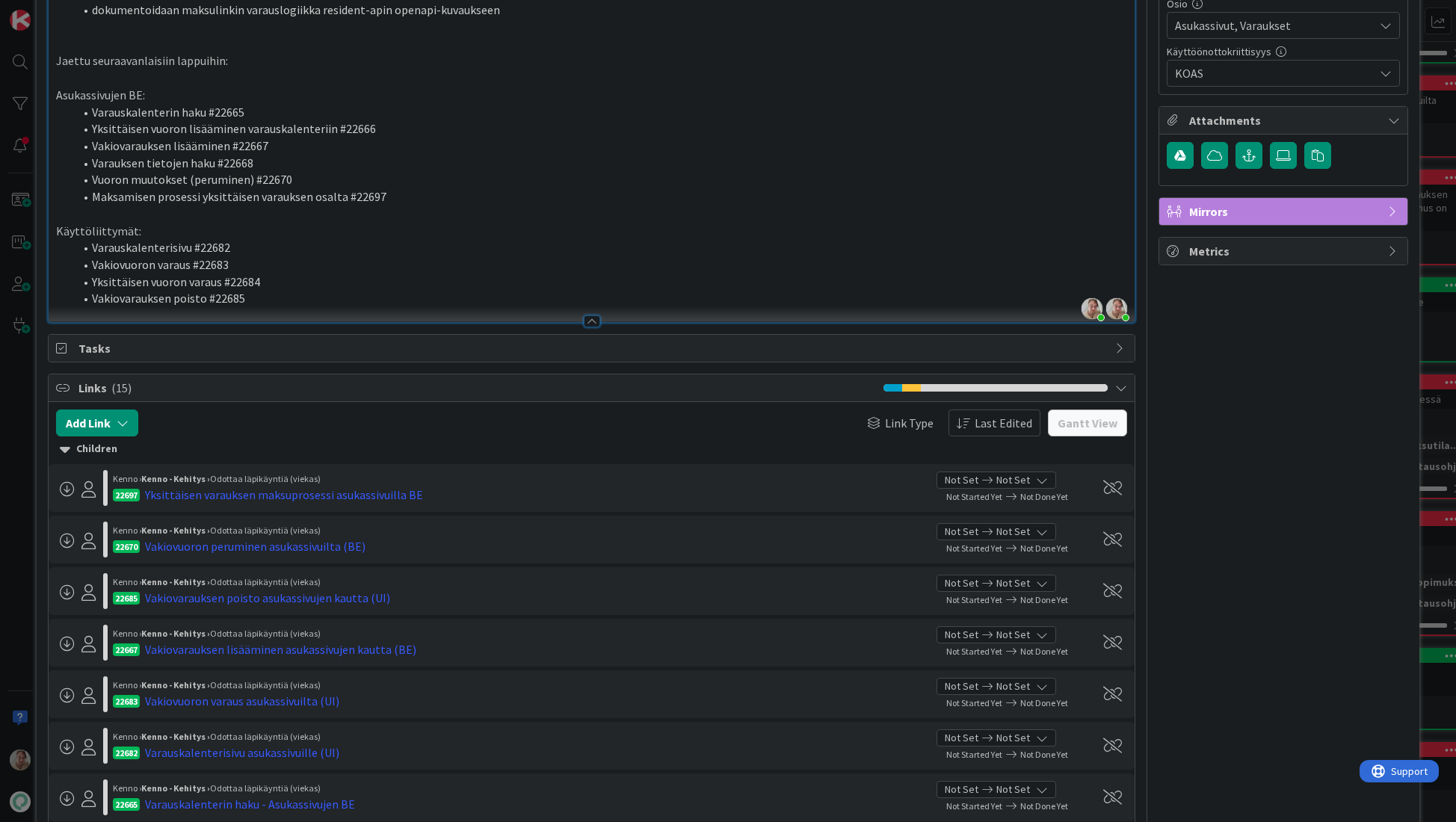
click at [310, 261] on li "Vakiovuoron varaus #22683" at bounding box center [600, 264] width 1054 height 17
click at [481, 422] on div at bounding box center [322, 422] width 354 height 27
click at [378, 492] on div "Yksittäisen varauksen maksuprosessi asukassivuilla BE" at bounding box center [284, 495] width 278 height 18
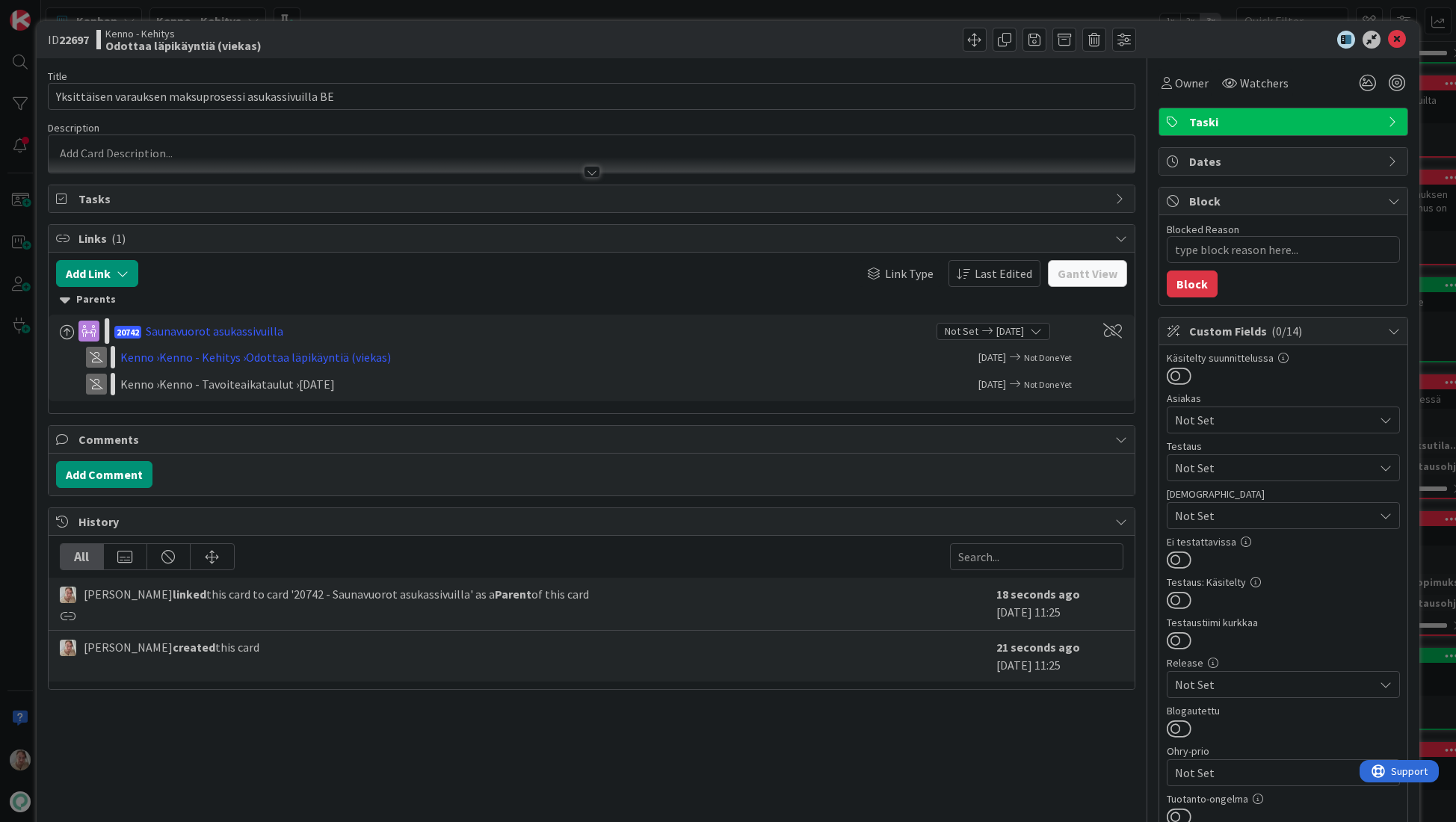
type textarea "x"
click at [216, 159] on div at bounding box center [591, 164] width 1087 height 16
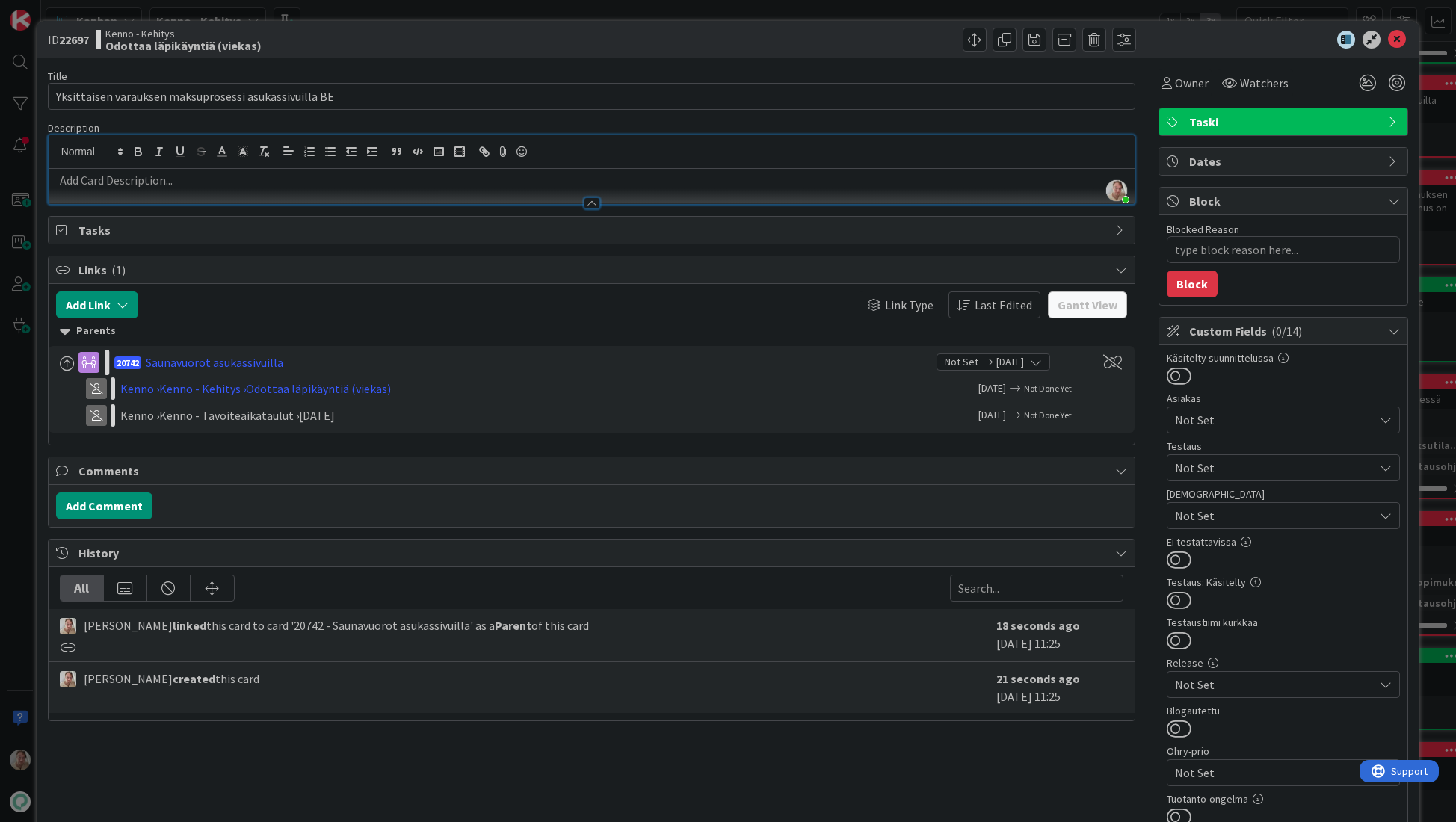
click at [160, 172] on p at bounding box center [591, 180] width 1071 height 17
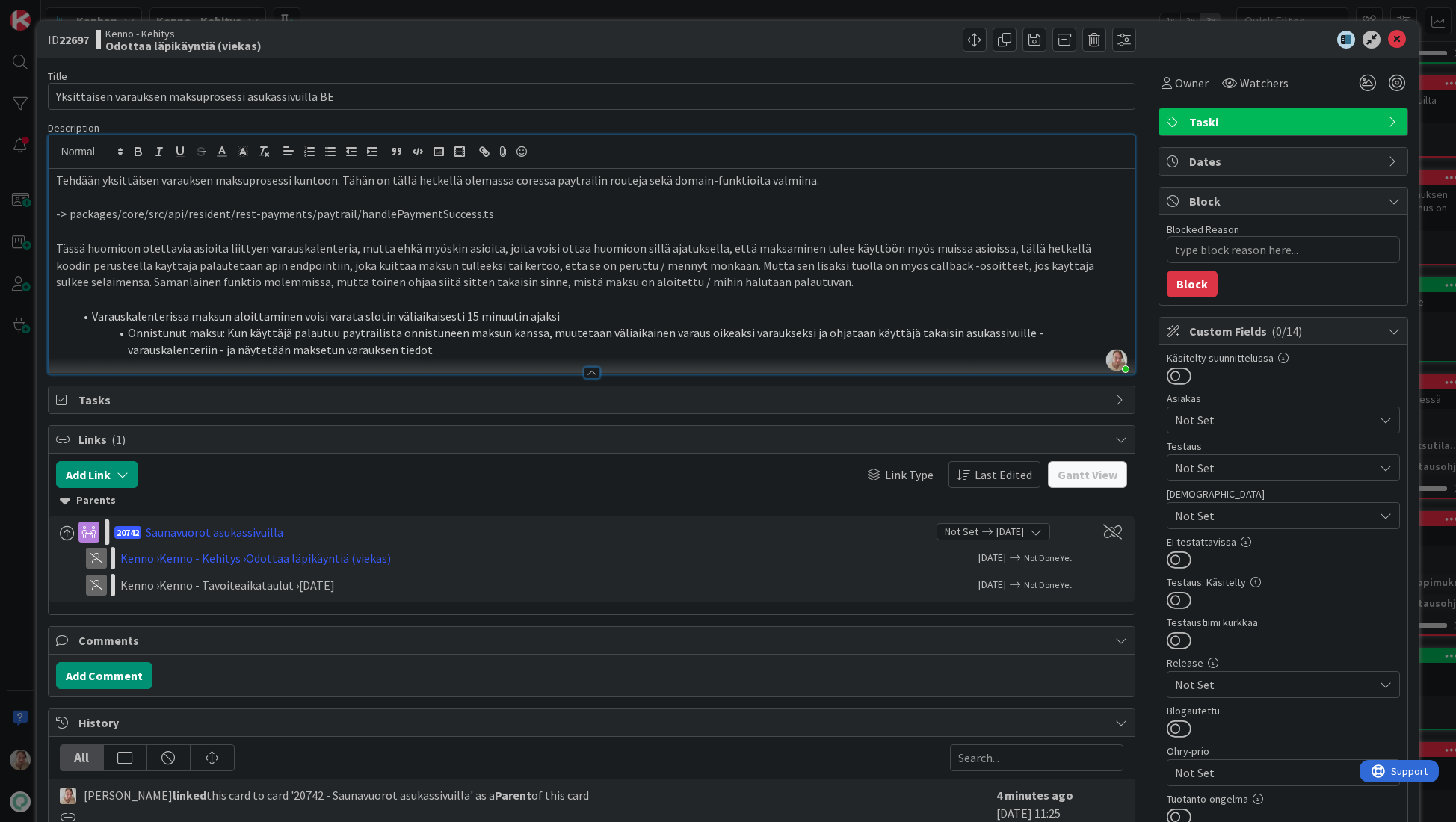
click at [414, 346] on li "Onnistunut maksu: Kun käyttäjä palautuu paytrailista onnistuneen maksun kanssa,…" at bounding box center [600, 340] width 1054 height 34
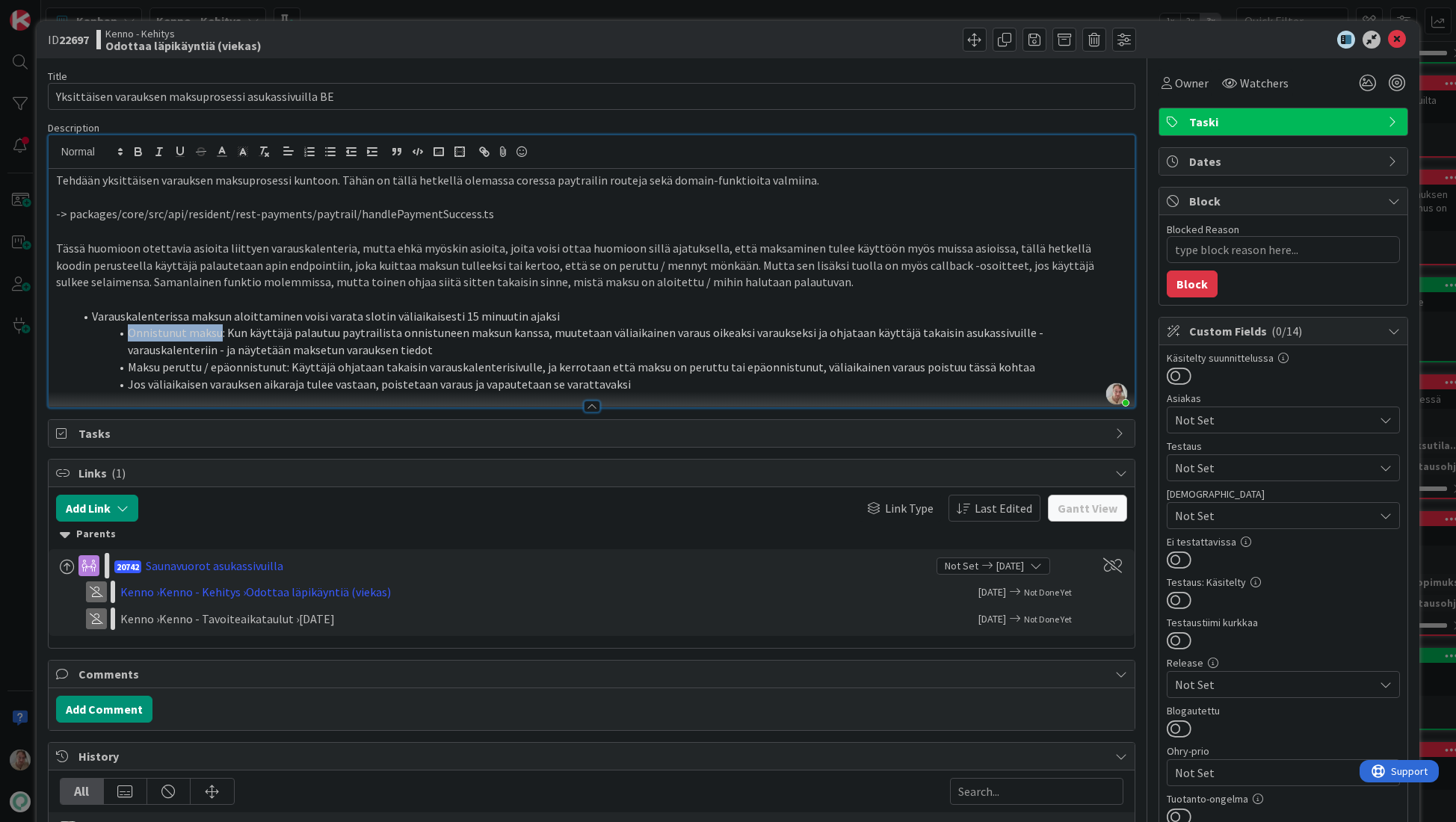
drag, startPoint x: 218, startPoint y: 332, endPoint x: 126, endPoint y: 333, distance: 92.0
click at [126, 333] on li "Onnistunut maksu: Kun käyttäjä palautuu paytrailista onnistuneen maksun kanssa,…" at bounding box center [600, 340] width 1054 height 34
drag, startPoint x: 281, startPoint y: 368, endPoint x: 126, endPoint y: 369, distance: 155.0
click at [126, 369] on li "Maksu peruttu / epäonnistunut: Käyttäjä ohjataan takaisin varauskalenterisivull…" at bounding box center [600, 367] width 1054 height 17
click at [408, 381] on li "Jos väliaikaisen varauksen aikaraja tulee vastaan, poistetaan varaus ja vapaute…" at bounding box center [600, 384] width 1054 height 17
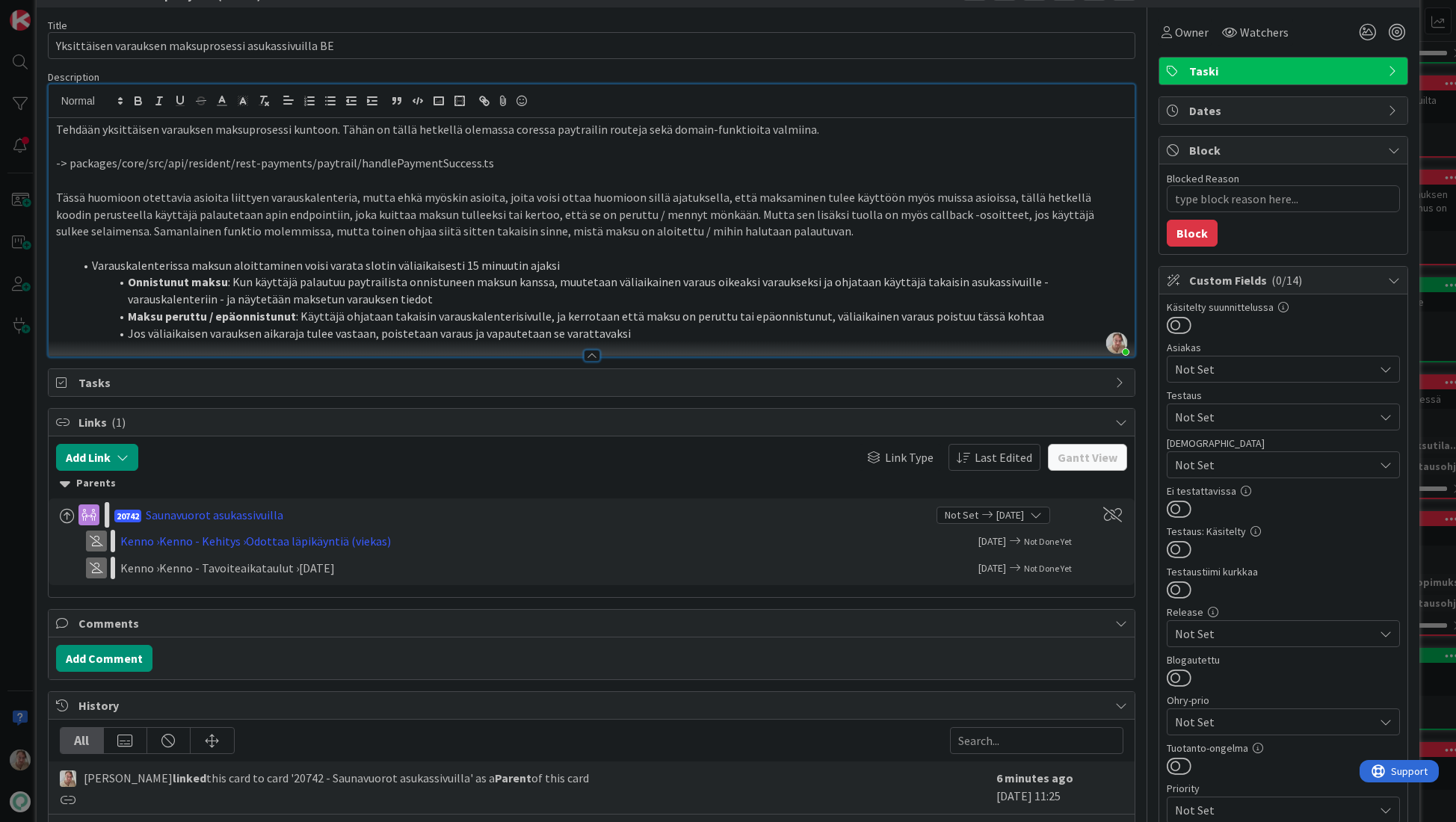
scroll to position [68, 0]
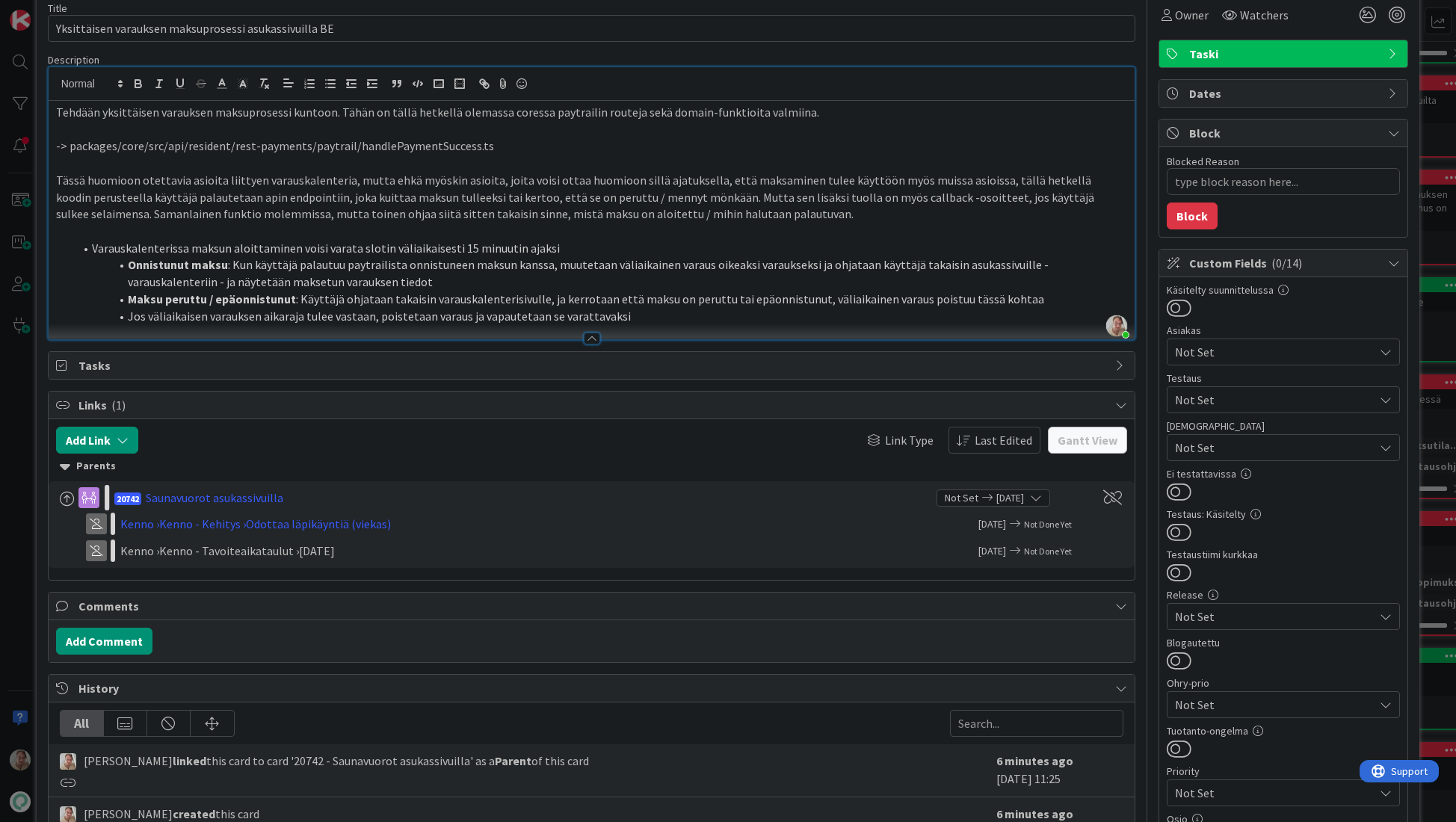
click at [655, 314] on li "Jos väliaikaisen varauksen aikaraja tulee vastaan, poistetaan varaus ja vapaute…" at bounding box center [600, 316] width 1054 height 17
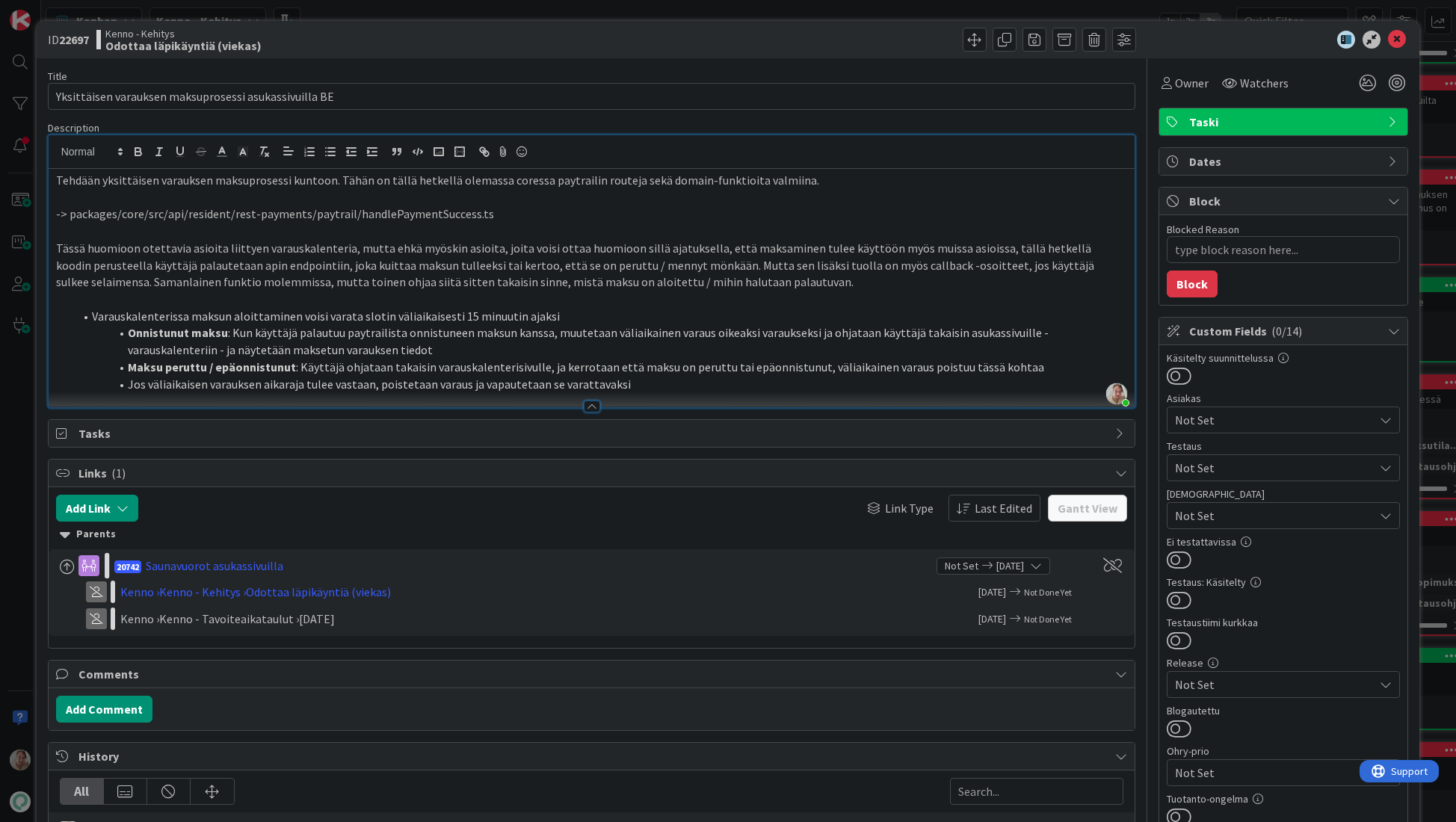
scroll to position [123, 0]
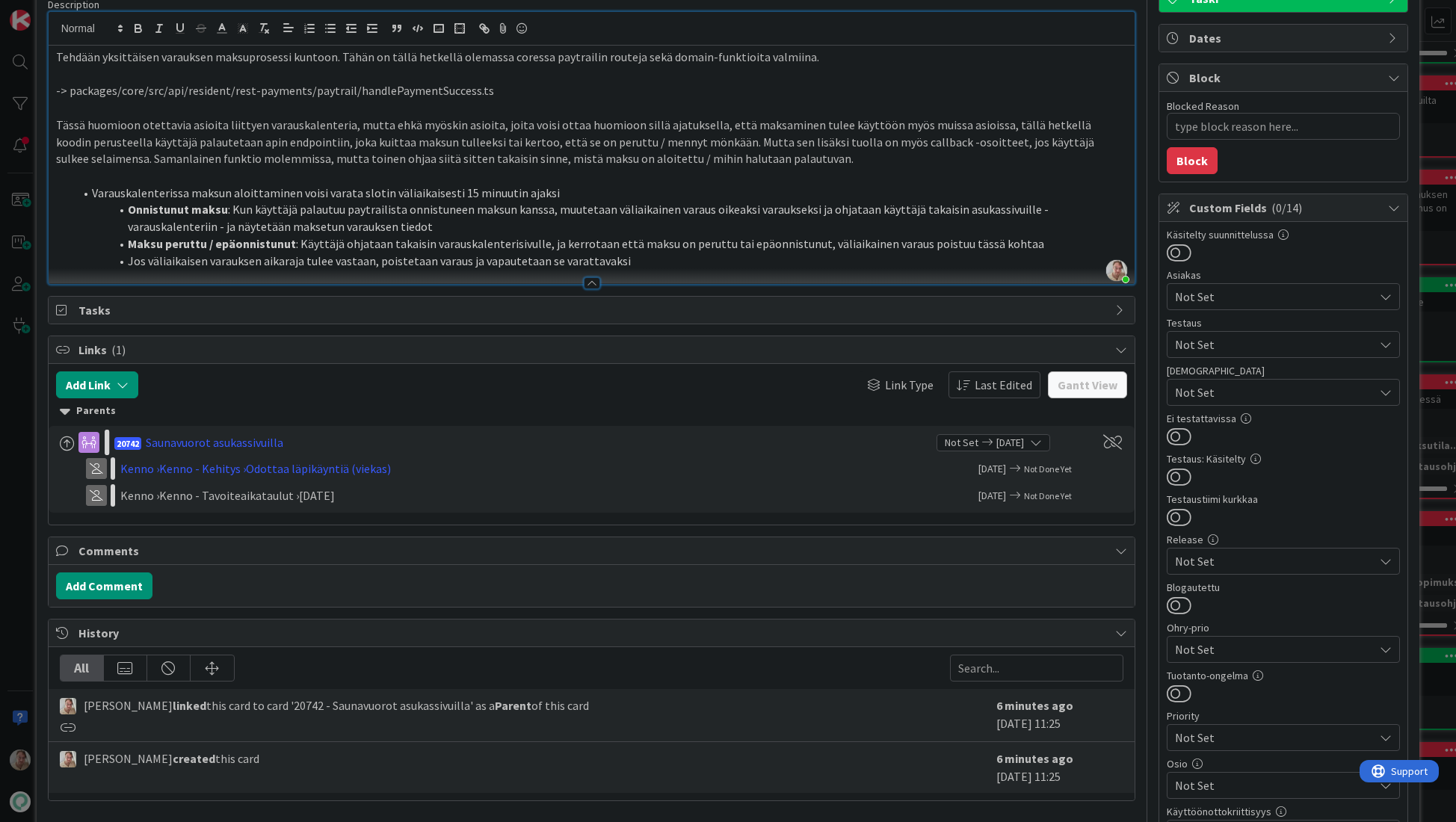
click at [632, 260] on li "Jos väliaikaisen varauksen aikaraja tulee vastaan, poistetaan varaus ja vapaute…" at bounding box center [600, 261] width 1054 height 17
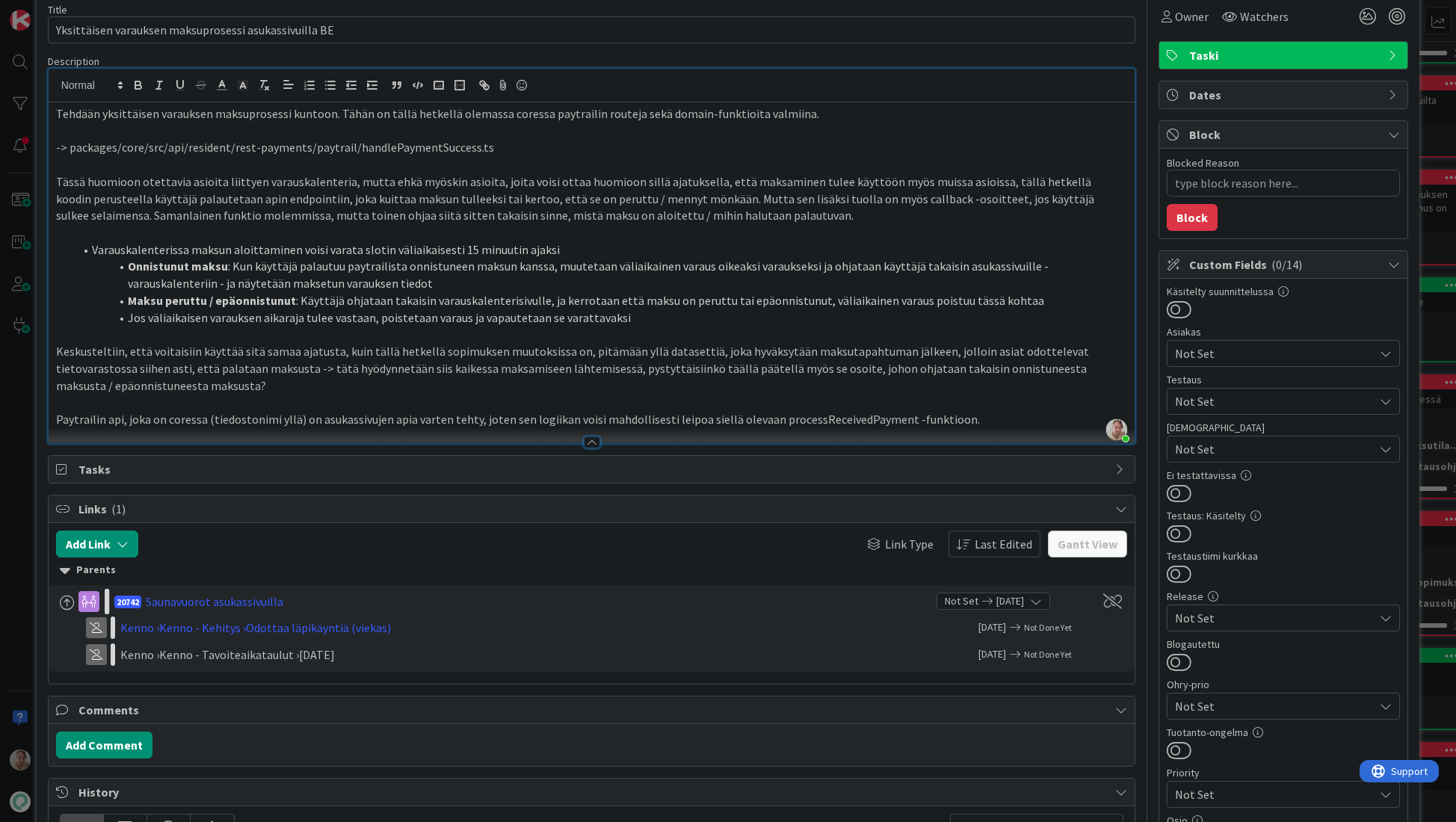
scroll to position [0, 0]
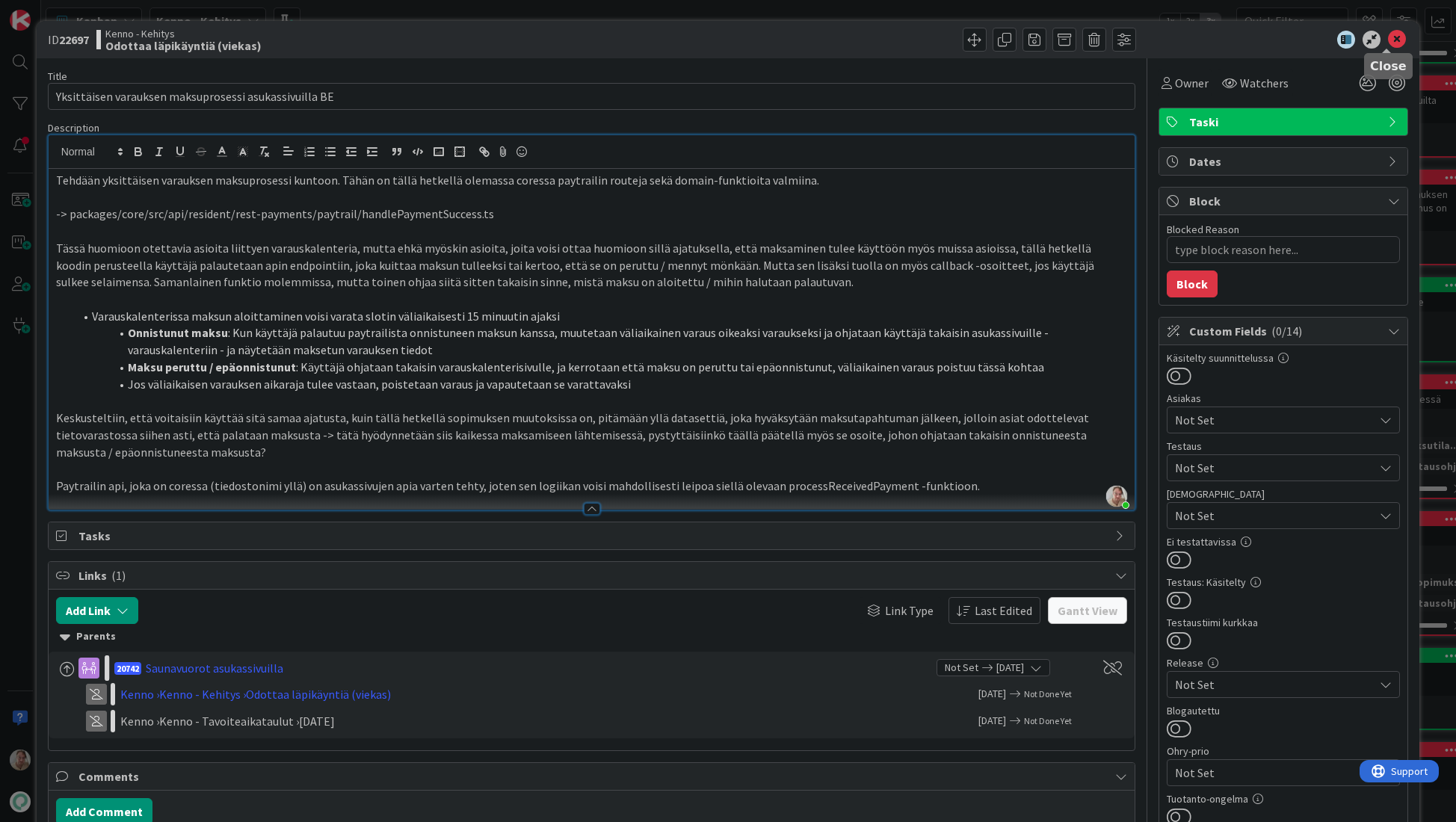
click at [1388, 42] on icon at bounding box center [1397, 39] width 18 height 18
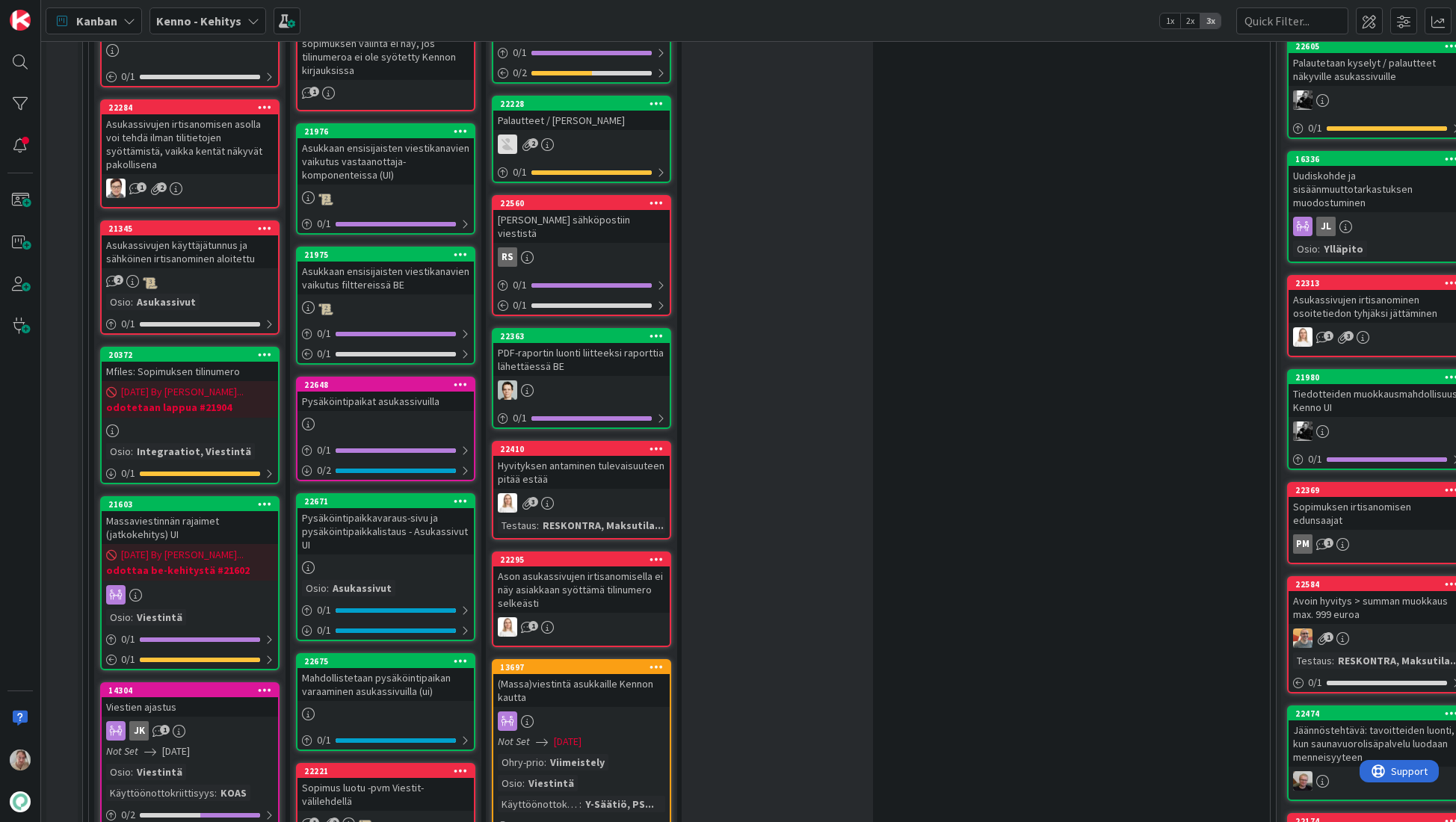
scroll to position [902, 0]
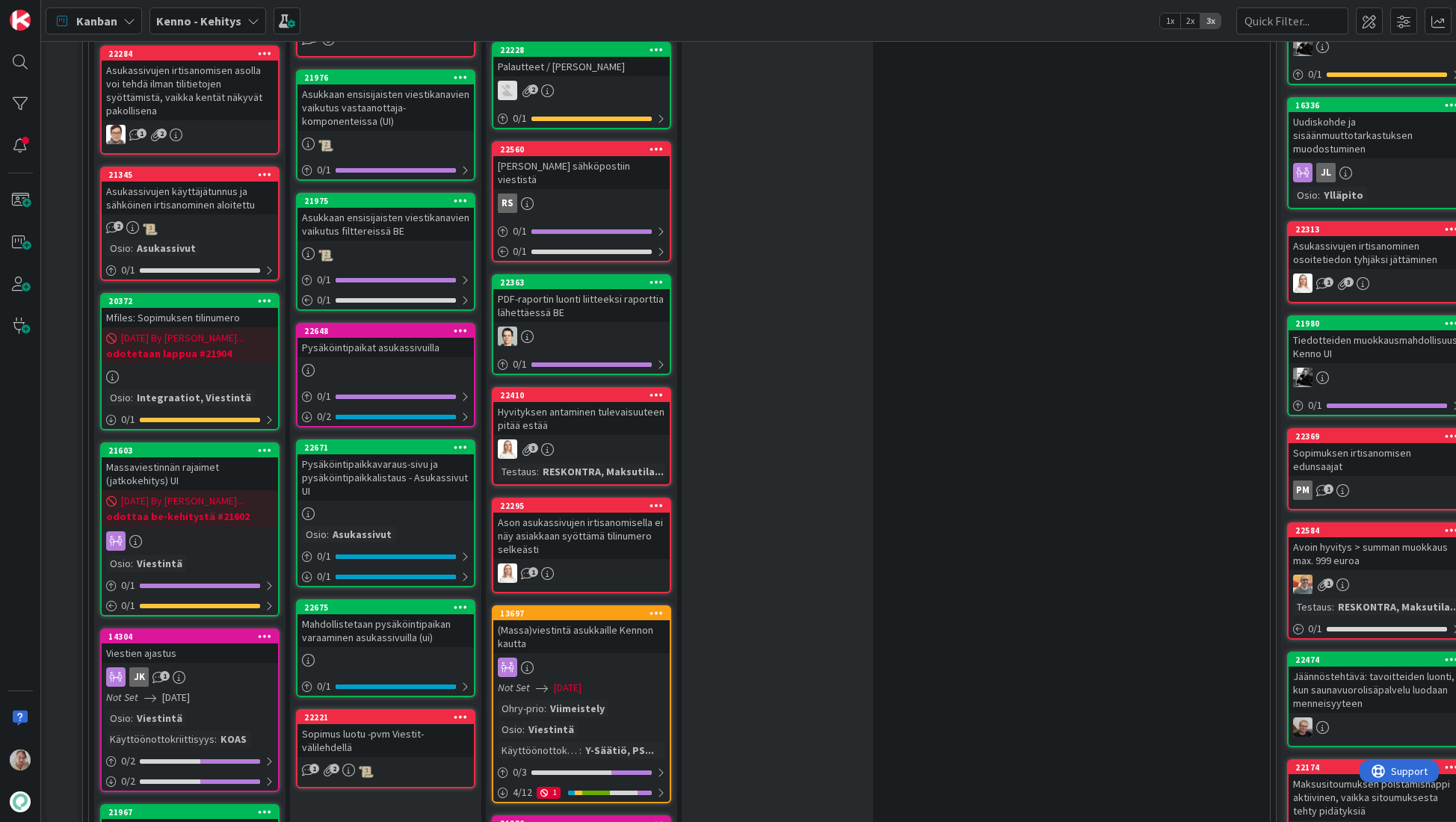
click at [602, 167] on div "[PERSON_NAME] sähköpostiin viestistä" at bounding box center [581, 172] width 176 height 33
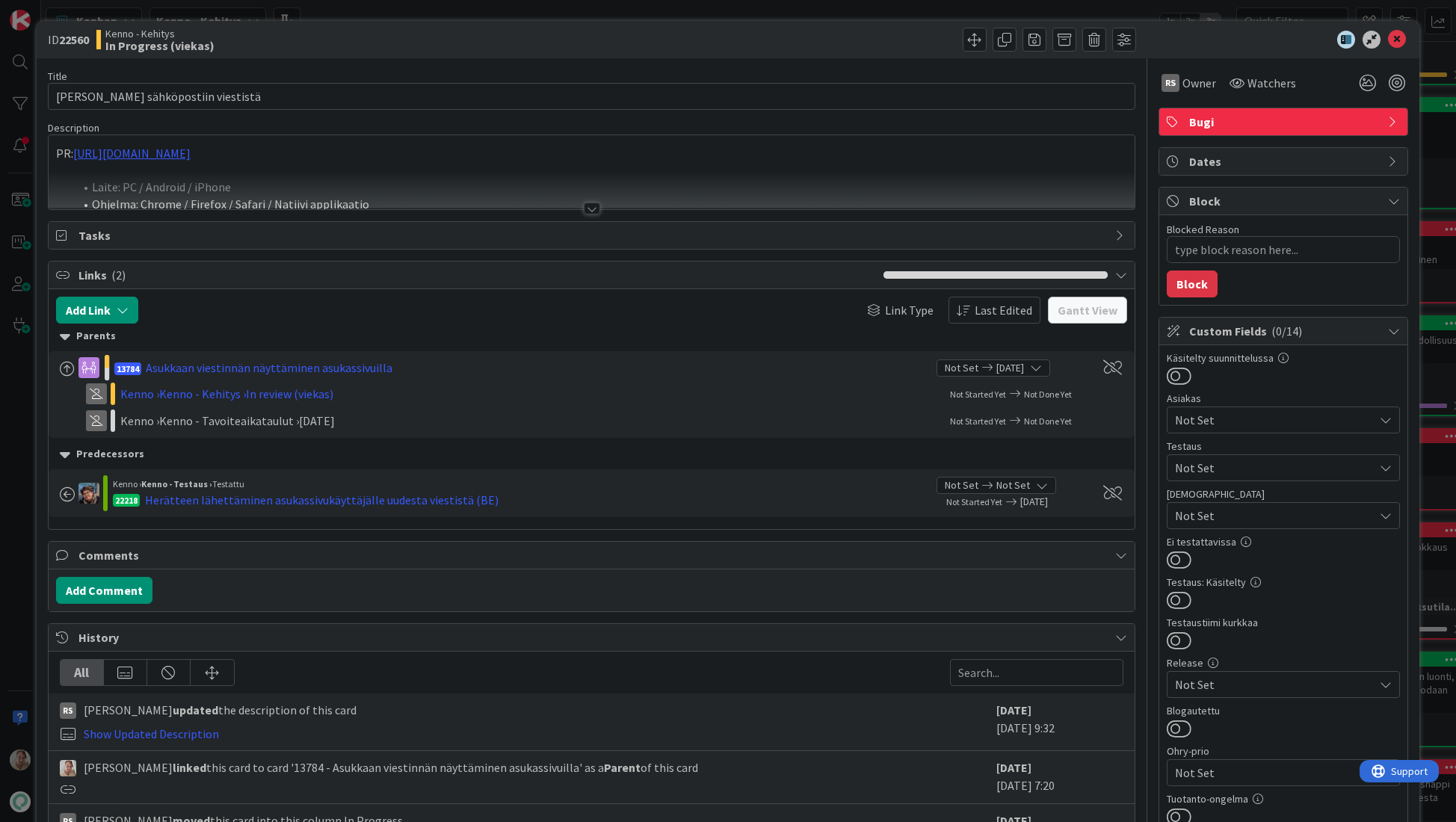
click at [436, 158] on p "PR: https://github.com/pandiafi/kenno/pull/8187" at bounding box center [591, 153] width 1071 height 17
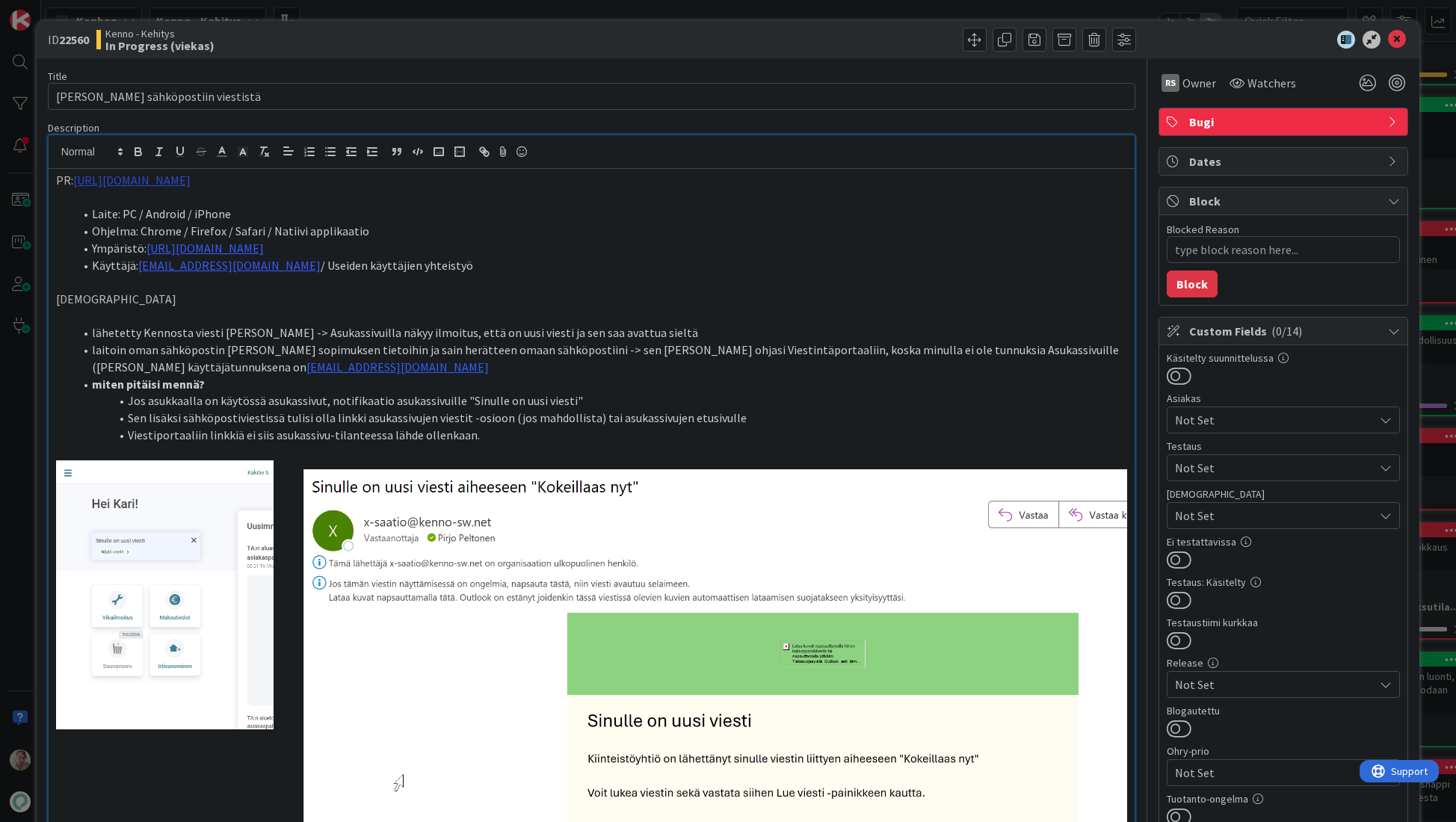
click at [190, 183] on link "https://github.com/pandiafi/kenno/pull/8187" at bounding box center [131, 180] width 117 height 15
click at [198, 210] on link "https://github.com/pandiafi/kenno/pull/8187" at bounding box center [149, 209] width 103 height 20
click at [1390, 37] on icon at bounding box center [1397, 39] width 18 height 18
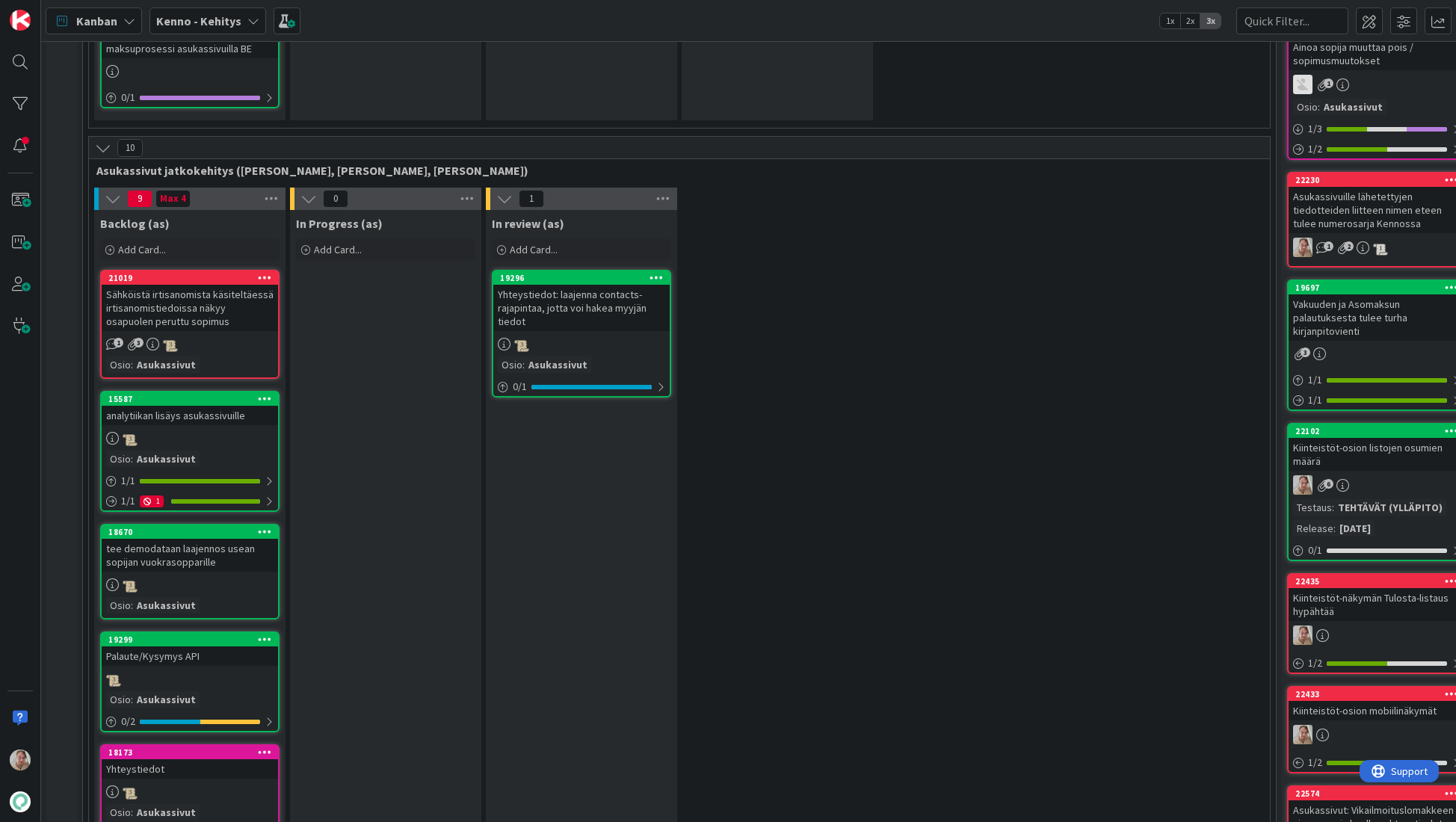
scroll to position [3658, 0]
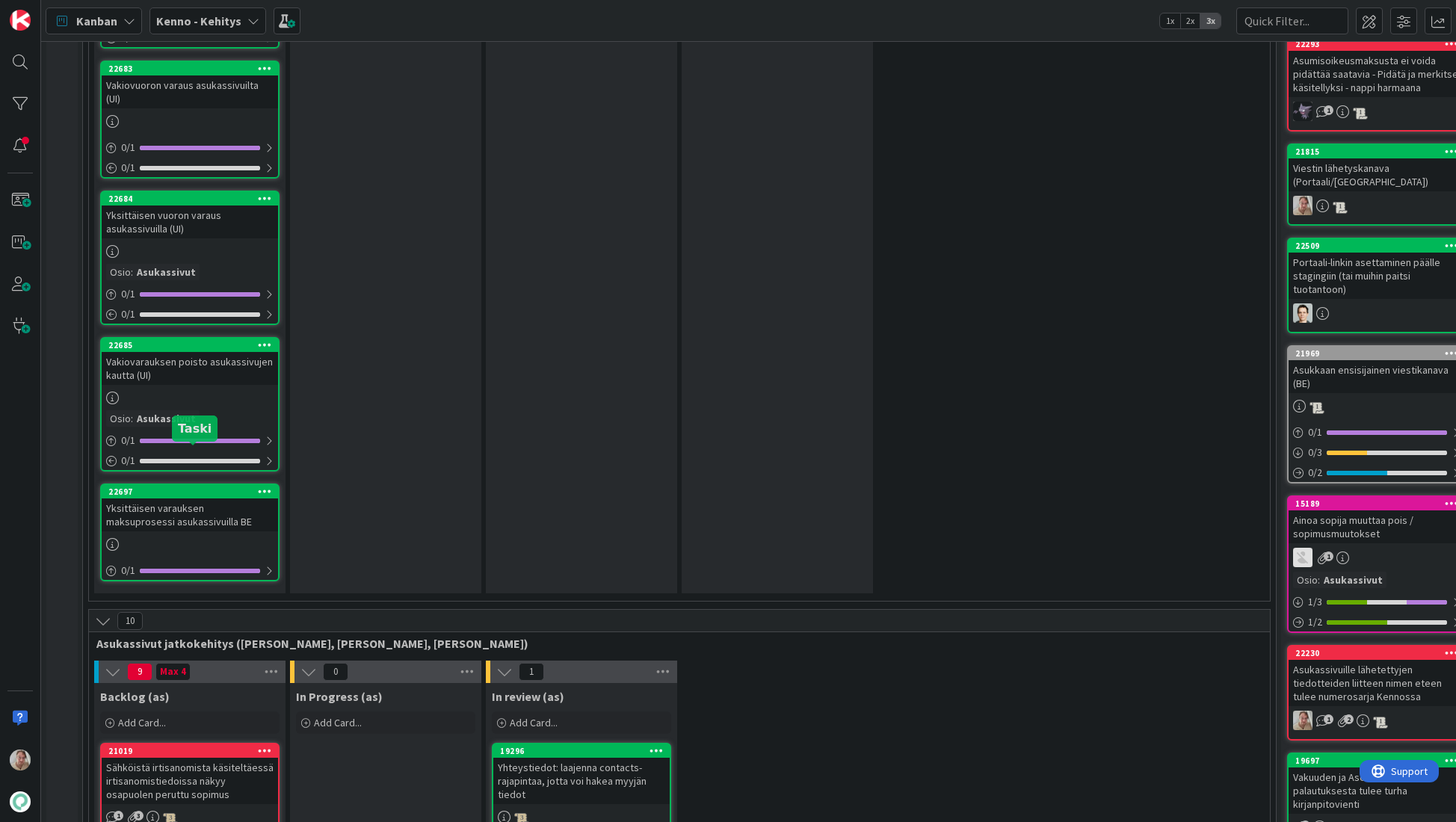
click at [173, 499] on div "Yksittäisen varauksen maksuprosessi asukassivuilla BE" at bounding box center [189, 515] width 176 height 33
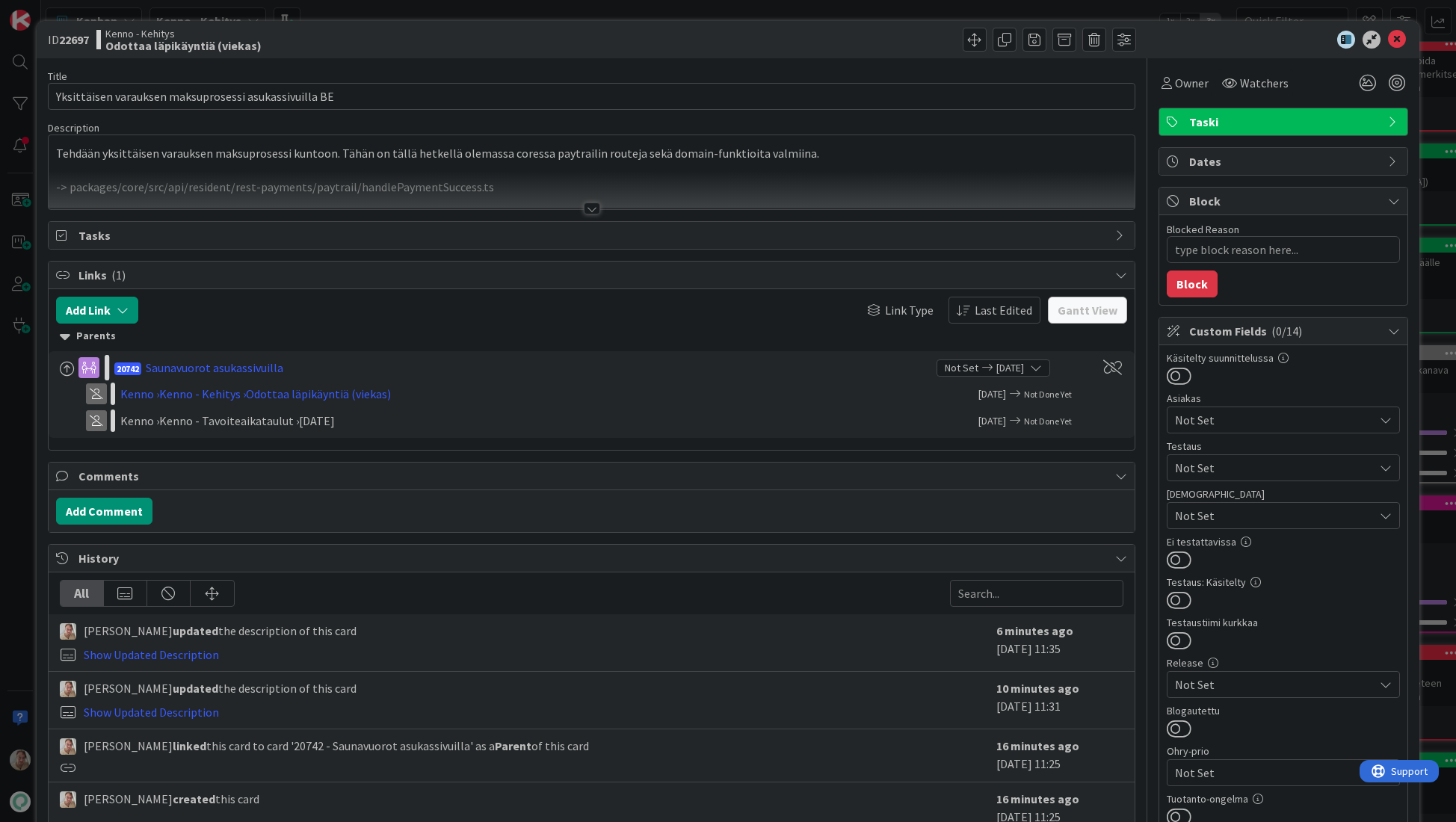
click at [473, 180] on div at bounding box center [591, 190] width 1087 height 38
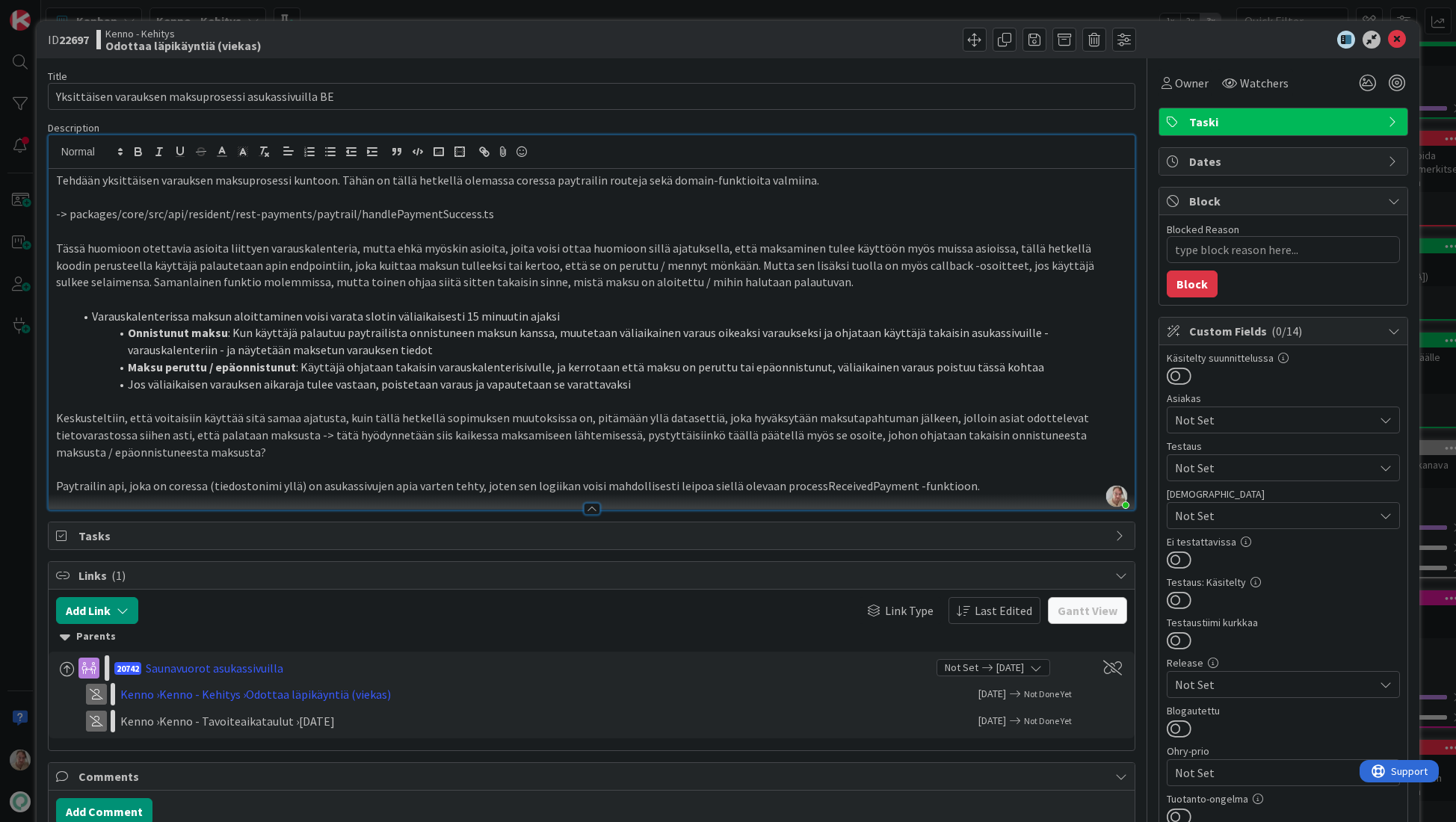
type textarea "x"
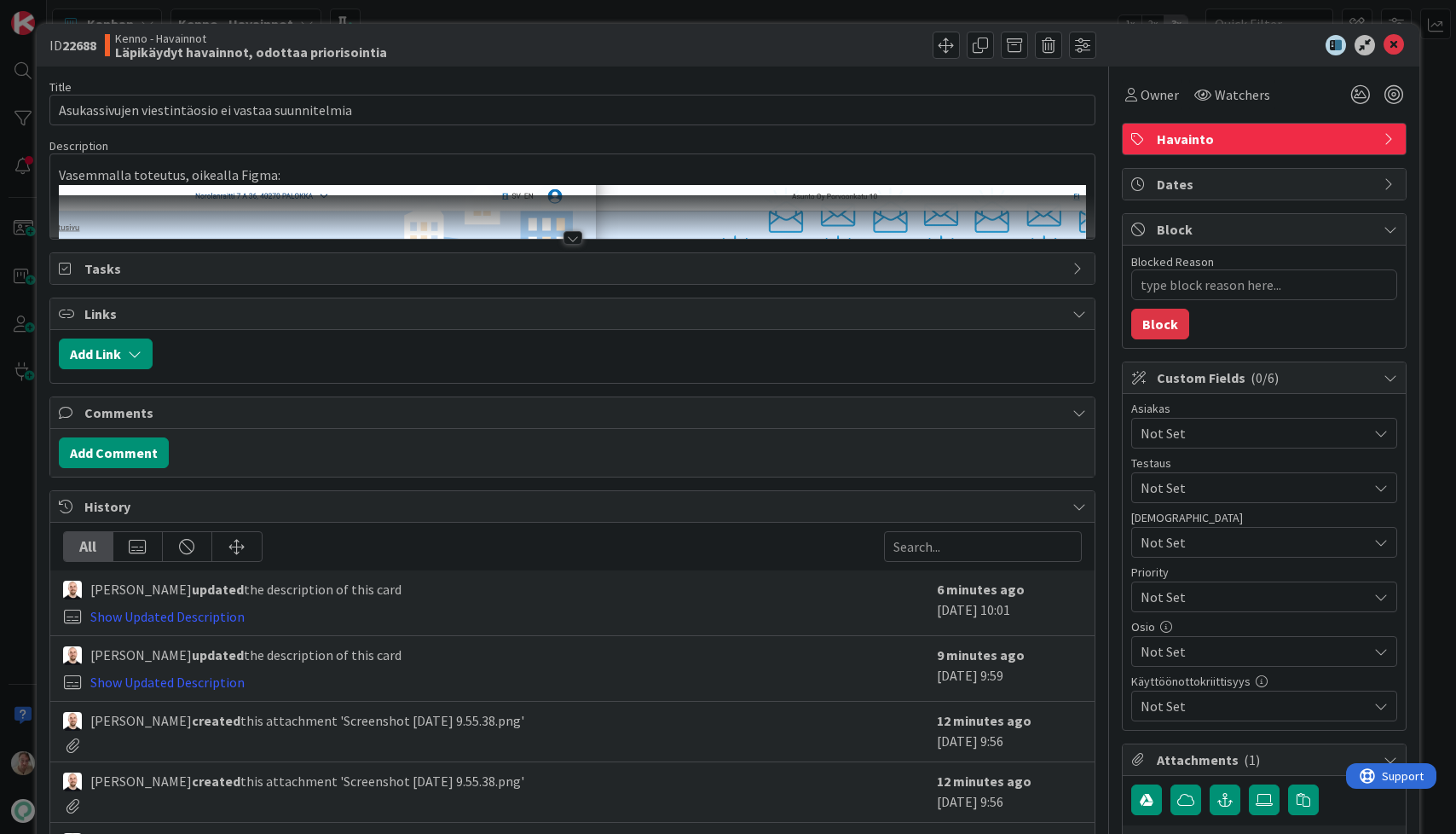
type textarea "x"
drag, startPoint x: 406, startPoint y: 223, endPoint x: 415, endPoint y: 224, distance: 9.1
click at [406, 223] on div at bounding box center [573, 217] width 1045 height 43
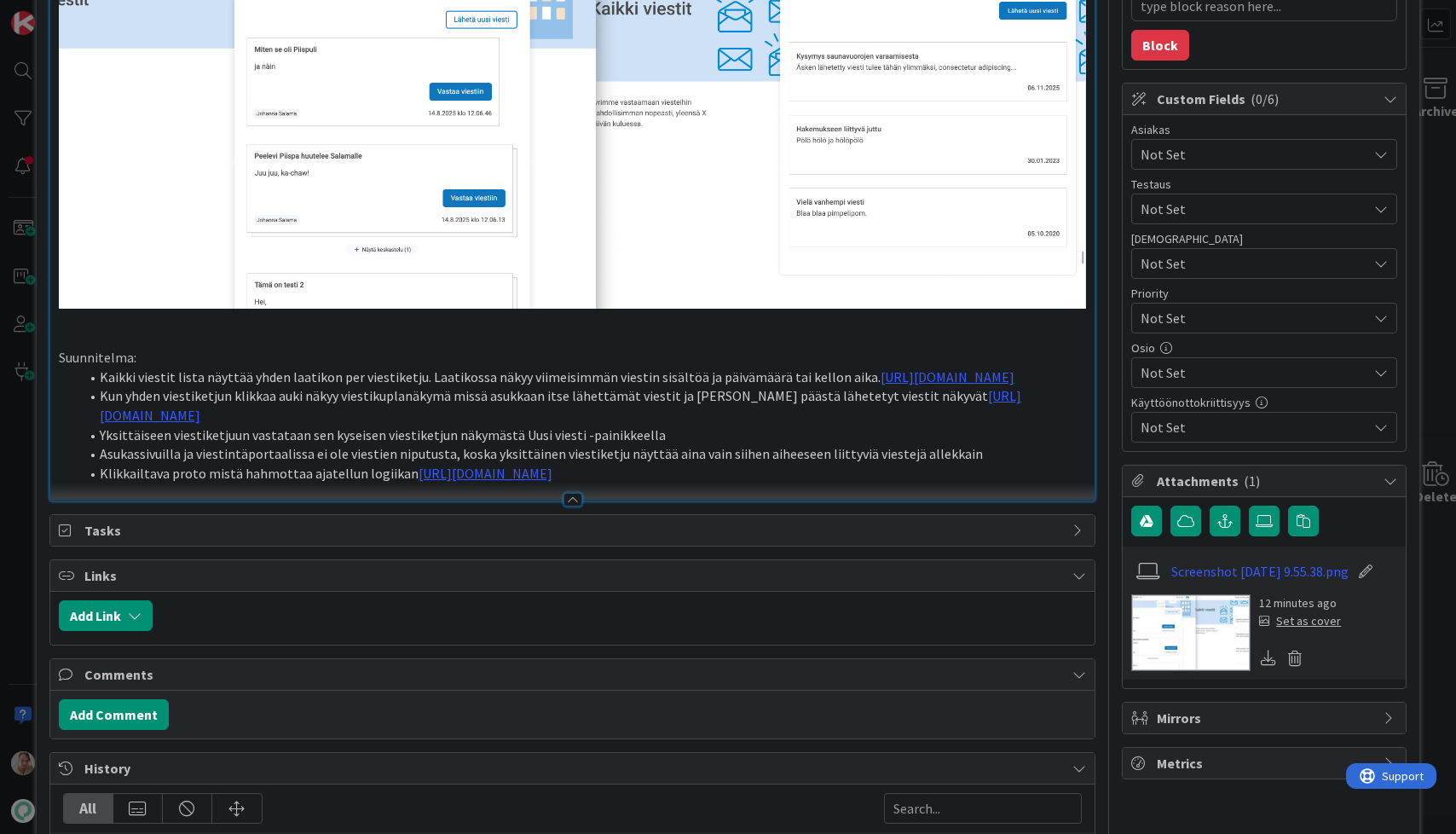
scroll to position [176, 0]
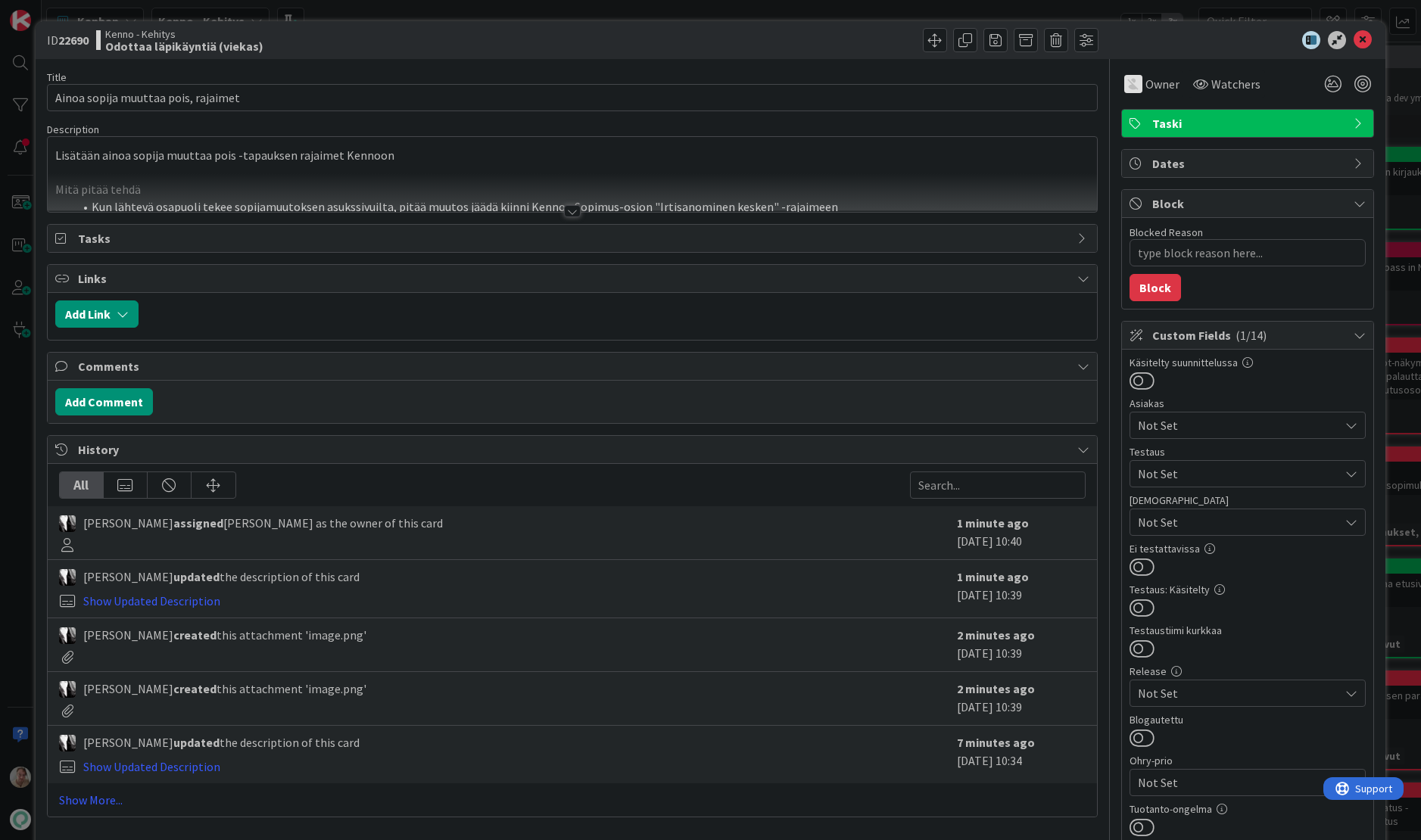
click at [405, 194] on div at bounding box center [572, 193] width 1050 height 38
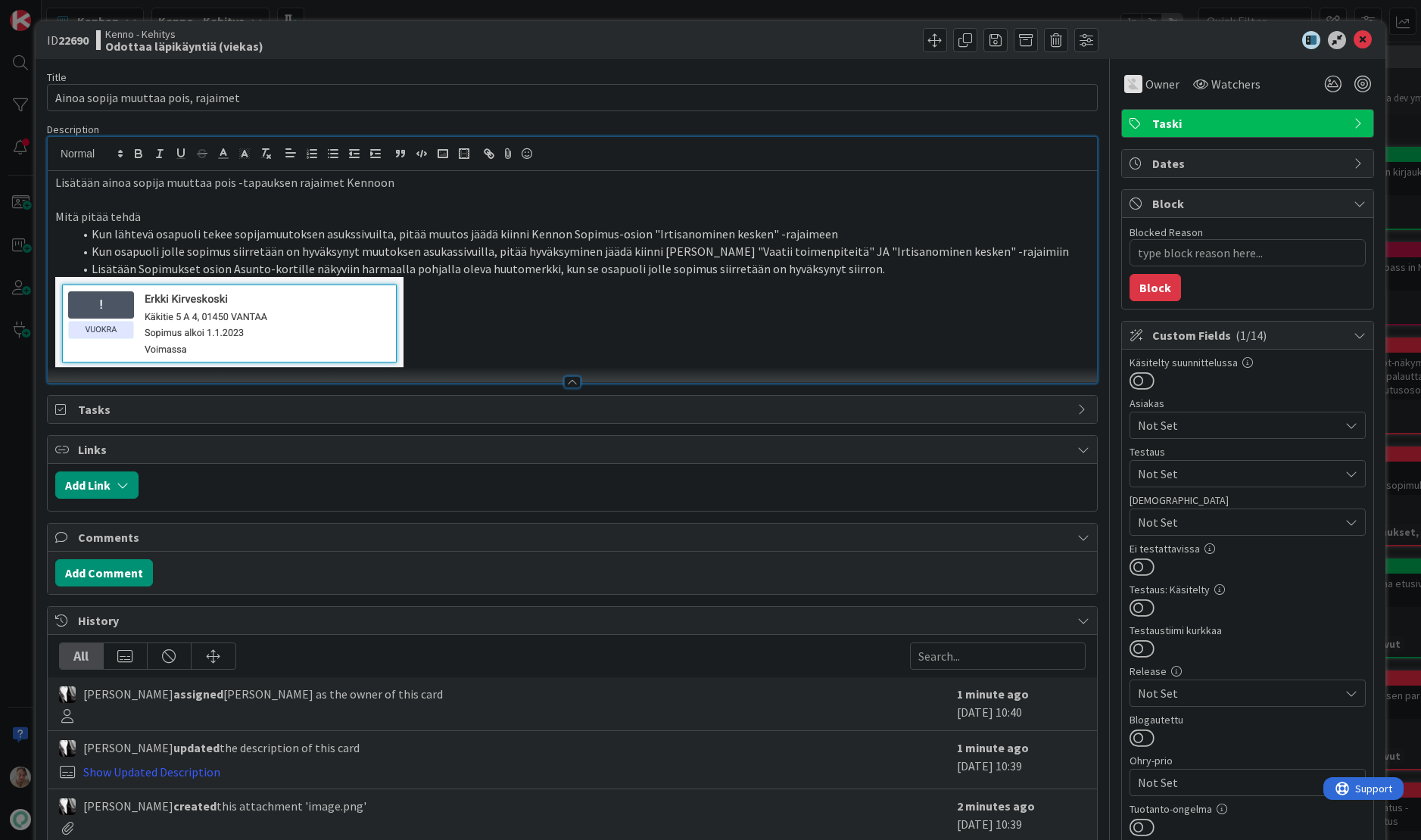
type textarea "x"
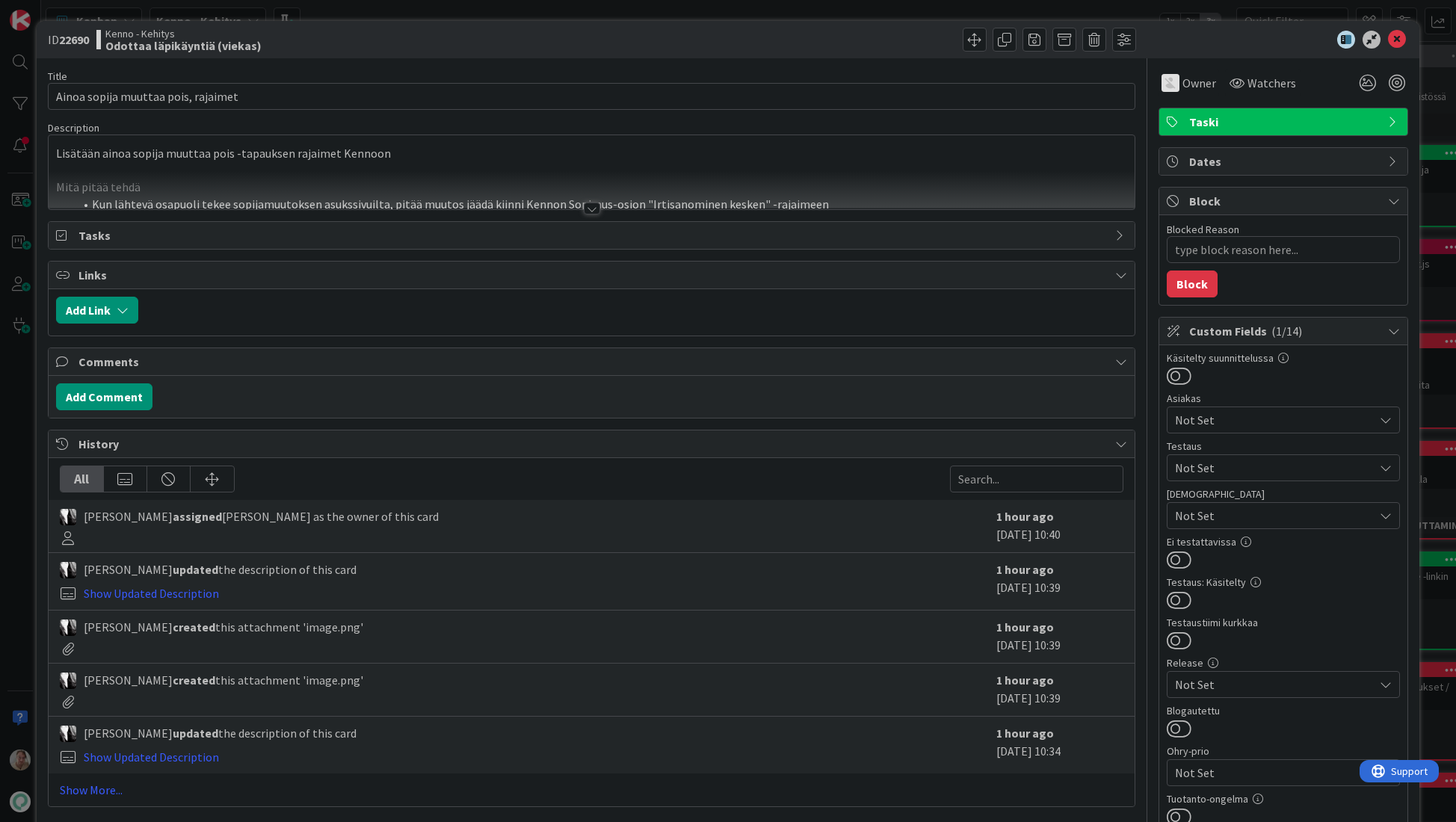
click at [848, 199] on div at bounding box center [591, 190] width 1087 height 38
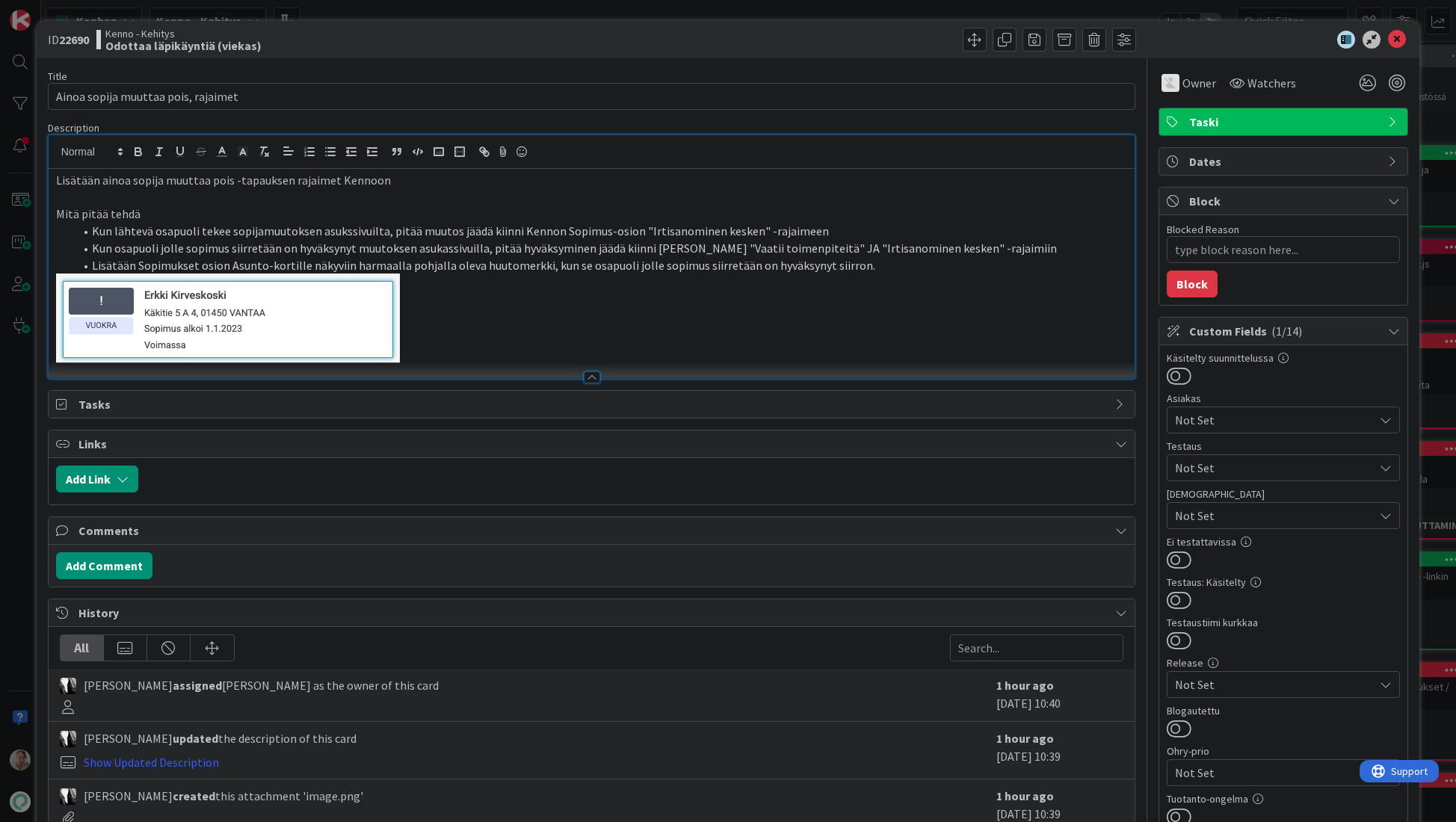
click at [774, 274] on p at bounding box center [591, 317] width 1071 height 89
click at [1388, 36] on icon at bounding box center [1397, 39] width 18 height 18
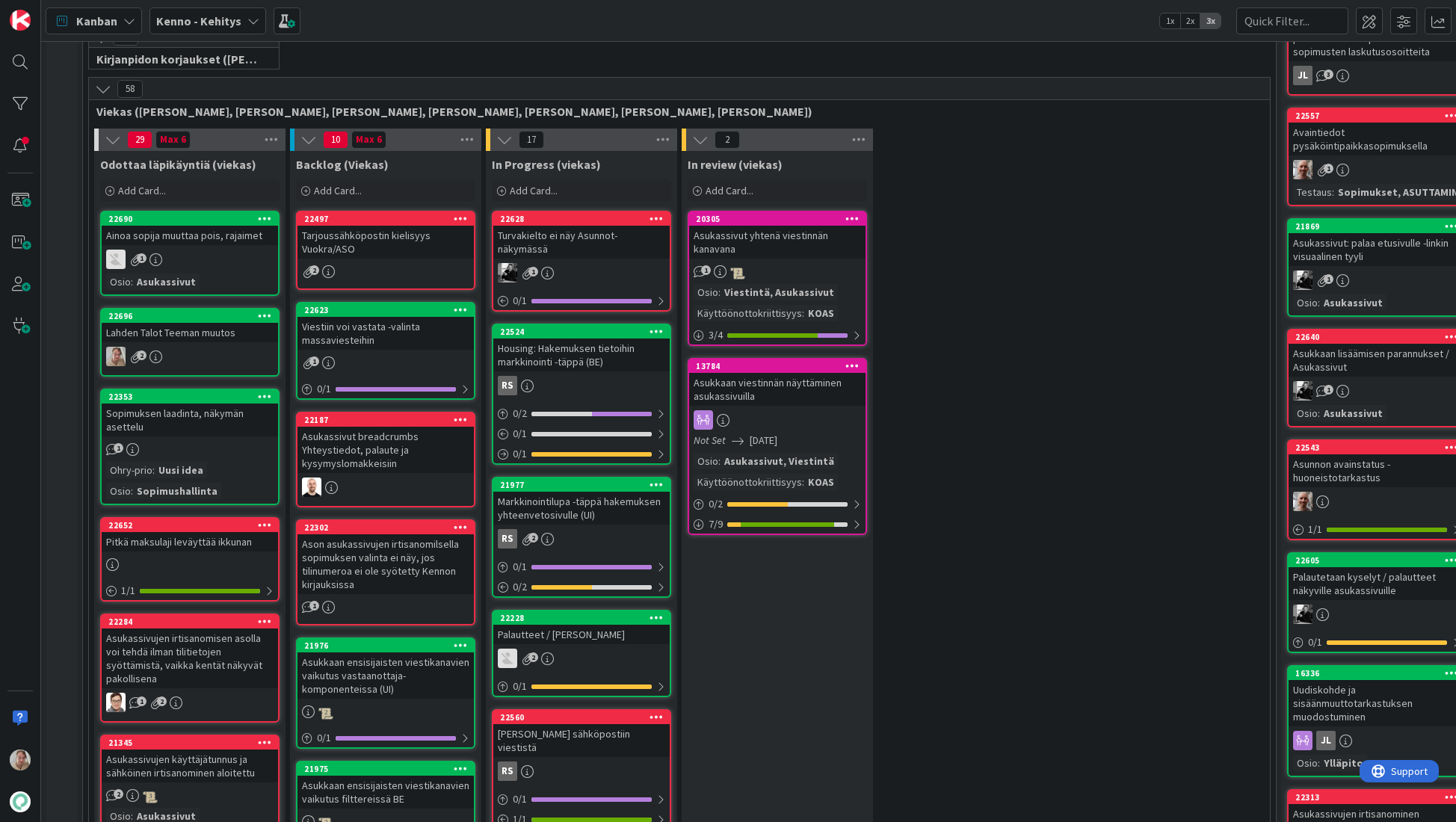
scroll to position [332, 0]
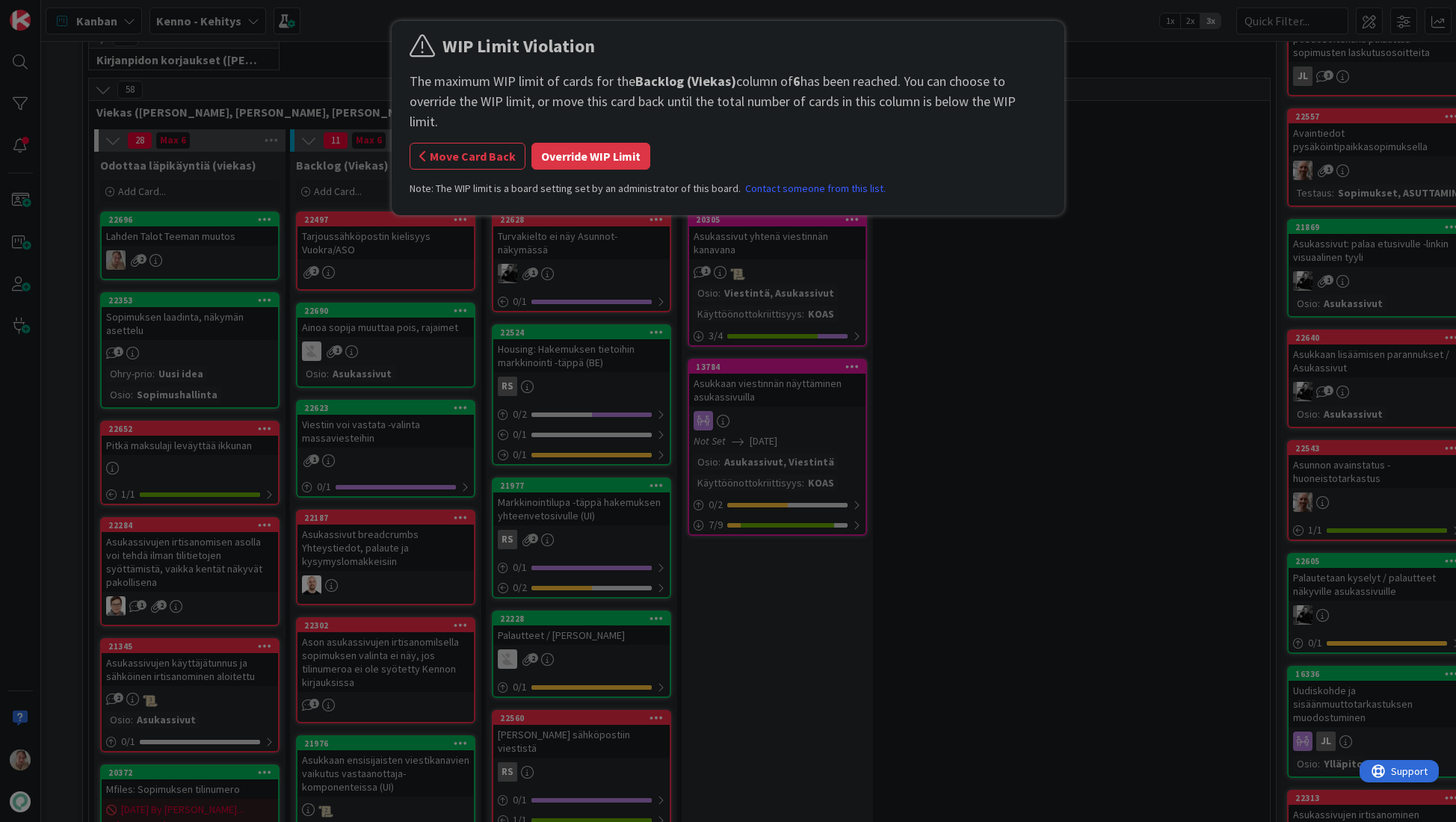
click at [577, 143] on button "Override WIP Limit" at bounding box center [591, 156] width 119 height 27
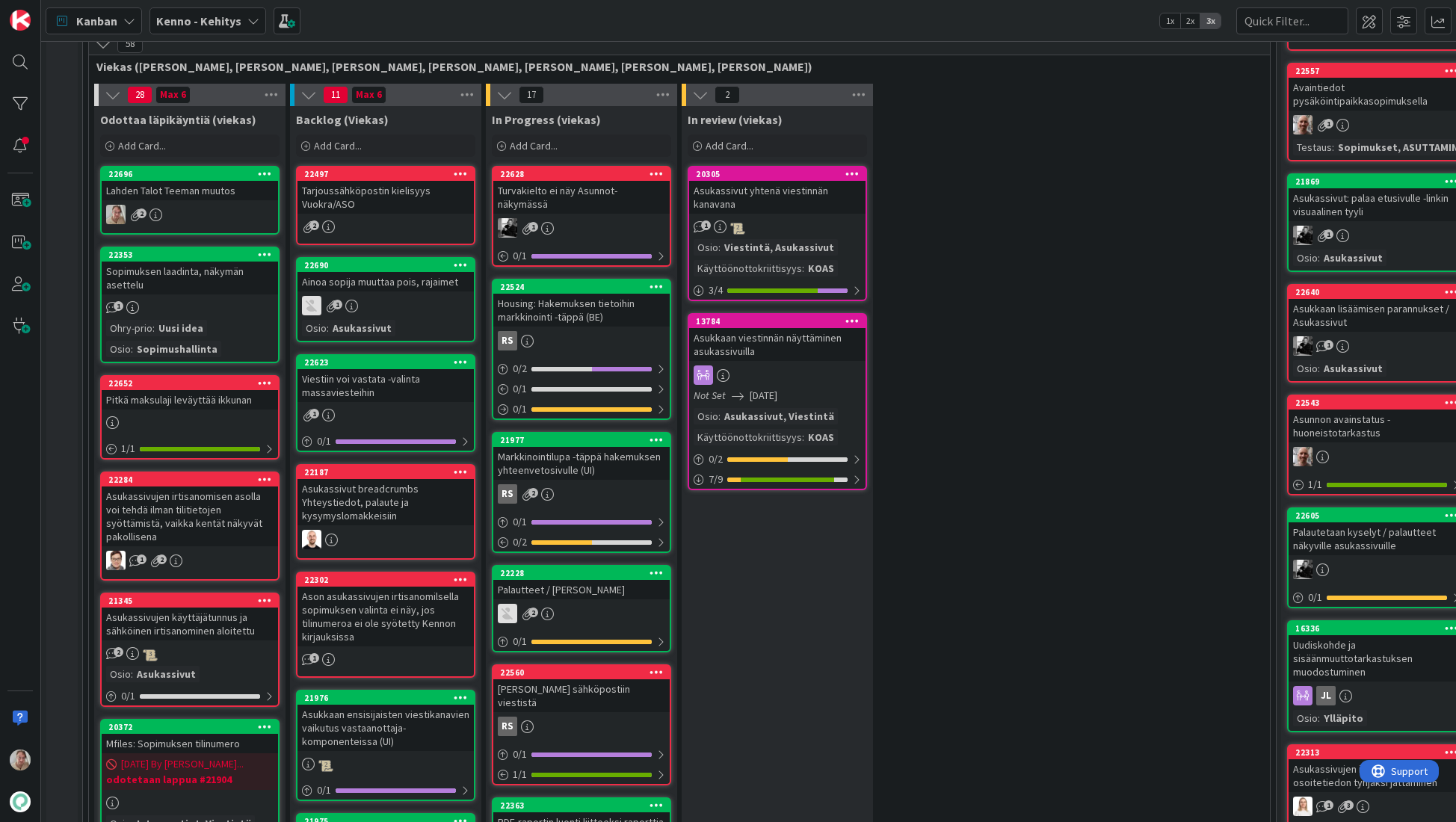
scroll to position [436, 0]
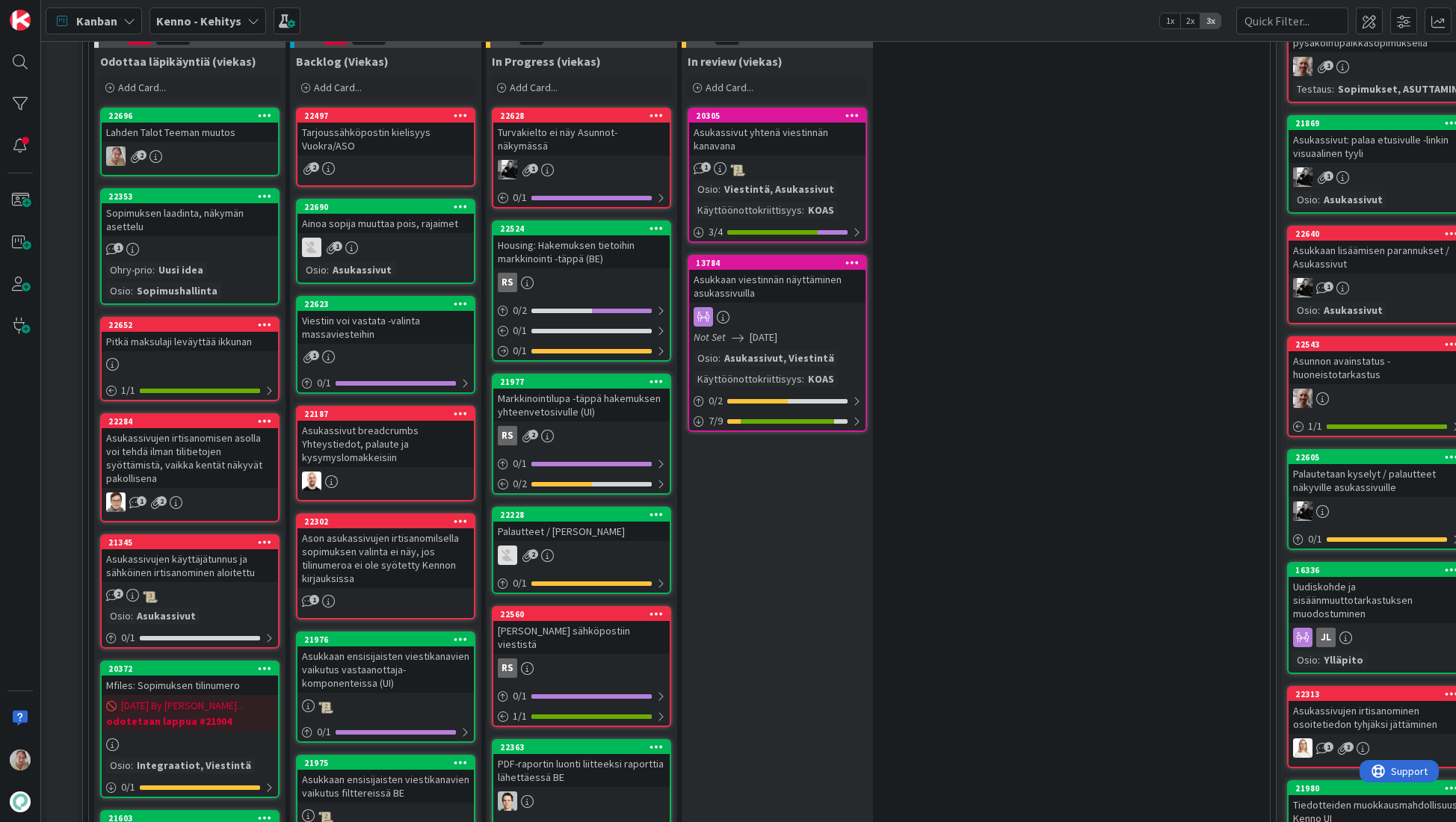
click at [205, 222] on div "Sopimuksen laadinta, näkymän asettelu" at bounding box center [189, 220] width 176 height 33
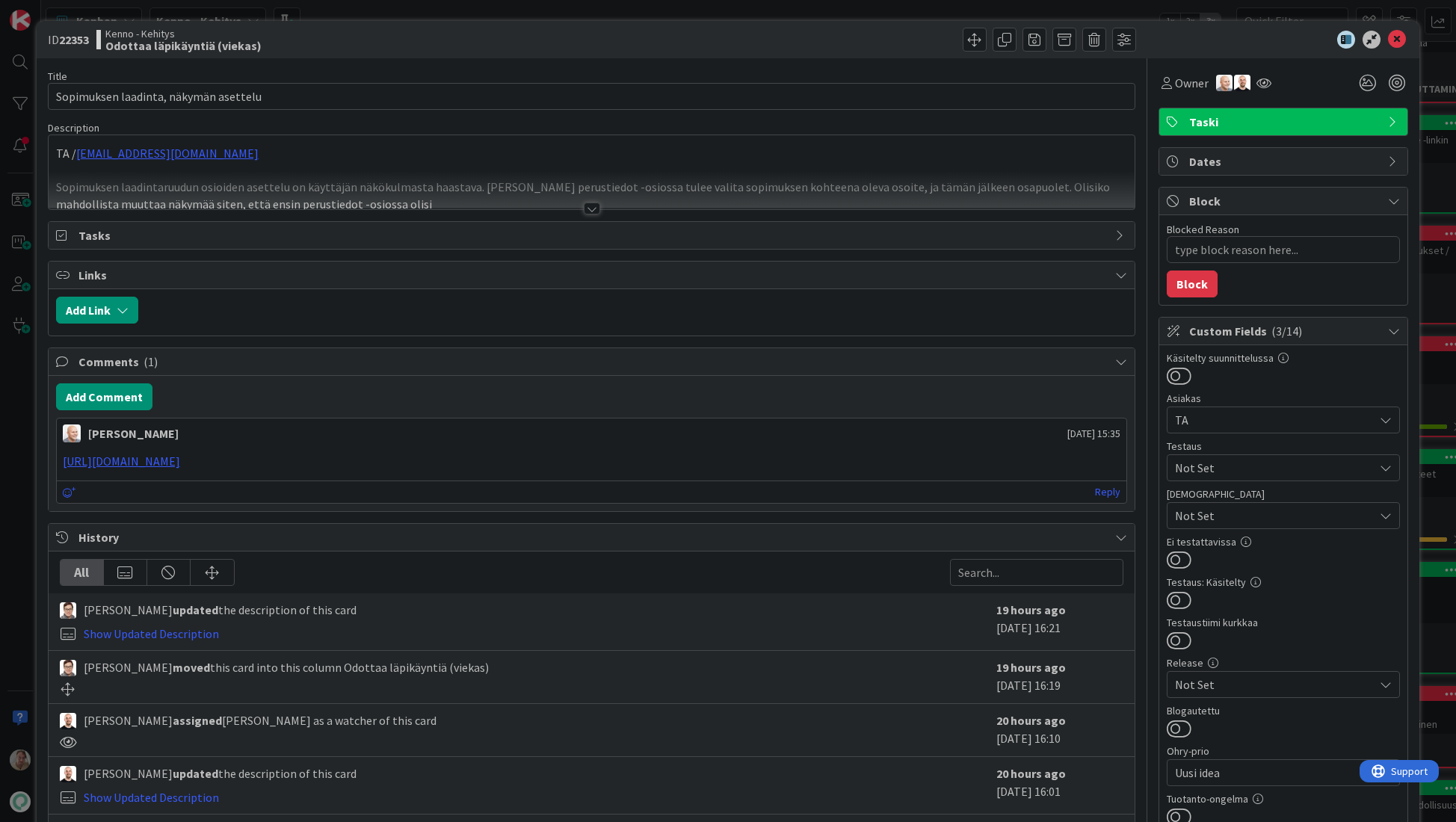
click at [354, 177] on div at bounding box center [591, 190] width 1087 height 38
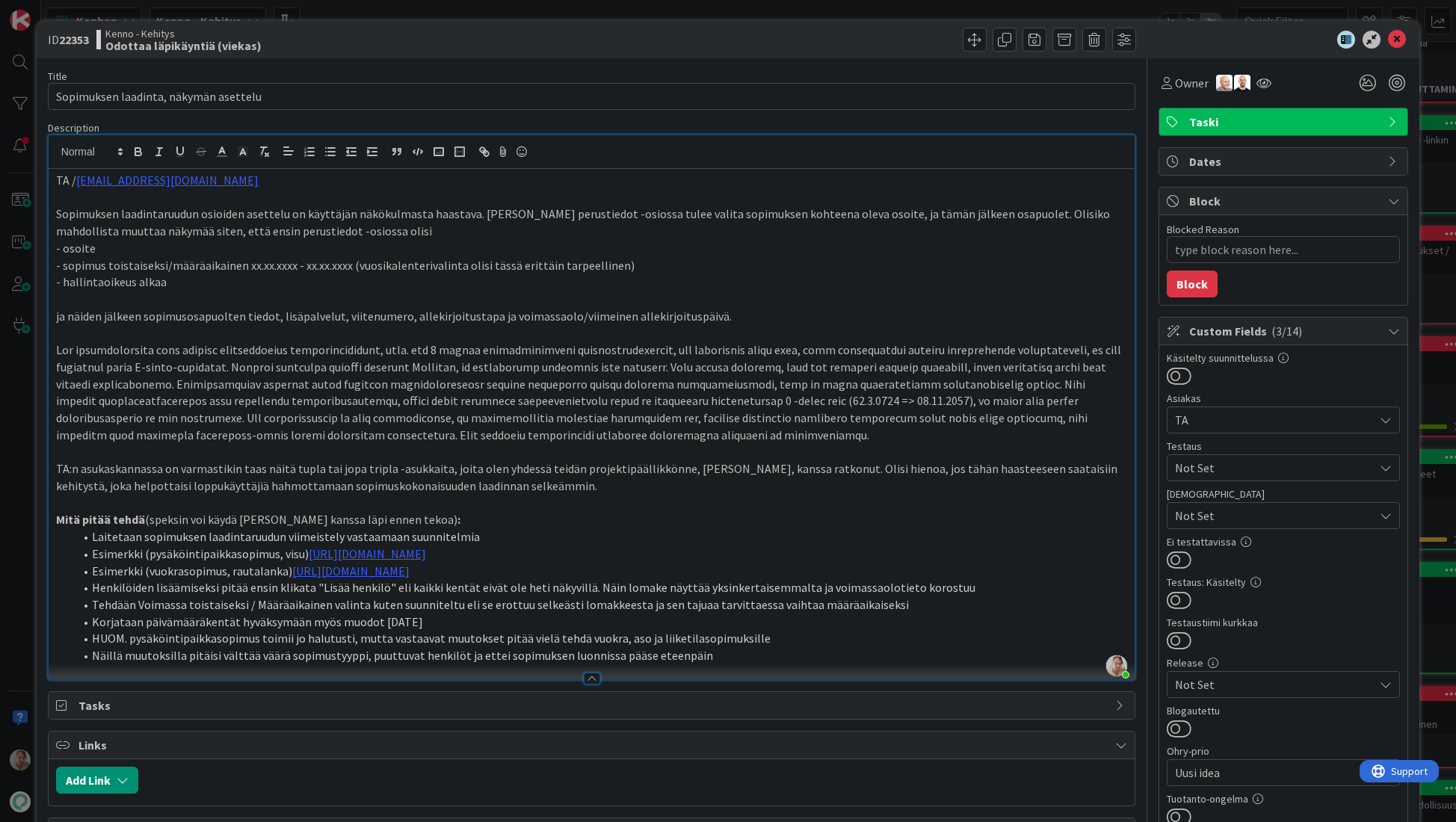
click at [64, 180] on p "TA / [EMAIL_ADDRESS][DOMAIN_NAME]" at bounding box center [591, 180] width 1071 height 17
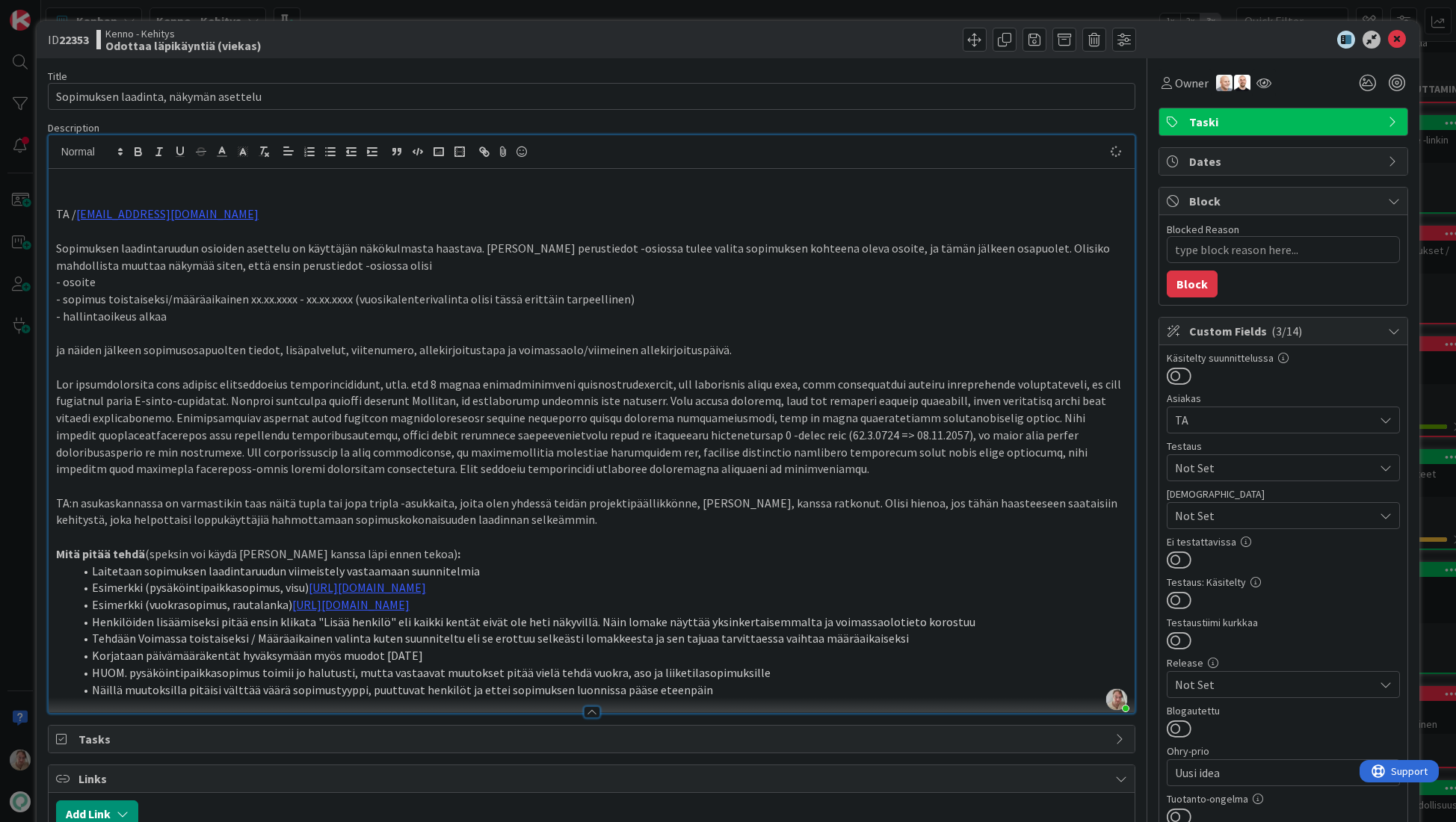
type textarea "x"
click at [1391, 34] on icon at bounding box center [1397, 39] width 18 height 18
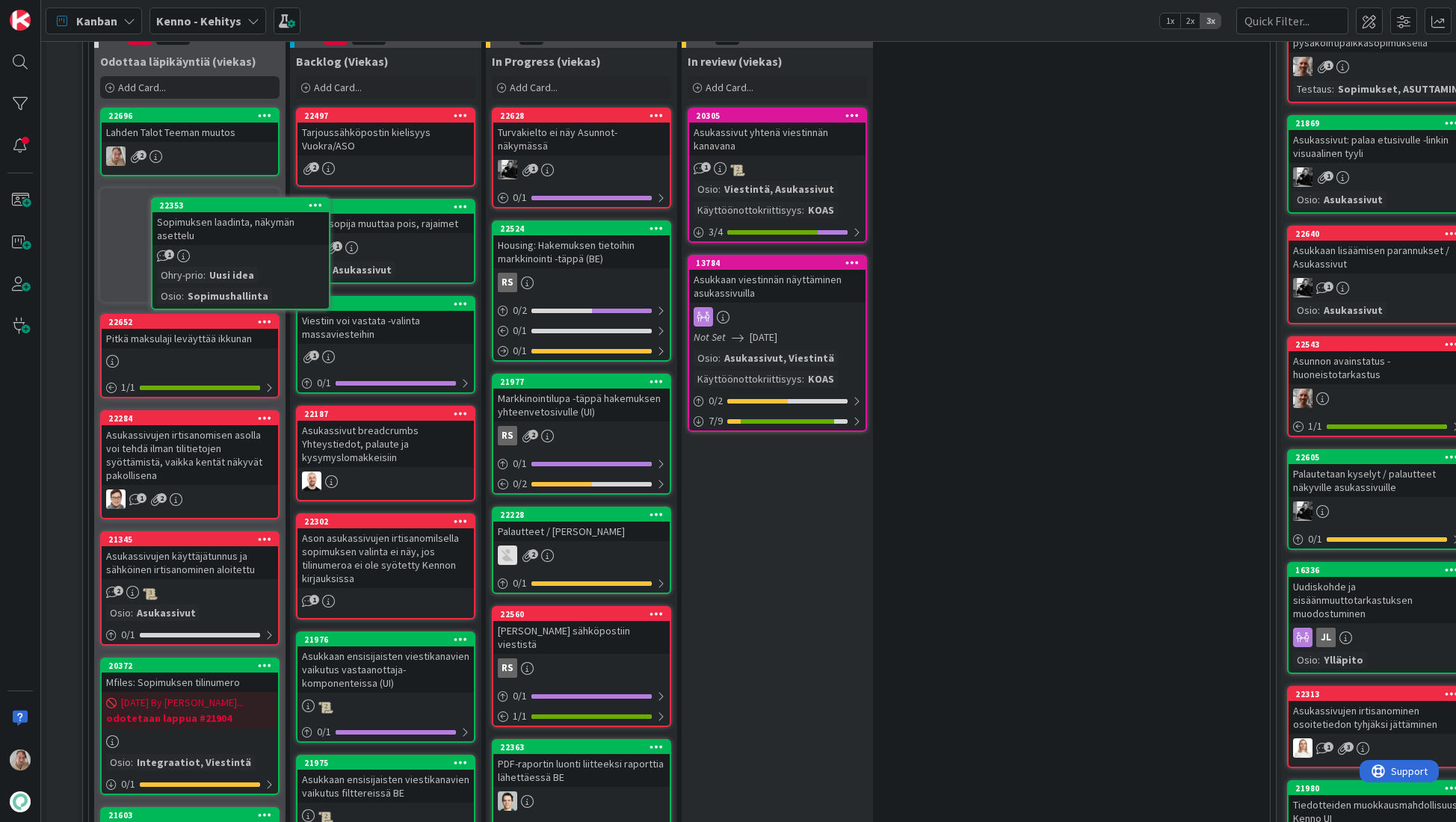
scroll to position [430, 0]
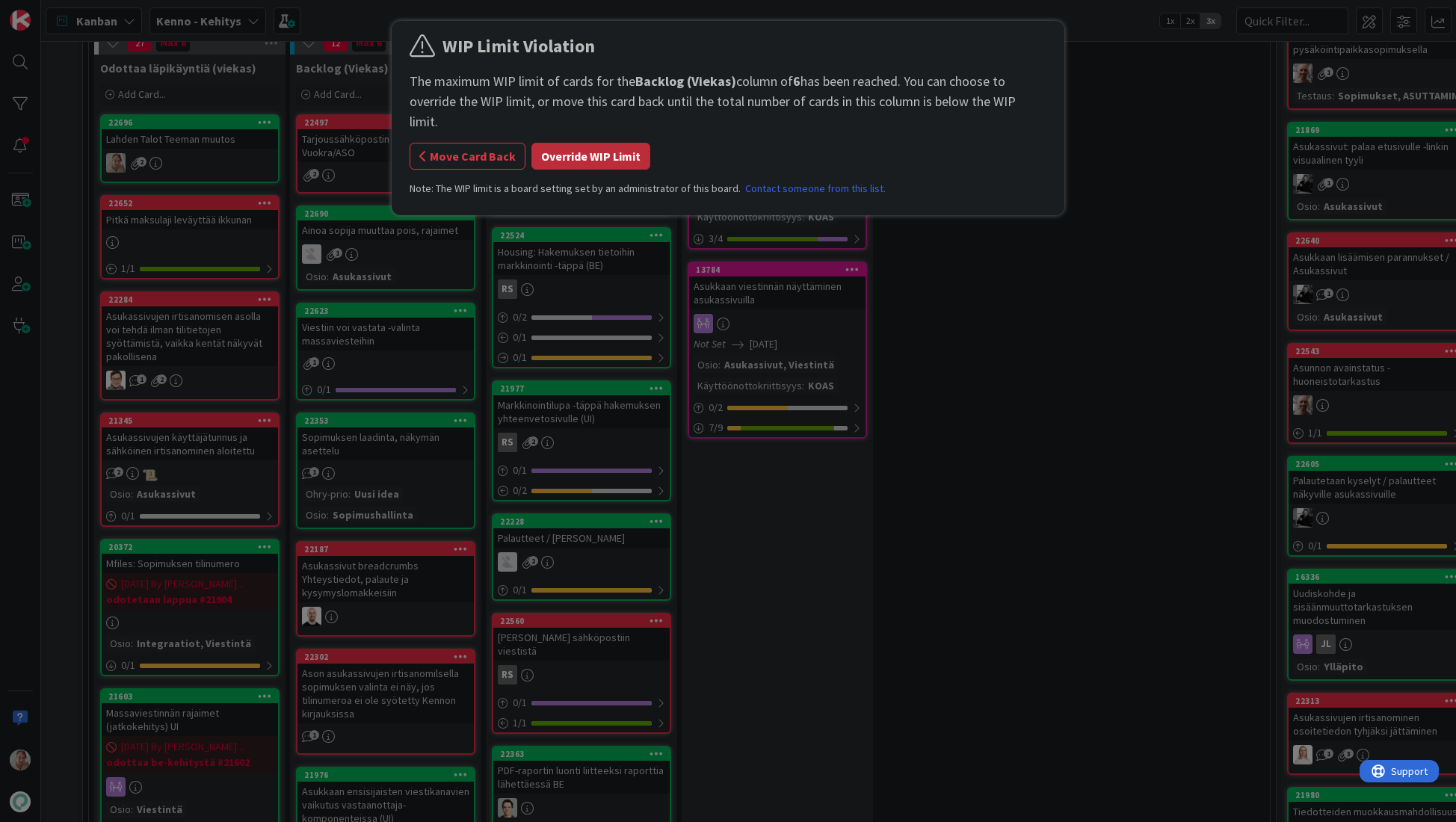
click at [573, 143] on button "Override WIP Limit" at bounding box center [591, 156] width 119 height 27
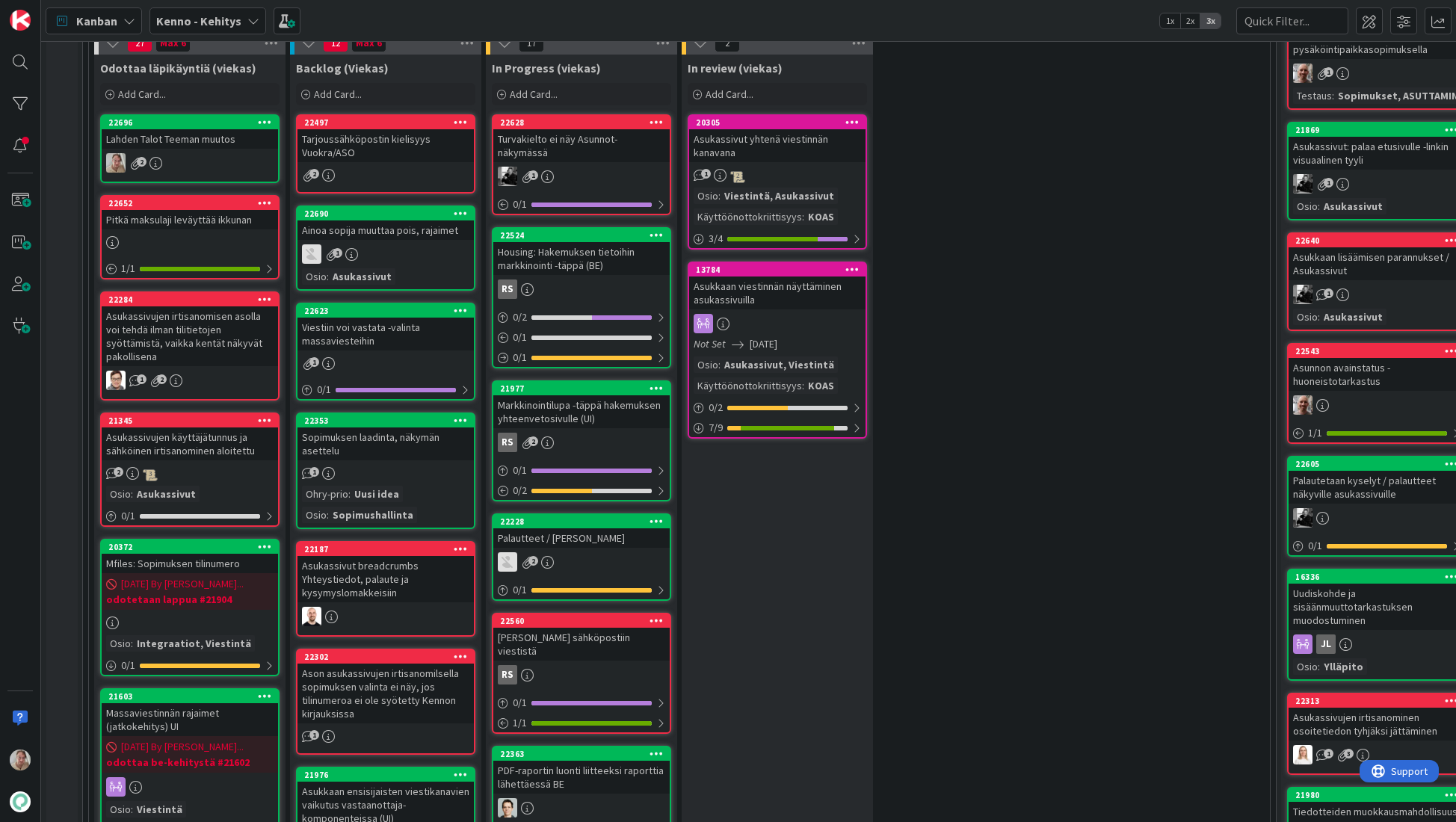
click at [198, 222] on div "Pitkä maksulaji leväyttää ikkunan" at bounding box center [189, 220] width 176 height 20
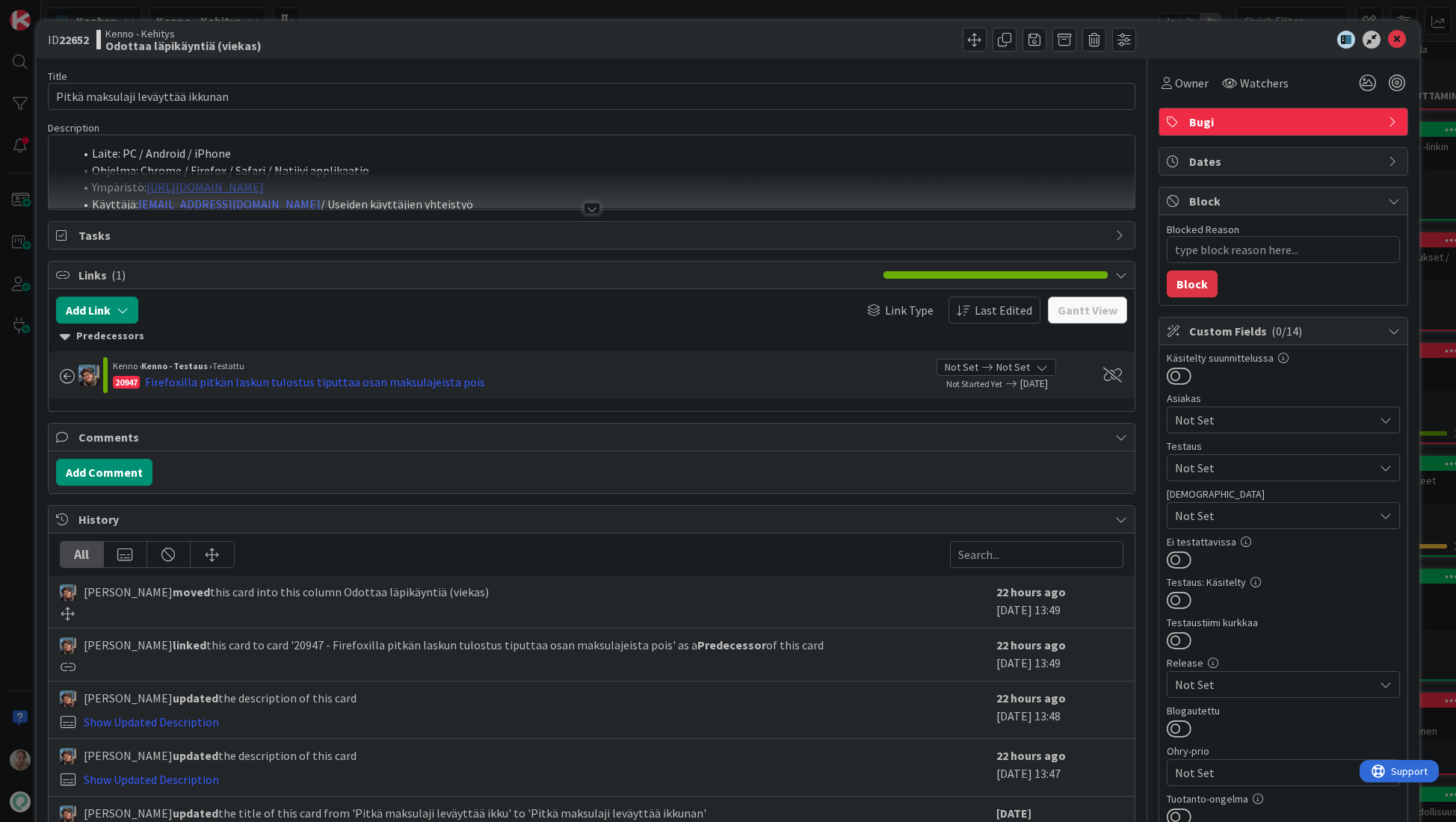
click at [509, 184] on div at bounding box center [591, 190] width 1087 height 38
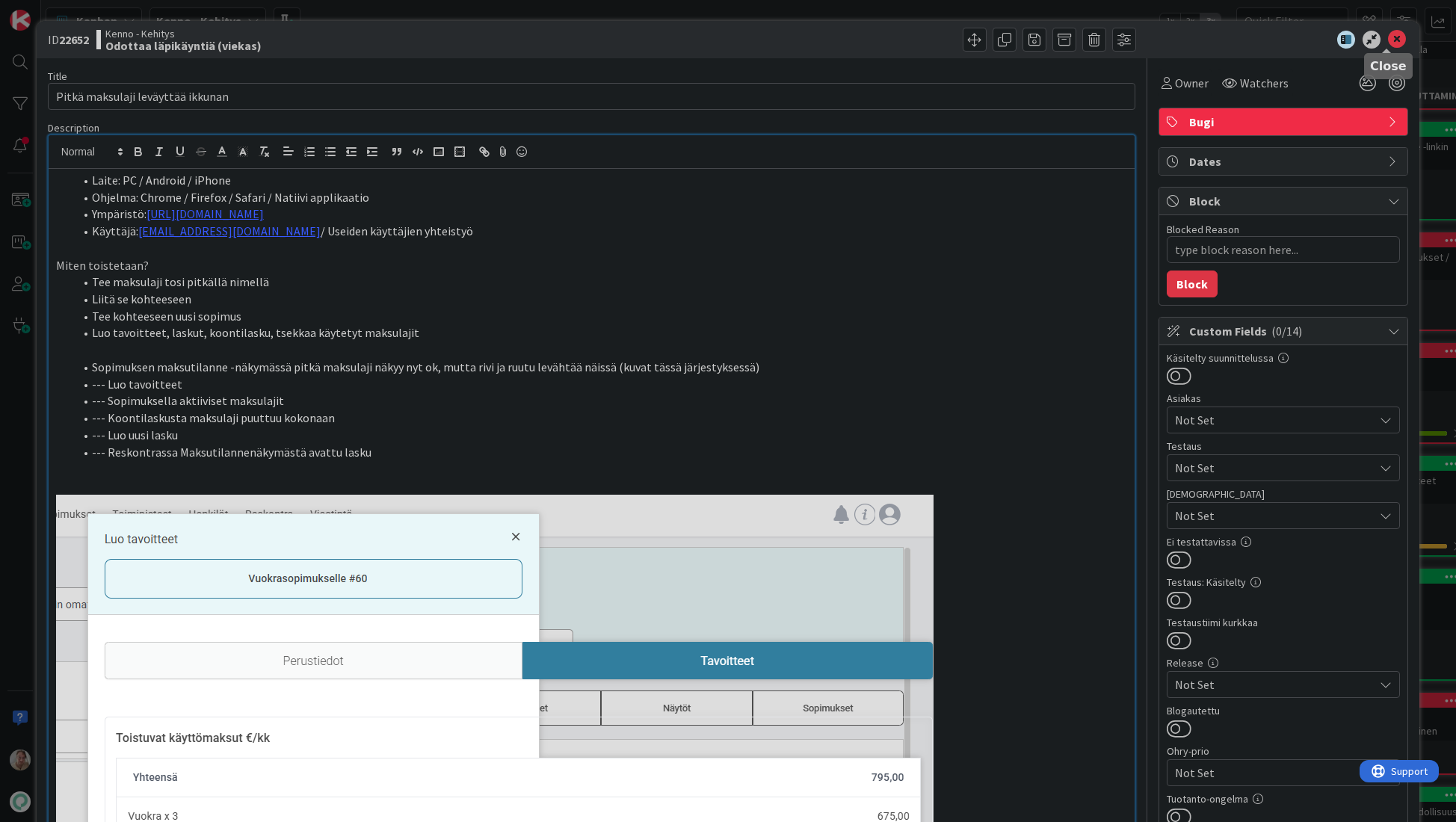
click at [1388, 35] on icon at bounding box center [1397, 39] width 18 height 18
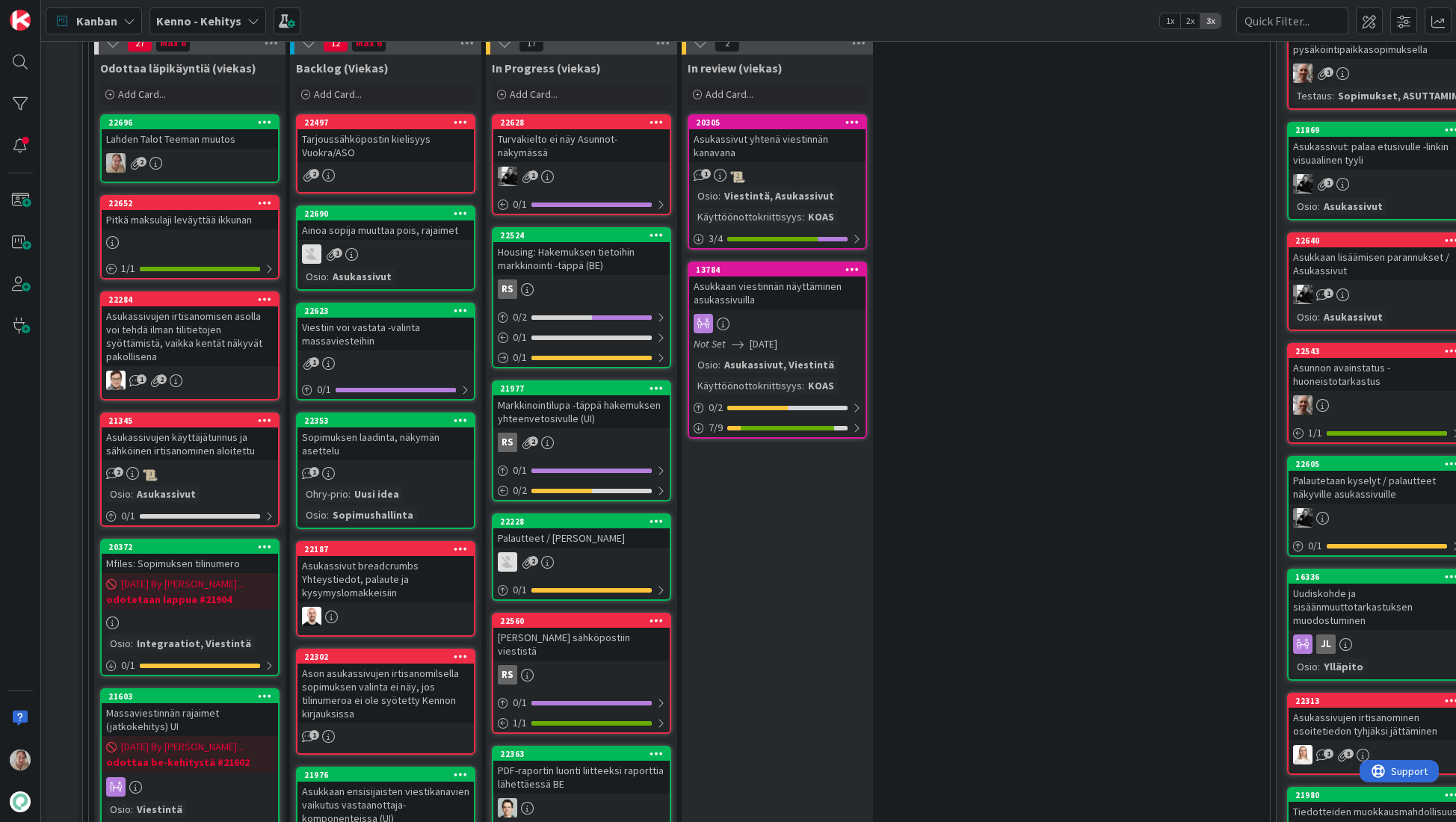
click at [211, 331] on div "Asukassivujen irtisanomisen asolla voi tehdä ilman tilitietojen syöttämistä, va…" at bounding box center [189, 336] width 176 height 60
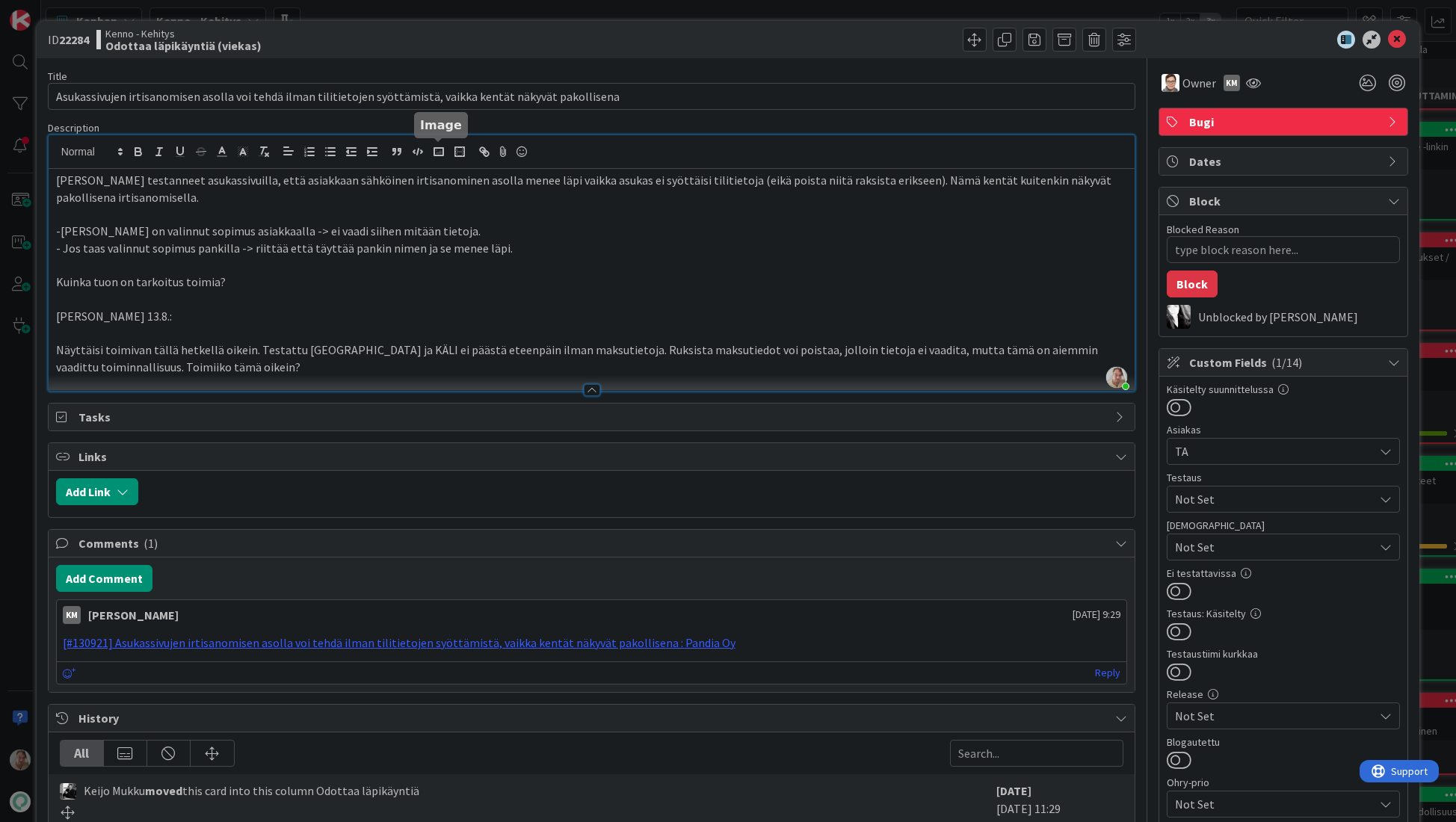
click at [429, 158] on div "Samuli Lindgren just joined Olemme testanneet asukassivuilla, että asiakkaan sä…" at bounding box center [591, 263] width 1087 height 256
click at [1390, 41] on icon at bounding box center [1397, 39] width 18 height 18
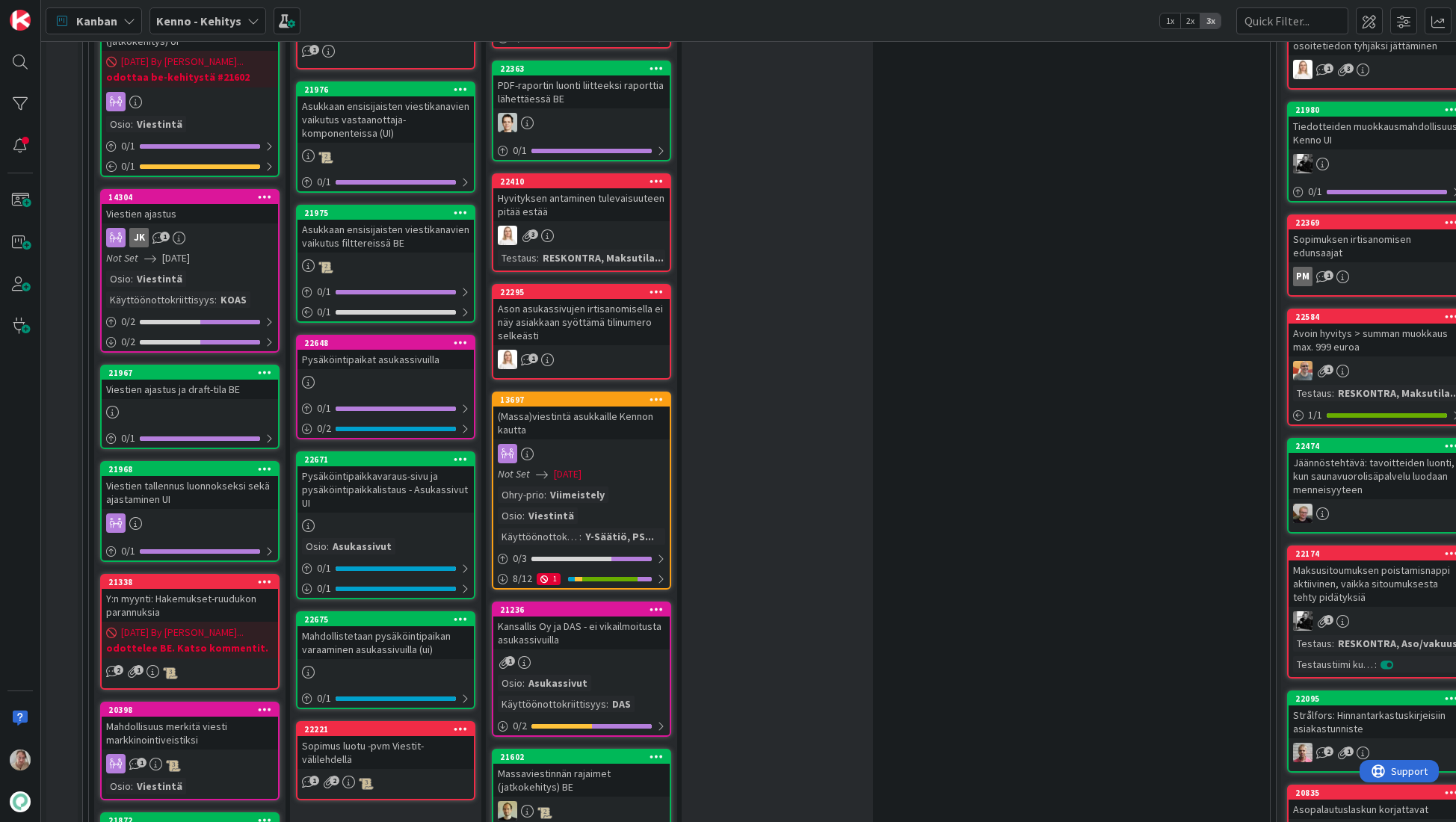
scroll to position [1117, 0]
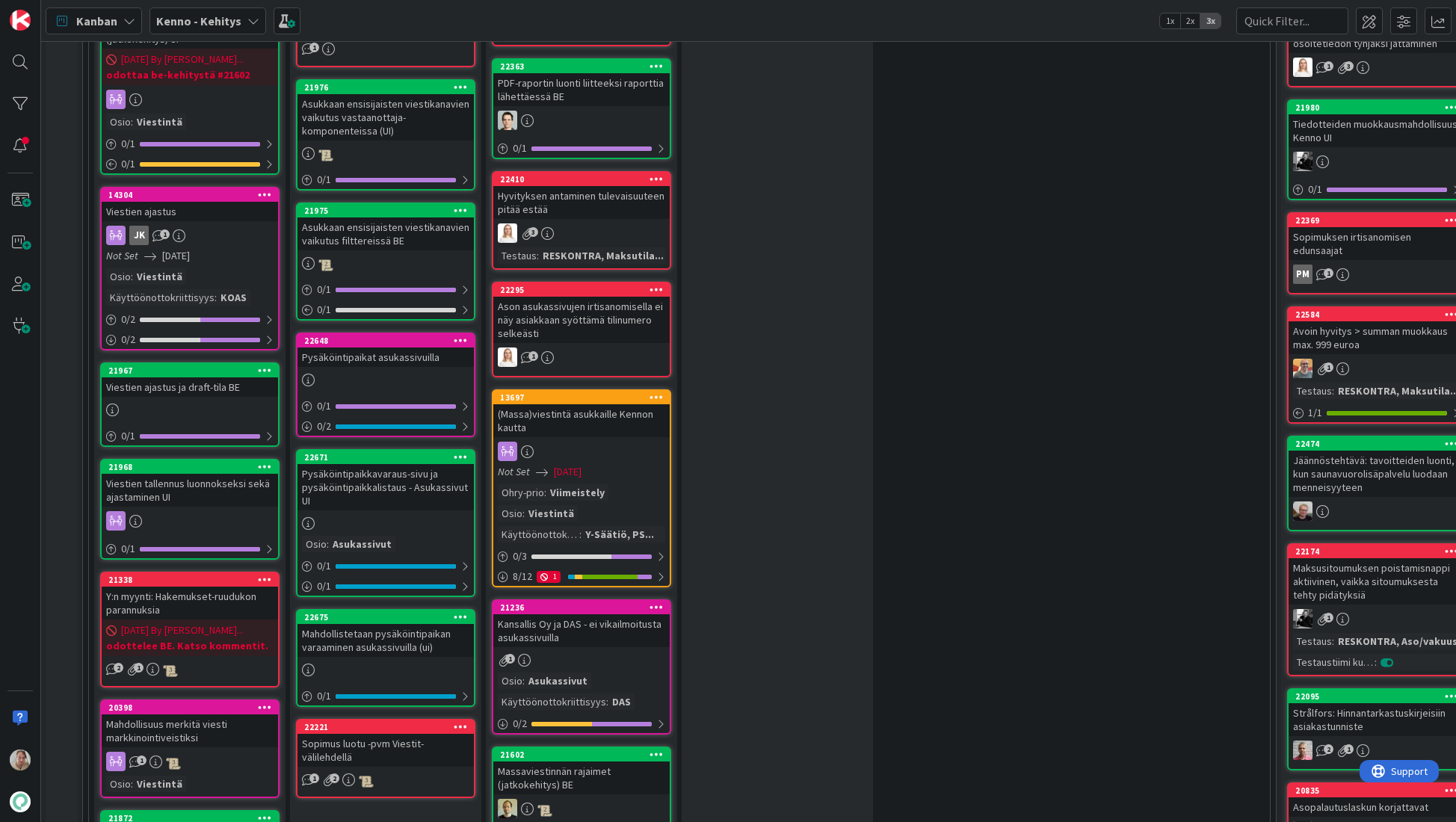
click at [264, 189] on icon at bounding box center [264, 194] width 14 height 11
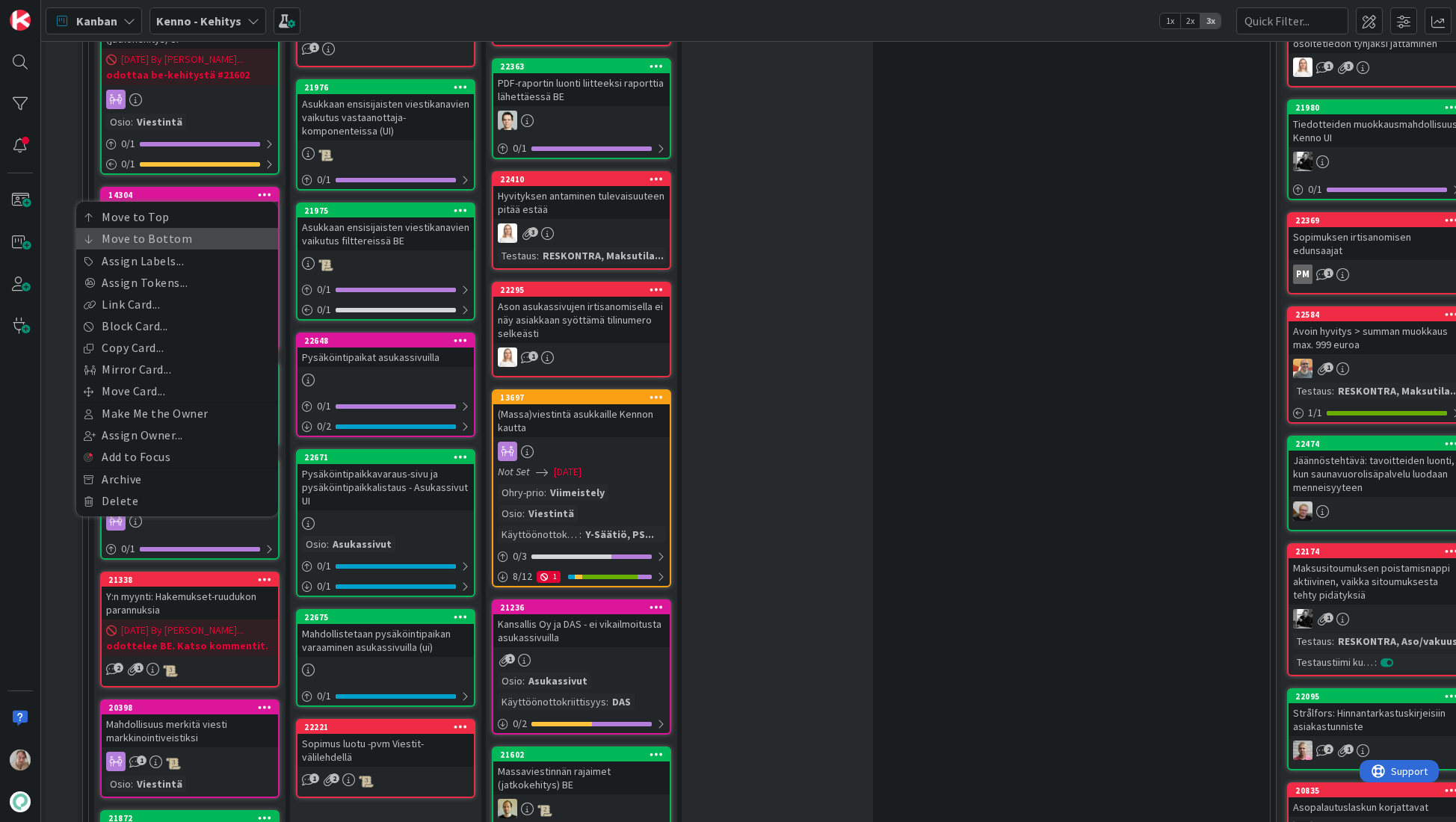
click at [221, 228] on link "Move to Bottom" at bounding box center [177, 239] width 202 height 21
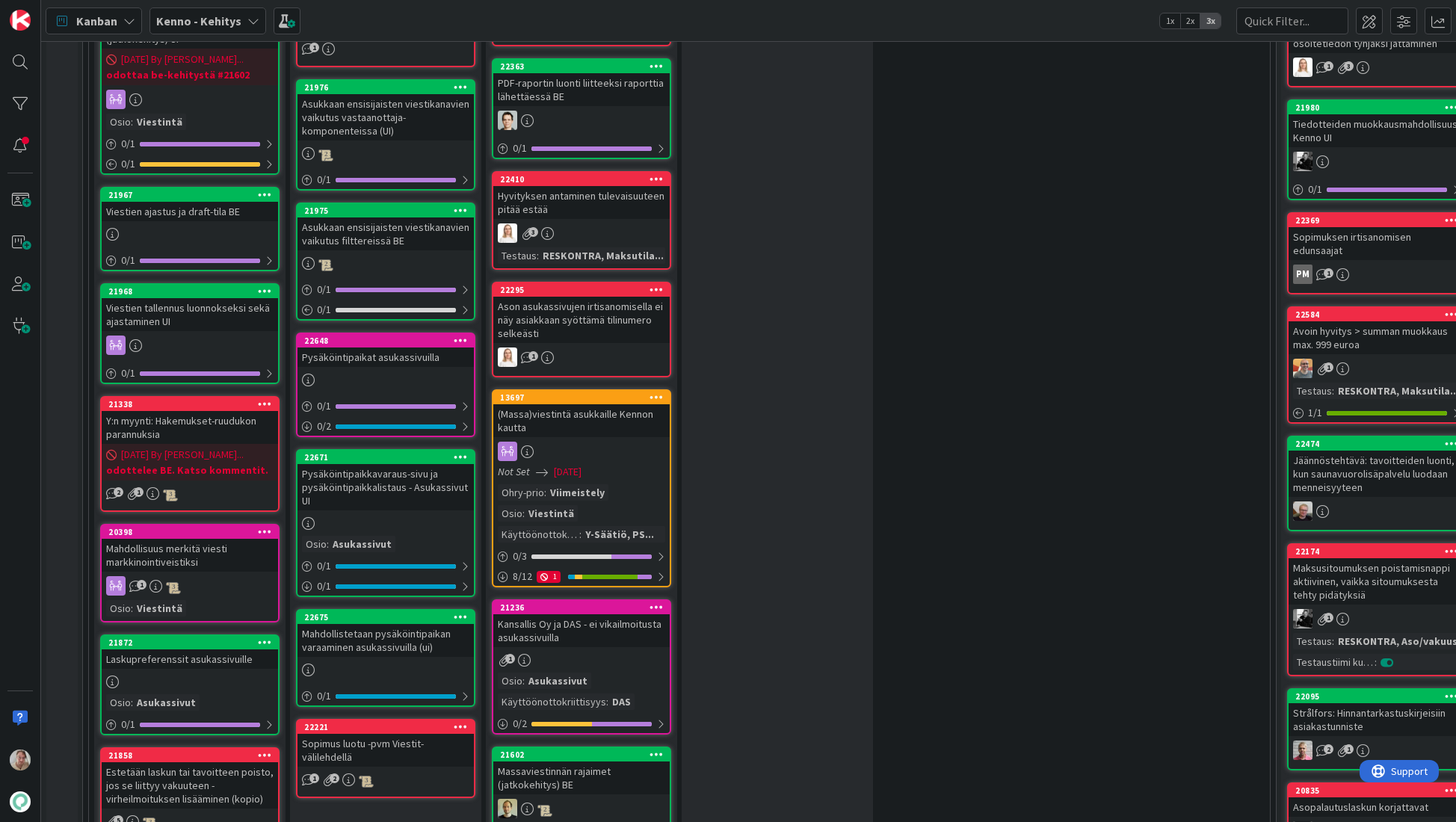
click at [268, 189] on icon at bounding box center [264, 194] width 14 height 11
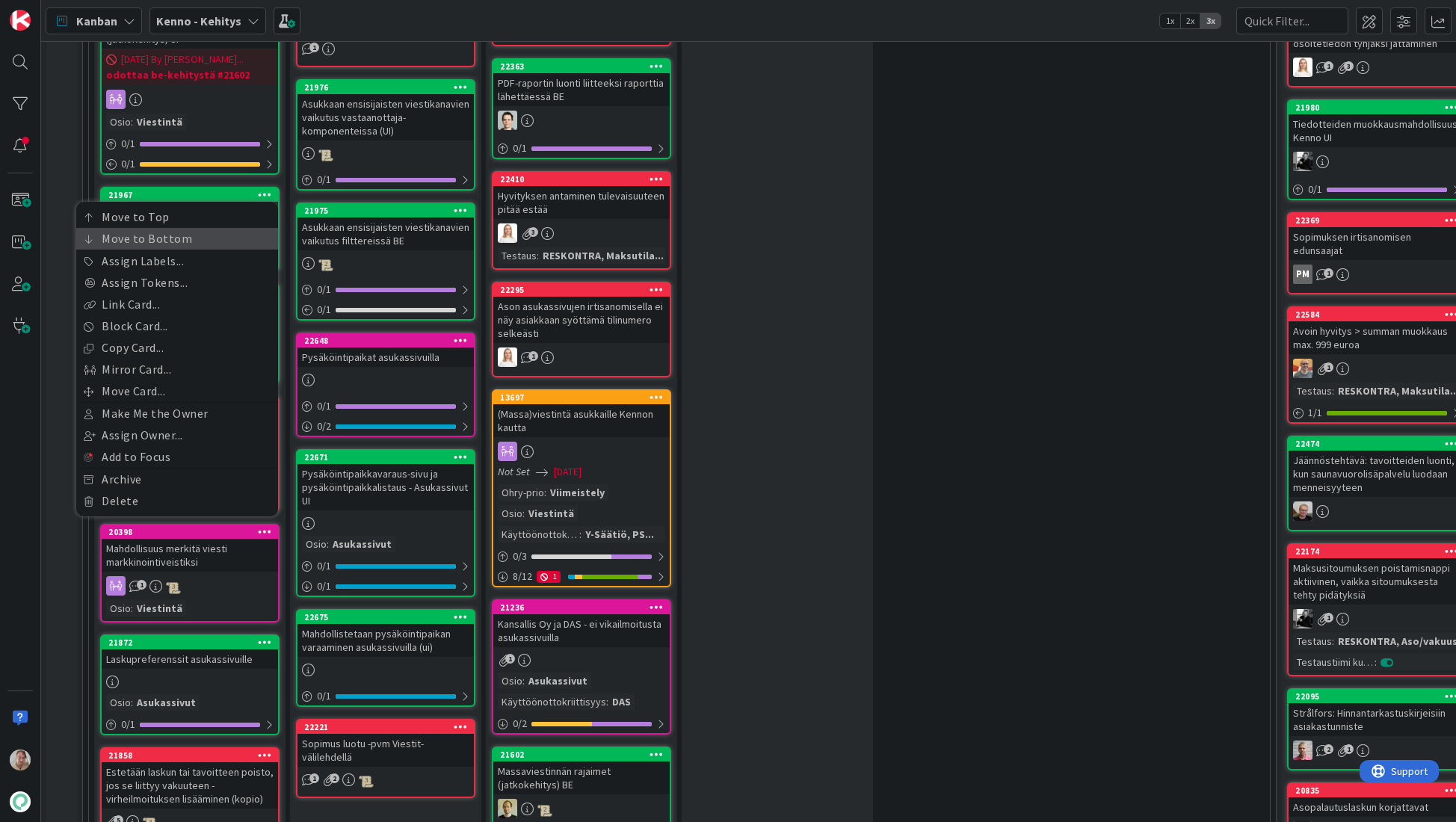
click at [222, 229] on link "Move to Bottom" at bounding box center [177, 239] width 202 height 21
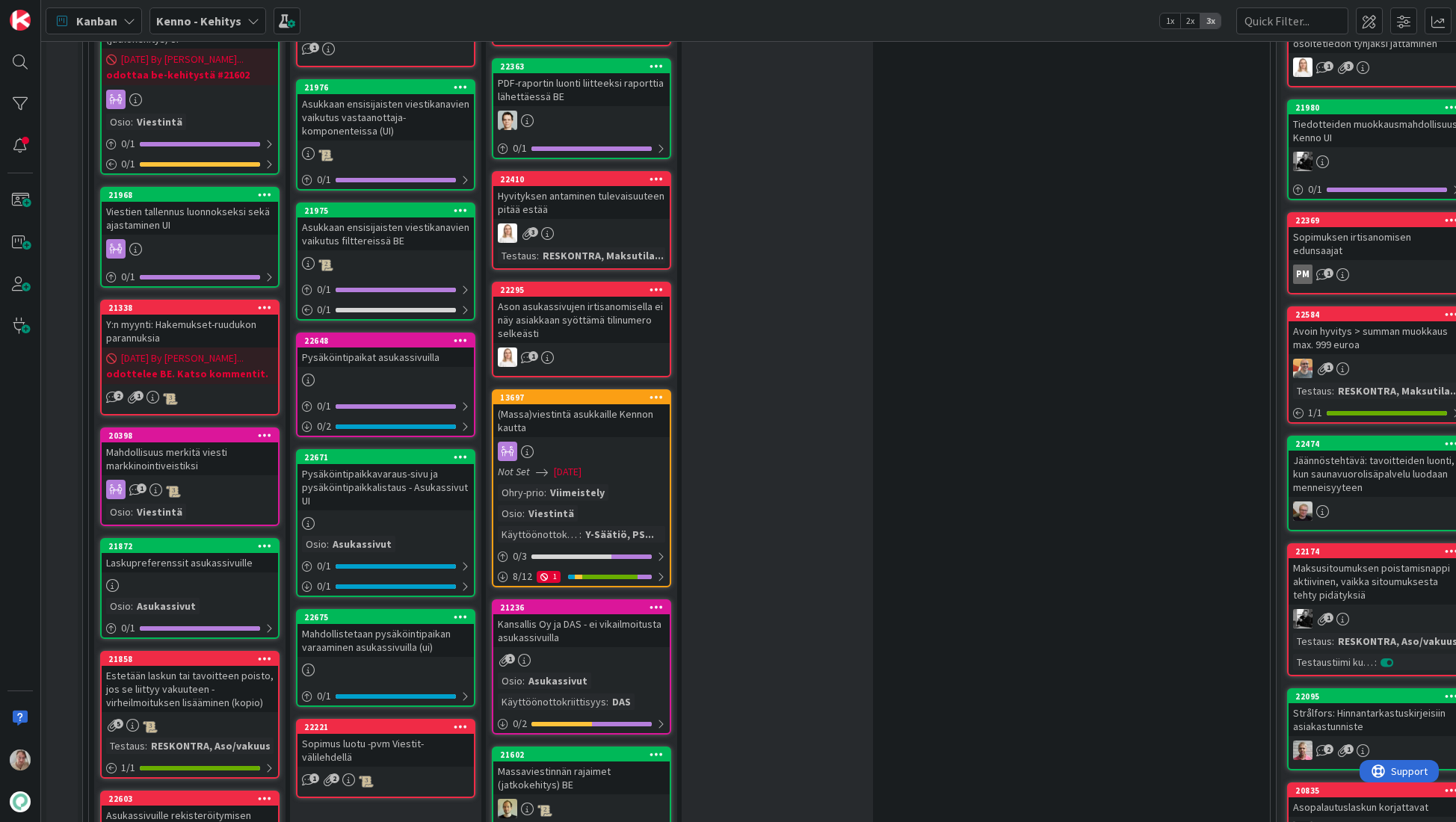
click at [262, 189] on icon at bounding box center [264, 194] width 14 height 11
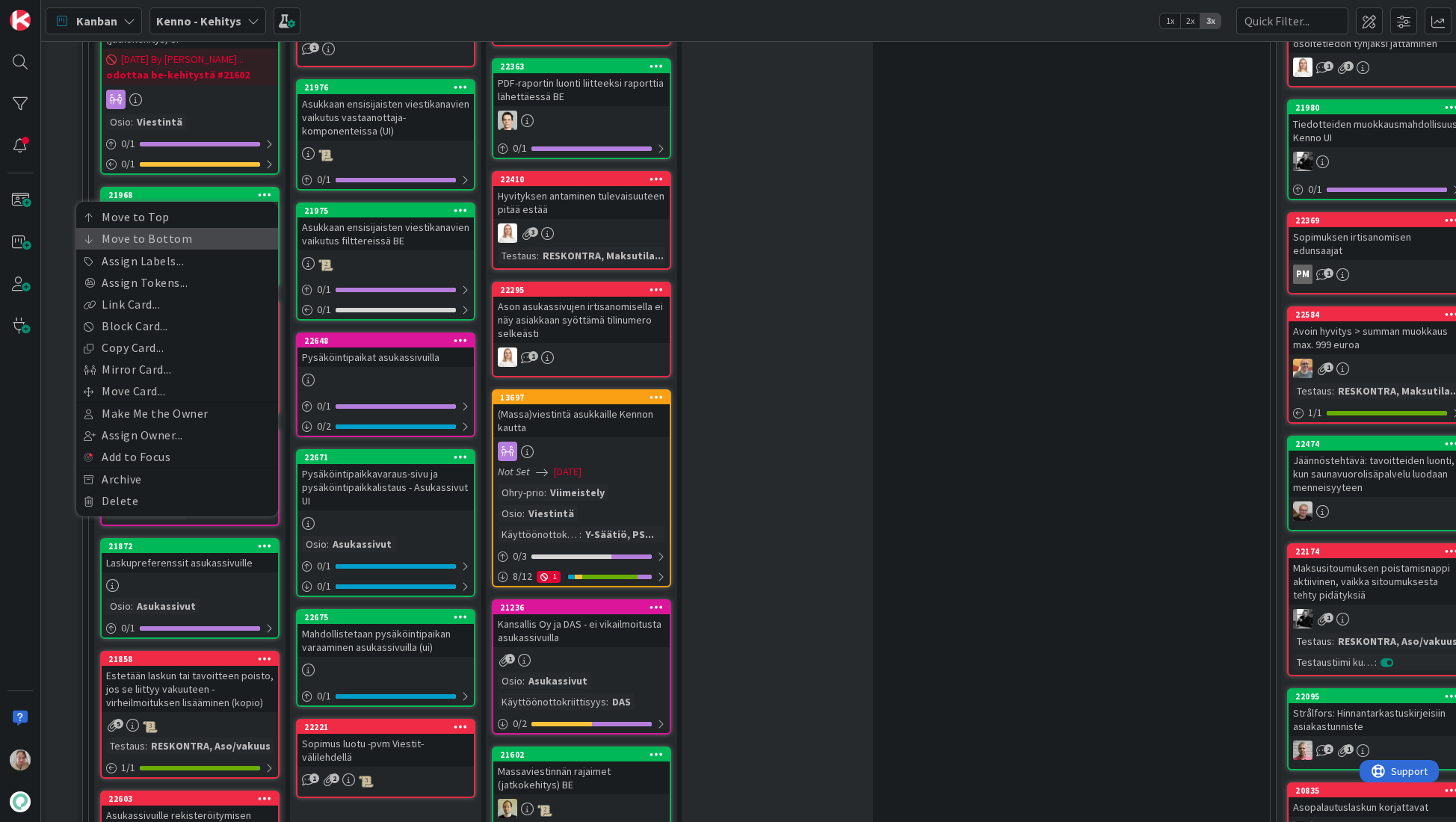
click at [232, 228] on link "Move to Bottom" at bounding box center [177, 239] width 202 height 21
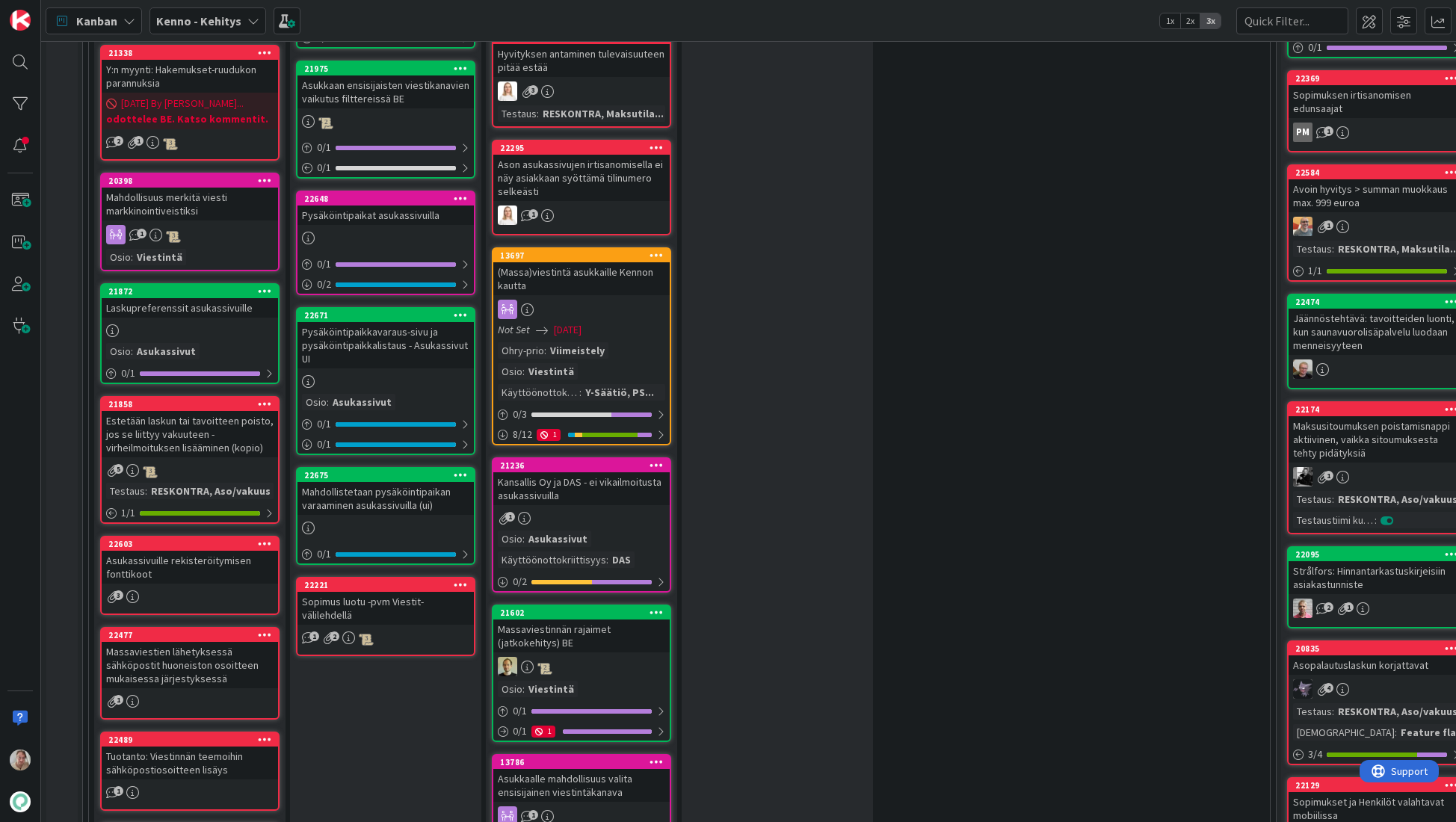
scroll to position [1261, 0]
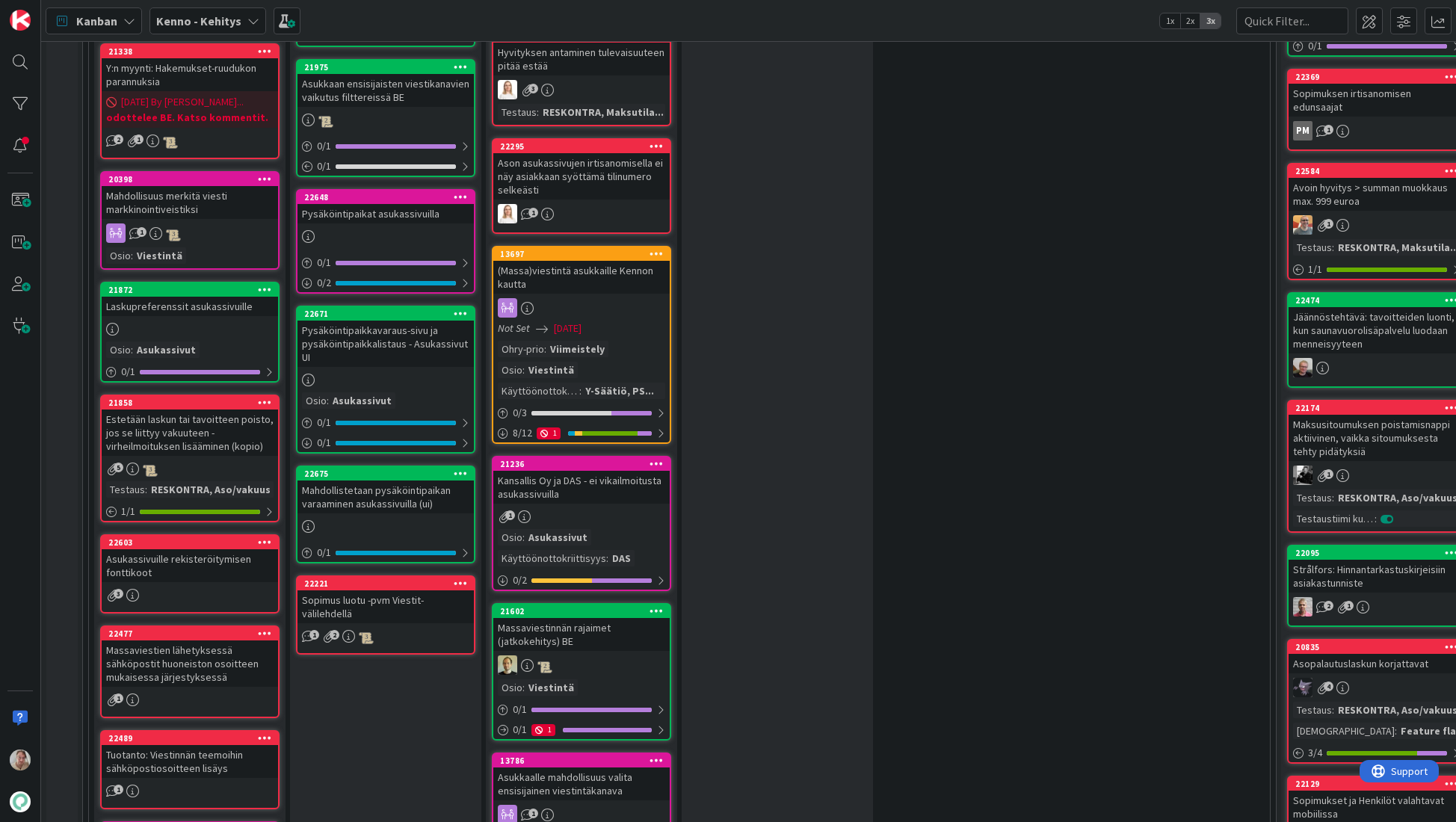
click at [265, 173] on icon at bounding box center [264, 178] width 14 height 11
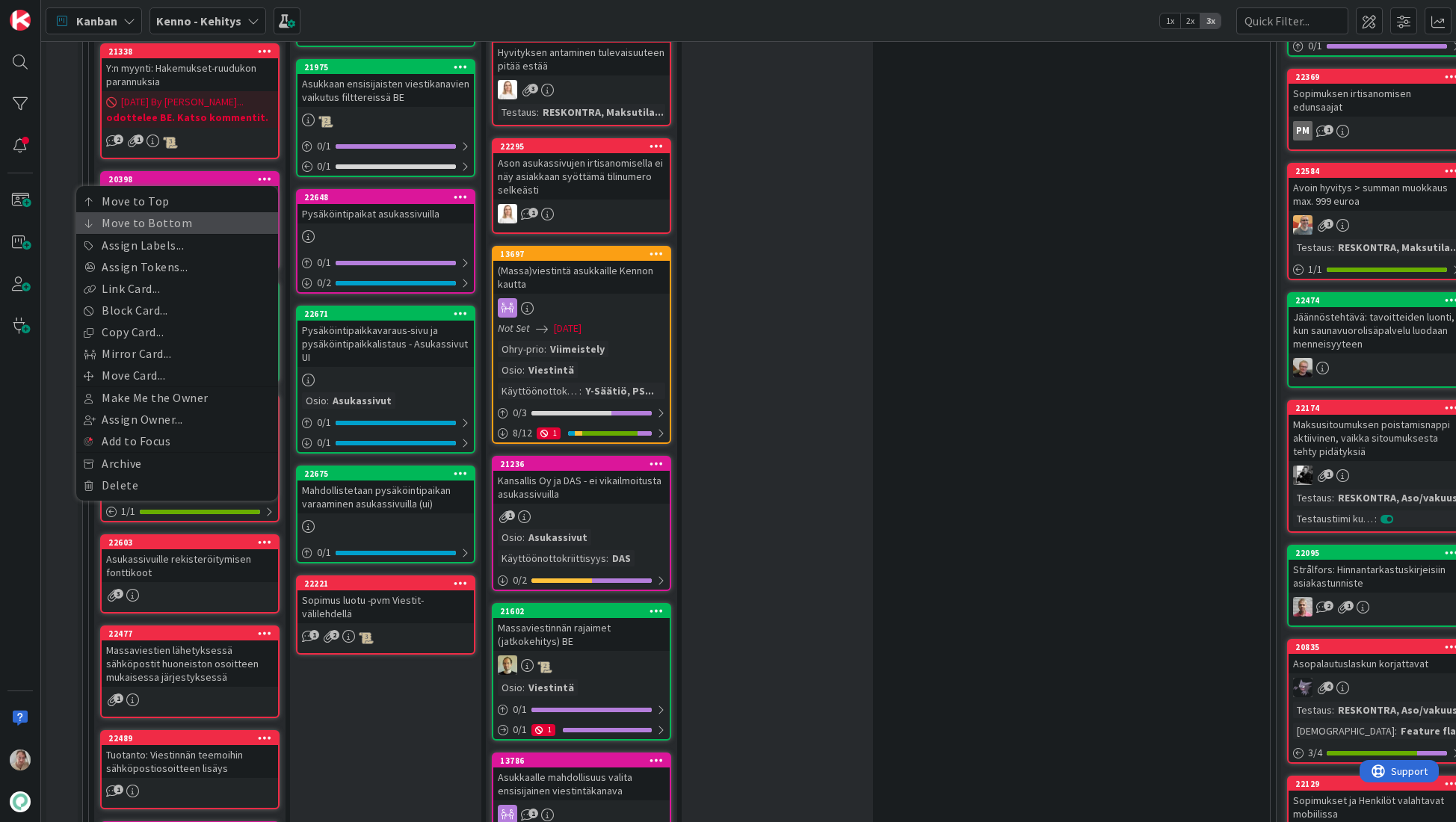
click at [215, 212] on link "Move to Bottom" at bounding box center [177, 223] width 202 height 21
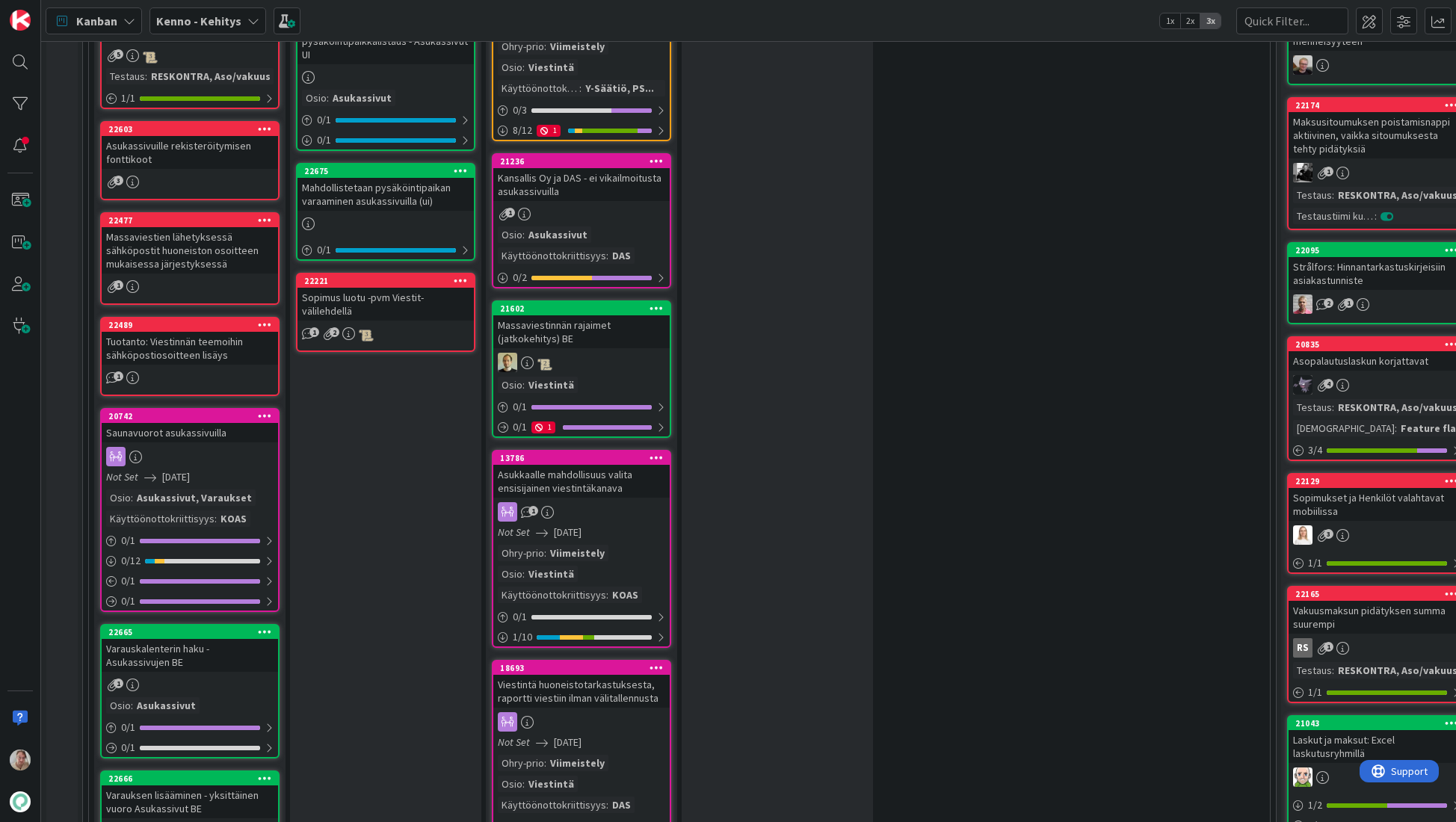
scroll to position [1642, 0]
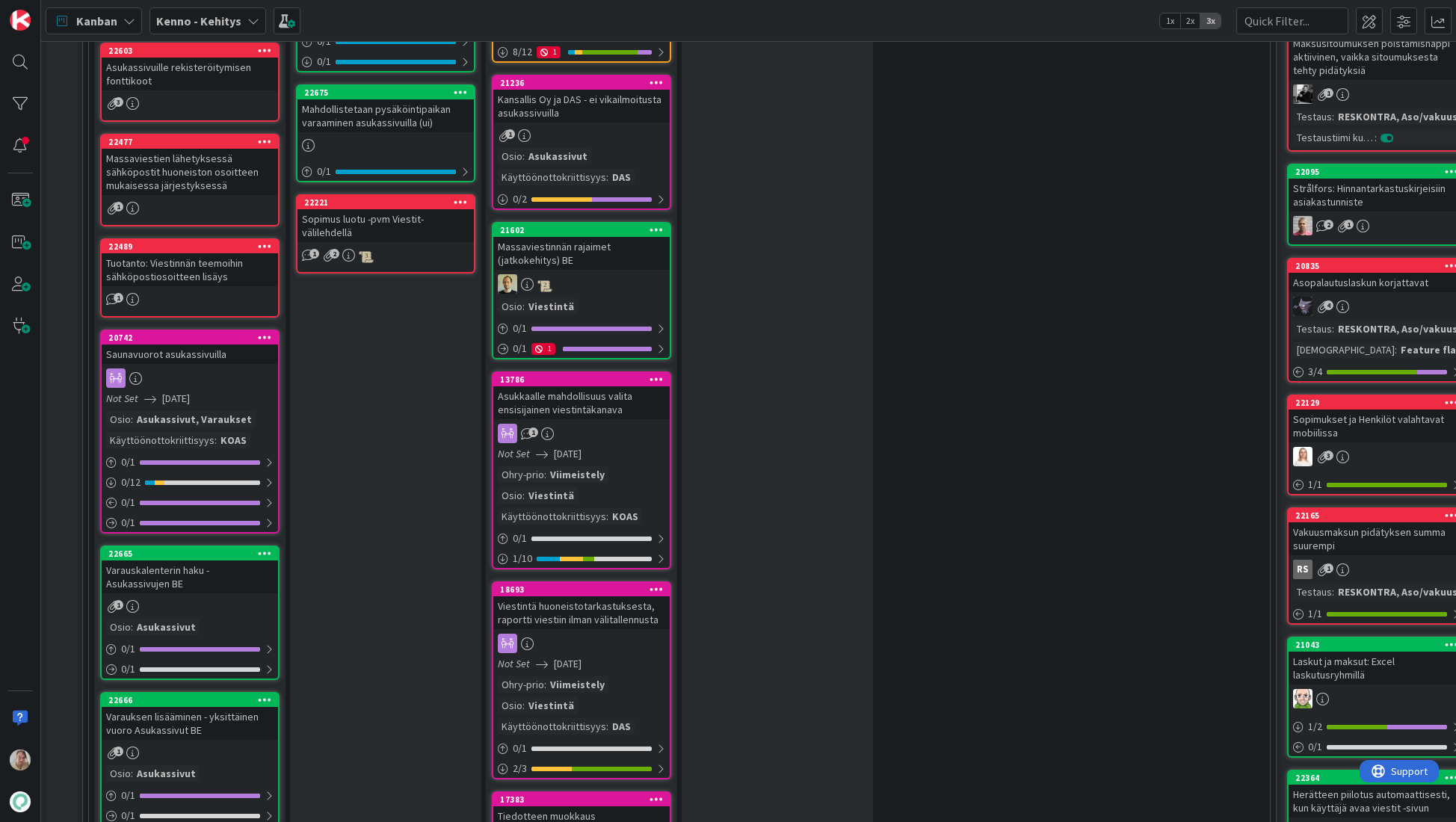
click at [240, 264] on div "Tuotanto: Viestinnän teemoihin sähköpostiosoitteen lisäys" at bounding box center [189, 270] width 176 height 33
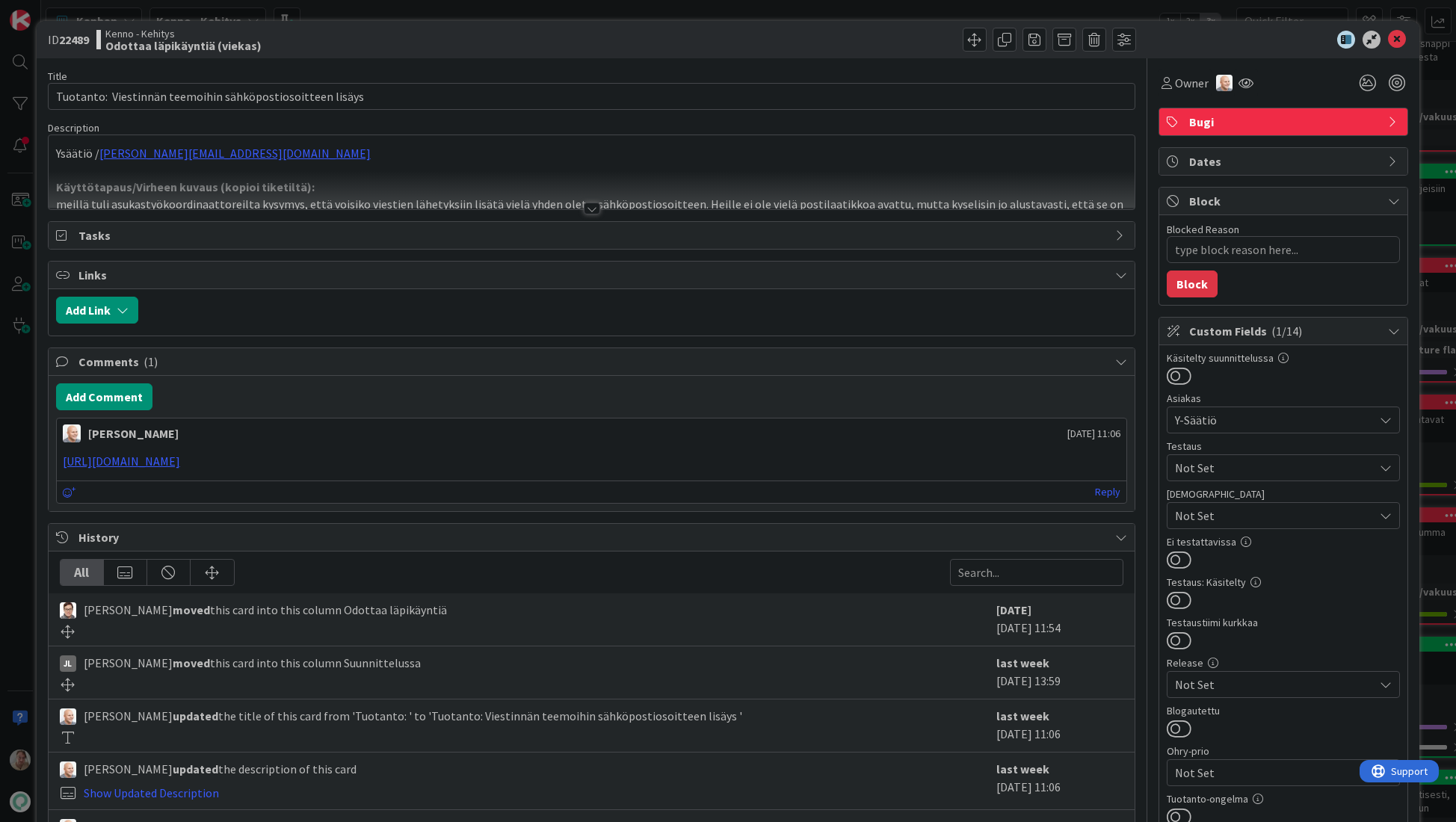
click at [394, 172] on div at bounding box center [591, 190] width 1087 height 38
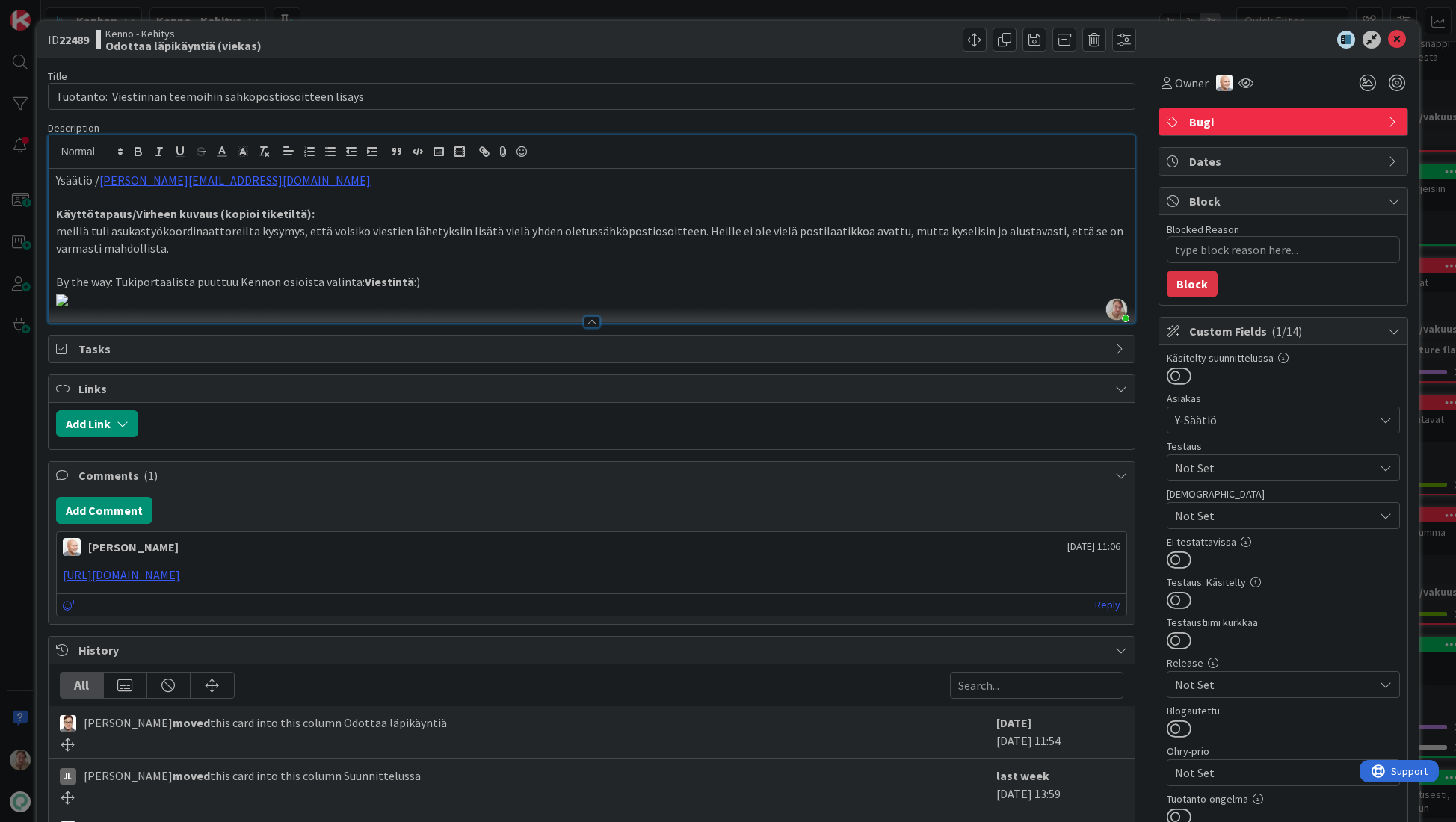
click at [271, 244] on p "meillä tuli asukastyökoordinaattoreilta kysymys, että voisiko viestien lähetyks…" at bounding box center [591, 239] width 1071 height 34
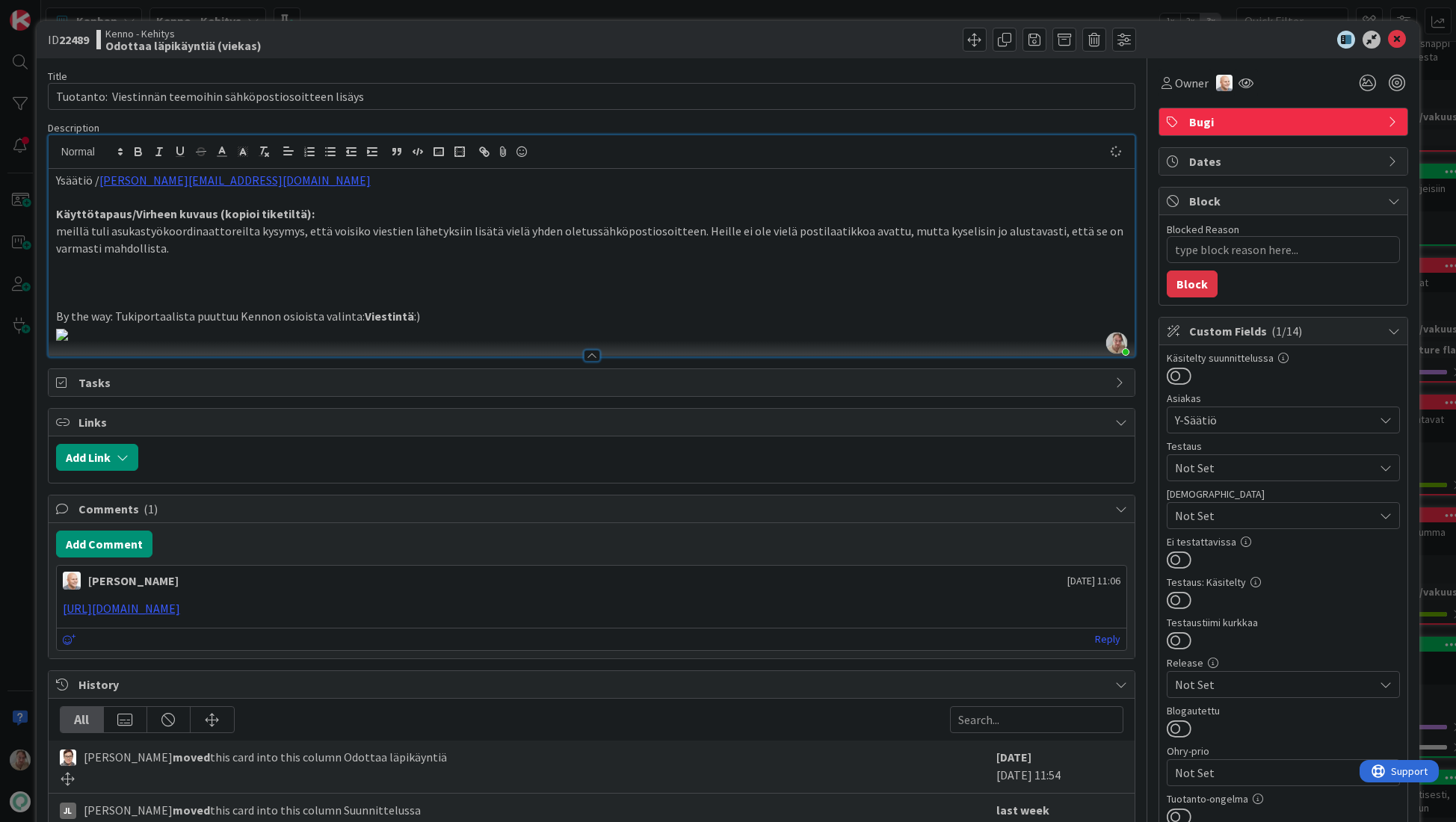
type textarea "x"
click at [1390, 35] on icon at bounding box center [1397, 39] width 18 height 18
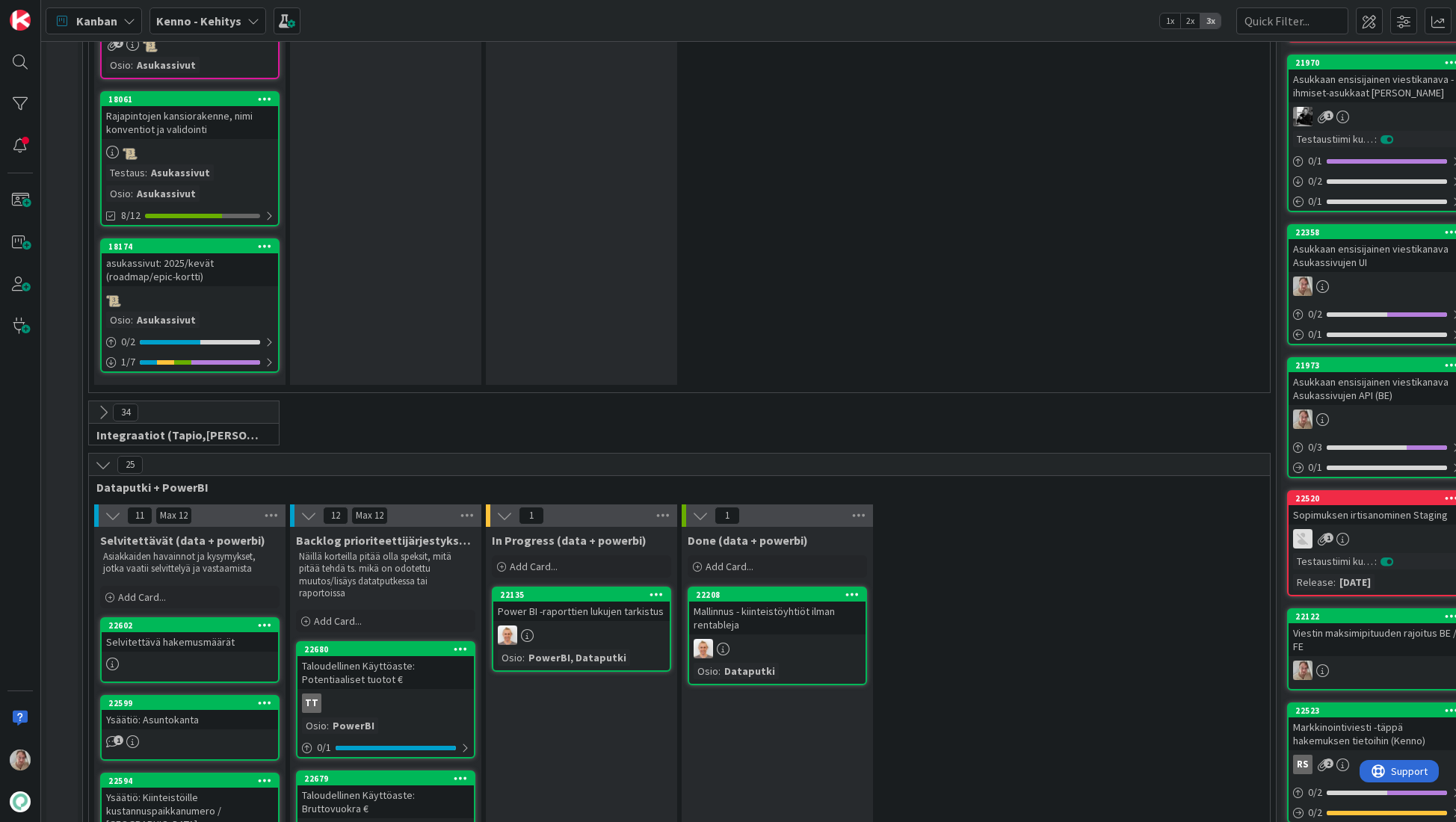
scroll to position [5169, 0]
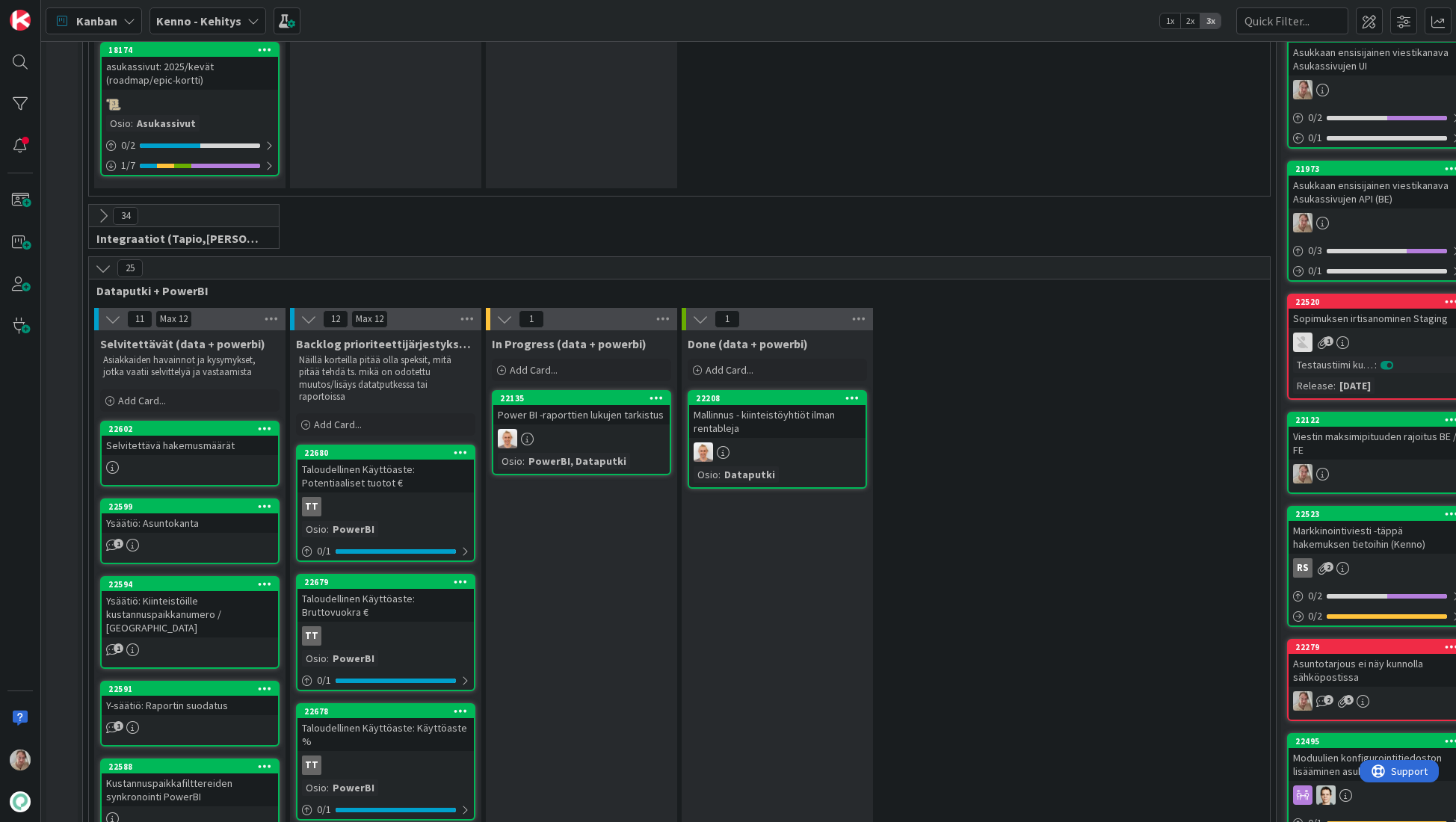
click at [104, 260] on icon at bounding box center [103, 268] width 16 height 16
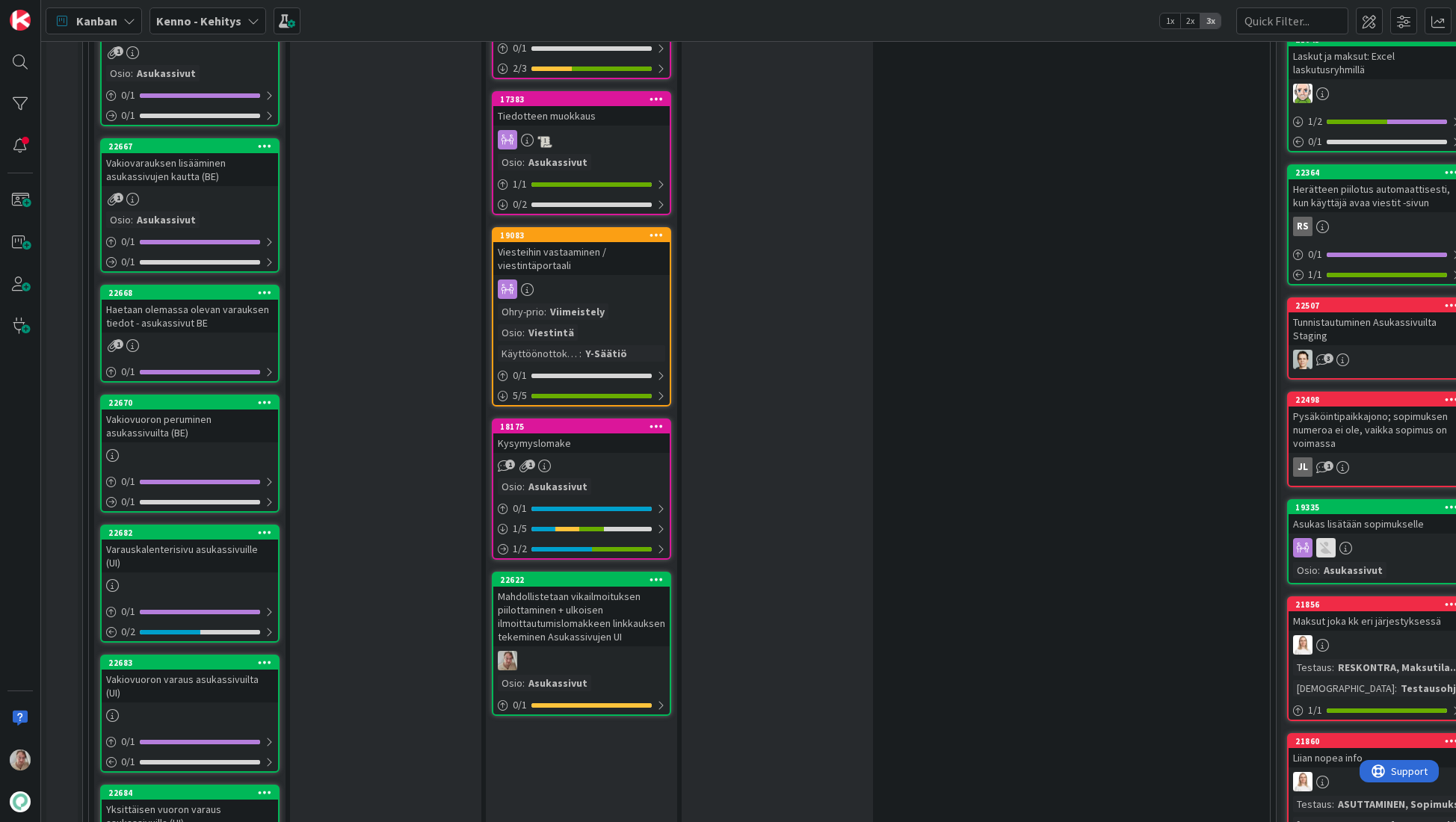
scroll to position [2393, 0]
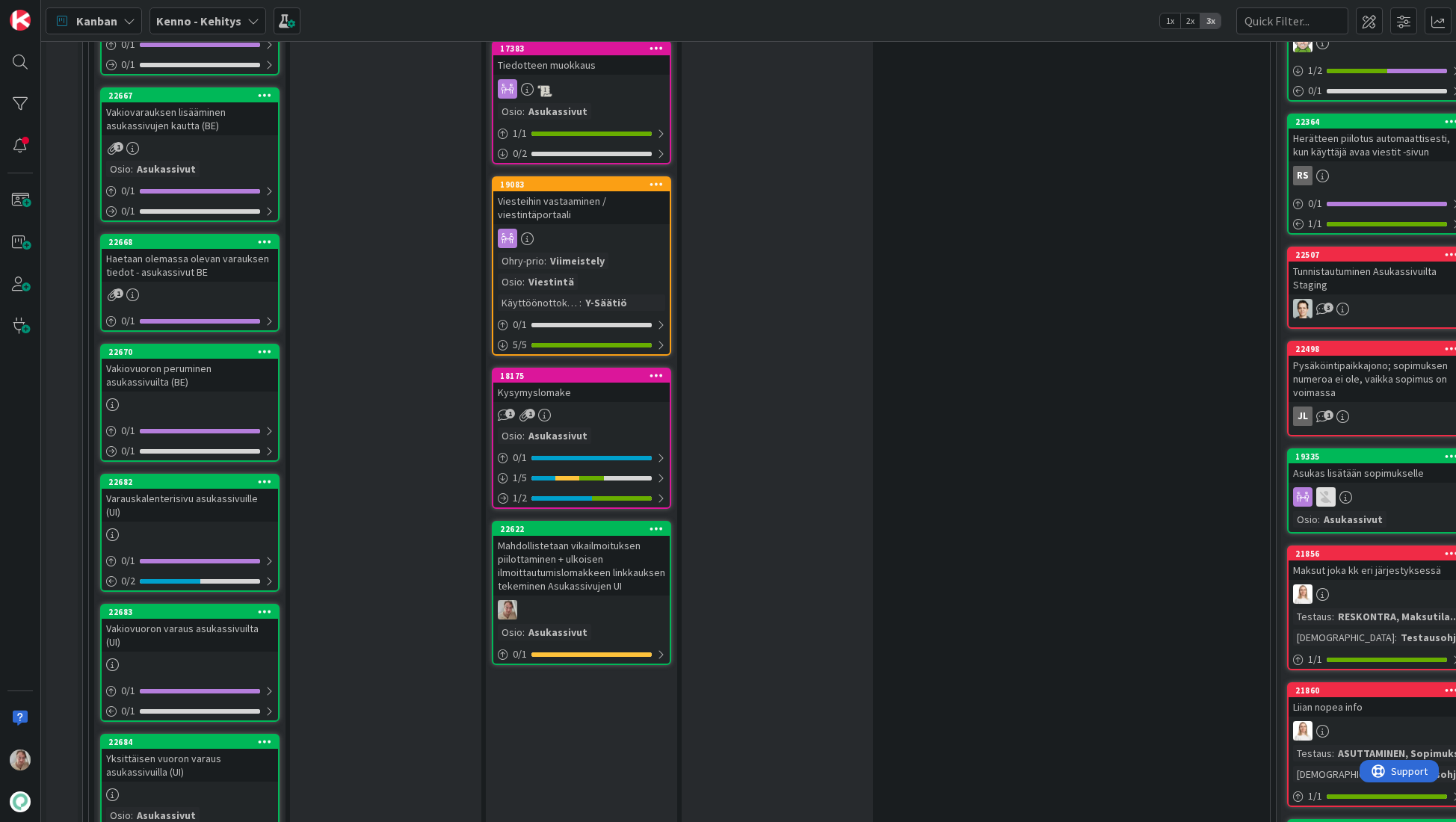
click at [191, 249] on div "Haetaan olemassa olevan varauksen tiedot - asukassivut BE" at bounding box center [189, 265] width 176 height 33
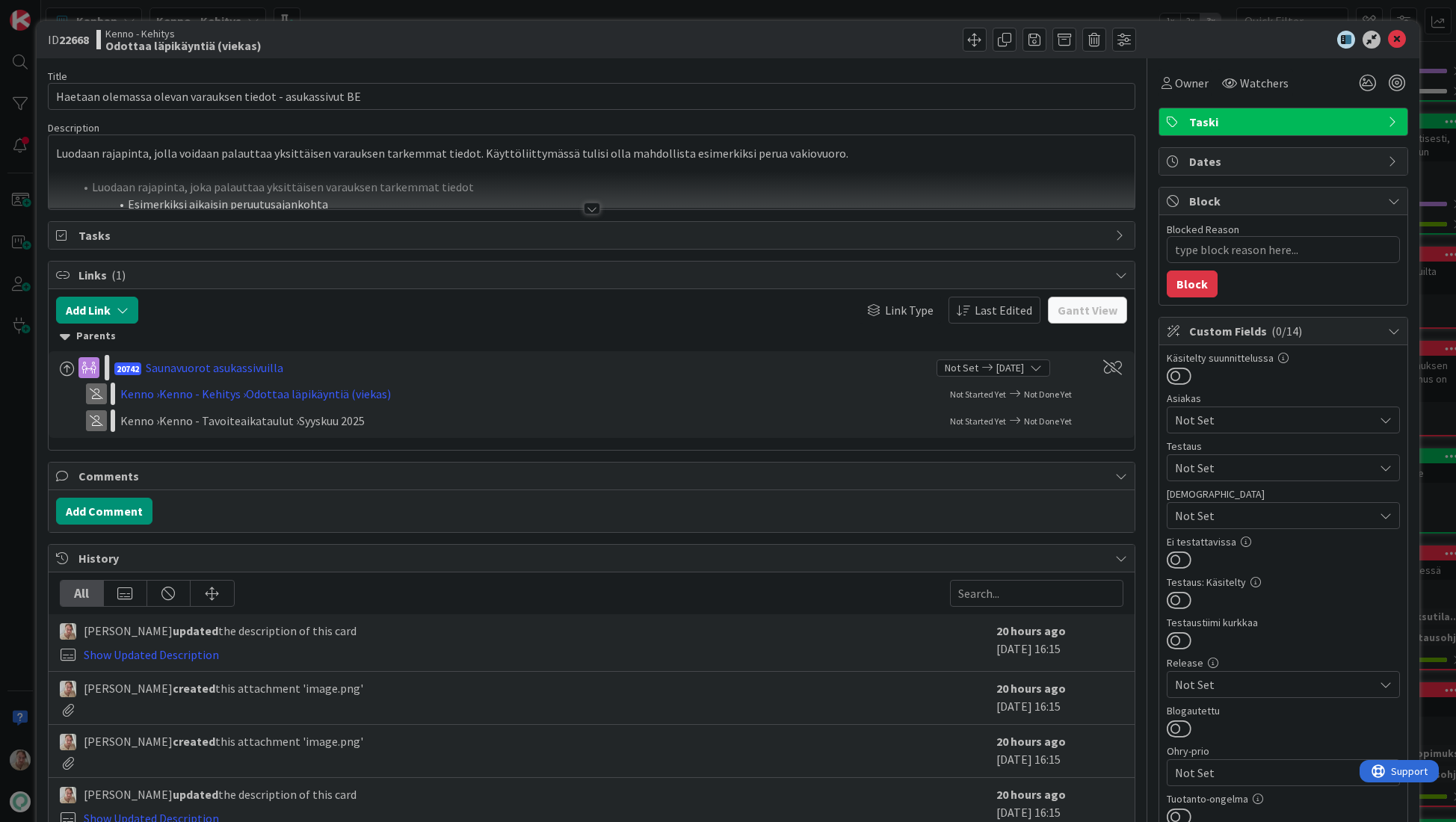
click at [439, 189] on div at bounding box center [591, 190] width 1087 height 38
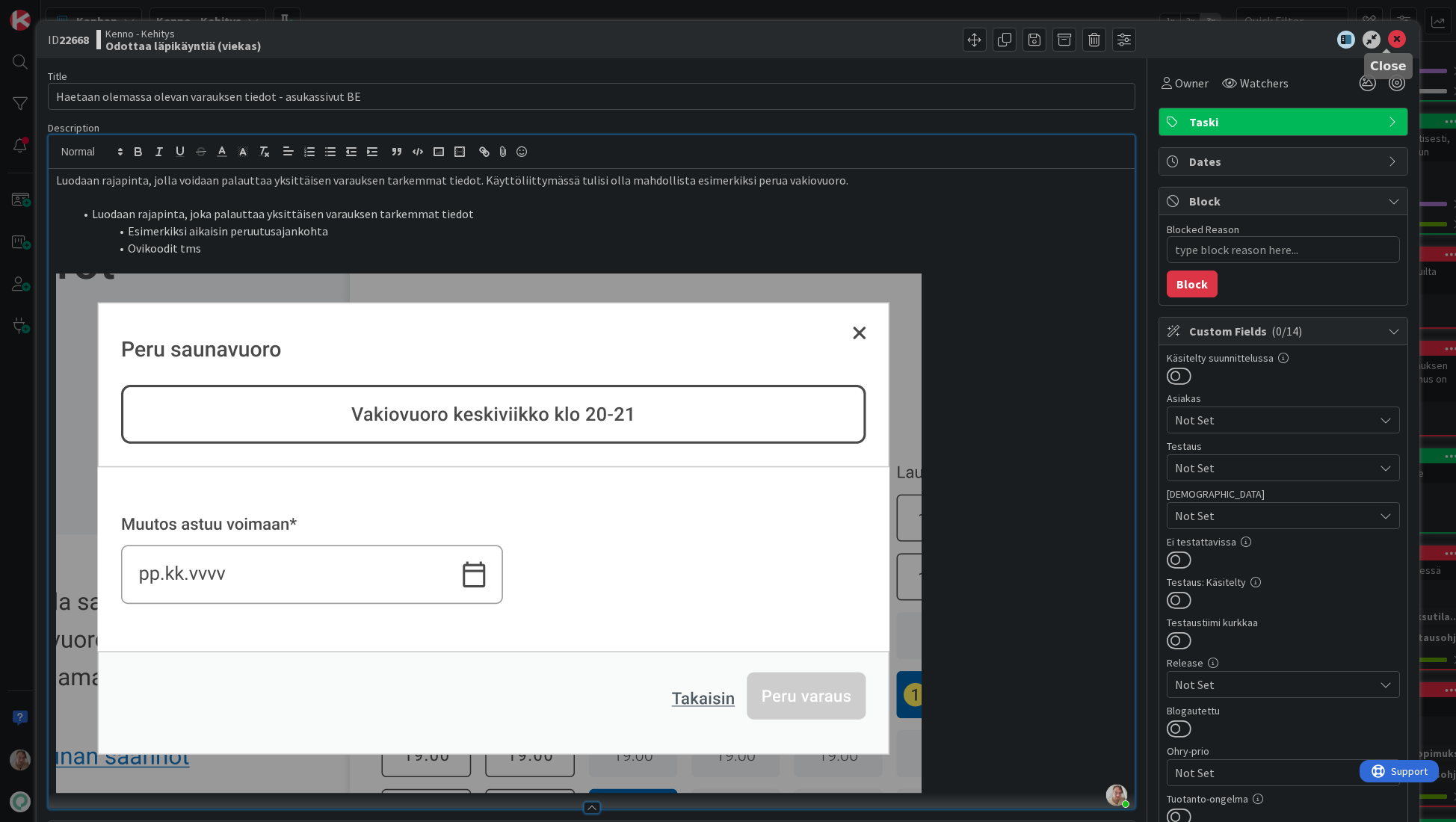
click at [1390, 41] on icon at bounding box center [1397, 39] width 18 height 18
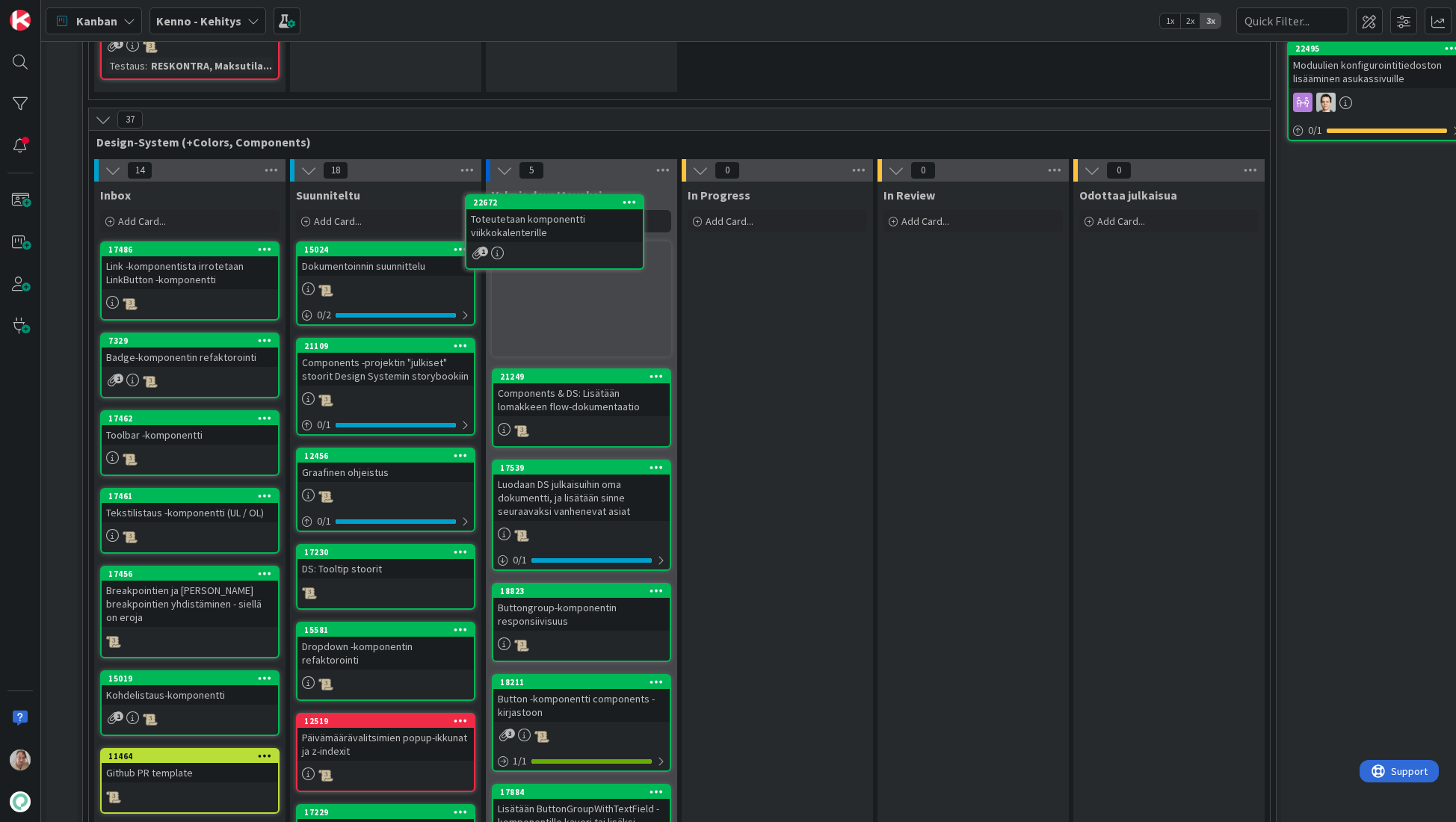
scroll to position [5948, 0]
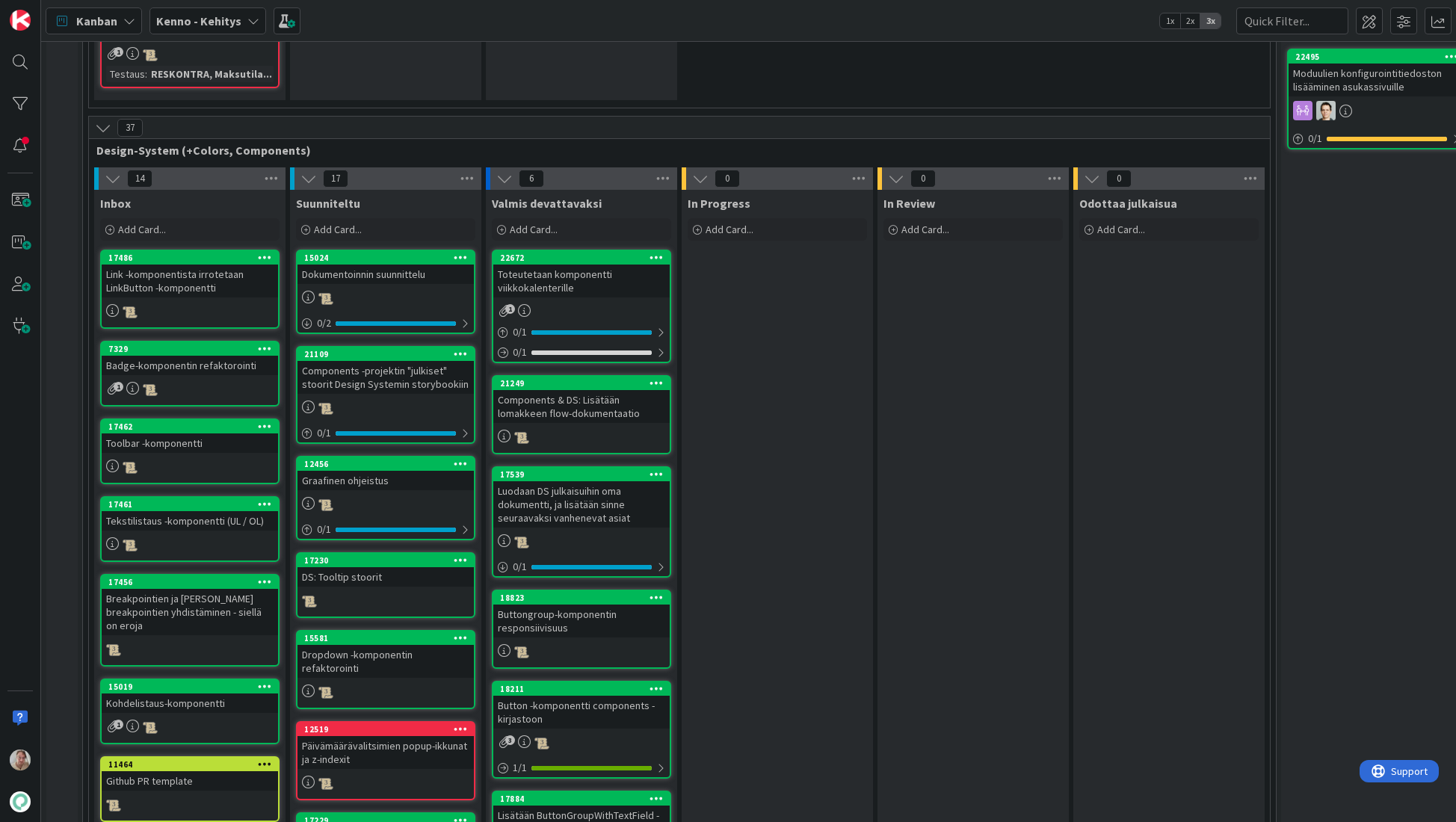
click at [577, 265] on div "Toteutetaan komponentti viikkokalenterille" at bounding box center [581, 281] width 176 height 33
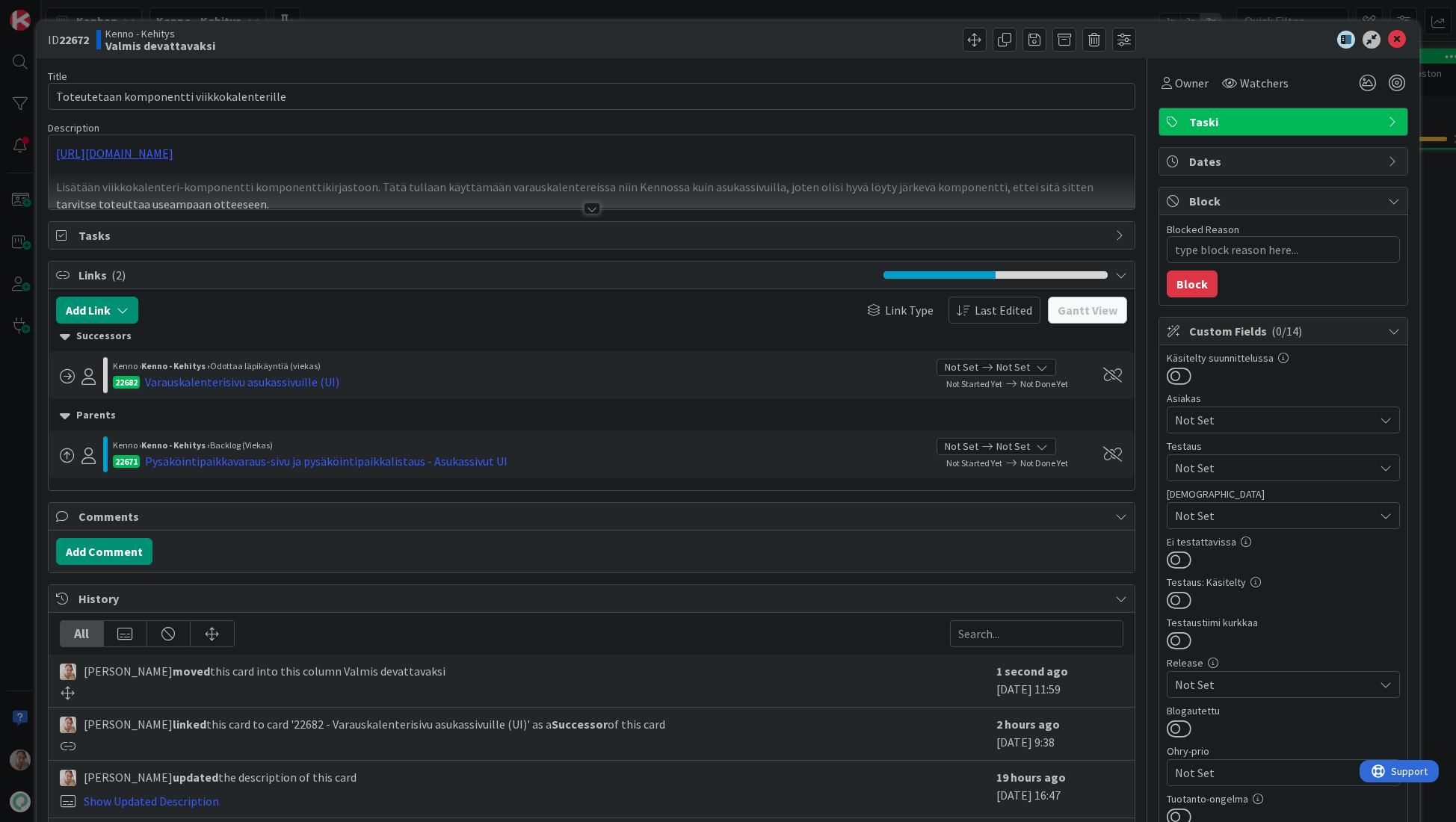
type textarea "x"
click at [317, 97] on input "Toteutetaan komponentti viikkokalenterille" at bounding box center [591, 96] width 1088 height 27
click at [216, 93] on input "Toteutetaan komponentti viikkokalenterille" at bounding box center [591, 96] width 1088 height 27
type input "Toteutetaan komponentti viikko(kuukausi)kalenterille"
type textarea "x"
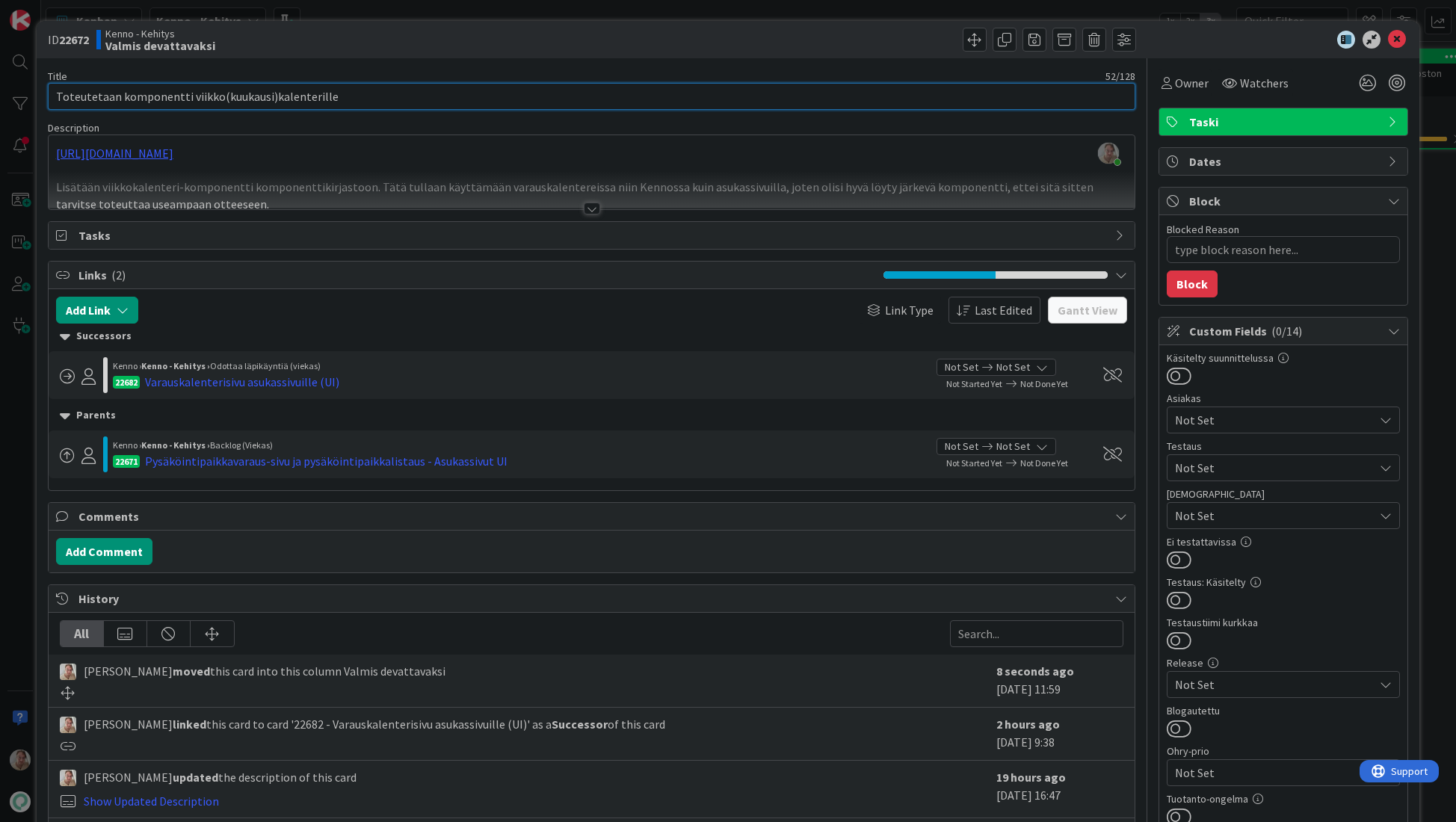
type input "Toteutetaan komponentti viikko(kuukausi)kalenterille"
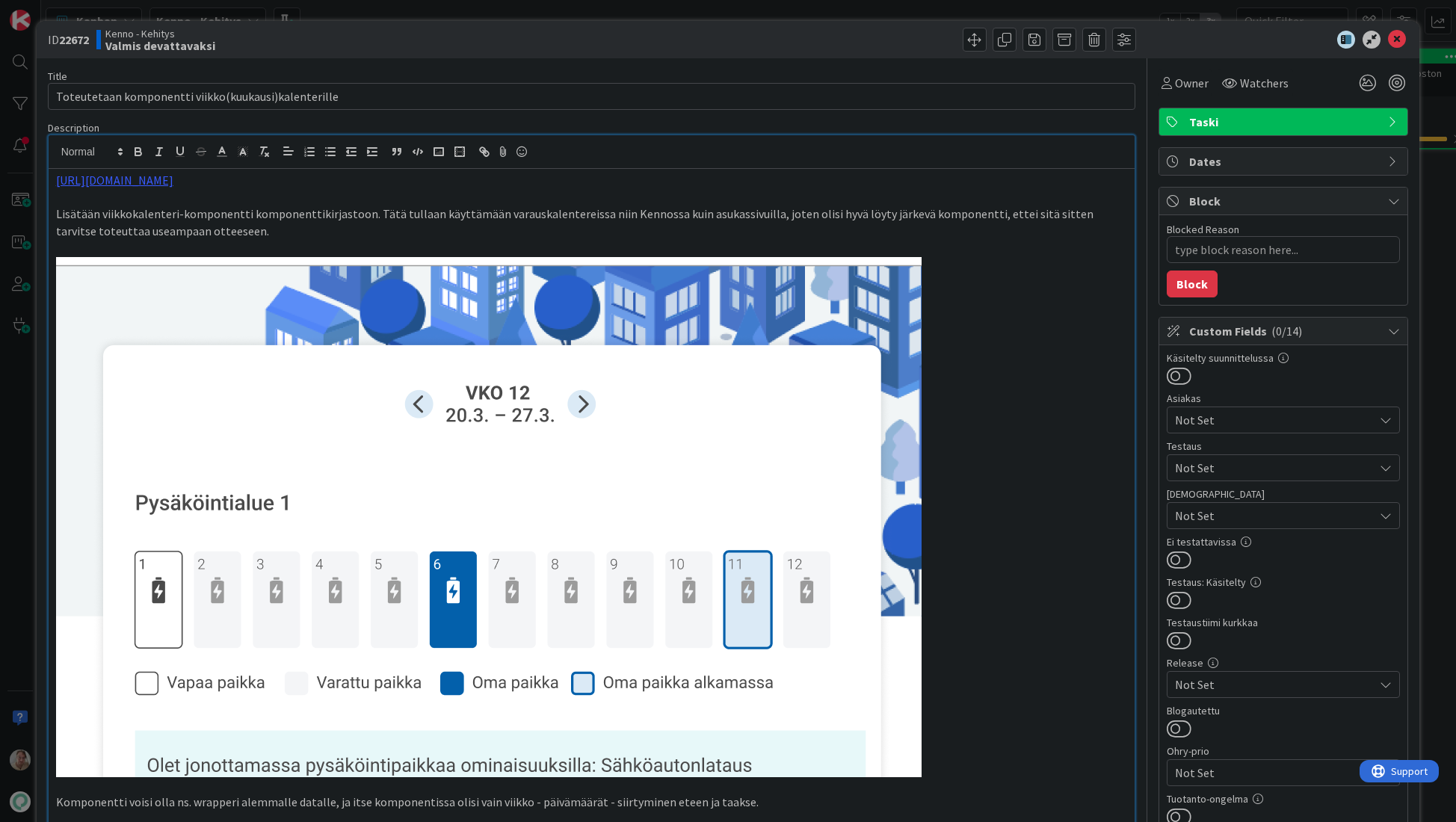
click at [726, 170] on div "https://www.figma.com/design/8nkeArknswRheh0fKWhyRc/Asukassivut?node-id=10392-1…" at bounding box center [591, 548] width 1087 height 759
click at [144, 212] on p "Lisätään viikkokalenteri-komponentti komponenttikirjastoon. Tätä tullaan käyttä…" at bounding box center [591, 222] width 1071 height 34
type textarea "x"
click at [289, 98] on input "Toteutetaan komponentti viikko(kuukausi)kalenterille" at bounding box center [591, 96] width 1088 height 27
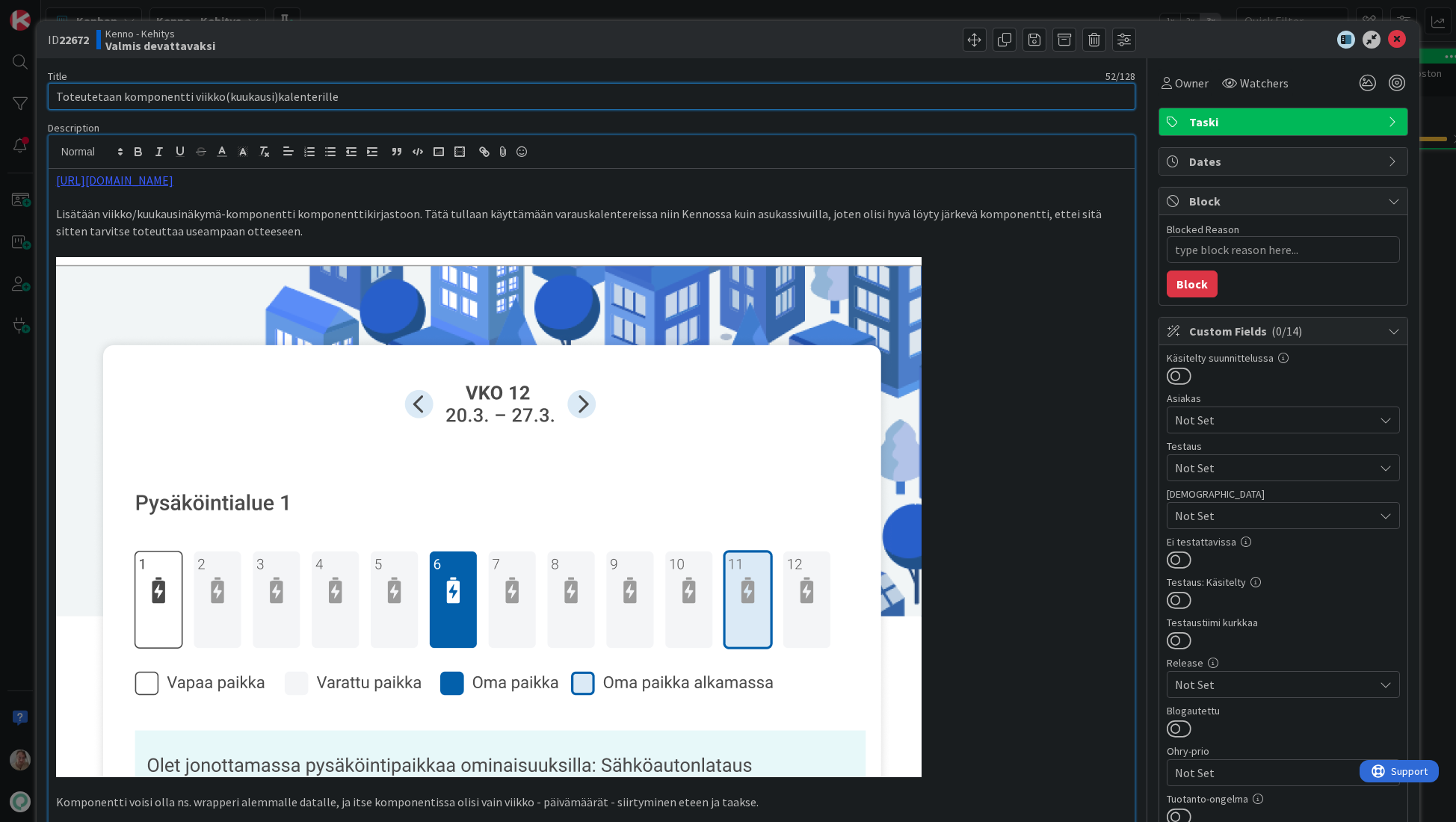
drag, startPoint x: 289, startPoint y: 98, endPoint x: 506, endPoint y: 80, distance: 217.7
click at [294, 98] on input "Toteutetaan komponentti viikko(kuukausi)kalenterille" at bounding box center [591, 96] width 1088 height 27
type input "Toteutetaan komponentti viikko(kuukausi)näkymä"
type textarea "x"
type input "Toteutetaan komponentti viikko(kuukausi)näkymälle"
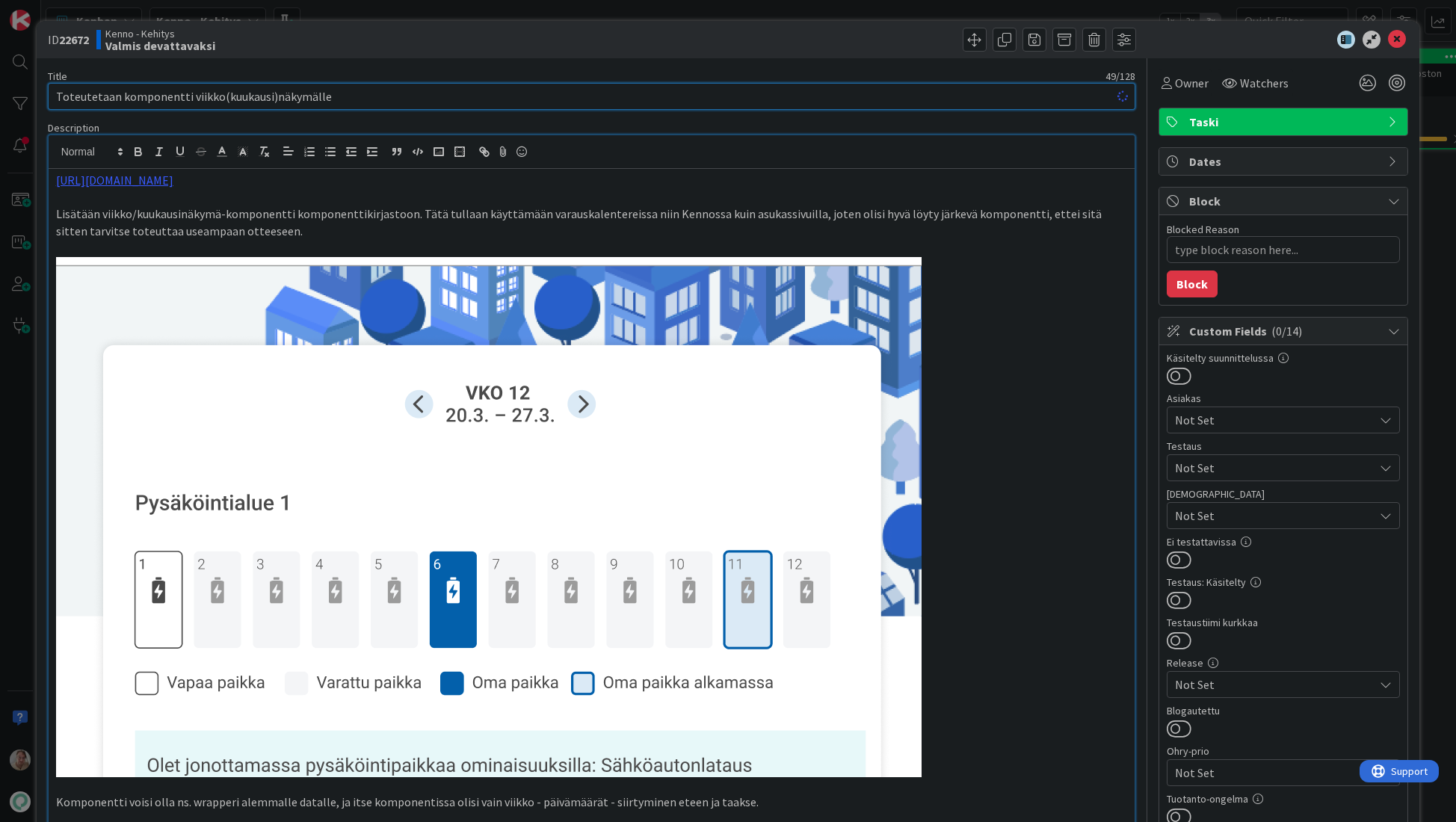
type textarea "x"
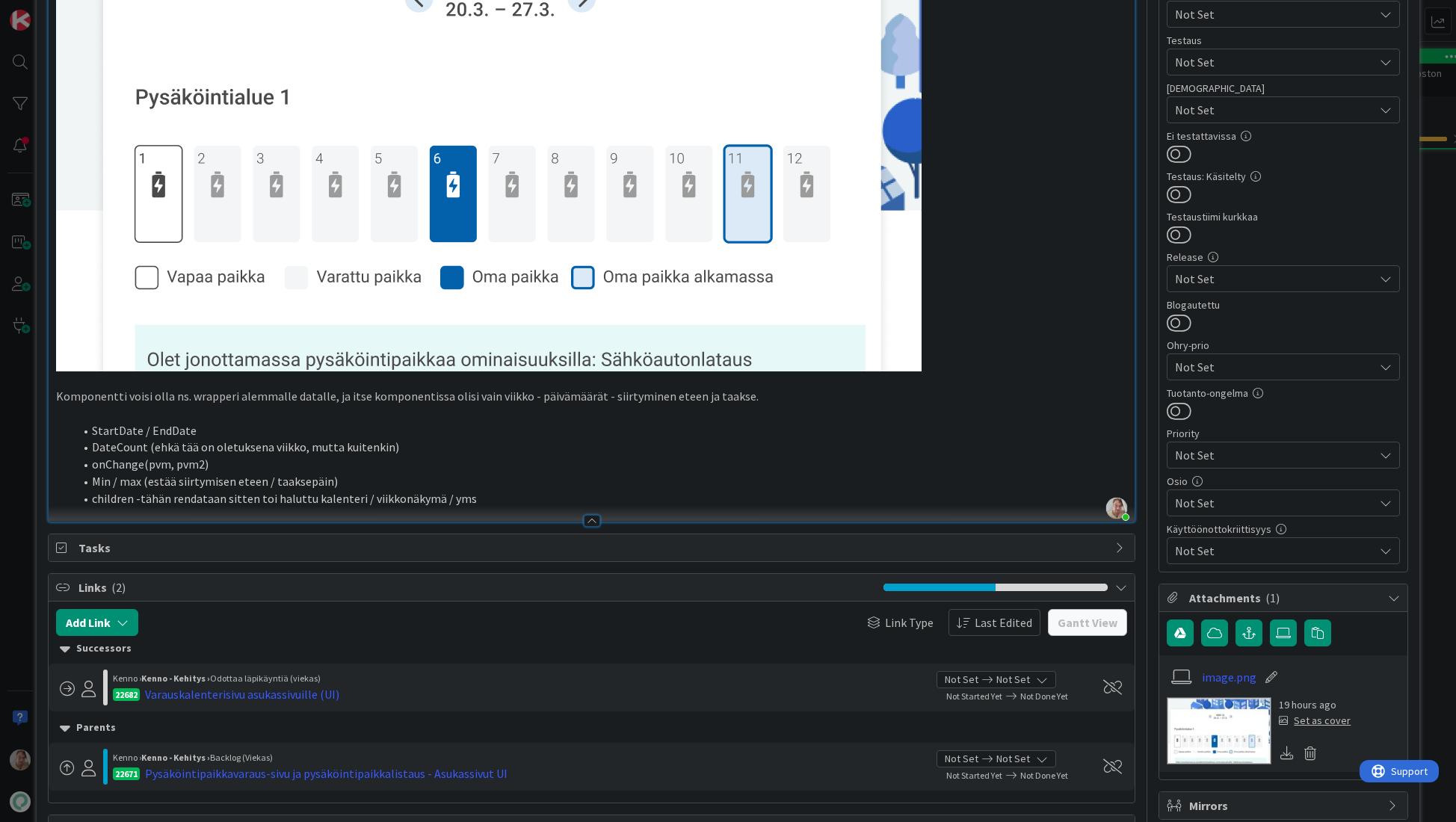
scroll to position [438, 0]
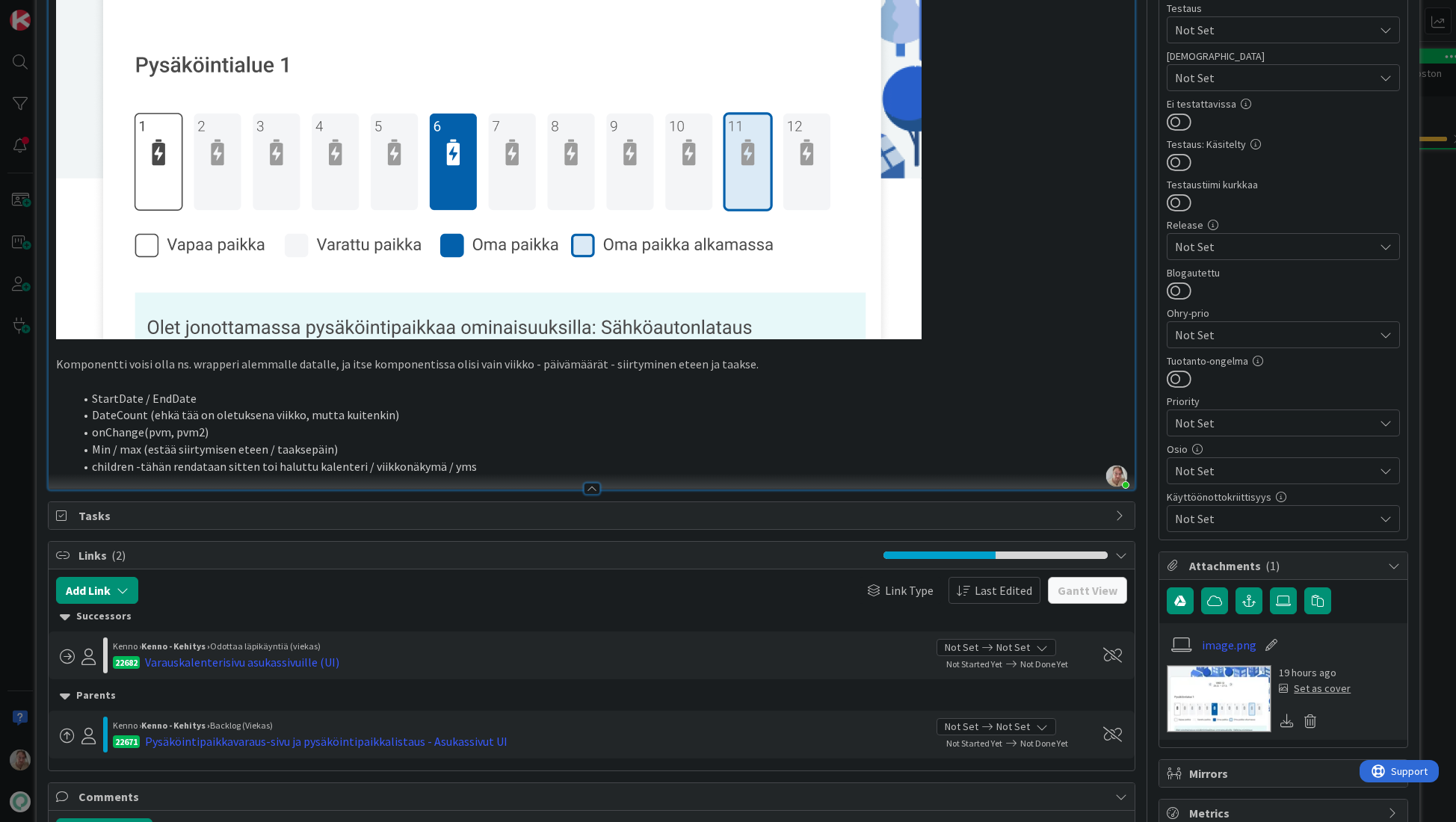
type input "Toteutetaan komponentti viikko(kuukausi)näkymälle"
drag, startPoint x: 410, startPoint y: 416, endPoint x: 88, endPoint y: 415, distance: 322.0
click at [88, 415] on li "DateCount (ehkä tää on oletuksena viikko, mutta kuitenkin)" at bounding box center [600, 415] width 1054 height 17
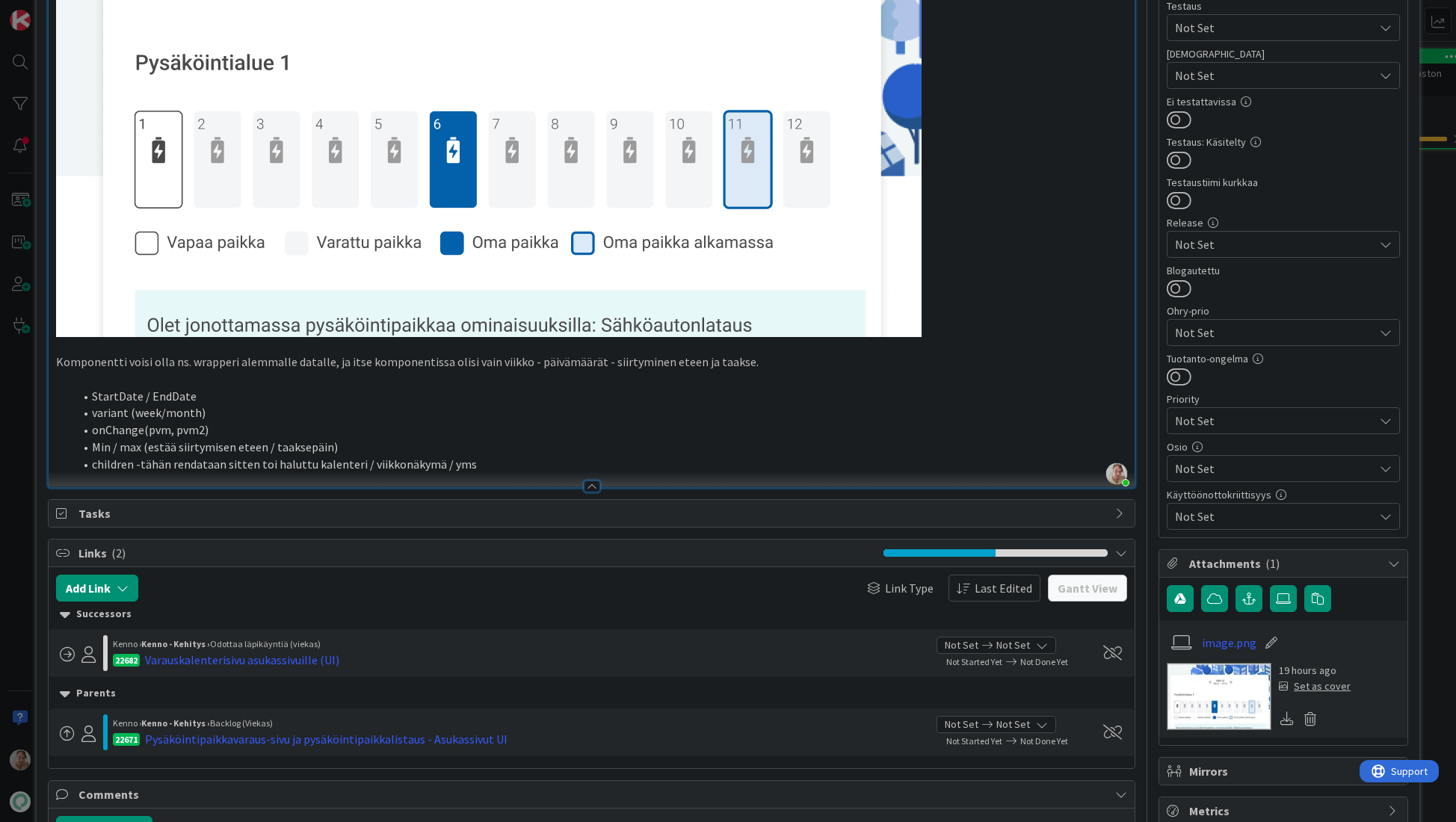
scroll to position [441, 0]
drag, startPoint x: 253, startPoint y: 435, endPoint x: 291, endPoint y: 424, distance: 39.6
click at [253, 435] on li "onChange(pvm, pvm2)" at bounding box center [600, 429] width 1054 height 17
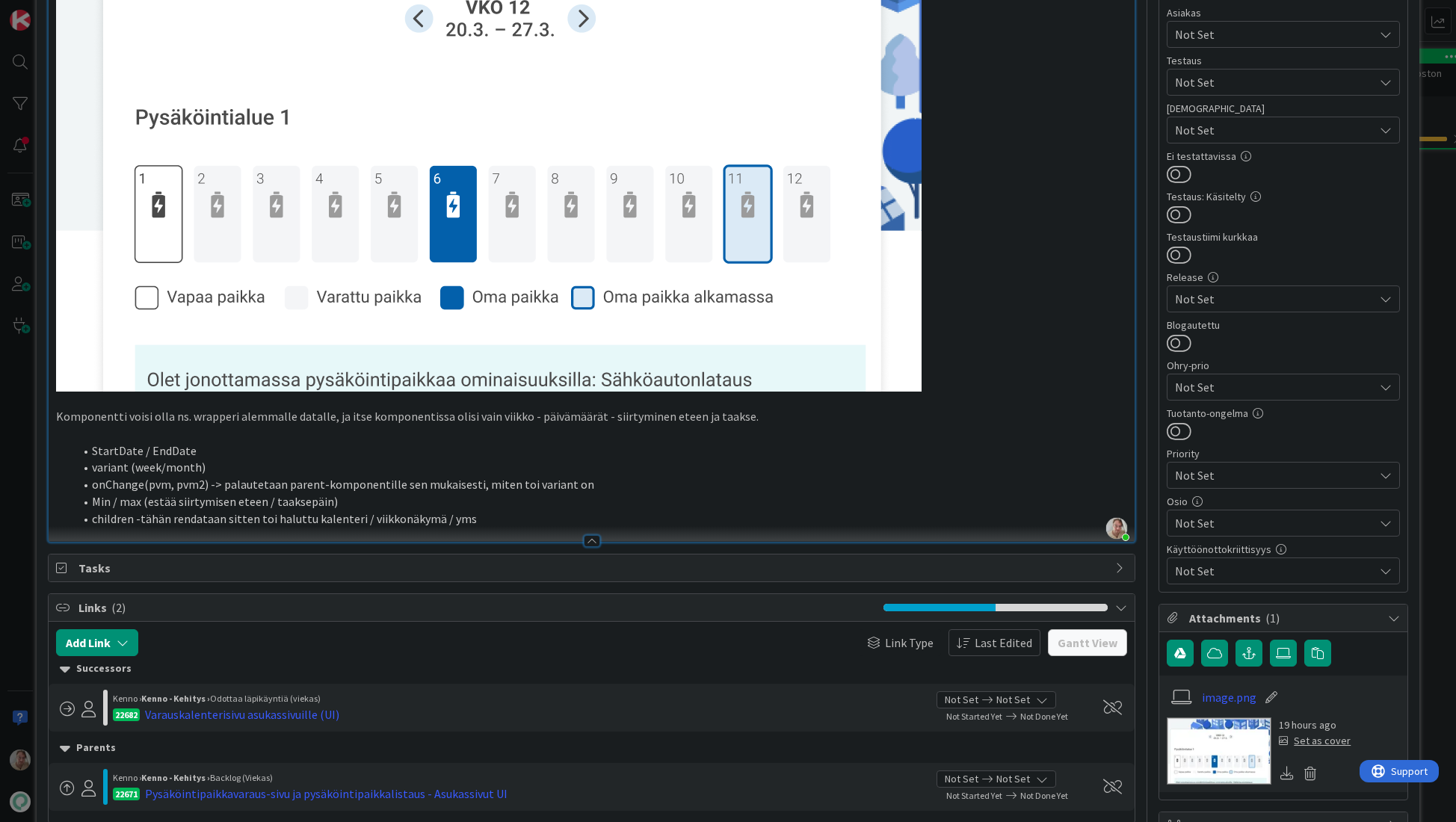
scroll to position [397, 0]
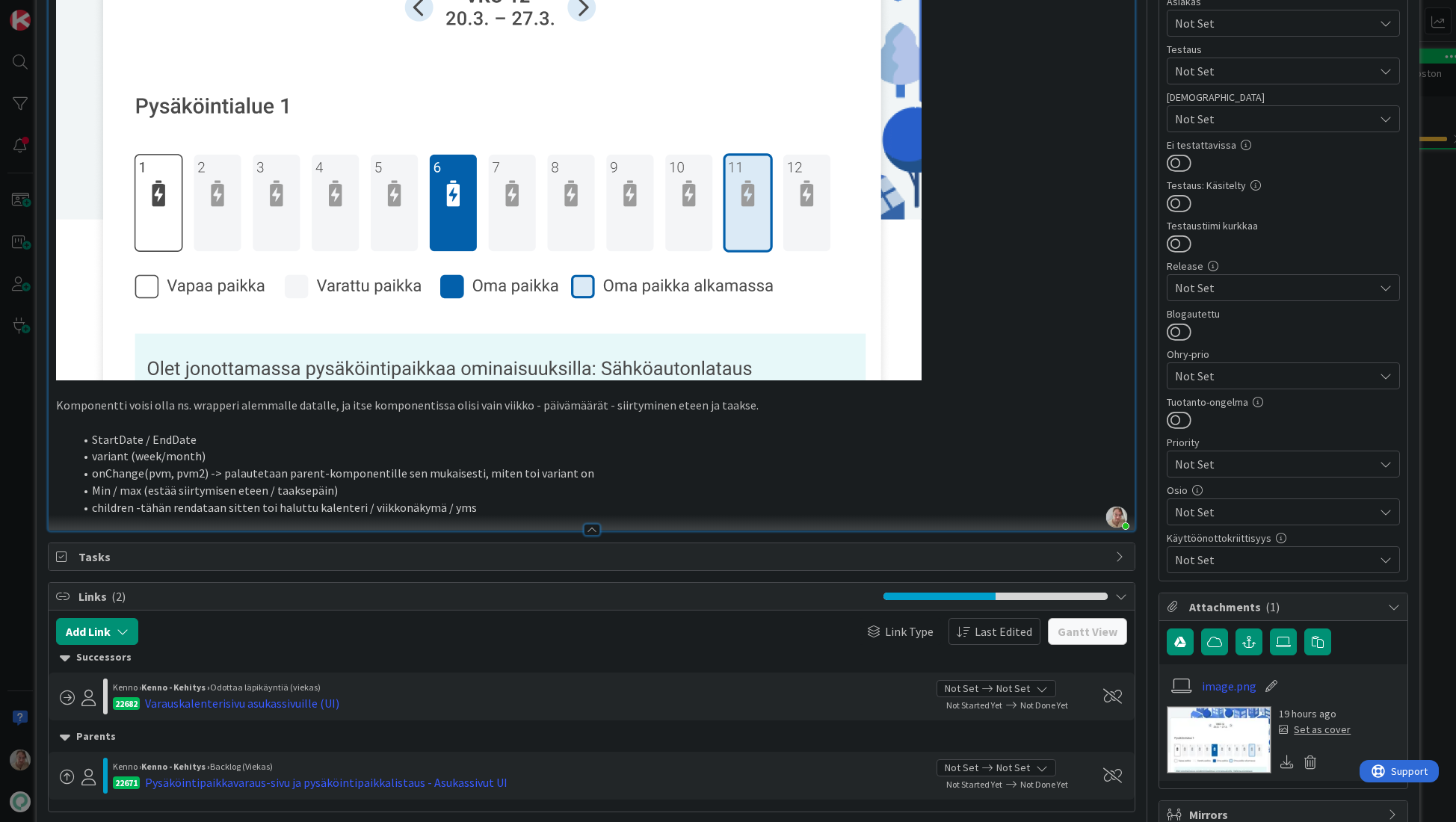
click at [486, 506] on li "children -tähän rendataan sitten toi haluttu kalenteri / viikkonäkymä / yms" at bounding box center [600, 508] width 1054 height 17
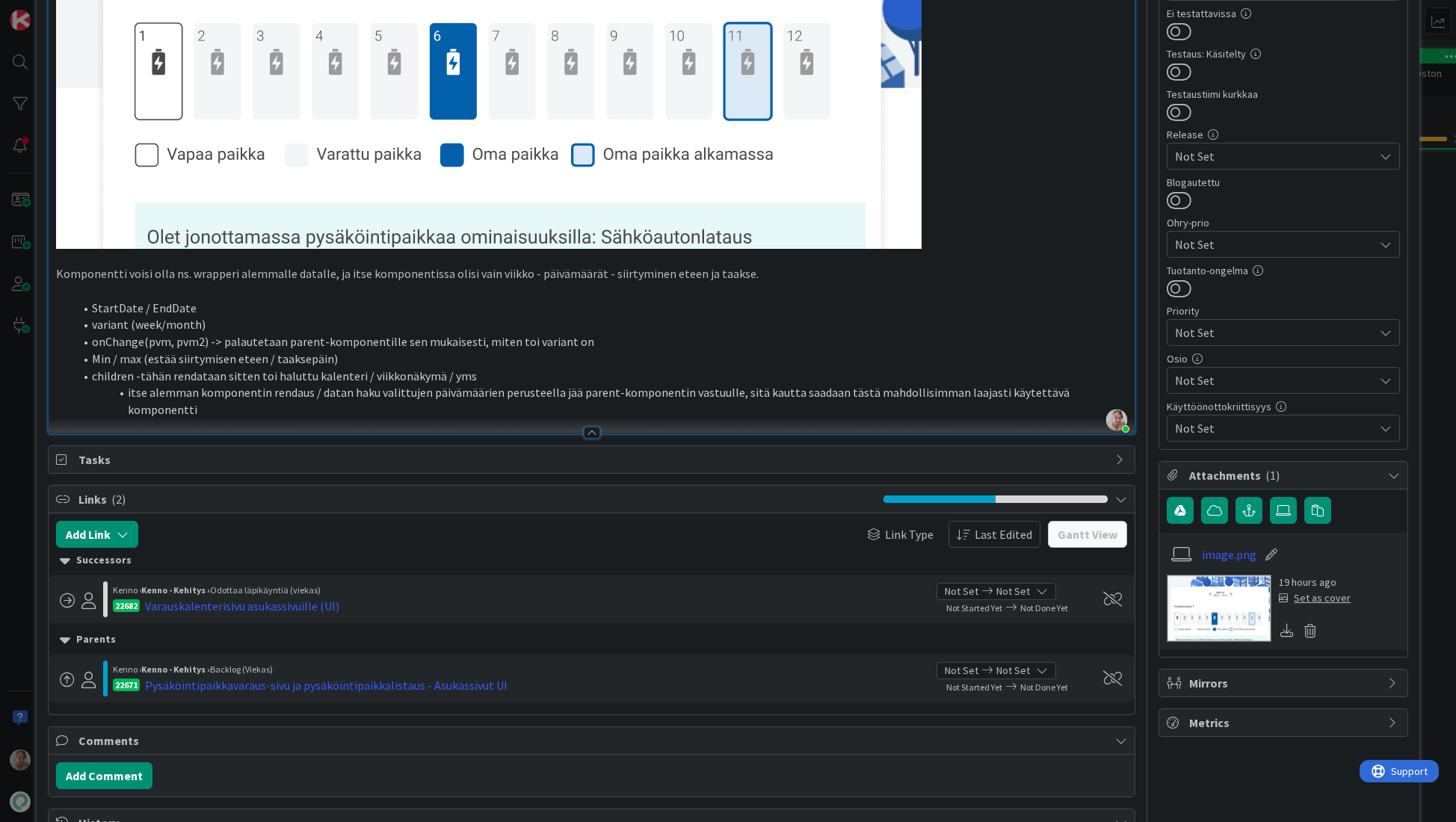
scroll to position [30, 0]
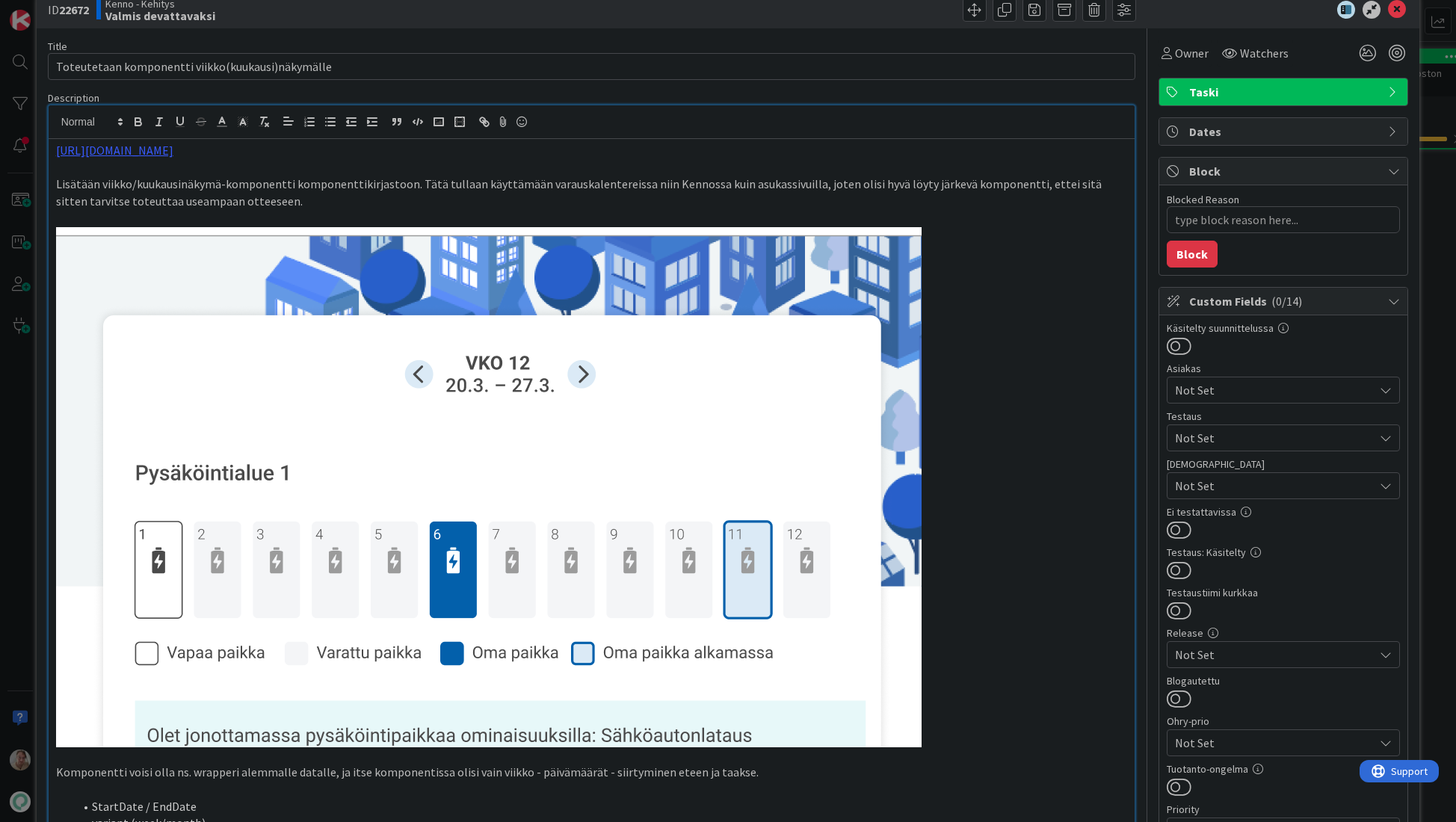
click at [301, 201] on p "Lisätään viikko/kuukausinäkymä-komponentti komponenttikirjastoon. Tätä tullaan …" at bounding box center [591, 192] width 1071 height 34
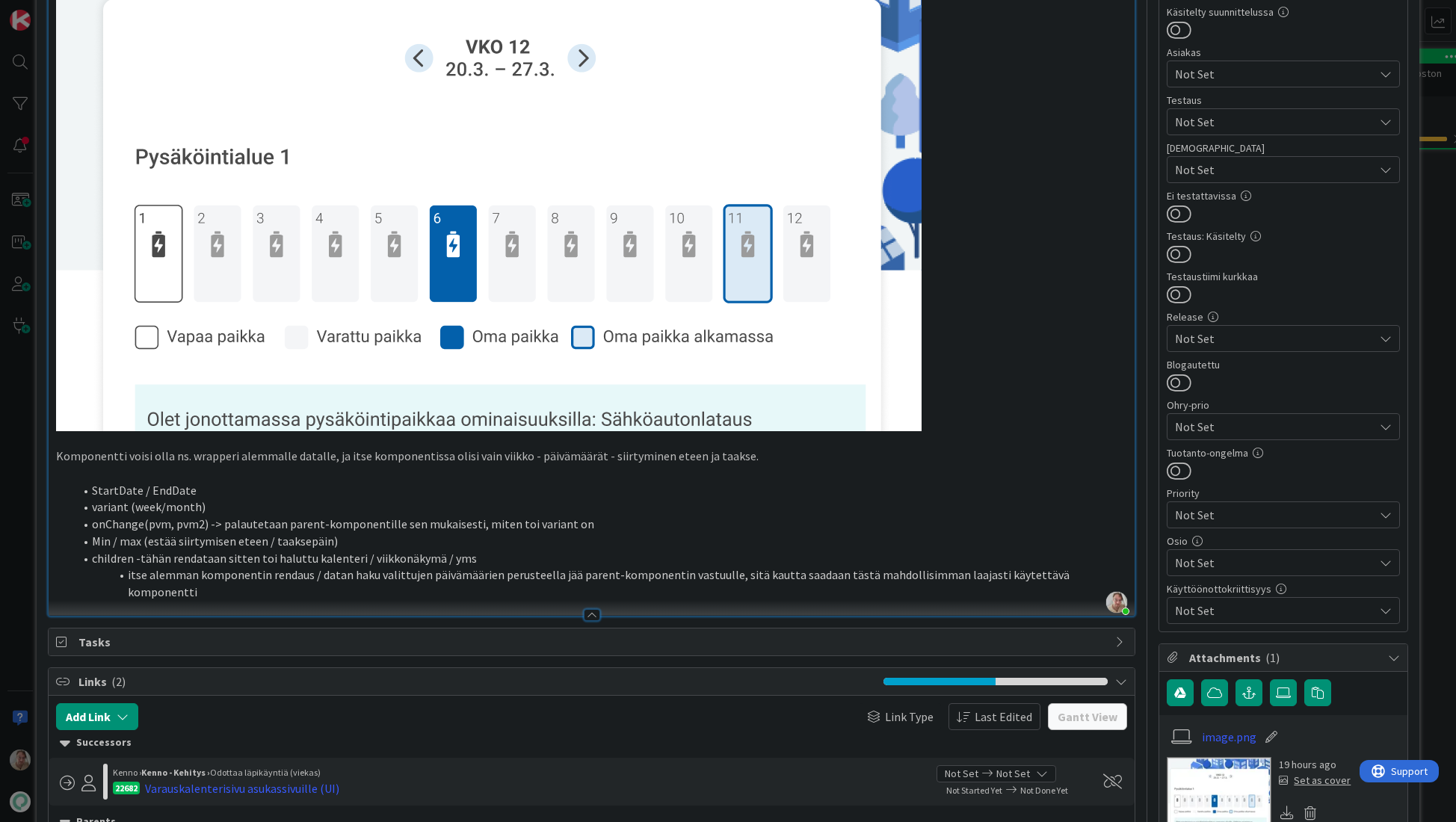
scroll to position [516, 0]
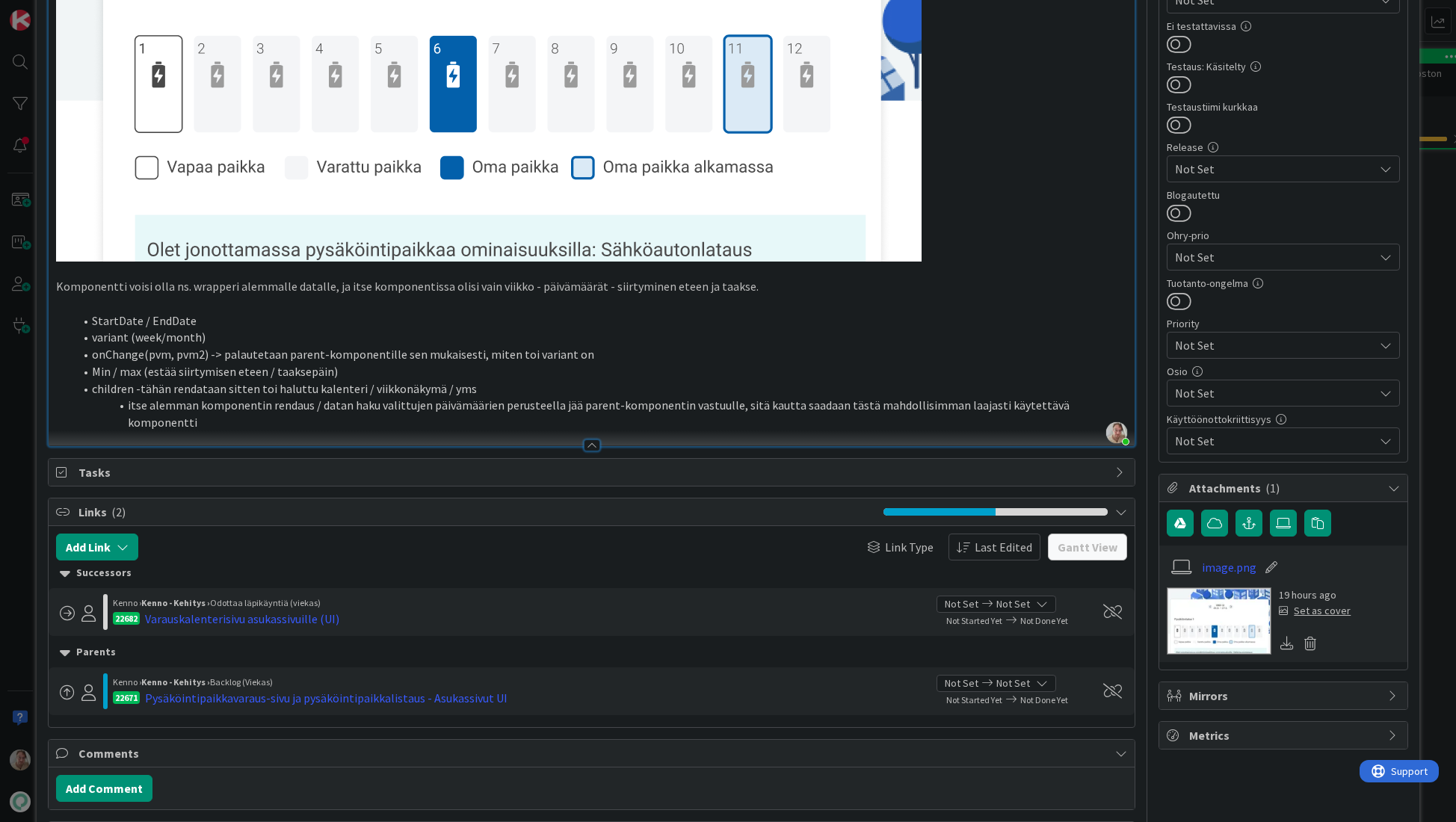
click at [768, 289] on p "Komponentti voisi olla ns. wrapperi alemmalle datalle, ja itse komponentissa ol…" at bounding box center [591, 286] width 1071 height 17
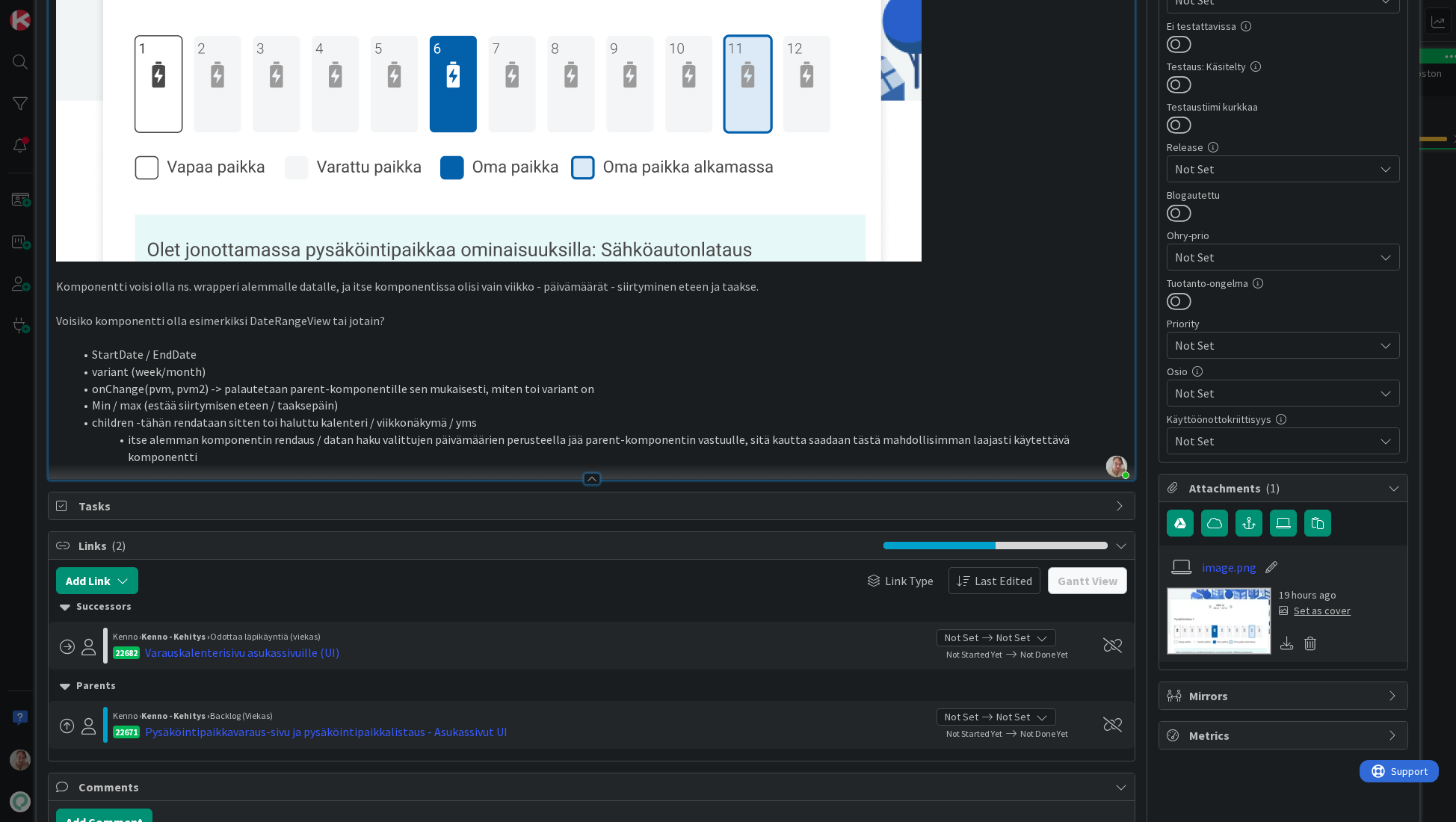
click at [212, 357] on li "StartDate / EndDate" at bounding box center [600, 354] width 1054 height 17
drag, startPoint x: 222, startPoint y: 372, endPoint x: 307, endPoint y: 371, distance: 85.0
click at [225, 372] on li "variant (week/month)" at bounding box center [600, 372] width 1054 height 17
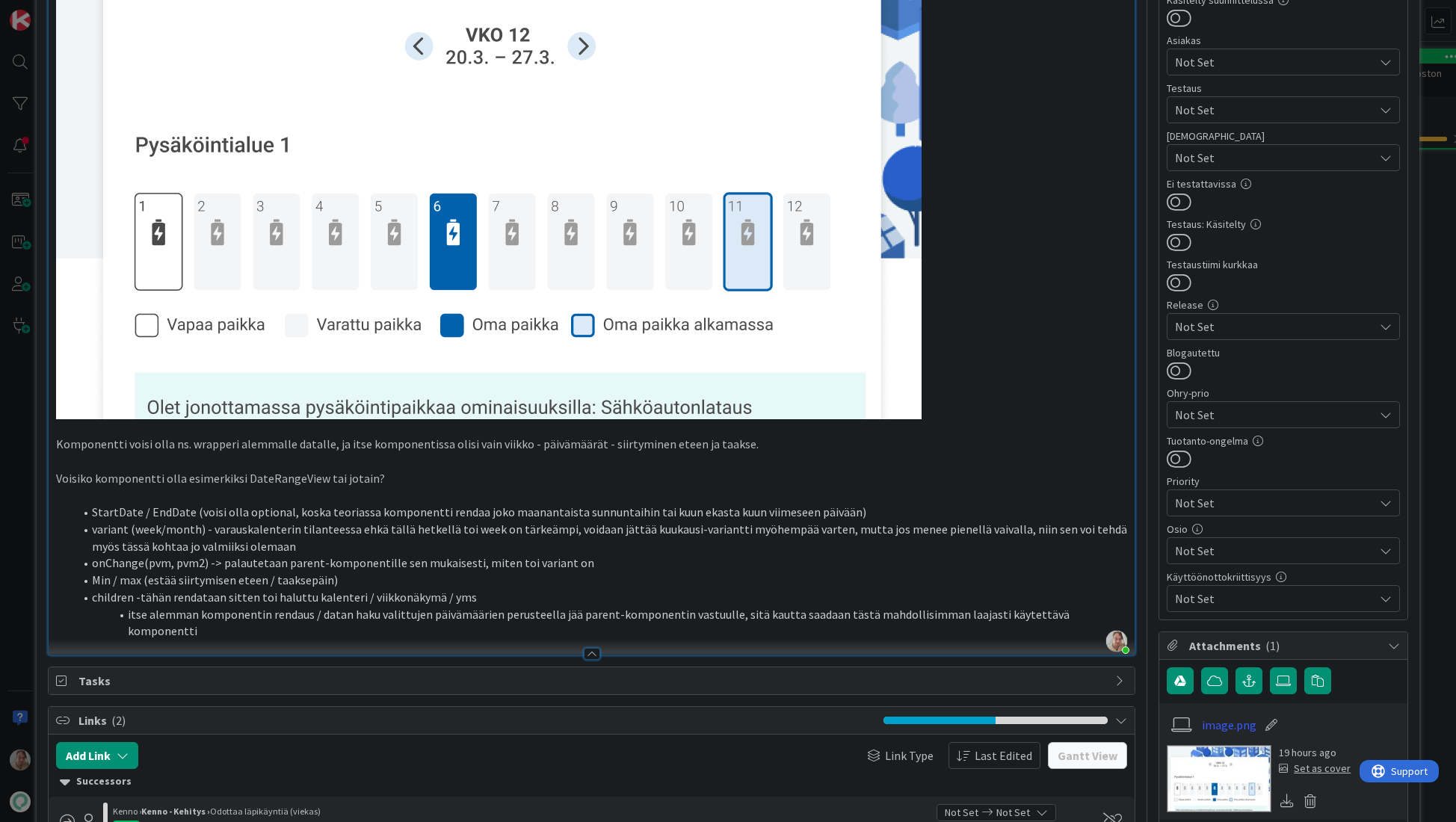
scroll to position [368, 0]
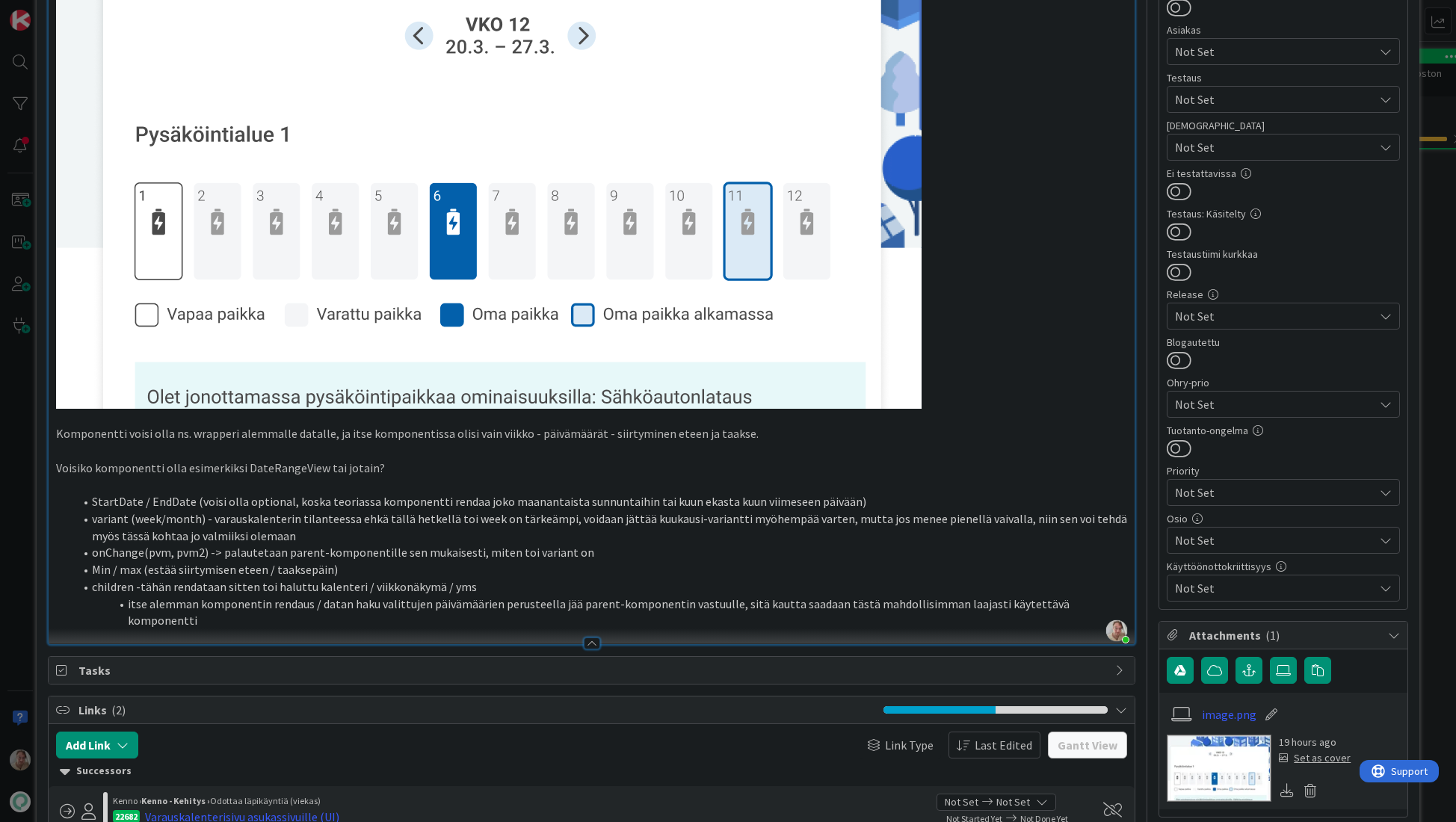
click at [959, 601] on li "itse alemman komponentin rendaus / datan haku valittujen päivämäärien perusteel…" at bounding box center [600, 612] width 1054 height 34
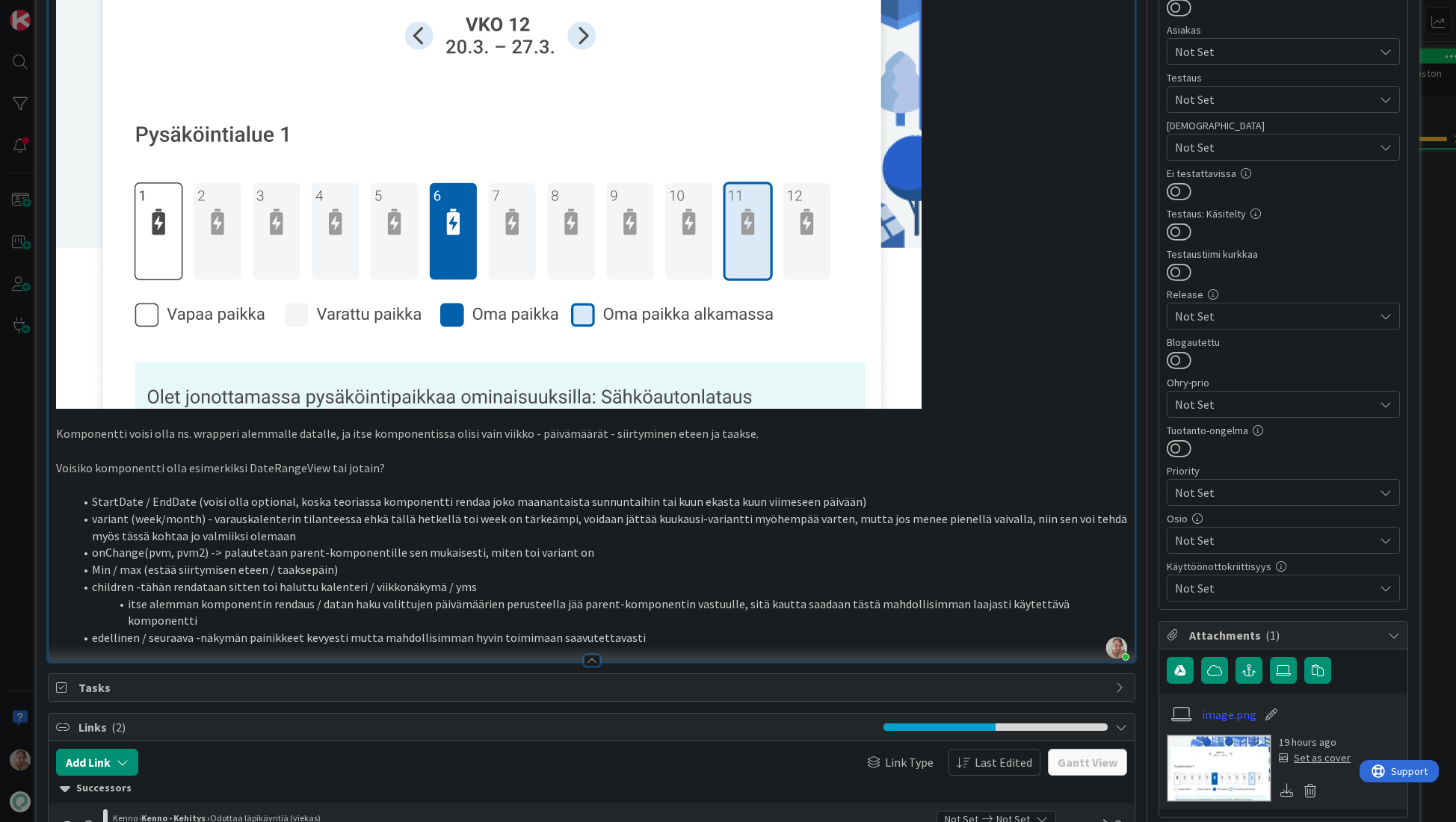
click at [681, 558] on li "onChange(pvm, pvm2) -> palautetaan parent-komponentille sen mukaisesti, miten t…" at bounding box center [600, 552] width 1054 height 17
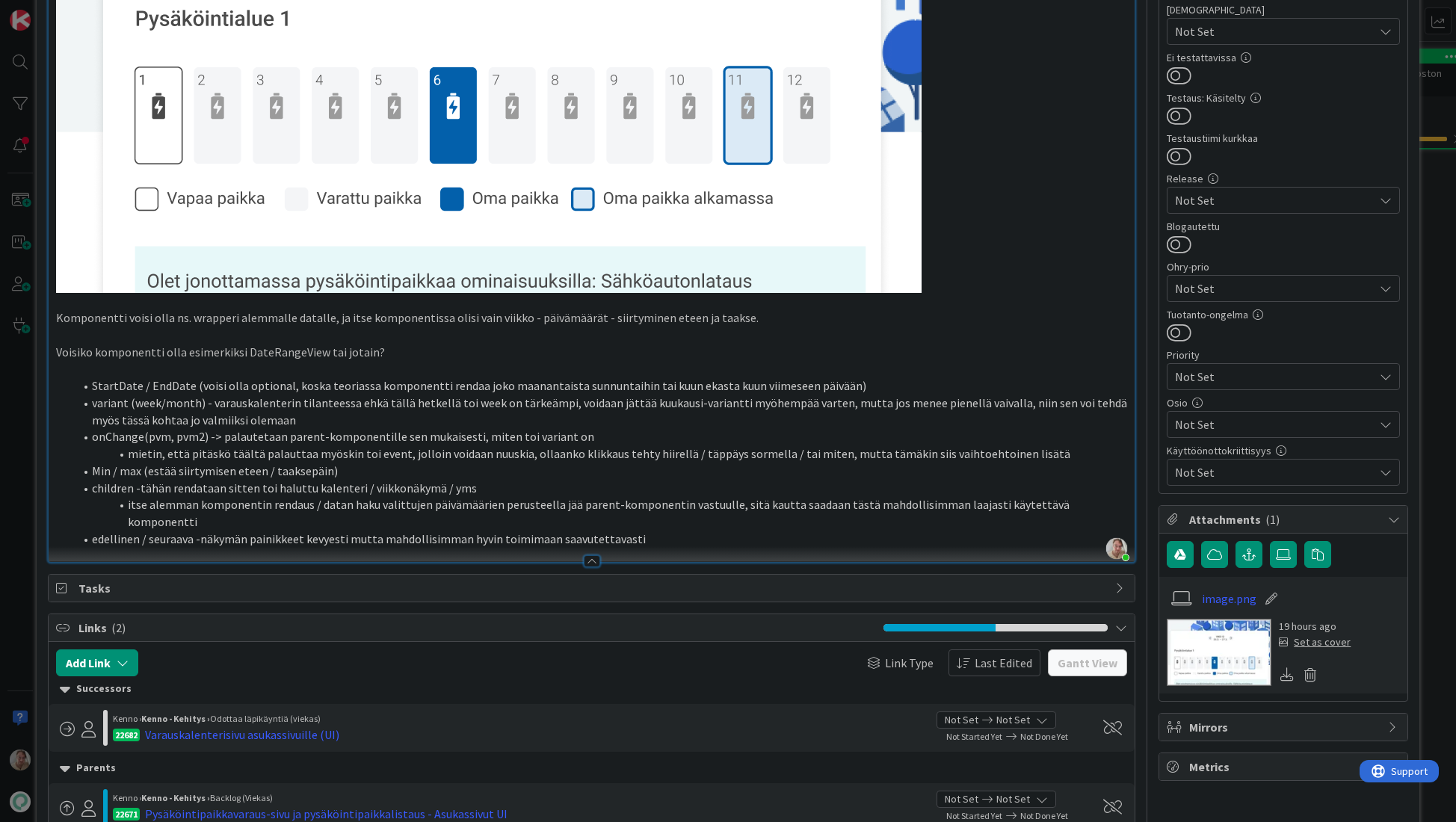
scroll to position [0, 0]
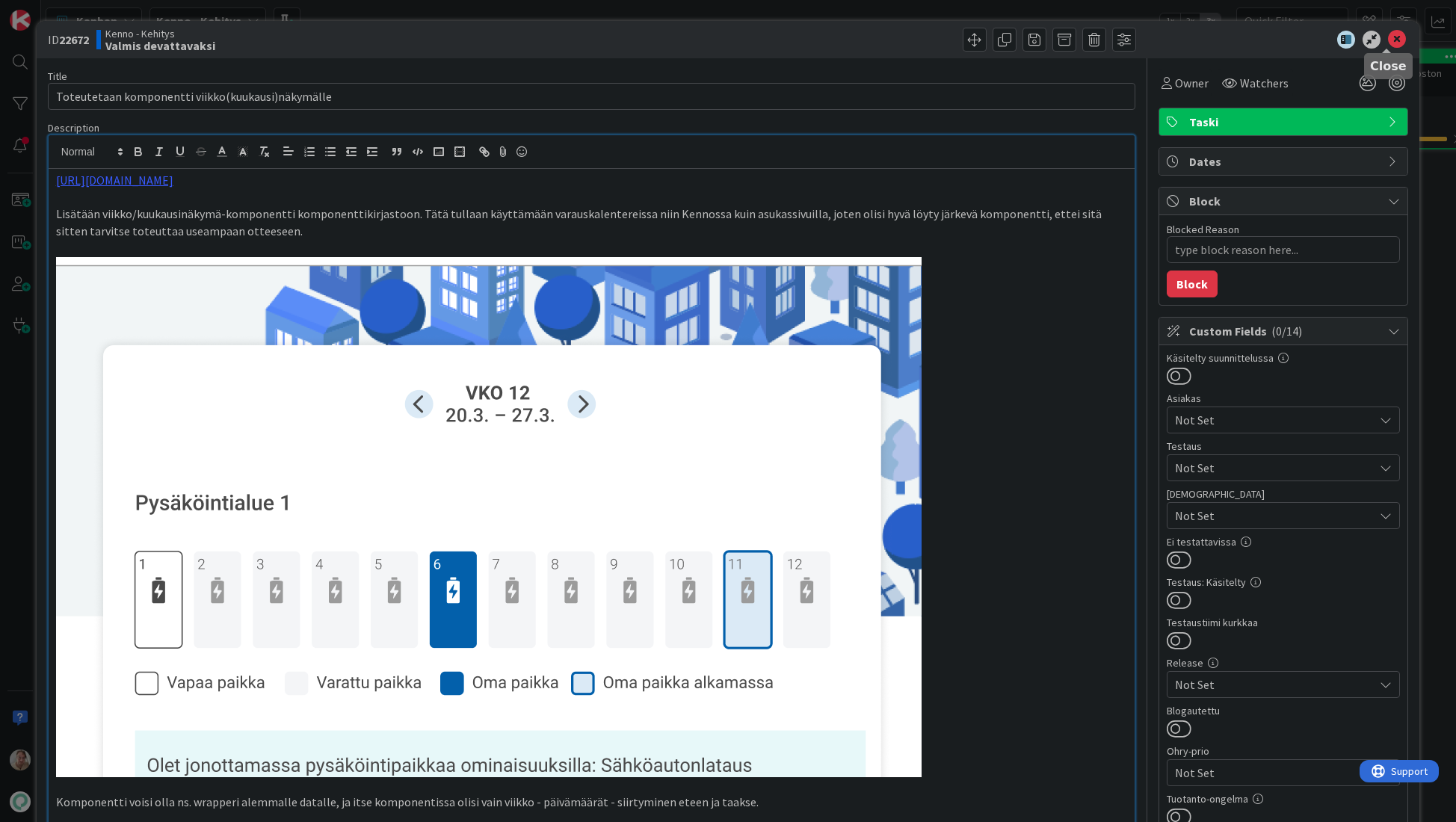
click at [1390, 39] on icon at bounding box center [1397, 39] width 18 height 18
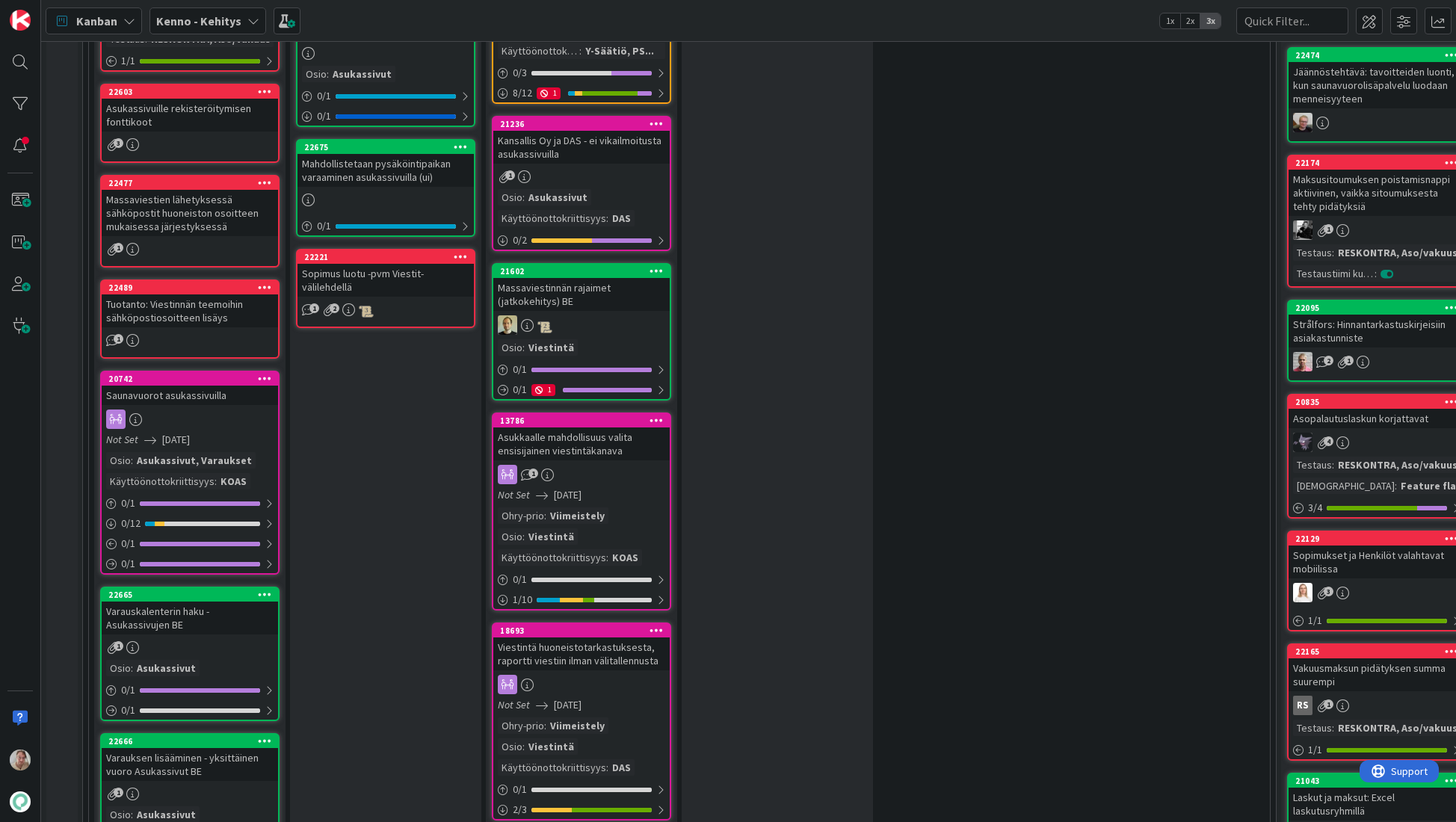
scroll to position [1600, 0]
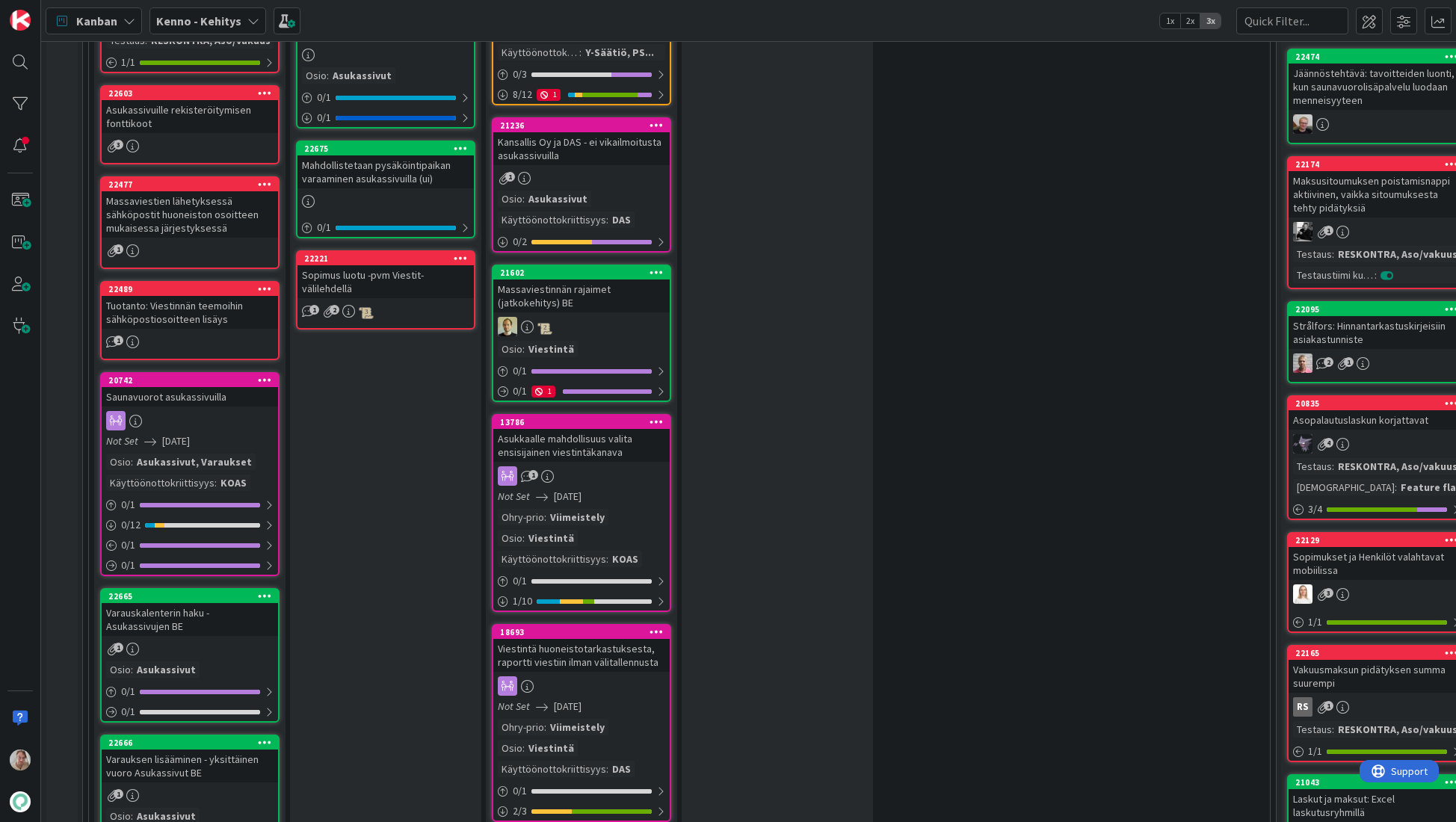
click at [578, 139] on div "Kansallis Oy ja DAS - ei vikailmoitusta asukassivuilla" at bounding box center [581, 148] width 176 height 33
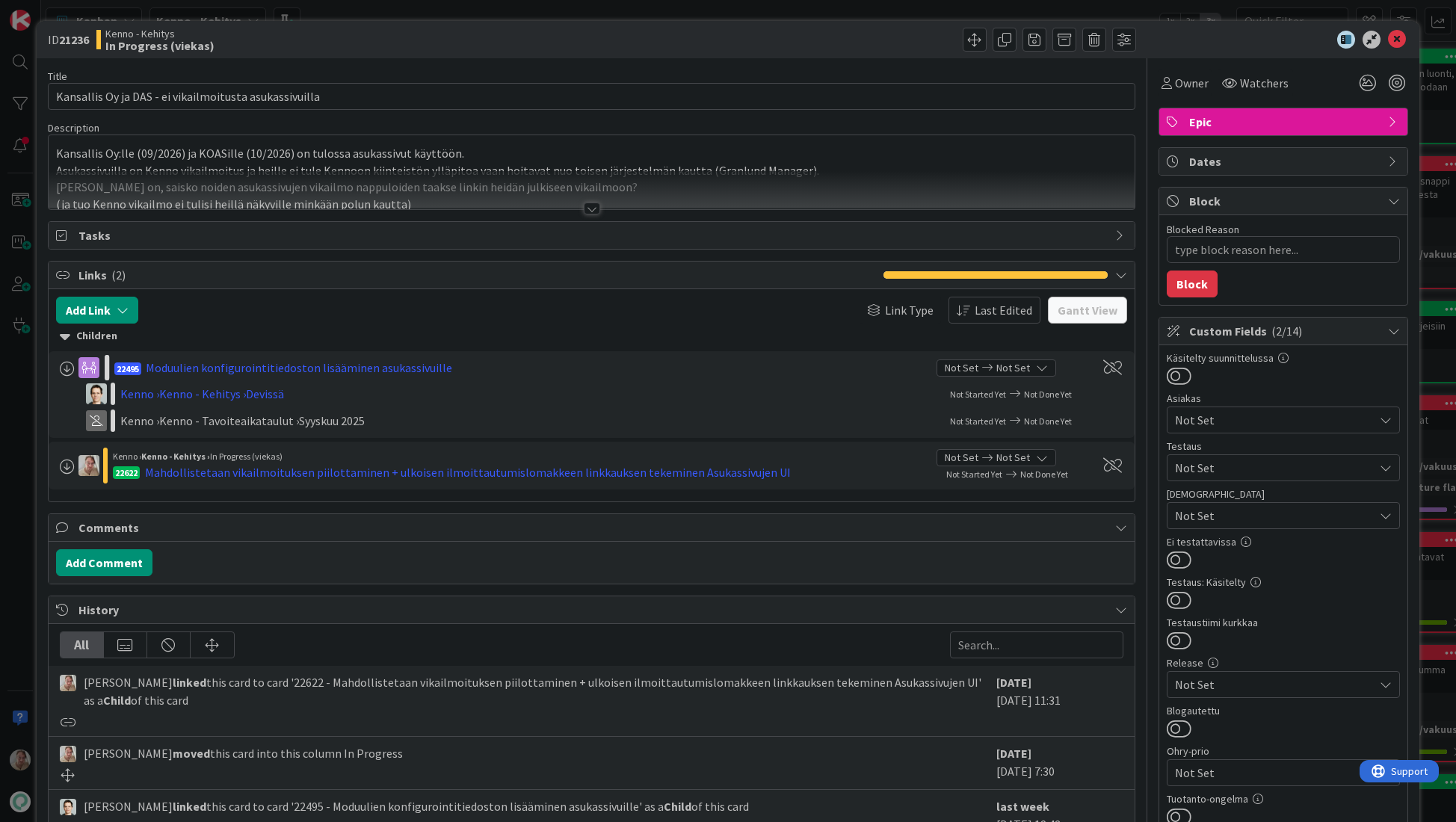
click at [367, 165] on div "Kansallis Oy:lle (09/2026) ja KOASille (10/2026) on tulossa asukassivut käyttöö…" at bounding box center [591, 172] width 1087 height 74
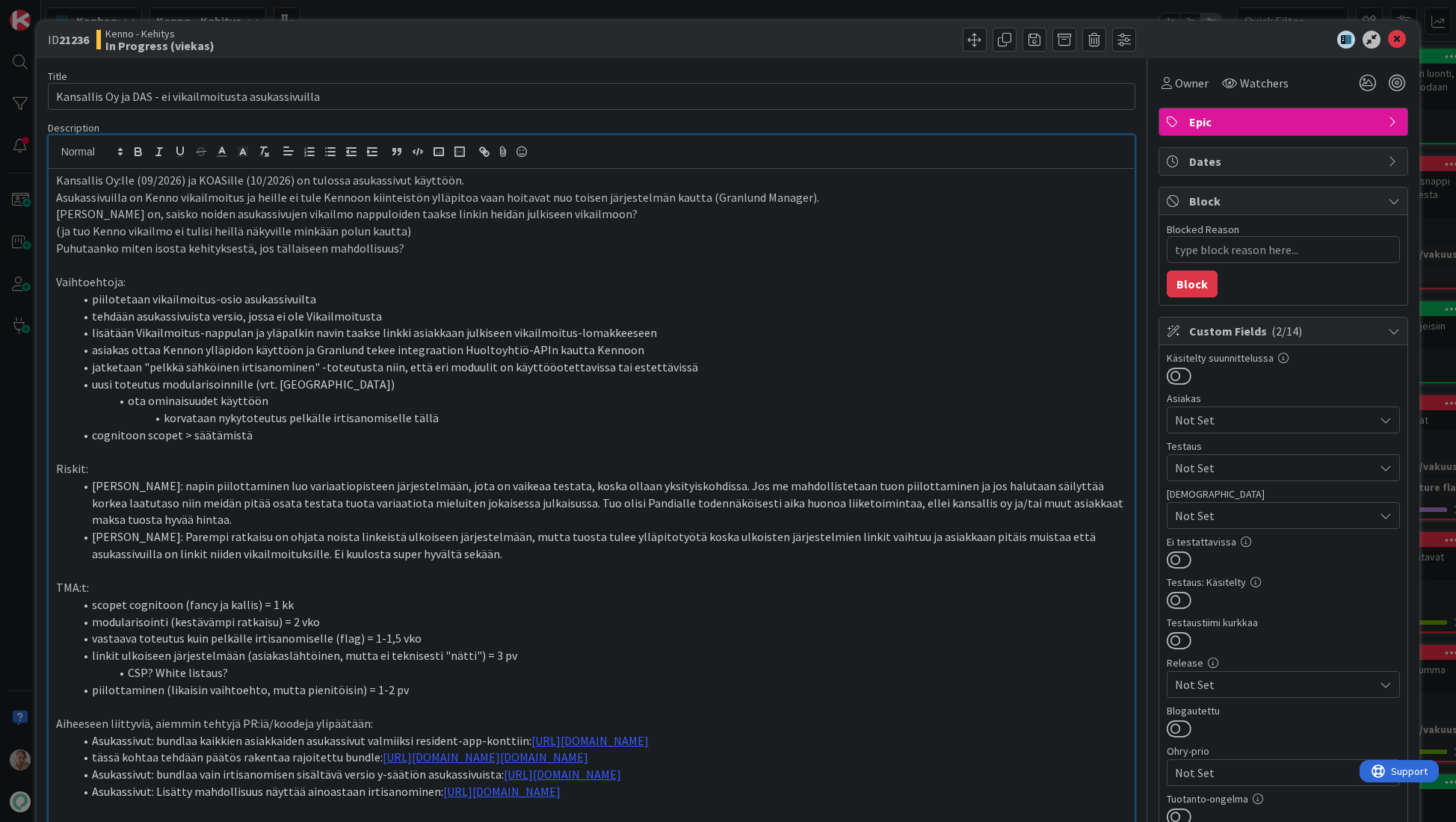
click at [464, 326] on li "lisätään Vikailmoitus-nappulan ja yläpalkin navin taakse linkki asiakkaan julki…" at bounding box center [600, 332] width 1054 height 17
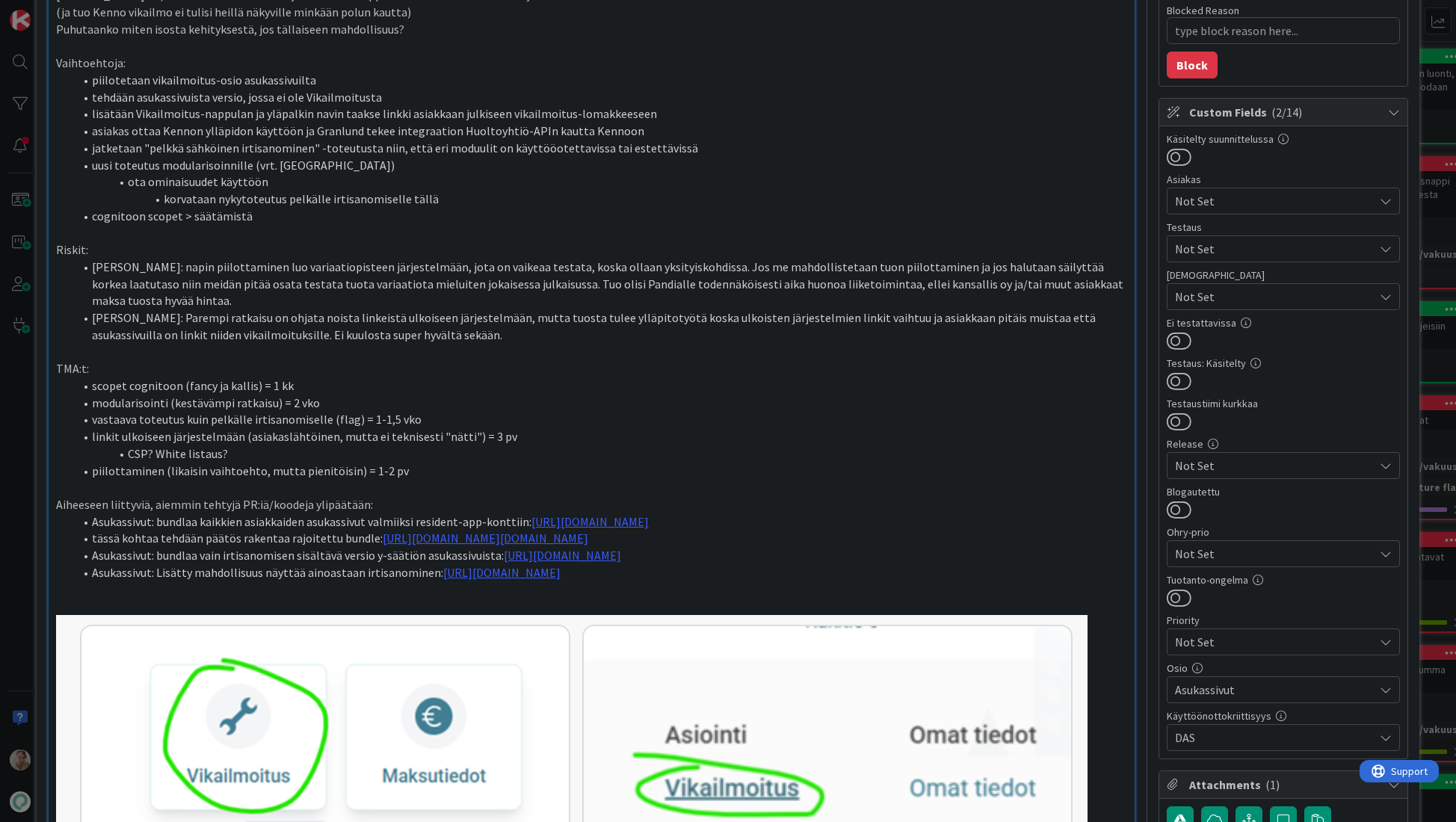
scroll to position [226, 0]
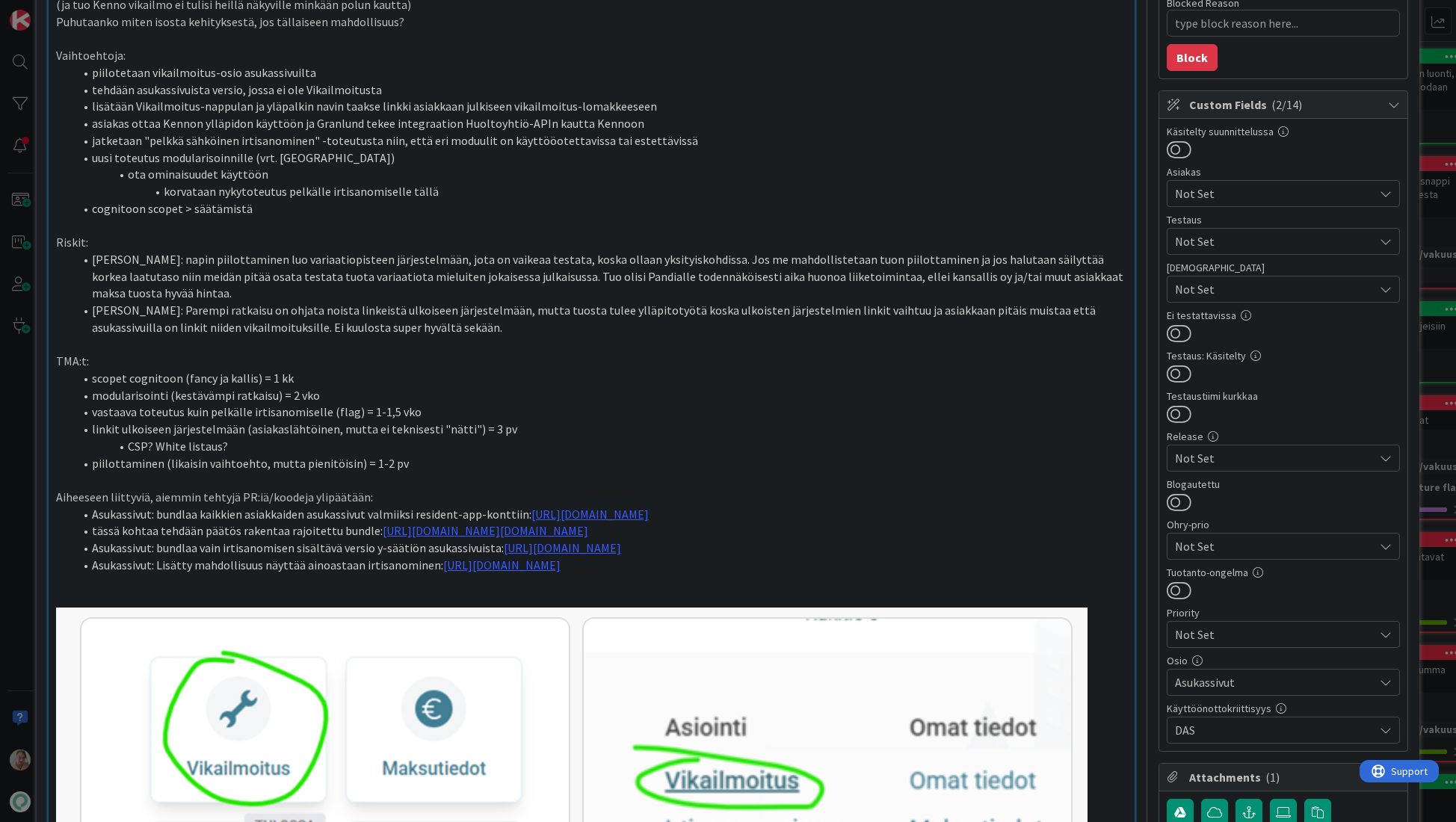
click at [1220, 736] on span "DAS" at bounding box center [1274, 730] width 199 height 18
type textarea "x"
click at [938, 438] on li "CSP? White listaus?" at bounding box center [600, 446] width 1054 height 17
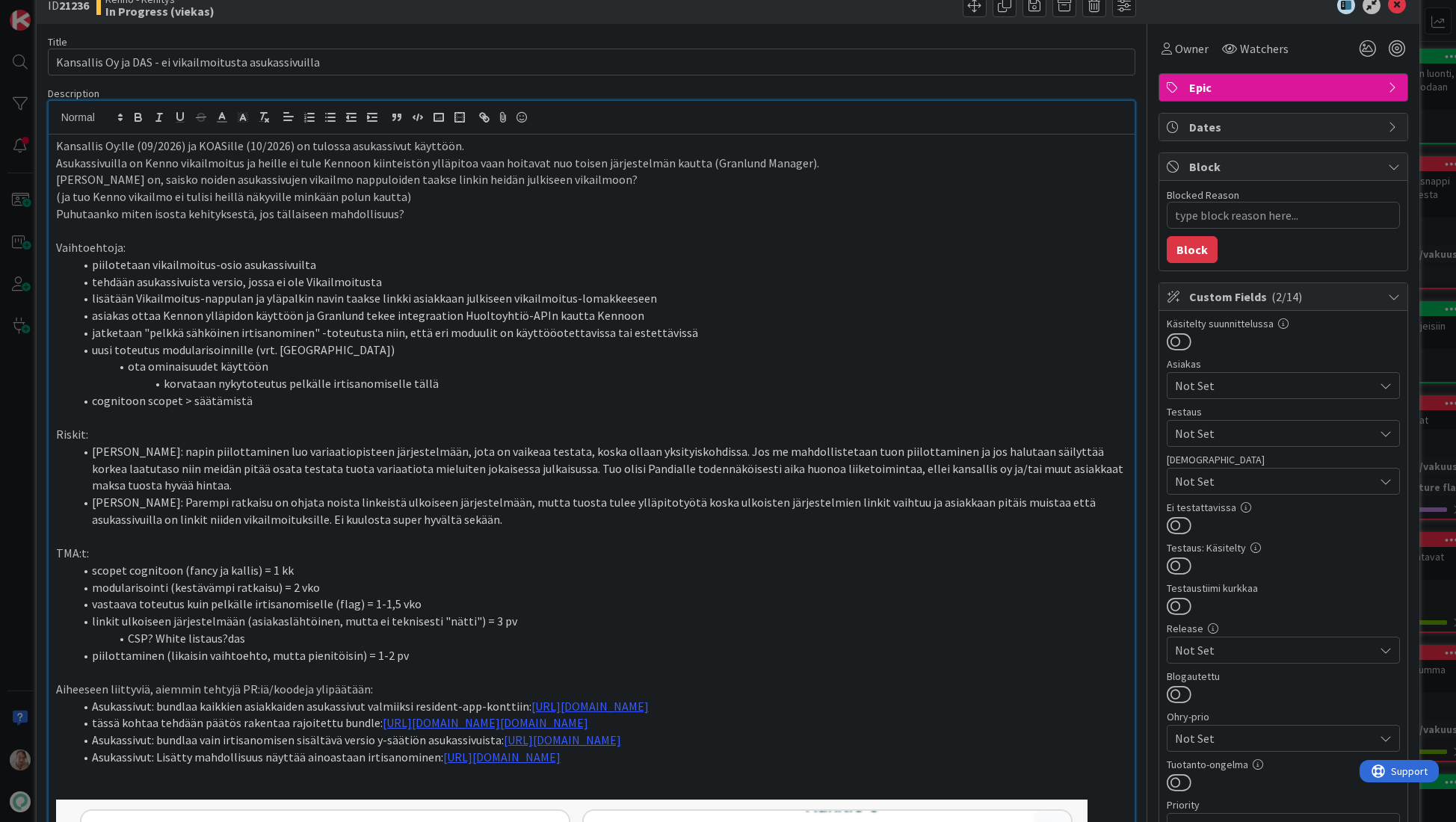
scroll to position [0, 0]
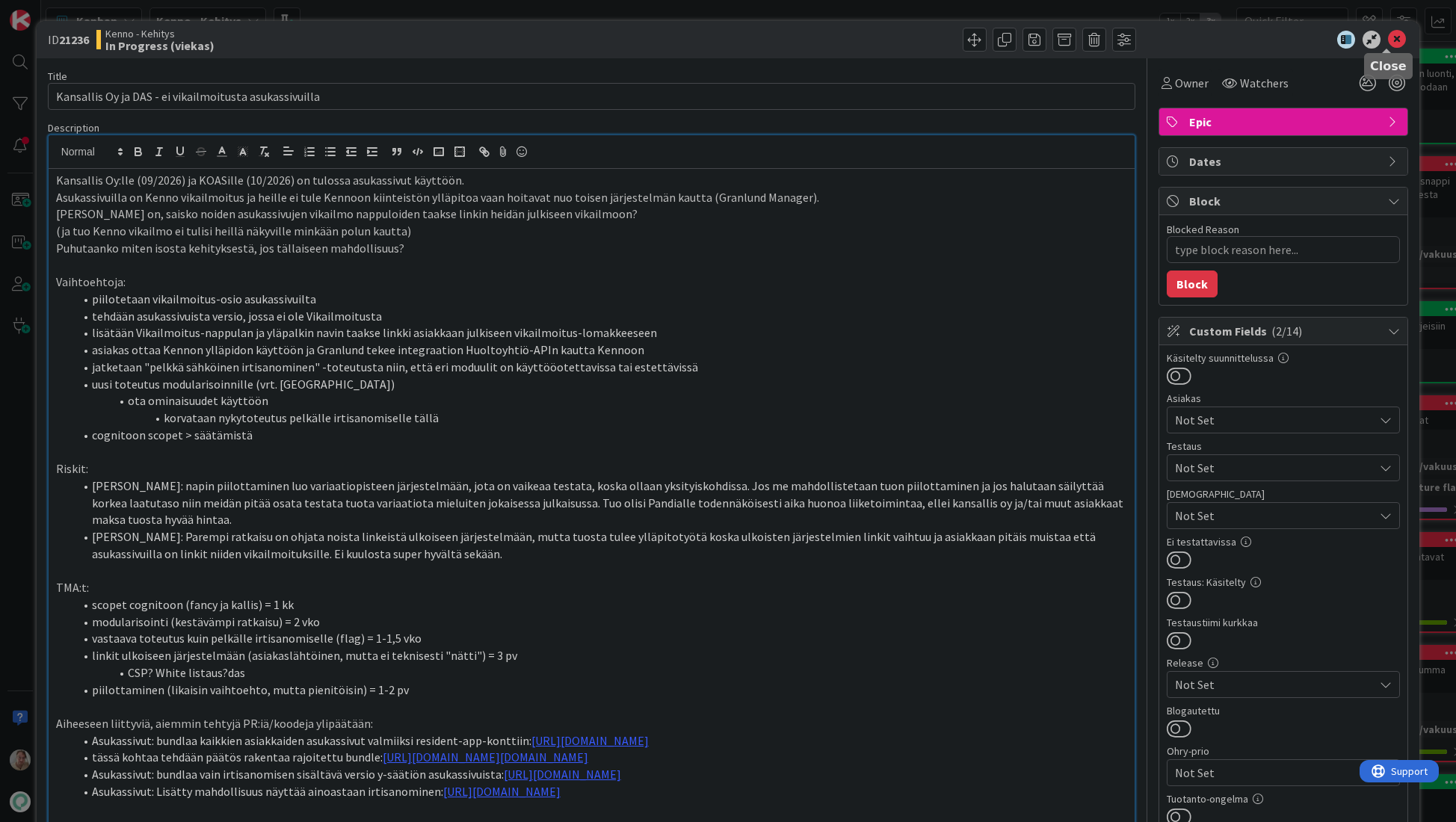
click at [1388, 37] on icon at bounding box center [1397, 39] width 18 height 18
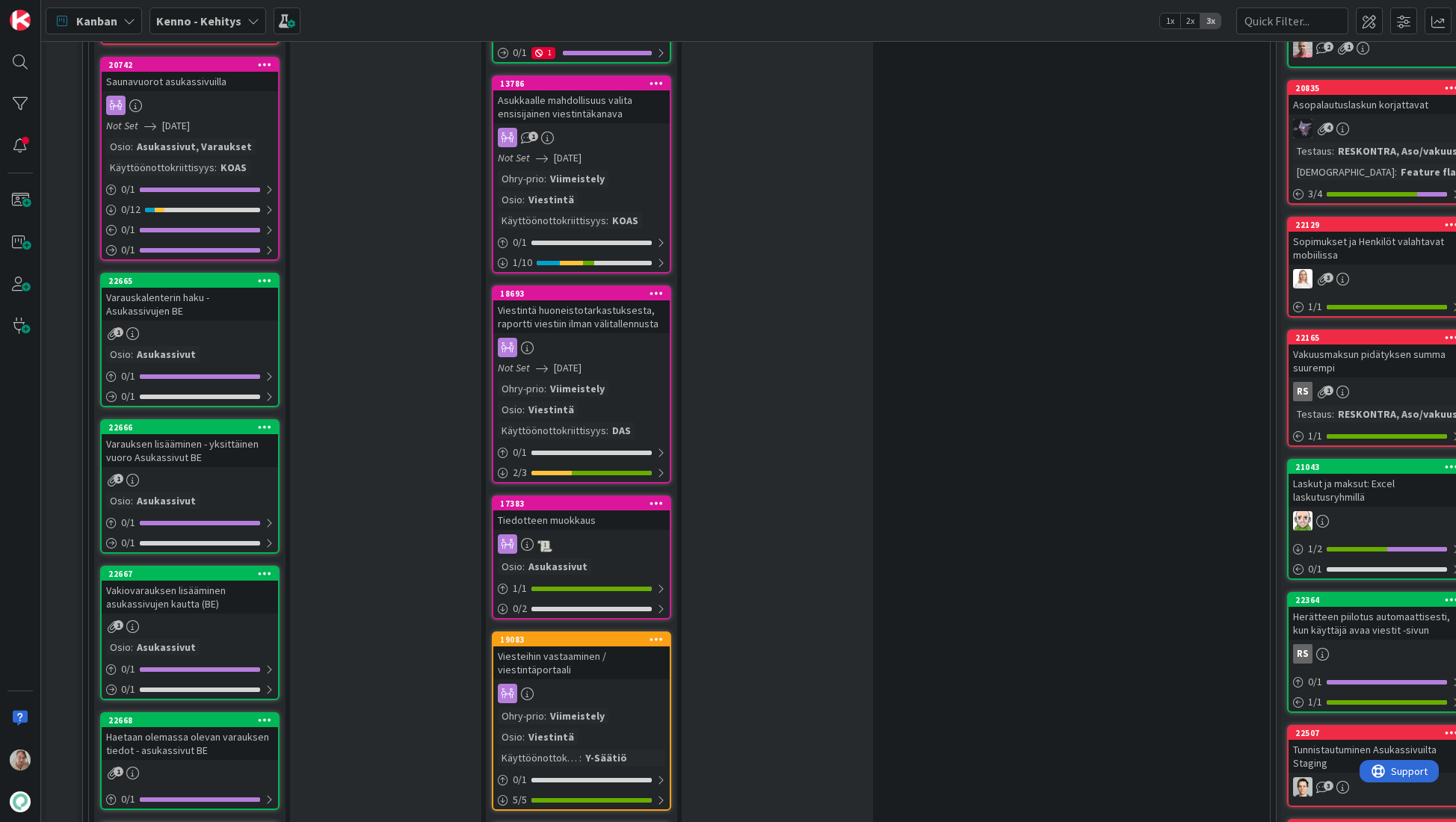
scroll to position [2297, 0]
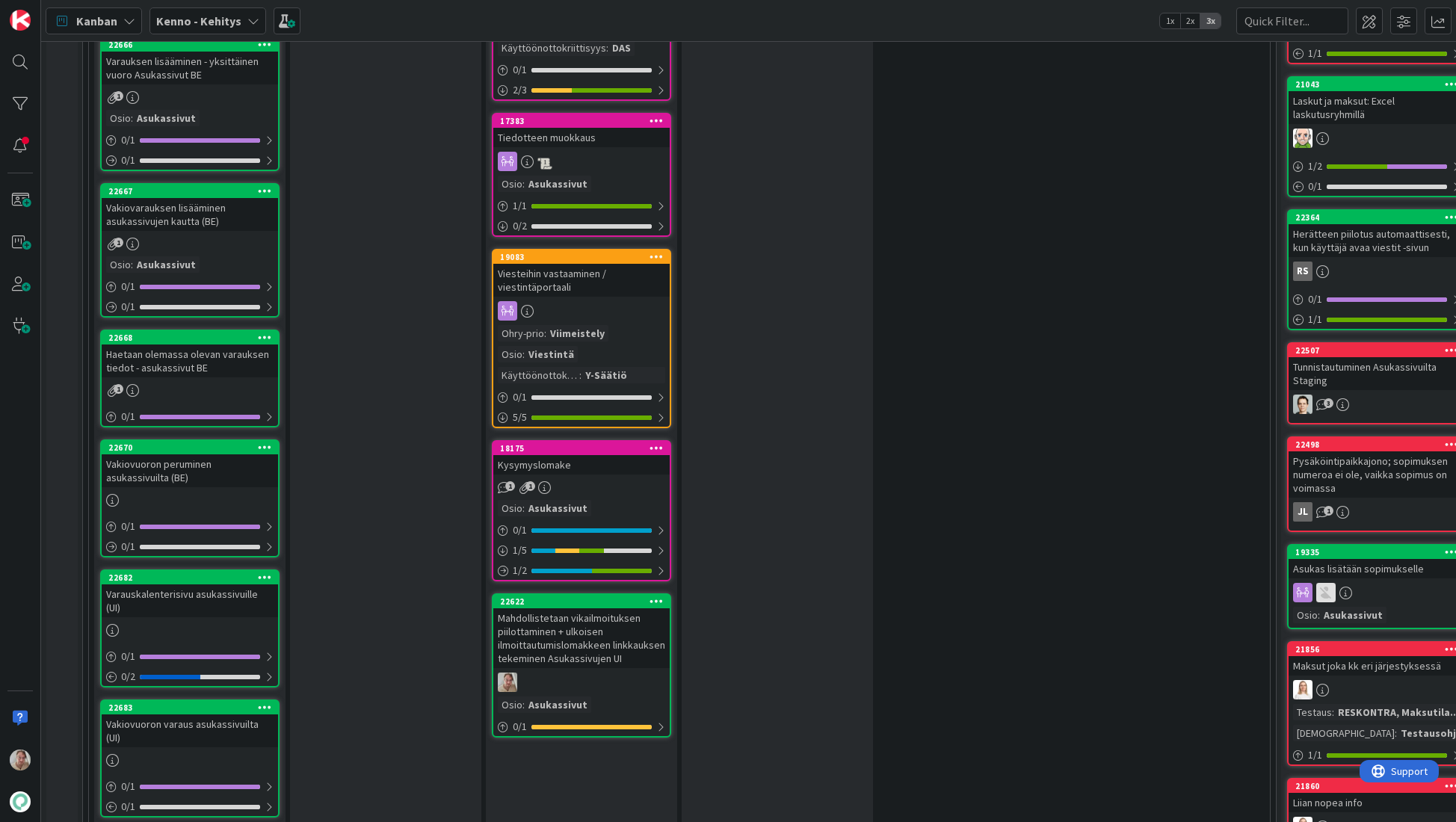
click at [599, 634] on div "Mahdollistetaan vikailmoituksen piilottaminen + ulkoisen ilmoittautumislomakkee…" at bounding box center [581, 638] width 176 height 60
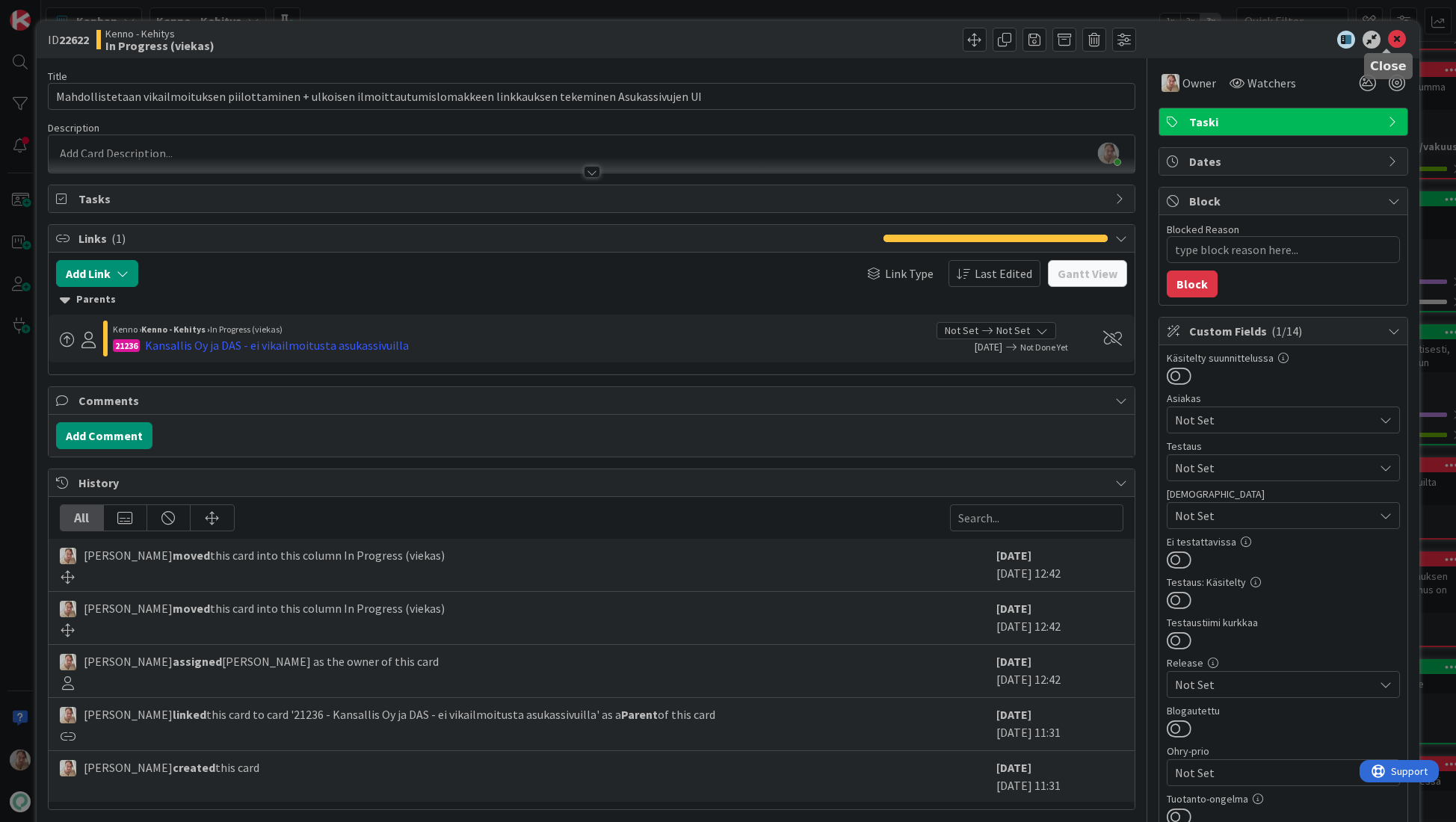
click at [1388, 39] on icon at bounding box center [1397, 39] width 18 height 18
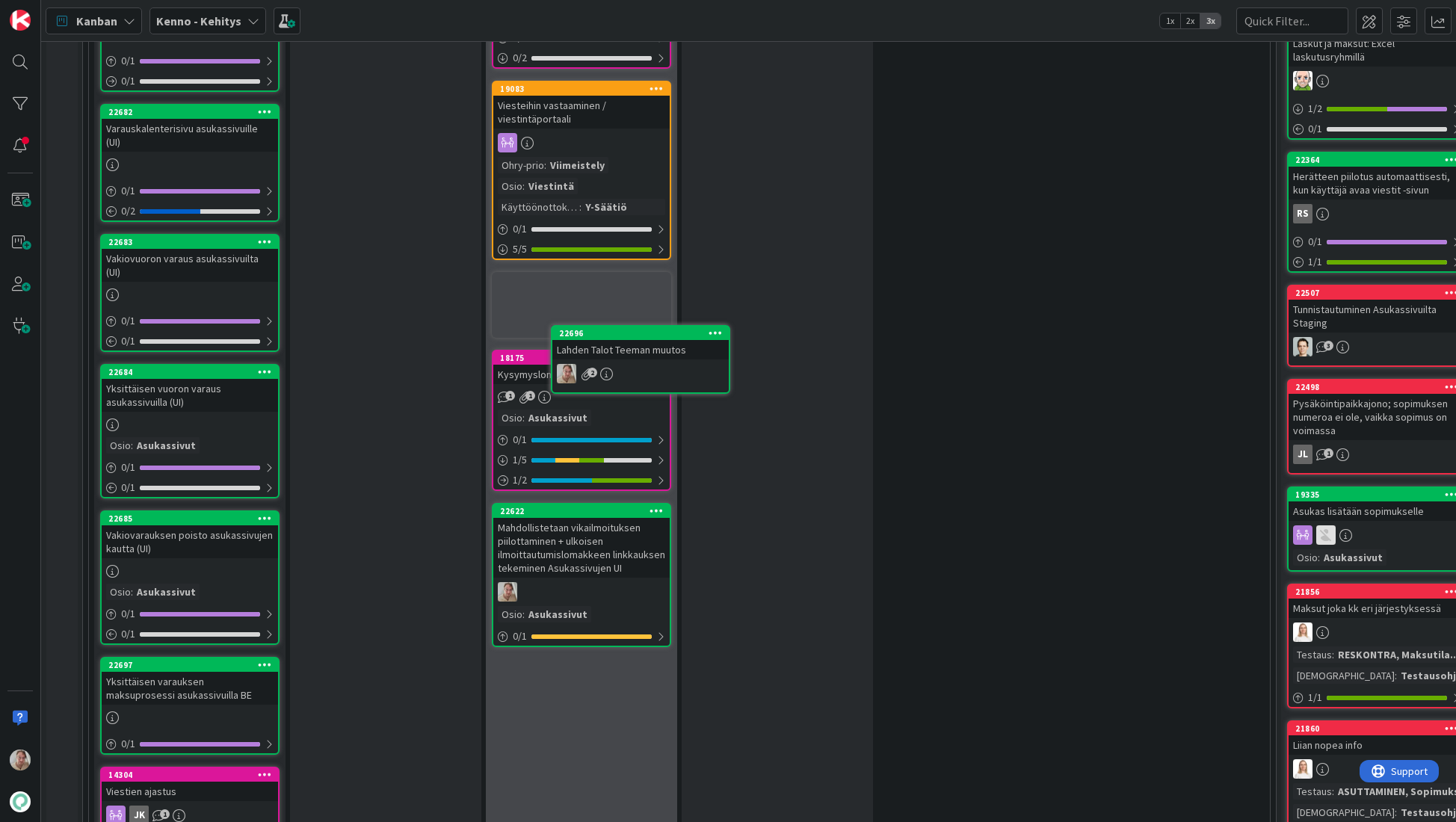
scroll to position [2570, 0]
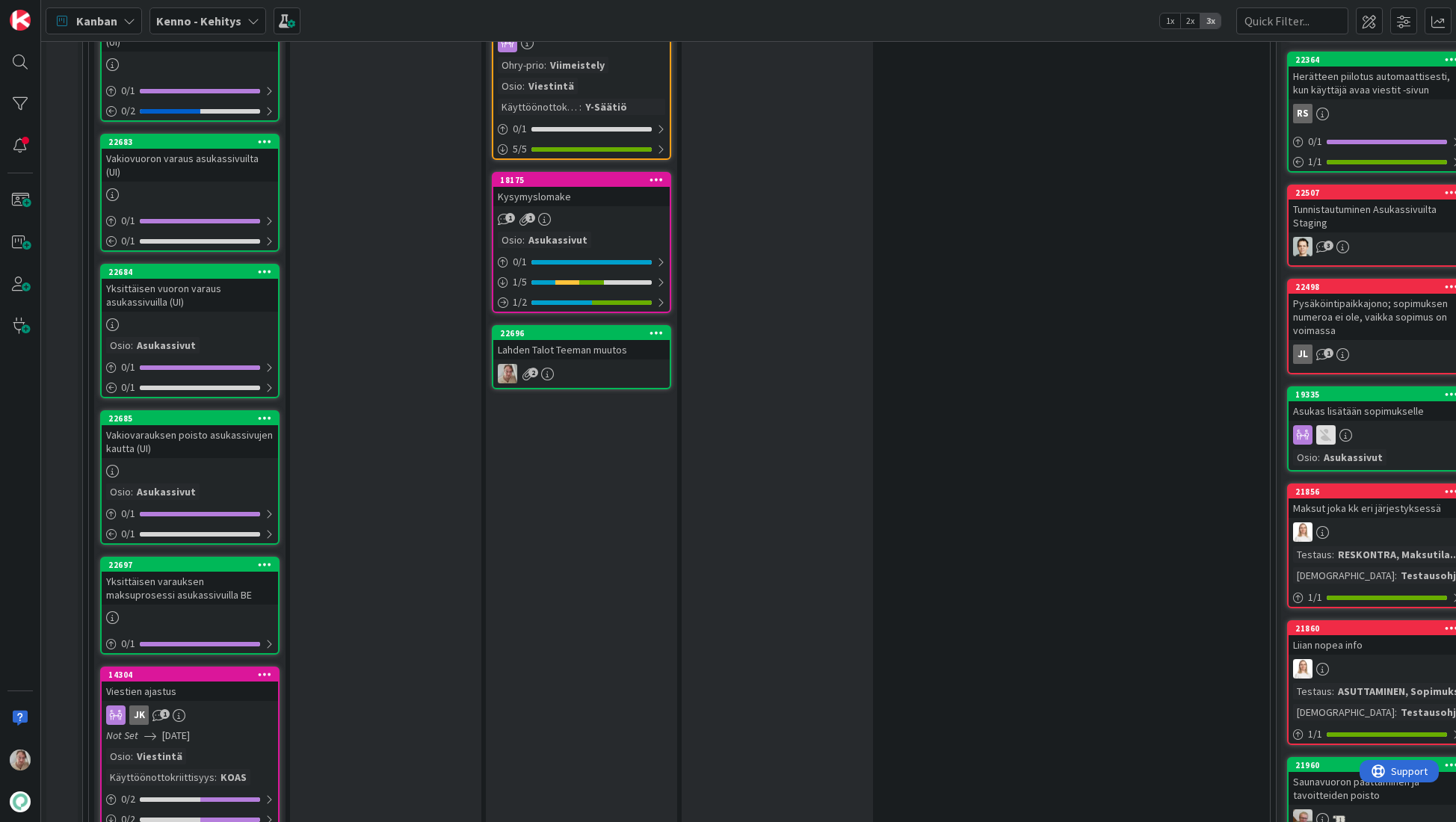
click at [577, 340] on div "Lahden Talot Teeman muutos" at bounding box center [581, 350] width 176 height 20
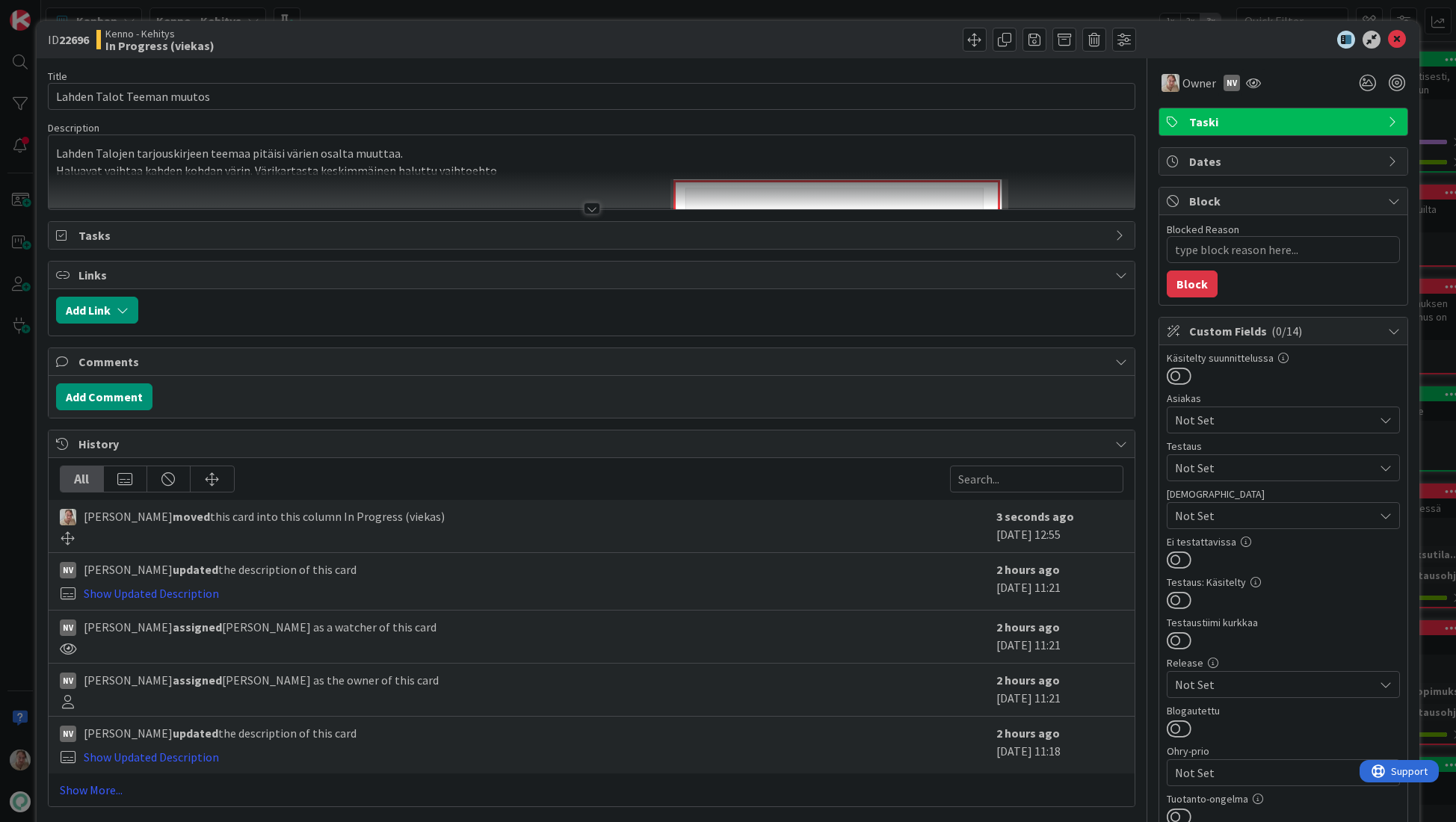
click at [1393, 38] on icon at bounding box center [1397, 39] width 18 height 18
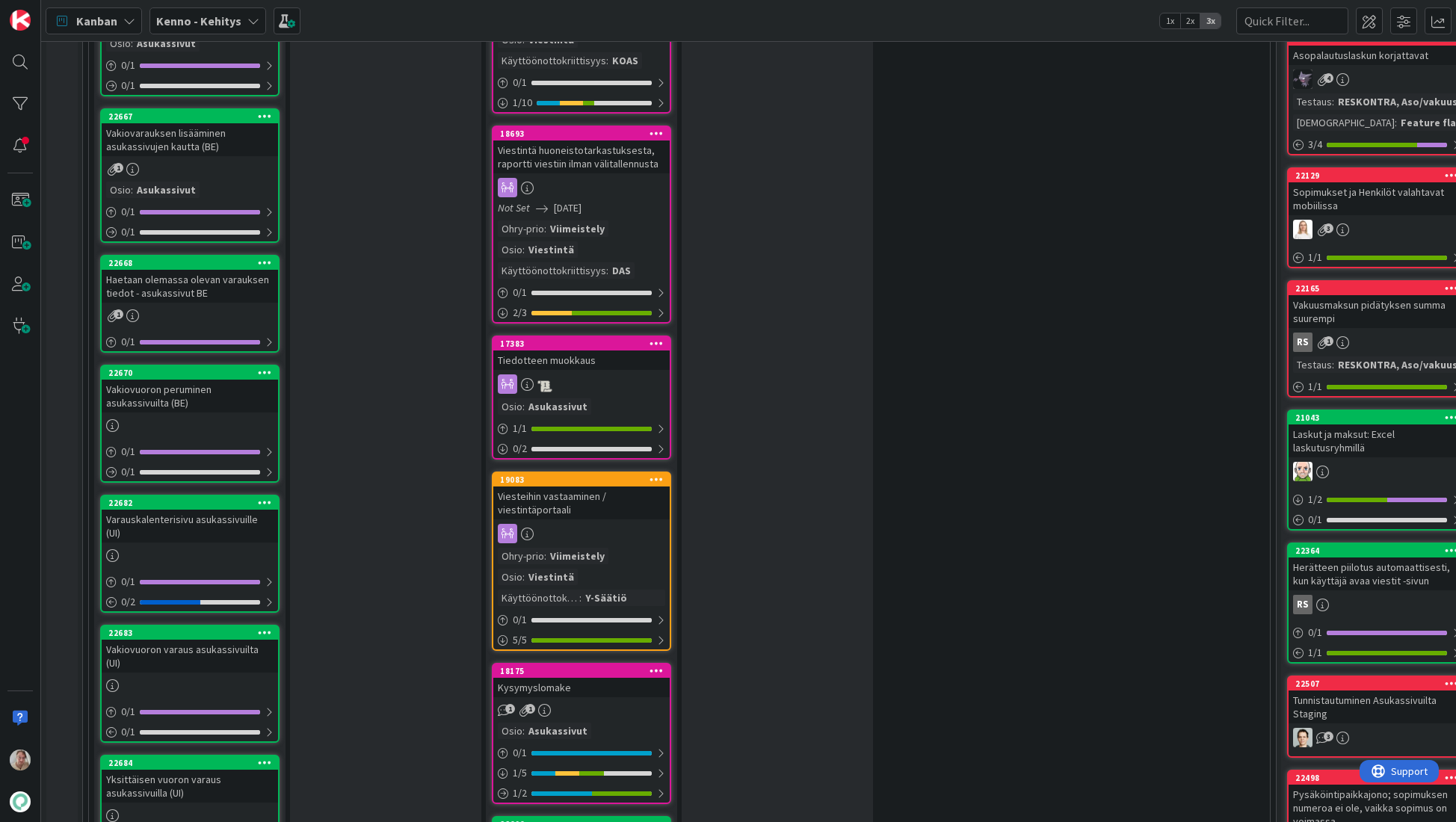
scroll to position [2514, 0]
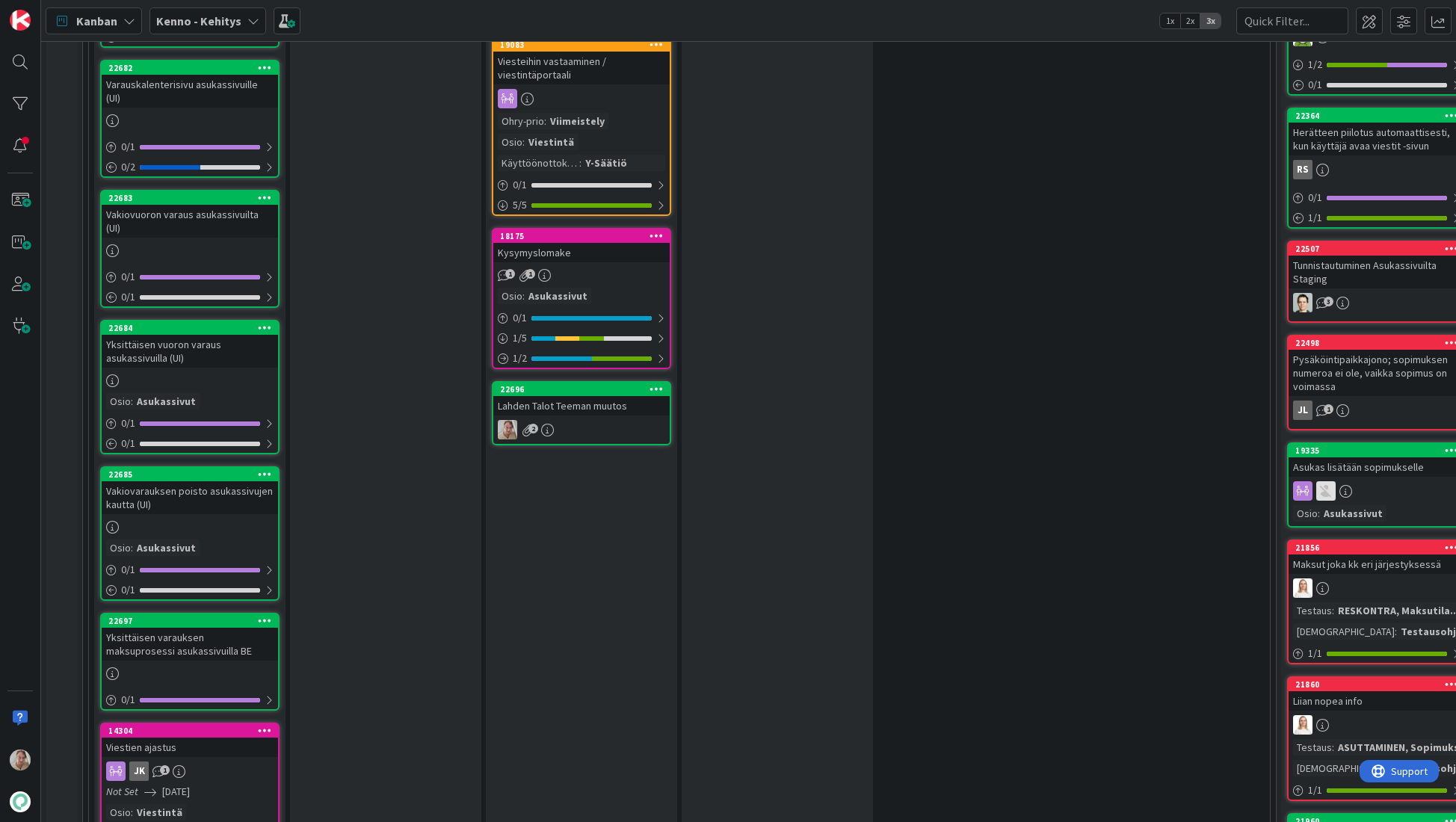
click at [584, 396] on div "Lahden Talot Teeman muutos" at bounding box center [581, 406] width 176 height 20
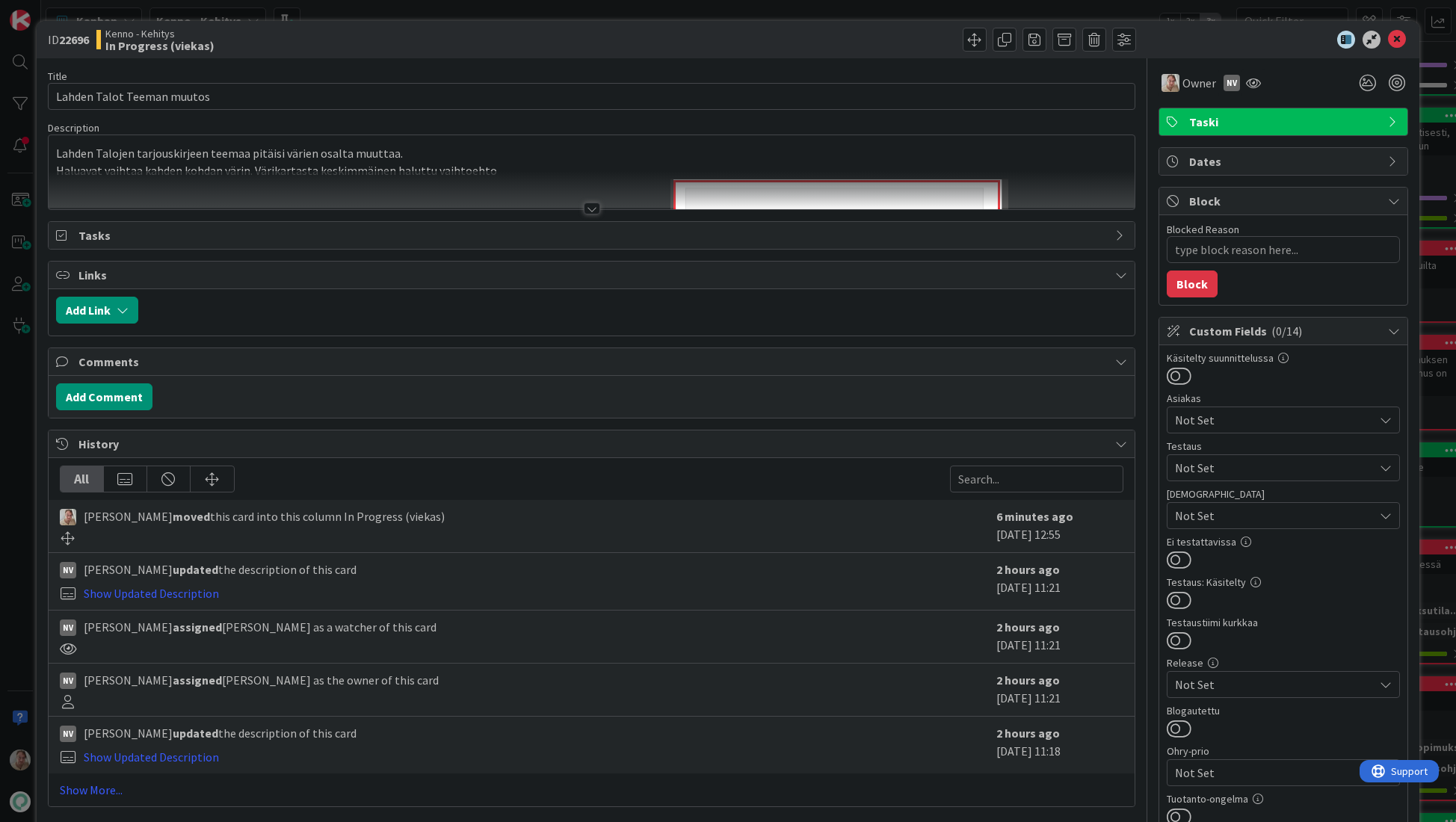
click at [559, 167] on p "Haluavat vaihtaa kahden kohdan värin. Värikartasta keskimmäinen haluttu vaihtoe…" at bounding box center [591, 171] width 1071 height 17
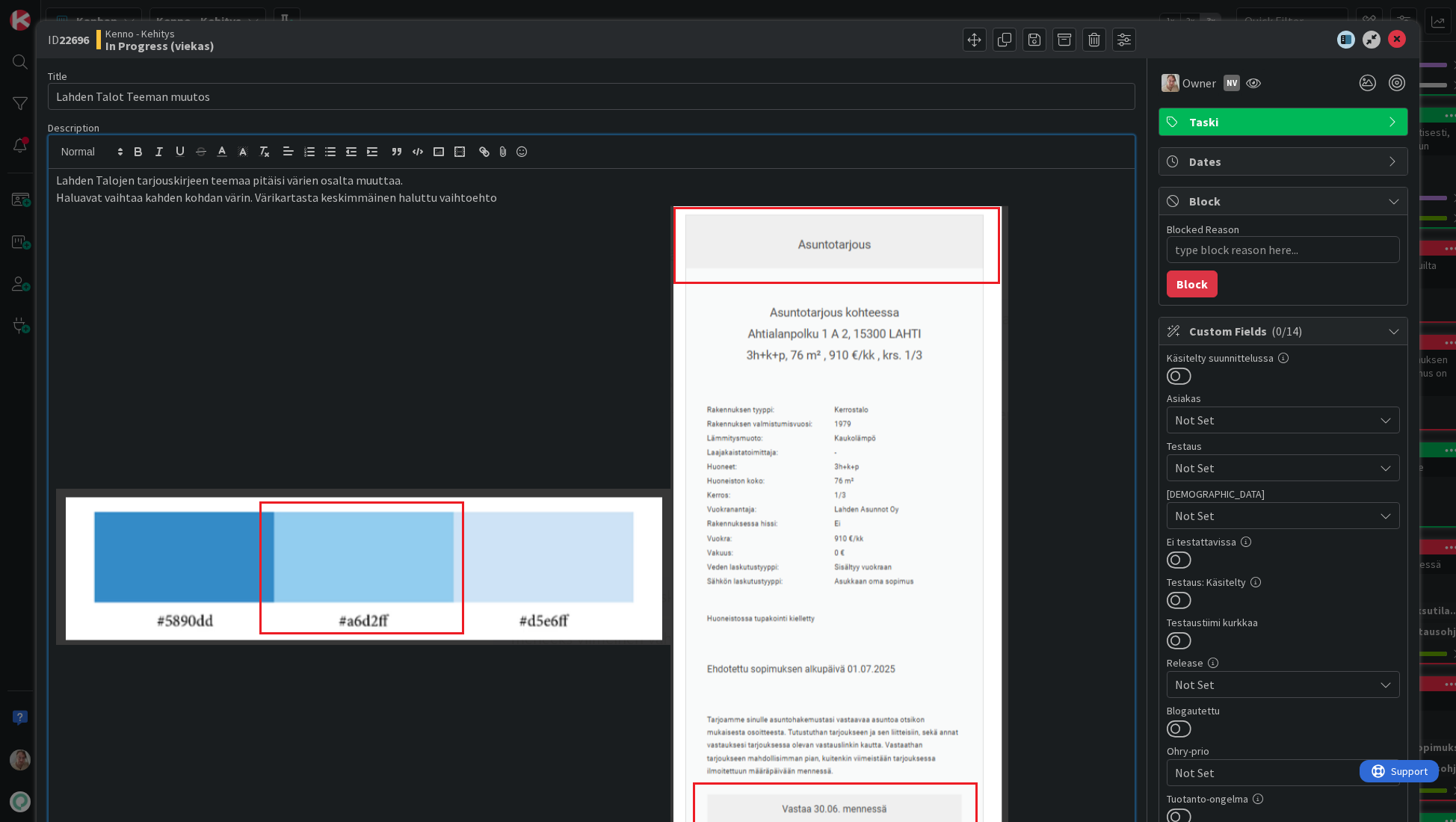
type textarea "x"
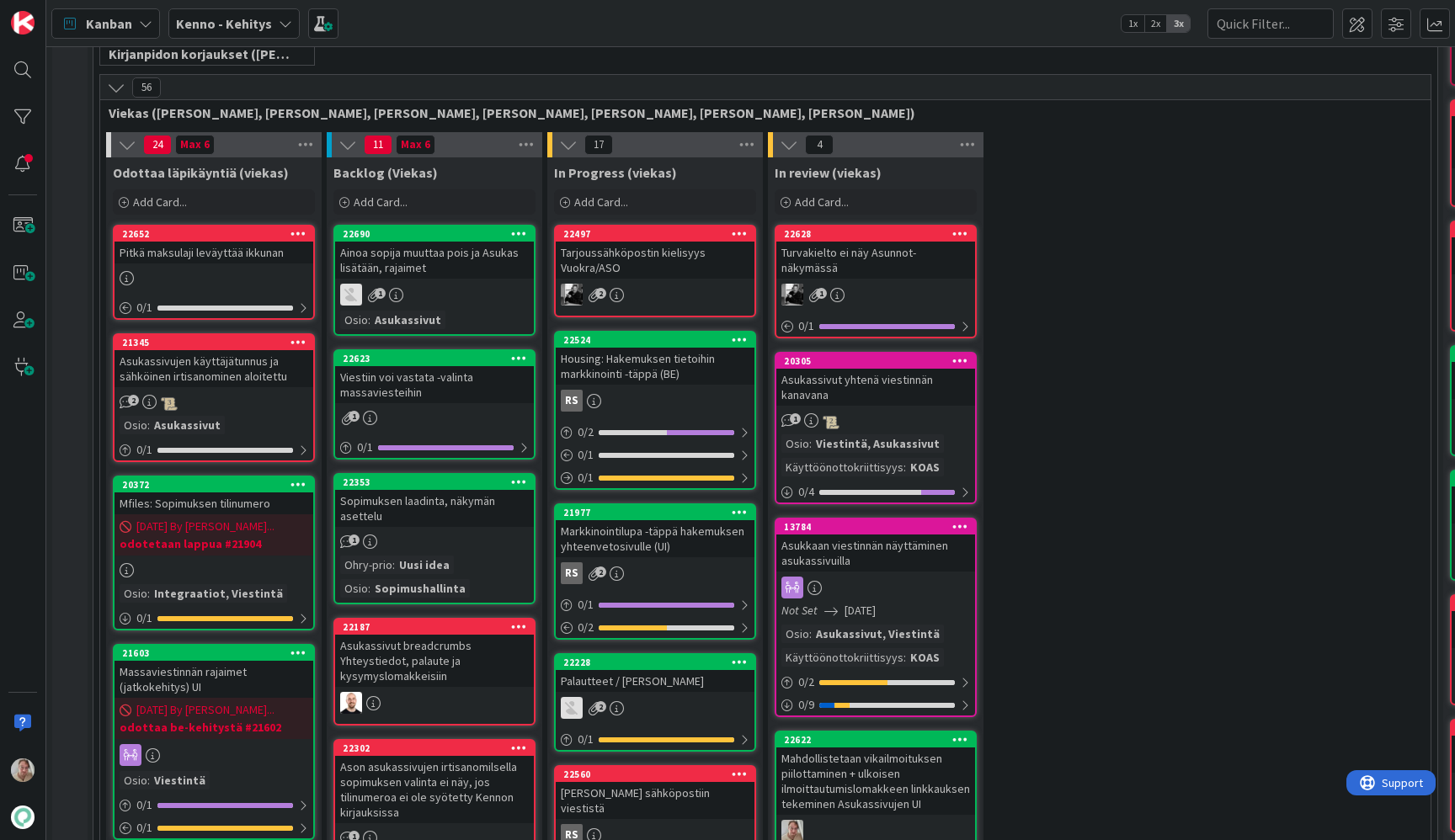
scroll to position [452, 0]
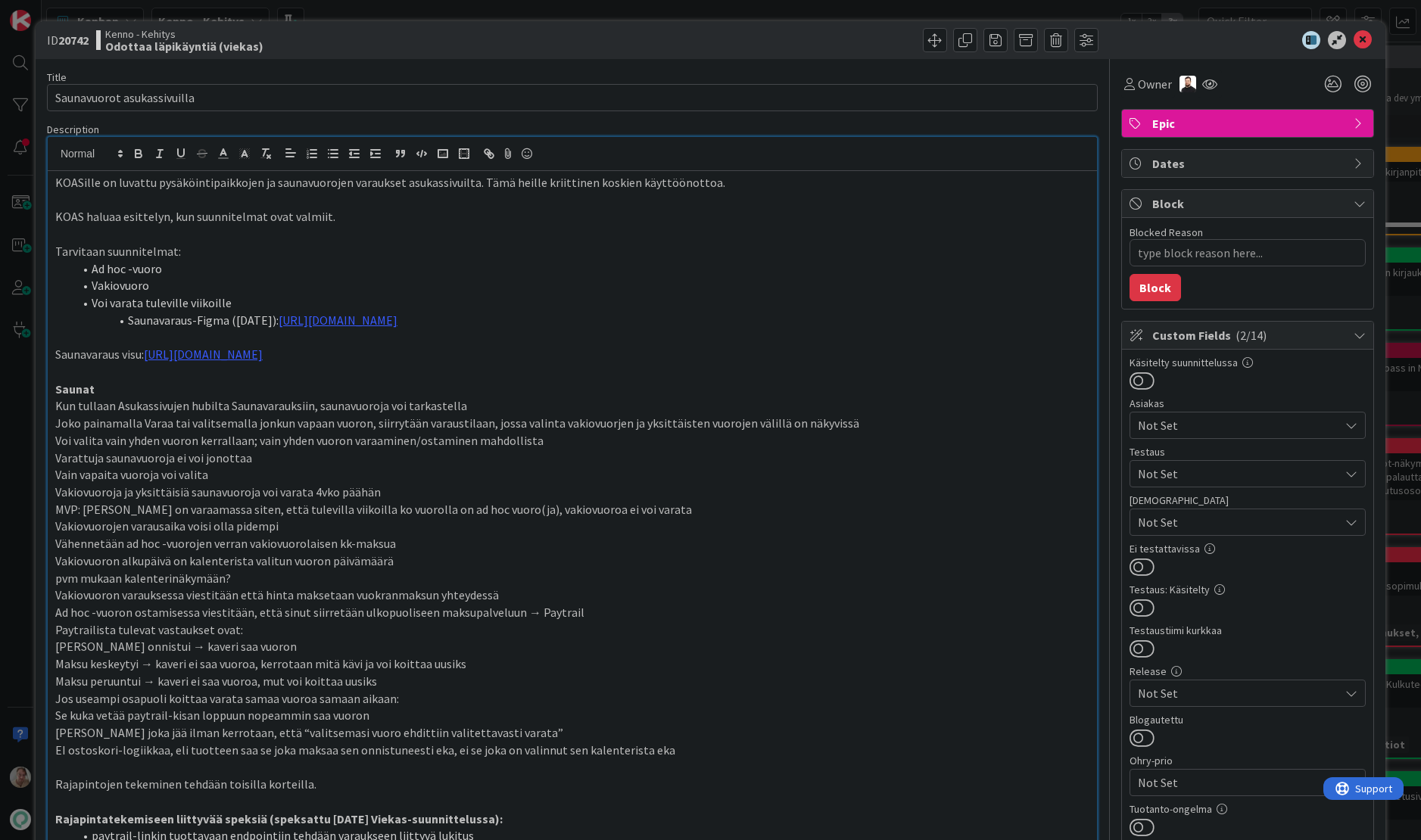
scroll to position [645, 0]
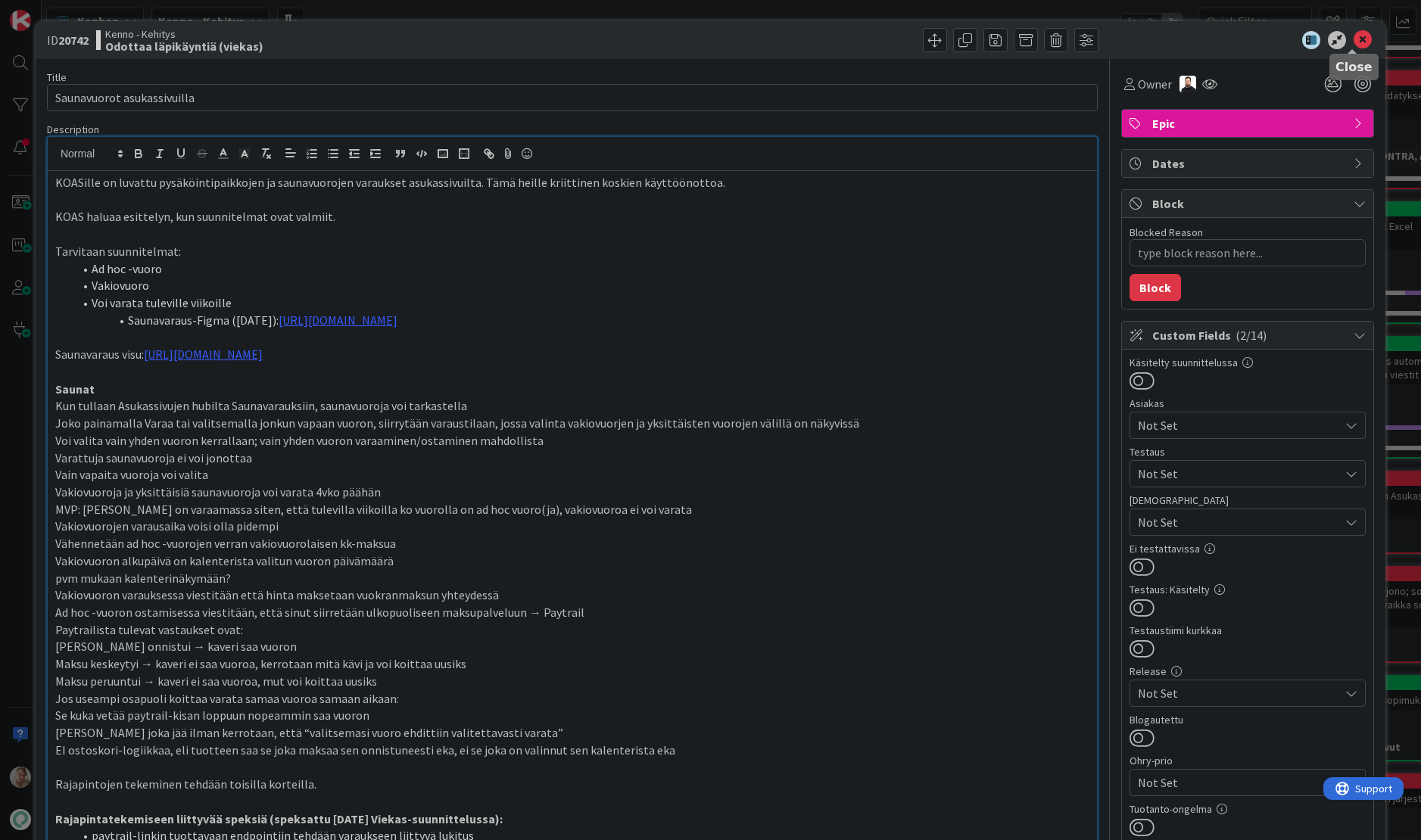
click at [1355, 35] on icon at bounding box center [1363, 40] width 18 height 18
